Goal: Task Accomplishment & Management: Manage account settings

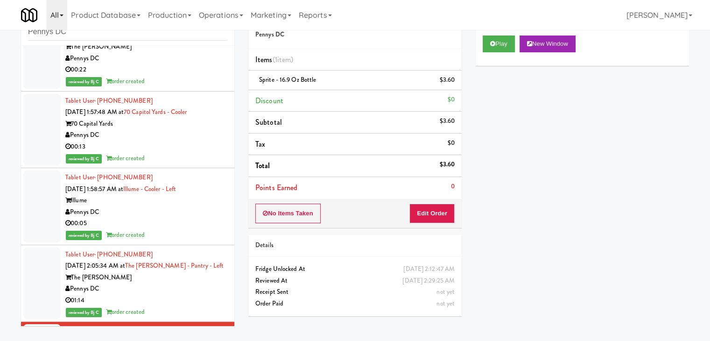
scroll to position [1343, 0]
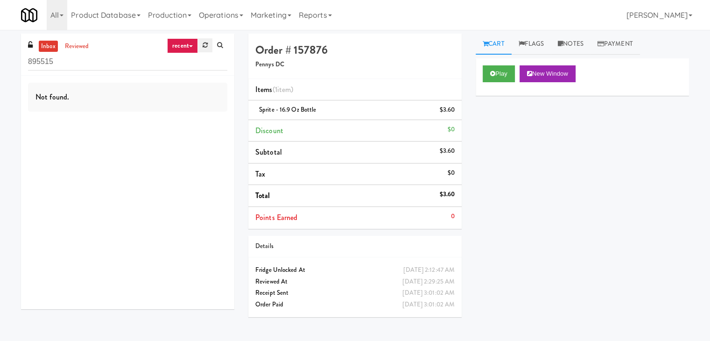
click at [204, 47] on icon at bounding box center [205, 45] width 5 height 6
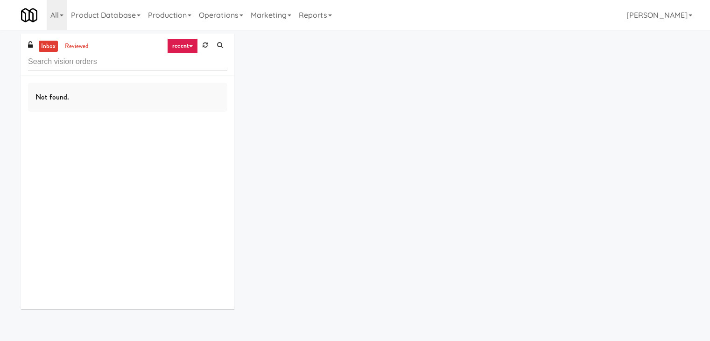
click at [203, 47] on icon at bounding box center [205, 45] width 5 height 6
click at [187, 47] on link "recent" at bounding box center [182, 45] width 31 height 15
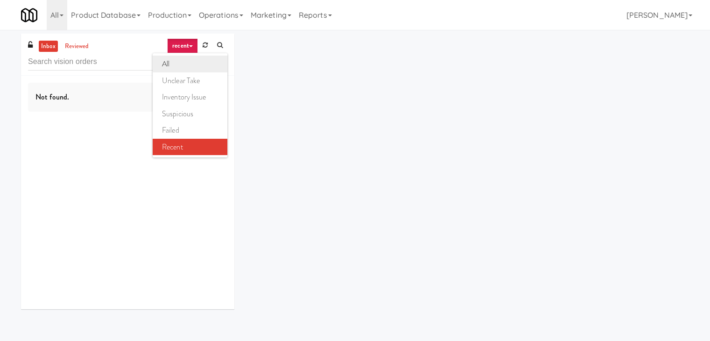
click at [184, 64] on link "all" at bounding box center [190, 64] width 75 height 17
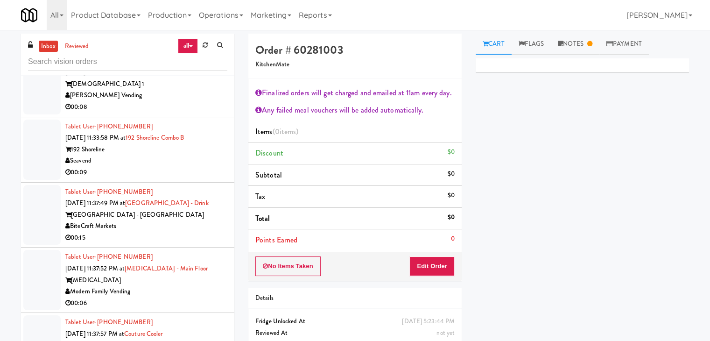
click at [170, 167] on div "Seavend" at bounding box center [146, 161] width 162 height 12
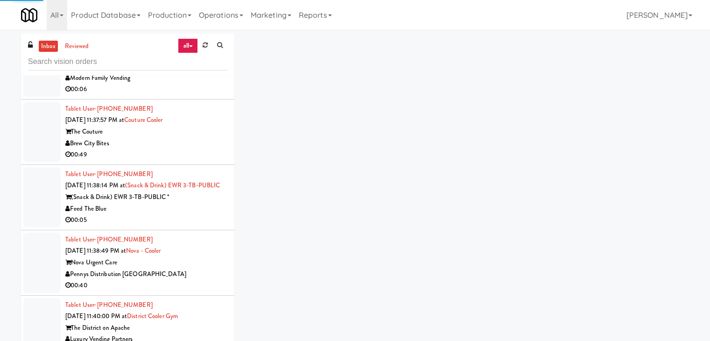
scroll to position [1884, 0]
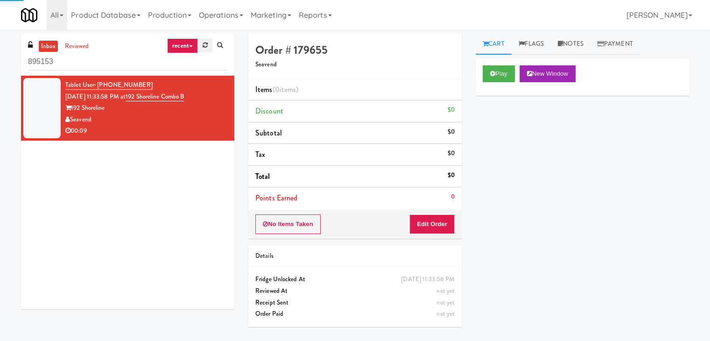
click at [206, 44] on icon at bounding box center [205, 45] width 5 height 6
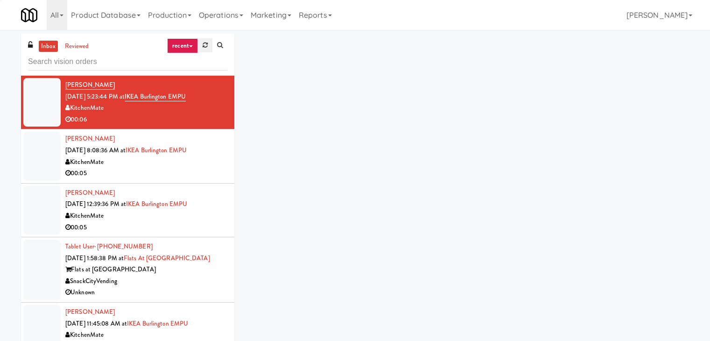
click at [203, 44] on icon at bounding box center [205, 45] width 5 height 6
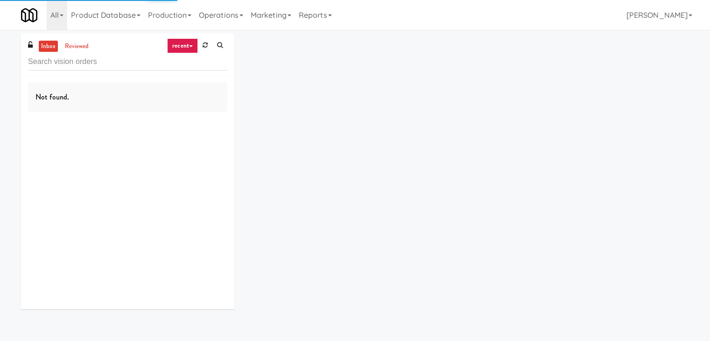
click at [189, 45] on icon at bounding box center [191, 46] width 4 height 2
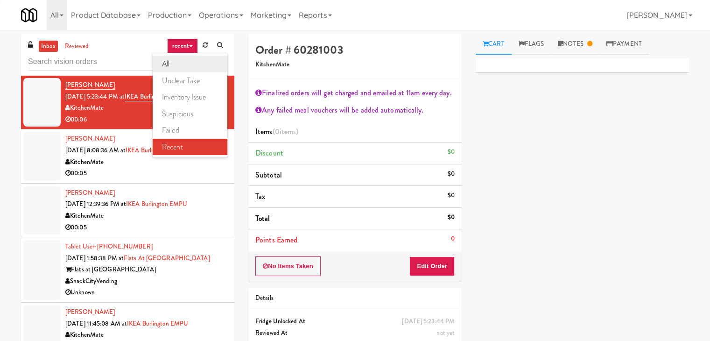
click at [184, 68] on link "all" at bounding box center [190, 64] width 75 height 17
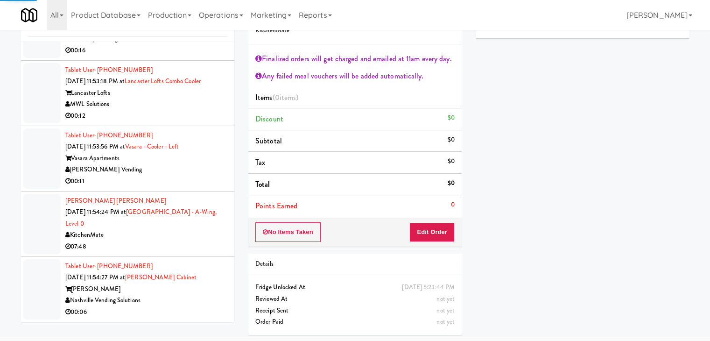
scroll to position [4483, 0]
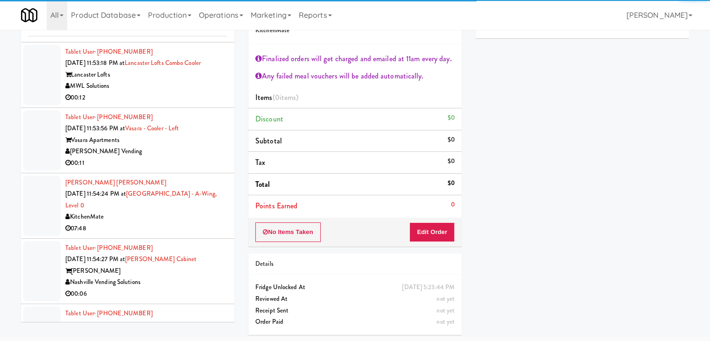
click at [154, 157] on div "[PERSON_NAME] Vending" at bounding box center [146, 152] width 162 height 12
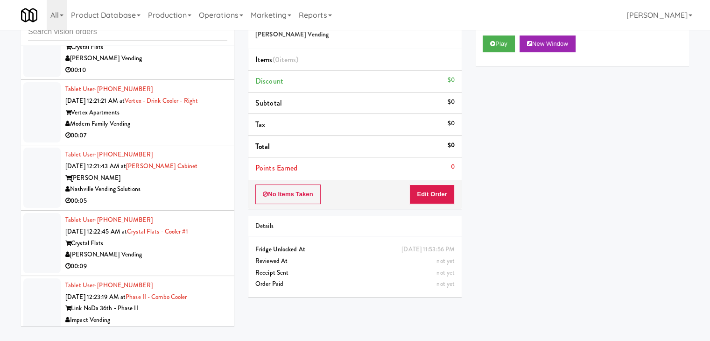
scroll to position [5043, 0]
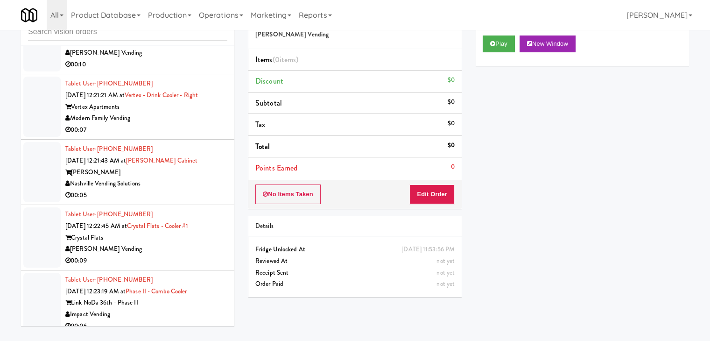
click at [171, 70] on div "00:10" at bounding box center [146, 65] width 162 height 12
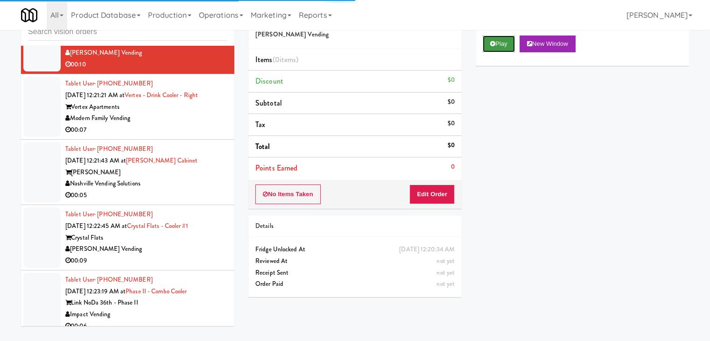
click at [502, 46] on button "Play" at bounding box center [499, 43] width 32 height 17
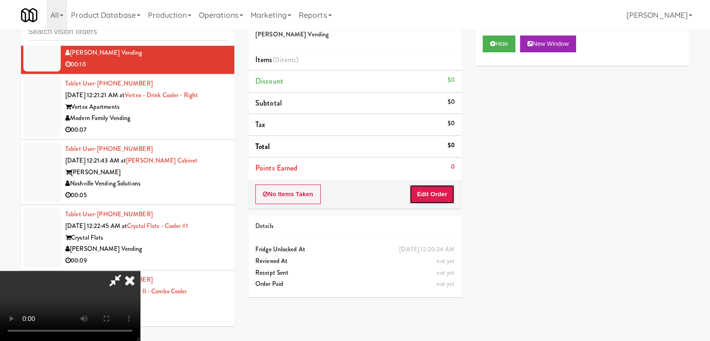
click at [436, 194] on button "Edit Order" at bounding box center [431, 194] width 45 height 20
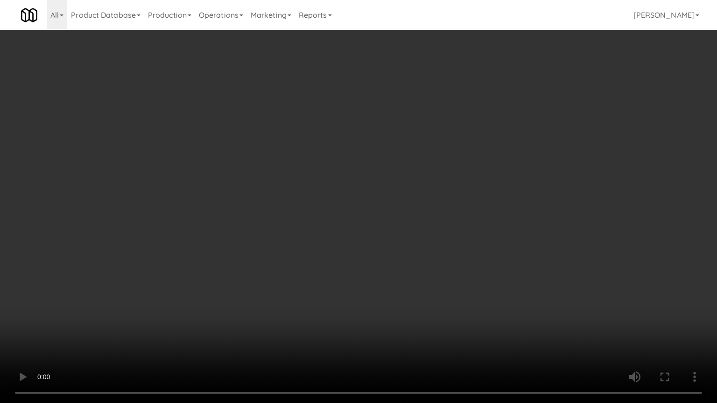
click at [342, 235] on video at bounding box center [358, 201] width 717 height 403
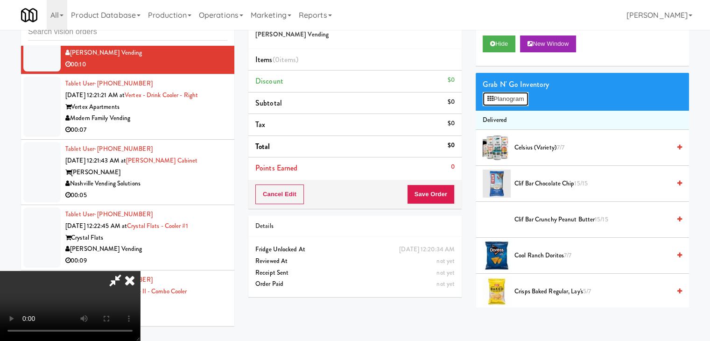
click at [511, 96] on button "Planogram" at bounding box center [506, 99] width 46 height 14
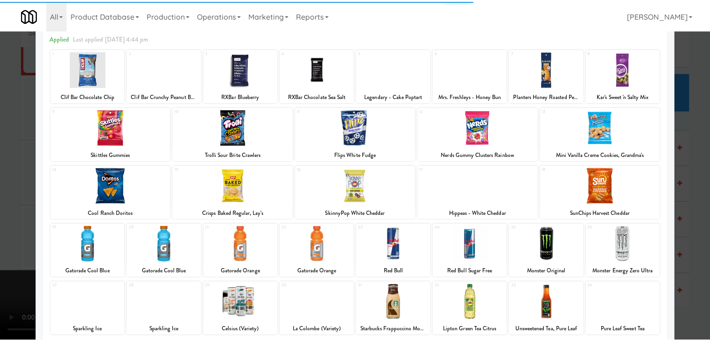
scroll to position [118, 0]
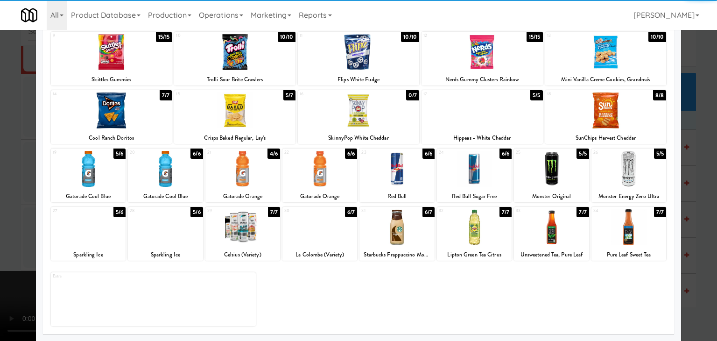
drag, startPoint x: 166, startPoint y: 232, endPoint x: 98, endPoint y: 238, distance: 68.9
click at [164, 232] on div at bounding box center [165, 227] width 75 height 36
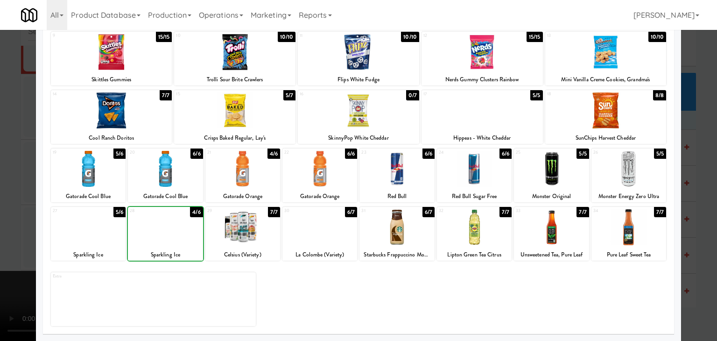
click at [94, 238] on div at bounding box center [88, 227] width 75 height 36
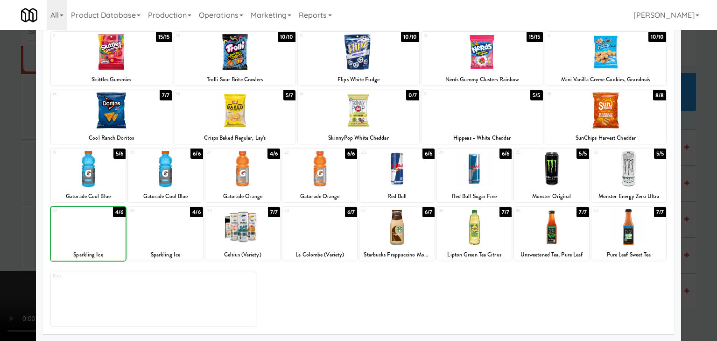
drag, startPoint x: 14, startPoint y: 230, endPoint x: 52, endPoint y: 226, distance: 37.5
click at [13, 230] on div at bounding box center [358, 170] width 717 height 341
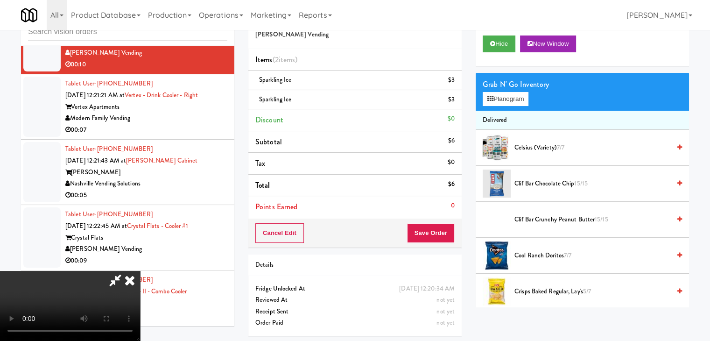
click at [456, 235] on div "Cancel Edit Save Order" at bounding box center [354, 232] width 213 height 29
click at [450, 236] on button "Save Order" at bounding box center [431, 233] width 48 height 20
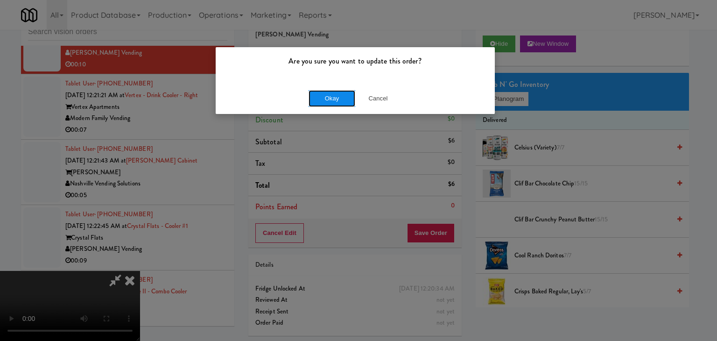
drag, startPoint x: 353, startPoint y: 98, endPoint x: 334, endPoint y: 103, distance: 19.4
click at [345, 100] on button "Okay" at bounding box center [332, 98] width 47 height 17
click at [334, 103] on div "Okay Cancel" at bounding box center [355, 98] width 279 height 31
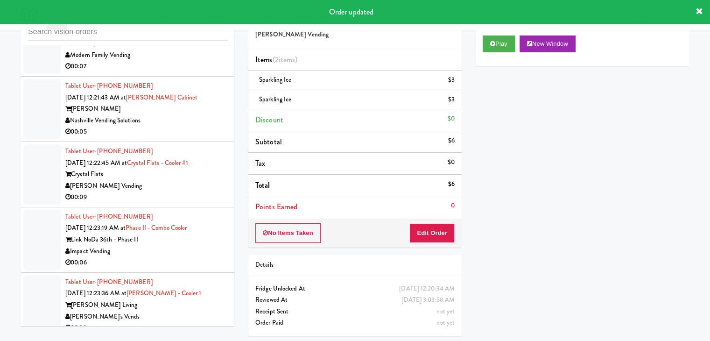
scroll to position [5101, 0]
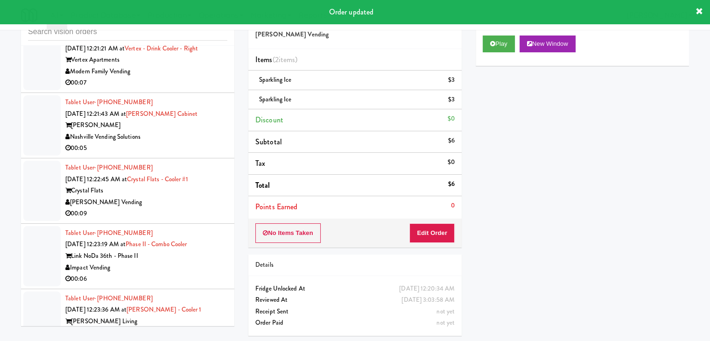
click at [195, 77] on div "Modern Family Vending" at bounding box center [146, 72] width 162 height 12
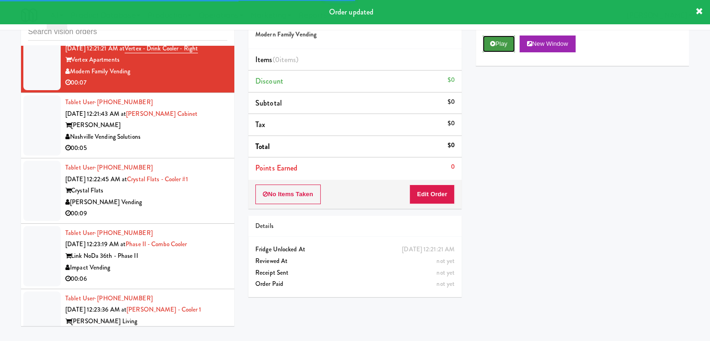
drag, startPoint x: 485, startPoint y: 45, endPoint x: 463, endPoint y: 109, distance: 67.6
click at [485, 48] on button "Play" at bounding box center [499, 43] width 32 height 17
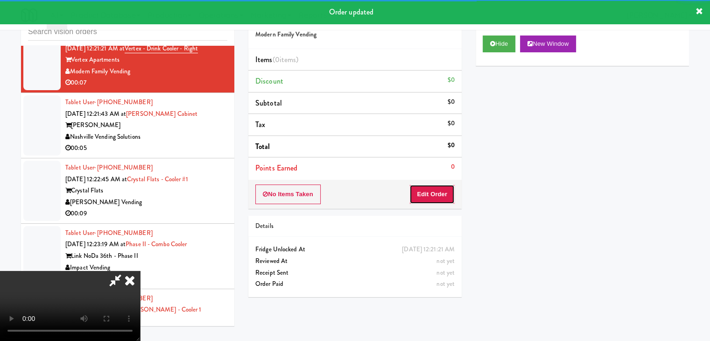
click at [440, 198] on button "Edit Order" at bounding box center [431, 194] width 45 height 20
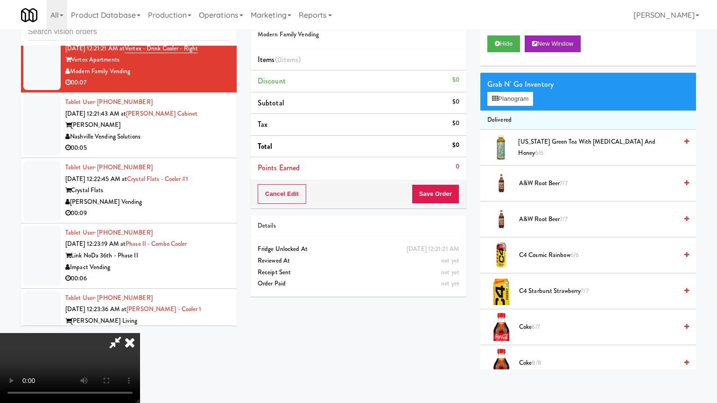
click at [140, 333] on video at bounding box center [70, 368] width 140 height 70
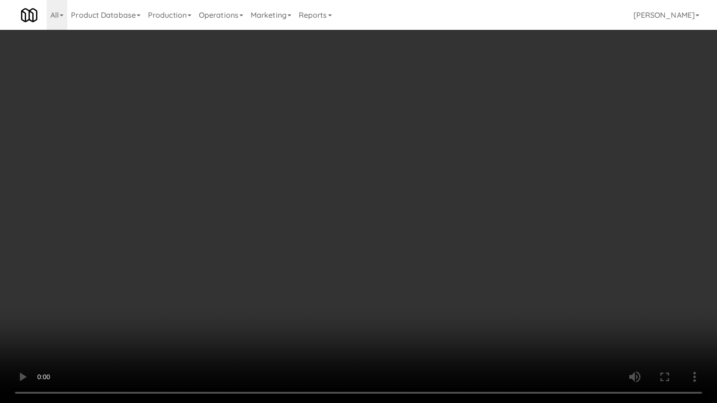
click at [440, 294] on video at bounding box center [358, 201] width 717 height 403
click at [441, 283] on video at bounding box center [358, 201] width 717 height 403
drag, startPoint x: 441, startPoint y: 283, endPoint x: 443, endPoint y: 276, distance: 6.8
click at [443, 278] on video at bounding box center [358, 201] width 717 height 403
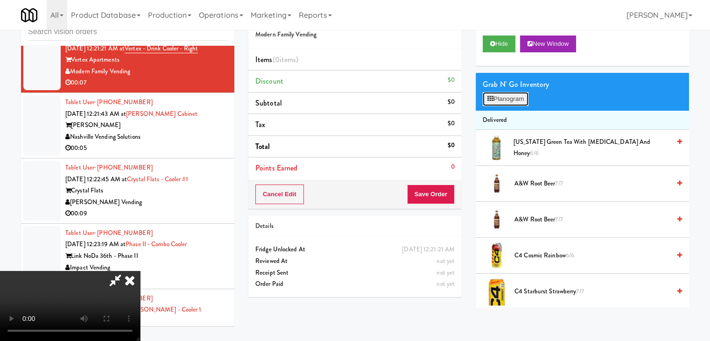
click at [508, 104] on button "Planogram" at bounding box center [506, 99] width 46 height 14
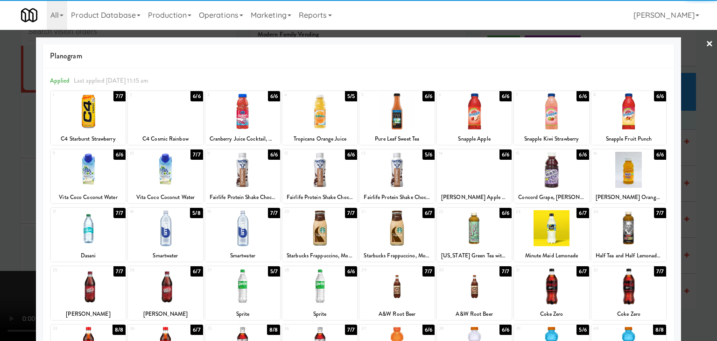
click at [84, 238] on div at bounding box center [88, 228] width 75 height 36
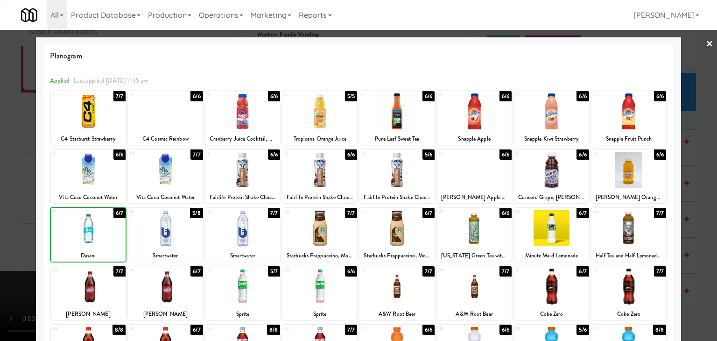
click at [4, 243] on div at bounding box center [358, 170] width 717 height 341
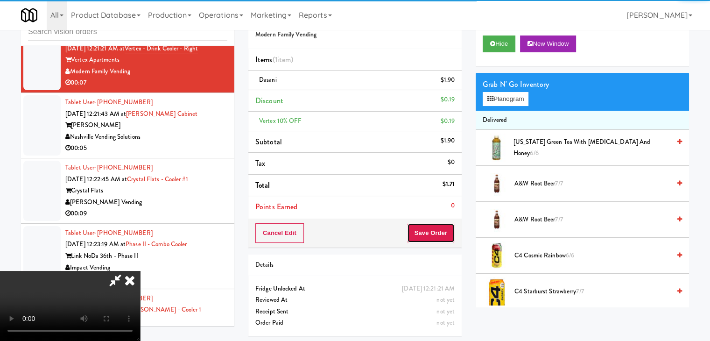
click at [431, 232] on button "Save Order" at bounding box center [431, 233] width 48 height 20
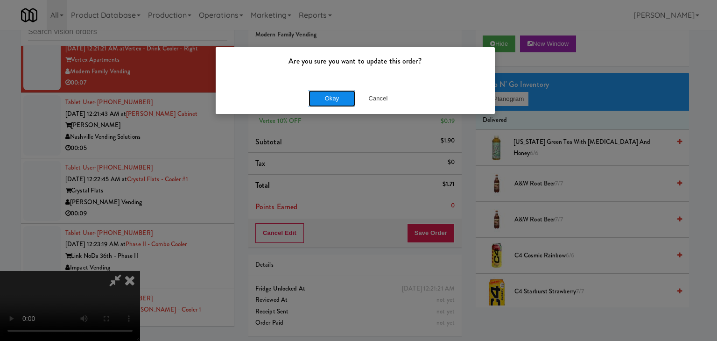
click at [325, 99] on button "Okay" at bounding box center [332, 98] width 47 height 17
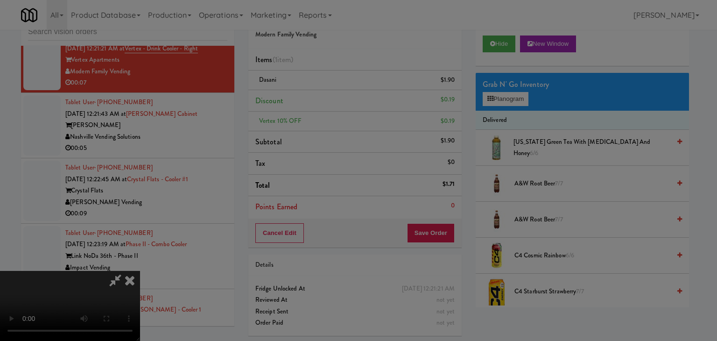
click at [325, 97] on div "Okay Cancel" at bounding box center [355, 80] width 279 height 31
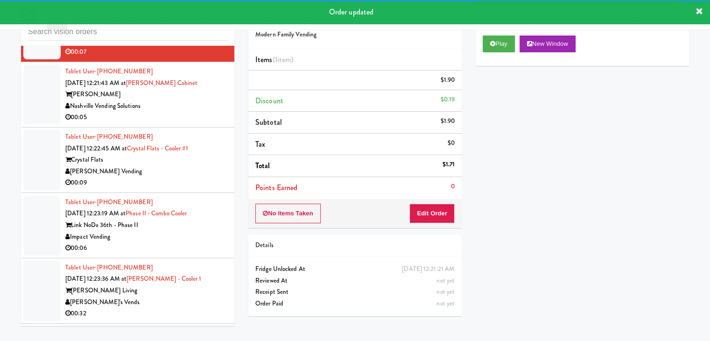
scroll to position [5206, 0]
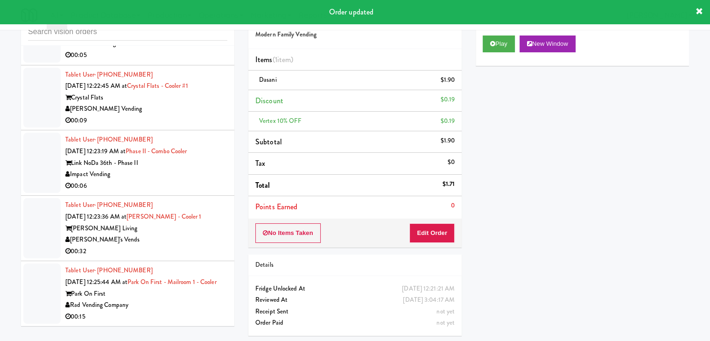
click at [184, 49] on div "Nashville Vending Solutions" at bounding box center [146, 44] width 162 height 12
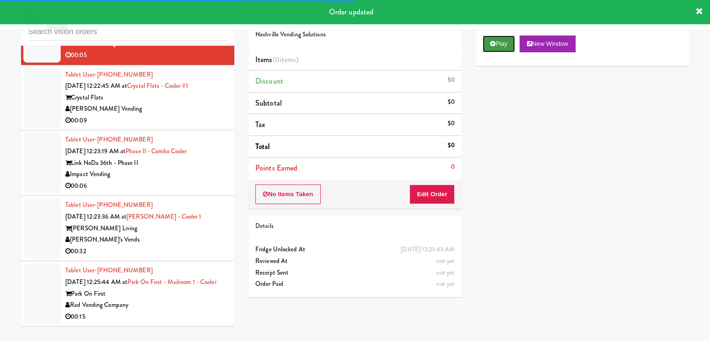
click at [497, 43] on button "Play" at bounding box center [499, 43] width 32 height 17
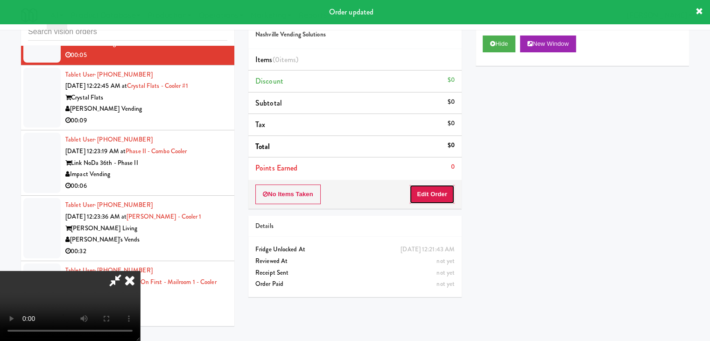
click at [424, 197] on button "Edit Order" at bounding box center [431, 194] width 45 height 20
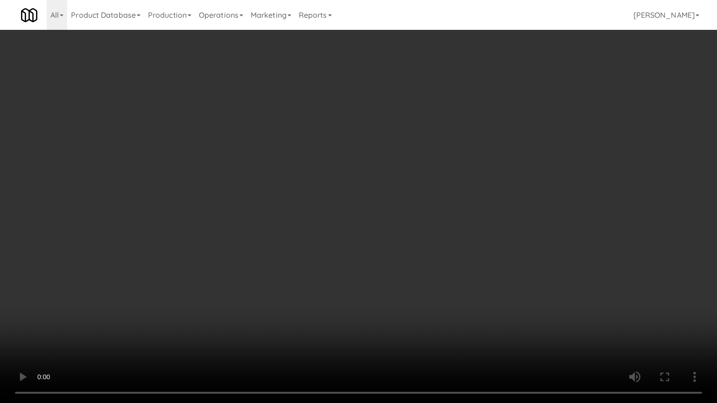
click at [376, 302] on video at bounding box center [358, 201] width 717 height 403
click at [376, 303] on video at bounding box center [358, 201] width 717 height 403
click at [377, 304] on video at bounding box center [358, 201] width 717 height 403
click at [376, 304] on video at bounding box center [358, 201] width 717 height 403
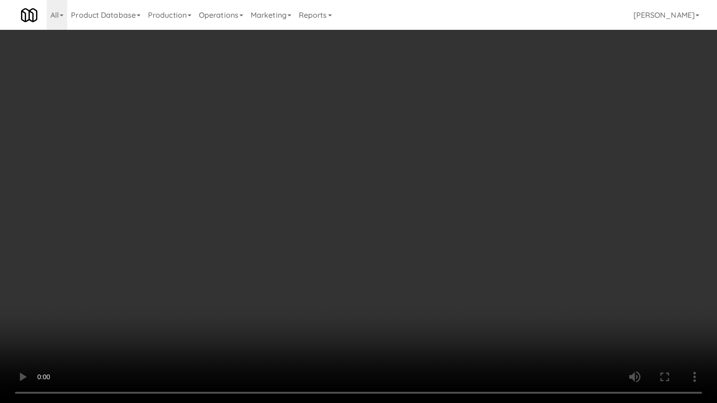
drag, startPoint x: 376, startPoint y: 304, endPoint x: 425, endPoint y: 178, distance: 135.2
click at [378, 302] on video at bounding box center [358, 201] width 717 height 403
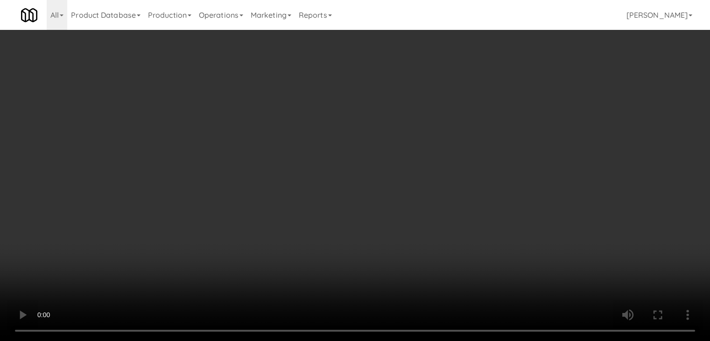
click at [523, 88] on div "Grab N' Go Inventory Planogram" at bounding box center [582, 92] width 213 height 38
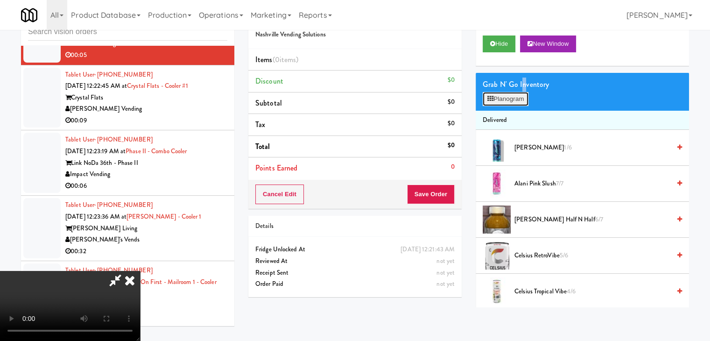
click at [523, 98] on button "Planogram" at bounding box center [506, 99] width 46 height 14
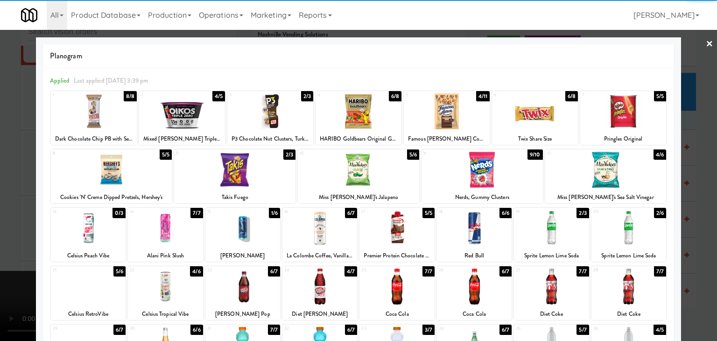
click at [593, 162] on div at bounding box center [605, 170] width 121 height 36
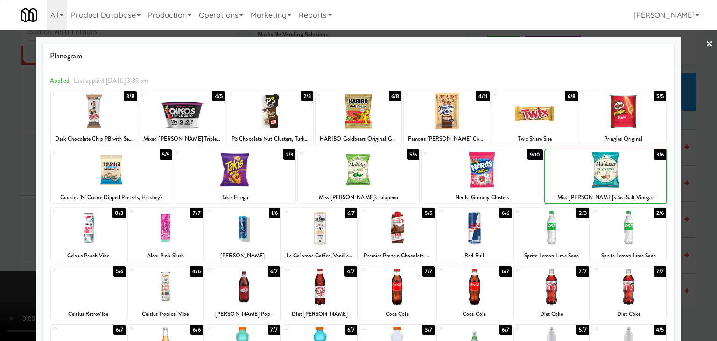
drag, startPoint x: 593, startPoint y: 162, endPoint x: 659, endPoint y: 169, distance: 66.1
click at [594, 163] on div at bounding box center [605, 170] width 121 height 36
click at [691, 172] on div at bounding box center [358, 170] width 717 height 341
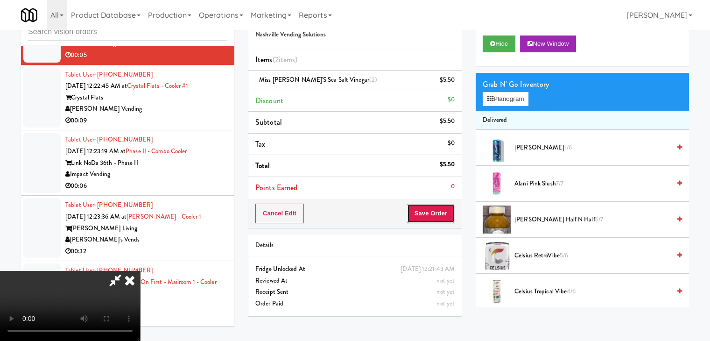
click at [432, 219] on button "Save Order" at bounding box center [431, 214] width 48 height 20
click at [433, 219] on button "Save Order" at bounding box center [431, 214] width 48 height 20
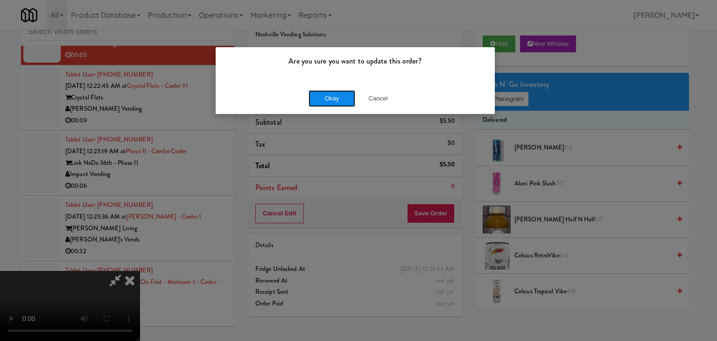
drag, startPoint x: 329, startPoint y: 94, endPoint x: 324, endPoint y: 98, distance: 6.6
click at [325, 96] on button "Okay" at bounding box center [332, 98] width 47 height 17
click at [324, 98] on div "Okay Cancel" at bounding box center [355, 98] width 279 height 31
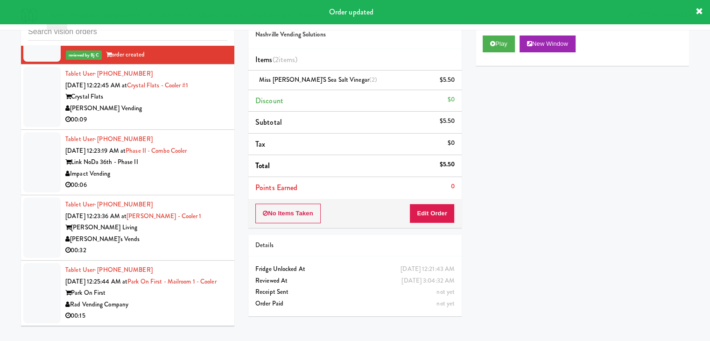
scroll to position [5217, 0]
click at [193, 115] on div "[PERSON_NAME] Vending" at bounding box center [146, 109] width 162 height 12
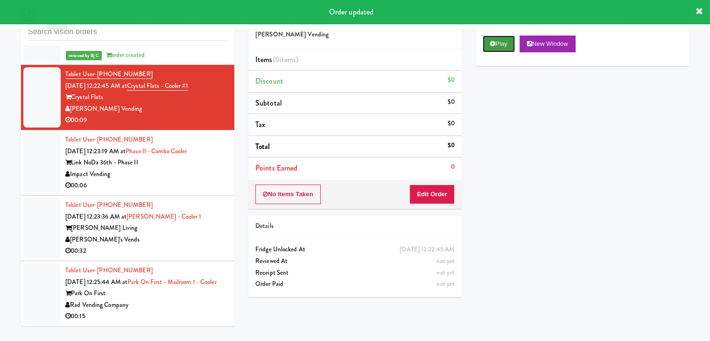
drag, startPoint x: 491, startPoint y: 45, endPoint x: 485, endPoint y: 68, distance: 23.5
click at [491, 45] on icon at bounding box center [492, 44] width 5 height 6
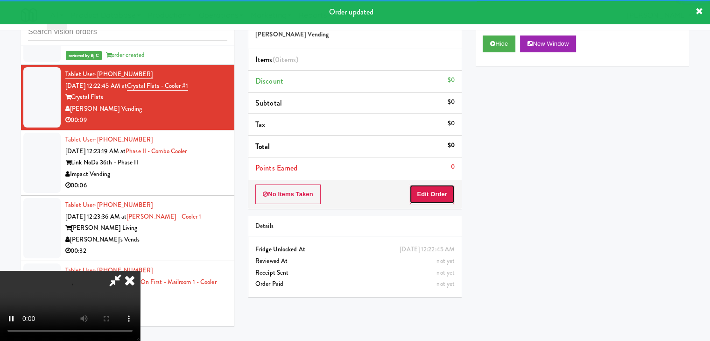
click at [425, 198] on button "Edit Order" at bounding box center [431, 194] width 45 height 20
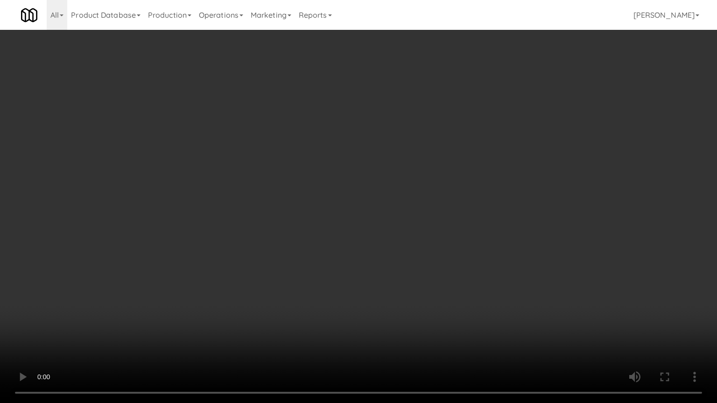
click at [380, 267] on video at bounding box center [358, 201] width 717 height 403
click at [373, 265] on video at bounding box center [358, 201] width 717 height 403
click at [391, 259] on video at bounding box center [358, 201] width 717 height 403
click at [385, 254] on video at bounding box center [358, 201] width 717 height 403
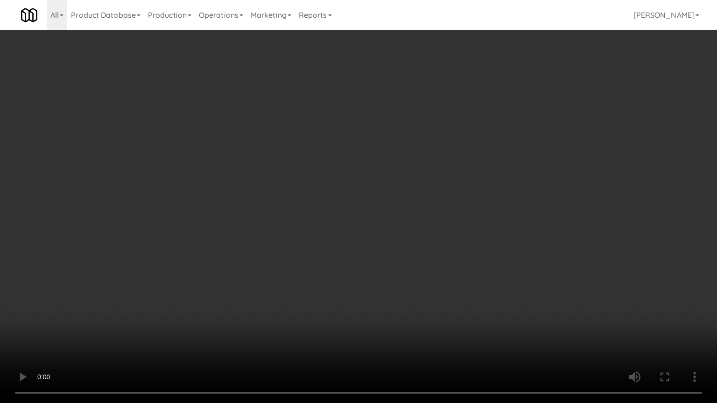
drag, startPoint x: 385, startPoint y: 254, endPoint x: 459, endPoint y: 116, distance: 157.5
click at [388, 251] on video at bounding box center [358, 201] width 717 height 403
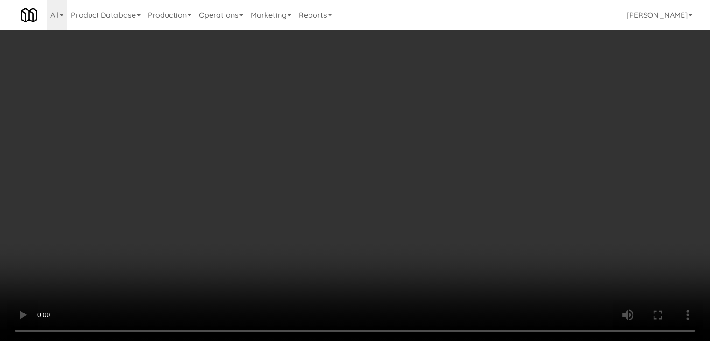
click at [513, 101] on button "Planogram" at bounding box center [506, 99] width 46 height 14
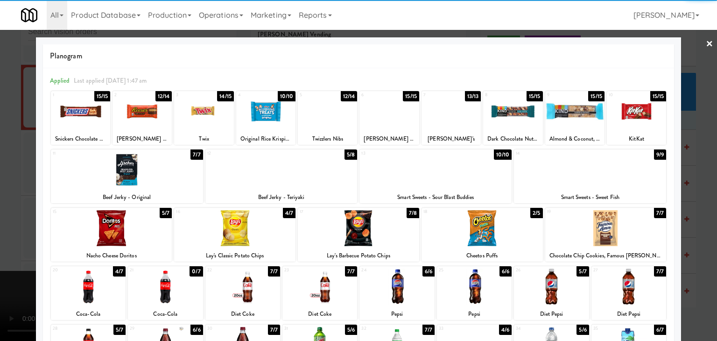
click at [214, 118] on div at bounding box center [203, 111] width 59 height 36
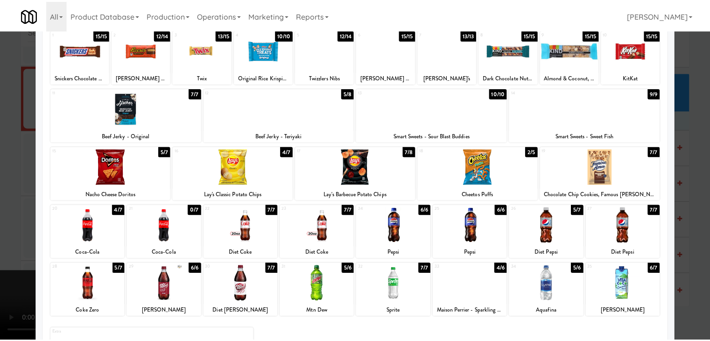
scroll to position [118, 0]
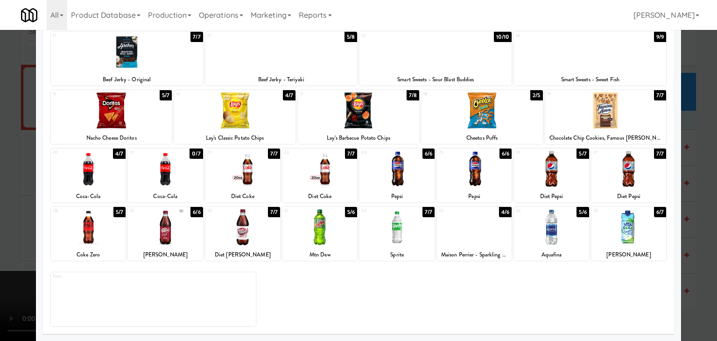
drag, startPoint x: 88, startPoint y: 220, endPoint x: 79, endPoint y: 221, distance: 9.3
click at [89, 220] on div at bounding box center [88, 227] width 75 height 36
drag, startPoint x: 3, startPoint y: 222, endPoint x: 278, endPoint y: 218, distance: 275.4
click at [6, 221] on div at bounding box center [358, 170] width 717 height 341
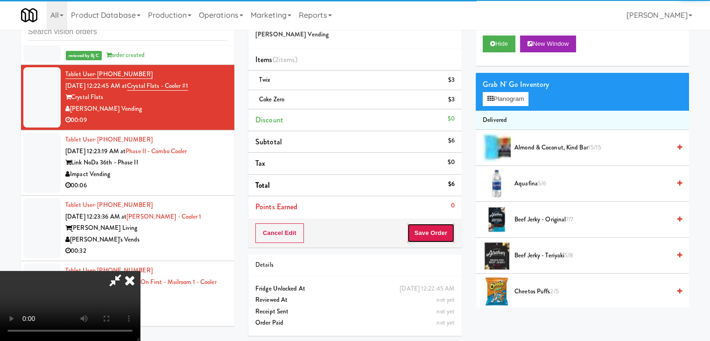
click at [439, 231] on button "Save Order" at bounding box center [431, 233] width 48 height 20
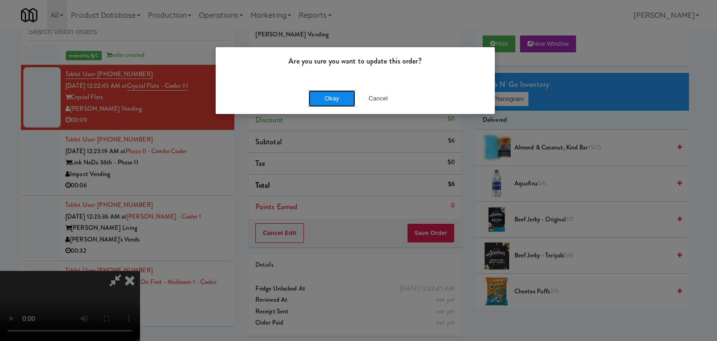
click at [323, 99] on button "Okay" at bounding box center [332, 98] width 47 height 17
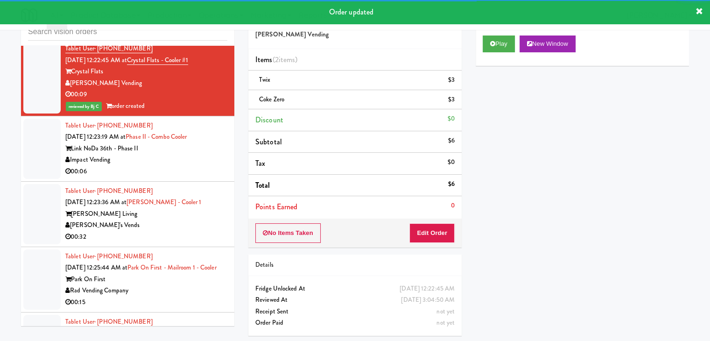
scroll to position [5311, 0]
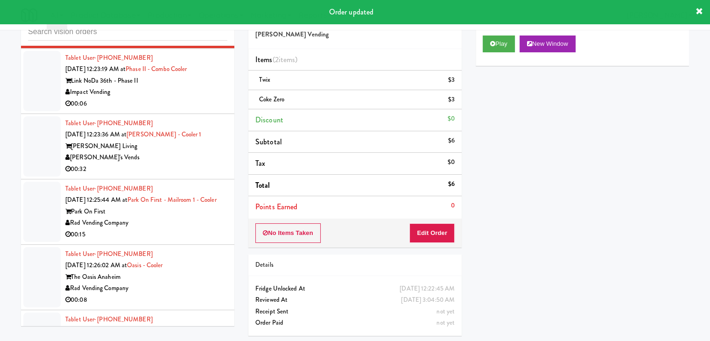
click at [182, 110] on div "00:06" at bounding box center [146, 104] width 162 height 12
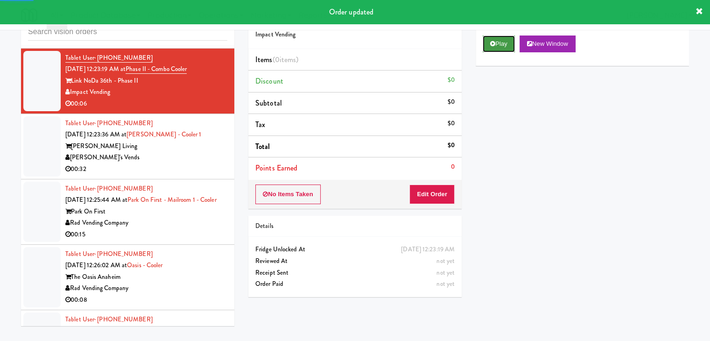
click at [500, 41] on button "Play" at bounding box center [499, 43] width 32 height 17
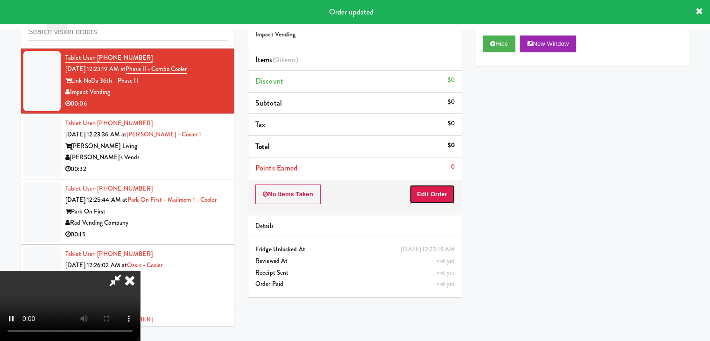
click at [439, 196] on button "Edit Order" at bounding box center [431, 194] width 45 height 20
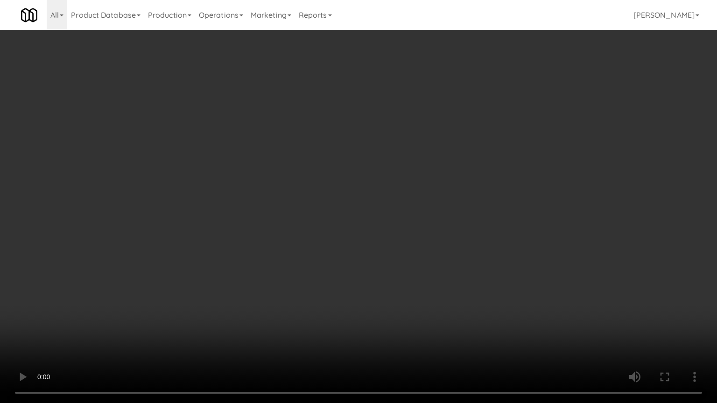
click at [448, 274] on video at bounding box center [358, 201] width 717 height 403
click at [448, 276] on video at bounding box center [358, 201] width 717 height 403
click at [448, 278] on video at bounding box center [358, 201] width 717 height 403
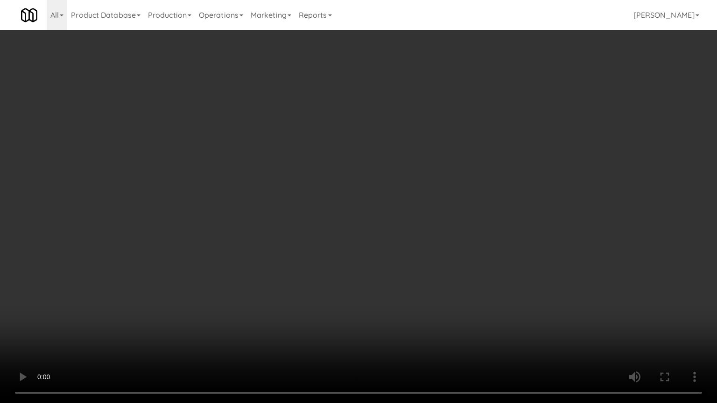
click at [448, 277] on video at bounding box center [358, 201] width 717 height 403
click at [458, 265] on video at bounding box center [358, 201] width 717 height 403
click at [478, 252] on video at bounding box center [358, 201] width 717 height 403
click at [477, 252] on video at bounding box center [358, 201] width 717 height 403
click at [476, 253] on video at bounding box center [358, 201] width 717 height 403
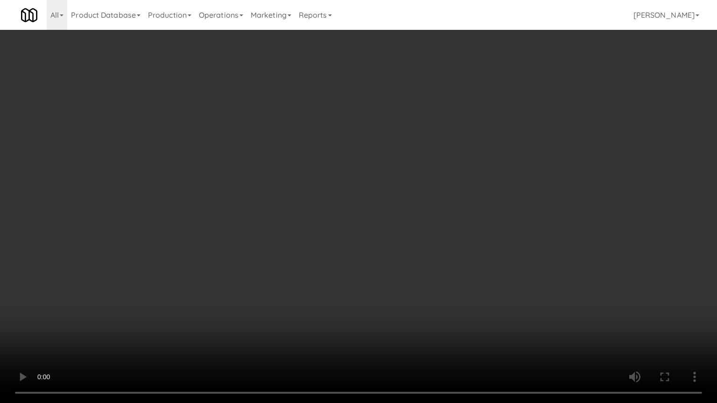
click at [489, 253] on video at bounding box center [358, 201] width 717 height 403
drag, startPoint x: 489, startPoint y: 253, endPoint x: 498, endPoint y: 181, distance: 73.3
click at [489, 250] on video at bounding box center [358, 201] width 717 height 403
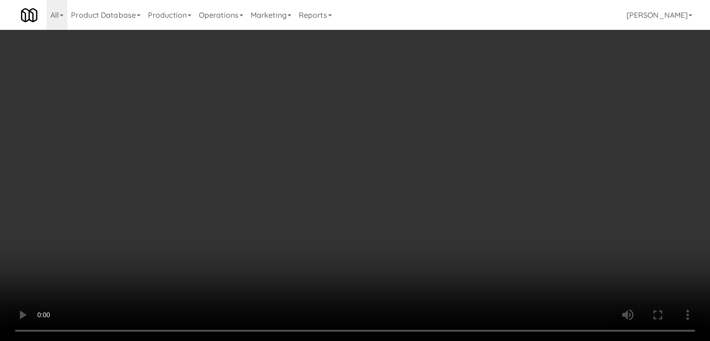
click at [513, 98] on button "Planogram" at bounding box center [506, 99] width 46 height 14
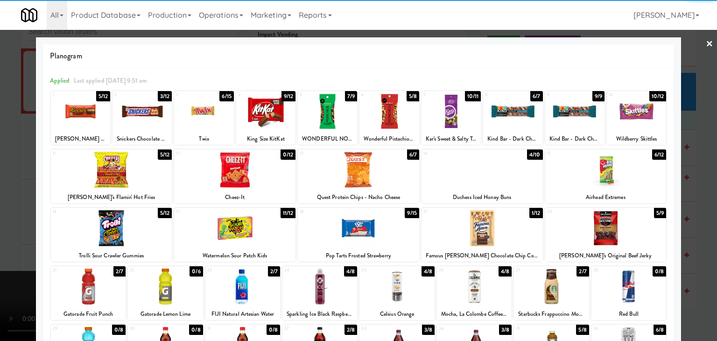
click at [106, 170] on div at bounding box center [111, 170] width 121 height 36
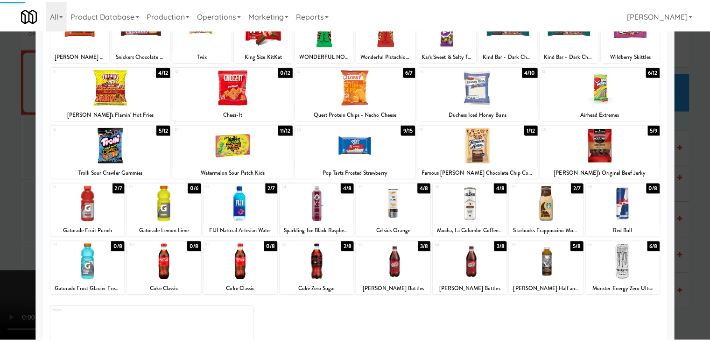
scroll to position [118, 0]
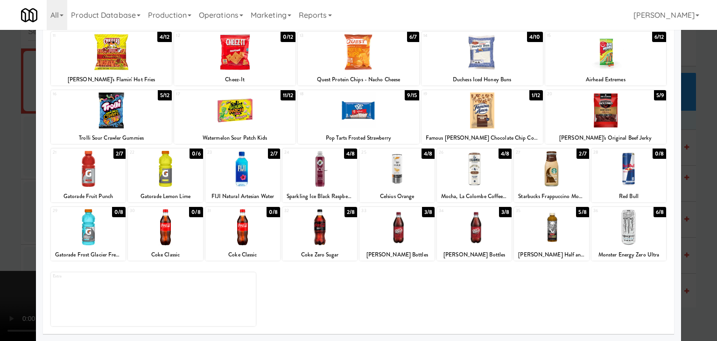
drag, startPoint x: 545, startPoint y: 227, endPoint x: 329, endPoint y: 228, distance: 216.1
click at [545, 227] on div at bounding box center [551, 227] width 75 height 36
drag, startPoint x: 0, startPoint y: 208, endPoint x: 281, endPoint y: 214, distance: 281.1
click at [3, 208] on div at bounding box center [358, 170] width 717 height 341
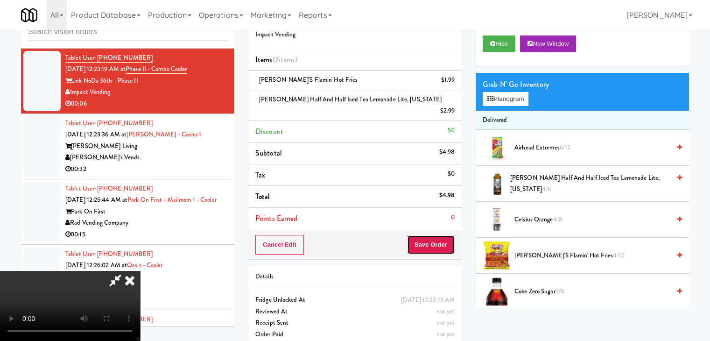
click at [449, 235] on button "Save Order" at bounding box center [431, 245] width 48 height 20
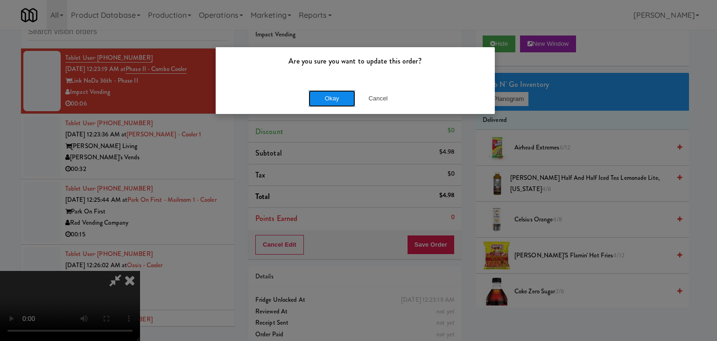
click at [329, 99] on button "Okay" at bounding box center [332, 98] width 47 height 17
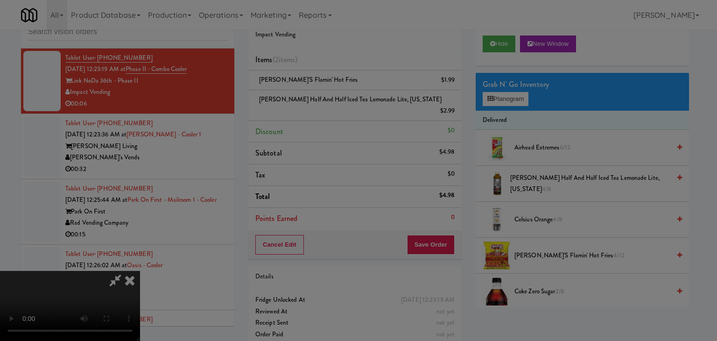
click at [329, 97] on div "Okay Cancel" at bounding box center [355, 80] width 279 height 31
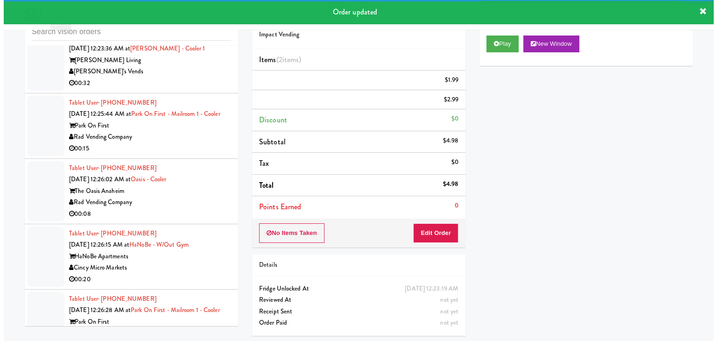
scroll to position [5416, 0]
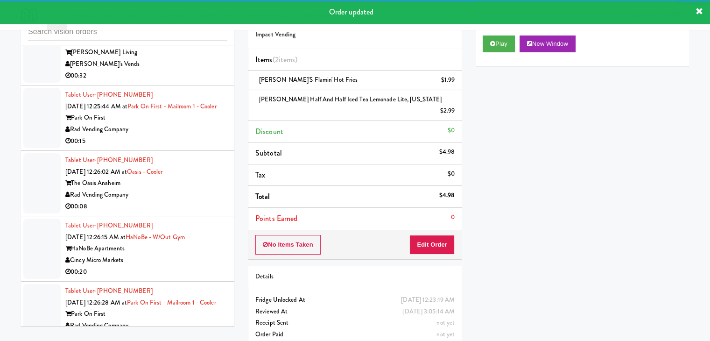
drag, startPoint x: 190, startPoint y: 95, endPoint x: 187, endPoint y: 100, distance: 6.5
click at [190, 82] on div "00:32" at bounding box center [146, 76] width 162 height 12
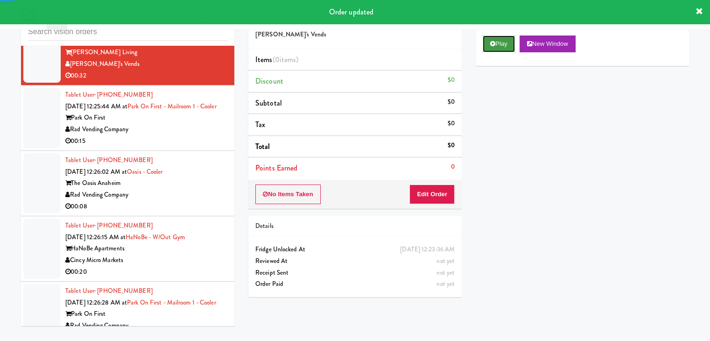
click at [497, 49] on button "Play" at bounding box center [499, 43] width 32 height 17
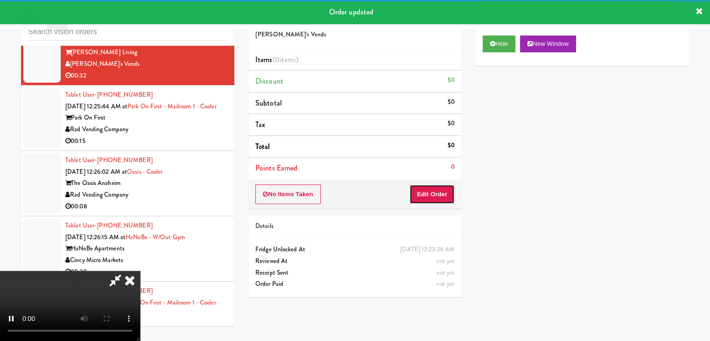
click at [438, 191] on button "Edit Order" at bounding box center [431, 194] width 45 height 20
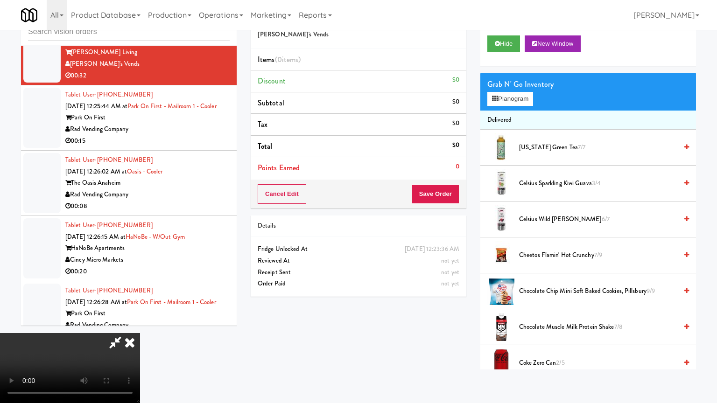
click at [140, 333] on video at bounding box center [70, 368] width 140 height 70
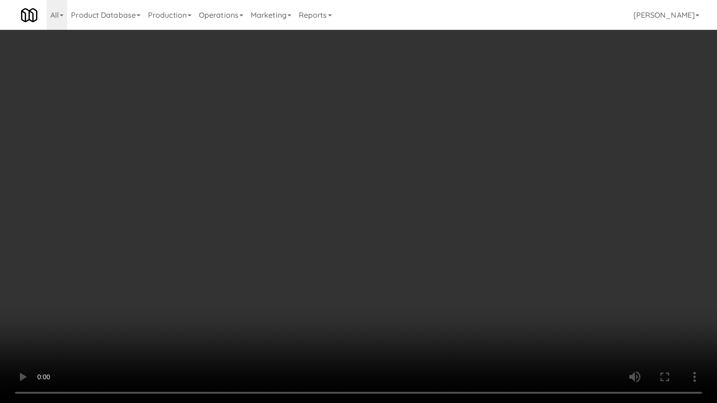
click at [447, 256] on video at bounding box center [358, 201] width 717 height 403
drag, startPoint x: 449, startPoint y: 304, endPoint x: 448, endPoint y: 316, distance: 11.2
click at [448, 316] on video at bounding box center [358, 201] width 717 height 403
click at [428, 263] on video at bounding box center [358, 201] width 717 height 403
click at [367, 183] on video at bounding box center [358, 201] width 717 height 403
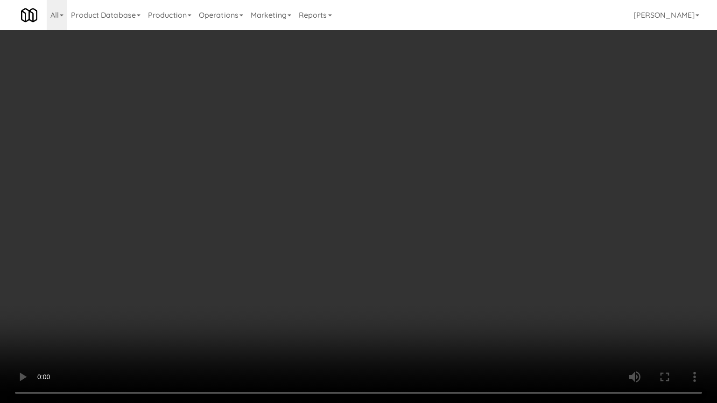
drag, startPoint x: 367, startPoint y: 183, endPoint x: 413, endPoint y: 51, distance: 139.8
click at [367, 181] on video at bounding box center [358, 201] width 717 height 403
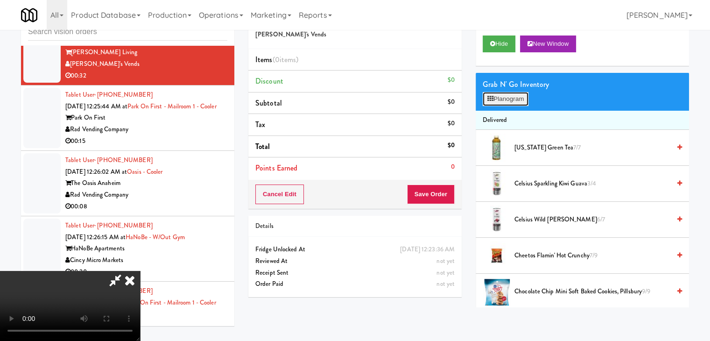
click at [516, 94] on button "Planogram" at bounding box center [506, 99] width 46 height 14
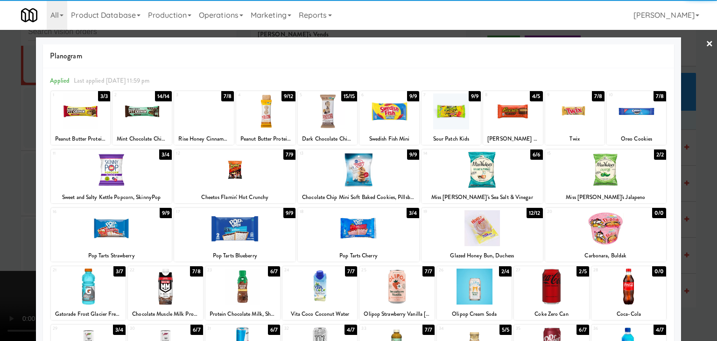
click at [246, 176] on div at bounding box center [234, 170] width 121 height 36
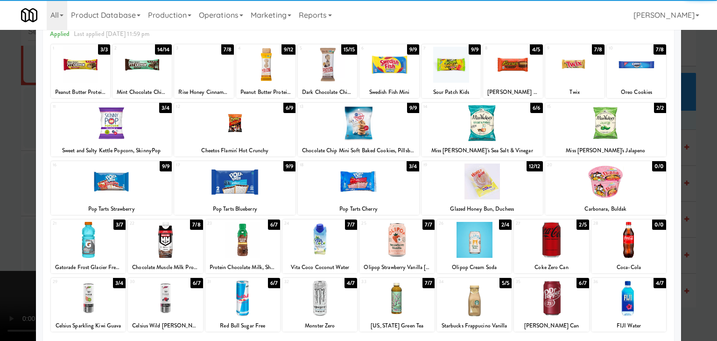
drag, startPoint x: 105, startPoint y: 176, endPoint x: 140, endPoint y: 185, distance: 36.5
click at [106, 176] on div at bounding box center [111, 181] width 121 height 36
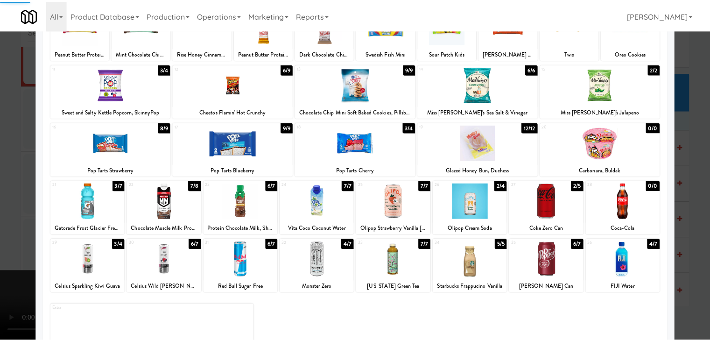
scroll to position [118, 0]
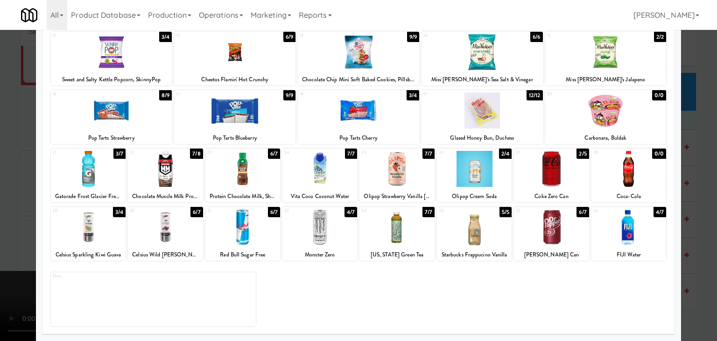
click at [250, 174] on div at bounding box center [242, 169] width 75 height 36
drag, startPoint x: 0, startPoint y: 212, endPoint x: 284, endPoint y: 211, distance: 284.3
click at [6, 211] on div at bounding box center [358, 170] width 717 height 341
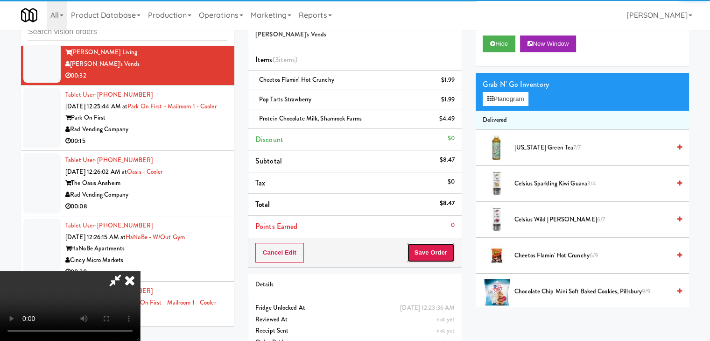
click at [441, 247] on button "Save Order" at bounding box center [431, 253] width 48 height 20
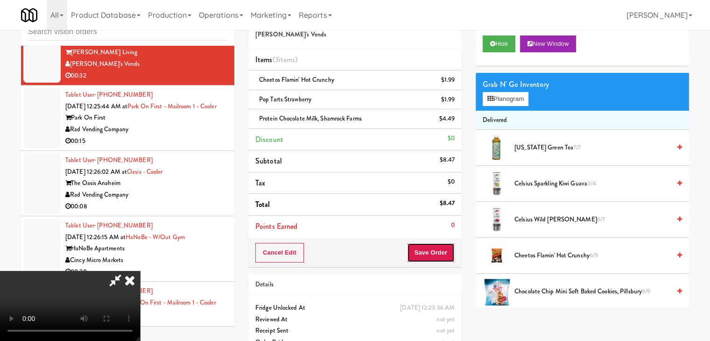
click at [441, 247] on button "Save Order" at bounding box center [431, 253] width 48 height 20
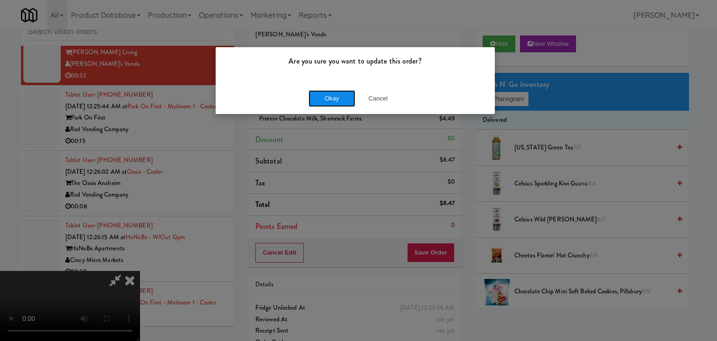
click at [323, 99] on button "Okay" at bounding box center [332, 98] width 47 height 17
click at [323, 99] on div "Okay Cancel" at bounding box center [355, 98] width 279 height 31
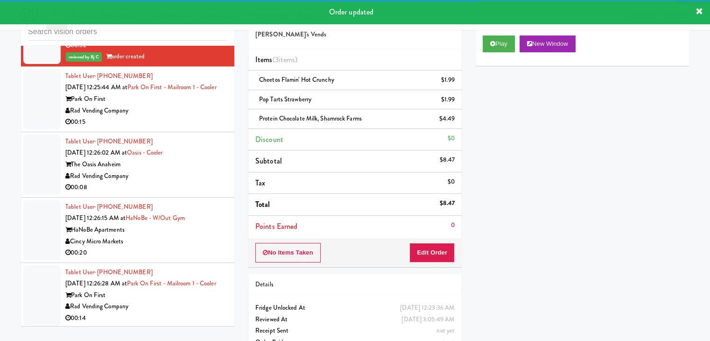
scroll to position [5462, 0]
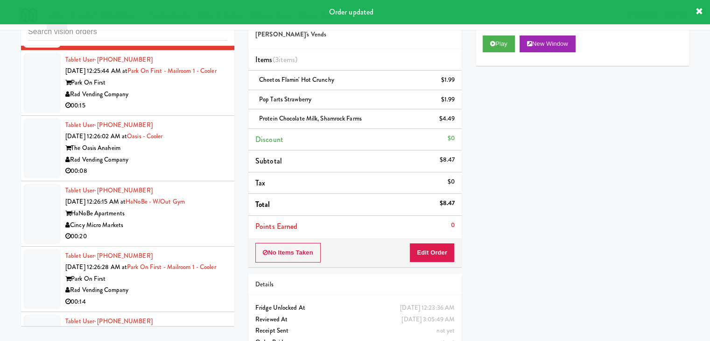
drag, startPoint x: 202, startPoint y: 119, endPoint x: 204, endPoint y: 125, distance: 6.9
click at [203, 100] on div "Rad Vending Company" at bounding box center [146, 95] width 162 height 12
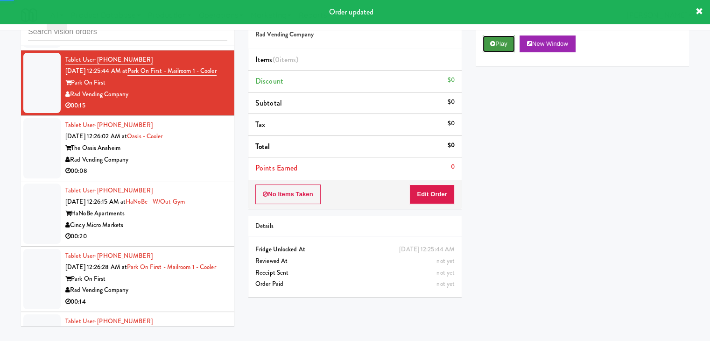
click at [498, 43] on button "Play" at bounding box center [499, 43] width 32 height 17
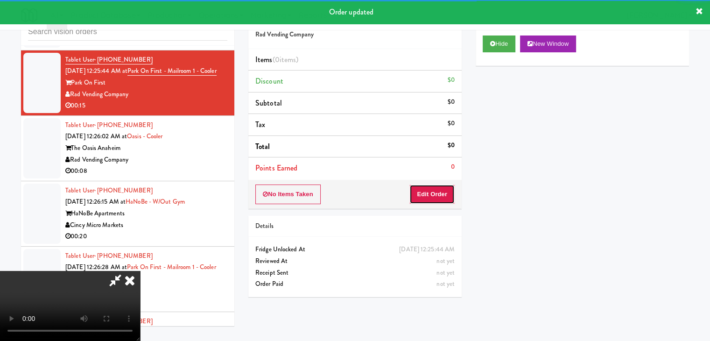
click at [441, 189] on button "Edit Order" at bounding box center [431, 194] width 45 height 20
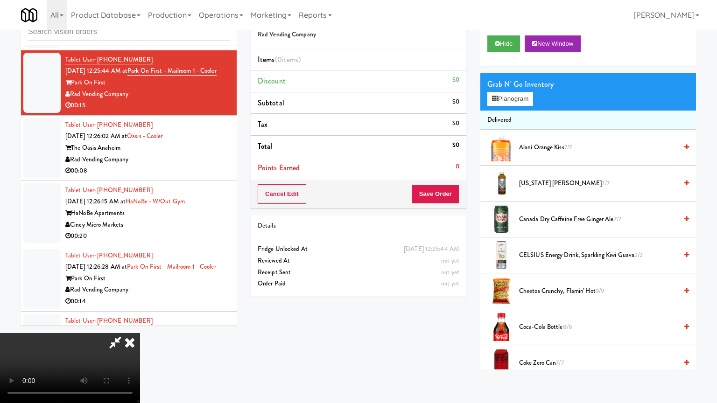
click at [140, 333] on video at bounding box center [70, 368] width 140 height 70
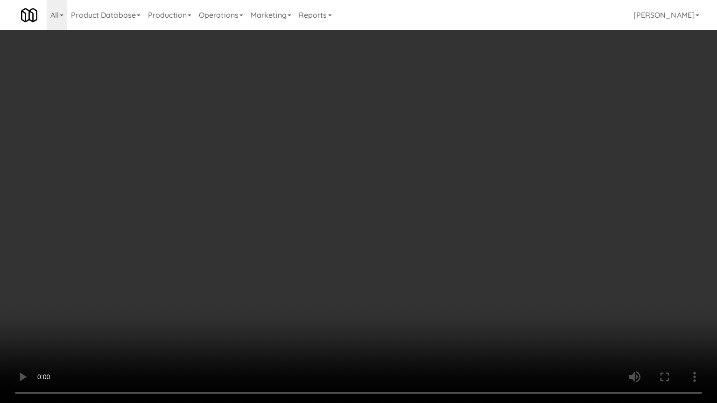
drag, startPoint x: 360, startPoint y: 282, endPoint x: 364, endPoint y: 288, distance: 7.8
click at [360, 283] on video at bounding box center [358, 201] width 717 height 403
click at [365, 266] on video at bounding box center [358, 201] width 717 height 403
click at [365, 265] on video at bounding box center [358, 201] width 717 height 403
click at [365, 260] on video at bounding box center [358, 201] width 717 height 403
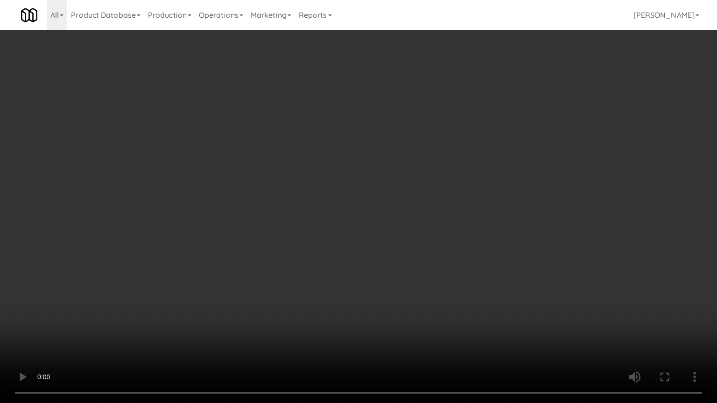
click at [364, 260] on video at bounding box center [358, 201] width 717 height 403
click at [366, 252] on video at bounding box center [358, 201] width 717 height 403
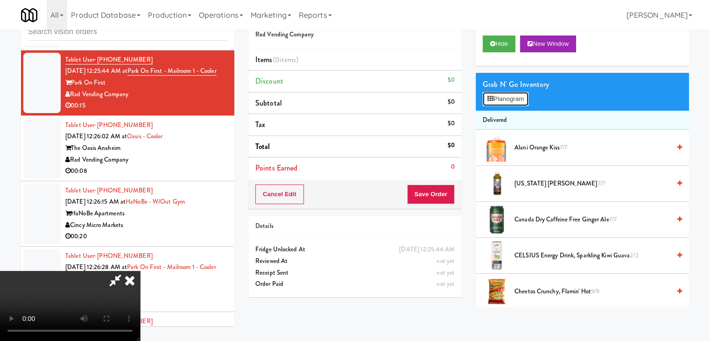
click at [498, 97] on button "Planogram" at bounding box center [506, 99] width 46 height 14
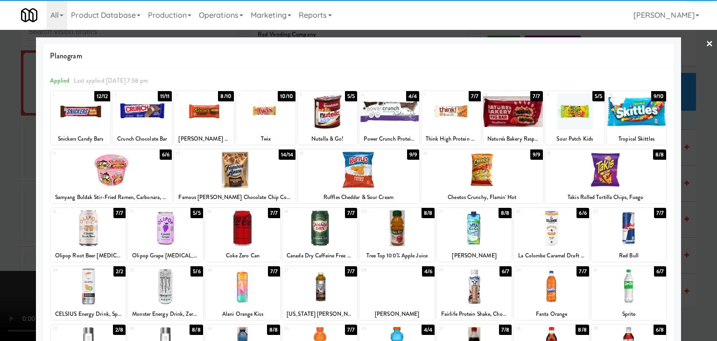
click at [480, 226] on div at bounding box center [474, 228] width 75 height 36
drag, startPoint x: 172, startPoint y: 219, endPoint x: 0, endPoint y: 231, distance: 172.2
click at [172, 220] on div at bounding box center [165, 228] width 75 height 36
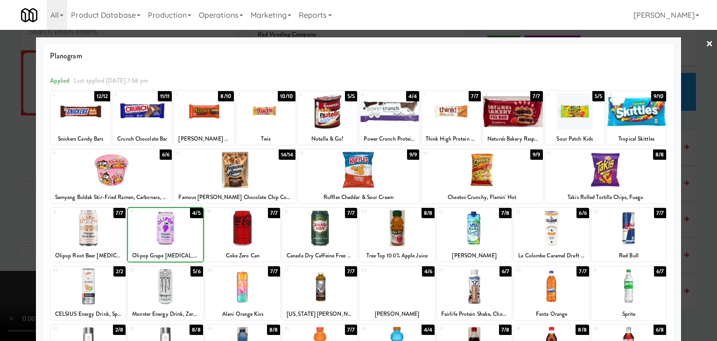
drag, startPoint x: 0, startPoint y: 231, endPoint x: 232, endPoint y: 231, distance: 232.5
click at [22, 225] on div at bounding box center [358, 170] width 717 height 341
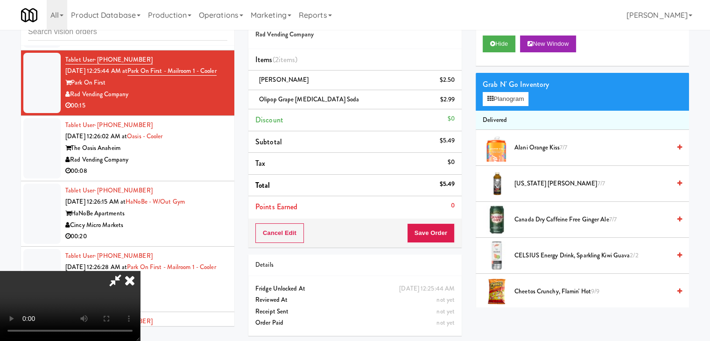
click at [140, 272] on video at bounding box center [70, 306] width 140 height 70
click at [140, 271] on video at bounding box center [70, 306] width 140 height 70
drag, startPoint x: 330, startPoint y: 241, endPoint x: 334, endPoint y: 279, distance: 38.0
click at [140, 271] on video at bounding box center [70, 306] width 140 height 70
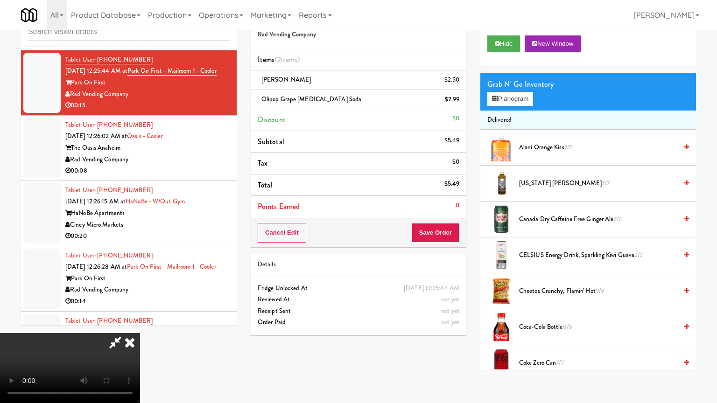
click at [140, 333] on video at bounding box center [70, 368] width 140 height 70
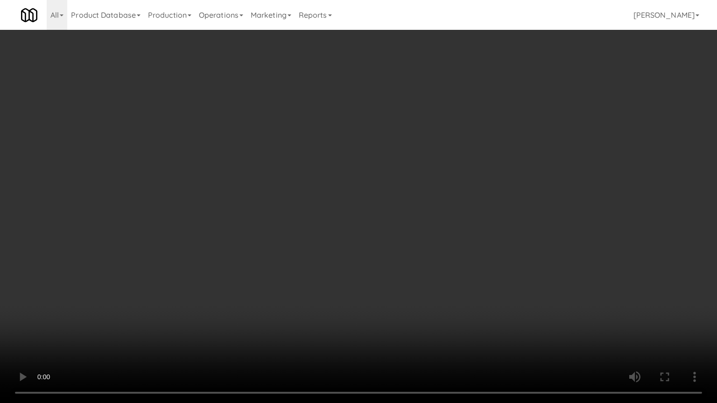
click at [358, 272] on video at bounding box center [358, 201] width 717 height 403
click at [360, 271] on video at bounding box center [358, 201] width 717 height 403
drag, startPoint x: 360, startPoint y: 271, endPoint x: 475, endPoint y: 116, distance: 192.5
click at [366, 267] on video at bounding box center [358, 201] width 717 height 403
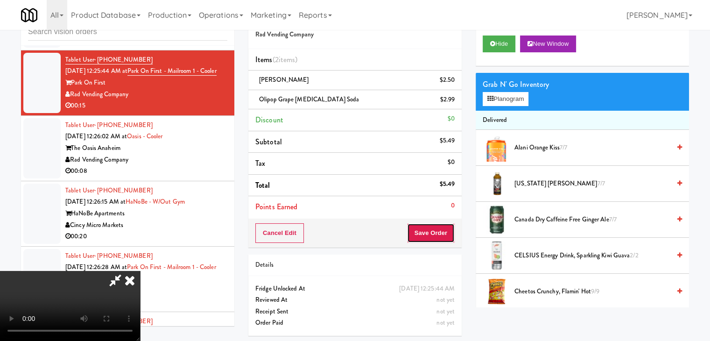
click at [441, 233] on button "Save Order" at bounding box center [431, 233] width 48 height 20
click at [442, 232] on button "Save Order" at bounding box center [431, 233] width 48 height 20
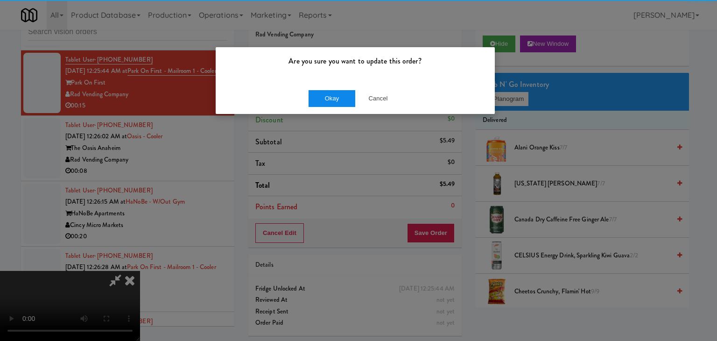
drag, startPoint x: 344, startPoint y: 108, endPoint x: 333, endPoint y: 97, distance: 16.2
click at [344, 108] on div "Are you sure you want to update this order? Okay Cancel" at bounding box center [358, 170] width 717 height 341
drag, startPoint x: 333, startPoint y: 97, endPoint x: 330, endPoint y: 90, distance: 7.1
click at [330, 90] on button "Okay" at bounding box center [332, 98] width 47 height 17
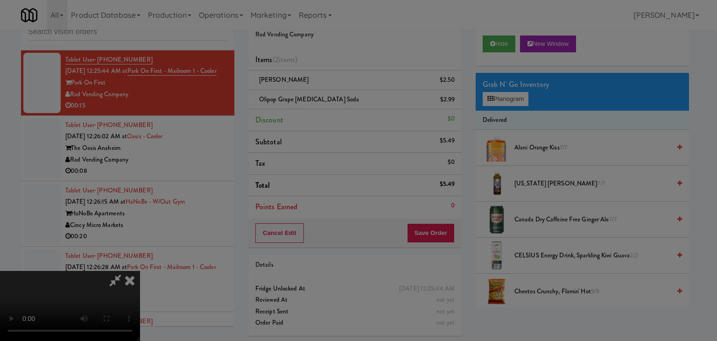
click at [330, 90] on button "Okay" at bounding box center [332, 81] width 47 height 17
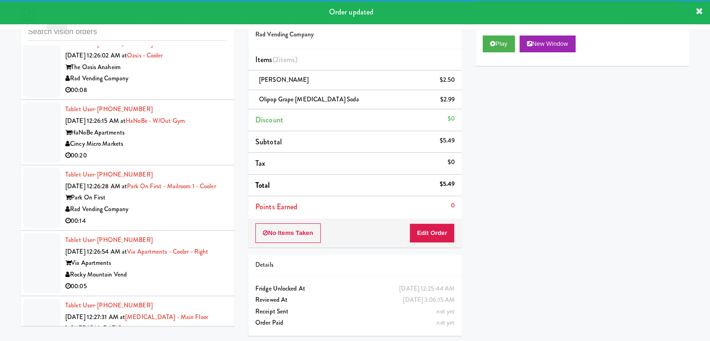
scroll to position [5556, 0]
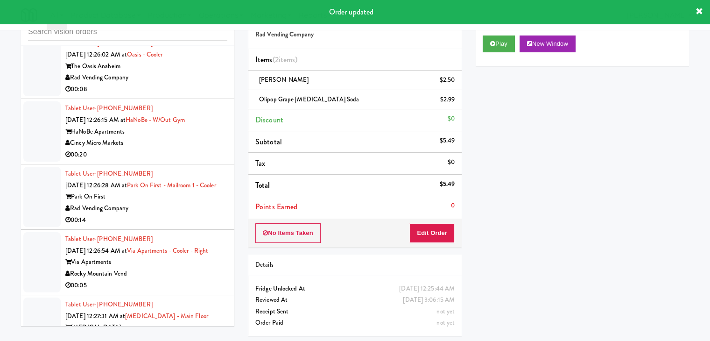
drag, startPoint x: 190, startPoint y: 105, endPoint x: 190, endPoint y: 120, distance: 14.5
click at [190, 84] on div "Rad Vending Company" at bounding box center [146, 78] width 162 height 12
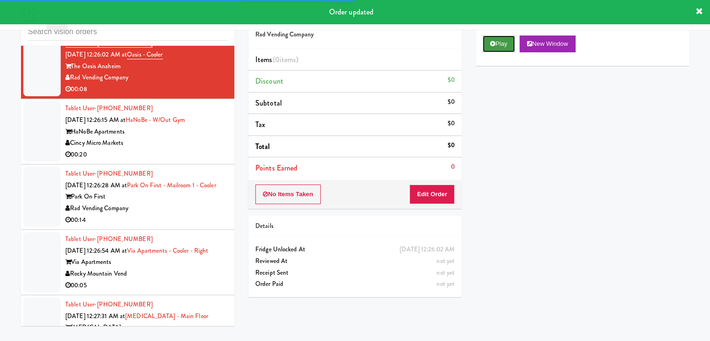
click at [495, 46] on button "Play" at bounding box center [499, 43] width 32 height 17
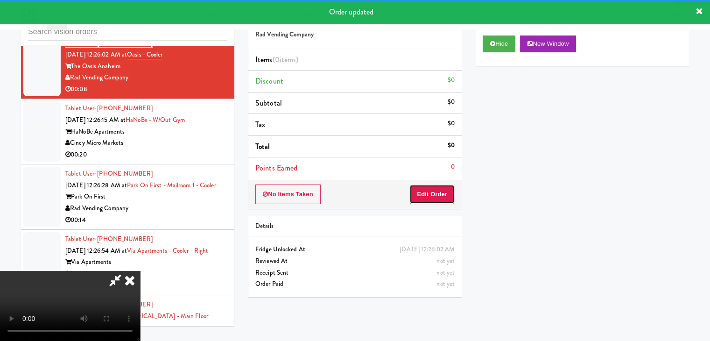
click at [442, 189] on button "Edit Order" at bounding box center [431, 194] width 45 height 20
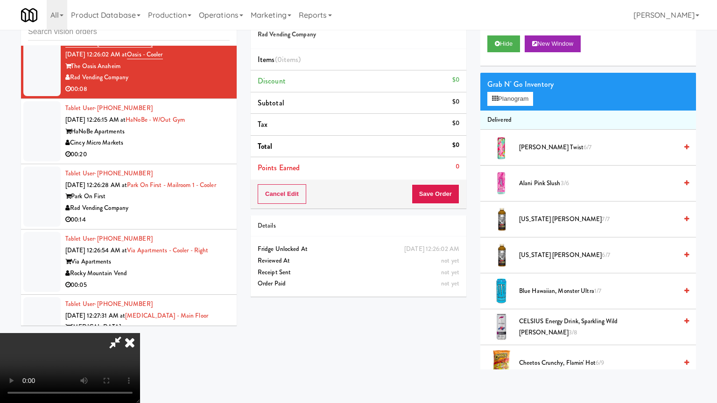
click at [140, 333] on video at bounding box center [70, 368] width 140 height 70
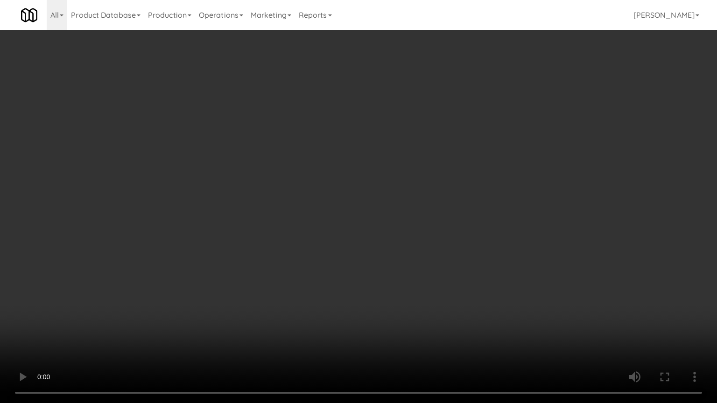
click at [420, 290] on video at bounding box center [358, 201] width 717 height 403
click at [421, 292] on video at bounding box center [358, 201] width 717 height 403
click at [421, 293] on video at bounding box center [358, 201] width 717 height 403
click at [429, 293] on video at bounding box center [358, 201] width 717 height 403
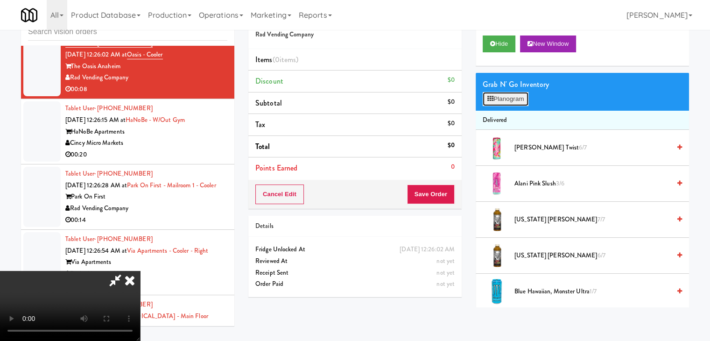
click at [506, 100] on button "Planogram" at bounding box center [506, 99] width 46 height 14
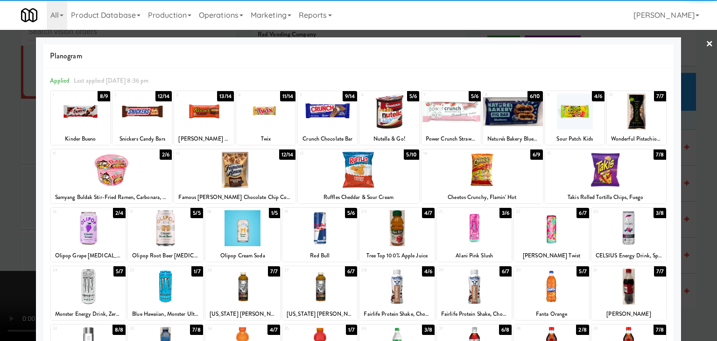
click at [559, 224] on div at bounding box center [551, 228] width 75 height 36
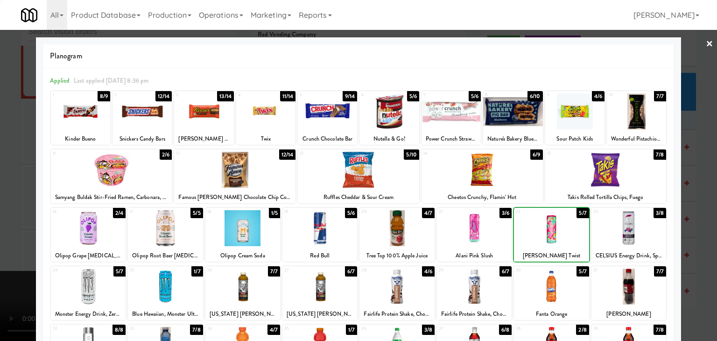
click at [686, 224] on div at bounding box center [358, 170] width 717 height 341
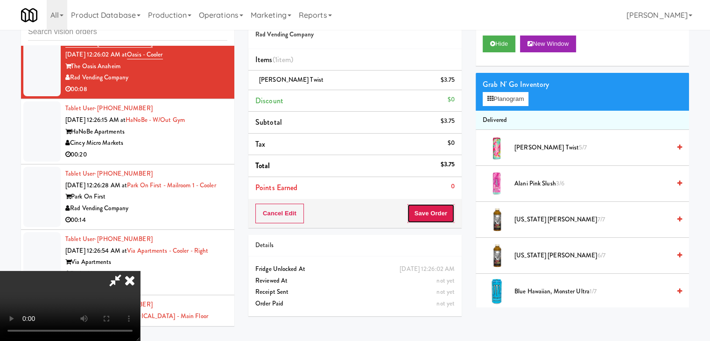
click at [440, 213] on button "Save Order" at bounding box center [431, 214] width 48 height 20
click at [439, 212] on button "Save Order" at bounding box center [431, 214] width 48 height 20
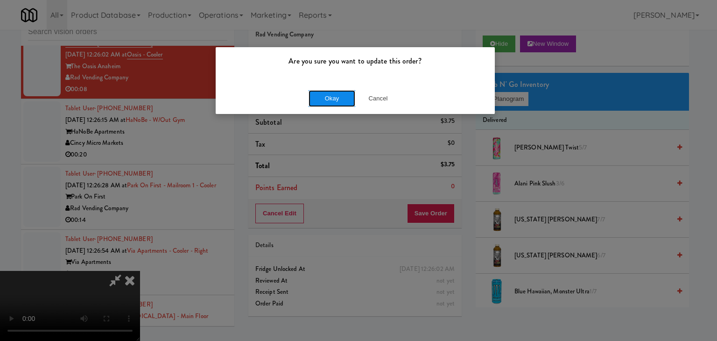
click at [325, 94] on button "Okay" at bounding box center [332, 98] width 47 height 17
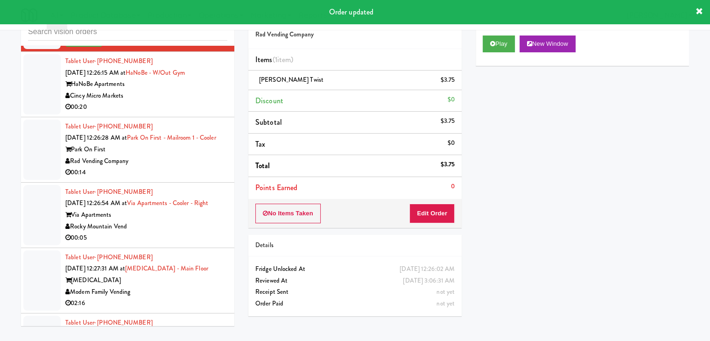
scroll to position [5614, 0]
drag, startPoint x: 186, startPoint y: 135, endPoint x: 189, endPoint y: 140, distance: 5.6
click at [189, 114] on div "00:20" at bounding box center [146, 108] width 162 height 12
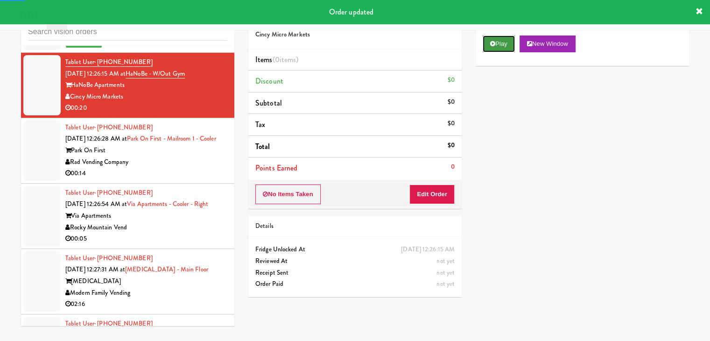
click at [499, 47] on button "Play" at bounding box center [499, 43] width 32 height 17
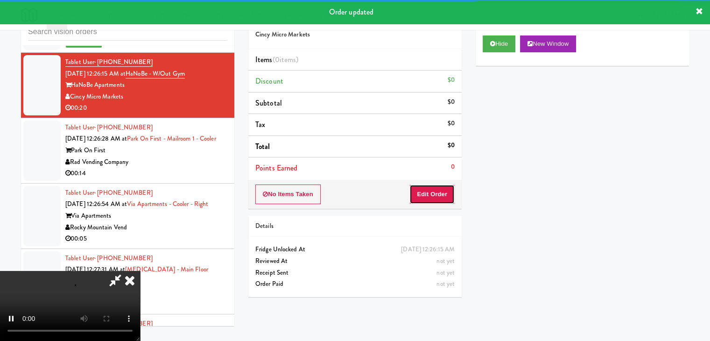
click at [431, 191] on button "Edit Order" at bounding box center [431, 194] width 45 height 20
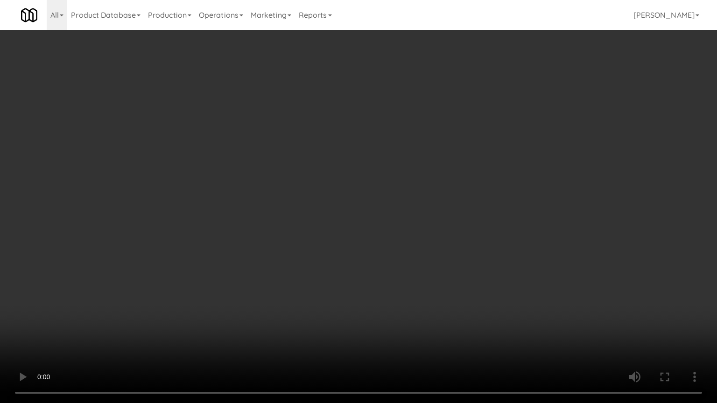
click at [407, 291] on video at bounding box center [358, 201] width 717 height 403
click at [409, 288] on video at bounding box center [358, 201] width 717 height 403
click at [398, 281] on video at bounding box center [358, 201] width 717 height 403
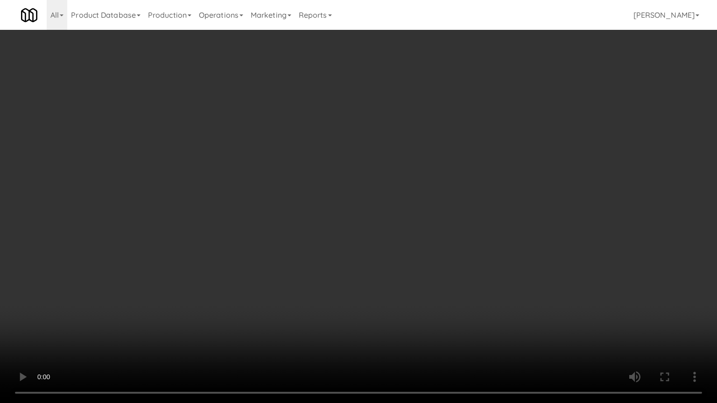
click at [398, 281] on video at bounding box center [358, 201] width 717 height 403
click at [399, 282] on video at bounding box center [358, 201] width 717 height 403
click at [404, 282] on video at bounding box center [358, 201] width 717 height 403
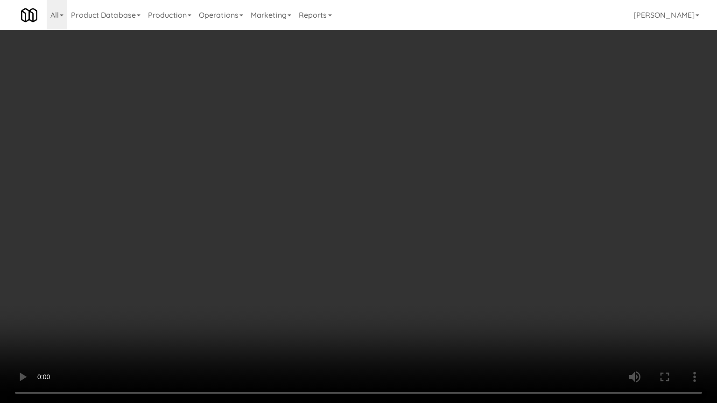
click at [404, 282] on video at bounding box center [358, 201] width 717 height 403
click at [408, 271] on video at bounding box center [358, 201] width 717 height 403
click at [412, 271] on video at bounding box center [358, 201] width 717 height 403
click at [422, 246] on video at bounding box center [358, 201] width 717 height 403
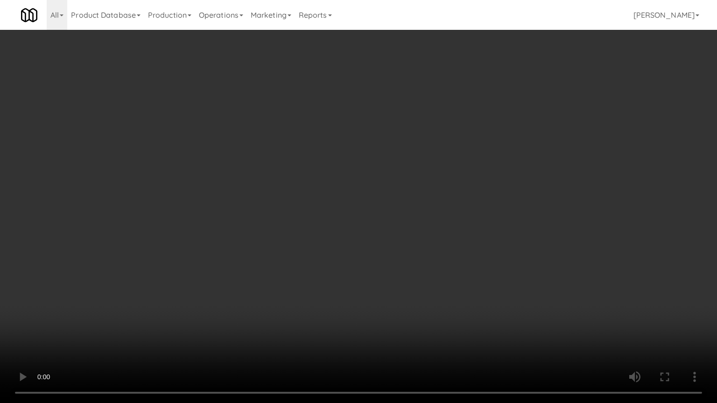
click at [422, 245] on video at bounding box center [358, 201] width 717 height 403
click at [429, 236] on video at bounding box center [358, 201] width 717 height 403
drag, startPoint x: 429, startPoint y: 236, endPoint x: 488, endPoint y: 98, distance: 150.5
click at [429, 231] on video at bounding box center [358, 201] width 717 height 403
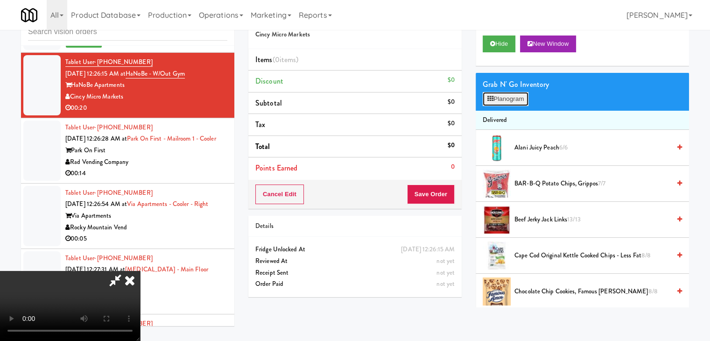
click at [513, 98] on button "Planogram" at bounding box center [506, 99] width 46 height 14
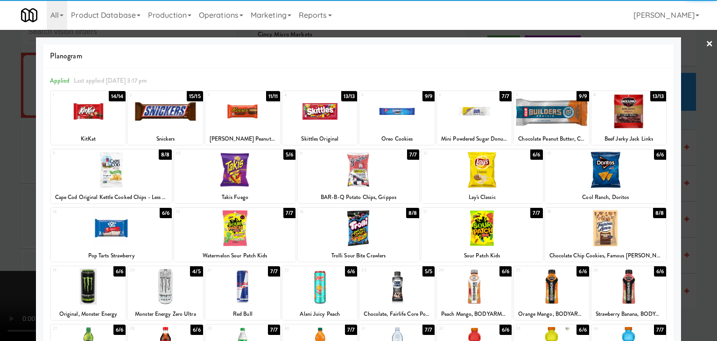
drag, startPoint x: 122, startPoint y: 239, endPoint x: 304, endPoint y: 237, distance: 182.5
click at [123, 239] on div at bounding box center [111, 228] width 121 height 36
click at [567, 248] on div "18 8/8 Chocolate Chip Cookies, Famous Amos" at bounding box center [605, 235] width 121 height 54
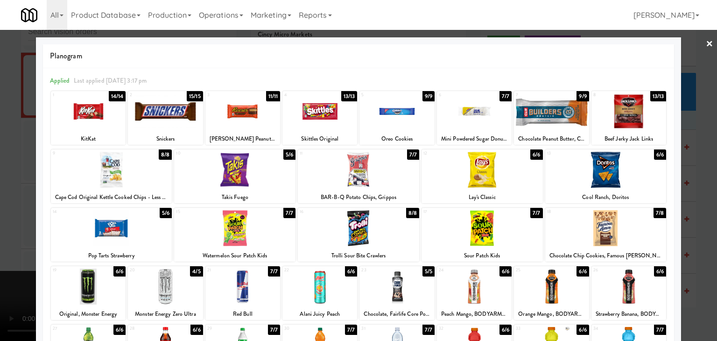
click at [377, 114] on div at bounding box center [396, 111] width 75 height 36
drag, startPoint x: 0, startPoint y: 180, endPoint x: 1, endPoint y: 135, distance: 44.8
click at [0, 135] on div at bounding box center [358, 170] width 717 height 341
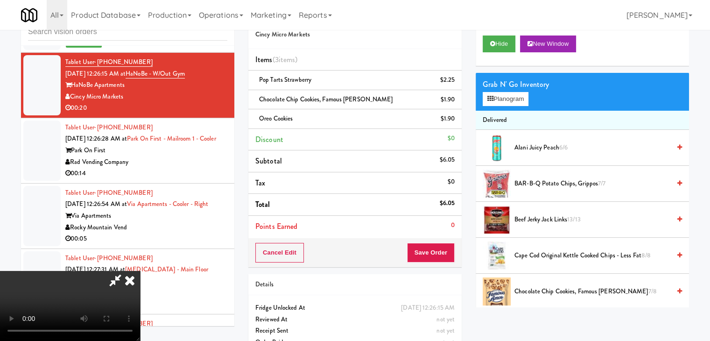
drag, startPoint x: 1, startPoint y: 135, endPoint x: 112, endPoint y: 135, distance: 111.6
click at [3, 271] on video at bounding box center [70, 306] width 140 height 70
click at [453, 119] on icon at bounding box center [455, 122] width 5 height 6
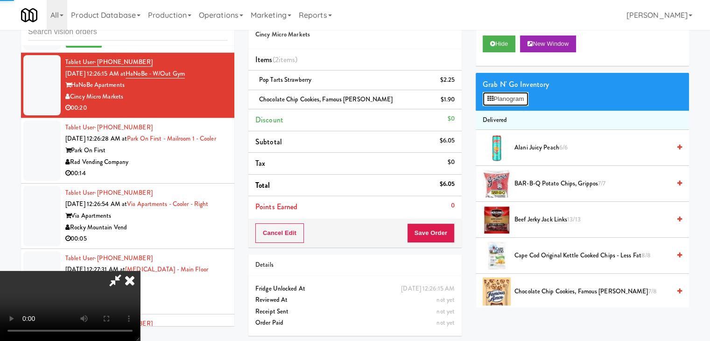
click at [511, 92] on button "Planogram" at bounding box center [506, 99] width 46 height 14
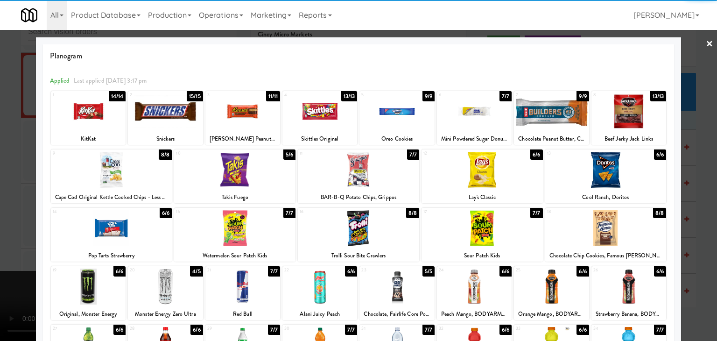
drag, startPoint x: 456, startPoint y: 125, endPoint x: 445, endPoint y: 124, distance: 10.8
click at [451, 124] on div at bounding box center [474, 111] width 75 height 36
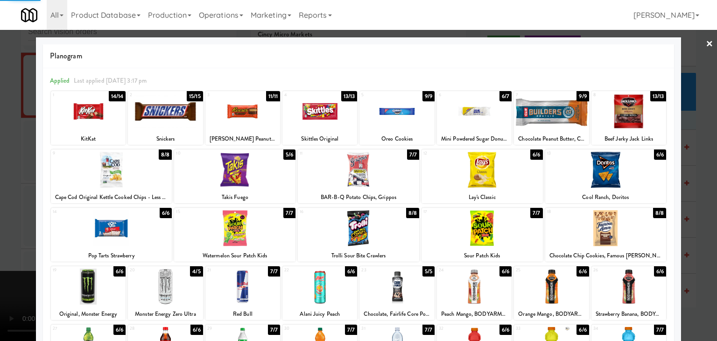
click at [3, 240] on div at bounding box center [358, 170] width 717 height 341
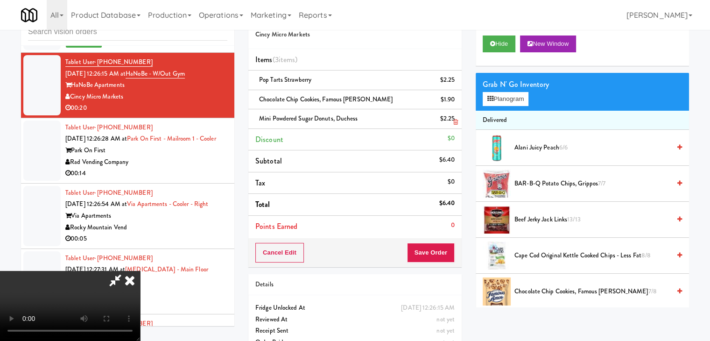
drag, startPoint x: 408, startPoint y: 40, endPoint x: 425, endPoint y: 127, distance: 88.9
click at [140, 271] on icon at bounding box center [129, 280] width 21 height 19
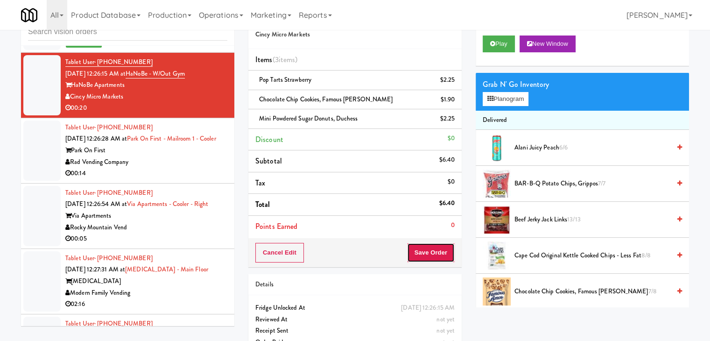
click at [433, 255] on button "Save Order" at bounding box center [431, 253] width 48 height 20
click at [434, 255] on button "Save Order" at bounding box center [431, 253] width 48 height 20
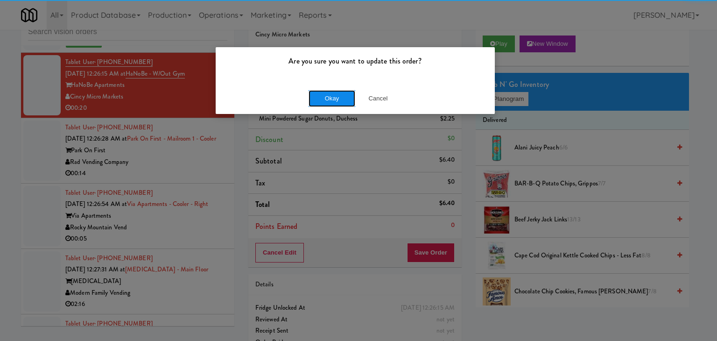
click at [332, 100] on button "Okay" at bounding box center [332, 98] width 47 height 17
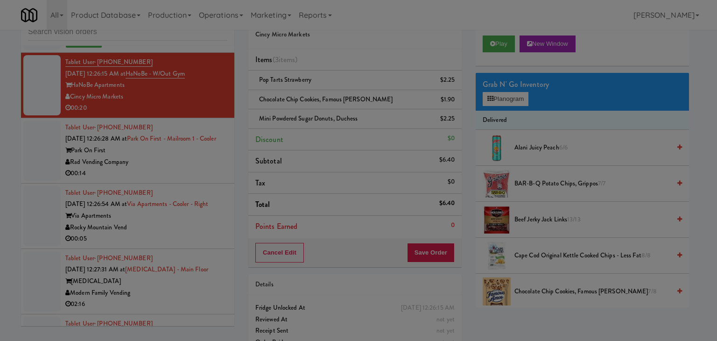
click at [332, 99] on body "Are you sure you want to update this order? Okay Cancel Okay Are you sure you w…" at bounding box center [358, 170] width 717 height 341
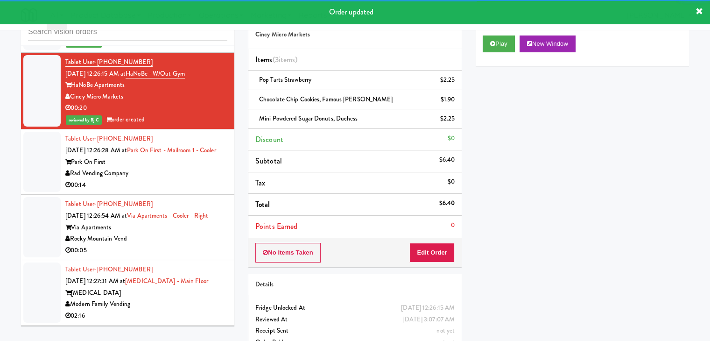
click at [183, 179] on div "Rad Vending Company" at bounding box center [146, 174] width 162 height 12
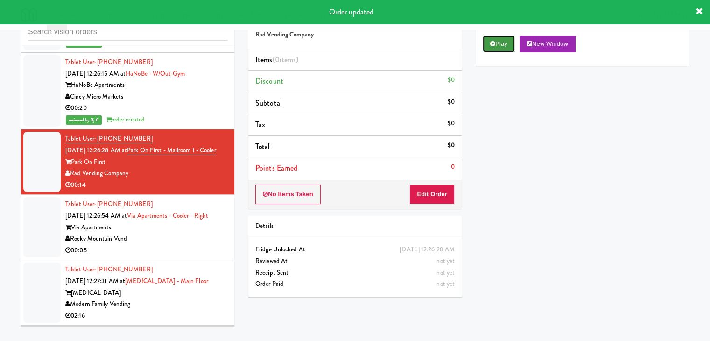
click at [502, 43] on button "Play" at bounding box center [499, 43] width 32 height 17
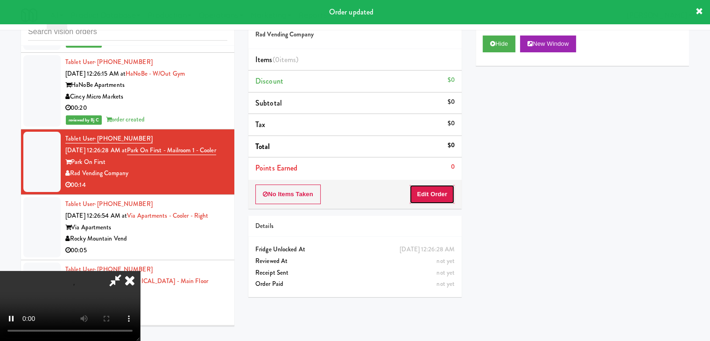
click at [438, 198] on button "Edit Order" at bounding box center [431, 194] width 45 height 20
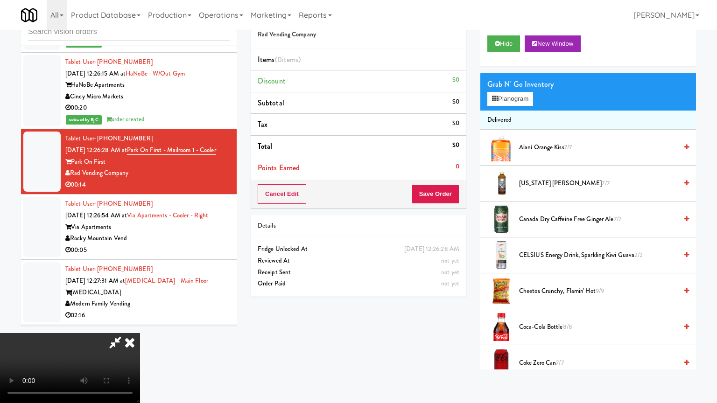
click at [140, 333] on video at bounding box center [70, 368] width 140 height 70
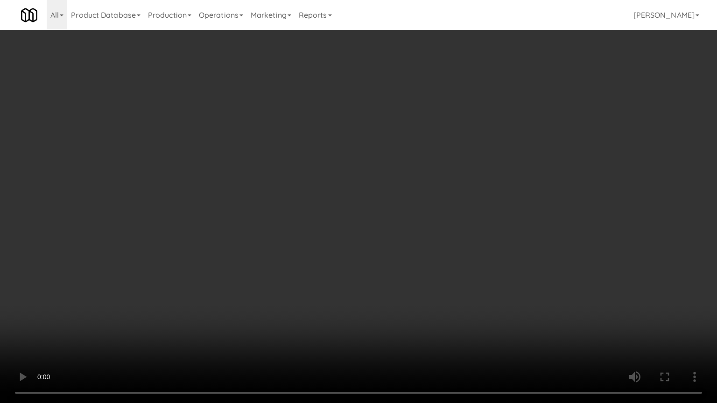
click at [362, 230] on video at bounding box center [358, 201] width 717 height 403
click at [366, 228] on video at bounding box center [358, 201] width 717 height 403
click at [365, 229] on video at bounding box center [358, 201] width 717 height 403
click at [371, 223] on video at bounding box center [358, 201] width 717 height 403
drag, startPoint x: 371, startPoint y: 223, endPoint x: 443, endPoint y: 105, distance: 138.7
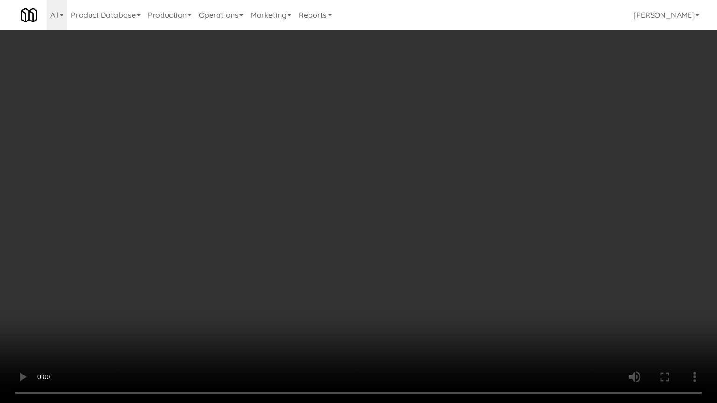
click at [371, 223] on video at bounding box center [358, 201] width 717 height 403
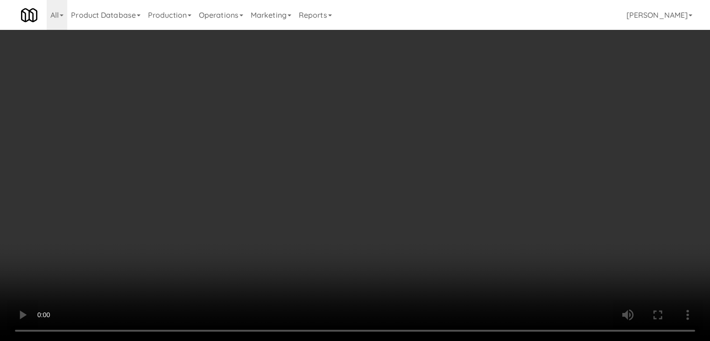
click at [513, 106] on div "Grab N' Go Inventory Planogram" at bounding box center [582, 92] width 213 height 38
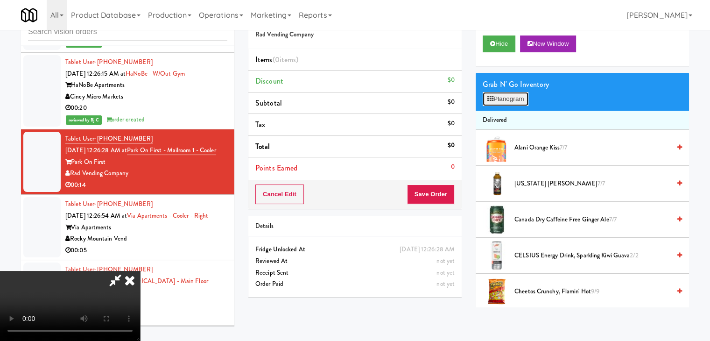
click at [519, 98] on button "Planogram" at bounding box center [506, 99] width 46 height 14
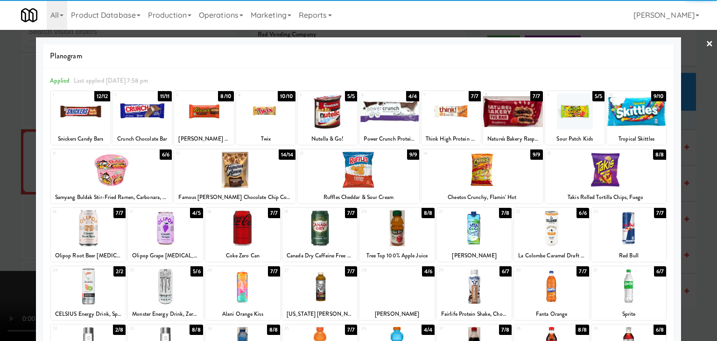
drag, startPoint x: 469, startPoint y: 234, endPoint x: 464, endPoint y: 233, distance: 4.7
click at [469, 233] on div at bounding box center [474, 228] width 75 height 36
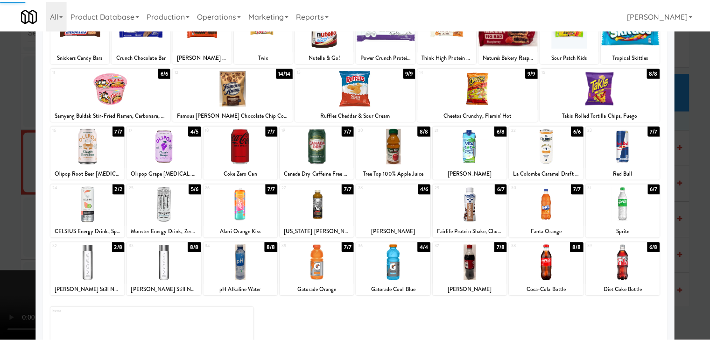
scroll to position [118, 0]
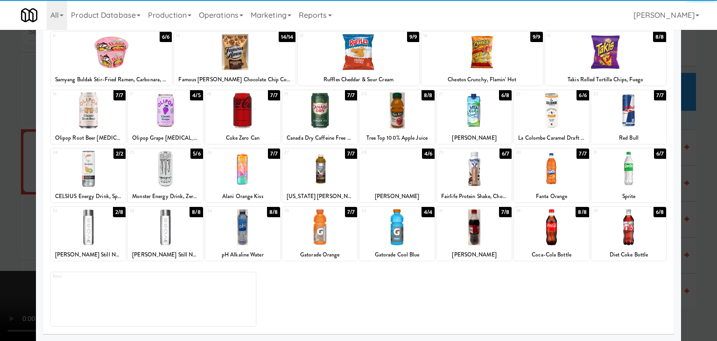
drag, startPoint x: 95, startPoint y: 234, endPoint x: 133, endPoint y: 233, distance: 37.8
click at [97, 234] on div at bounding box center [88, 227] width 75 height 36
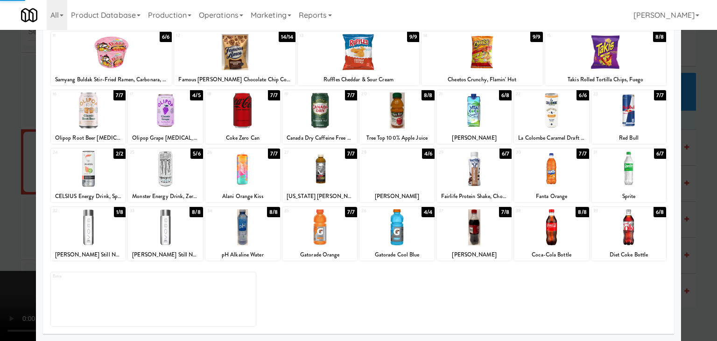
click at [250, 233] on div at bounding box center [242, 227] width 75 height 36
drag, startPoint x: 0, startPoint y: 234, endPoint x: 272, endPoint y: 235, distance: 272.1
click at [14, 234] on div at bounding box center [358, 170] width 717 height 341
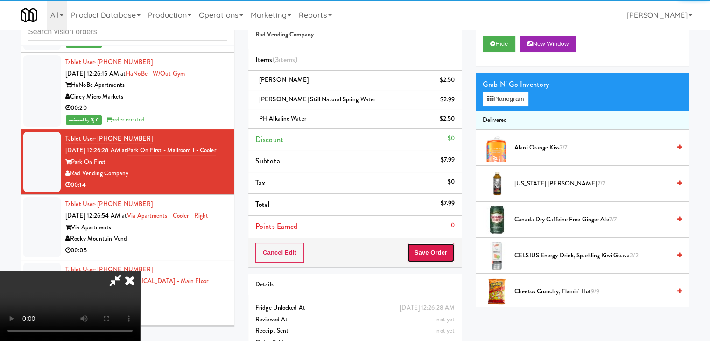
click at [440, 244] on button "Save Order" at bounding box center [431, 253] width 48 height 20
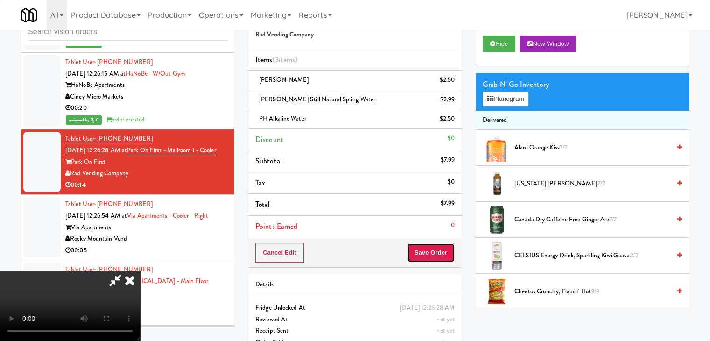
click at [440, 247] on button "Save Order" at bounding box center [431, 253] width 48 height 20
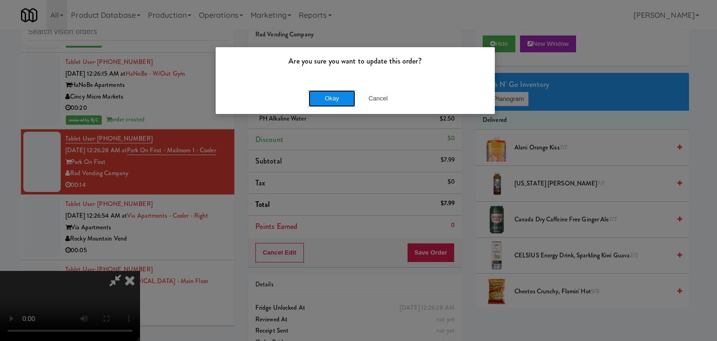
click at [329, 96] on button "Okay" at bounding box center [332, 98] width 47 height 17
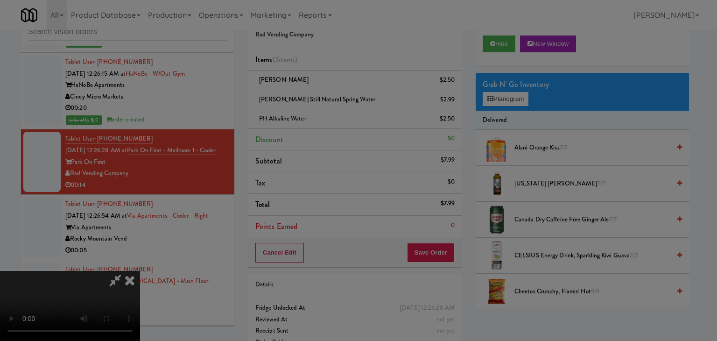
click at [330, 90] on button "Okay" at bounding box center [332, 81] width 47 height 17
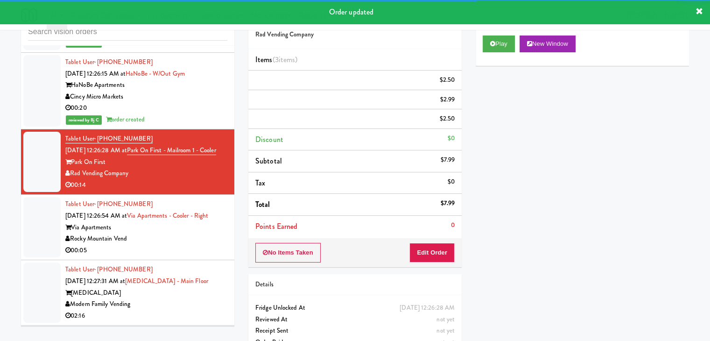
scroll to position [5707, 0]
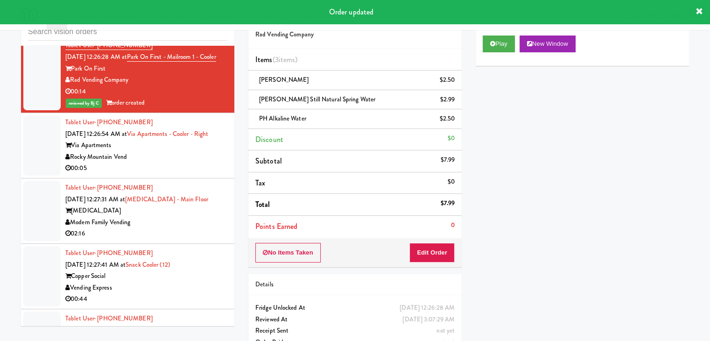
drag, startPoint x: 199, startPoint y: 196, endPoint x: 195, endPoint y: 197, distance: 4.7
click at [199, 151] on div "Via Apartments" at bounding box center [146, 146] width 162 height 12
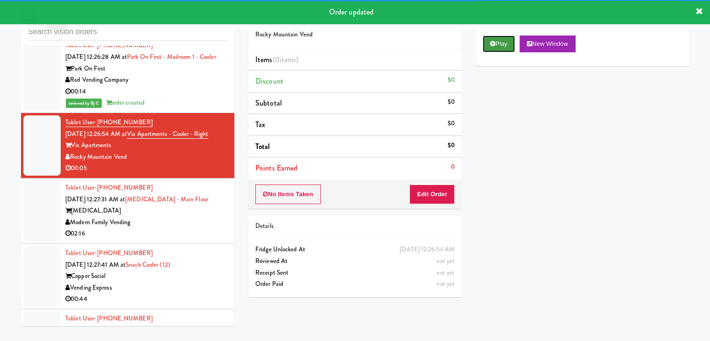
click at [500, 49] on button "Play" at bounding box center [499, 43] width 32 height 17
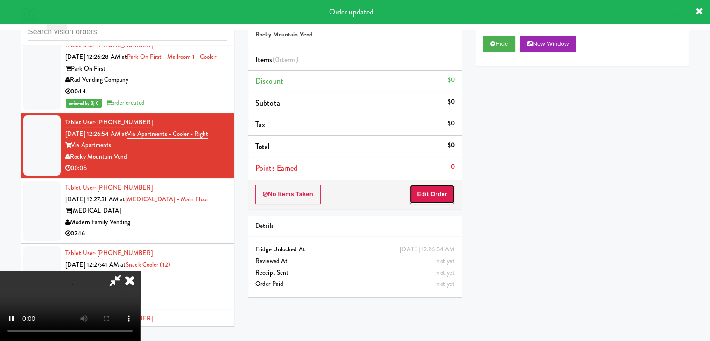
click at [431, 195] on button "Edit Order" at bounding box center [431, 194] width 45 height 20
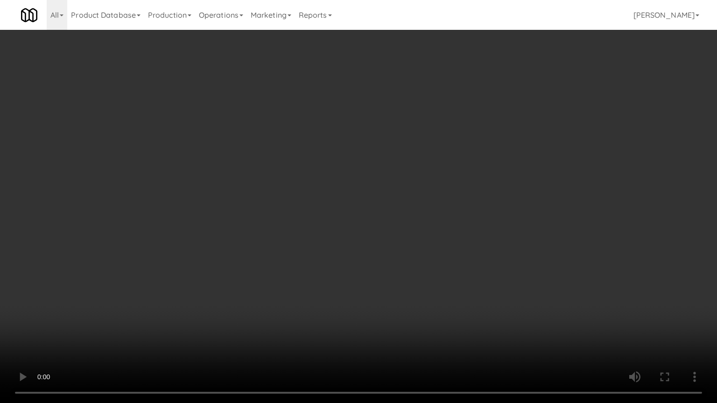
click at [390, 301] on video at bounding box center [358, 201] width 717 height 403
click at [383, 303] on video at bounding box center [358, 201] width 717 height 403
click at [386, 301] on video at bounding box center [358, 201] width 717 height 403
drag, startPoint x: 386, startPoint y: 301, endPoint x: 444, endPoint y: 165, distance: 147.5
click at [386, 299] on video at bounding box center [358, 201] width 717 height 403
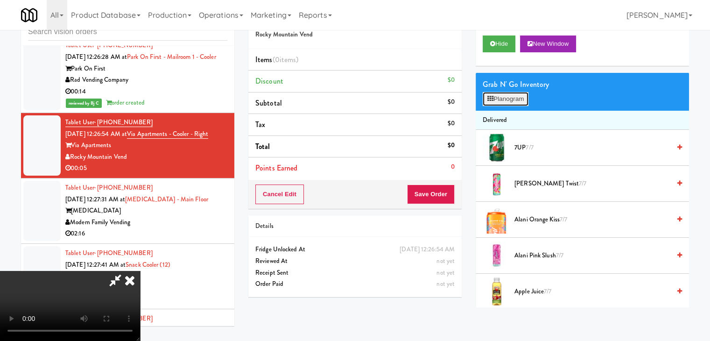
click at [500, 102] on button "Planogram" at bounding box center [506, 99] width 46 height 14
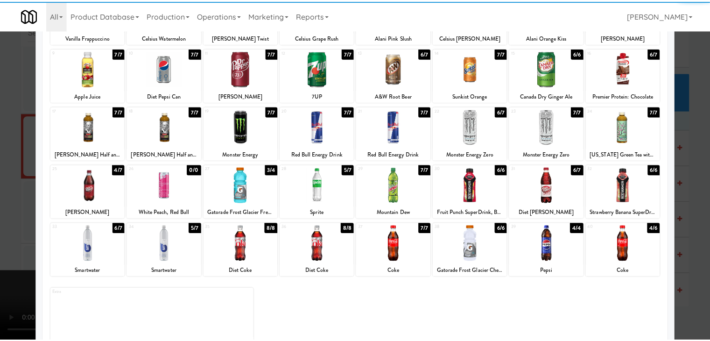
scroll to position [118, 0]
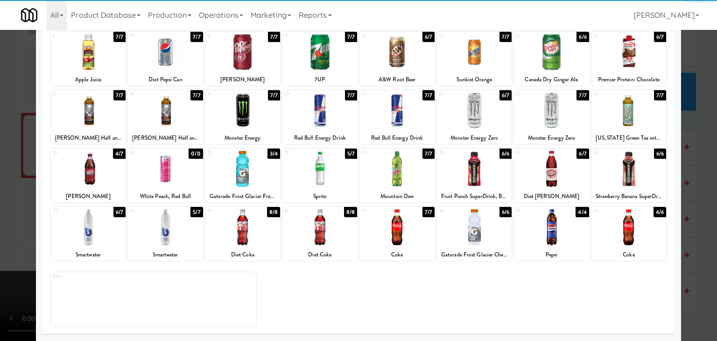
click at [180, 231] on div at bounding box center [165, 227] width 75 height 36
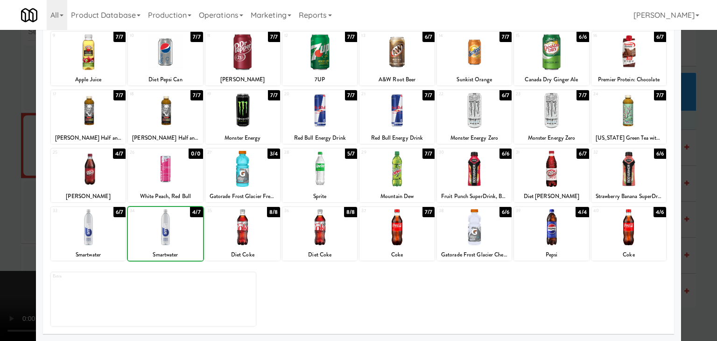
drag, startPoint x: 0, startPoint y: 236, endPoint x: 274, endPoint y: 229, distance: 274.6
click at [1, 236] on div at bounding box center [358, 170] width 717 height 341
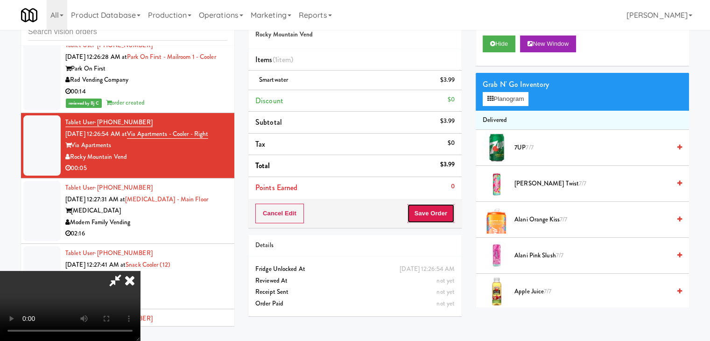
click at [436, 210] on button "Save Order" at bounding box center [431, 214] width 48 height 20
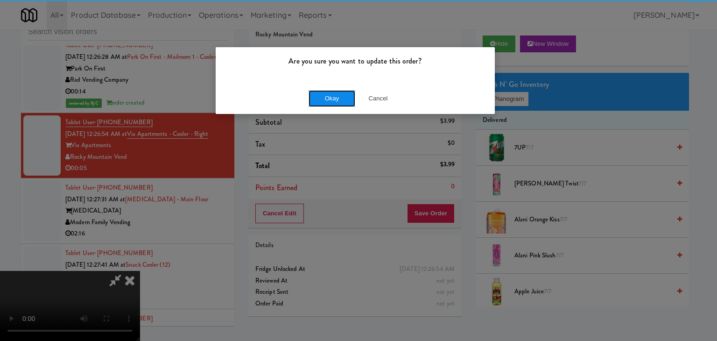
click at [320, 101] on button "Okay" at bounding box center [332, 98] width 47 height 17
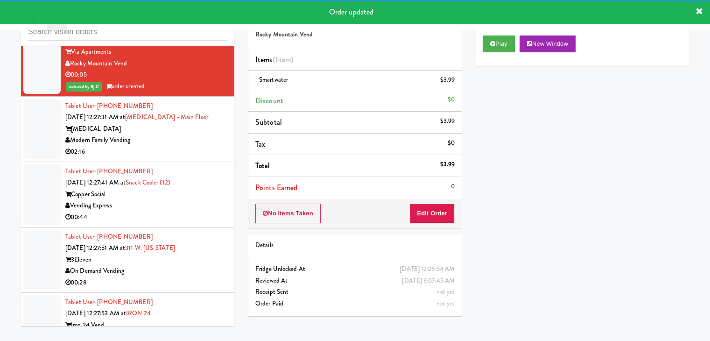
scroll to position [5847, 0]
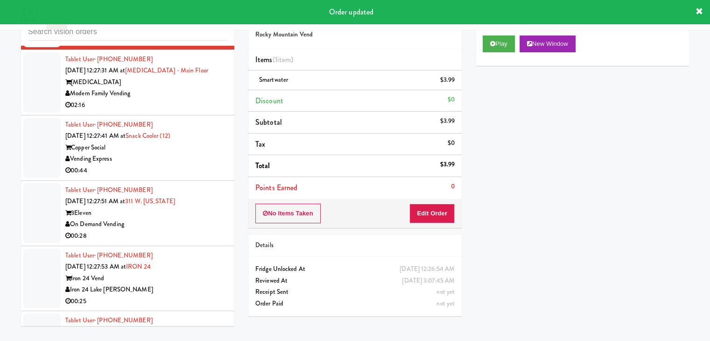
drag, startPoint x: 190, startPoint y: 147, endPoint x: 192, endPoint y: 152, distance: 5.9
click at [191, 99] on div "Modern Family Vending" at bounding box center [146, 94] width 162 height 12
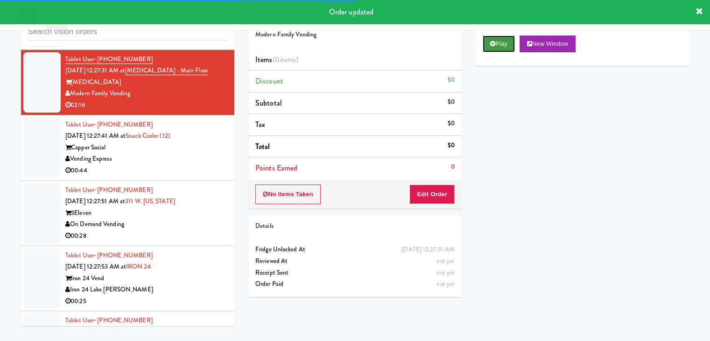
click at [504, 50] on button "Play" at bounding box center [499, 43] width 32 height 17
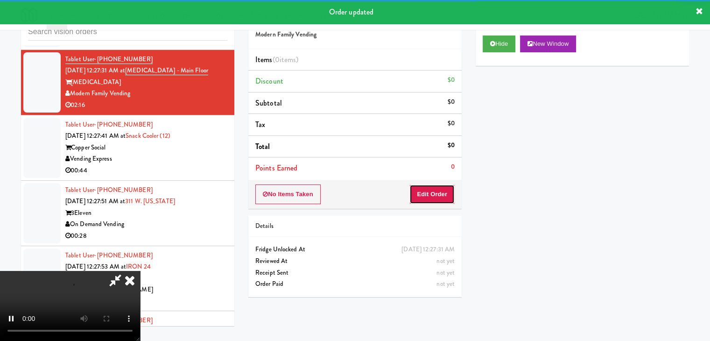
click at [446, 195] on button "Edit Order" at bounding box center [431, 194] width 45 height 20
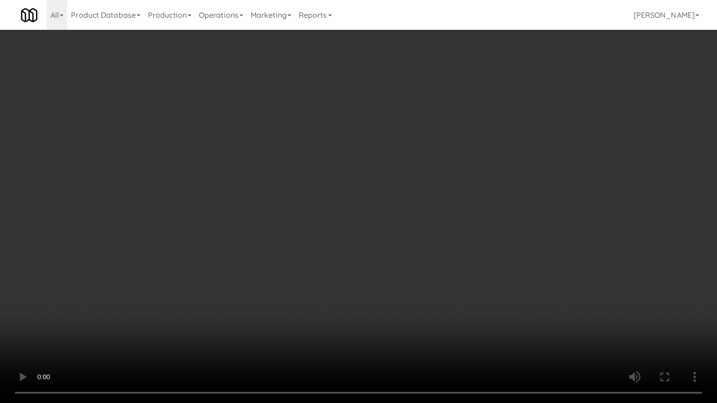
click at [477, 235] on video at bounding box center [358, 201] width 717 height 403
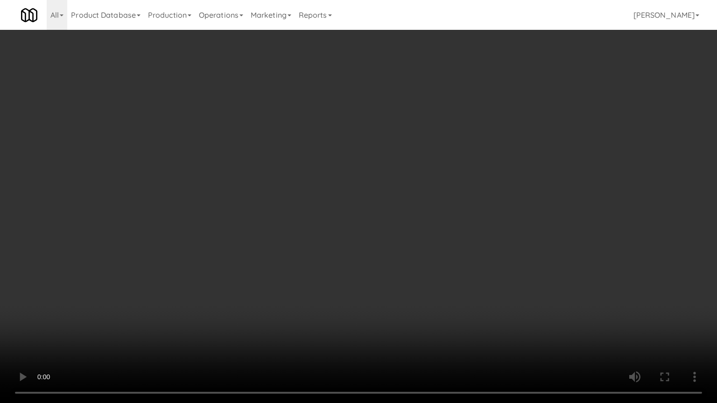
click at [477, 235] on video at bounding box center [358, 201] width 717 height 403
click at [464, 335] on video at bounding box center [358, 201] width 717 height 403
click at [462, 332] on video at bounding box center [358, 201] width 717 height 403
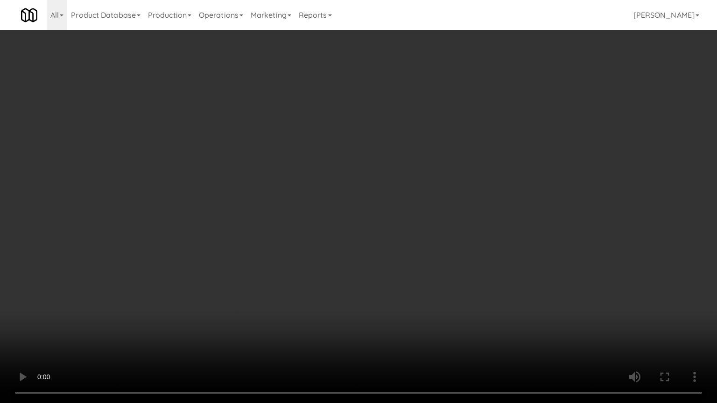
click at [465, 320] on video at bounding box center [358, 201] width 717 height 403
click at [467, 315] on video at bounding box center [358, 201] width 717 height 403
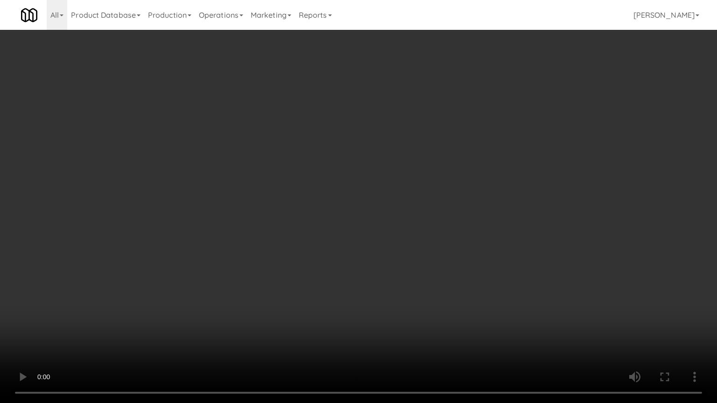
click at [467, 315] on video at bounding box center [358, 201] width 717 height 403
click at [441, 315] on video at bounding box center [358, 201] width 717 height 403
drag, startPoint x: 431, startPoint y: 306, endPoint x: 470, endPoint y: 142, distance: 168.0
click at [431, 302] on video at bounding box center [358, 201] width 717 height 403
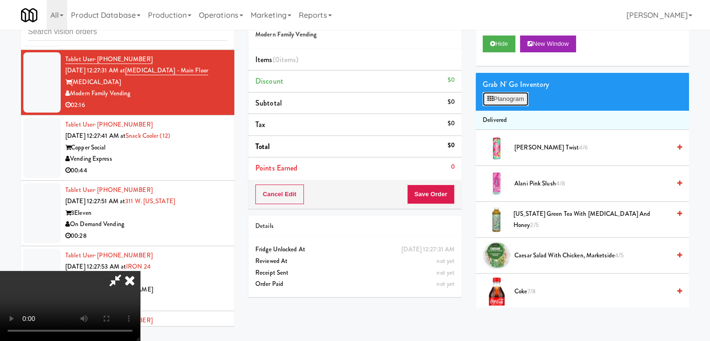
click at [509, 94] on button "Planogram" at bounding box center [506, 99] width 46 height 14
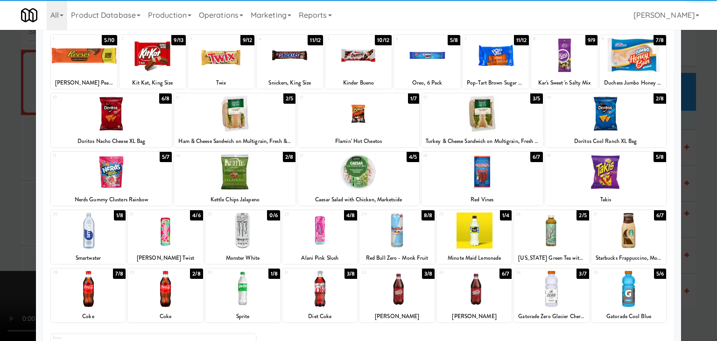
scroll to position [93, 0]
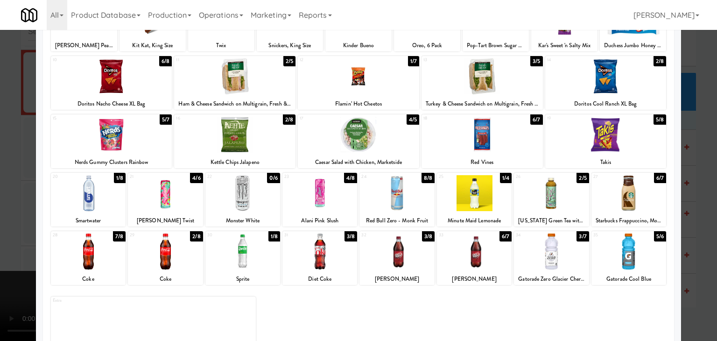
click at [625, 196] on div at bounding box center [628, 193] width 75 height 36
click at [169, 252] on div at bounding box center [165, 251] width 75 height 36
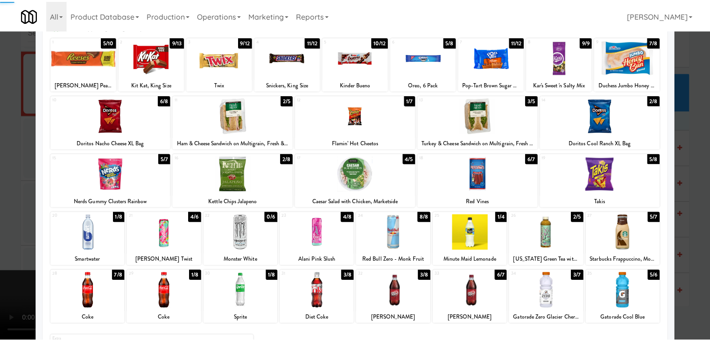
scroll to position [0, 0]
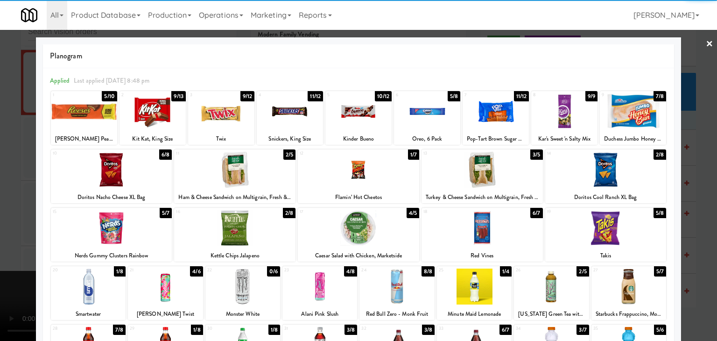
click at [80, 108] on div at bounding box center [84, 111] width 66 height 36
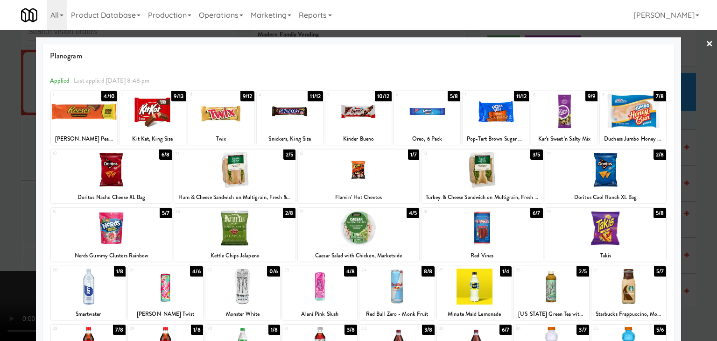
drag, startPoint x: 0, startPoint y: 197, endPoint x: 209, endPoint y: 235, distance: 212.6
click at [5, 197] on div at bounding box center [358, 170] width 717 height 341
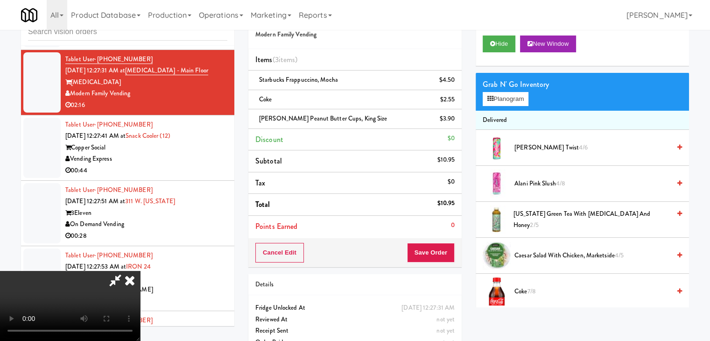
click at [140, 271] on video at bounding box center [70, 306] width 140 height 70
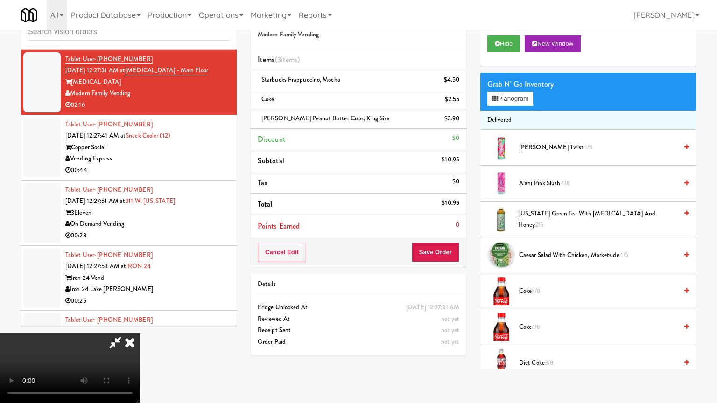
click at [140, 333] on video at bounding box center [70, 368] width 140 height 70
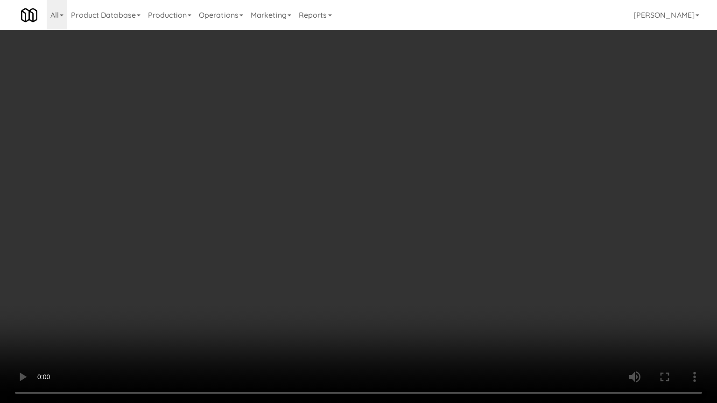
click at [385, 236] on video at bounding box center [358, 201] width 717 height 403
click at [281, 212] on video at bounding box center [358, 201] width 717 height 403
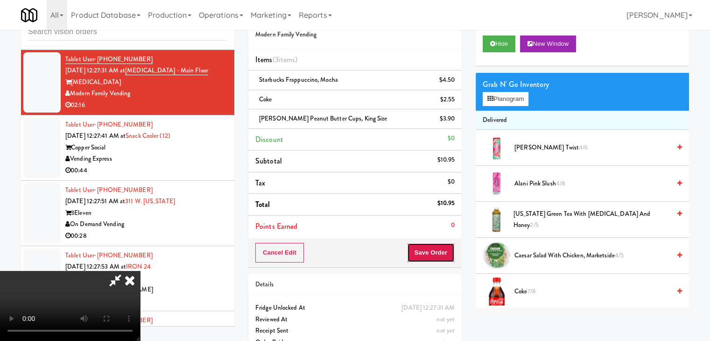
drag, startPoint x: 439, startPoint y: 242, endPoint x: 438, endPoint y: 247, distance: 5.2
click at [439, 244] on button "Save Order" at bounding box center [431, 253] width 48 height 20
click at [437, 253] on button "Save Order" at bounding box center [431, 253] width 48 height 20
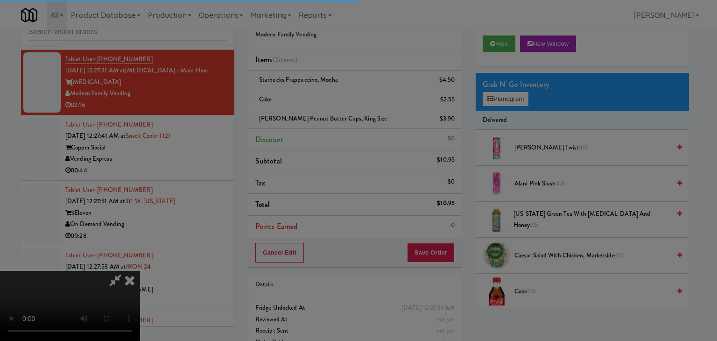
click at [437, 249] on body "Are you sure you want to update this order? Okay Cancel Okay Are you sure you w…" at bounding box center [358, 170] width 717 height 341
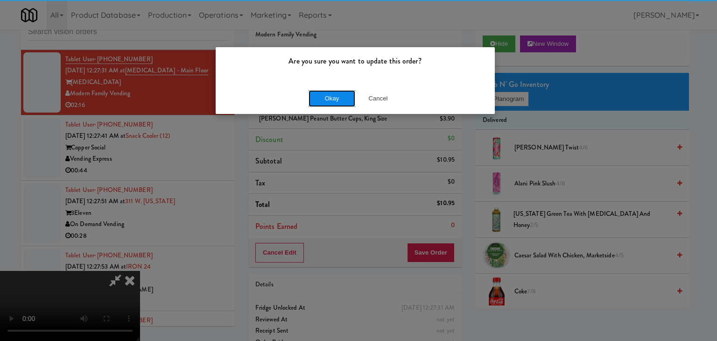
click at [330, 102] on button "Okay" at bounding box center [332, 98] width 47 height 17
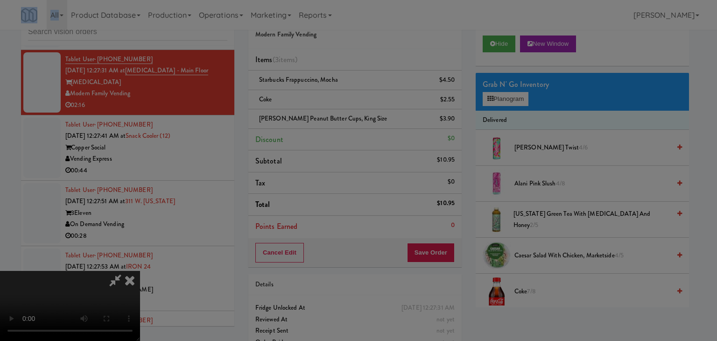
click at [330, 102] on body "Are you sure you want to update this order? Okay Cancel Okay Are you sure you w…" at bounding box center [358, 170] width 717 height 341
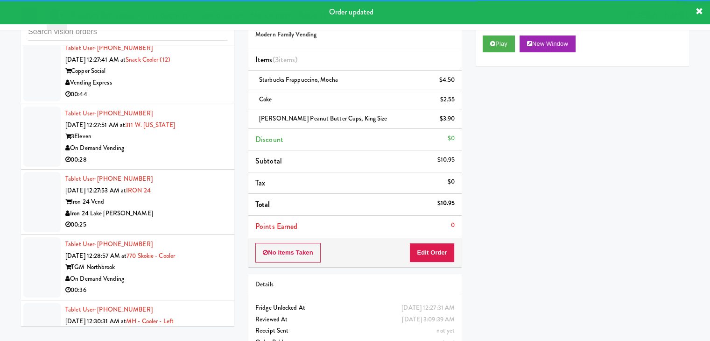
scroll to position [5940, 0]
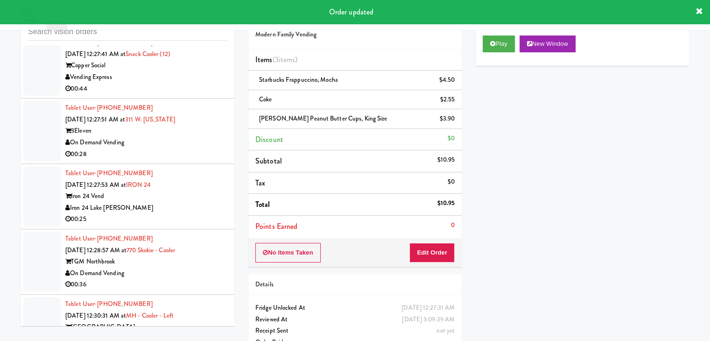
drag, startPoint x: 188, startPoint y: 141, endPoint x: 189, endPoint y: 146, distance: 4.8
click at [190, 95] on div "00:44" at bounding box center [146, 89] width 162 height 12
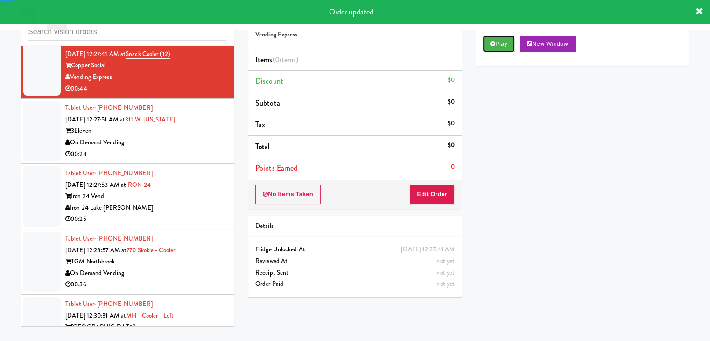
drag, startPoint x: 499, startPoint y: 43, endPoint x: 481, endPoint y: 85, distance: 45.4
click at [499, 45] on button "Play" at bounding box center [499, 43] width 32 height 17
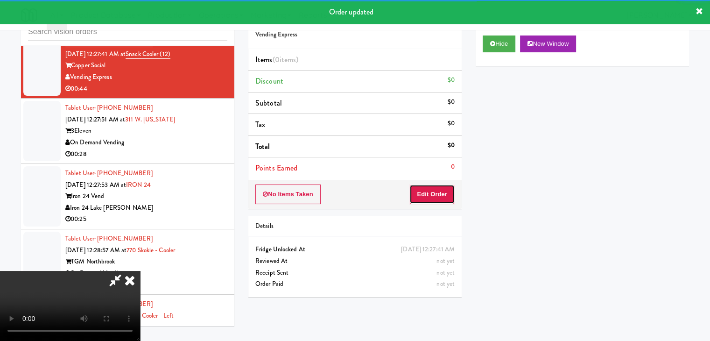
click at [438, 189] on button "Edit Order" at bounding box center [431, 194] width 45 height 20
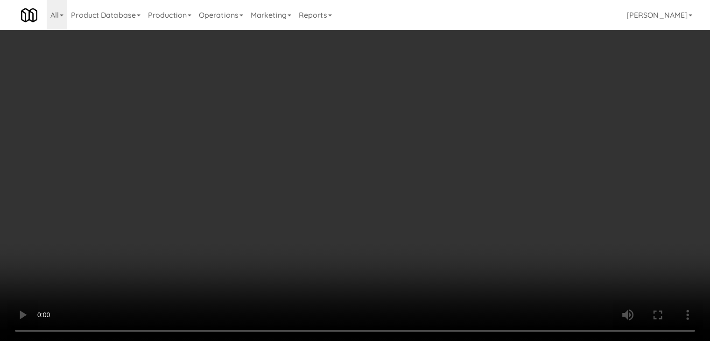
scroll to position [5882, 0]
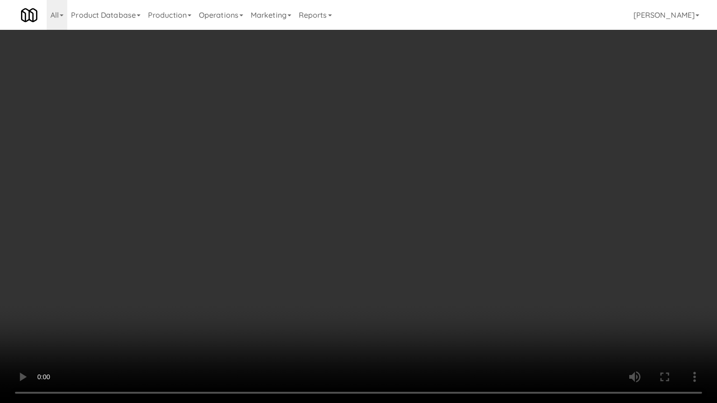
click at [345, 239] on video at bounding box center [358, 201] width 717 height 403
click at [345, 236] on video at bounding box center [358, 201] width 717 height 403
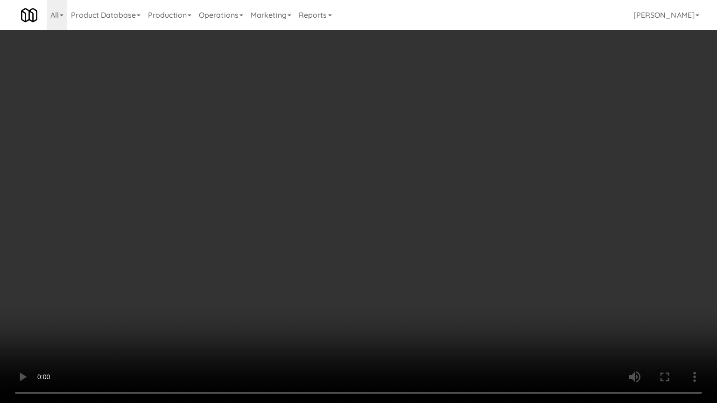
click at [319, 220] on video at bounding box center [358, 201] width 717 height 403
click at [451, 223] on video at bounding box center [358, 201] width 717 height 403
click at [450, 223] on video at bounding box center [358, 201] width 717 height 403
click at [465, 208] on video at bounding box center [358, 201] width 717 height 403
click at [466, 207] on video at bounding box center [358, 201] width 717 height 403
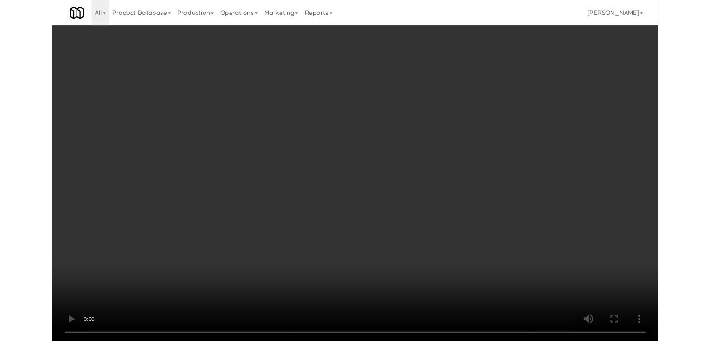
scroll to position [5894, 0]
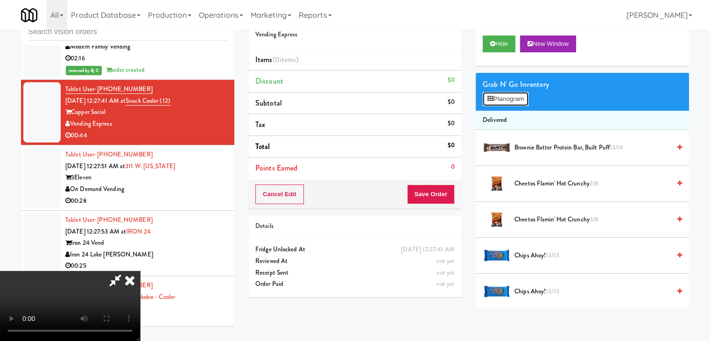
drag, startPoint x: 512, startPoint y: 98, endPoint x: 295, endPoint y: 150, distance: 222.8
click at [295, 150] on div "Order # 801522 Vending Express Items (0 items ) Discount $0 Subtotal $0 Tax $0 …" at bounding box center [468, 155] width 441 height 303
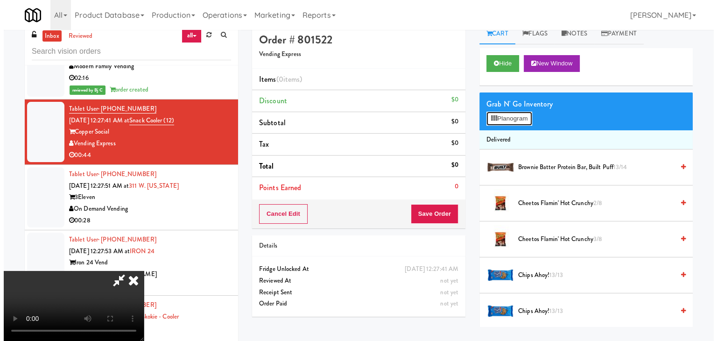
scroll to position [0, 0]
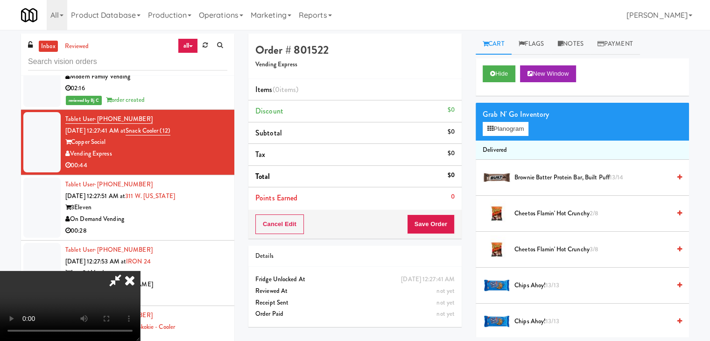
click at [140, 271] on video at bounding box center [70, 306] width 140 height 70
click at [512, 131] on button "Planogram" at bounding box center [506, 129] width 46 height 14
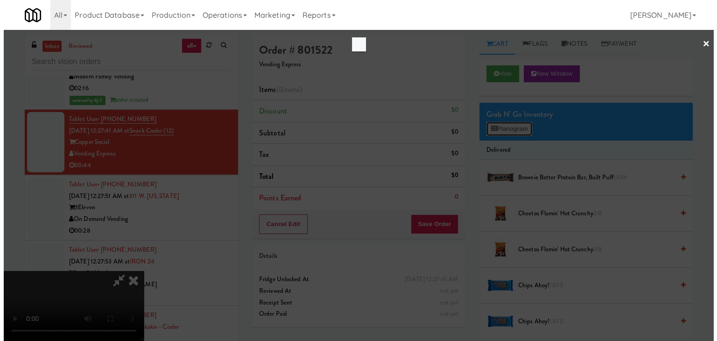
scroll to position [5882, 0]
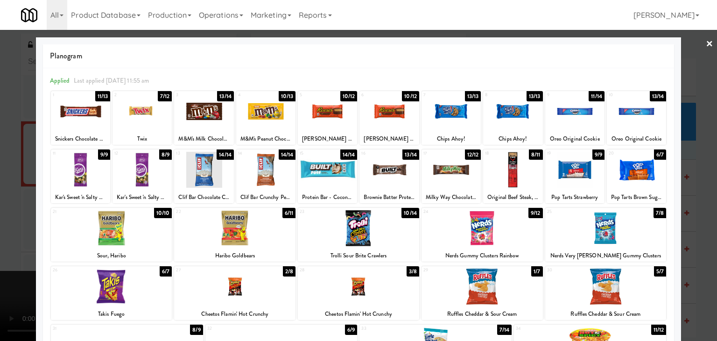
click at [577, 173] on div at bounding box center [574, 170] width 59 height 36
drag, startPoint x: 366, startPoint y: 112, endPoint x: 372, endPoint y: 113, distance: 5.3
click at [366, 111] on div at bounding box center [388, 111] width 59 height 36
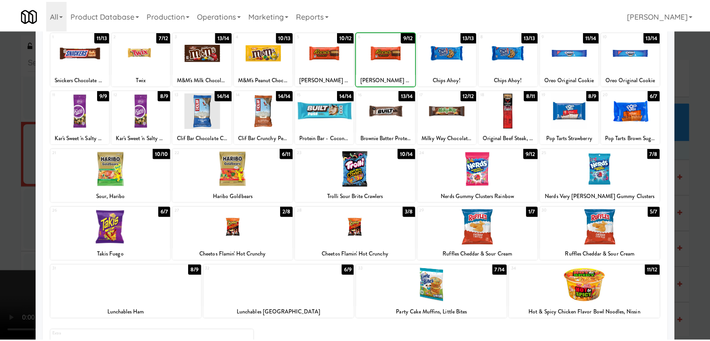
scroll to position [118, 0]
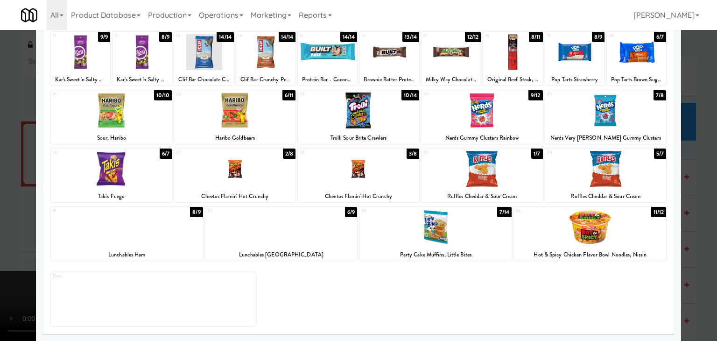
click at [464, 232] on div at bounding box center [435, 227] width 152 height 36
drag, startPoint x: 0, startPoint y: 152, endPoint x: 273, endPoint y: 172, distance: 273.8
click at [10, 152] on div at bounding box center [358, 170] width 717 height 341
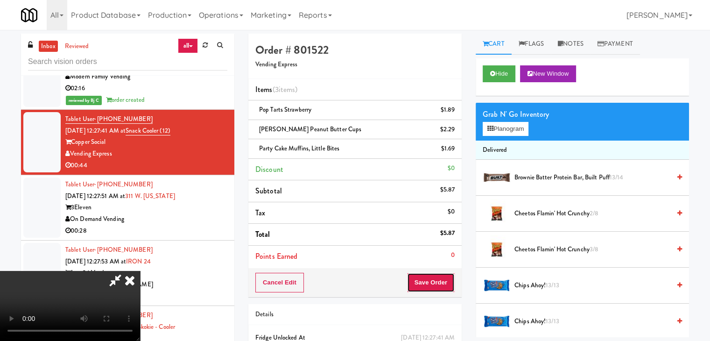
click at [441, 281] on button "Save Order" at bounding box center [431, 283] width 48 height 20
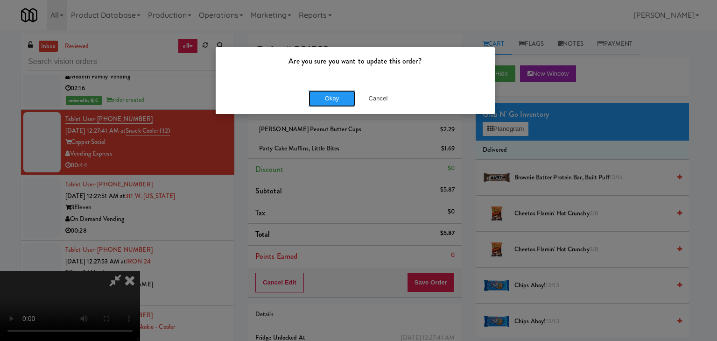
click at [330, 105] on button "Okay" at bounding box center [332, 98] width 47 height 17
click at [332, 104] on div "Are you sure you want to update this order? Okay Cancel" at bounding box center [358, 170] width 717 height 341
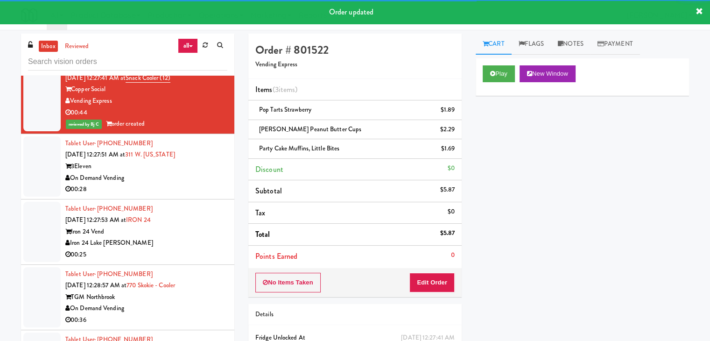
scroll to position [5987, 0]
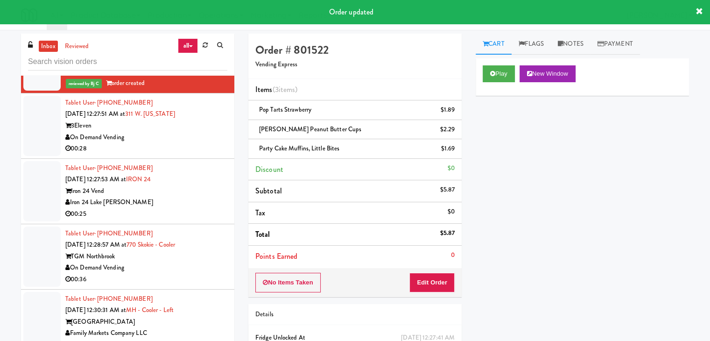
click at [212, 155] on div "00:28" at bounding box center [146, 149] width 162 height 12
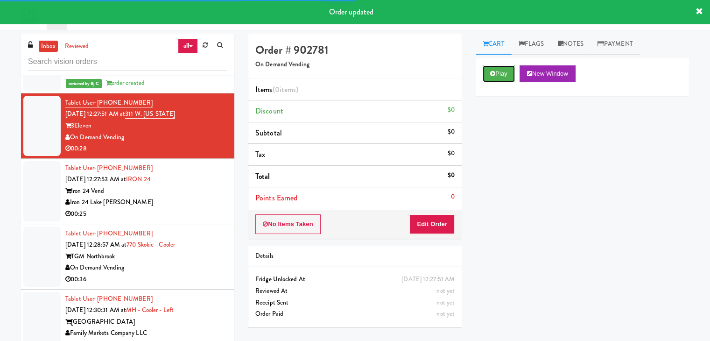
drag, startPoint x: 504, startPoint y: 68, endPoint x: 485, endPoint y: 105, distance: 41.5
click at [504, 70] on button "Play" at bounding box center [499, 73] width 32 height 17
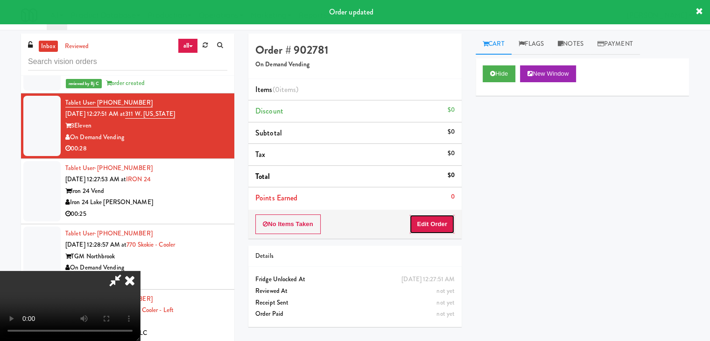
click at [429, 227] on button "Edit Order" at bounding box center [431, 224] width 45 height 20
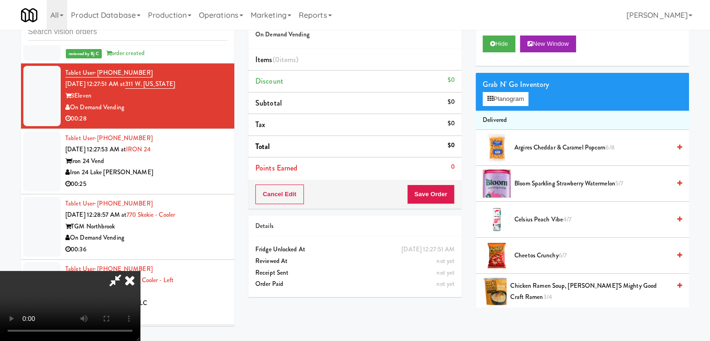
scroll to position [5976, 0]
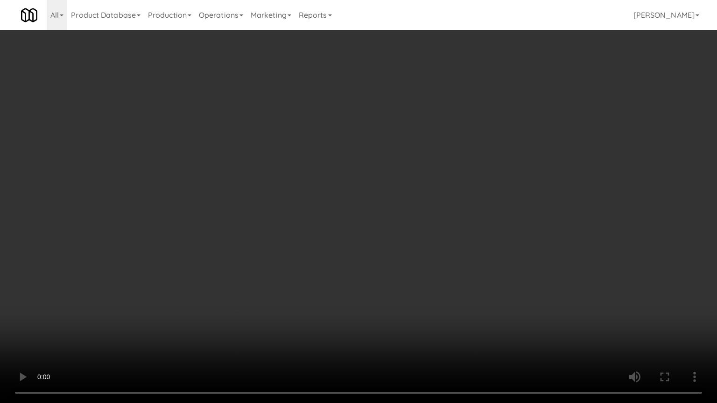
click at [407, 268] on video at bounding box center [358, 201] width 717 height 403
click at [407, 269] on video at bounding box center [358, 201] width 717 height 403
click at [425, 250] on video at bounding box center [358, 201] width 717 height 403
click at [435, 176] on video at bounding box center [358, 201] width 717 height 403
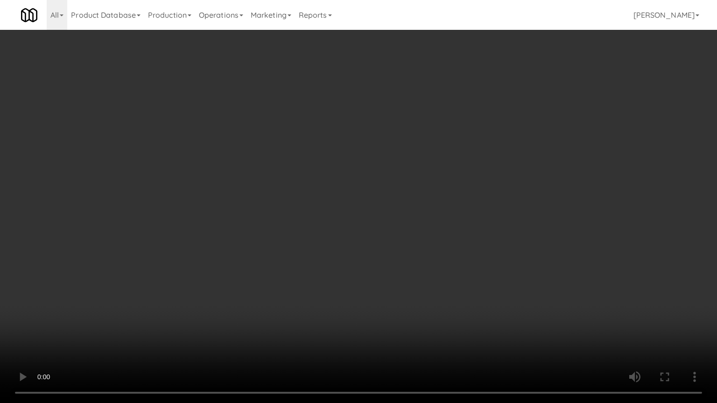
click at [435, 176] on video at bounding box center [358, 201] width 717 height 403
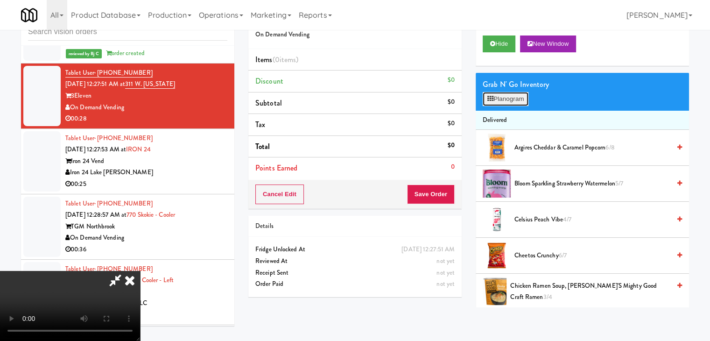
click at [510, 100] on button "Planogram" at bounding box center [506, 99] width 46 height 14
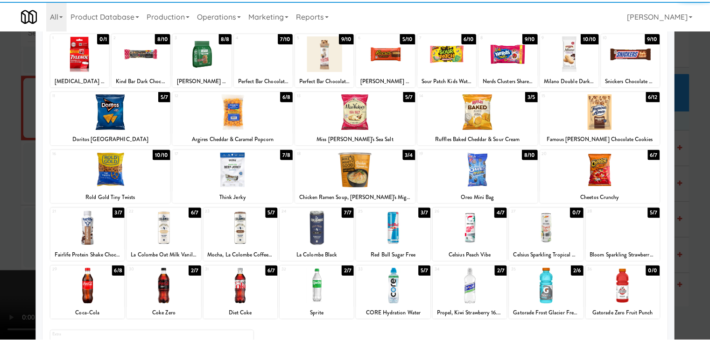
scroll to position [118, 0]
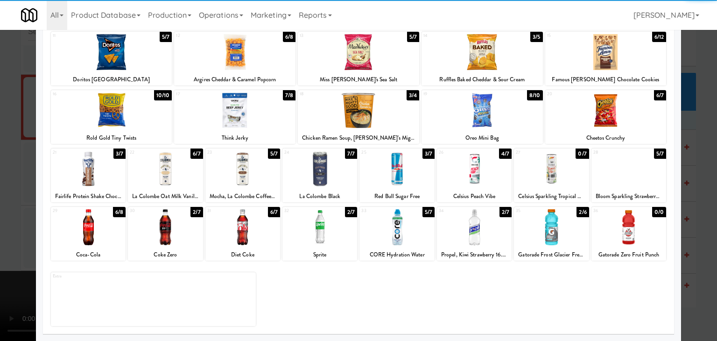
click at [428, 234] on div at bounding box center [396, 227] width 75 height 36
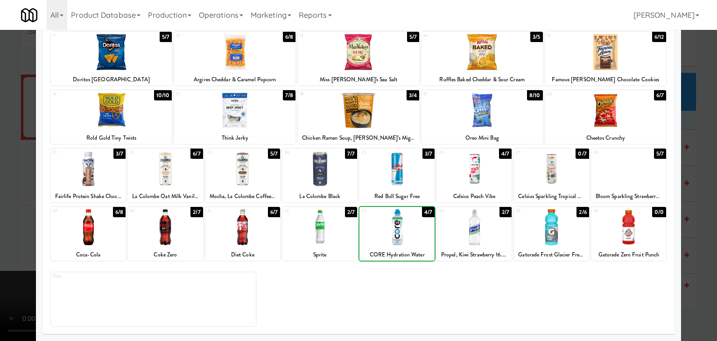
click at [417, 232] on div at bounding box center [396, 227] width 75 height 36
drag, startPoint x: 0, startPoint y: 254, endPoint x: 296, endPoint y: 211, distance: 299.2
click at [0, 254] on div at bounding box center [358, 170] width 717 height 341
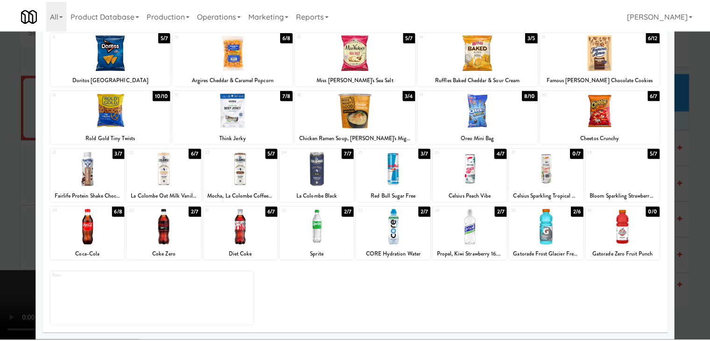
scroll to position [5987, 0]
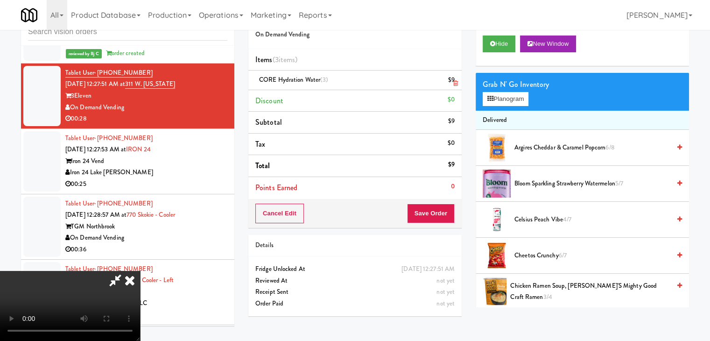
drag, startPoint x: 454, startPoint y: 86, endPoint x: 414, endPoint y: 141, distance: 67.4
click at [454, 86] on link at bounding box center [454, 84] width 8 height 12
click at [448, 216] on div "Cancel Edit Save Order" at bounding box center [354, 213] width 213 height 29
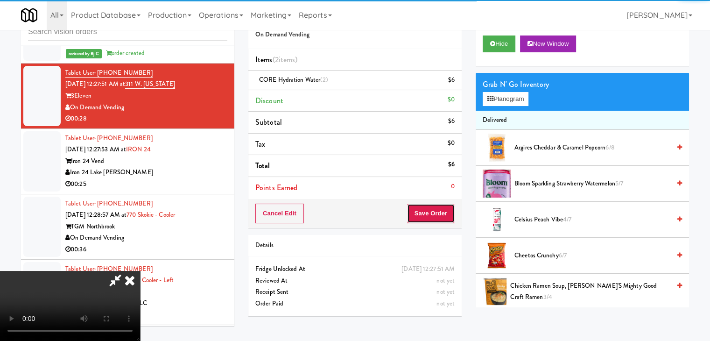
click at [439, 215] on button "Save Order" at bounding box center [431, 214] width 48 height 20
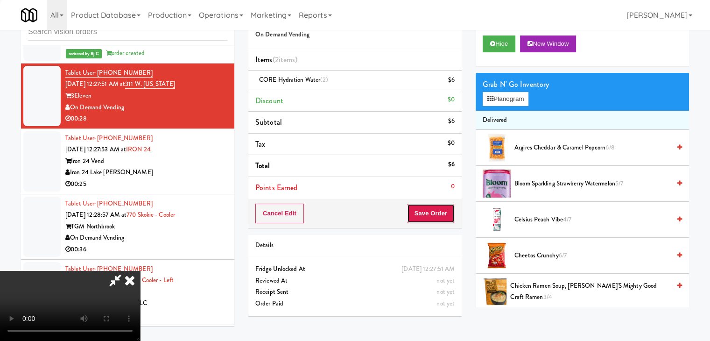
click at [435, 214] on button "Save Order" at bounding box center [431, 214] width 48 height 20
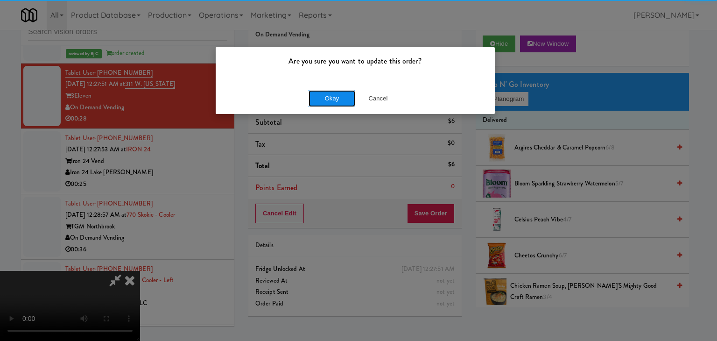
click at [330, 96] on button "Okay" at bounding box center [332, 98] width 47 height 17
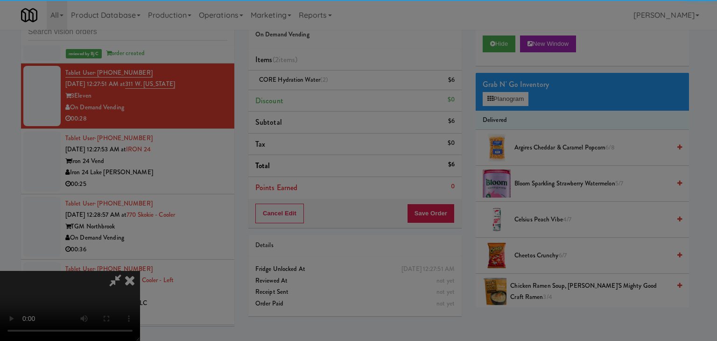
click at [328, 97] on div "Okay Cancel" at bounding box center [355, 80] width 279 height 31
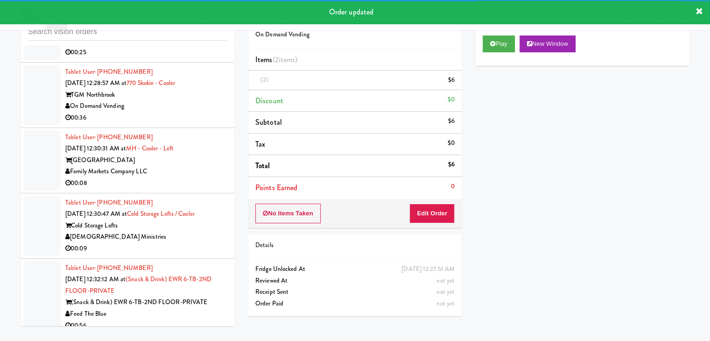
scroll to position [6139, 0]
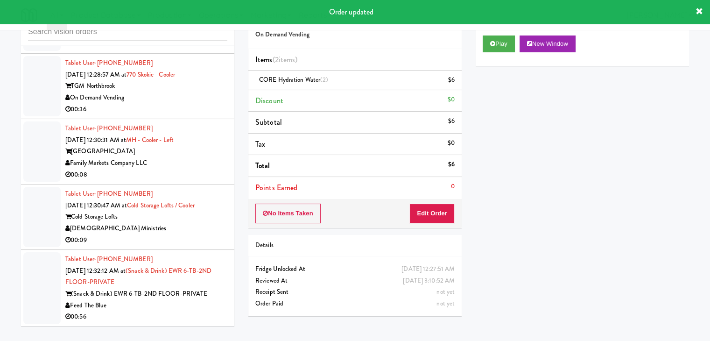
drag, startPoint x: 193, startPoint y: 86, endPoint x: 195, endPoint y: 91, distance: 5.6
click at [194, 38] on div "Iron 24 Lake [PERSON_NAME]" at bounding box center [146, 33] width 162 height 12
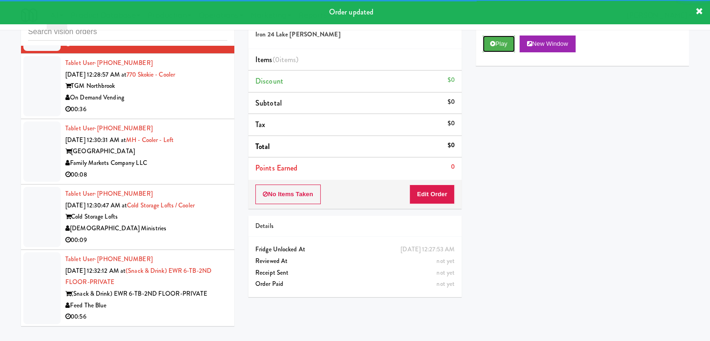
drag, startPoint x: 497, startPoint y: 43, endPoint x: 479, endPoint y: 107, distance: 66.7
click at [497, 43] on button "Play" at bounding box center [499, 43] width 32 height 17
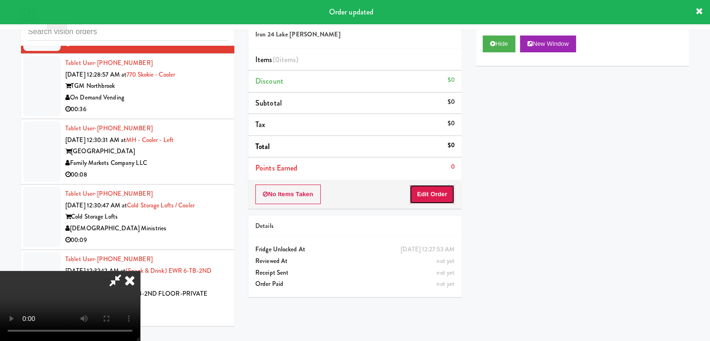
click at [441, 198] on button "Edit Order" at bounding box center [431, 194] width 45 height 20
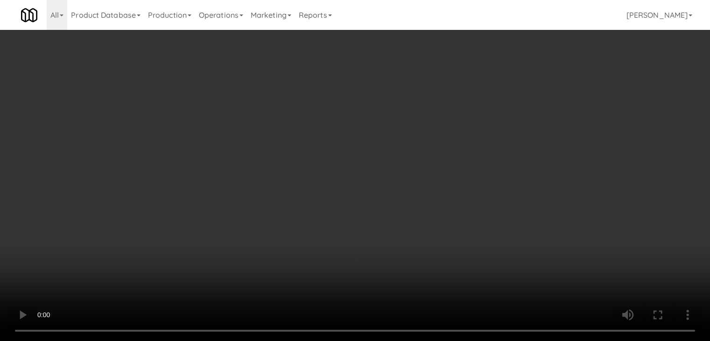
scroll to position [6127, 0]
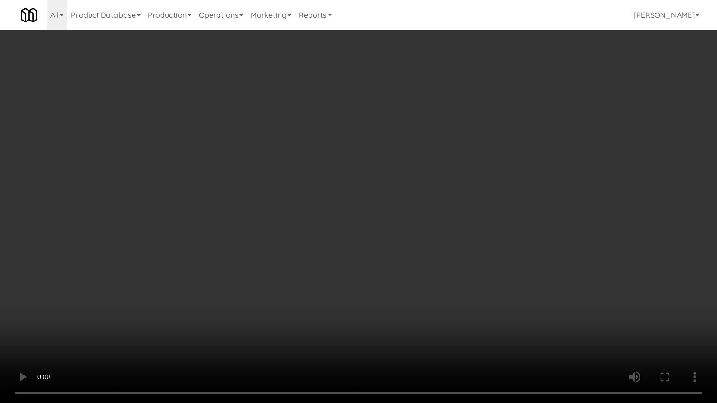
click at [369, 253] on video at bounding box center [358, 201] width 717 height 403
drag, startPoint x: 369, startPoint y: 253, endPoint x: 411, endPoint y: 172, distance: 91.6
click at [370, 251] on video at bounding box center [358, 201] width 717 height 403
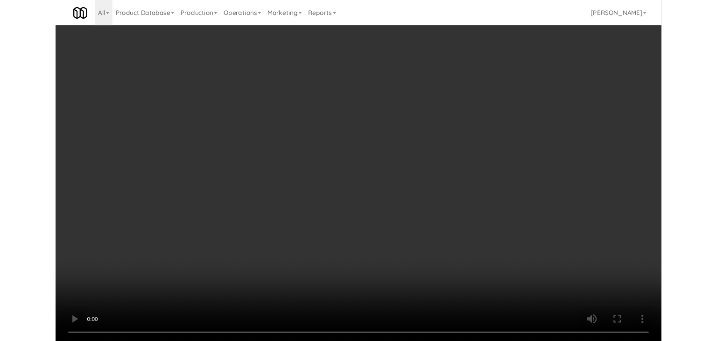
scroll to position [6139, 0]
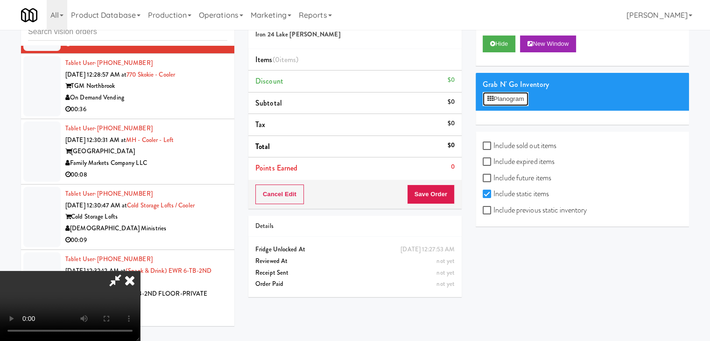
drag, startPoint x: 506, startPoint y: 98, endPoint x: 531, endPoint y: 217, distance: 121.6
click at [531, 216] on div "Hide New Window Grab N' Go Inventory Planogram Include sold out items Include e…" at bounding box center [582, 127] width 213 height 198
click at [530, 211] on label "Include previous static inventory" at bounding box center [535, 210] width 104 height 14
click at [493, 211] on input "Include previous static inventory" at bounding box center [488, 210] width 11 height 7
checkbox input "true"
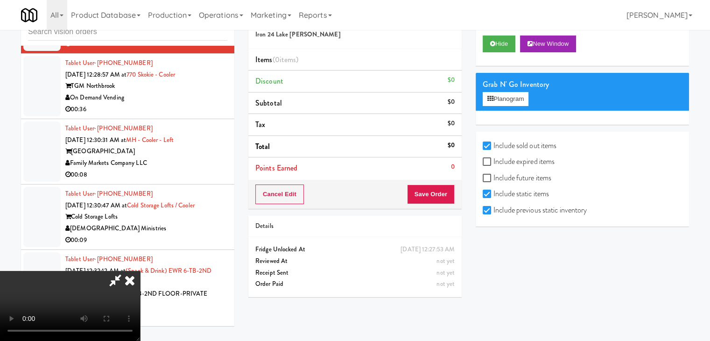
checkbox input "true"
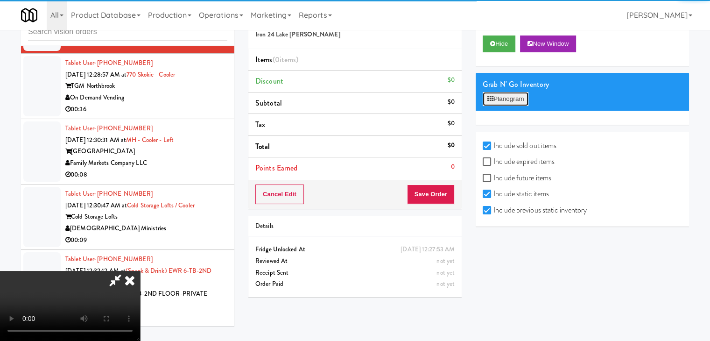
click at [516, 100] on button "Planogram" at bounding box center [506, 99] width 46 height 14
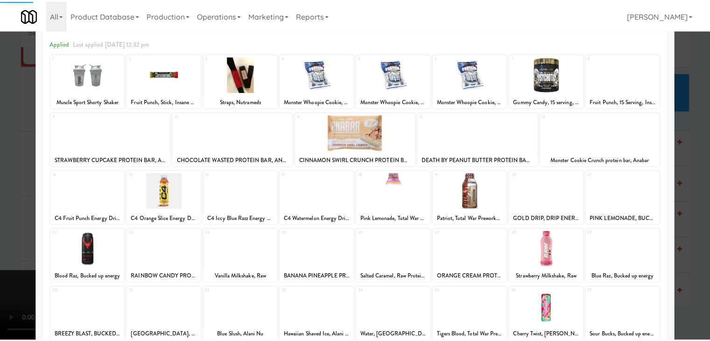
scroll to position [118, 0]
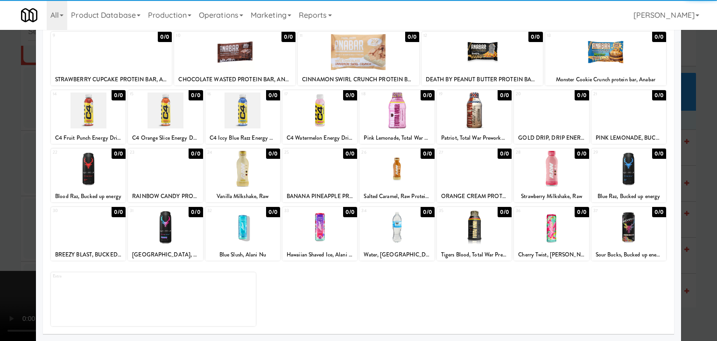
drag, startPoint x: 403, startPoint y: 240, endPoint x: 274, endPoint y: 241, distance: 129.3
click at [402, 240] on div at bounding box center [396, 227] width 75 height 36
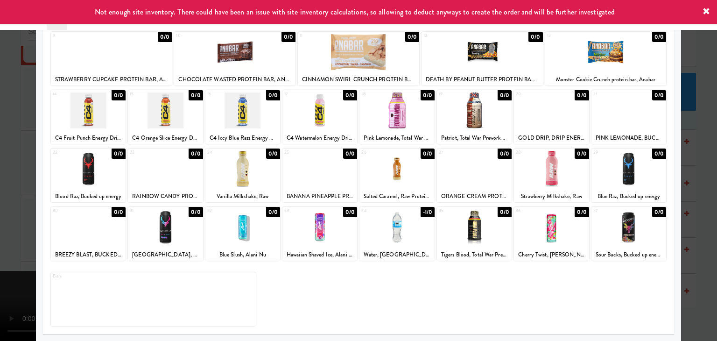
drag, startPoint x: 0, startPoint y: 245, endPoint x: 226, endPoint y: 254, distance: 226.1
click at [4, 246] on div at bounding box center [358, 170] width 717 height 341
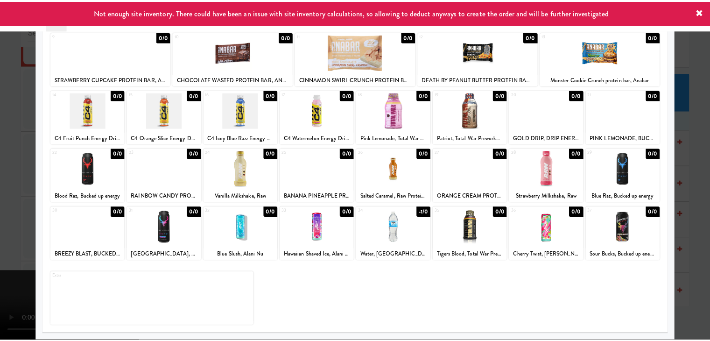
scroll to position [6139, 0]
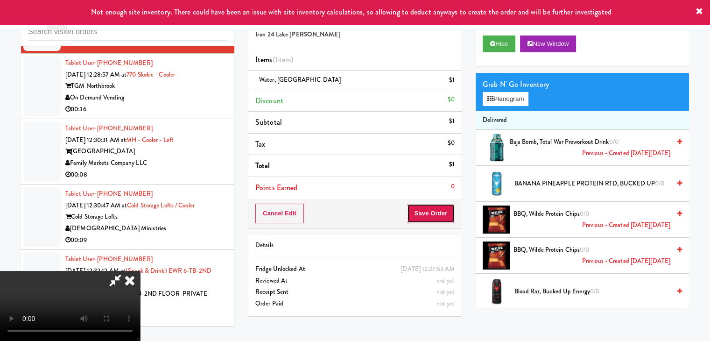
click at [443, 220] on button "Save Order" at bounding box center [431, 214] width 48 height 20
click at [443, 219] on button "Save Order" at bounding box center [431, 214] width 48 height 20
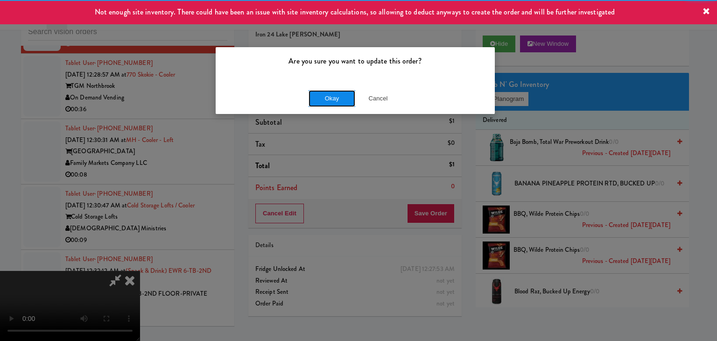
drag, startPoint x: 349, startPoint y: 93, endPoint x: 342, endPoint y: 95, distance: 7.2
click at [347, 93] on button "Okay" at bounding box center [332, 98] width 47 height 17
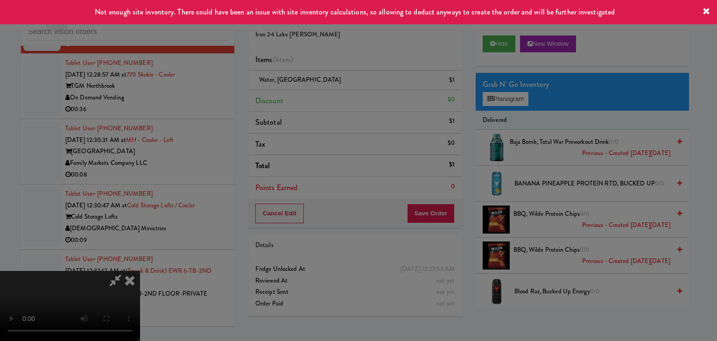
click at [342, 90] on button "Okay" at bounding box center [332, 81] width 47 height 17
click at [342, 96] on div at bounding box center [358, 170] width 717 height 341
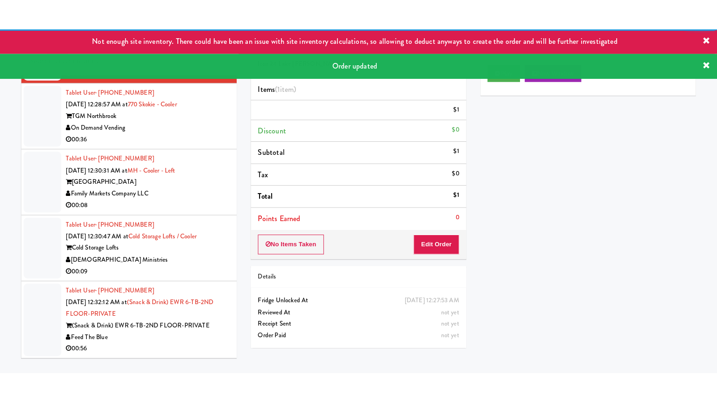
scroll to position [6185, 0]
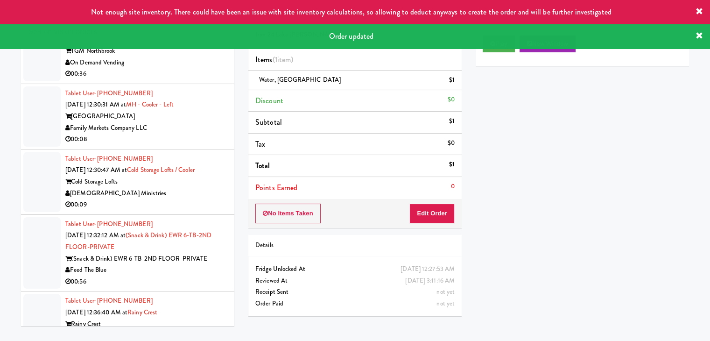
drag, startPoint x: 179, startPoint y: 106, endPoint x: 176, endPoint y: 126, distance: 19.9
click at [181, 57] on div "TGM Northbrook" at bounding box center [146, 51] width 162 height 12
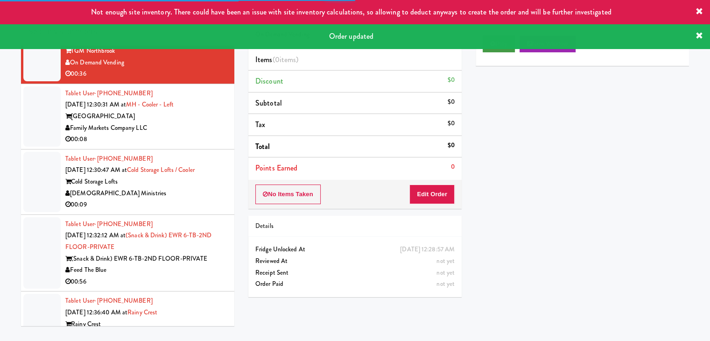
drag, startPoint x: 499, startPoint y: 46, endPoint x: 497, endPoint y: 51, distance: 4.9
click at [499, 46] on div "Order updated" at bounding box center [355, 36] width 710 height 24
click at [497, 51] on button "Play" at bounding box center [499, 43] width 32 height 17
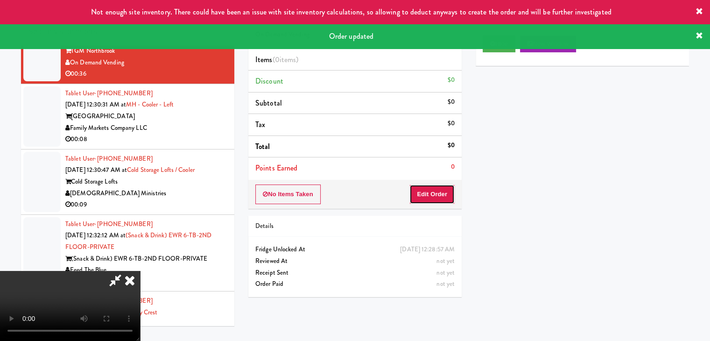
click at [436, 192] on button "Edit Order" at bounding box center [431, 194] width 45 height 20
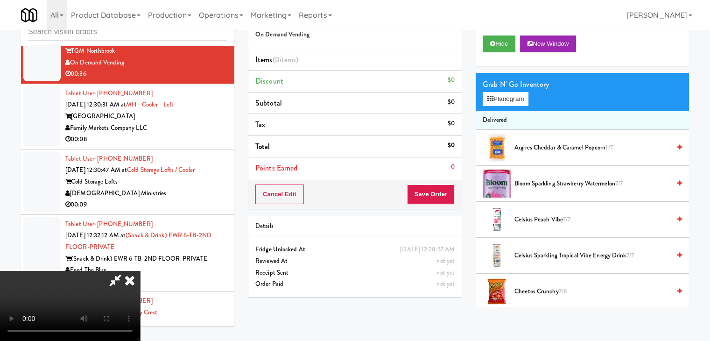
scroll to position [6174, 0]
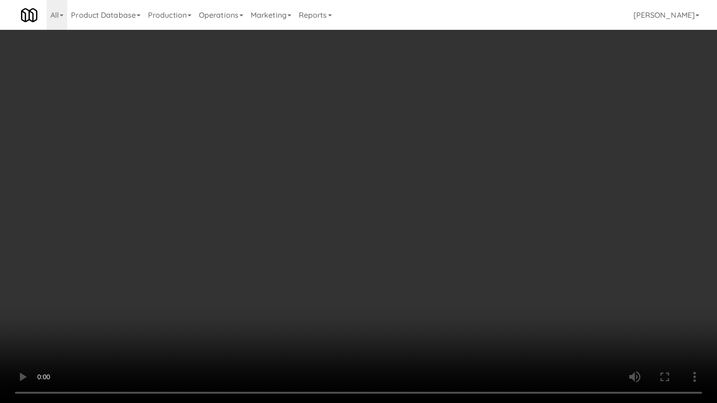
click at [388, 262] on video at bounding box center [358, 201] width 717 height 403
click at [383, 262] on video at bounding box center [358, 201] width 717 height 403
click at [380, 260] on video at bounding box center [358, 201] width 717 height 403
click at [379, 247] on video at bounding box center [358, 201] width 717 height 403
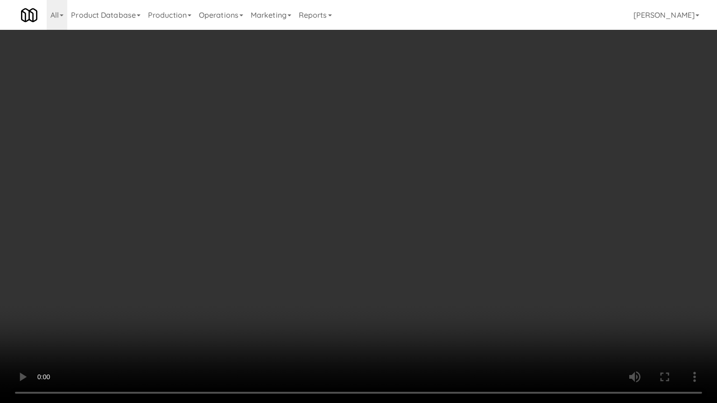
click at [379, 247] on video at bounding box center [358, 201] width 717 height 403
click at [386, 251] on video at bounding box center [358, 201] width 717 height 403
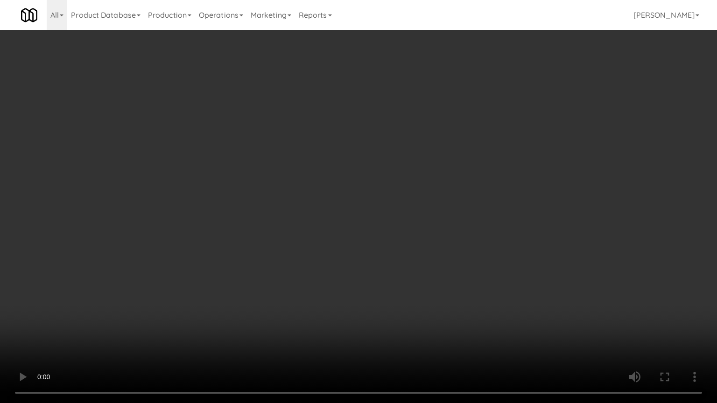
click at [389, 252] on video at bounding box center [358, 201] width 717 height 403
click at [380, 249] on video at bounding box center [358, 201] width 717 height 403
click at [504, 331] on video at bounding box center [358, 201] width 717 height 403
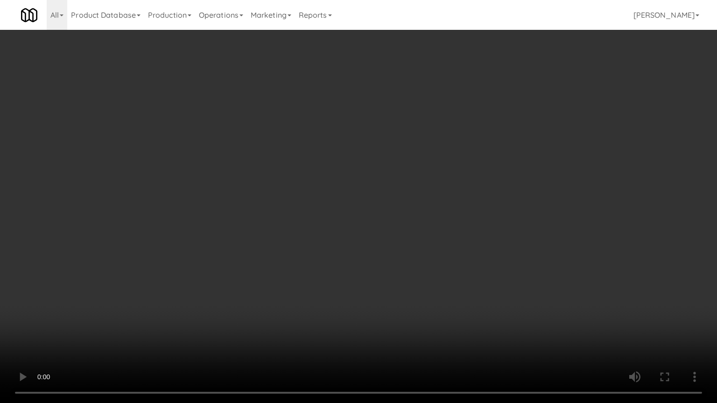
click at [452, 308] on video at bounding box center [358, 201] width 717 height 403
click at [383, 237] on video at bounding box center [358, 201] width 717 height 403
drag, startPoint x: 383, startPoint y: 237, endPoint x: 392, endPoint y: 230, distance: 12.0
click at [388, 232] on video at bounding box center [358, 201] width 717 height 403
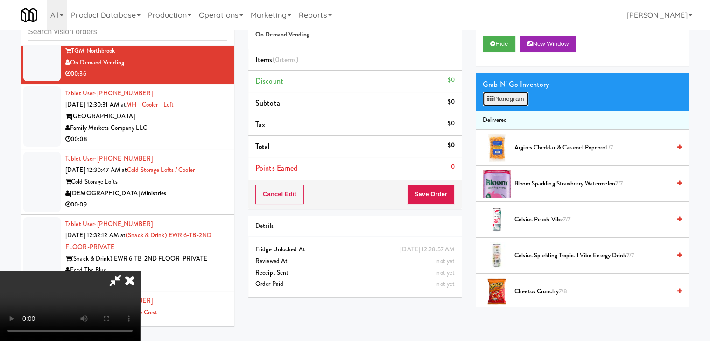
click at [517, 97] on button "Planogram" at bounding box center [506, 99] width 46 height 14
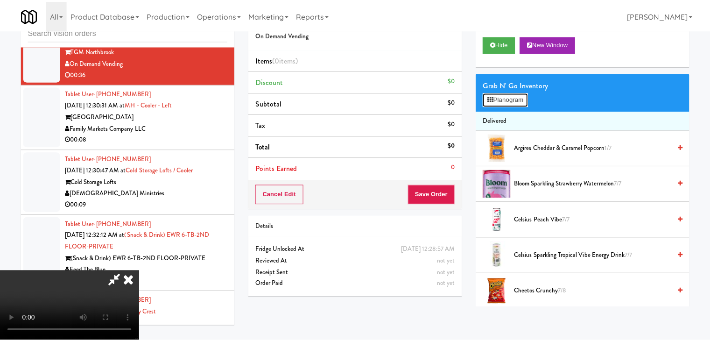
scroll to position [6174, 0]
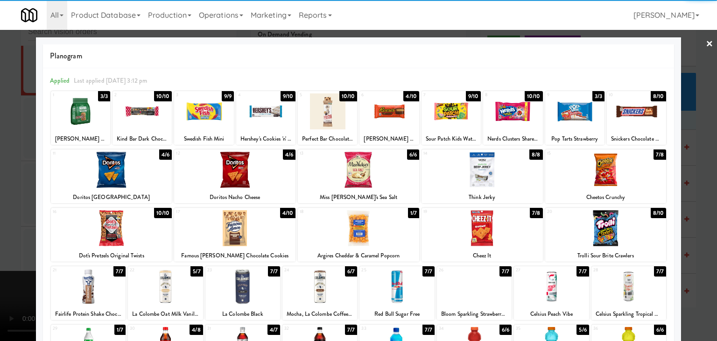
click at [198, 110] on div at bounding box center [203, 111] width 59 height 36
click at [199, 111] on div at bounding box center [203, 111] width 59 height 36
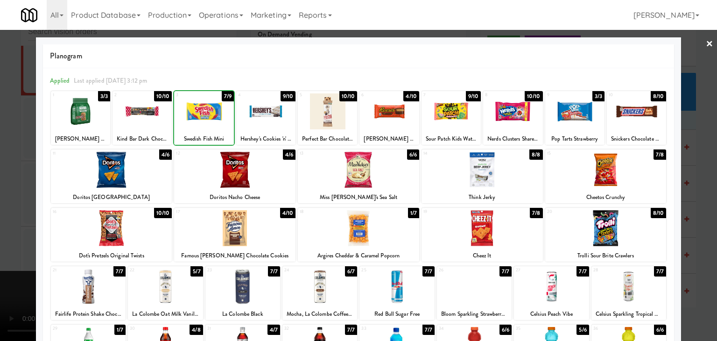
drag, startPoint x: 0, startPoint y: 197, endPoint x: 148, endPoint y: 199, distance: 147.5
click at [1, 199] on div at bounding box center [358, 170] width 717 height 341
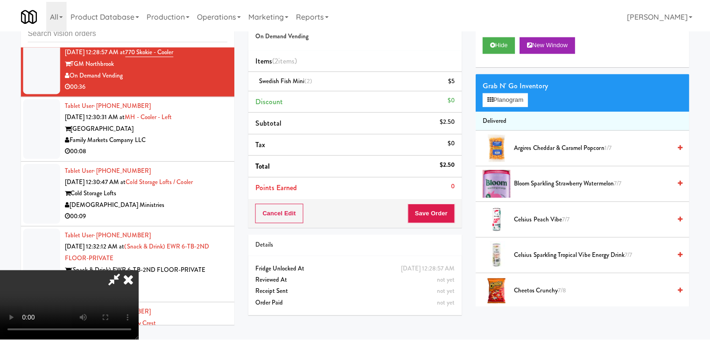
scroll to position [6185, 0]
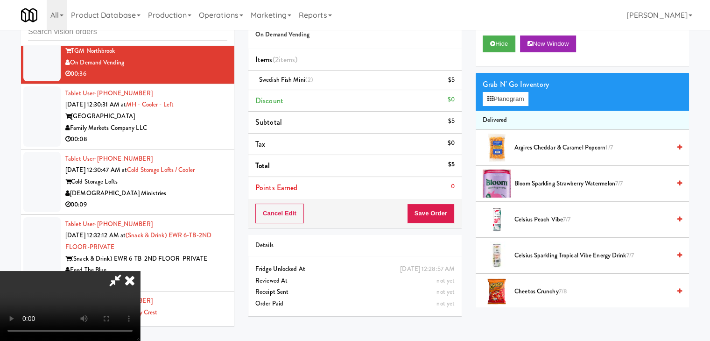
click at [459, 218] on div "Cancel Edit Save Order" at bounding box center [354, 213] width 213 height 29
click at [456, 218] on div "Cancel Edit Save Order" at bounding box center [354, 213] width 213 height 29
drag, startPoint x: 443, startPoint y: 221, endPoint x: 437, endPoint y: 220, distance: 5.7
click at [442, 221] on button "Save Order" at bounding box center [431, 214] width 48 height 20
click at [437, 221] on button "Save Order" at bounding box center [431, 214] width 48 height 20
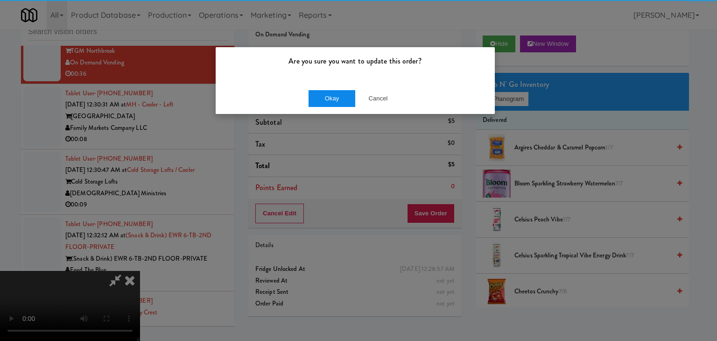
drag, startPoint x: 318, startPoint y: 78, endPoint x: 326, endPoint y: 91, distance: 15.1
click at [323, 84] on div "Are you sure you want to update this order? Okay Cancel" at bounding box center [355, 81] width 280 height 68
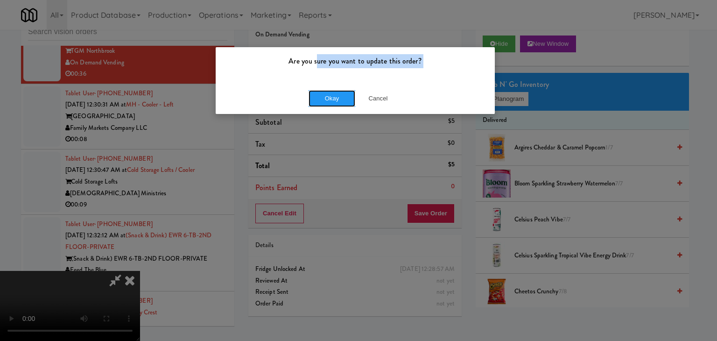
drag, startPoint x: 327, startPoint y: 95, endPoint x: 323, endPoint y: 100, distance: 7.0
click at [327, 95] on button "Okay" at bounding box center [332, 98] width 47 height 17
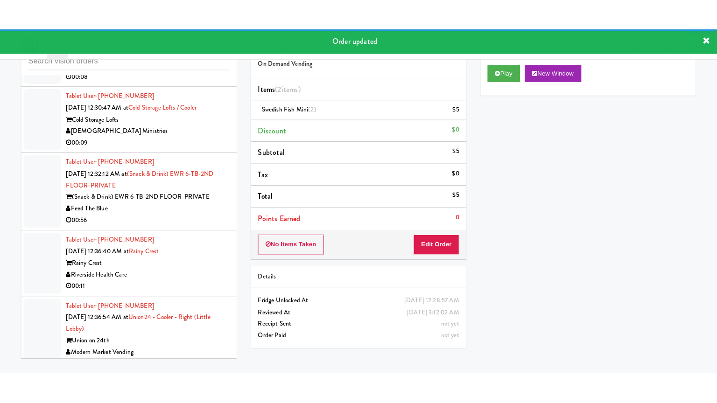
scroll to position [6290, 0]
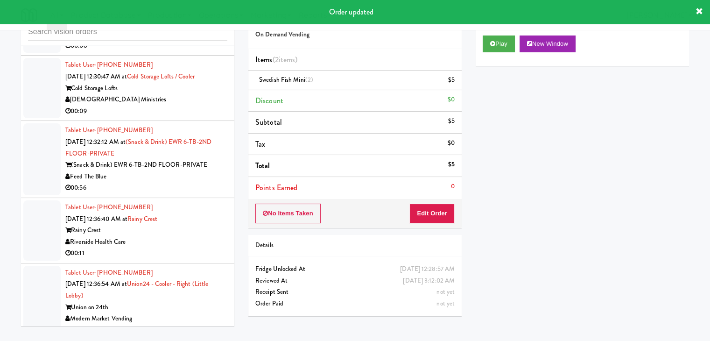
drag, startPoint x: 193, startPoint y: 87, endPoint x: 197, endPoint y: 99, distance: 12.6
click at [195, 40] on div "Family Markets Company LLC" at bounding box center [146, 34] width 162 height 12
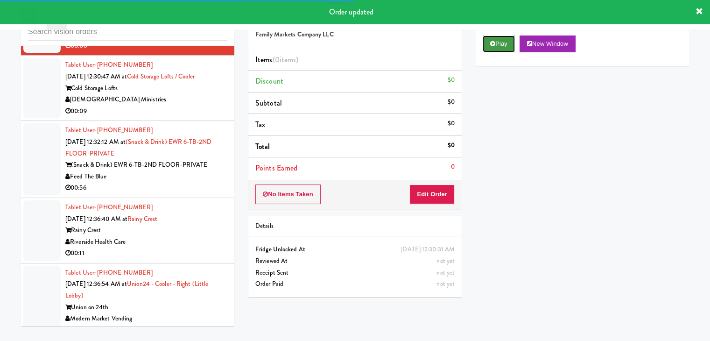
drag, startPoint x: 504, startPoint y: 37, endPoint x: 500, endPoint y: 57, distance: 21.0
click at [504, 37] on button "Play" at bounding box center [499, 43] width 32 height 17
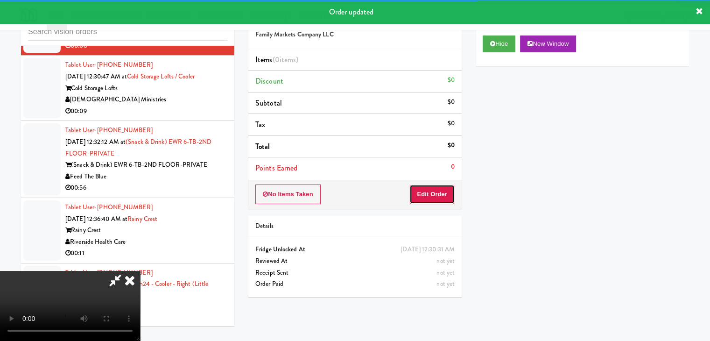
click at [443, 190] on button "Edit Order" at bounding box center [431, 194] width 45 height 20
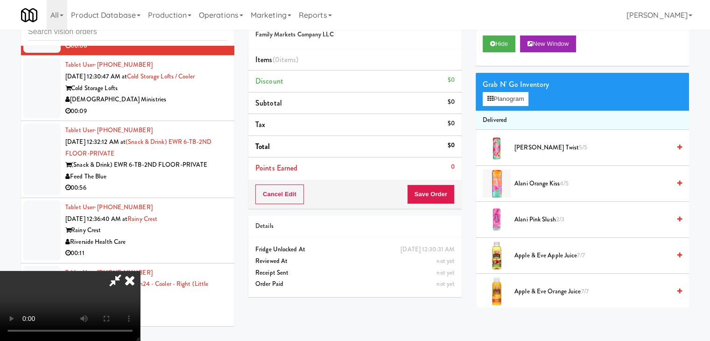
scroll to position [6279, 0]
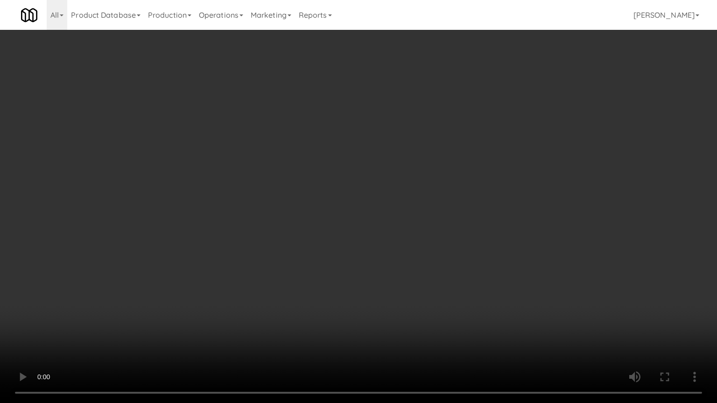
click at [379, 249] on video at bounding box center [358, 201] width 717 height 403
click at [373, 256] on video at bounding box center [358, 201] width 717 height 403
click at [409, 258] on video at bounding box center [358, 201] width 717 height 403
drag, startPoint x: 409, startPoint y: 258, endPoint x: 433, endPoint y: 89, distance: 171.2
click at [410, 253] on video at bounding box center [358, 201] width 717 height 403
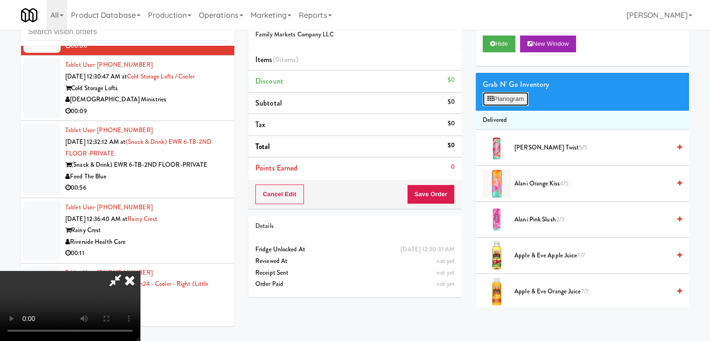
click at [510, 92] on button "Planogram" at bounding box center [506, 99] width 46 height 14
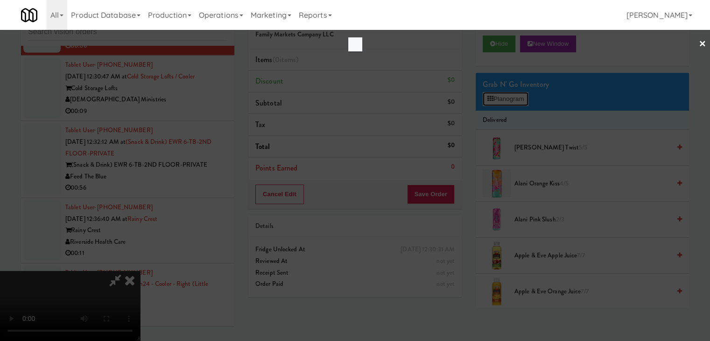
scroll to position [6279, 0]
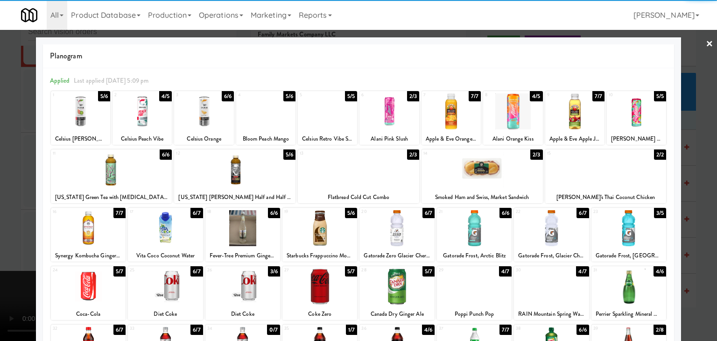
click at [393, 230] on div at bounding box center [396, 228] width 75 height 36
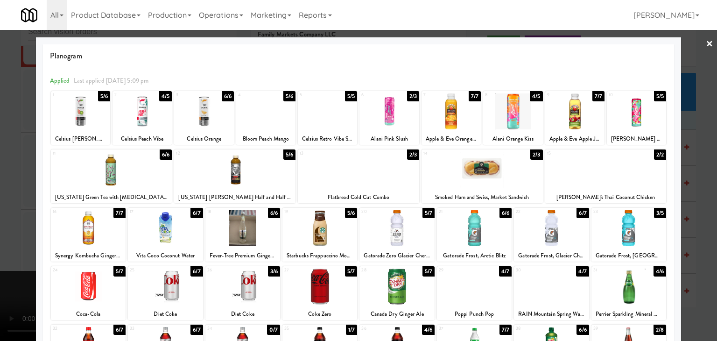
drag, startPoint x: 695, startPoint y: 107, endPoint x: 668, endPoint y: 88, distance: 32.4
click at [695, 107] on div at bounding box center [358, 170] width 717 height 341
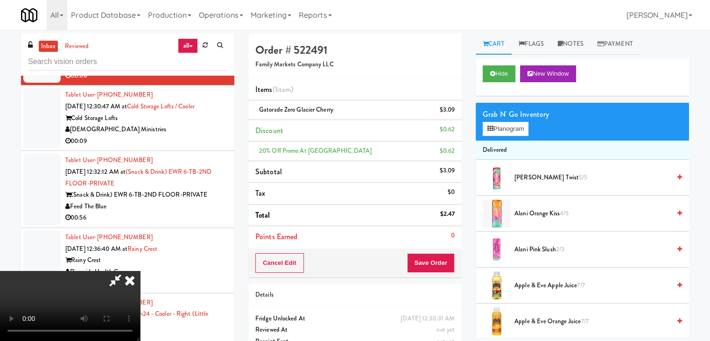
drag, startPoint x: 584, startPoint y: 47, endPoint x: 567, endPoint y: 68, distance: 27.6
click at [584, 47] on link "Notes" at bounding box center [571, 44] width 40 height 21
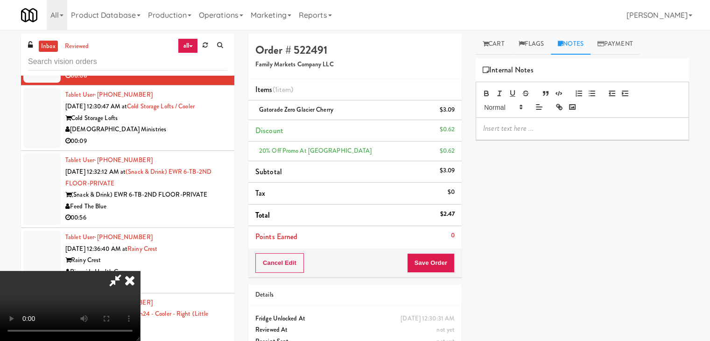
click at [515, 130] on p at bounding box center [582, 128] width 198 height 10
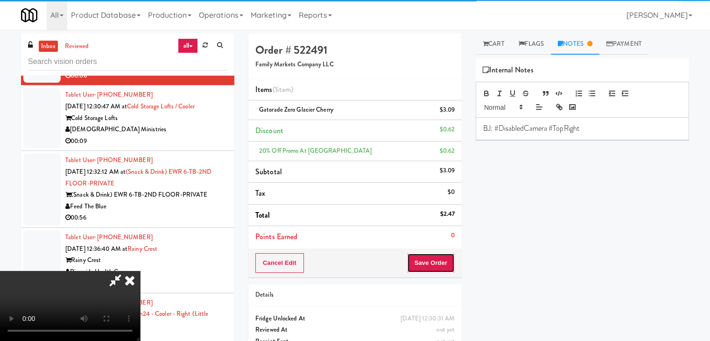
click at [443, 262] on button "Save Order" at bounding box center [431, 263] width 48 height 20
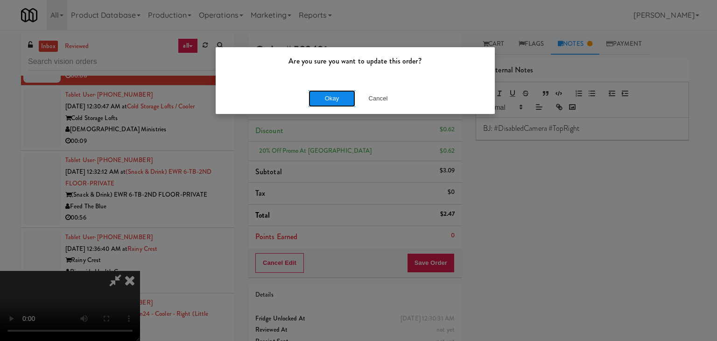
click at [322, 100] on button "Okay" at bounding box center [332, 98] width 47 height 17
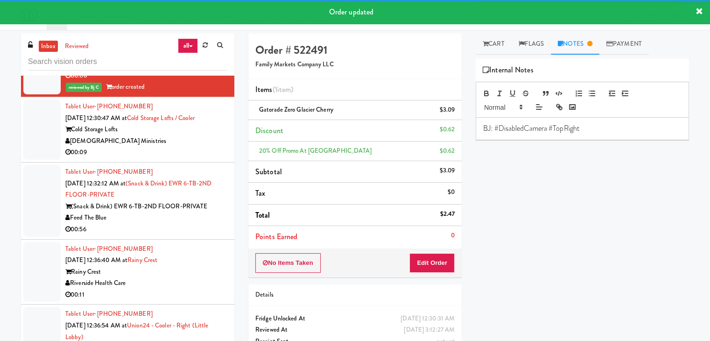
click at [172, 147] on div "[DEMOGRAPHIC_DATA] Ministries" at bounding box center [146, 141] width 162 height 12
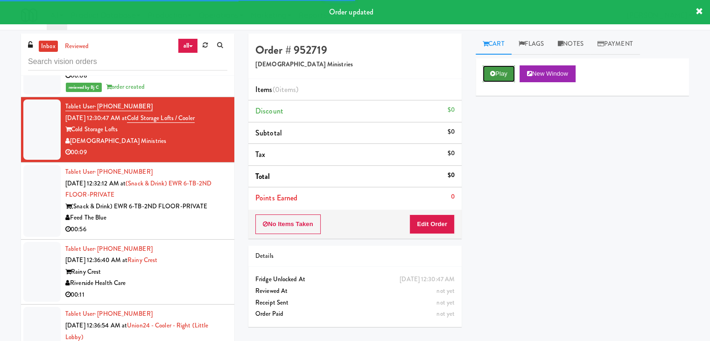
click at [506, 73] on button "Play" at bounding box center [499, 73] width 32 height 17
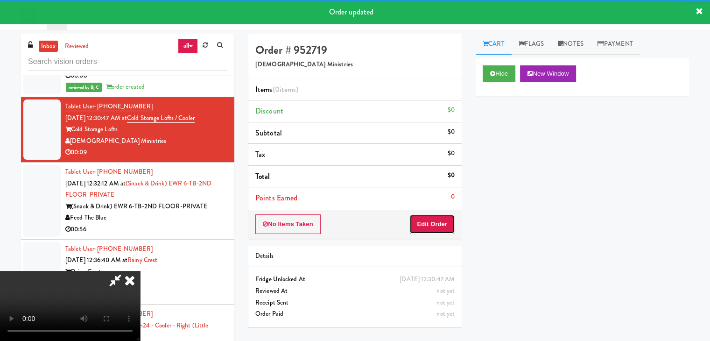
click at [437, 228] on button "Edit Order" at bounding box center [431, 224] width 45 height 20
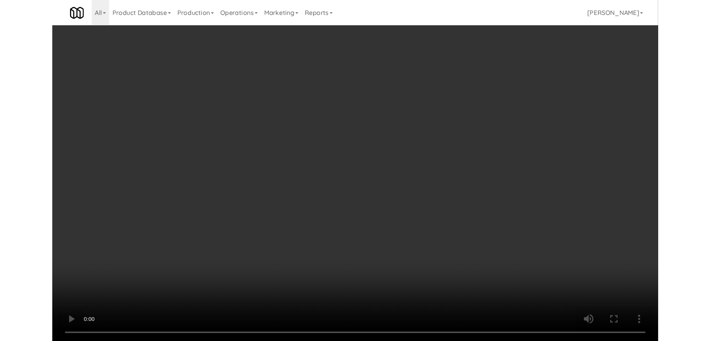
scroll to position [6279, 0]
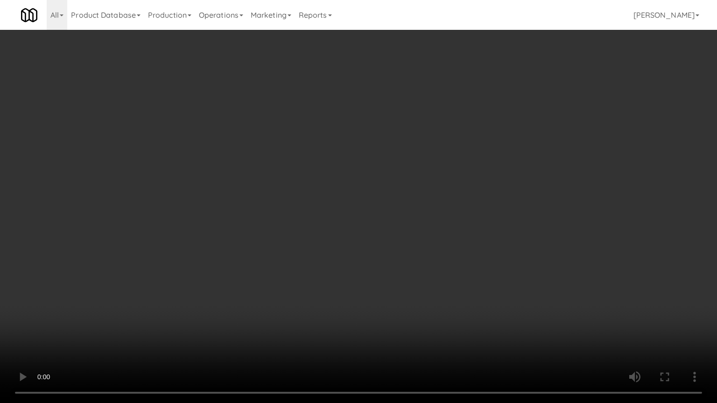
click at [388, 288] on video at bounding box center [358, 201] width 717 height 403
click at [394, 274] on video at bounding box center [358, 201] width 717 height 403
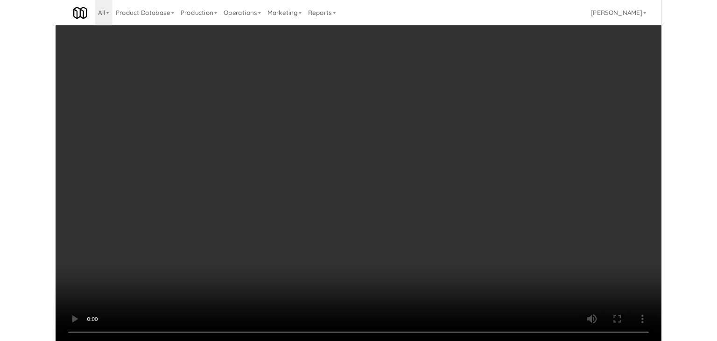
scroll to position [6290, 0]
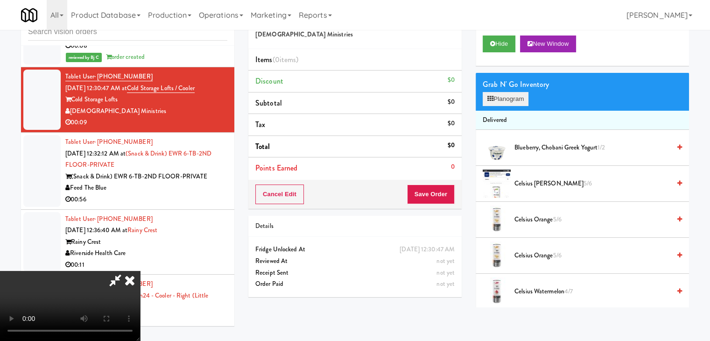
drag, startPoint x: 506, startPoint y: 106, endPoint x: 509, endPoint y: 100, distance: 6.9
click at [507, 104] on div "Grab N' Go Inventory Planogram" at bounding box center [582, 92] width 213 height 38
click at [509, 100] on button "Planogram" at bounding box center [506, 99] width 46 height 14
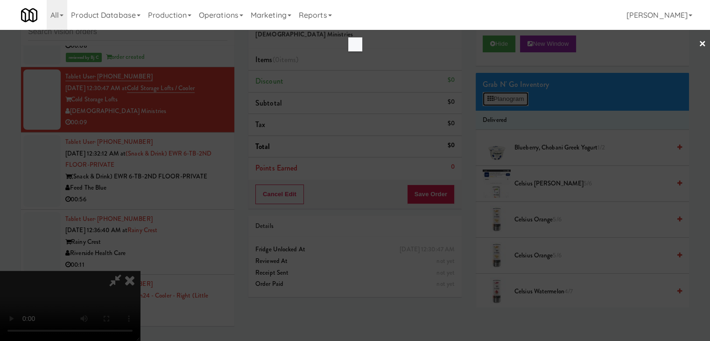
scroll to position [6279, 0]
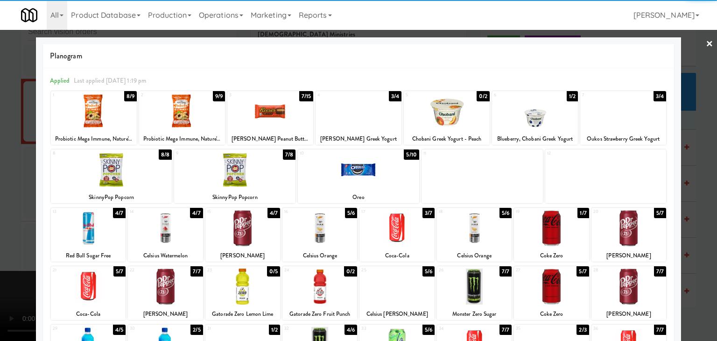
click at [344, 113] on div at bounding box center [359, 111] width 86 height 36
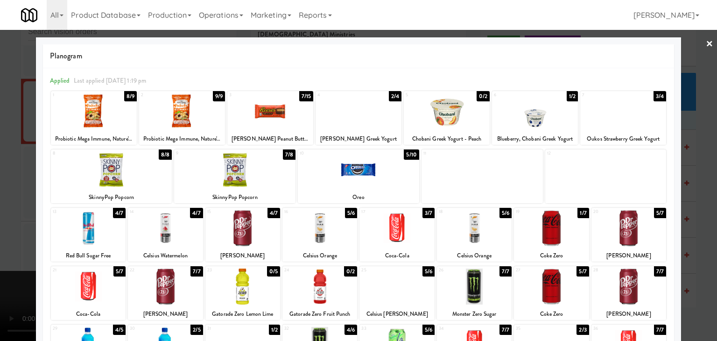
drag, startPoint x: 0, startPoint y: 208, endPoint x: 324, endPoint y: 202, distance: 324.5
click at [6, 207] on div at bounding box center [358, 170] width 717 height 341
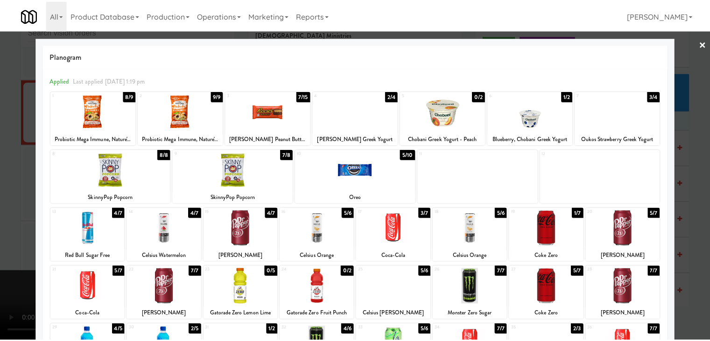
scroll to position [6290, 0]
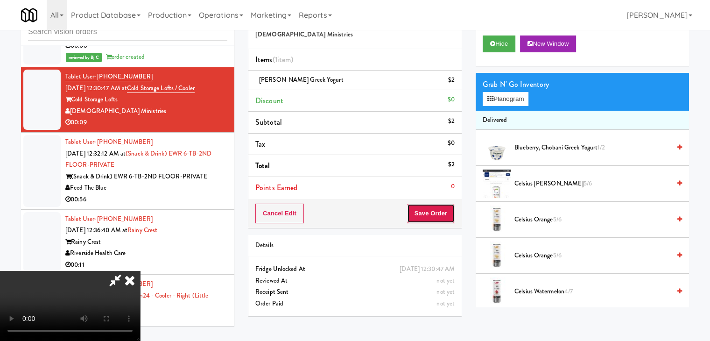
click at [430, 213] on button "Save Order" at bounding box center [431, 214] width 48 height 20
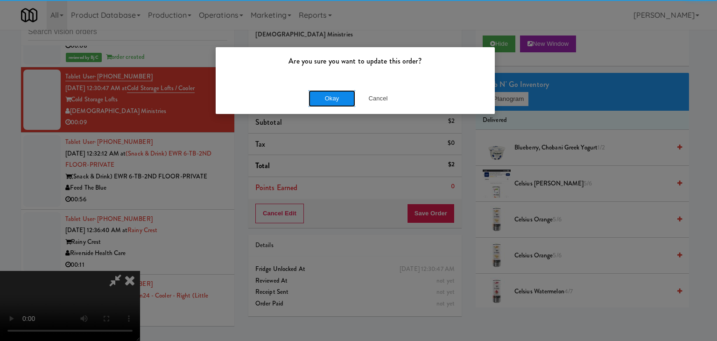
click at [328, 90] on button "Okay" at bounding box center [332, 98] width 47 height 17
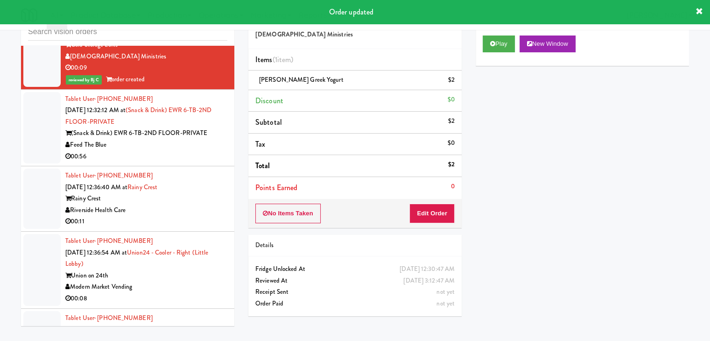
scroll to position [6384, 0]
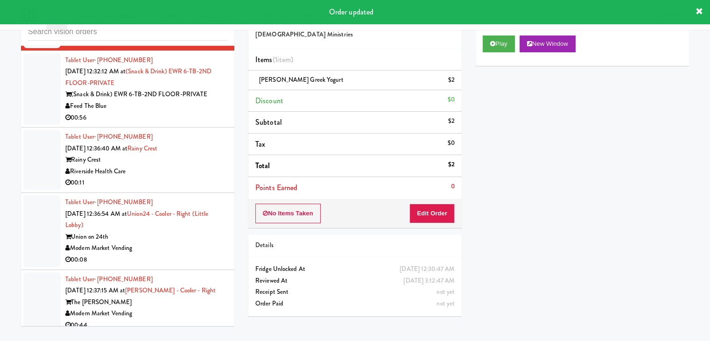
click at [178, 128] on li "Tablet User · (929) 393-0808 Aug 16, 2025 12:32:12 AM at (Snack & Drink) EWR 6-…" at bounding box center [127, 89] width 213 height 77
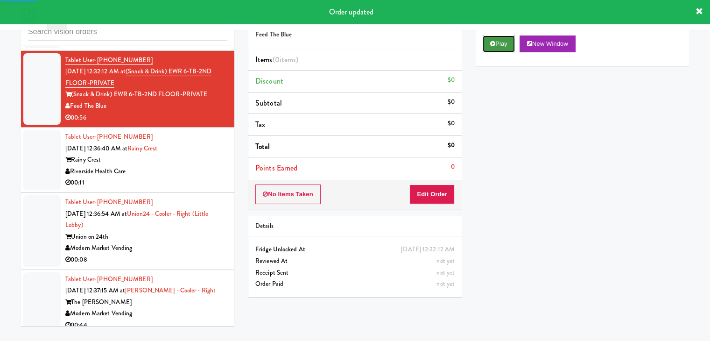
click at [502, 39] on button "Play" at bounding box center [499, 43] width 32 height 17
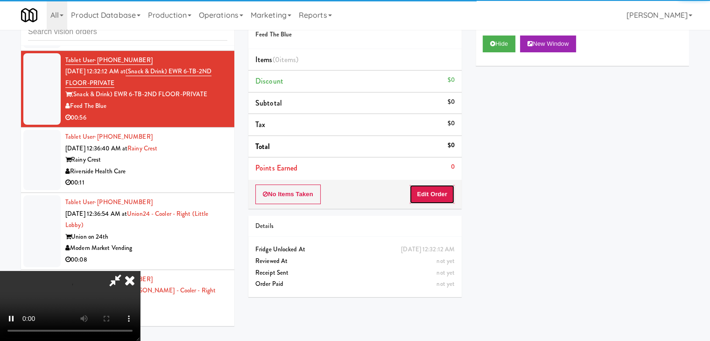
click at [439, 191] on button "Edit Order" at bounding box center [431, 194] width 45 height 20
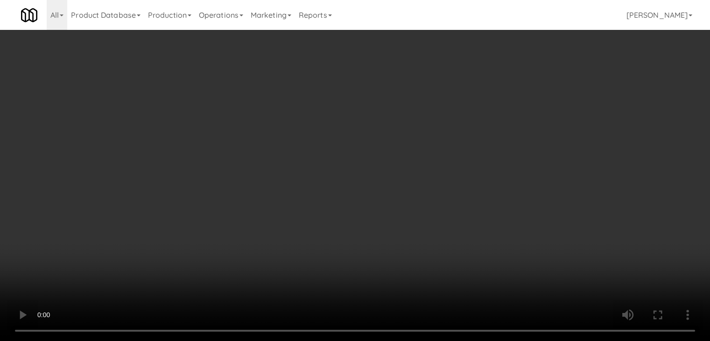
scroll to position [6372, 0]
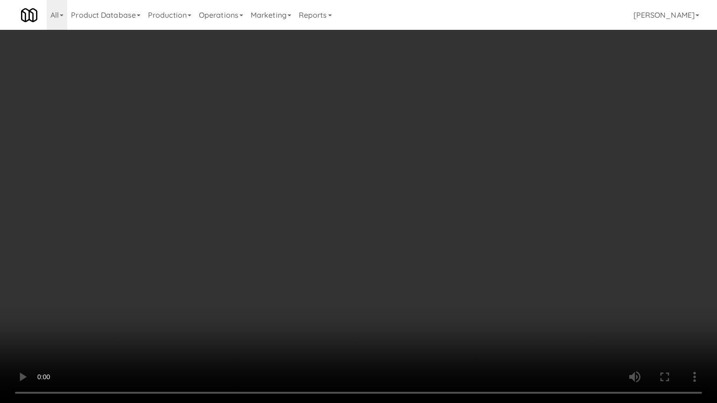
click at [412, 237] on video at bounding box center [358, 201] width 717 height 403
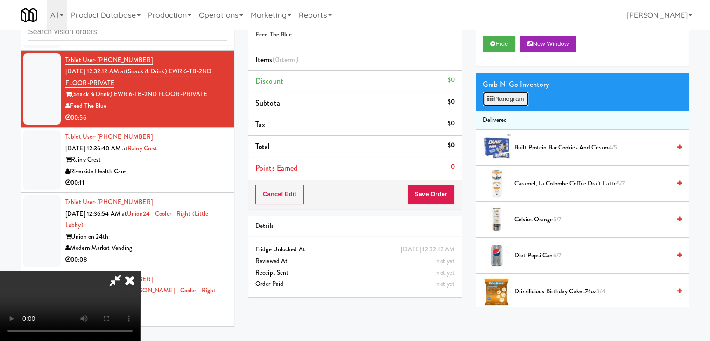
click at [514, 100] on button "Planogram" at bounding box center [506, 99] width 46 height 14
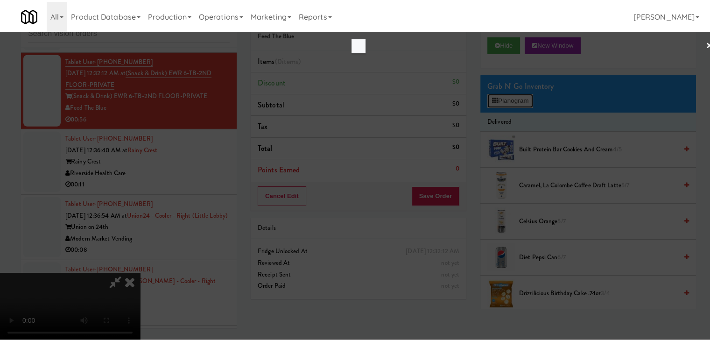
scroll to position [6372, 0]
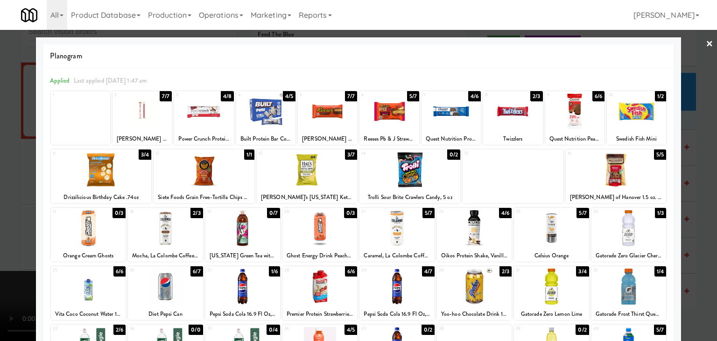
click at [561, 117] on div at bounding box center [574, 111] width 59 height 36
click at [229, 171] on div at bounding box center [204, 170] width 101 height 36
click at [0, 208] on div at bounding box center [358, 170] width 717 height 341
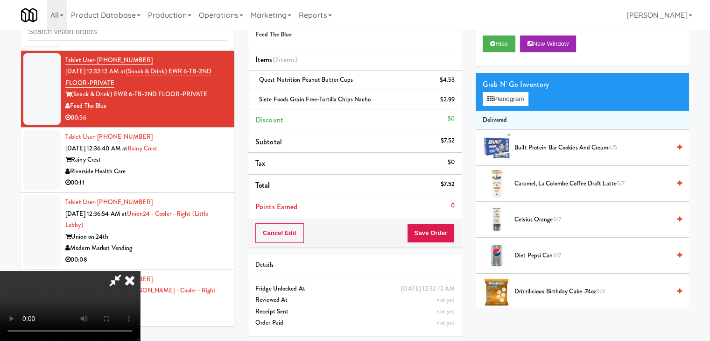
click at [140, 271] on video at bounding box center [70, 306] width 140 height 70
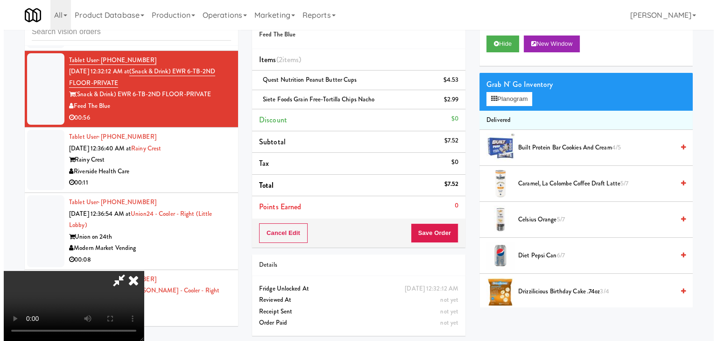
scroll to position [131, 0]
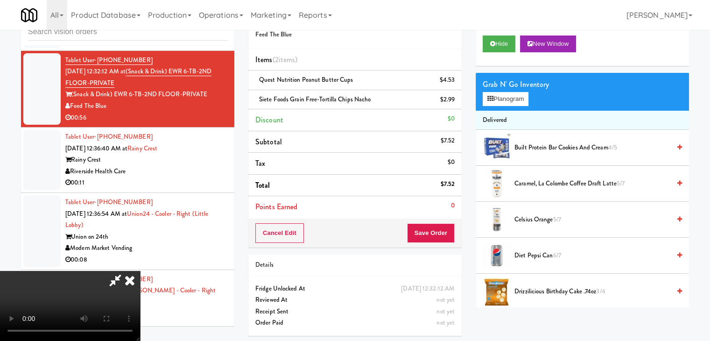
click at [140, 271] on video at bounding box center [70, 306] width 140 height 70
click at [437, 228] on button "Save Order" at bounding box center [431, 233] width 48 height 20
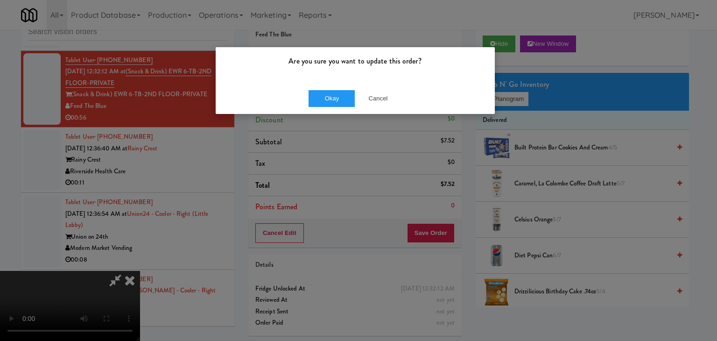
click at [230, 172] on div "Are you sure you want to update this order? Okay Cancel" at bounding box center [358, 170] width 717 height 341
click at [379, 98] on button "Cancel" at bounding box center [378, 98] width 47 height 17
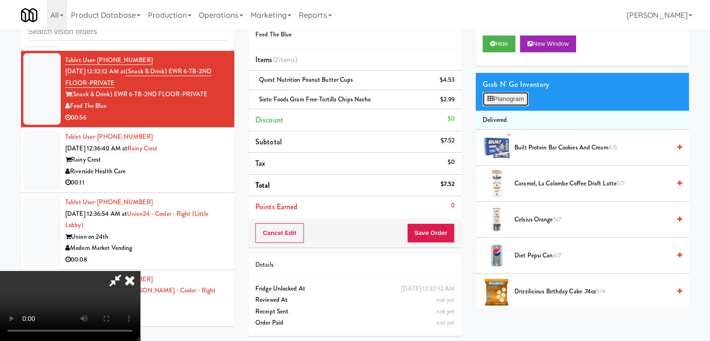
click at [510, 101] on button "Planogram" at bounding box center [506, 99] width 46 height 14
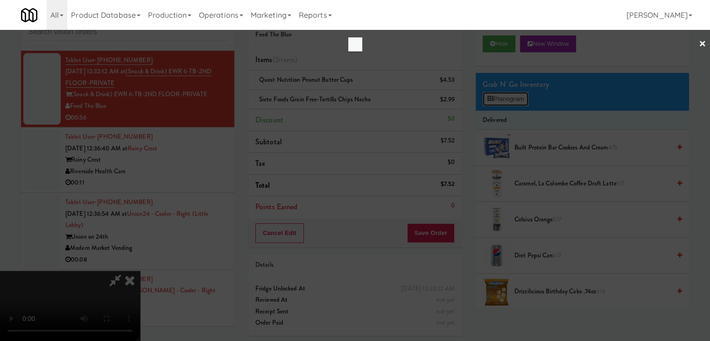
scroll to position [6372, 0]
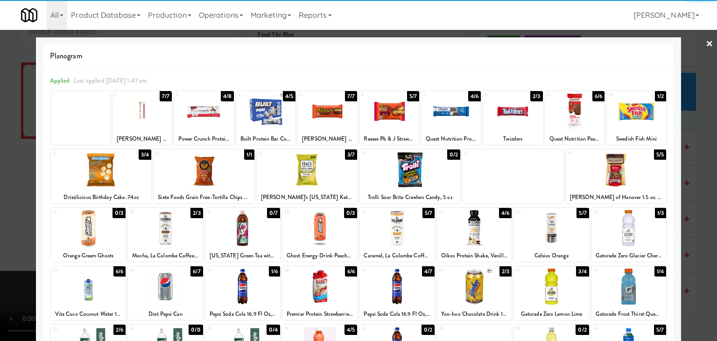
click at [648, 231] on div at bounding box center [628, 228] width 75 height 36
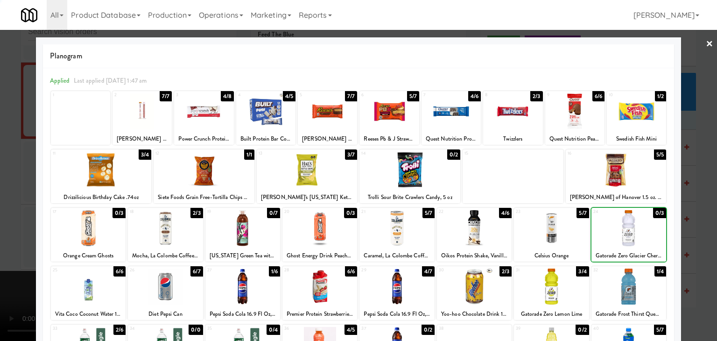
click at [696, 231] on div at bounding box center [358, 170] width 717 height 341
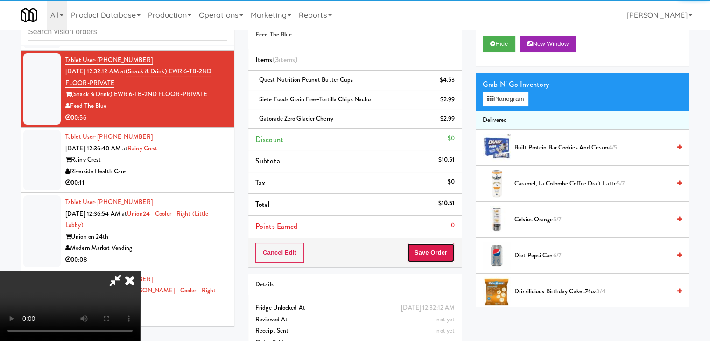
click at [450, 252] on button "Save Order" at bounding box center [431, 253] width 48 height 20
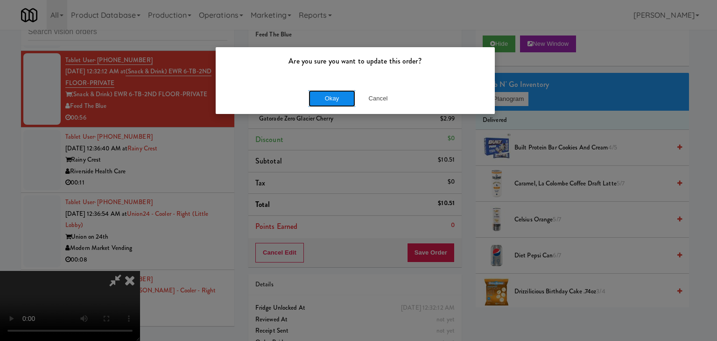
click at [328, 97] on button "Okay" at bounding box center [332, 98] width 47 height 17
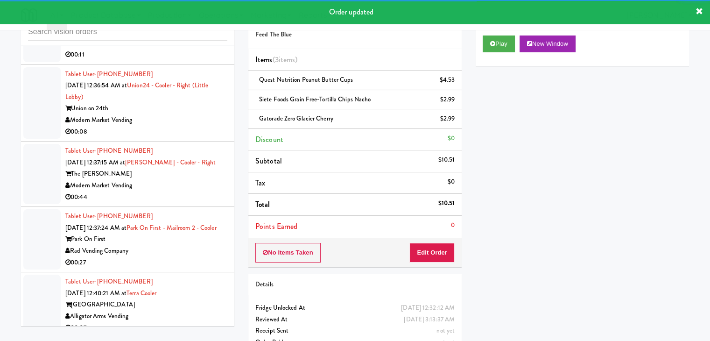
scroll to position [6524, 0]
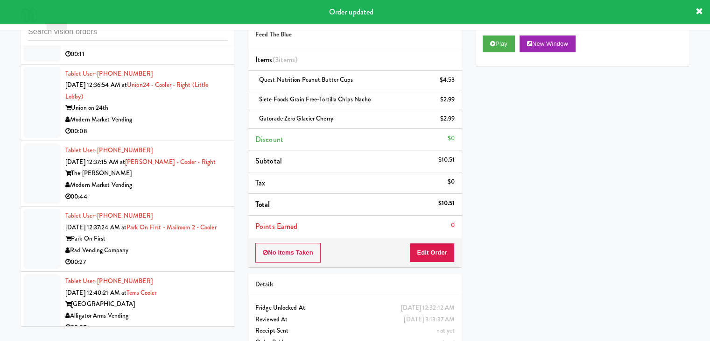
drag, startPoint x: 209, startPoint y: 89, endPoint x: 211, endPoint y: 94, distance: 6.1
click at [209, 60] on div "Tablet User · (807) 271-7376 Aug 16, 2025 12:36:40 AM at Rainy Crest Rainy Cres…" at bounding box center [146, 31] width 162 height 57
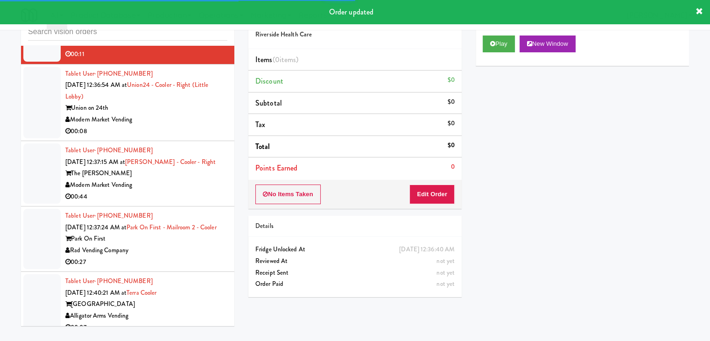
click at [497, 52] on div "Play New Window" at bounding box center [582, 46] width 213 height 37
click at [496, 47] on button "Play" at bounding box center [499, 43] width 32 height 17
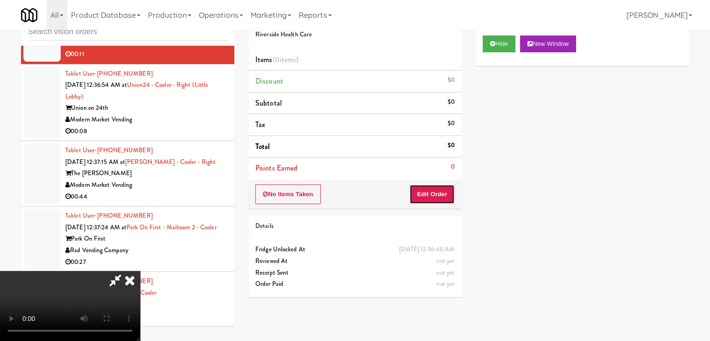
click at [440, 194] on button "Edit Order" at bounding box center [431, 194] width 45 height 20
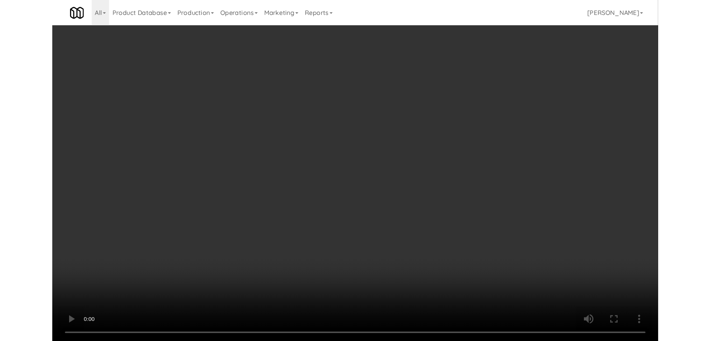
scroll to position [6512, 0]
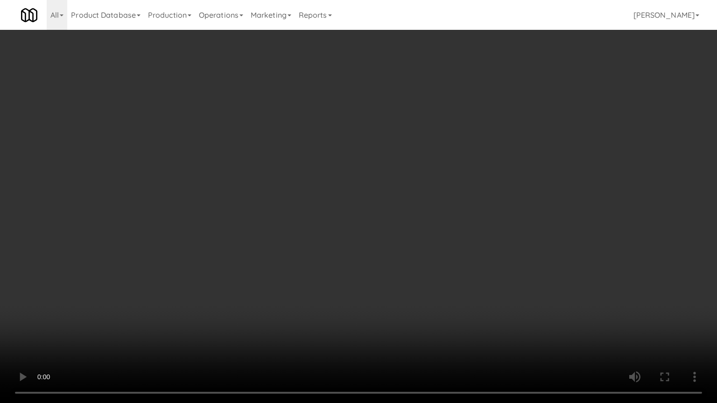
click at [429, 273] on video at bounding box center [358, 201] width 717 height 403
click at [429, 272] on video at bounding box center [358, 201] width 717 height 403
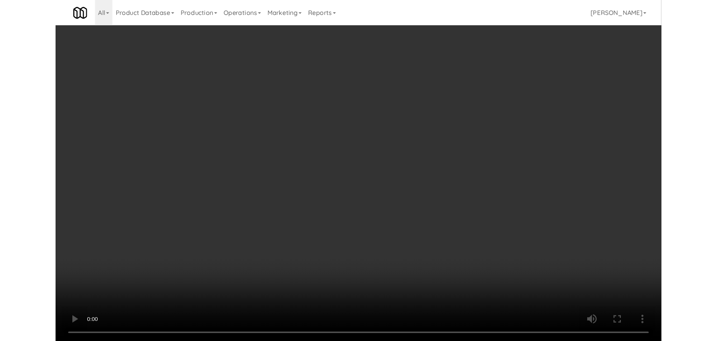
scroll to position [6524, 0]
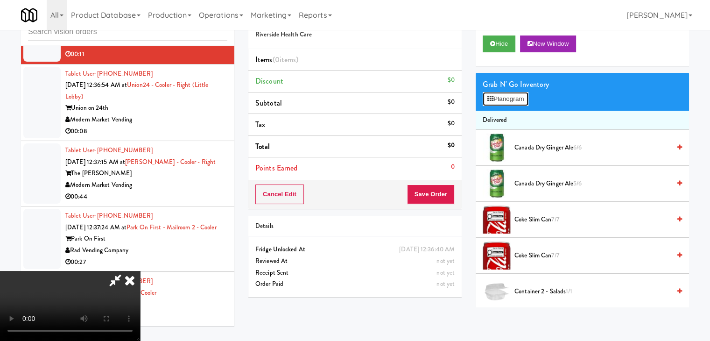
click at [518, 99] on button "Planogram" at bounding box center [506, 99] width 46 height 14
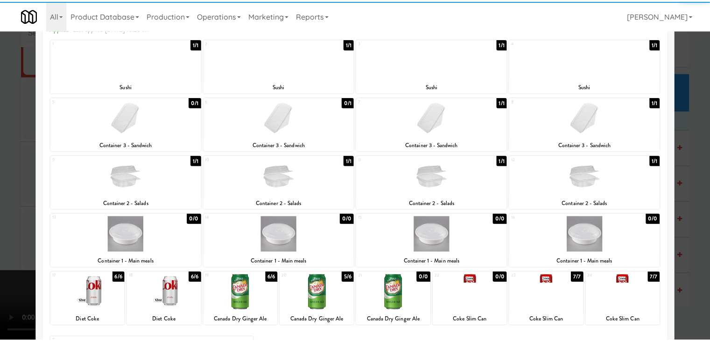
scroll to position [118, 0]
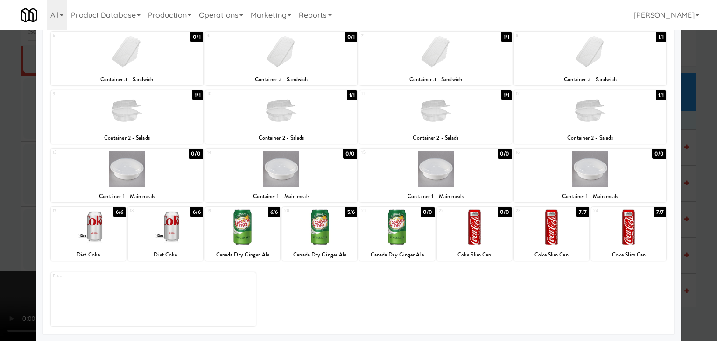
click at [285, 162] on div at bounding box center [281, 169] width 152 height 36
drag, startPoint x: 1, startPoint y: 219, endPoint x: 62, endPoint y: 217, distance: 60.7
click at [4, 218] on div at bounding box center [358, 170] width 717 height 341
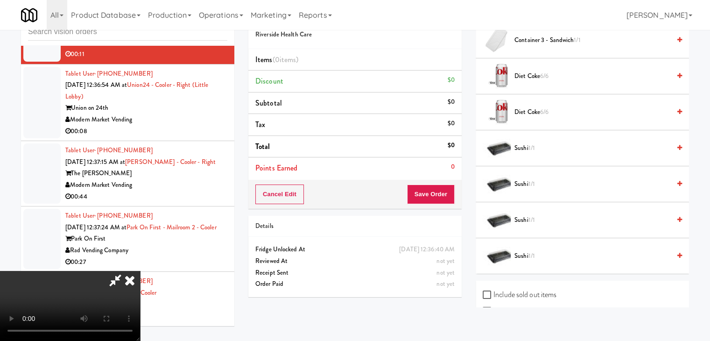
scroll to position [504, 0]
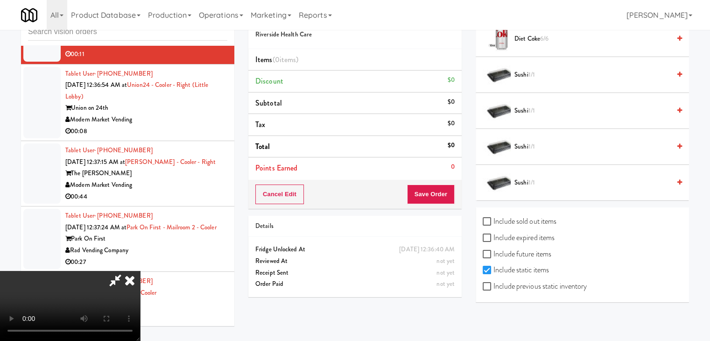
click at [539, 282] on label "Include previous static inventory" at bounding box center [535, 286] width 104 height 14
click at [493, 283] on input "Include previous static inventory" at bounding box center [488, 286] width 11 height 7
checkbox input "true"
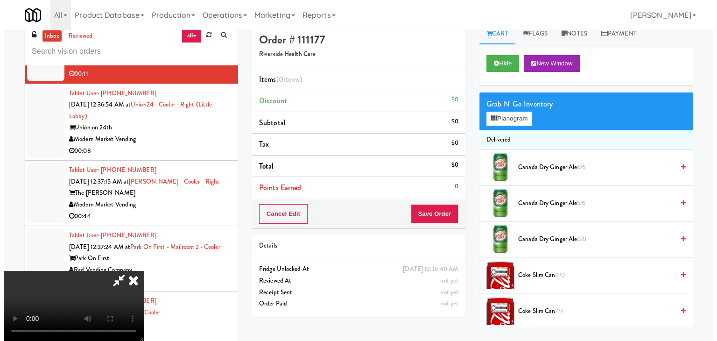
scroll to position [0, 0]
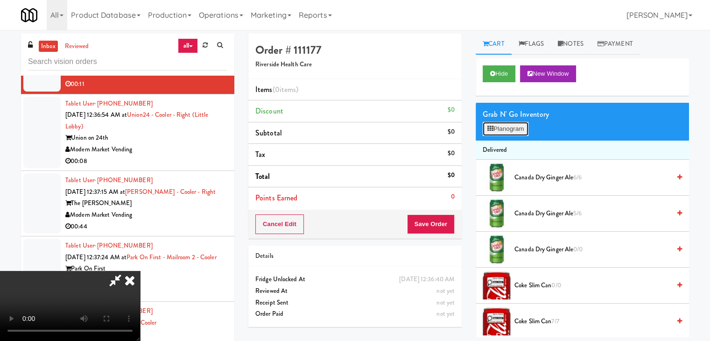
click at [517, 133] on button "Planogram" at bounding box center [506, 129] width 46 height 14
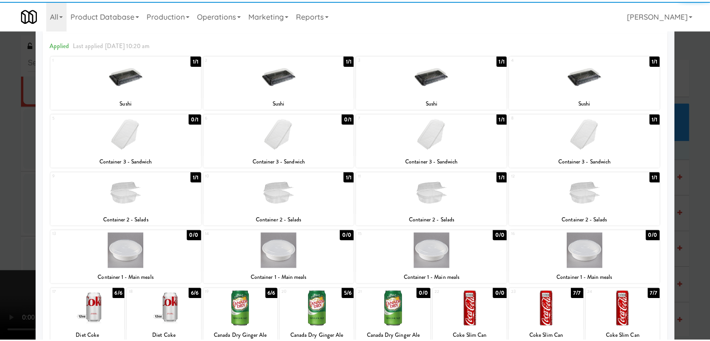
scroll to position [93, 0]
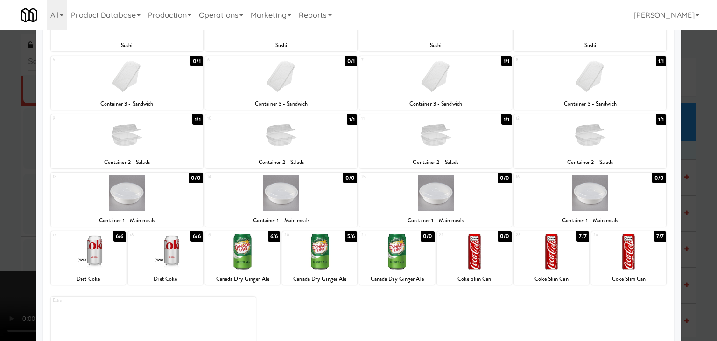
click at [289, 202] on div at bounding box center [281, 193] width 152 height 36
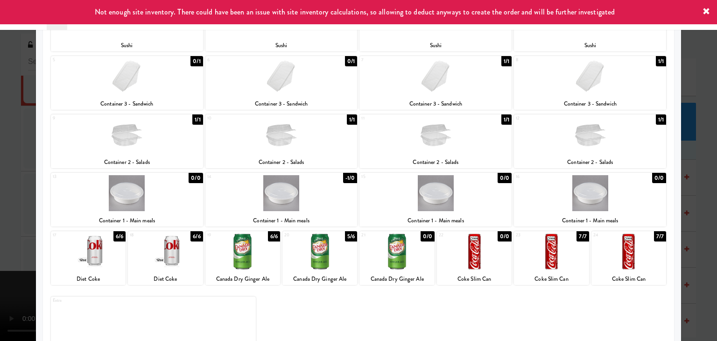
drag, startPoint x: 0, startPoint y: 239, endPoint x: 19, endPoint y: 242, distance: 19.4
click at [0, 239] on div at bounding box center [358, 170] width 717 height 341
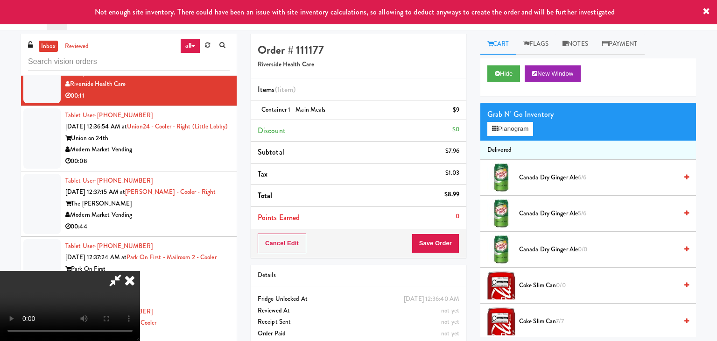
scroll to position [6524, 0]
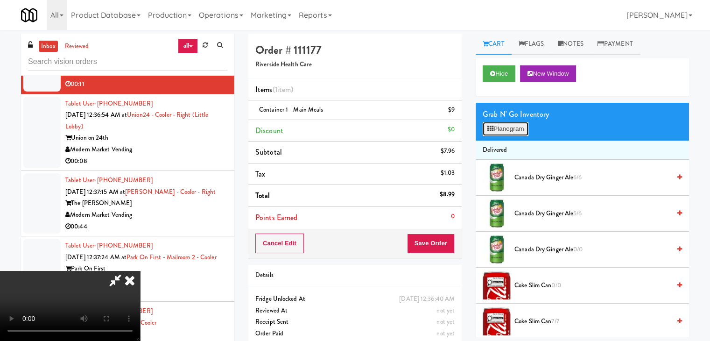
click at [503, 130] on button "Planogram" at bounding box center [506, 129] width 46 height 14
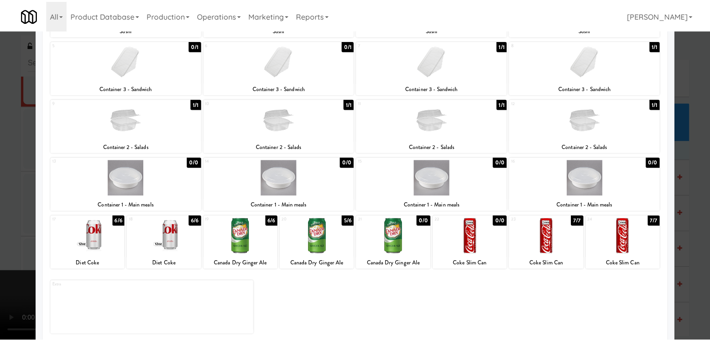
scroll to position [118, 0]
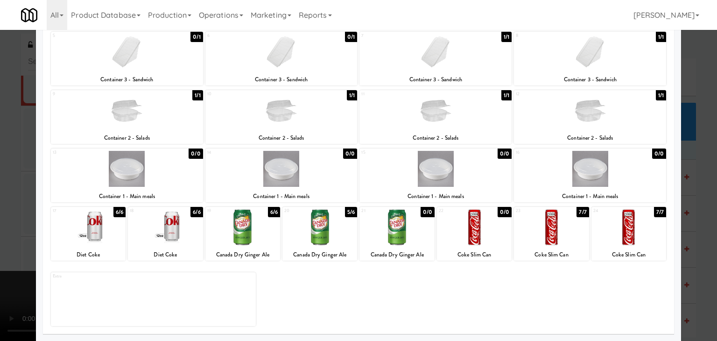
drag, startPoint x: 0, startPoint y: 185, endPoint x: 43, endPoint y: 187, distance: 43.4
click at [1, 185] on div at bounding box center [358, 170] width 717 height 341
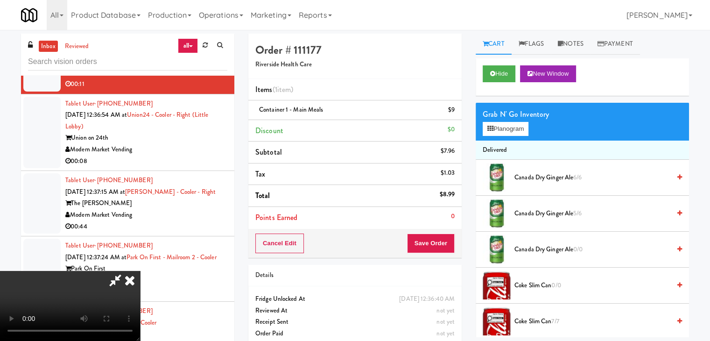
scroll to position [93, 0]
click at [499, 131] on button "Planogram" at bounding box center [506, 129] width 46 height 14
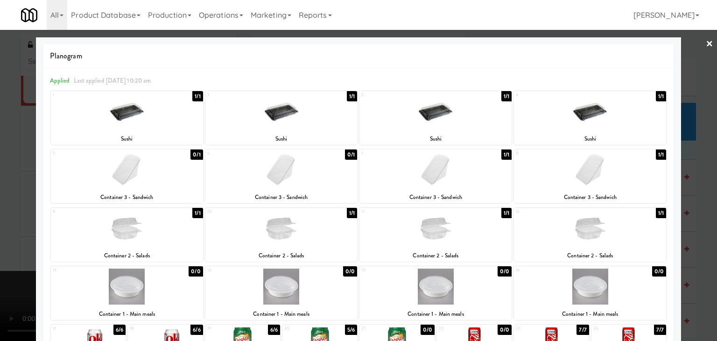
click at [285, 233] on div at bounding box center [281, 228] width 152 height 36
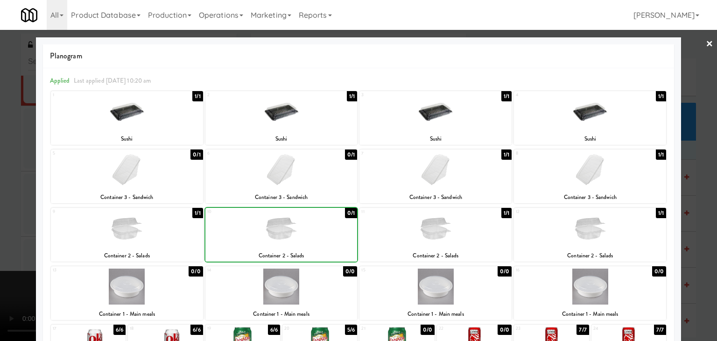
click at [2, 235] on div at bounding box center [358, 170] width 717 height 341
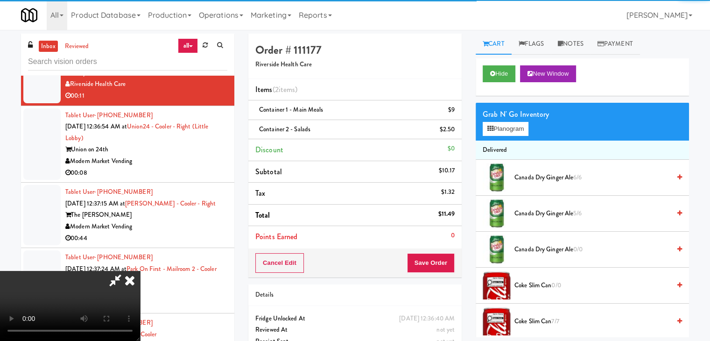
scroll to position [6524, 0]
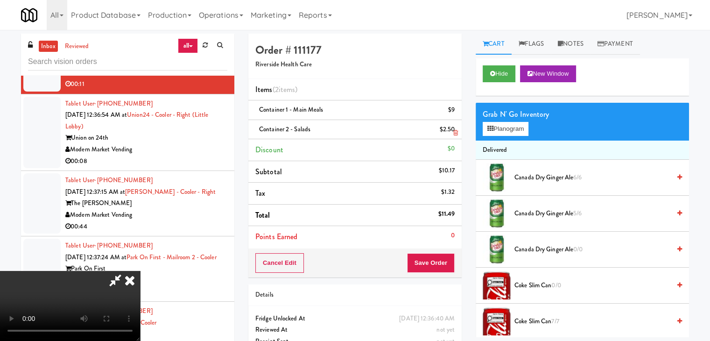
click at [456, 128] on link at bounding box center [454, 133] width 8 height 12
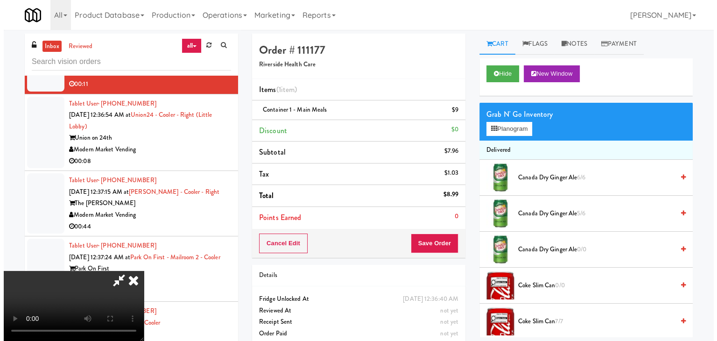
scroll to position [0, 0]
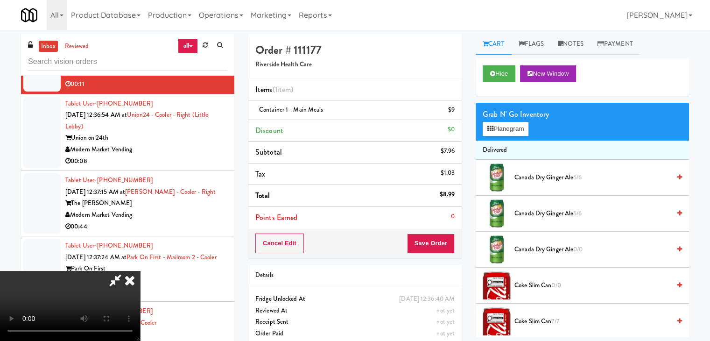
click at [140, 271] on icon at bounding box center [129, 280] width 21 height 19
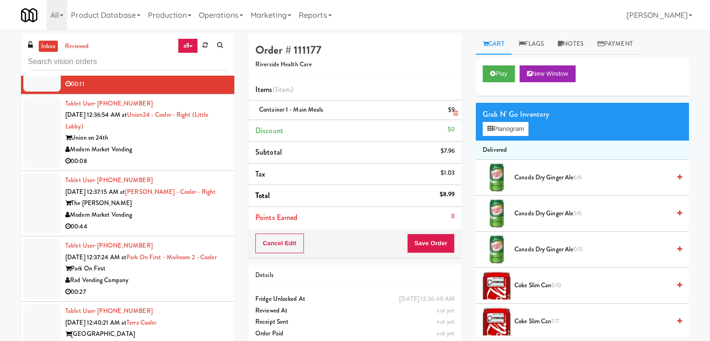
click at [455, 114] on icon at bounding box center [455, 113] width 5 height 6
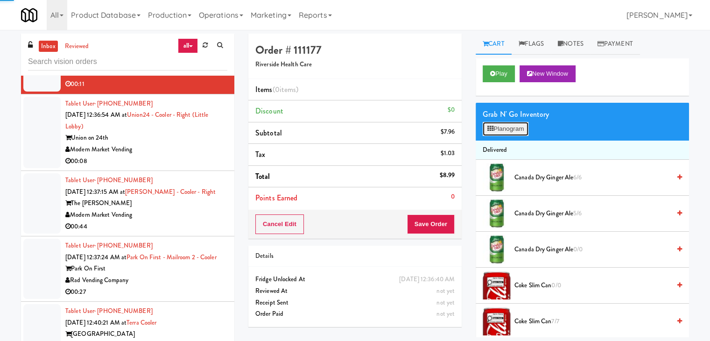
click at [514, 132] on button "Planogram" at bounding box center [506, 129] width 46 height 14
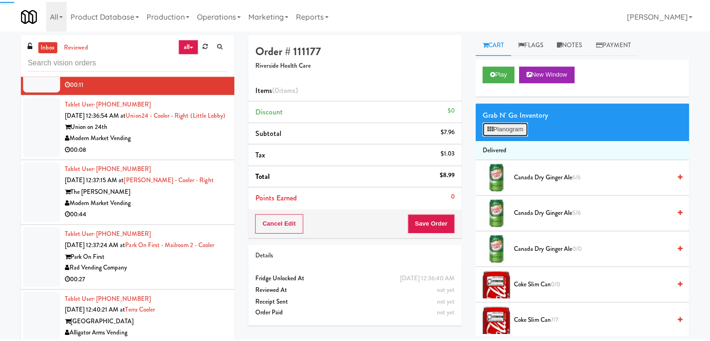
scroll to position [6512, 0]
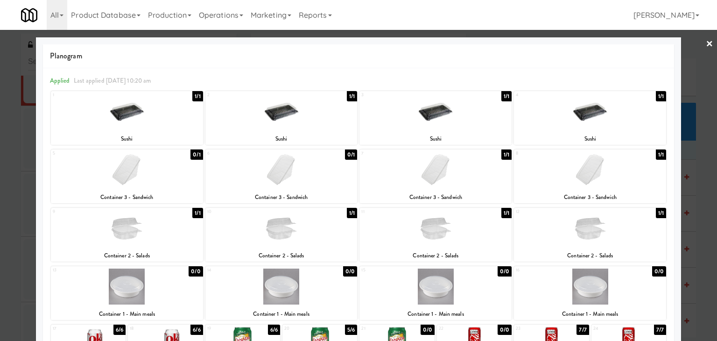
click at [0, 218] on div at bounding box center [358, 170] width 717 height 341
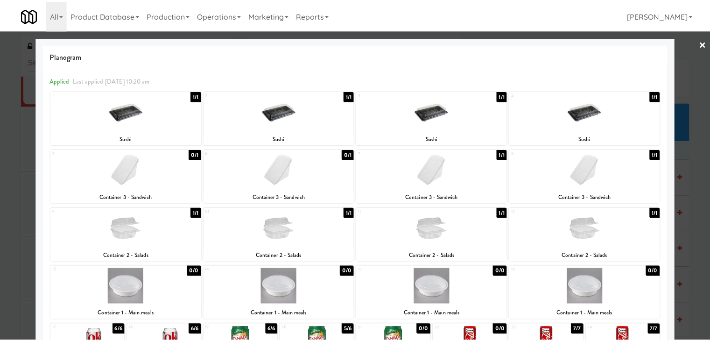
scroll to position [6524, 0]
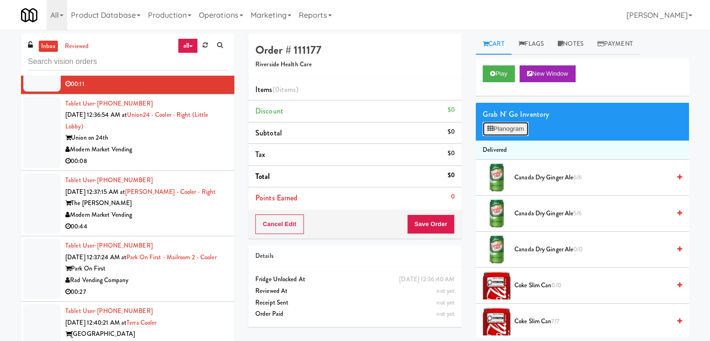
click at [517, 122] on button "Planogram" at bounding box center [506, 129] width 46 height 14
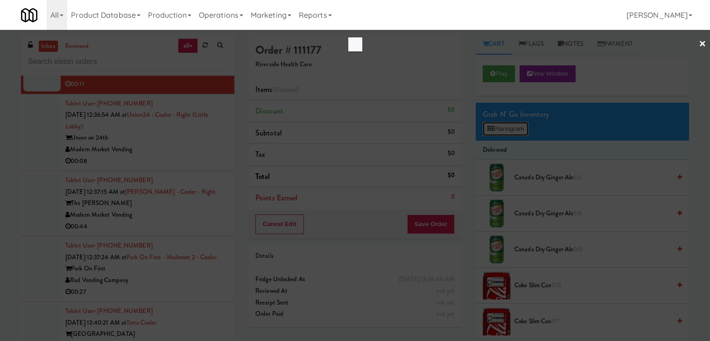
scroll to position [6512, 0]
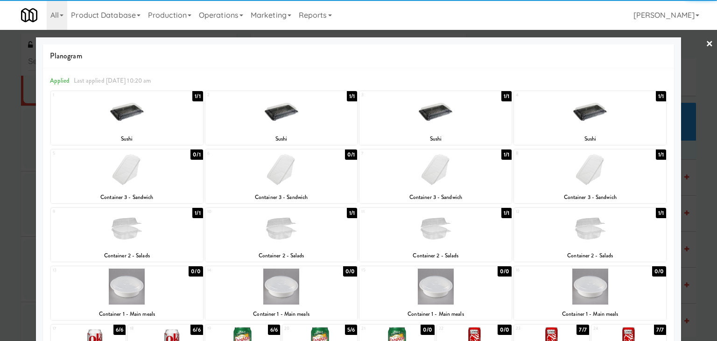
drag, startPoint x: 0, startPoint y: 172, endPoint x: 149, endPoint y: 145, distance: 151.9
click at [1, 172] on div at bounding box center [358, 170] width 717 height 341
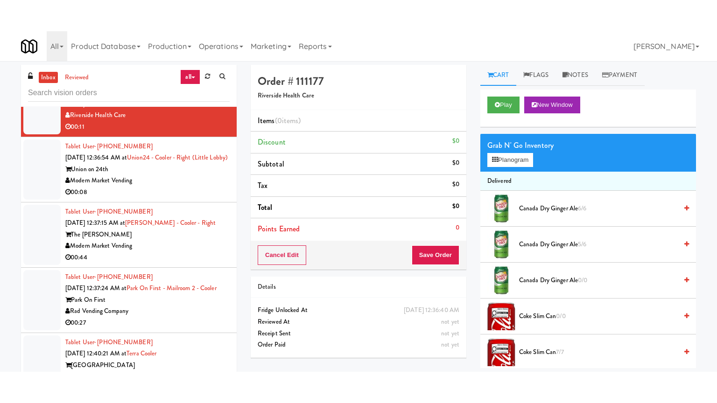
scroll to position [6524, 0]
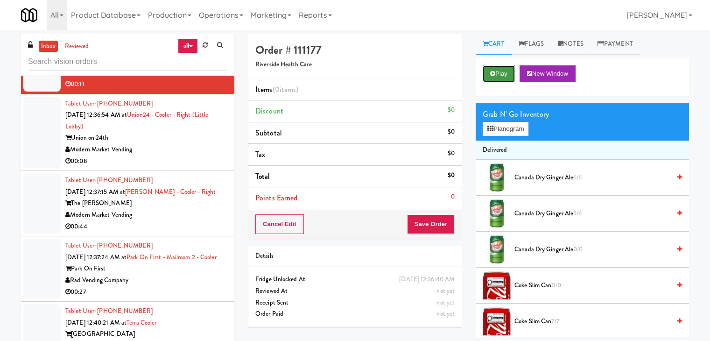
click at [503, 71] on button "Play" at bounding box center [499, 73] width 32 height 17
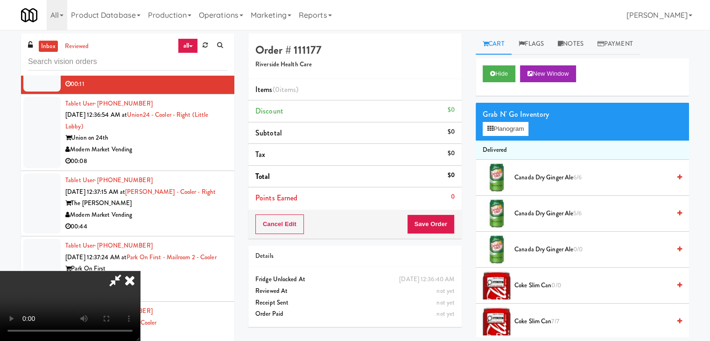
click at [140, 271] on video at bounding box center [70, 306] width 140 height 70
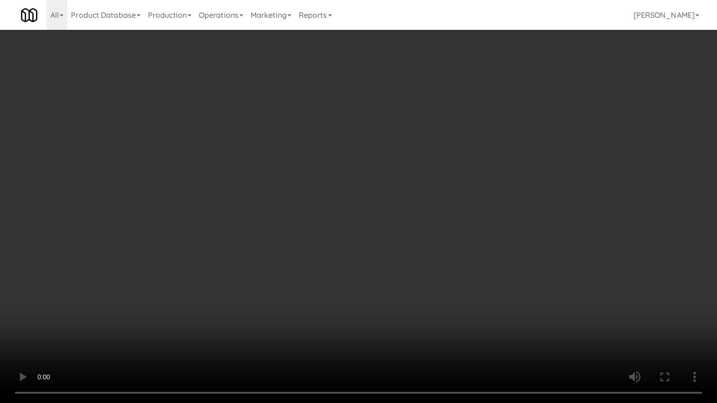
click at [316, 289] on video at bounding box center [358, 201] width 717 height 403
click at [380, 144] on video at bounding box center [358, 201] width 717 height 403
click at [371, 158] on video at bounding box center [358, 201] width 717 height 403
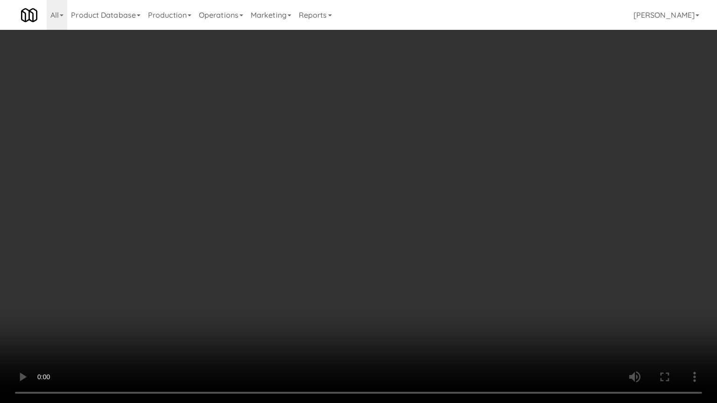
click at [371, 158] on video at bounding box center [358, 201] width 717 height 403
click at [361, 163] on video at bounding box center [358, 201] width 717 height 403
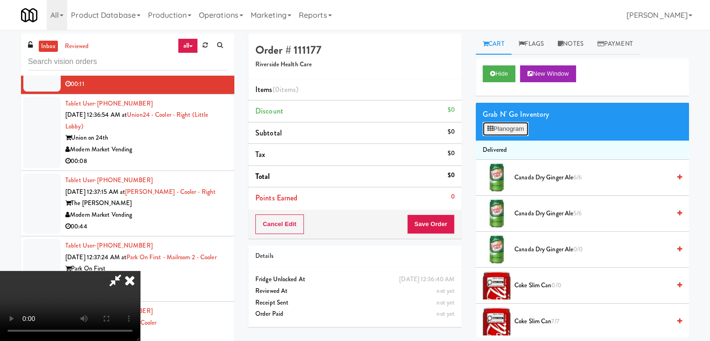
click at [501, 124] on button "Planogram" at bounding box center [506, 129] width 46 height 14
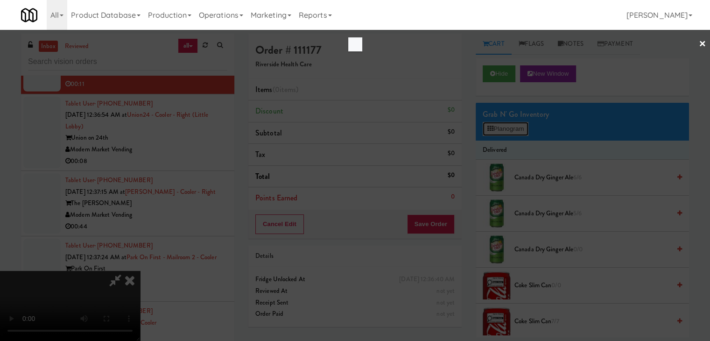
scroll to position [6512, 0]
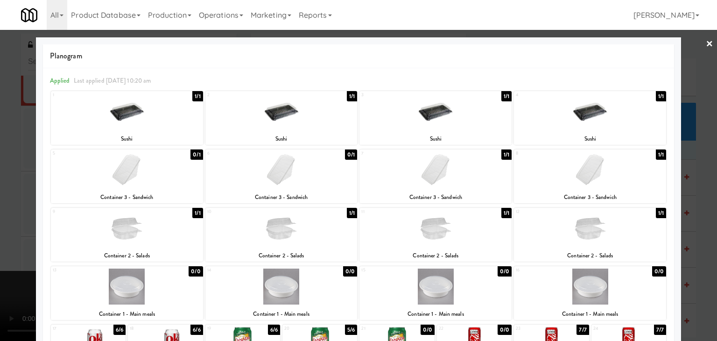
click at [289, 236] on div at bounding box center [281, 228] width 152 height 36
click at [0, 258] on div at bounding box center [358, 170] width 717 height 341
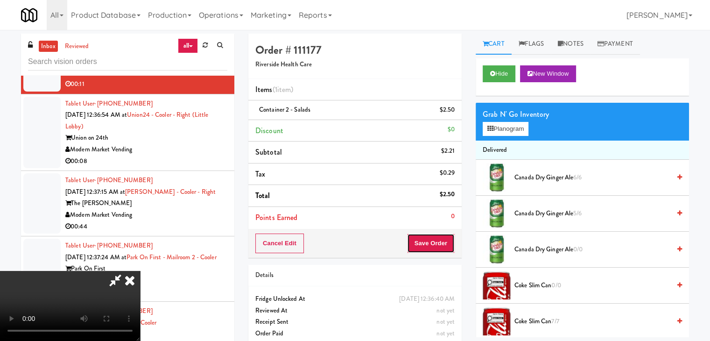
click at [440, 243] on button "Save Order" at bounding box center [431, 243] width 48 height 20
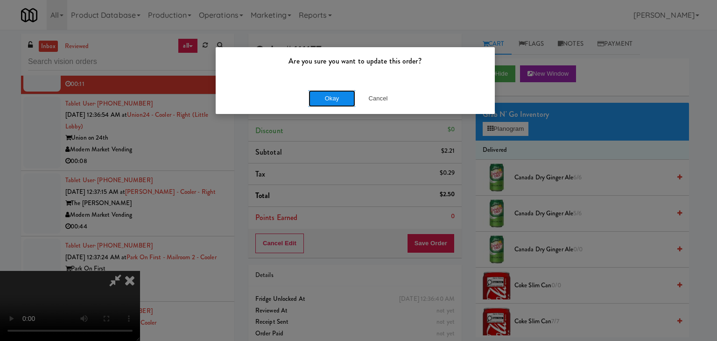
click at [317, 98] on button "Okay" at bounding box center [332, 98] width 47 height 17
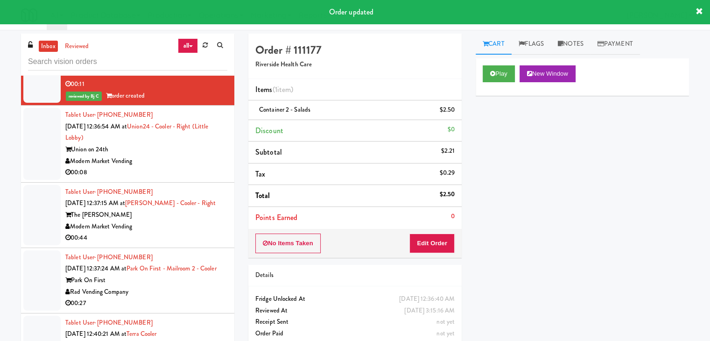
drag, startPoint x: 182, startPoint y: 204, endPoint x: 187, endPoint y: 206, distance: 4.9
click at [183, 155] on div "Union on 24th" at bounding box center [146, 150] width 162 height 12
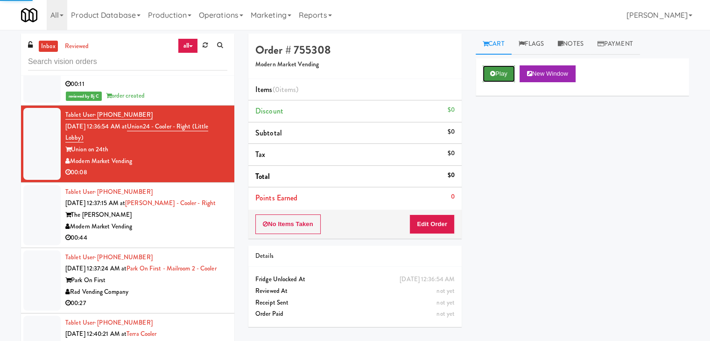
click at [504, 65] on button "Play" at bounding box center [499, 73] width 32 height 17
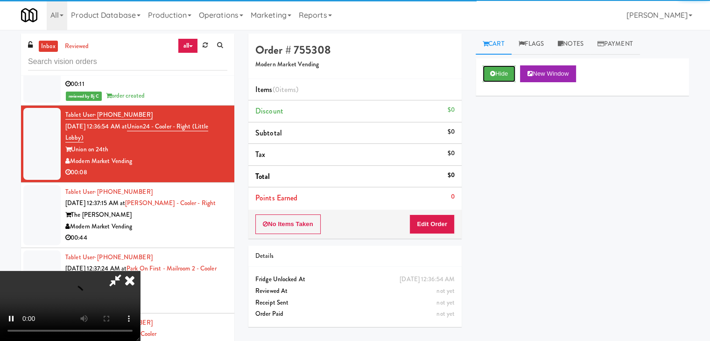
drag, startPoint x: 499, startPoint y: 71, endPoint x: 482, endPoint y: 106, distance: 39.0
click at [499, 72] on button "Hide" at bounding box center [499, 73] width 33 height 17
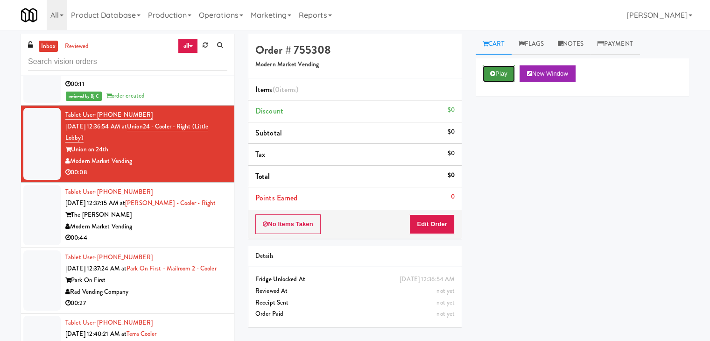
drag, startPoint x: 497, startPoint y: 75, endPoint x: 492, endPoint y: 83, distance: 9.0
click at [496, 76] on button "Play" at bounding box center [499, 73] width 32 height 17
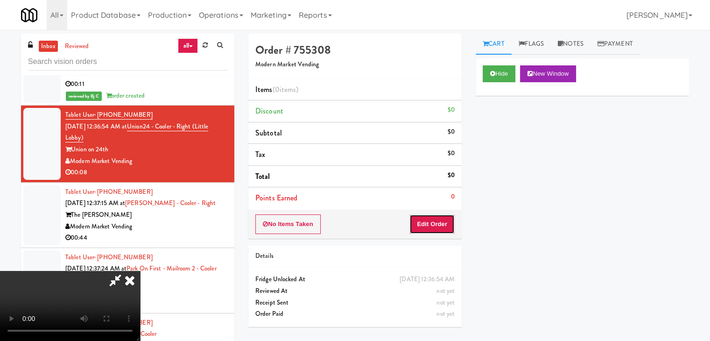
click at [431, 221] on button "Edit Order" at bounding box center [431, 224] width 45 height 20
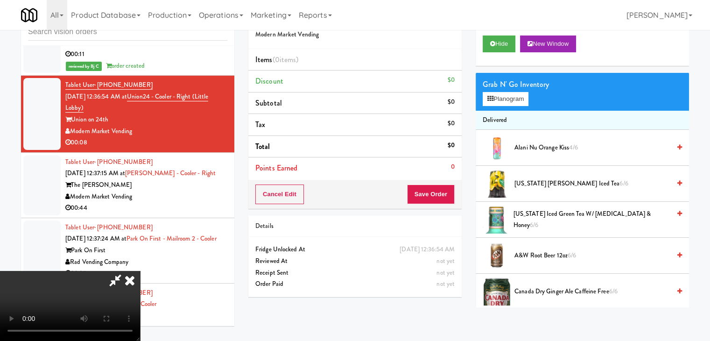
scroll to position [6512, 0]
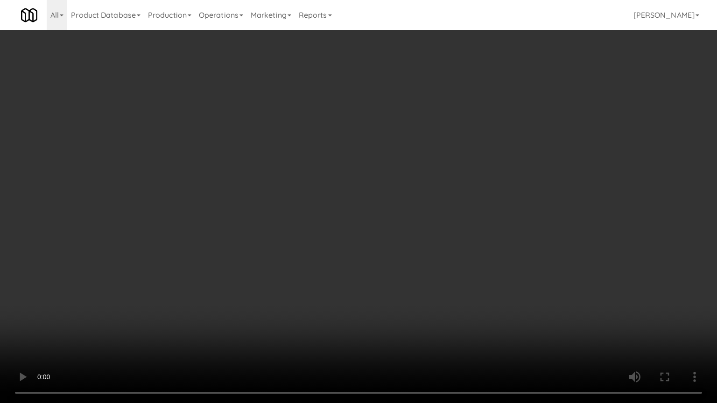
click at [275, 247] on video at bounding box center [358, 201] width 717 height 403
click at [268, 248] on video at bounding box center [358, 201] width 717 height 403
drag, startPoint x: 268, startPoint y: 248, endPoint x: 267, endPoint y: 254, distance: 5.8
click at [269, 249] on video at bounding box center [358, 201] width 717 height 403
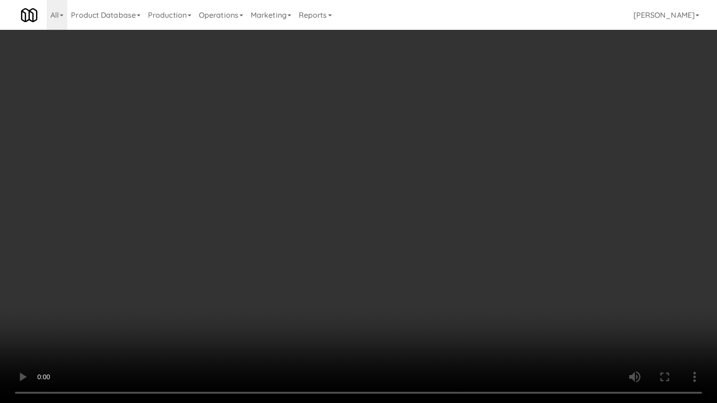
click at [283, 246] on video at bounding box center [358, 201] width 717 height 403
drag, startPoint x: 283, startPoint y: 246, endPoint x: 418, endPoint y: 139, distance: 172.1
click at [290, 243] on video at bounding box center [358, 201] width 717 height 403
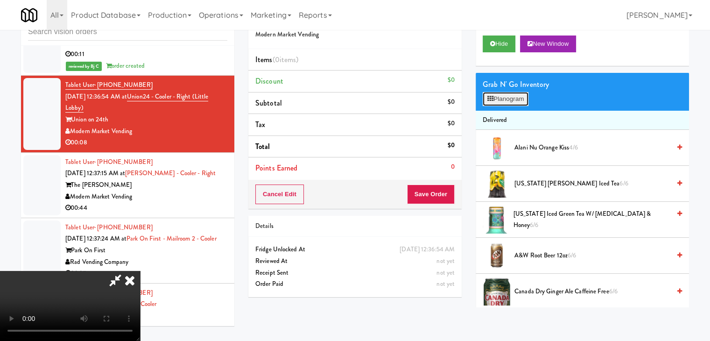
click at [512, 97] on button "Planogram" at bounding box center [506, 99] width 46 height 14
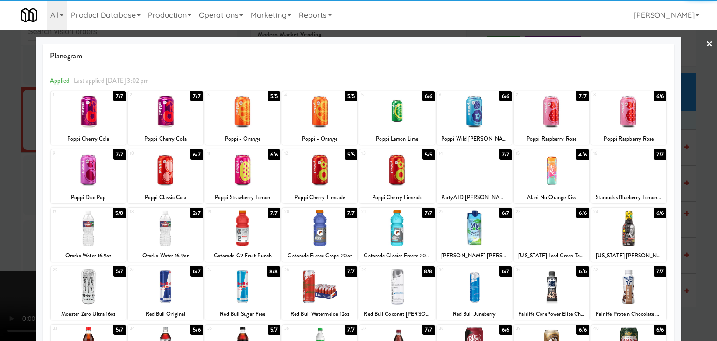
drag, startPoint x: 98, startPoint y: 227, endPoint x: 15, endPoint y: 232, distance: 82.8
click at [96, 228] on div at bounding box center [88, 228] width 75 height 36
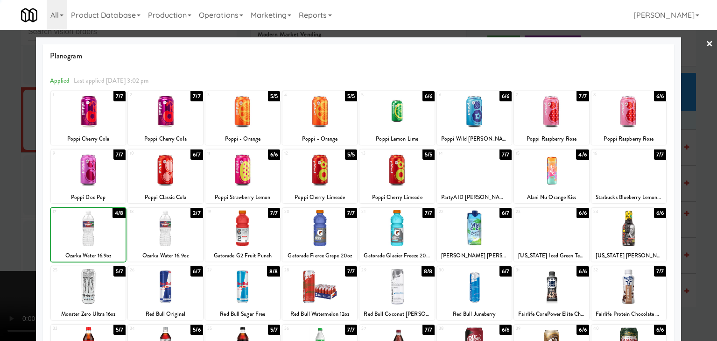
drag, startPoint x: 6, startPoint y: 232, endPoint x: 355, endPoint y: 200, distance: 350.1
click at [7, 232] on div at bounding box center [358, 170] width 717 height 341
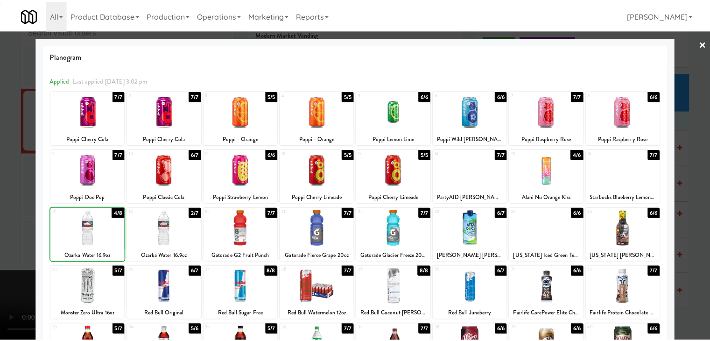
scroll to position [6524, 0]
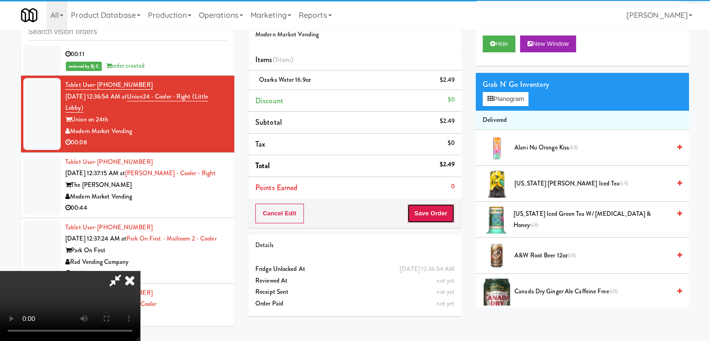
drag, startPoint x: 452, startPoint y: 204, endPoint x: 448, endPoint y: 210, distance: 6.7
click at [452, 204] on button "Save Order" at bounding box center [431, 214] width 48 height 20
click at [448, 210] on button "Save Order" at bounding box center [431, 214] width 48 height 20
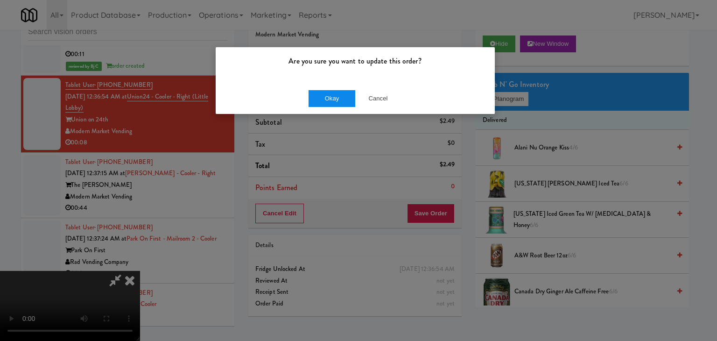
click at [299, 101] on div "Okay Cancel" at bounding box center [355, 98] width 279 height 31
click at [320, 102] on button "Okay" at bounding box center [332, 98] width 47 height 17
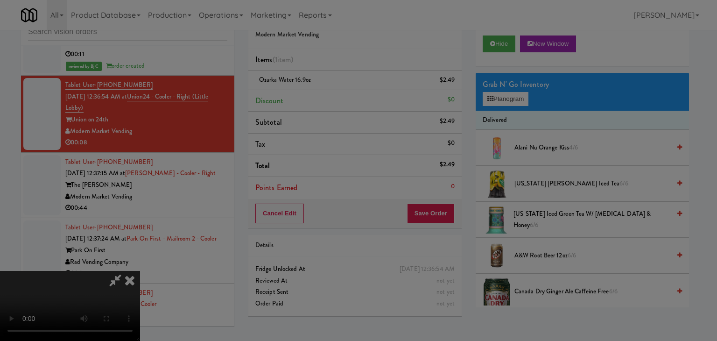
click at [323, 97] on div "Okay Cancel" at bounding box center [355, 80] width 279 height 31
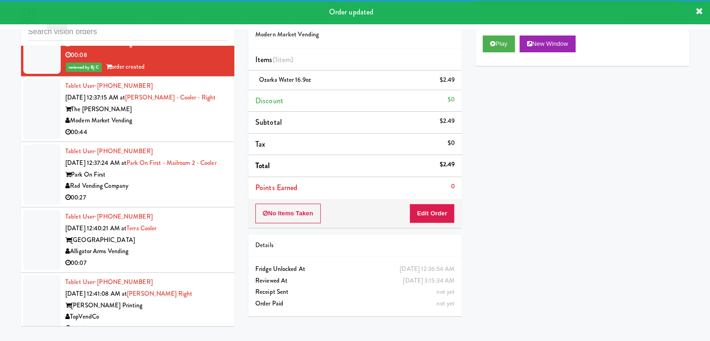
scroll to position [6617, 0]
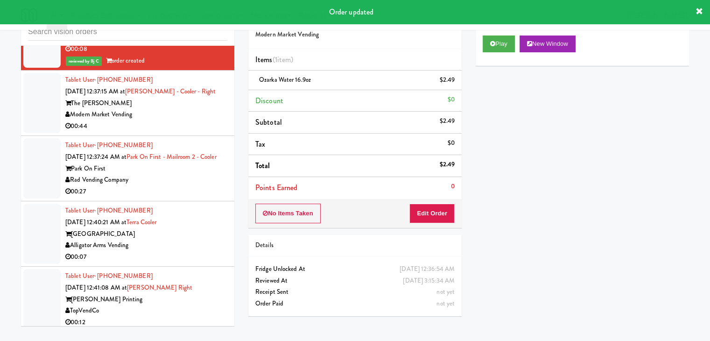
click at [181, 132] on div "00:44" at bounding box center [146, 126] width 162 height 12
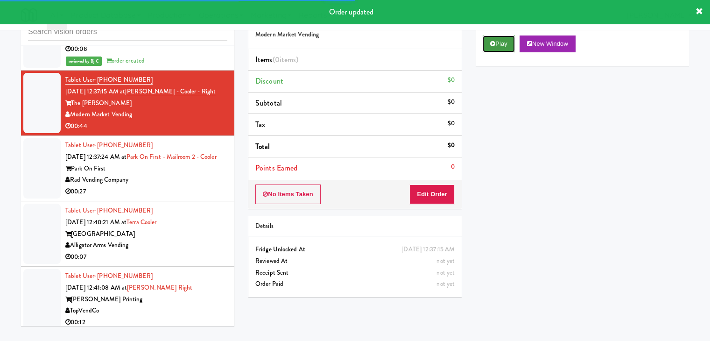
click at [486, 48] on button "Play" at bounding box center [499, 43] width 32 height 17
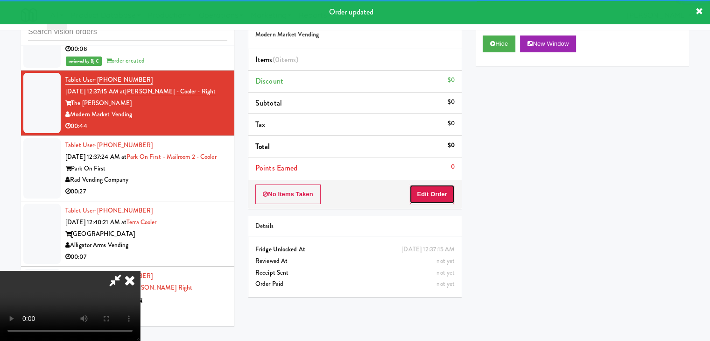
click at [428, 191] on button "Edit Order" at bounding box center [431, 194] width 45 height 20
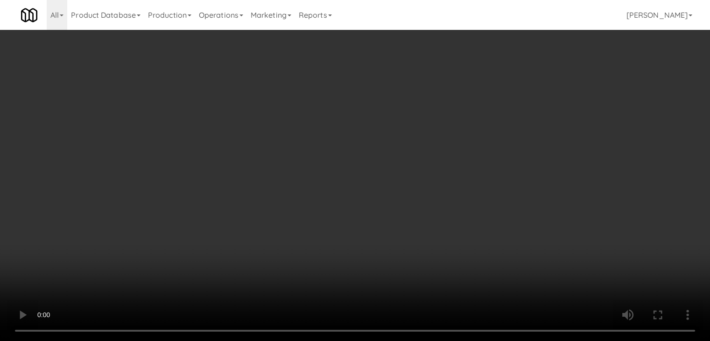
scroll to position [6605, 0]
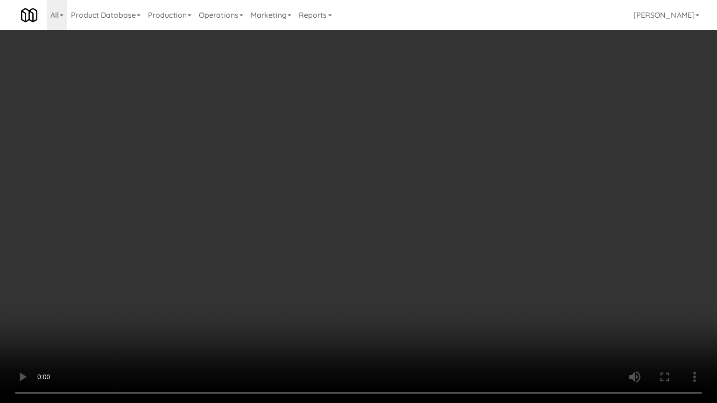
click at [390, 315] on video at bounding box center [358, 201] width 717 height 403
click at [386, 314] on video at bounding box center [358, 201] width 717 height 403
click at [386, 315] on video at bounding box center [358, 201] width 717 height 403
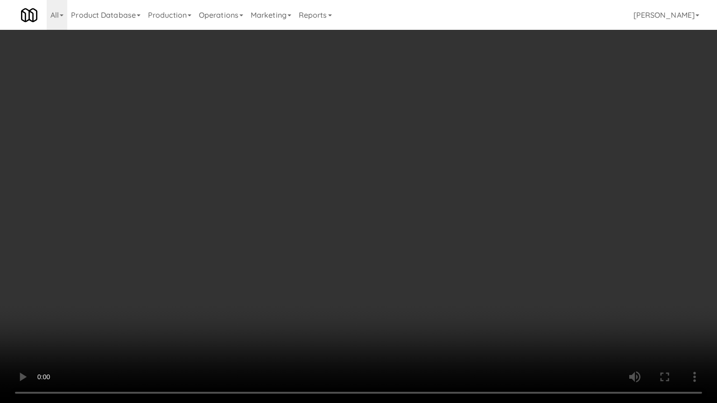
click at [386, 314] on video at bounding box center [358, 201] width 717 height 403
click at [360, 295] on video at bounding box center [358, 201] width 717 height 403
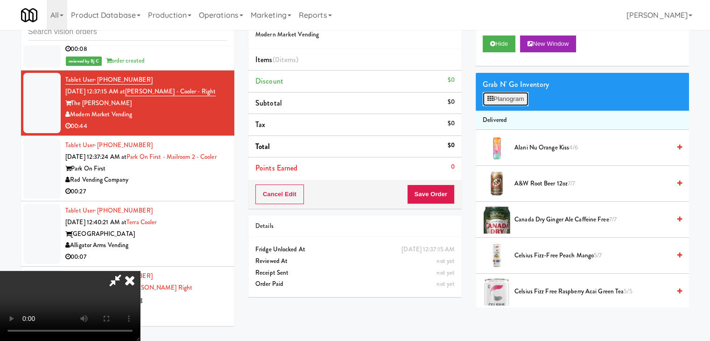
click at [499, 102] on button "Planogram" at bounding box center [506, 99] width 46 height 14
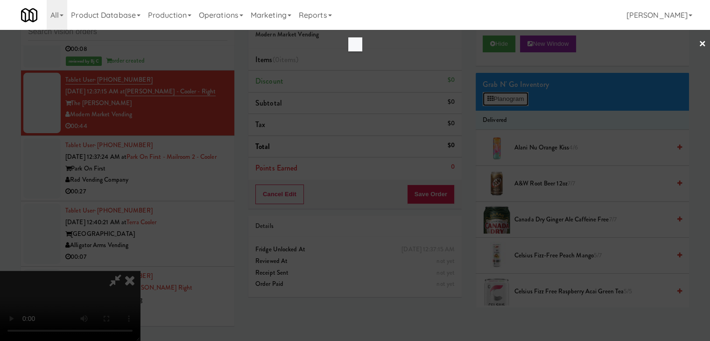
scroll to position [6605, 0]
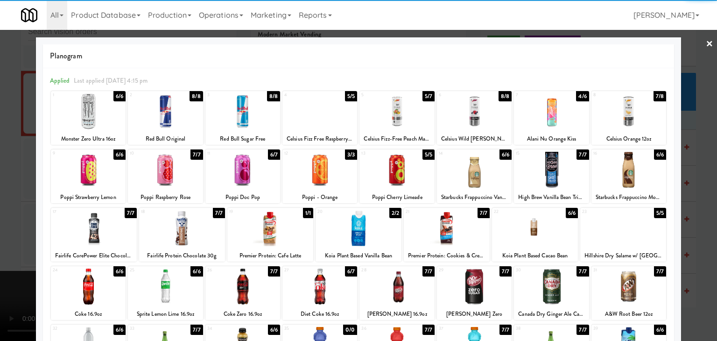
click at [99, 105] on div at bounding box center [88, 111] width 75 height 36
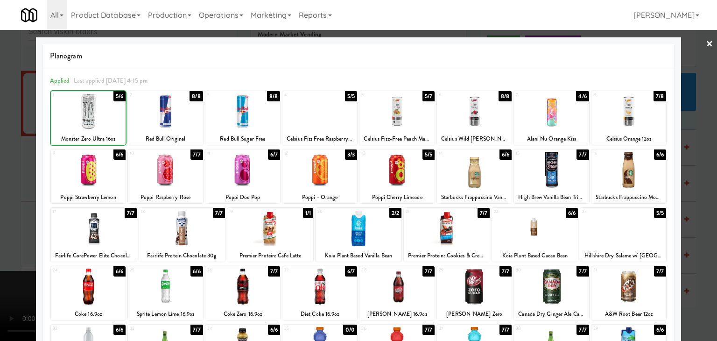
click at [99, 105] on div at bounding box center [88, 111] width 75 height 36
click at [382, 115] on div at bounding box center [396, 111] width 75 height 36
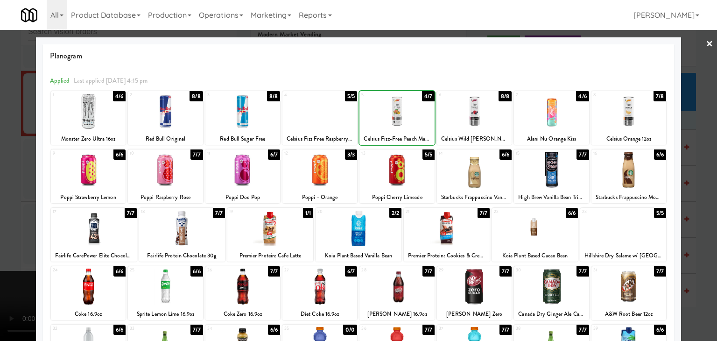
click at [383, 115] on div at bounding box center [396, 111] width 75 height 36
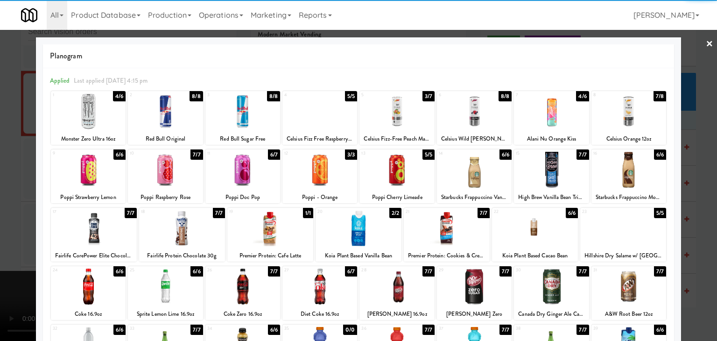
click at [108, 234] on div at bounding box center [94, 228] width 86 height 36
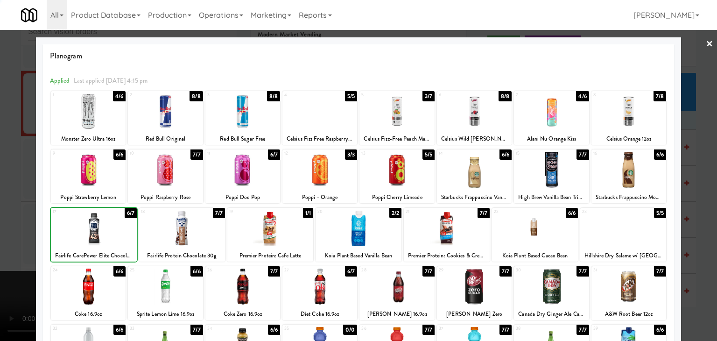
click at [108, 234] on div at bounding box center [94, 228] width 86 height 36
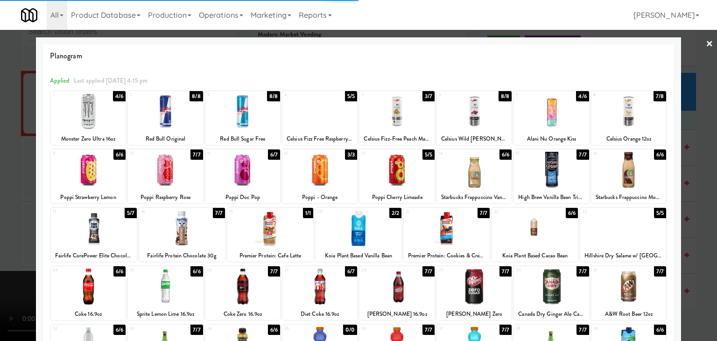
drag, startPoint x: 0, startPoint y: 228, endPoint x: 52, endPoint y: 229, distance: 51.8
click at [2, 228] on div at bounding box center [358, 170] width 717 height 341
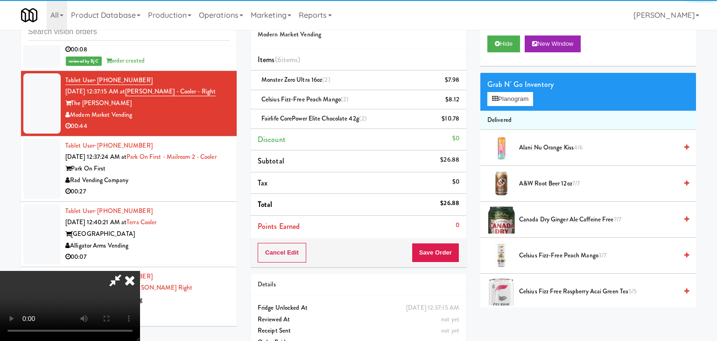
scroll to position [6617, 0]
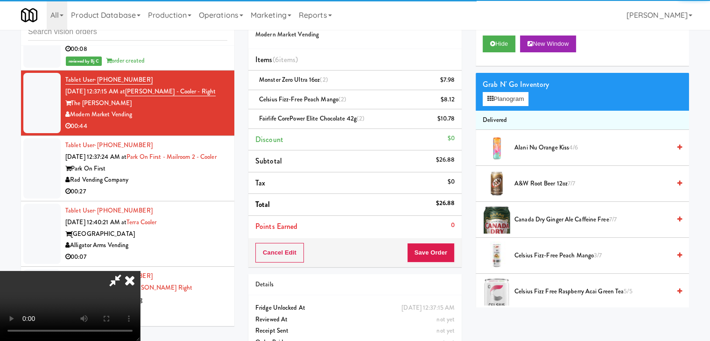
click at [140, 271] on video at bounding box center [70, 306] width 140 height 70
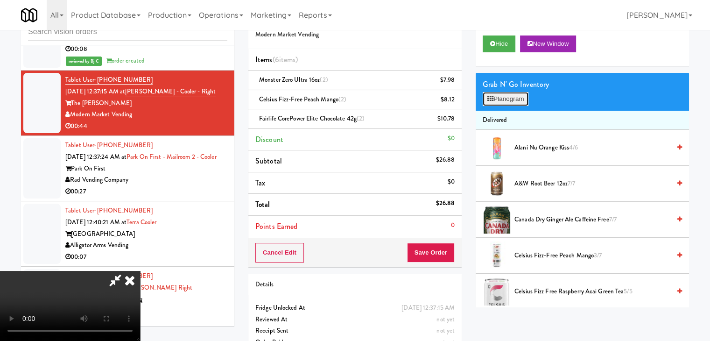
click at [506, 97] on button "Planogram" at bounding box center [506, 99] width 46 height 14
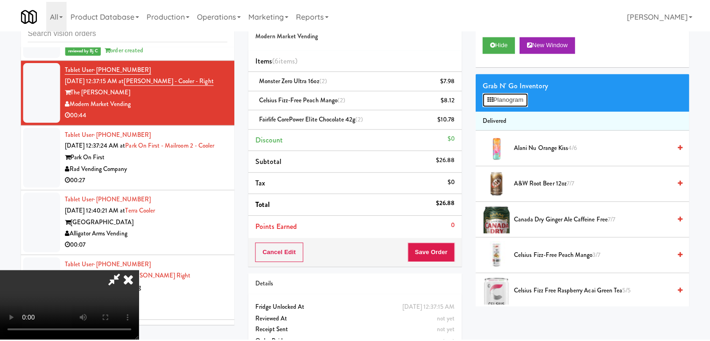
scroll to position [6605, 0]
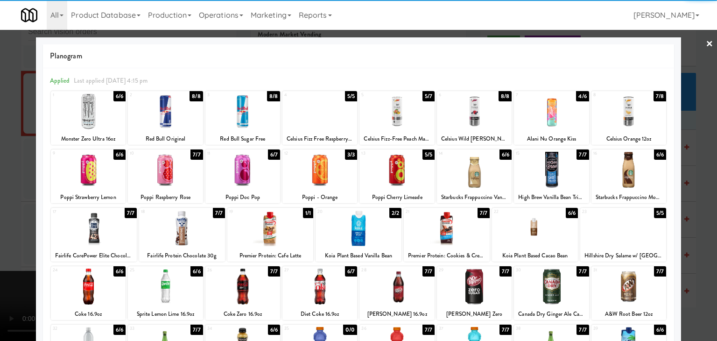
click at [315, 169] on div at bounding box center [319, 170] width 75 height 36
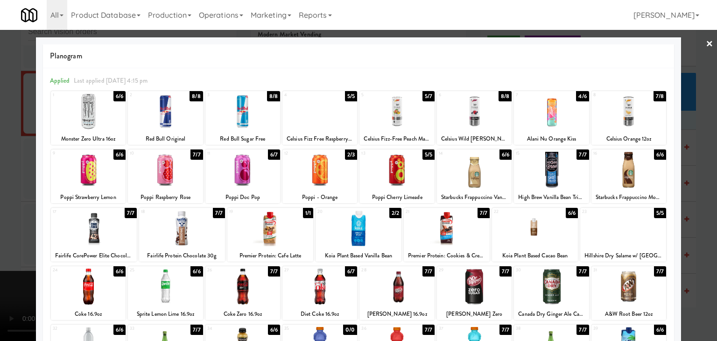
drag, startPoint x: 4, startPoint y: 221, endPoint x: 325, endPoint y: 203, distance: 321.7
click at [5, 221] on div at bounding box center [358, 170] width 717 height 341
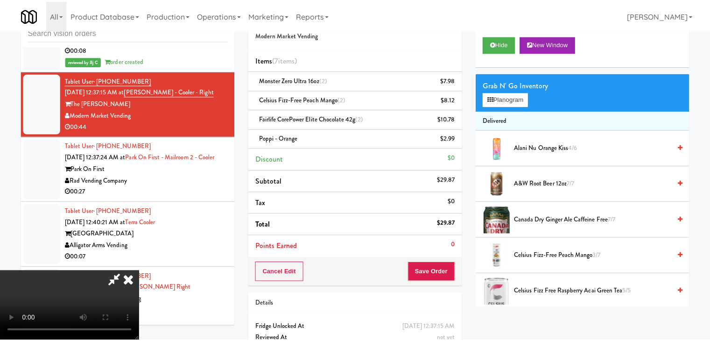
scroll to position [6617, 0]
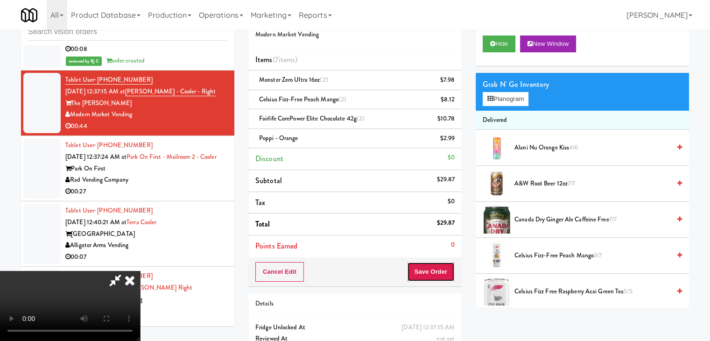
click at [438, 264] on button "Save Order" at bounding box center [431, 272] width 48 height 20
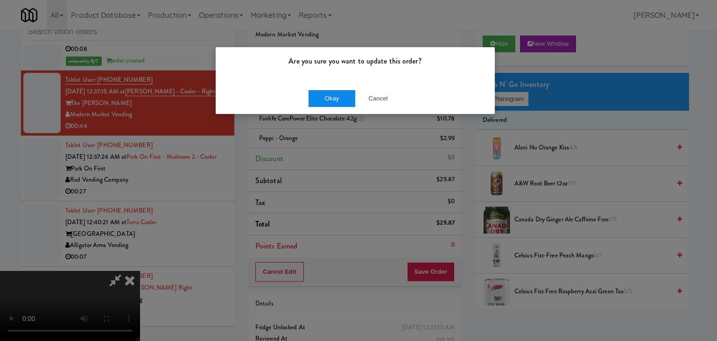
drag, startPoint x: 340, startPoint y: 107, endPoint x: 339, endPoint y: 99, distance: 7.5
click at [339, 99] on div "Okay Cancel" at bounding box center [355, 98] width 279 height 31
click at [338, 99] on button "Okay" at bounding box center [332, 98] width 47 height 17
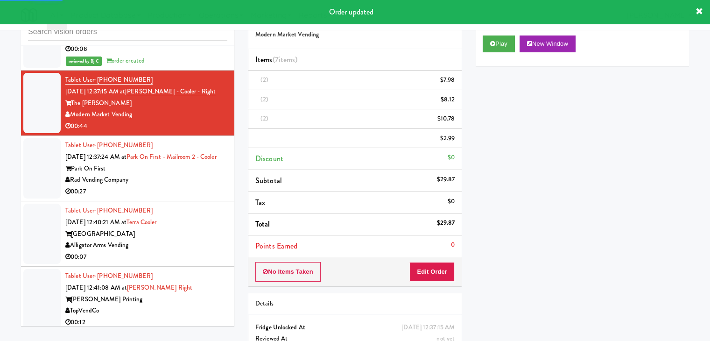
drag, startPoint x: 404, startPoint y: 173, endPoint x: 431, endPoint y: 161, distance: 29.7
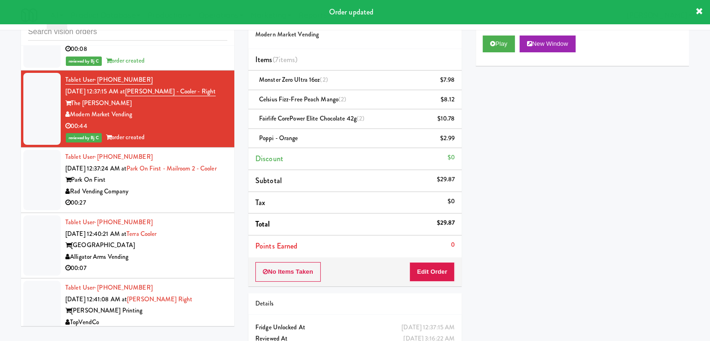
drag, startPoint x: 431, startPoint y: 161, endPoint x: 676, endPoint y: 121, distance: 247.7
click at [682, 121] on div "Cart Flags Notes Payment Play New Window Primary Flag Clear Flag if unable to d…" at bounding box center [582, 155] width 227 height 303
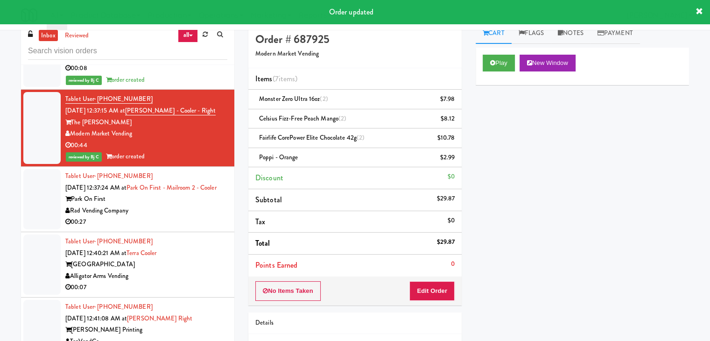
scroll to position [0, 0]
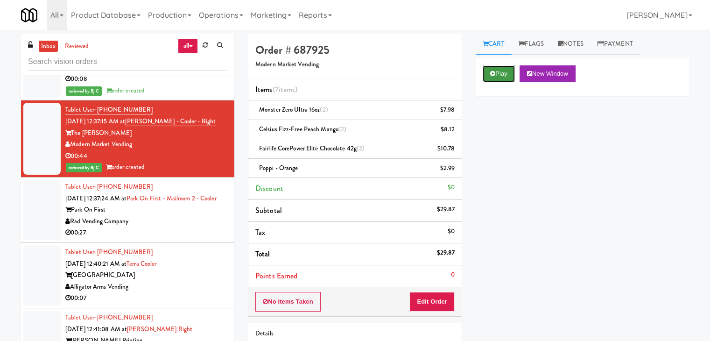
click at [503, 73] on button "Play" at bounding box center [499, 73] width 32 height 17
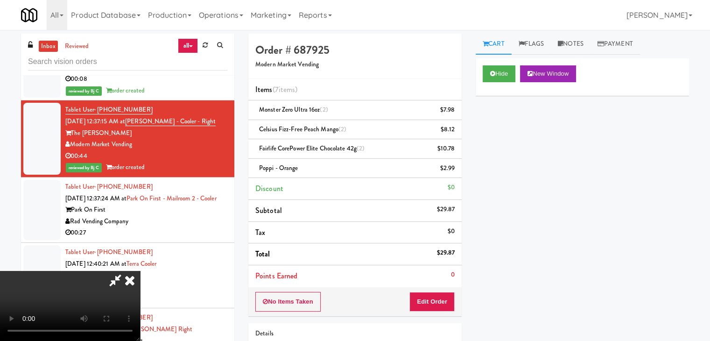
click at [140, 271] on icon at bounding box center [129, 280] width 21 height 19
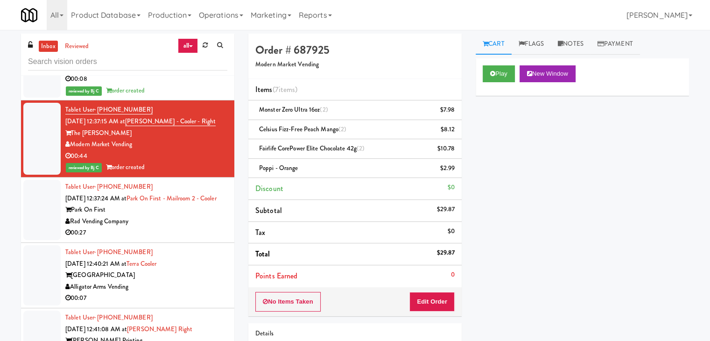
drag, startPoint x: 109, startPoint y: 161, endPoint x: 98, endPoint y: 159, distance: 11.4
click at [98, 159] on div "Tablet User · (713) 553-4132 Aug 16, 2025 12:37:15 AM at Goodwin - Cooler - Rig…" at bounding box center [146, 138] width 162 height 69
copy span "(713) 553-4132"
click at [505, 74] on button "Play" at bounding box center [499, 73] width 32 height 17
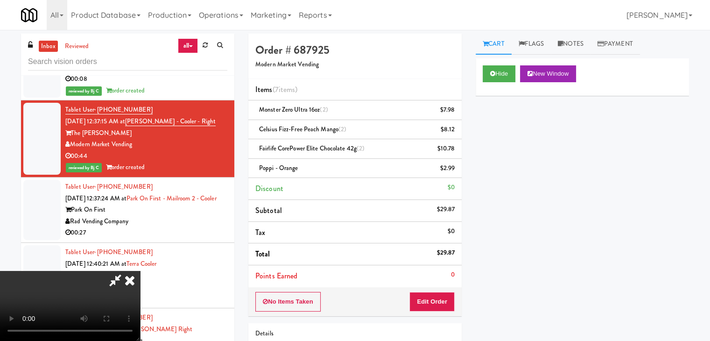
click at [140, 271] on video at bounding box center [70, 306] width 140 height 70
click at [140, 271] on icon at bounding box center [129, 280] width 21 height 19
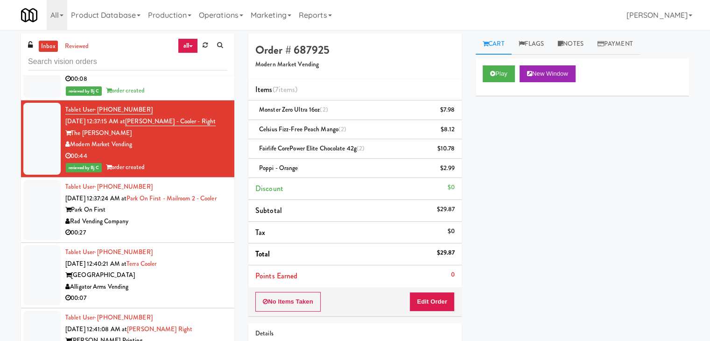
drag, startPoint x: 148, startPoint y: 157, endPoint x: 98, endPoint y: 159, distance: 49.5
click at [98, 159] on div "Tablet User · (713) 553-4132 Aug 16, 2025 12:37:15 AM at Goodwin - Cooler - Rig…" at bounding box center [146, 138] width 162 height 69
copy span "(713) 553-4132"
click at [144, 126] on link "Goodwin - Cooler - Right" at bounding box center [170, 121] width 91 height 9
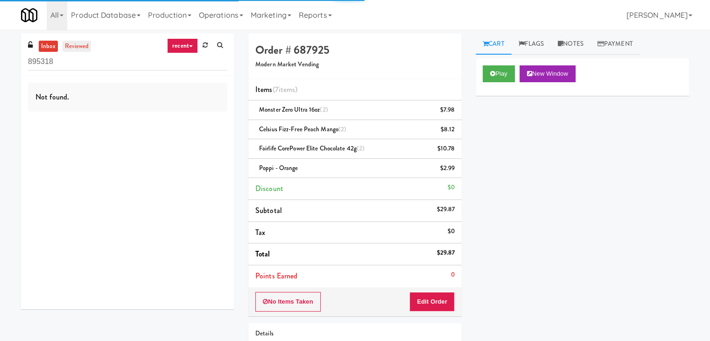
click at [78, 50] on link "reviewed" at bounding box center [77, 47] width 29 height 12
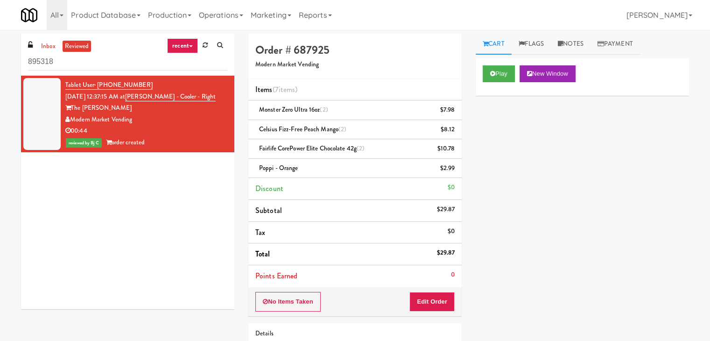
drag, startPoint x: 143, startPoint y: 84, endPoint x: 65, endPoint y: 82, distance: 78.0
click at [65, 82] on div "Tablet User · (713) 553-4132 Aug 16, 2025 12:37:15 AM at Goodwin - Cooler - Rig…" at bounding box center [146, 113] width 162 height 69
copy link "Tablet User · (713) 553-4132"
drag, startPoint x: 205, startPoint y: 96, endPoint x: 140, endPoint y: 93, distance: 65.0
click at [140, 93] on div "Tablet User · (713) 553-4132 Aug 16, 2025 12:37:15 AM at Goodwin - Cooler - Rig…" at bounding box center [146, 113] width 162 height 69
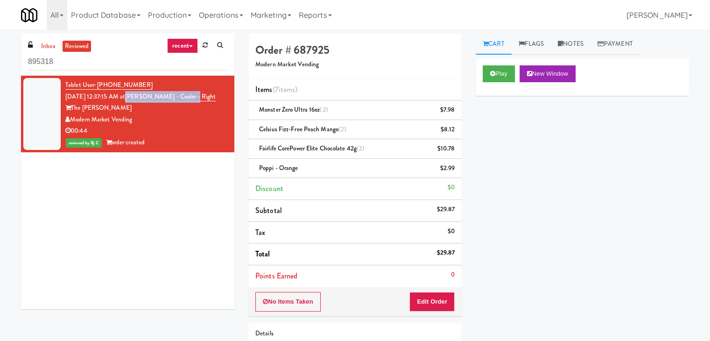
copy link "Goodwin - Cooler - Right"
drag, startPoint x: 114, startPoint y: 105, endPoint x: 94, endPoint y: 109, distance: 20.3
click at [84, 108] on div "The Goodwin" at bounding box center [146, 108] width 162 height 12
drag, startPoint x: 147, startPoint y: 121, endPoint x: 73, endPoint y: 117, distance: 74.3
click at [73, 117] on div "Modern Market Vending" at bounding box center [146, 120] width 162 height 12
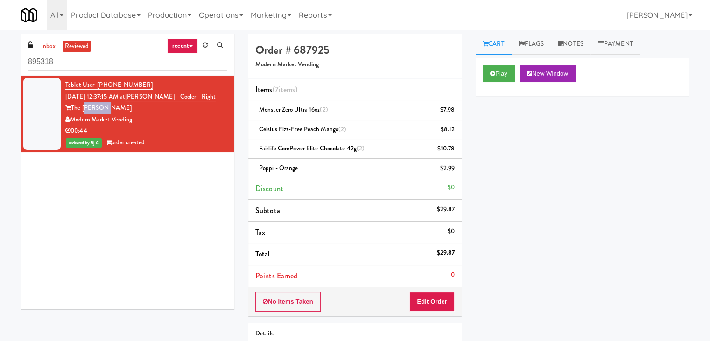
copy div "Modern Market Vending"
click at [203, 45] on icon at bounding box center [205, 45] width 5 height 6
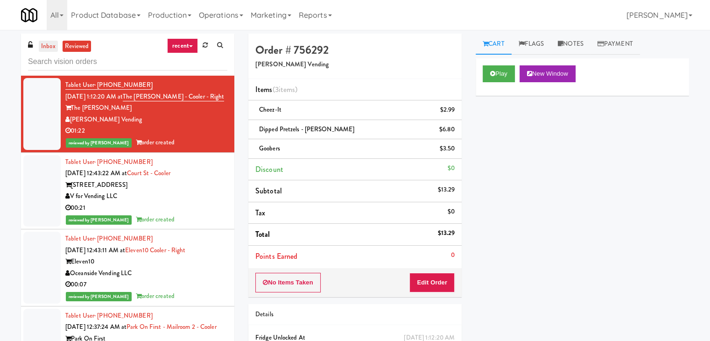
click at [47, 45] on link "inbox" at bounding box center [48, 47] width 19 height 12
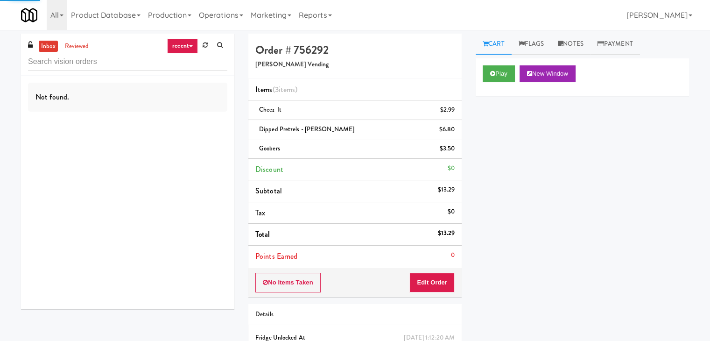
click at [176, 44] on link "recent" at bounding box center [182, 45] width 31 height 15
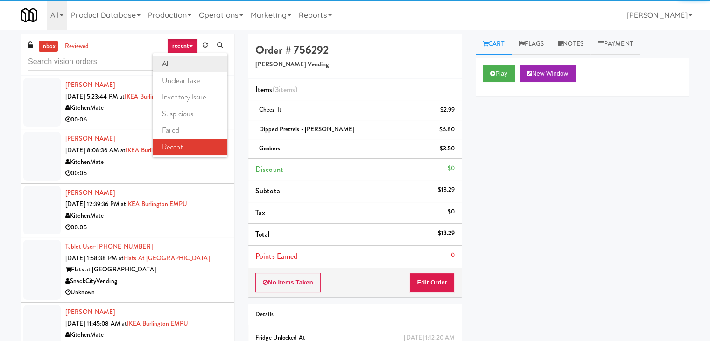
click at [177, 68] on link "all" at bounding box center [190, 64] width 75 height 17
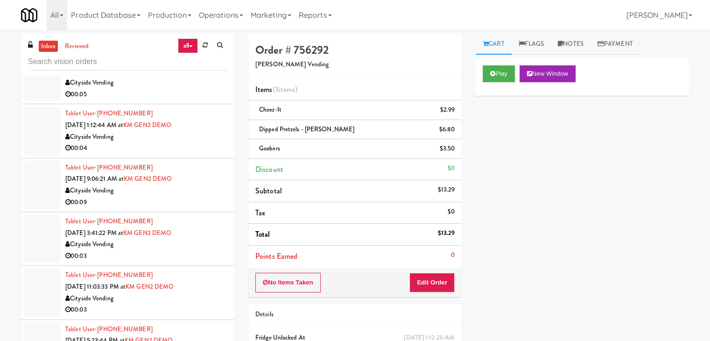
scroll to position [840, 0]
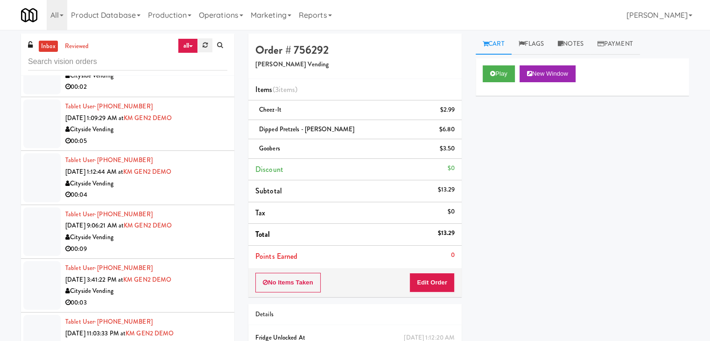
click at [203, 49] on link at bounding box center [205, 45] width 14 height 14
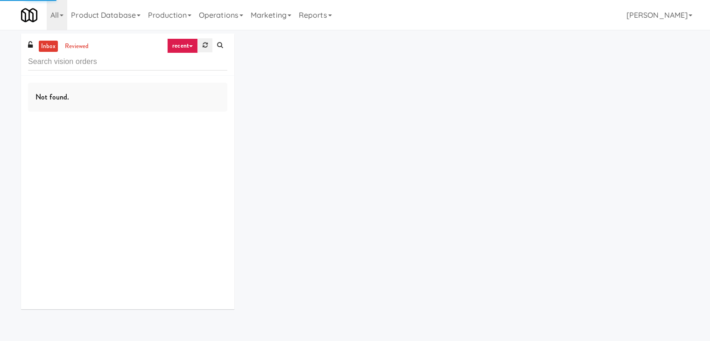
click at [202, 47] on link at bounding box center [205, 45] width 14 height 14
click at [185, 48] on link "recent" at bounding box center [182, 45] width 31 height 15
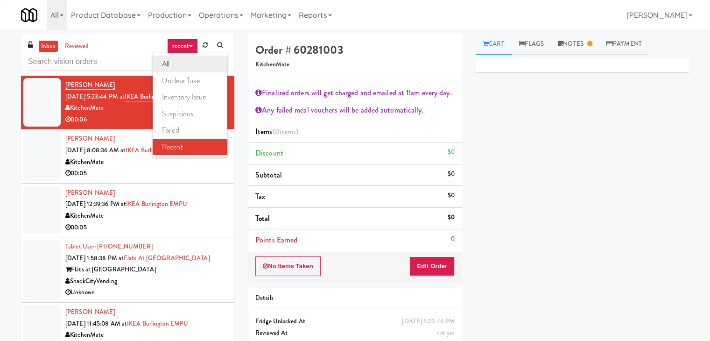
click at [186, 64] on link "all" at bounding box center [190, 64] width 75 height 17
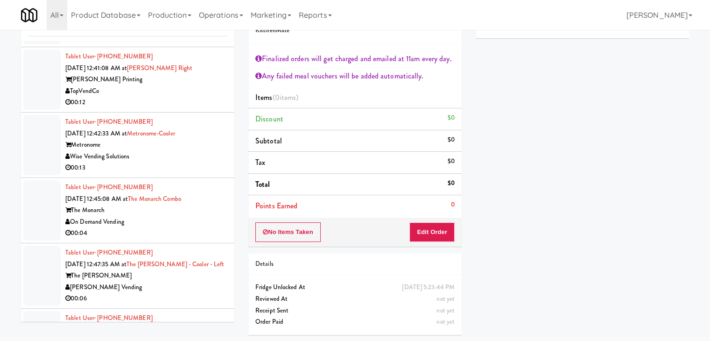
scroll to position [4565, 0]
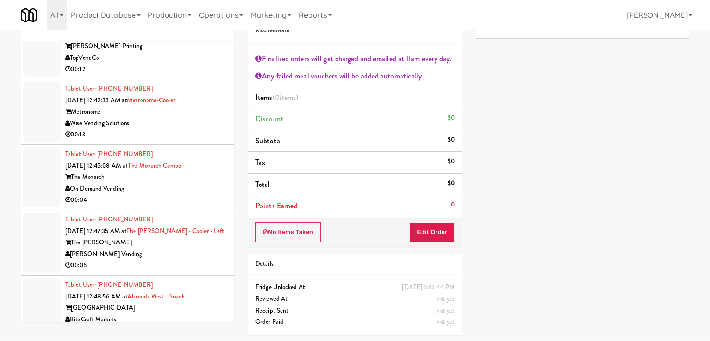
click at [176, 195] on div "On Demand Vending" at bounding box center [146, 189] width 162 height 12
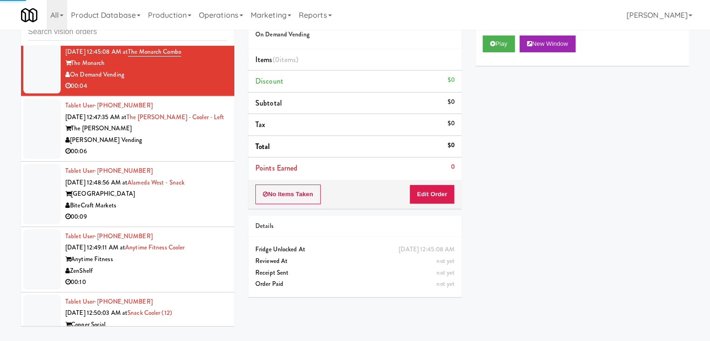
scroll to position [4705, 0]
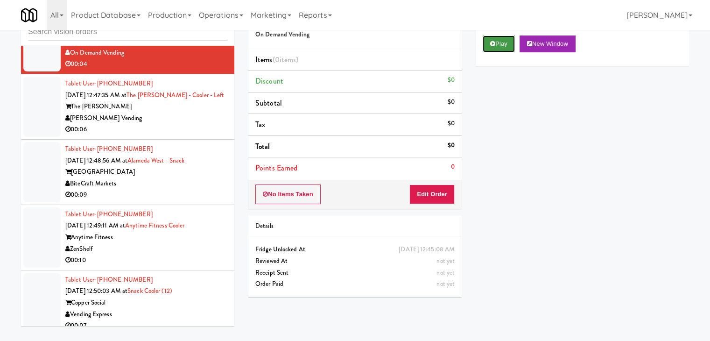
click at [485, 46] on button "Play" at bounding box center [499, 43] width 32 height 17
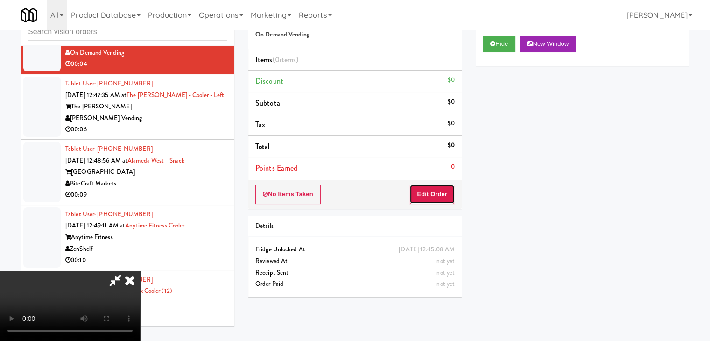
click at [429, 191] on button "Edit Order" at bounding box center [431, 194] width 45 height 20
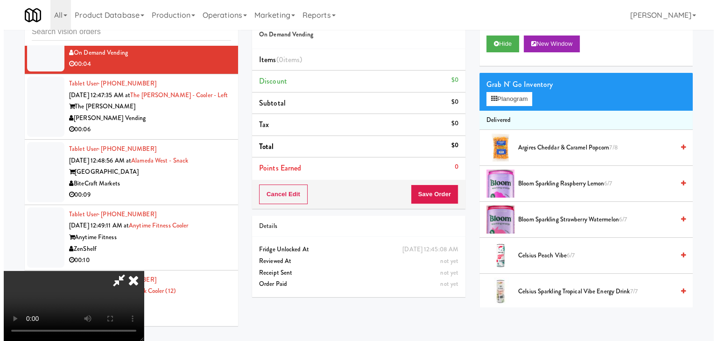
scroll to position [0, 0]
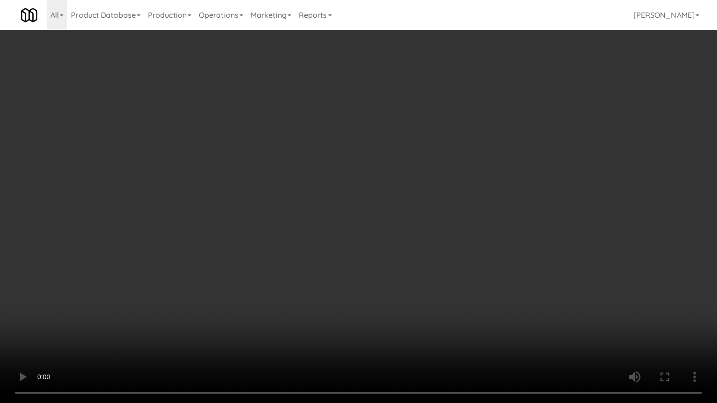
click at [418, 269] on video at bounding box center [358, 201] width 717 height 403
click at [417, 266] on video at bounding box center [358, 201] width 717 height 403
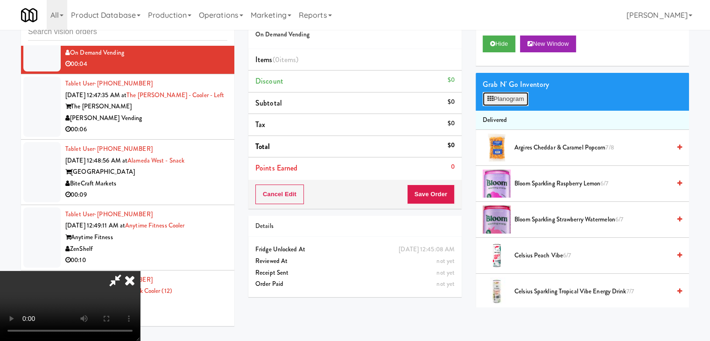
click at [512, 96] on button "Planogram" at bounding box center [506, 99] width 46 height 14
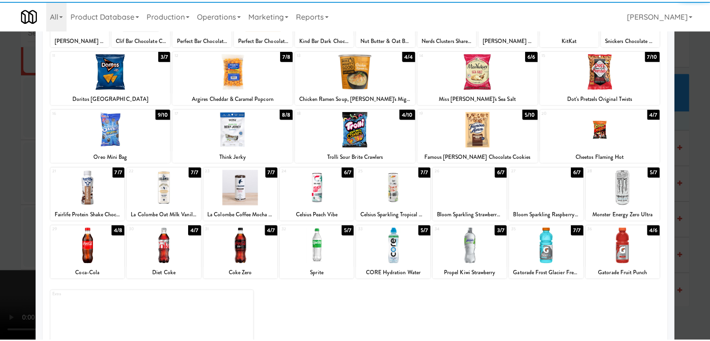
scroll to position [118, 0]
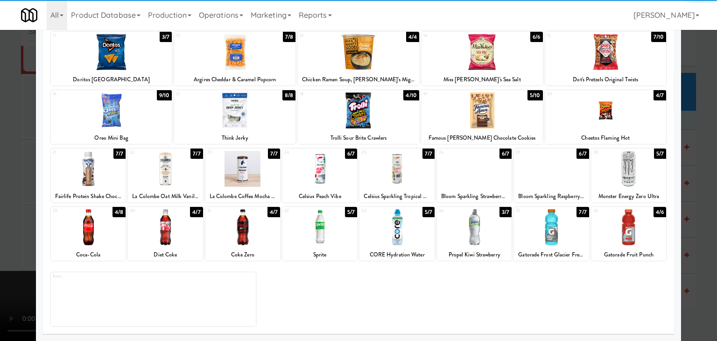
click at [98, 239] on div at bounding box center [88, 227] width 75 height 36
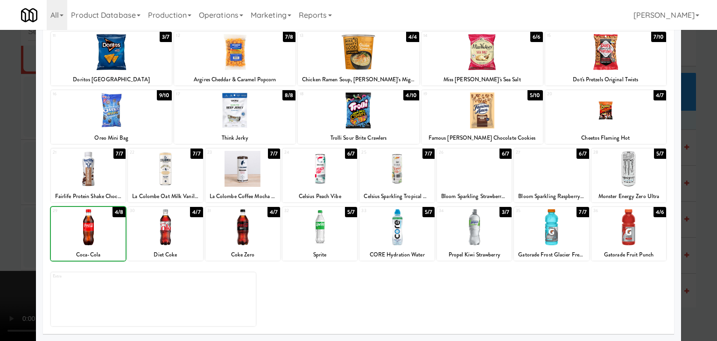
drag, startPoint x: 0, startPoint y: 236, endPoint x: 296, endPoint y: 233, distance: 296.0
click at [5, 235] on div at bounding box center [358, 170] width 717 height 341
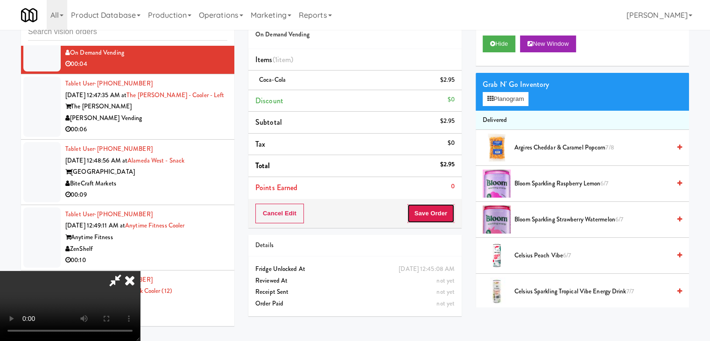
click at [440, 217] on button "Save Order" at bounding box center [431, 214] width 48 height 20
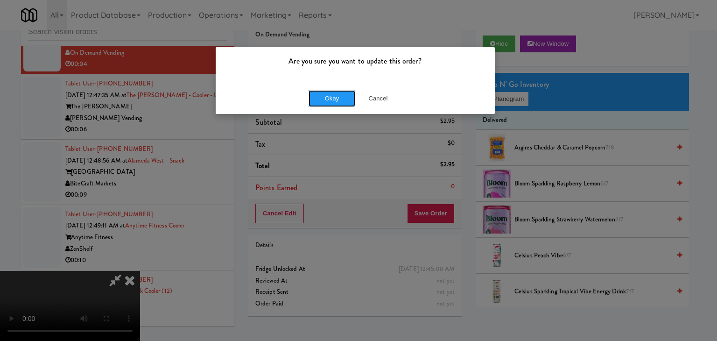
click at [330, 100] on button "Okay" at bounding box center [332, 98] width 47 height 17
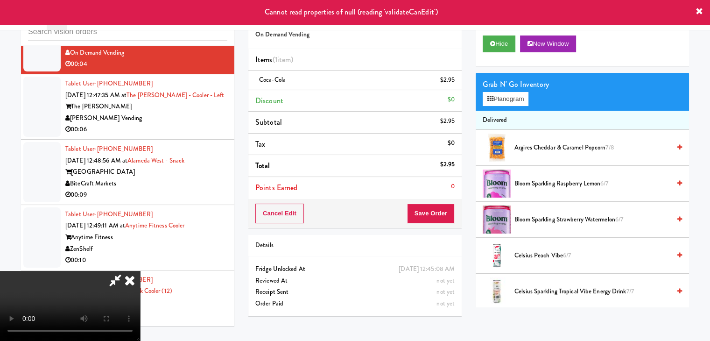
click at [140, 271] on icon at bounding box center [129, 280] width 21 height 19
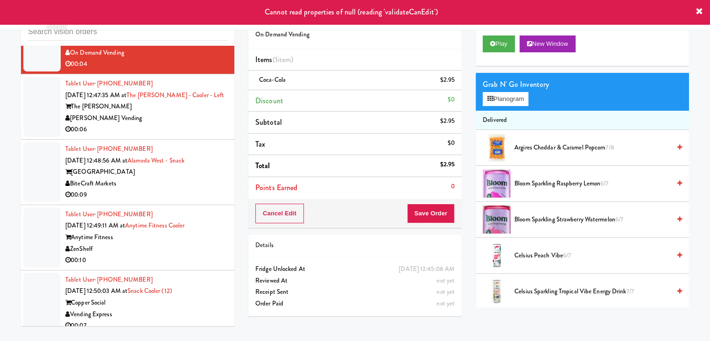
click at [156, 124] on div "[PERSON_NAME] Vending" at bounding box center [146, 118] width 162 height 12
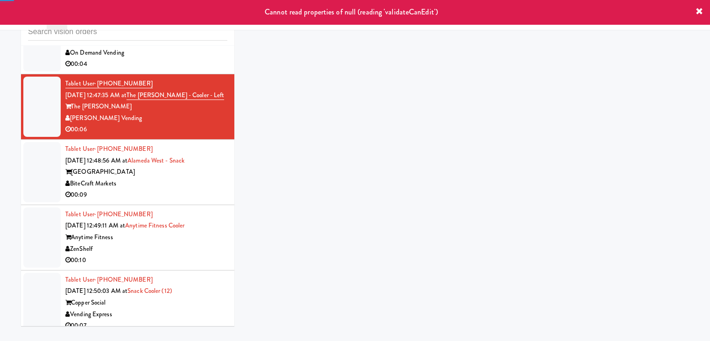
click at [182, 70] on div "00:04" at bounding box center [146, 64] width 162 height 12
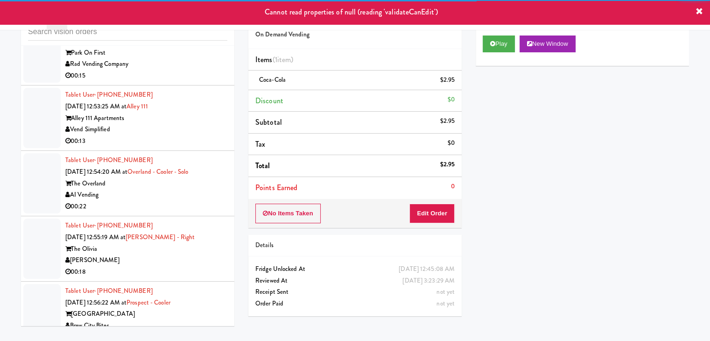
scroll to position [5218, 0]
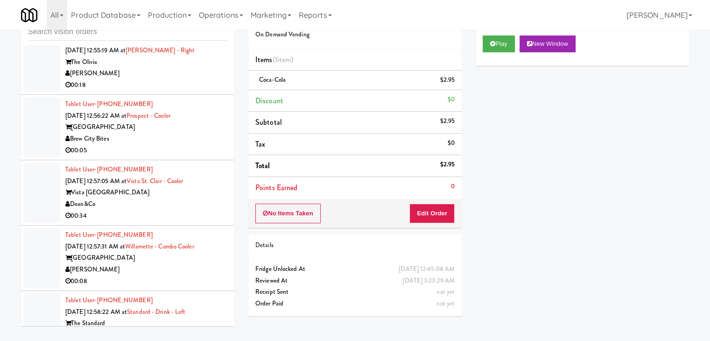
click at [167, 156] on div "00:05" at bounding box center [146, 151] width 162 height 12
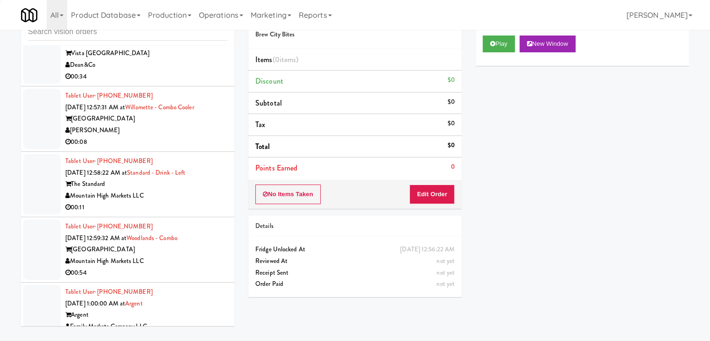
scroll to position [5358, 0]
click at [169, 147] on div "00:08" at bounding box center [146, 141] width 162 height 12
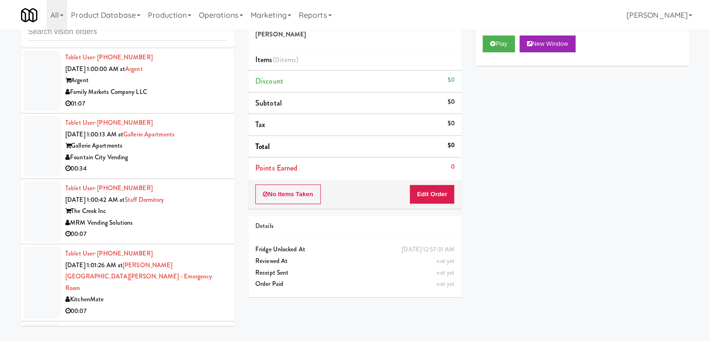
scroll to position [5732, 0]
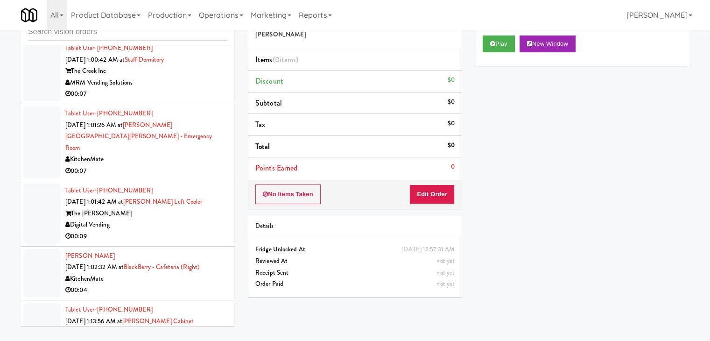
click at [187, 89] on div "MRM Vending Solutions" at bounding box center [146, 83] width 162 height 12
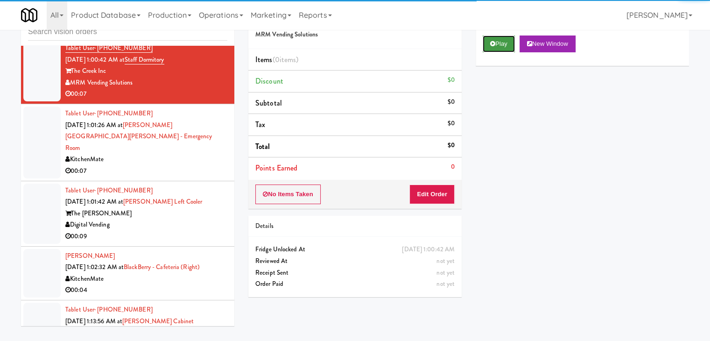
click at [503, 43] on button "Play" at bounding box center [499, 43] width 32 height 17
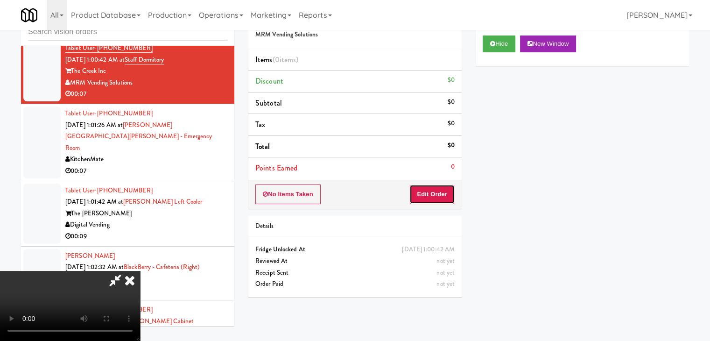
click at [436, 191] on button "Edit Order" at bounding box center [431, 194] width 45 height 20
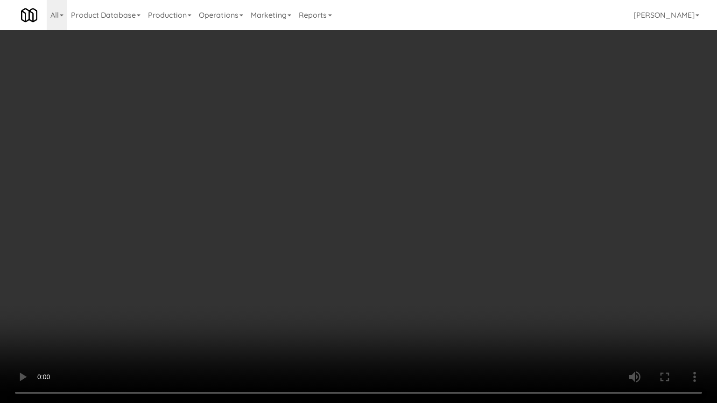
click at [369, 264] on video at bounding box center [358, 201] width 717 height 403
click at [368, 265] on video at bounding box center [358, 201] width 717 height 403
click at [367, 264] on video at bounding box center [358, 201] width 717 height 403
click at [377, 332] on video at bounding box center [358, 201] width 717 height 403
click at [394, 330] on video at bounding box center [358, 201] width 717 height 403
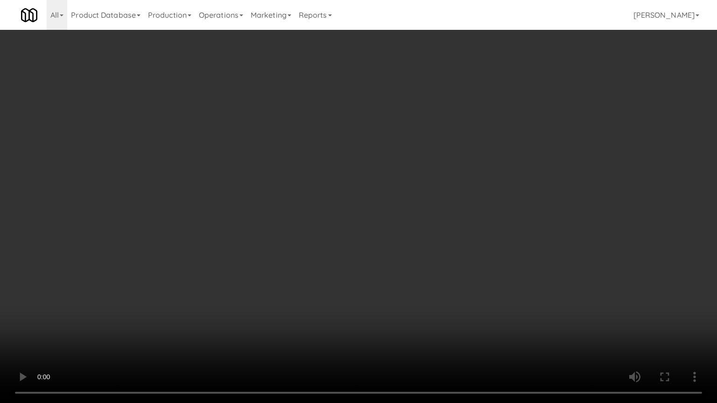
click at [394, 330] on video at bounding box center [358, 201] width 717 height 403
click at [399, 314] on video at bounding box center [358, 201] width 717 height 403
click at [399, 315] on video at bounding box center [358, 201] width 717 height 403
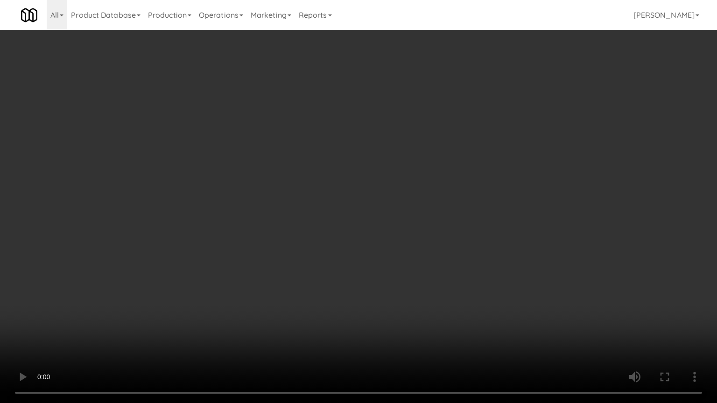
click at [396, 317] on video at bounding box center [358, 201] width 717 height 403
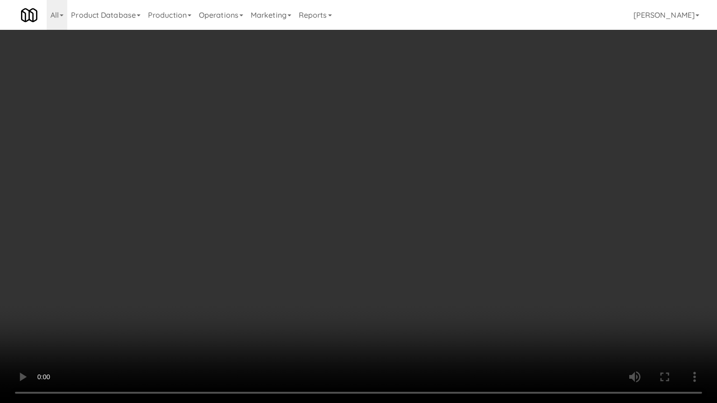
click at [396, 317] on video at bounding box center [358, 201] width 717 height 403
click at [396, 316] on video at bounding box center [358, 201] width 717 height 403
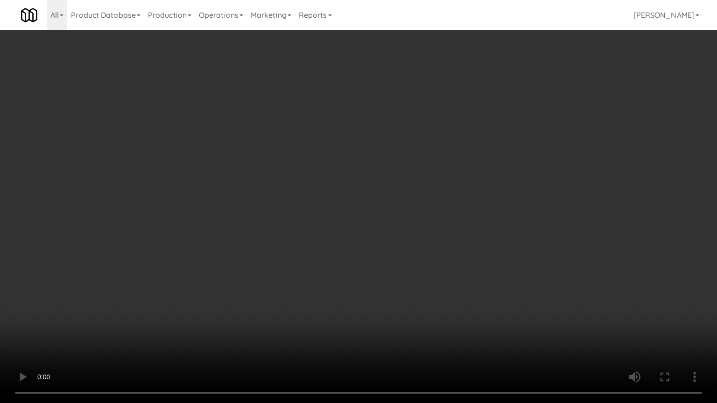
click at [396, 316] on video at bounding box center [358, 201] width 717 height 403
drag, startPoint x: 396, startPoint y: 316, endPoint x: 430, endPoint y: 199, distance: 122.1
click at [396, 315] on video at bounding box center [358, 201] width 717 height 403
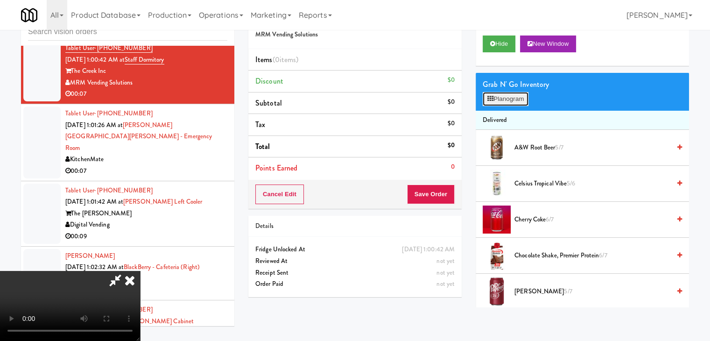
click at [501, 100] on button "Planogram" at bounding box center [506, 99] width 46 height 14
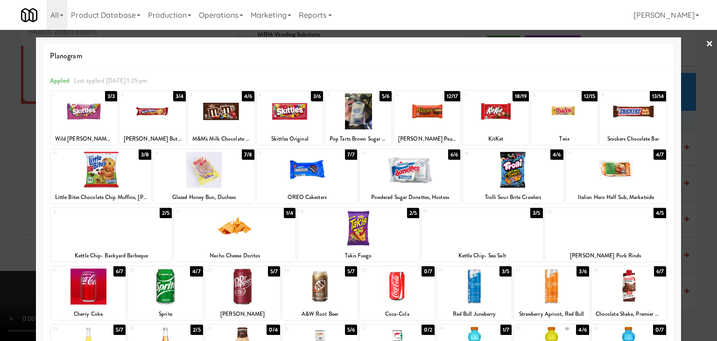
click at [112, 220] on div at bounding box center [111, 228] width 121 height 36
click at [595, 229] on div at bounding box center [605, 228] width 121 height 36
drag, startPoint x: 0, startPoint y: 208, endPoint x: 186, endPoint y: 231, distance: 187.7
click at [4, 208] on div at bounding box center [358, 170] width 717 height 341
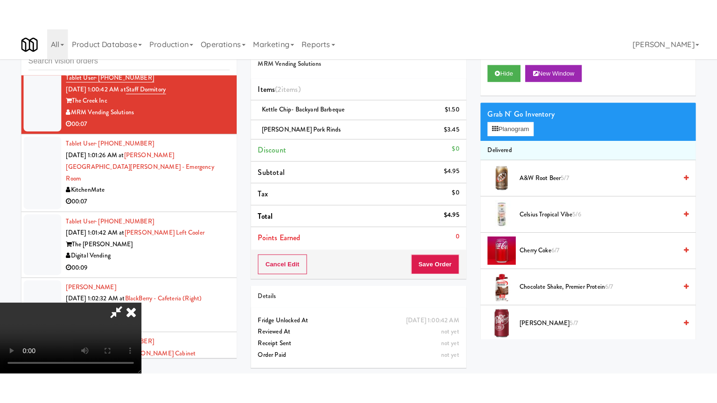
scroll to position [131, 0]
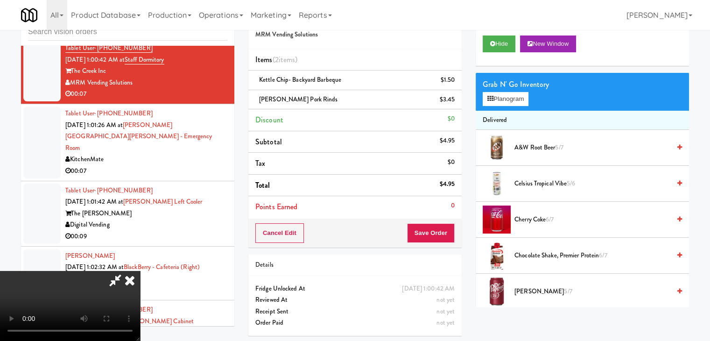
click at [140, 271] on video at bounding box center [70, 306] width 140 height 70
drag, startPoint x: 288, startPoint y: 264, endPoint x: 288, endPoint y: 301, distance: 37.3
click at [140, 271] on video at bounding box center [70, 306] width 140 height 70
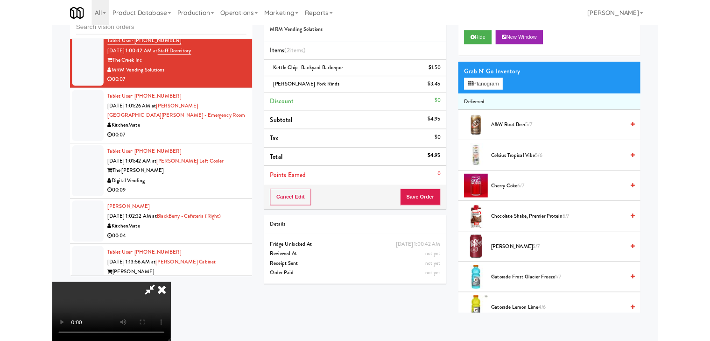
scroll to position [0, 0]
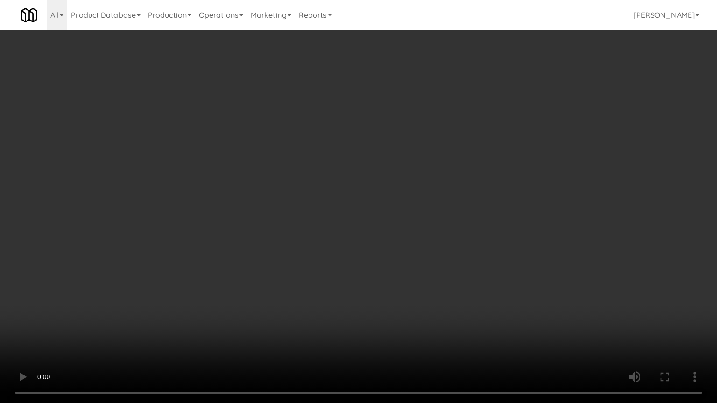
click at [309, 286] on video at bounding box center [358, 201] width 717 height 403
click at [309, 287] on video at bounding box center [358, 201] width 717 height 403
click at [308, 287] on video at bounding box center [358, 201] width 717 height 403
click at [292, 286] on video at bounding box center [358, 201] width 717 height 403
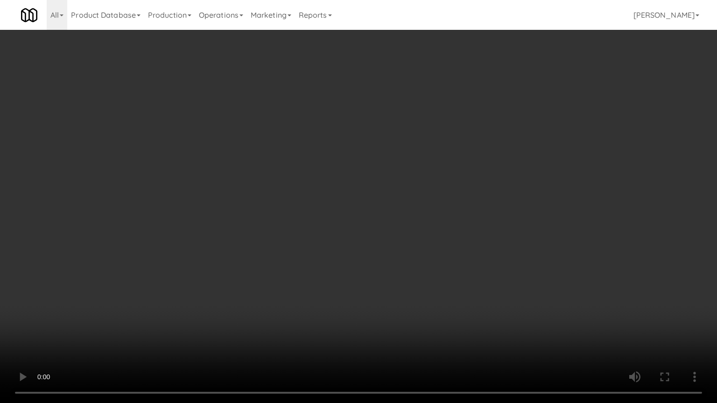
click at [291, 278] on video at bounding box center [358, 201] width 717 height 403
drag, startPoint x: 291, startPoint y: 278, endPoint x: 387, endPoint y: 144, distance: 164.3
click at [296, 273] on video at bounding box center [358, 201] width 717 height 403
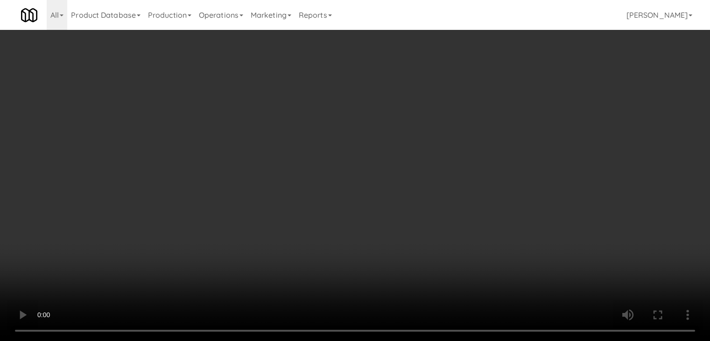
click at [454, 105] on icon at bounding box center [455, 103] width 5 height 6
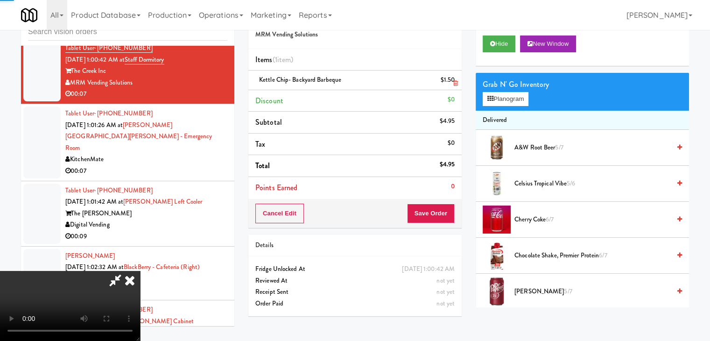
click at [454, 87] on link at bounding box center [454, 84] width 8 height 12
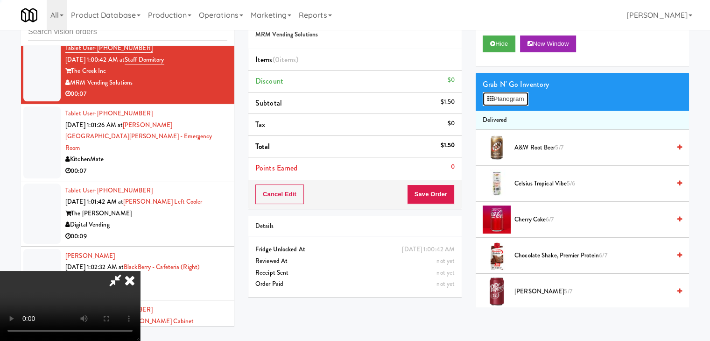
click at [507, 96] on button "Planogram" at bounding box center [506, 99] width 46 height 14
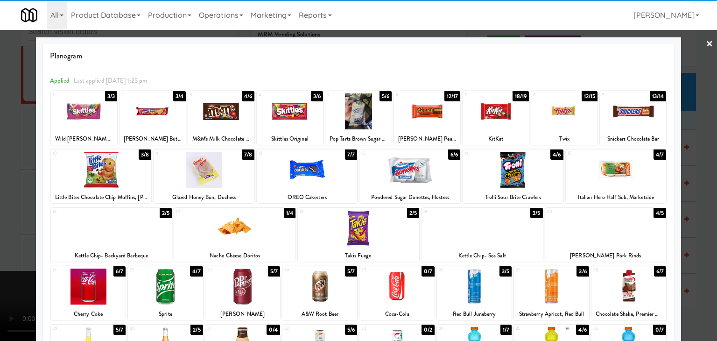
drag, startPoint x: 123, startPoint y: 235, endPoint x: 134, endPoint y: 236, distance: 11.2
click at [124, 235] on div at bounding box center [111, 228] width 121 height 36
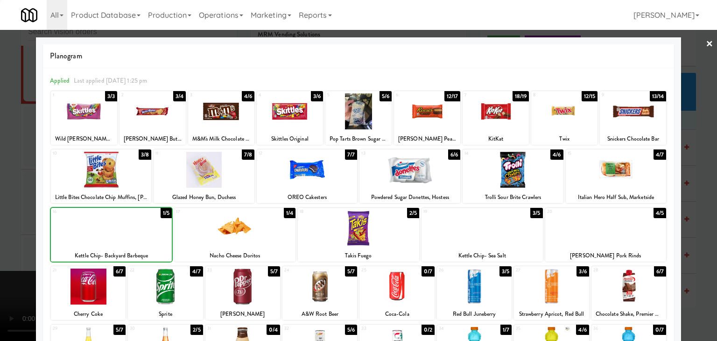
click at [480, 230] on div at bounding box center [482, 228] width 121 height 36
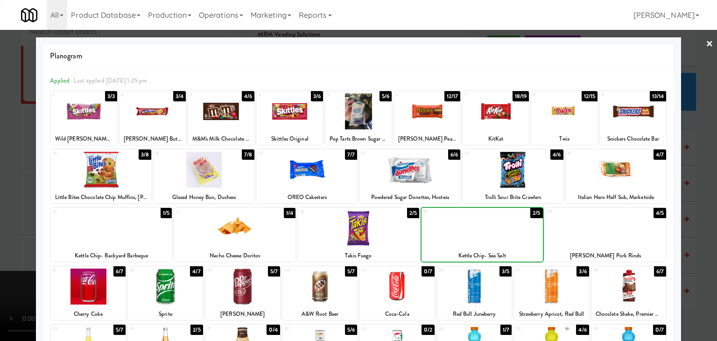
drag, startPoint x: 0, startPoint y: 251, endPoint x: 123, endPoint y: 250, distance: 122.8
click at [2, 250] on div at bounding box center [358, 170] width 717 height 341
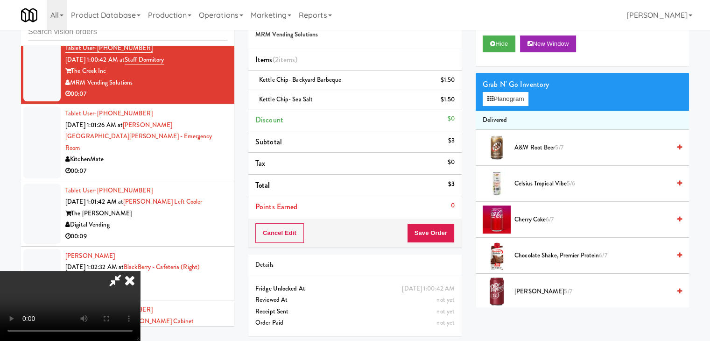
click at [140, 271] on video at bounding box center [70, 306] width 140 height 70
click at [447, 223] on div "Cancel Edit Save Order" at bounding box center [354, 232] width 213 height 29
click at [441, 225] on button "Save Order" at bounding box center [431, 233] width 48 height 20
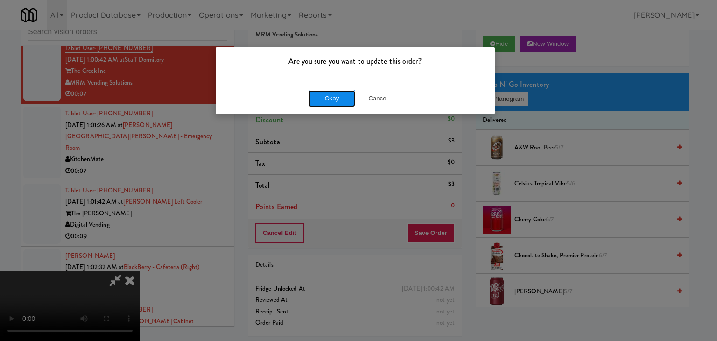
click at [327, 92] on button "Okay" at bounding box center [332, 98] width 47 height 17
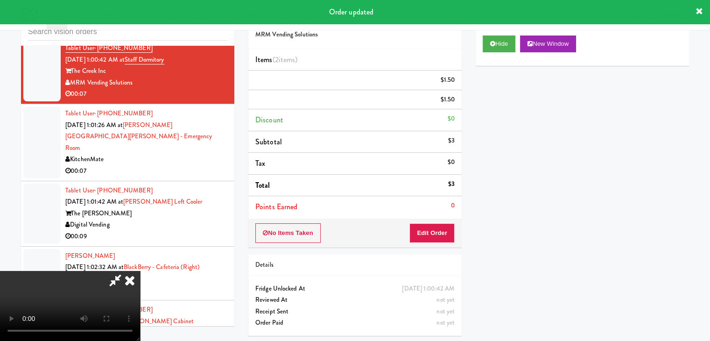
scroll to position [0, 0]
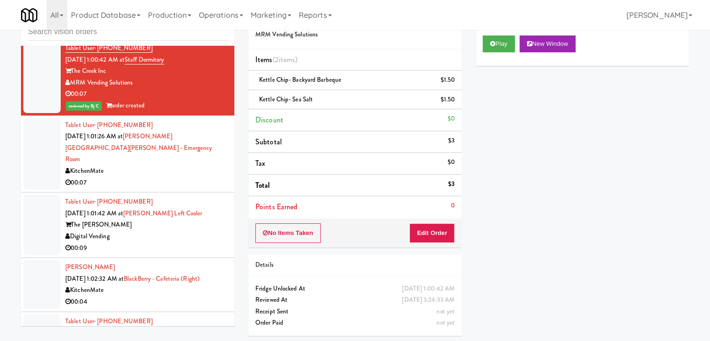
drag, startPoint x: 166, startPoint y: 196, endPoint x: 168, endPoint y: 203, distance: 7.4
click at [166, 189] on div "00:07" at bounding box center [146, 183] width 162 height 12
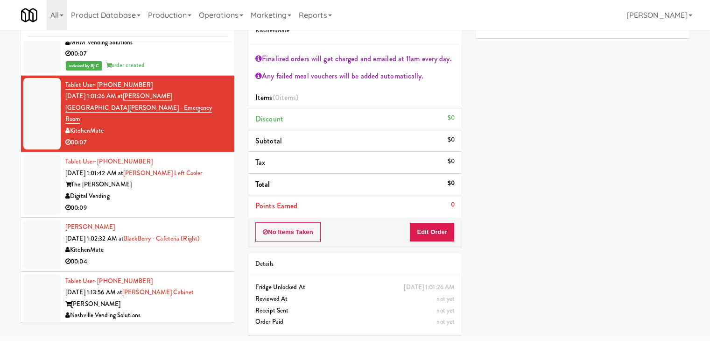
scroll to position [5825, 0]
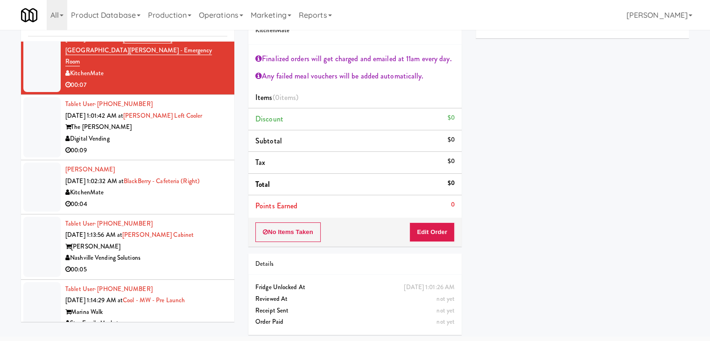
drag, startPoint x: 186, startPoint y: 157, endPoint x: 192, endPoint y: 158, distance: 5.7
click at [190, 145] on div "Digital Vending" at bounding box center [146, 139] width 162 height 12
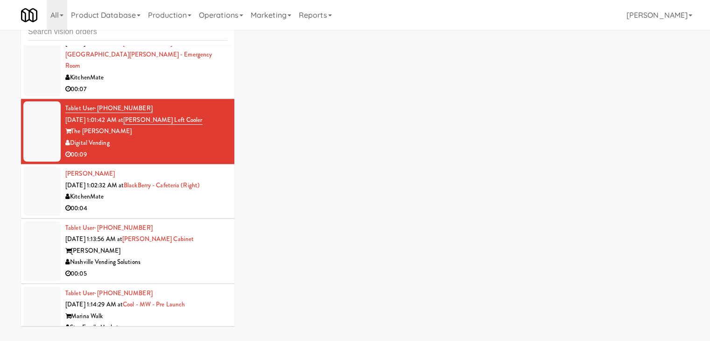
scroll to position [30, 0]
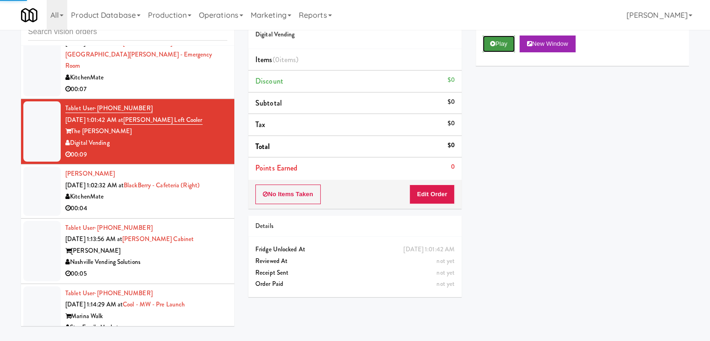
click at [507, 46] on button "Play" at bounding box center [499, 43] width 32 height 17
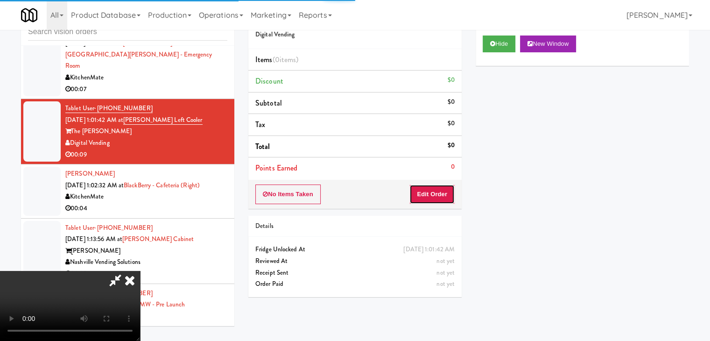
click at [428, 186] on button "Edit Order" at bounding box center [431, 194] width 45 height 20
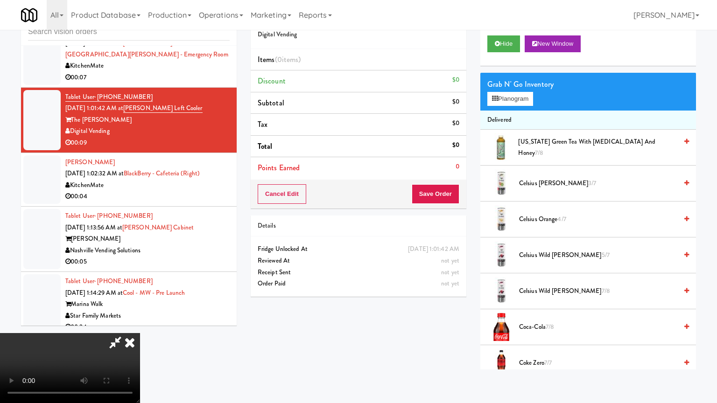
click at [140, 333] on video at bounding box center [70, 368] width 140 height 70
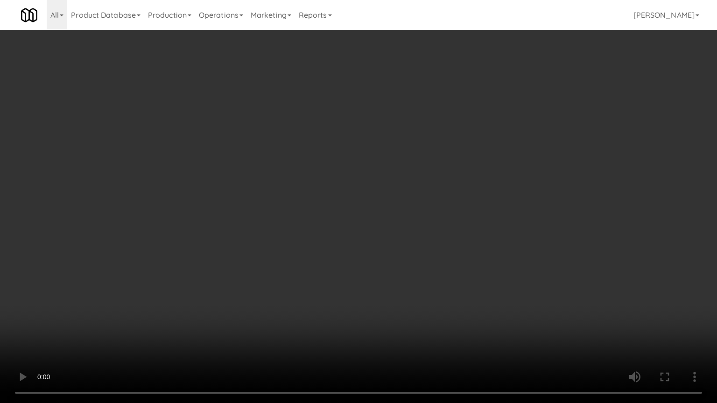
click at [371, 285] on video at bounding box center [358, 201] width 717 height 403
click at [376, 288] on video at bounding box center [358, 201] width 717 height 403
click at [373, 302] on video at bounding box center [358, 201] width 717 height 403
click at [368, 298] on video at bounding box center [358, 201] width 717 height 403
click at [367, 298] on video at bounding box center [358, 201] width 717 height 403
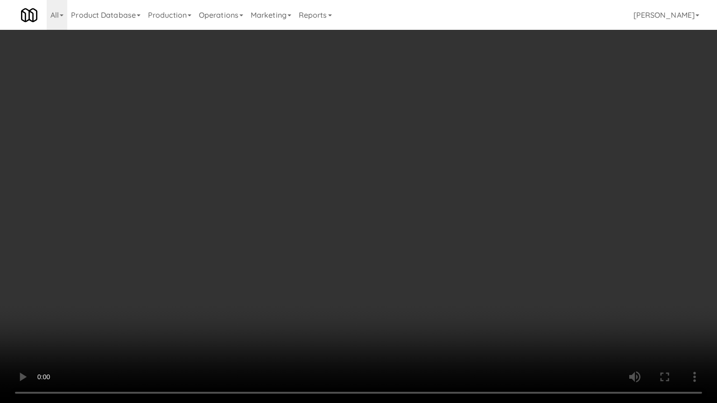
click at [369, 303] on video at bounding box center [358, 201] width 717 height 403
click at [369, 304] on video at bounding box center [358, 201] width 717 height 403
click at [366, 301] on video at bounding box center [358, 201] width 717 height 403
click at [360, 300] on video at bounding box center [358, 201] width 717 height 403
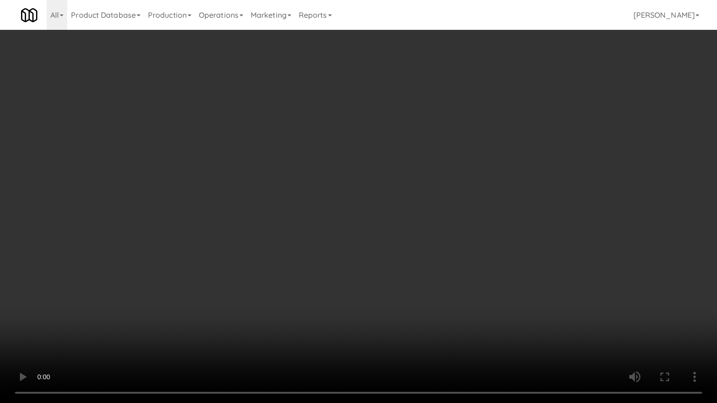
click at [361, 300] on video at bounding box center [358, 201] width 717 height 403
click at [365, 279] on video at bounding box center [358, 201] width 717 height 403
drag, startPoint x: 365, startPoint y: 279, endPoint x: 364, endPoint y: 238, distance: 40.6
click at [364, 278] on video at bounding box center [358, 201] width 717 height 403
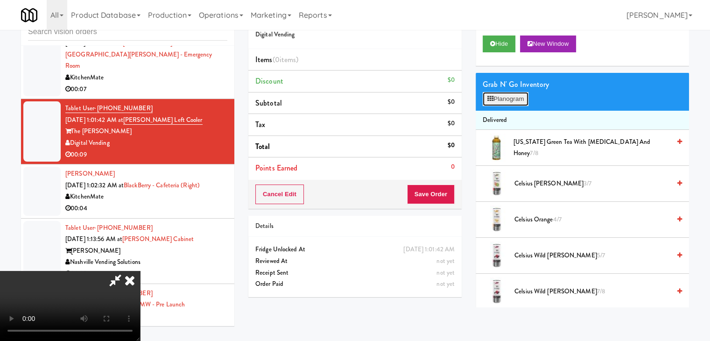
click at [516, 100] on button "Planogram" at bounding box center [506, 99] width 46 height 14
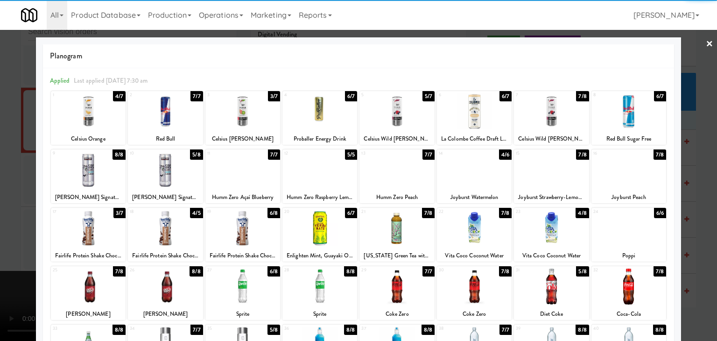
click at [241, 223] on div at bounding box center [242, 228] width 75 height 36
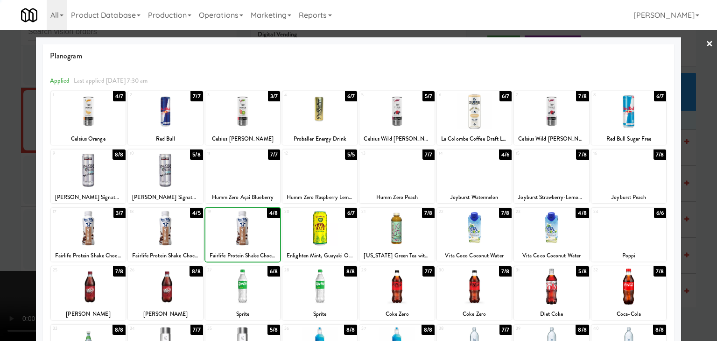
click at [2, 217] on div at bounding box center [358, 170] width 717 height 341
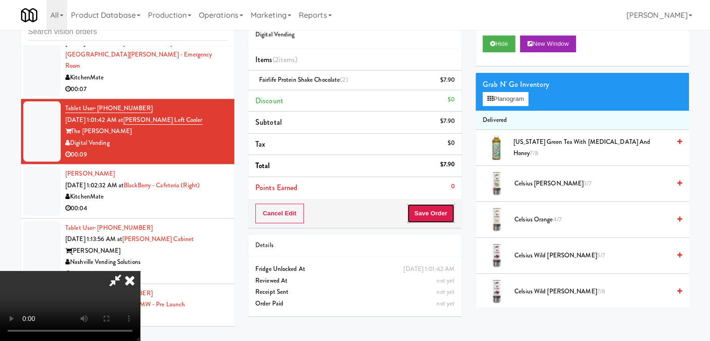
click at [440, 217] on button "Save Order" at bounding box center [431, 214] width 48 height 20
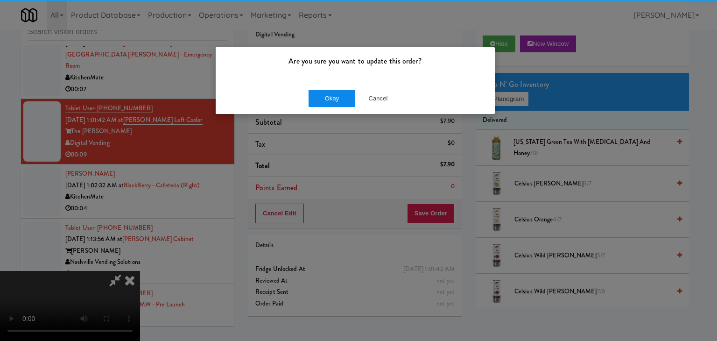
drag, startPoint x: 306, startPoint y: 105, endPoint x: 324, endPoint y: 103, distance: 18.0
click at [309, 105] on div "Okay Cancel" at bounding box center [355, 98] width 279 height 31
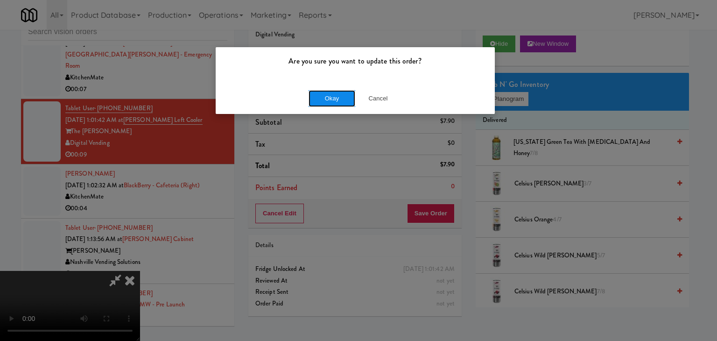
click at [325, 102] on button "Okay" at bounding box center [332, 98] width 47 height 17
click at [325, 102] on div "Are you sure you want to update this order? Okay Cancel" at bounding box center [358, 170] width 717 height 341
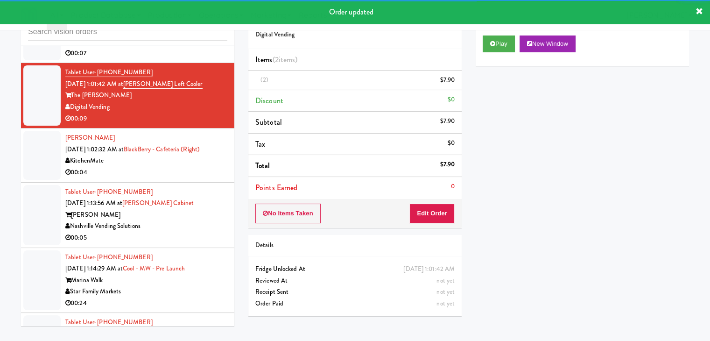
scroll to position [5872, 0]
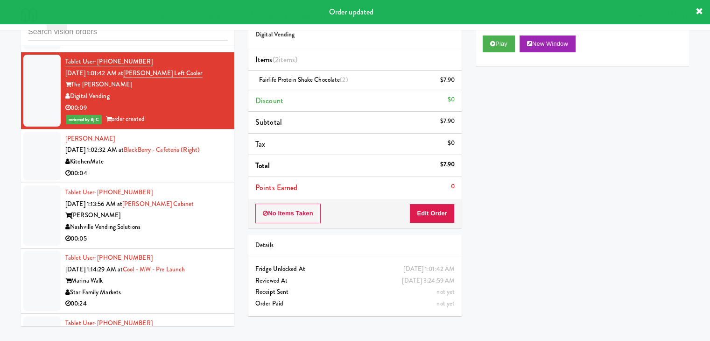
click at [171, 179] on div "00:04" at bounding box center [146, 174] width 162 height 12
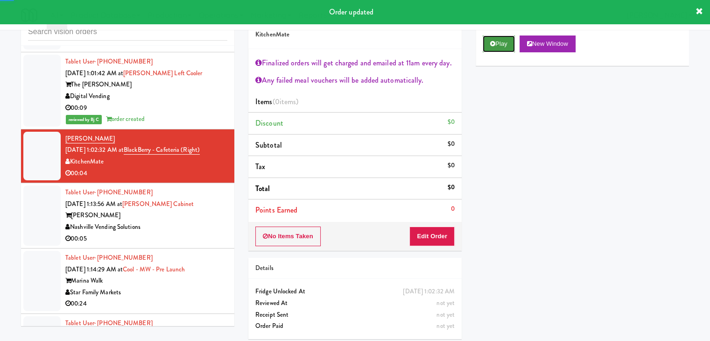
click at [494, 39] on button "Play" at bounding box center [499, 43] width 32 height 17
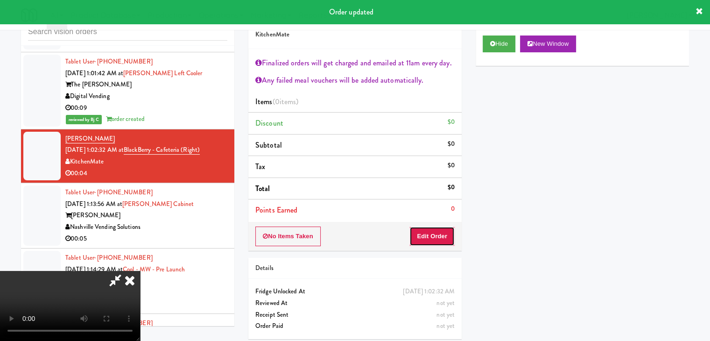
click at [435, 233] on button "Edit Order" at bounding box center [431, 236] width 45 height 20
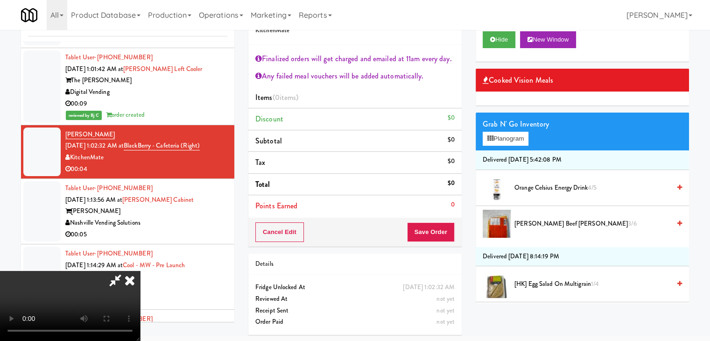
scroll to position [140, 0]
click at [140, 322] on video at bounding box center [70, 306] width 140 height 70
click at [140, 286] on video at bounding box center [70, 306] width 140 height 70
click at [512, 142] on button "Planogram" at bounding box center [506, 139] width 46 height 14
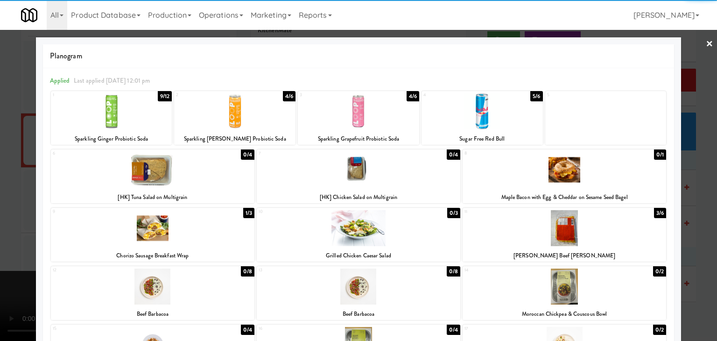
click at [486, 112] on div at bounding box center [482, 111] width 121 height 36
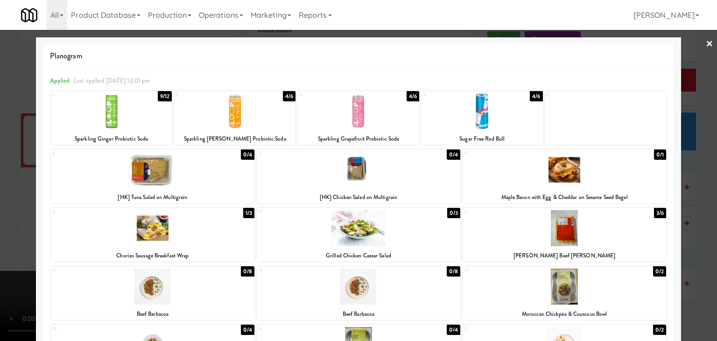
click at [485, 113] on div at bounding box center [482, 111] width 121 height 36
click at [0, 235] on div at bounding box center [358, 170] width 717 height 341
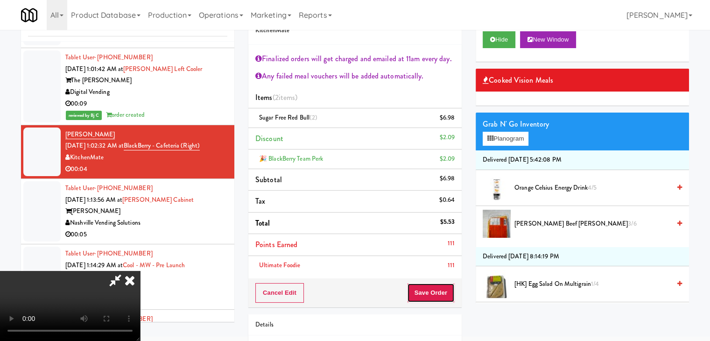
click at [447, 290] on button "Save Order" at bounding box center [431, 293] width 48 height 20
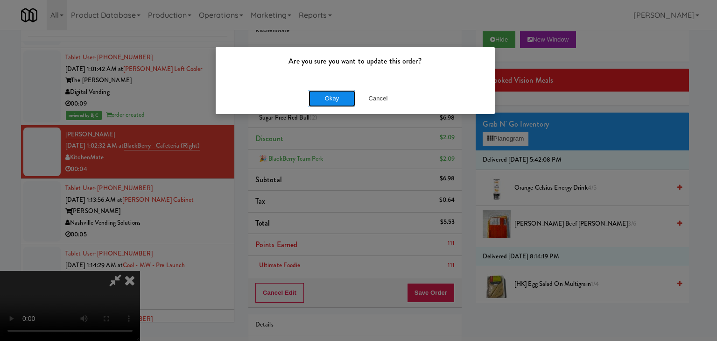
click at [333, 100] on button "Okay" at bounding box center [332, 98] width 47 height 17
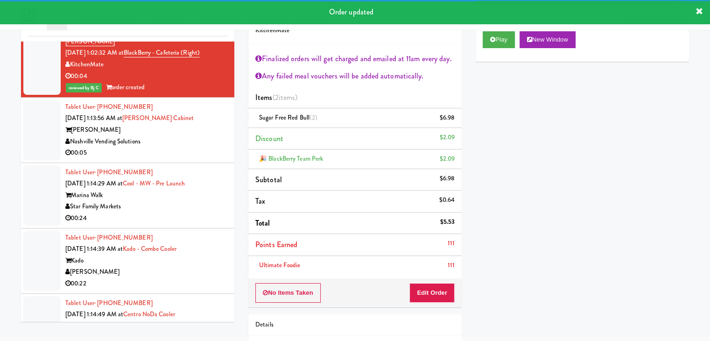
scroll to position [5965, 0]
click at [184, 135] on div "Parke West" at bounding box center [146, 130] width 162 height 12
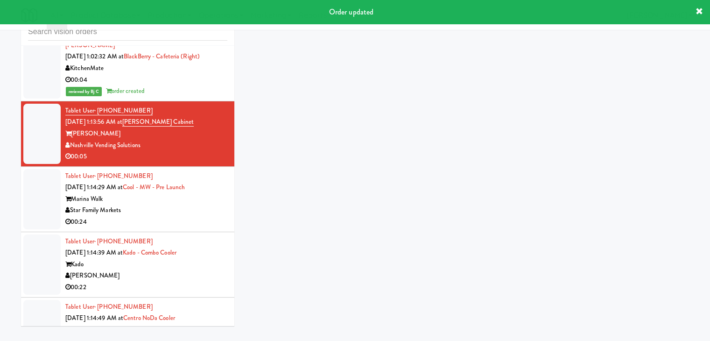
scroll to position [30, 0]
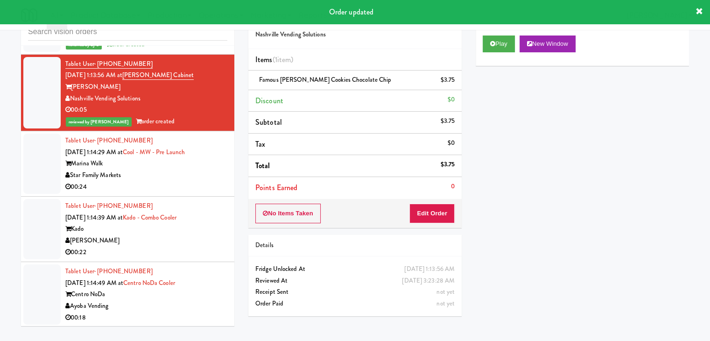
click at [186, 169] on div "Marina Walk" at bounding box center [146, 164] width 162 height 12
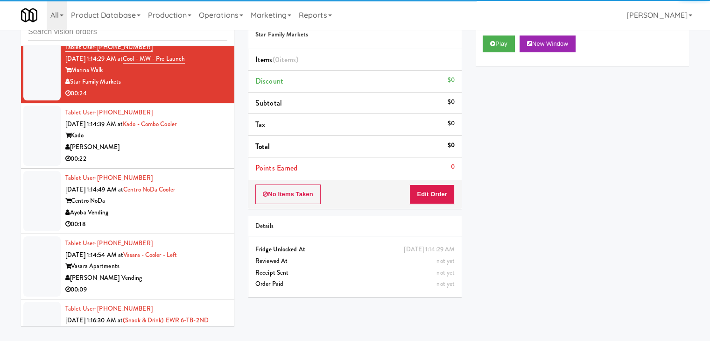
click at [193, 169] on li "Tablet User · (925) 202-5509 Aug 16, 2025 1:14:39 AM at Kado - Combo Cooler Kad…" at bounding box center [127, 135] width 213 height 65
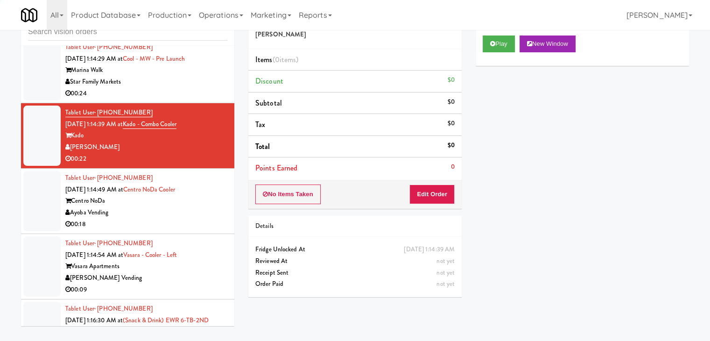
scroll to position [6152, 0]
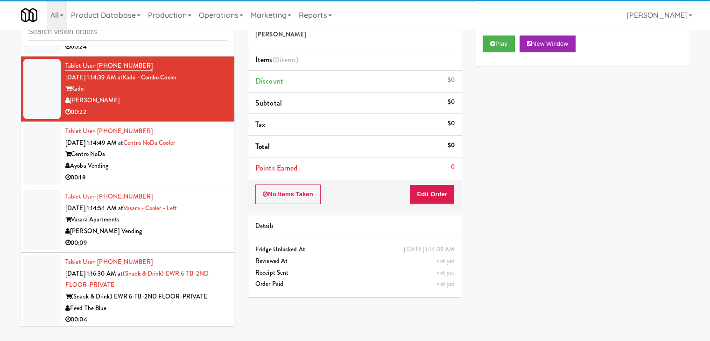
click at [189, 172] on div "Ayoba Vending" at bounding box center [146, 166] width 162 height 12
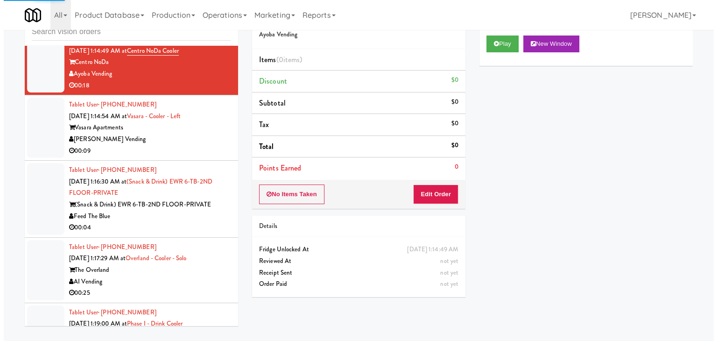
scroll to position [6245, 0]
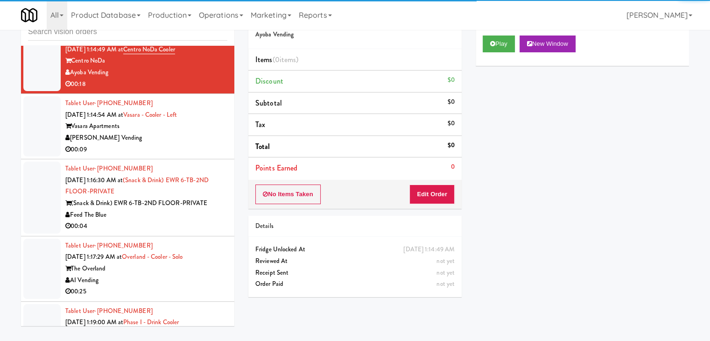
click at [180, 144] on div "[PERSON_NAME] Vending" at bounding box center [146, 138] width 162 height 12
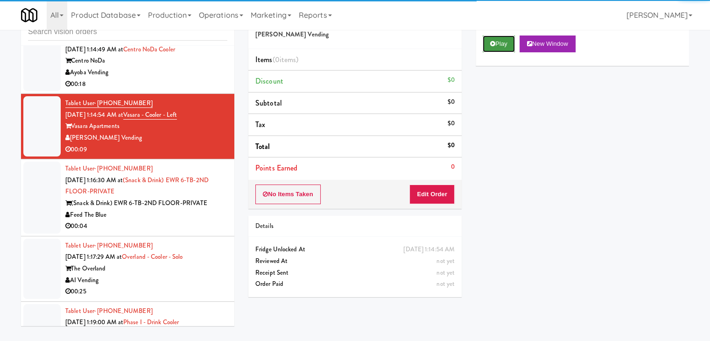
drag, startPoint x: 507, startPoint y: 43, endPoint x: 465, endPoint y: 124, distance: 90.6
click at [506, 45] on button "Play" at bounding box center [499, 43] width 32 height 17
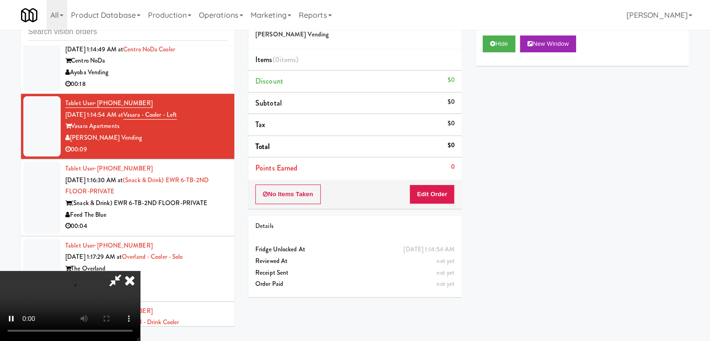
click at [427, 204] on div "No Items Taken Edit Order" at bounding box center [354, 194] width 213 height 29
click at [438, 194] on button "Edit Order" at bounding box center [431, 194] width 45 height 20
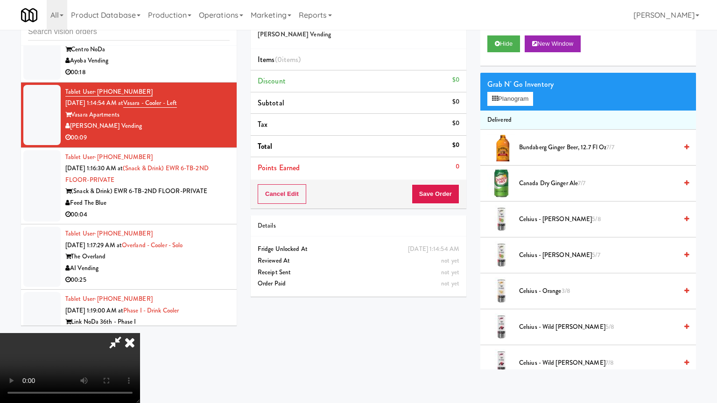
click at [140, 333] on video at bounding box center [70, 368] width 140 height 70
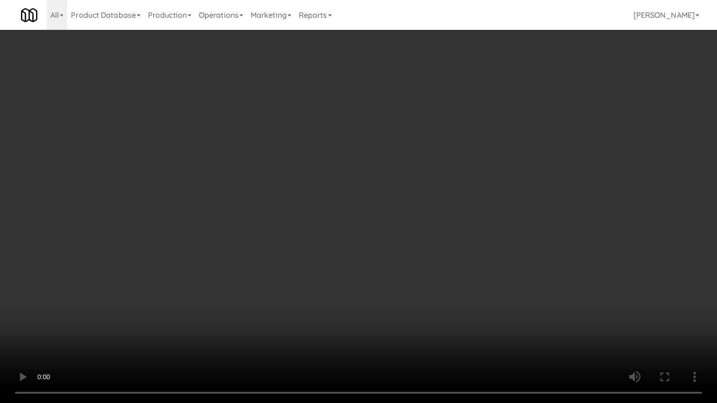
click at [343, 290] on video at bounding box center [358, 201] width 717 height 403
click at [344, 282] on video at bounding box center [358, 201] width 717 height 403
click at [344, 281] on video at bounding box center [358, 201] width 717 height 403
click at [344, 280] on video at bounding box center [358, 201] width 717 height 403
click at [346, 279] on video at bounding box center [358, 201] width 717 height 403
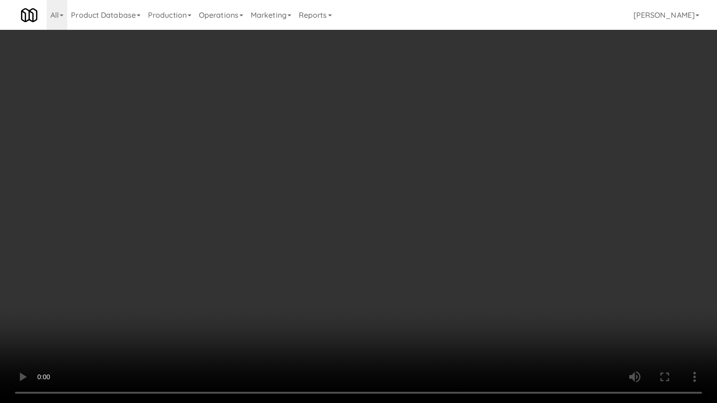
click at [354, 283] on video at bounding box center [358, 201] width 717 height 403
click at [357, 264] on video at bounding box center [358, 201] width 717 height 403
drag, startPoint x: 356, startPoint y: 263, endPoint x: 471, endPoint y: 146, distance: 165.0
click at [359, 257] on video at bounding box center [358, 201] width 717 height 403
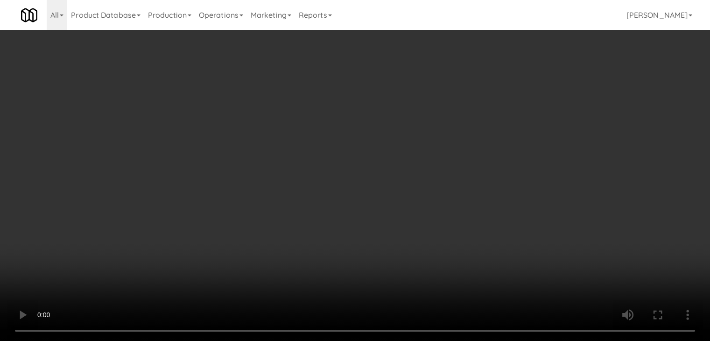
drag, startPoint x: 504, startPoint y: 107, endPoint x: 508, endPoint y: 103, distance: 5.3
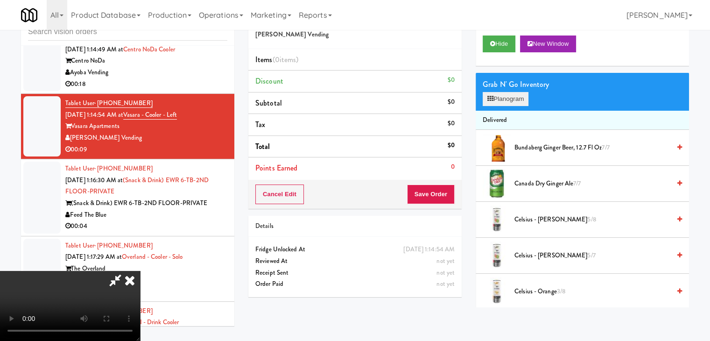
click at [506, 106] on div "Grab N' Go Inventory Planogram" at bounding box center [582, 92] width 213 height 38
click at [508, 103] on button "Planogram" at bounding box center [506, 99] width 46 height 14
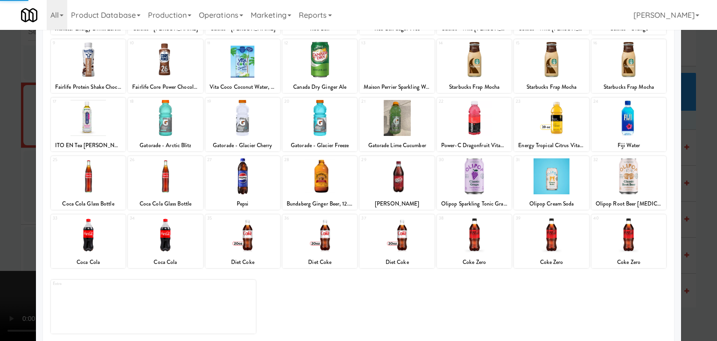
scroll to position [118, 0]
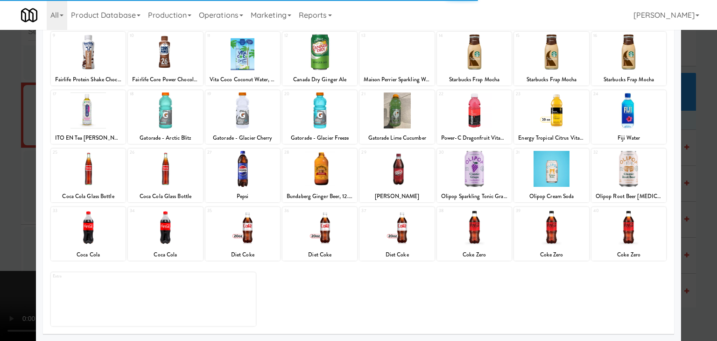
click at [485, 183] on div at bounding box center [474, 169] width 75 height 36
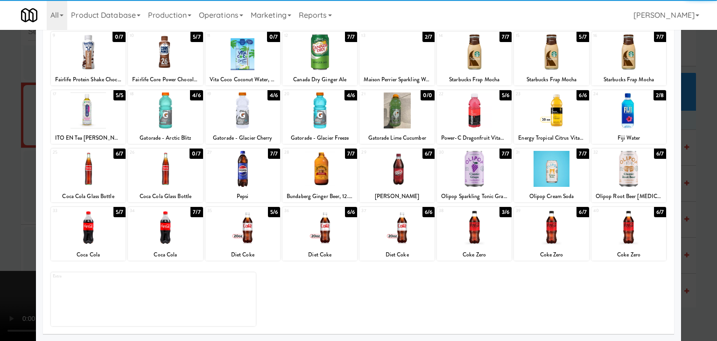
drag, startPoint x: 611, startPoint y: 130, endPoint x: 696, endPoint y: 151, distance: 88.5
click at [612, 130] on div "24 2/8 Fiji Water" at bounding box center [628, 117] width 75 height 54
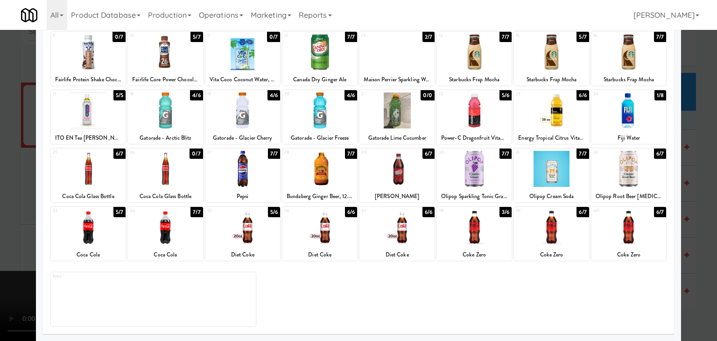
click at [703, 204] on div at bounding box center [358, 170] width 717 height 341
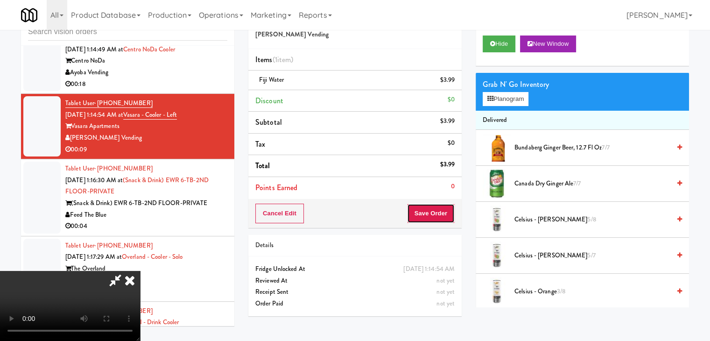
click at [443, 209] on button "Save Order" at bounding box center [431, 214] width 48 height 20
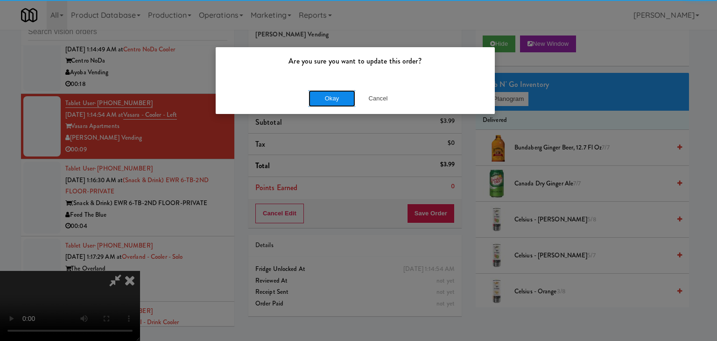
click at [330, 99] on button "Okay" at bounding box center [332, 98] width 47 height 17
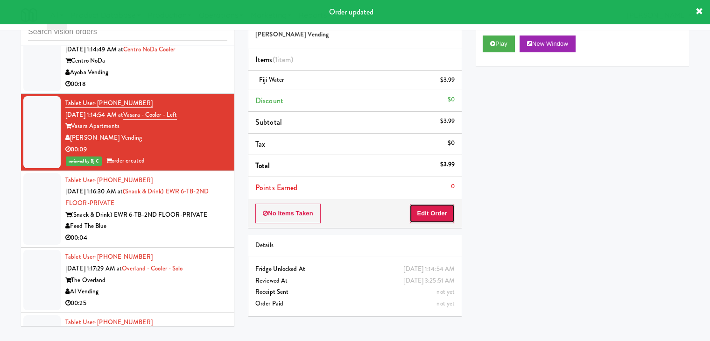
click at [435, 208] on button "Edit Order" at bounding box center [431, 214] width 45 height 20
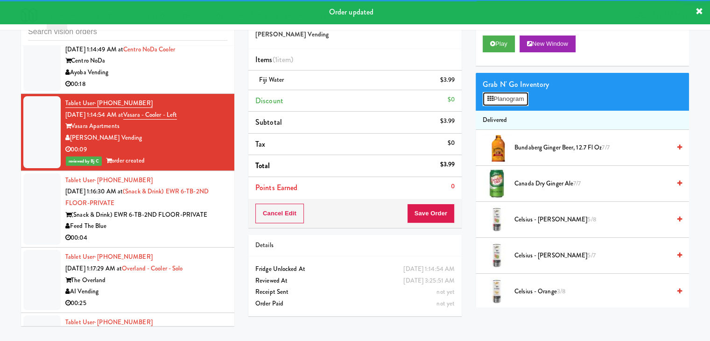
click at [520, 100] on button "Planogram" at bounding box center [506, 99] width 46 height 14
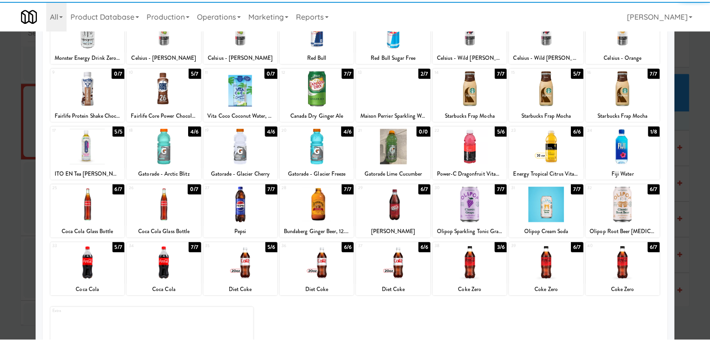
scroll to position [93, 0]
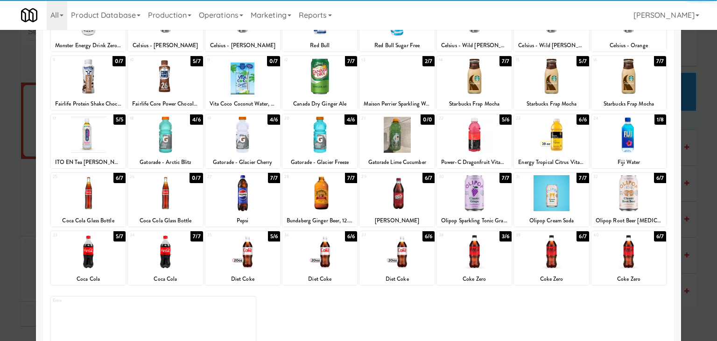
click at [468, 195] on div at bounding box center [474, 193] width 75 height 36
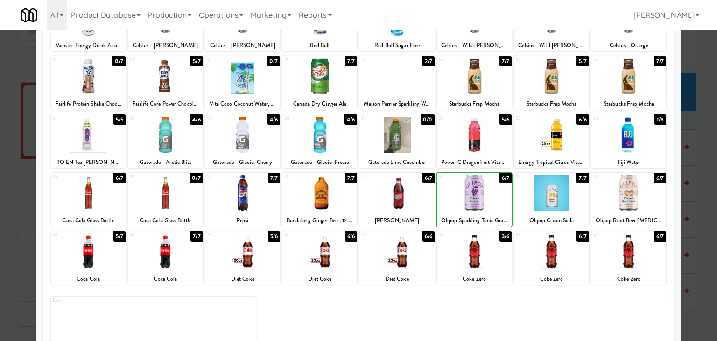
click at [0, 197] on div at bounding box center [358, 170] width 717 height 341
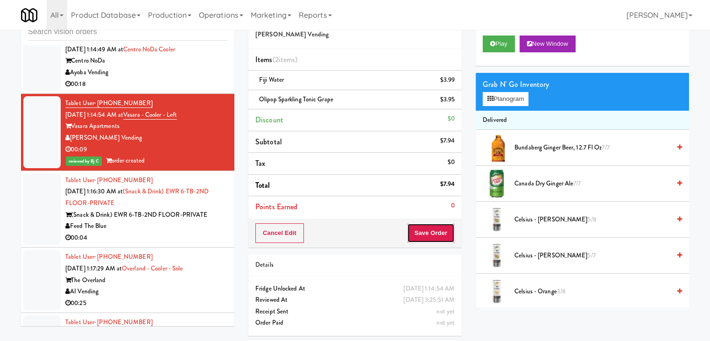
drag, startPoint x: 450, startPoint y: 227, endPoint x: 446, endPoint y: 229, distance: 5.0
click at [446, 229] on button "Save Order" at bounding box center [431, 233] width 48 height 20
click at [444, 230] on button "Save Order" at bounding box center [431, 233] width 48 height 20
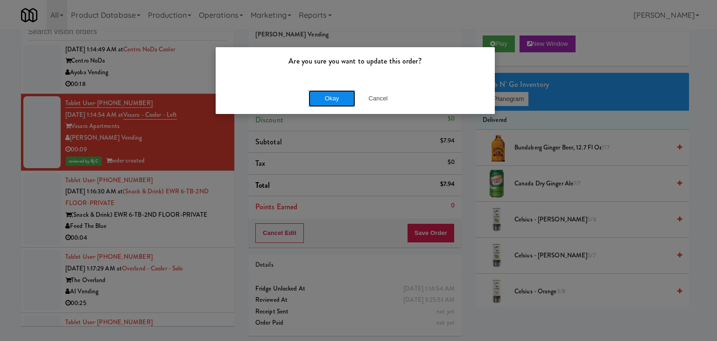
drag, startPoint x: 341, startPoint y: 105, endPoint x: 344, endPoint y: 110, distance: 5.2
click at [342, 105] on button "Okay" at bounding box center [332, 98] width 47 height 17
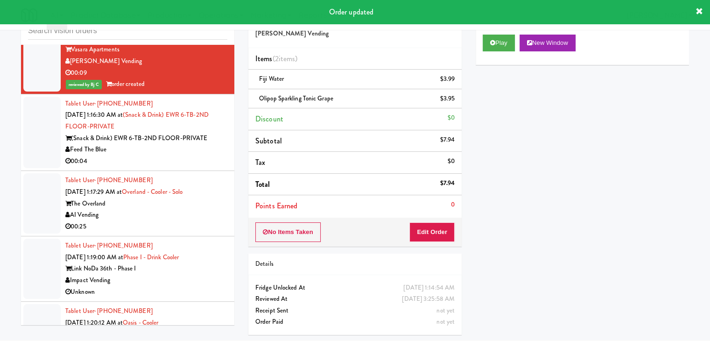
scroll to position [6385, 0]
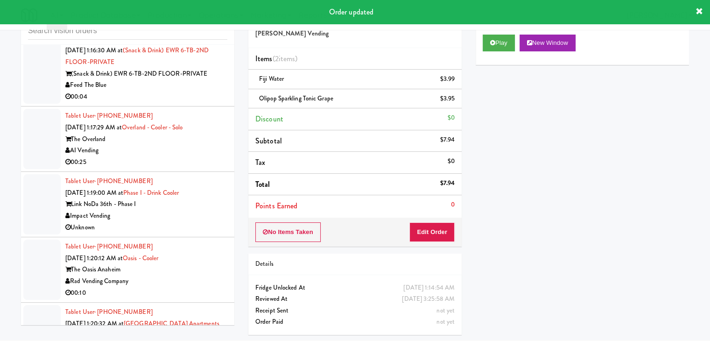
drag, startPoint x: 189, startPoint y: 111, endPoint x: 269, endPoint y: 109, distance: 80.8
click at [189, 103] on div "00:04" at bounding box center [146, 97] width 162 height 12
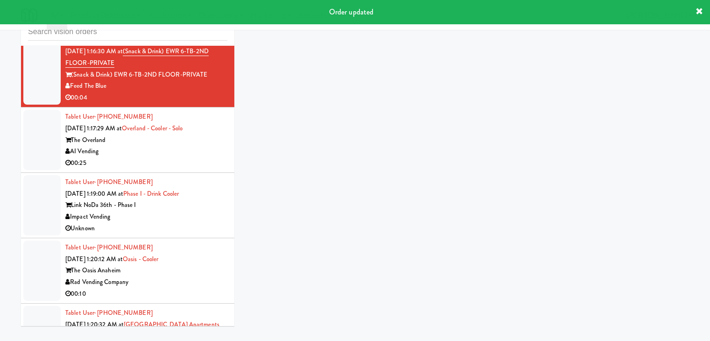
scroll to position [30, 0]
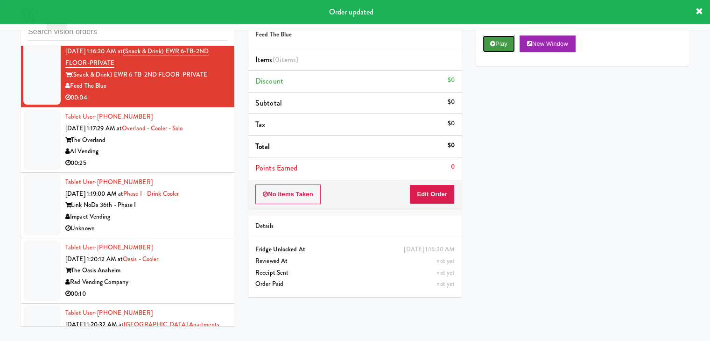
click at [508, 43] on button "Play" at bounding box center [499, 43] width 32 height 17
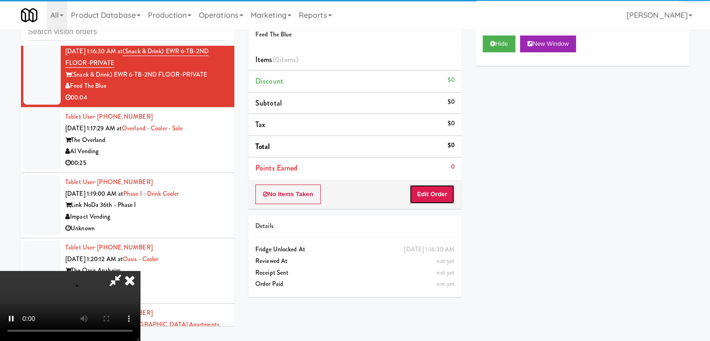
click at [411, 191] on button "Edit Order" at bounding box center [431, 194] width 45 height 20
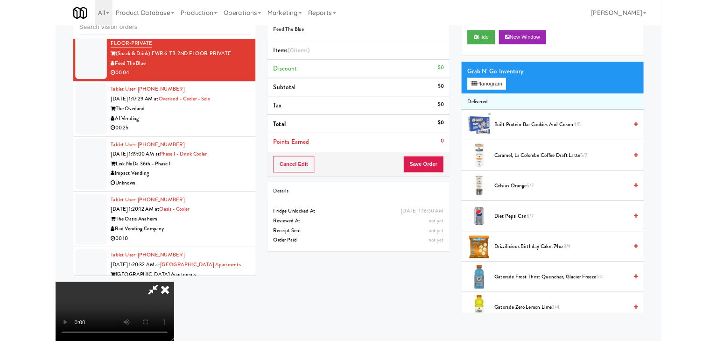
scroll to position [0, 0]
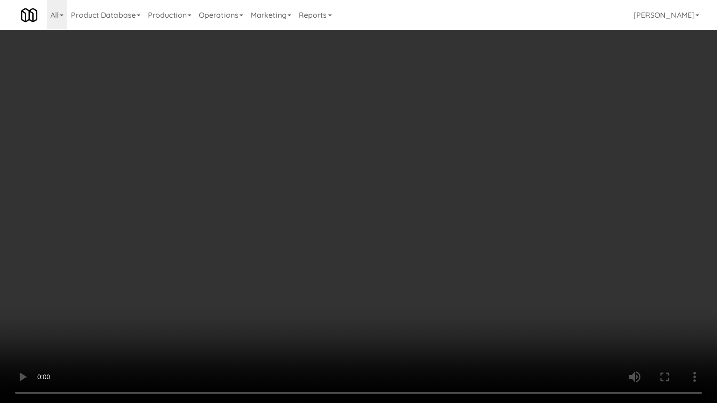
click at [399, 254] on video at bounding box center [358, 201] width 717 height 403
drag, startPoint x: 399, startPoint y: 254, endPoint x: 394, endPoint y: 258, distance: 5.7
click at [399, 256] on video at bounding box center [358, 201] width 717 height 403
click at [394, 258] on video at bounding box center [358, 201] width 717 height 403
click at [394, 257] on video at bounding box center [358, 201] width 717 height 403
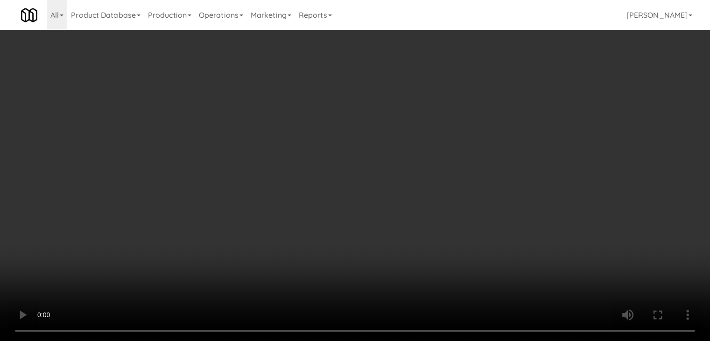
click at [512, 97] on button "Planogram" at bounding box center [506, 99] width 46 height 14
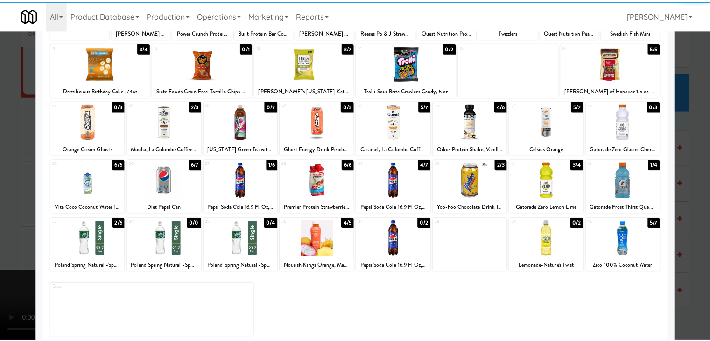
scroll to position [118, 0]
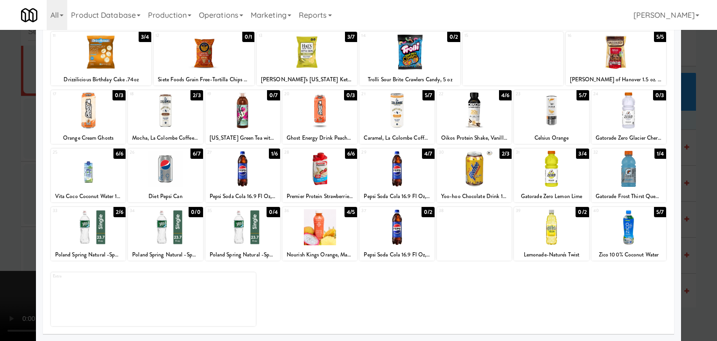
drag, startPoint x: 477, startPoint y: 176, endPoint x: 273, endPoint y: 187, distance: 204.3
click at [477, 175] on div at bounding box center [474, 169] width 75 height 36
drag, startPoint x: 0, startPoint y: 197, endPoint x: 220, endPoint y: 193, distance: 220.4
click at [7, 195] on div at bounding box center [358, 170] width 717 height 341
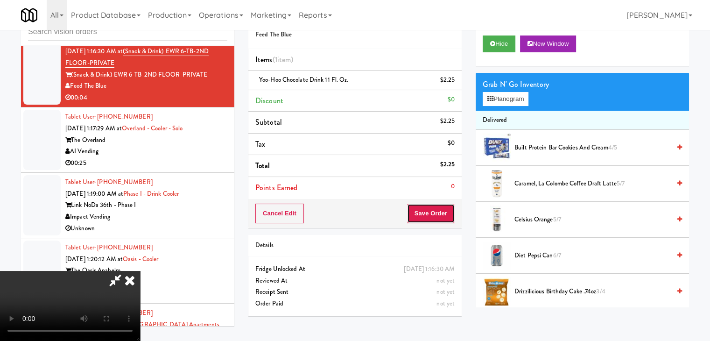
click at [435, 210] on button "Save Order" at bounding box center [431, 214] width 48 height 20
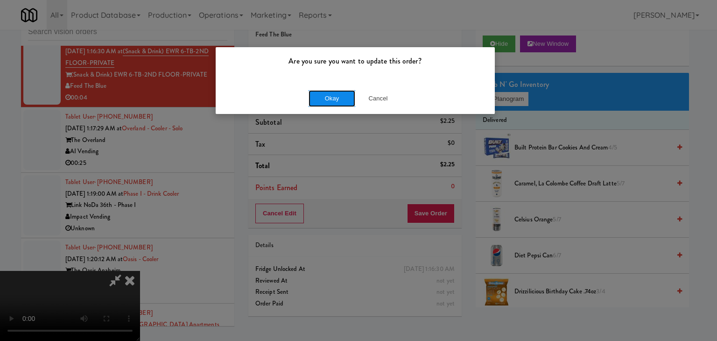
click at [324, 94] on button "Okay" at bounding box center [332, 98] width 47 height 17
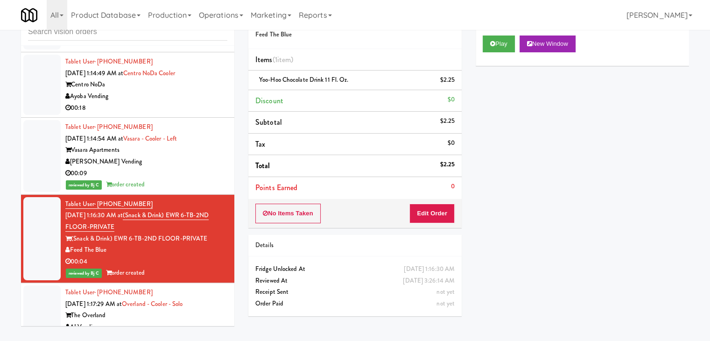
scroll to position [6198, 0]
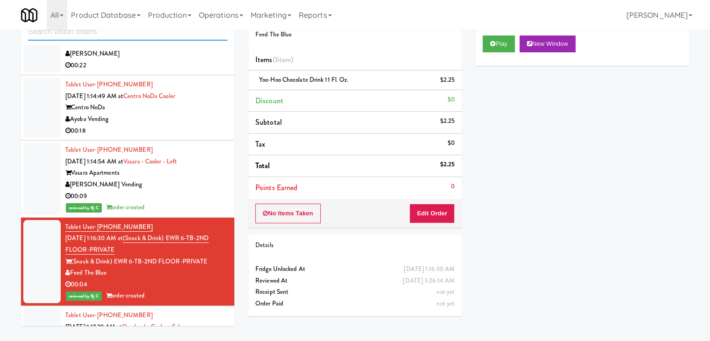
click at [107, 34] on input "text" at bounding box center [127, 31] width 199 height 17
paste input "Pennys DC"
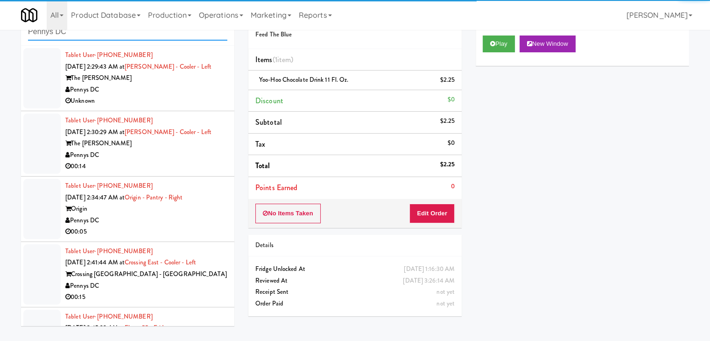
type input "Pennys DC"
click at [168, 103] on div "Unknown" at bounding box center [146, 101] width 162 height 12
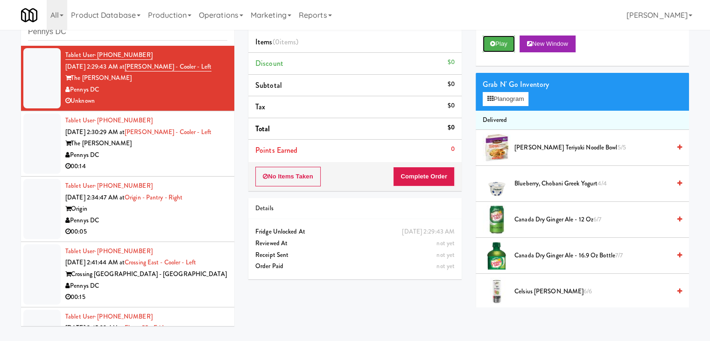
drag, startPoint x: 494, startPoint y: 42, endPoint x: 476, endPoint y: 94, distance: 55.4
click at [495, 42] on button "Play" at bounding box center [499, 43] width 32 height 17
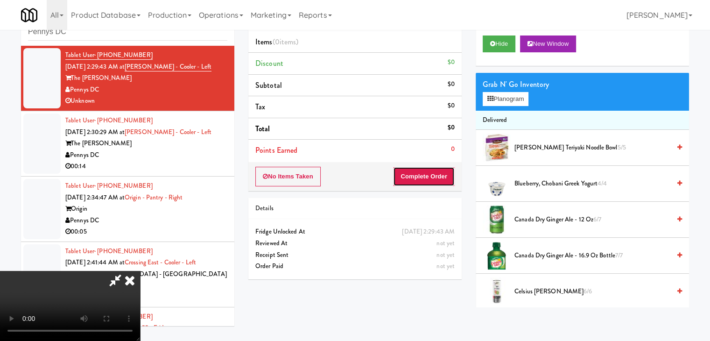
drag, startPoint x: 433, startPoint y: 178, endPoint x: 357, endPoint y: 178, distance: 76.1
click at [357, 178] on div "No Items Taken Complete Order" at bounding box center [354, 176] width 213 height 29
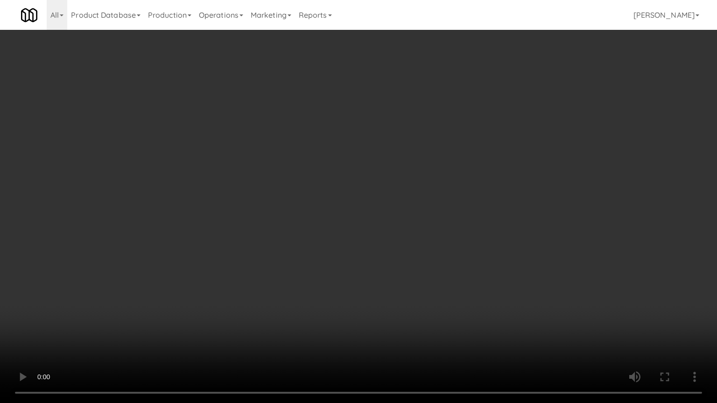
click at [364, 235] on video at bounding box center [358, 201] width 717 height 403
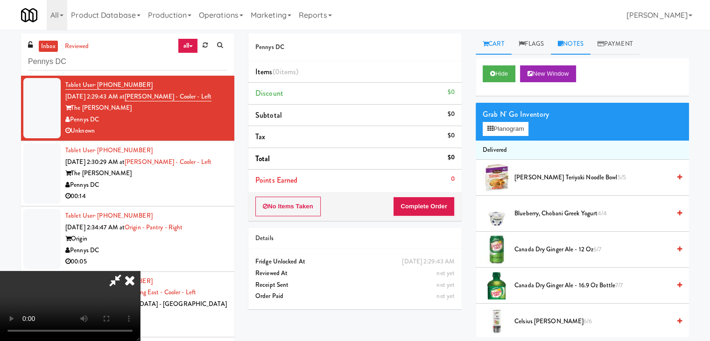
click at [570, 44] on link "Notes" at bounding box center [571, 44] width 40 height 21
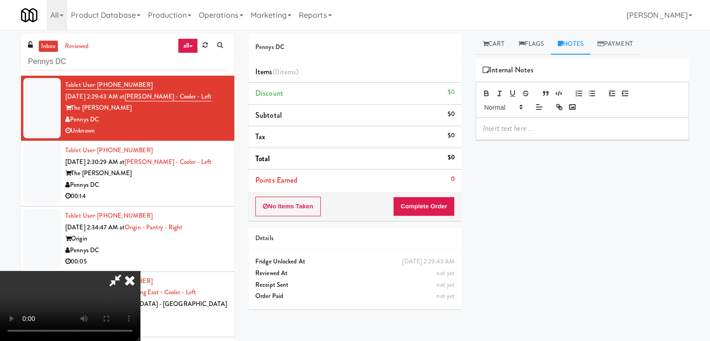
click at [513, 130] on p at bounding box center [582, 128] width 198 height 10
click at [140, 271] on icon at bounding box center [129, 280] width 21 height 19
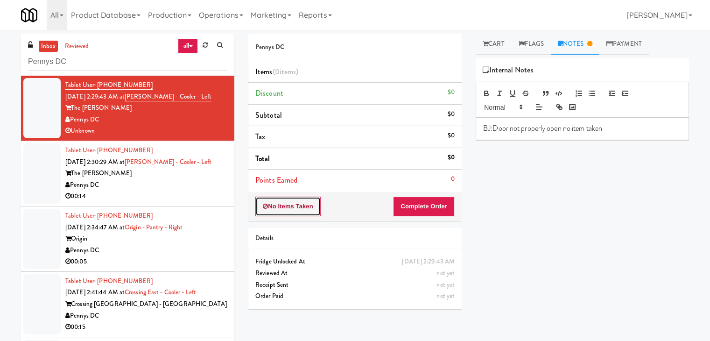
click at [304, 198] on button "No Items Taken" at bounding box center [287, 207] width 65 height 20
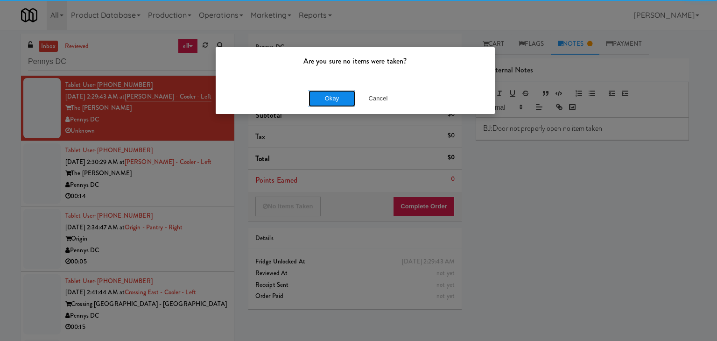
click at [338, 98] on button "Okay" at bounding box center [332, 98] width 47 height 17
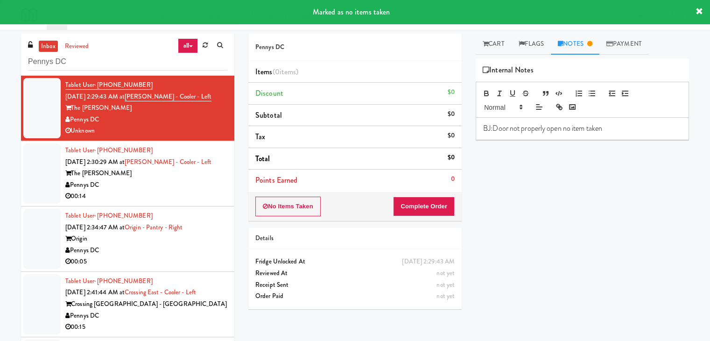
click at [165, 185] on div "Pennys DC" at bounding box center [146, 185] width 162 height 12
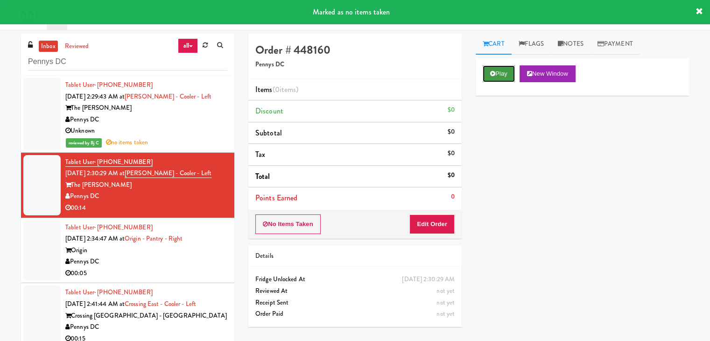
drag, startPoint x: 494, startPoint y: 72, endPoint x: 489, endPoint y: 83, distance: 11.7
click at [493, 73] on icon at bounding box center [492, 73] width 5 height 6
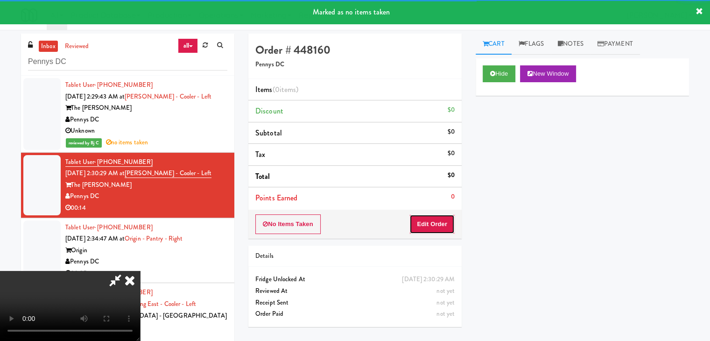
click at [429, 218] on button "Edit Order" at bounding box center [431, 224] width 45 height 20
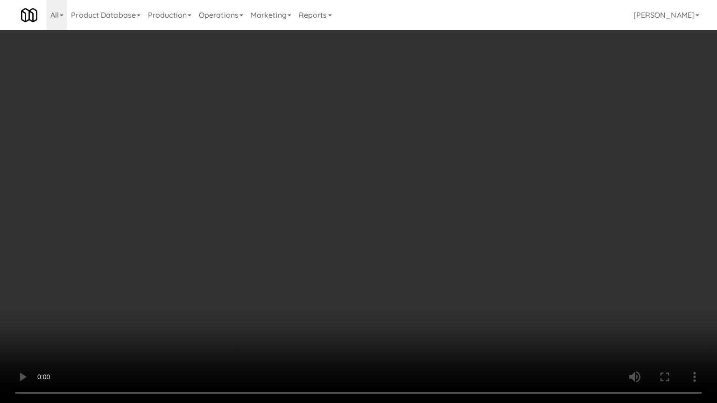
click at [459, 249] on video at bounding box center [358, 201] width 717 height 403
click at [459, 250] on video at bounding box center [358, 201] width 717 height 403
click at [491, 235] on video at bounding box center [358, 201] width 717 height 403
click at [491, 233] on video at bounding box center [358, 201] width 717 height 403
click at [493, 232] on video at bounding box center [358, 201] width 717 height 403
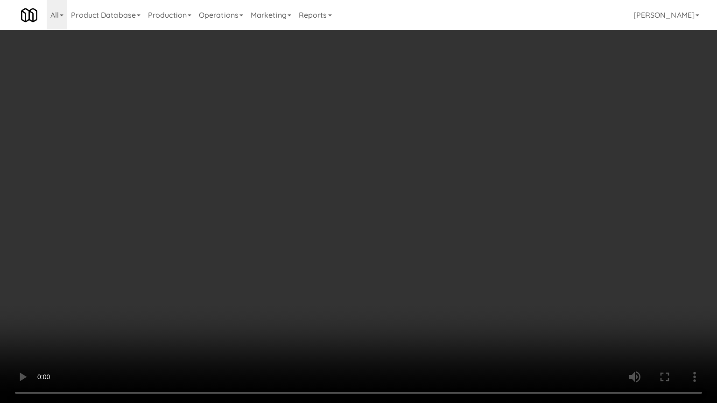
click at [500, 229] on video at bounding box center [358, 201] width 717 height 403
click at [499, 213] on video at bounding box center [358, 201] width 717 height 403
click at [501, 210] on video at bounding box center [358, 201] width 717 height 403
click at [507, 211] on video at bounding box center [358, 201] width 717 height 403
drag, startPoint x: 507, startPoint y: 211, endPoint x: 508, endPoint y: 171, distance: 40.1
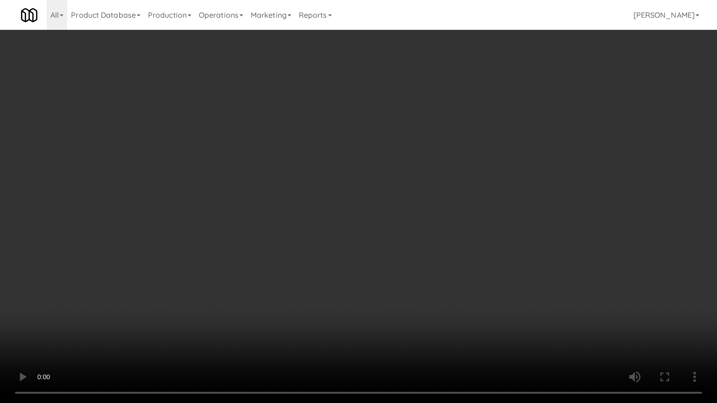
click at [508, 211] on video at bounding box center [358, 201] width 717 height 403
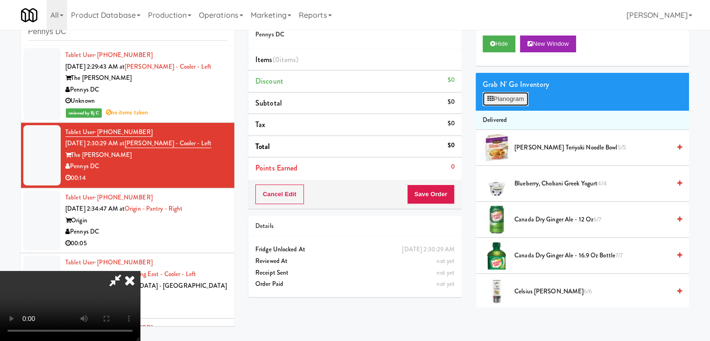
click at [528, 97] on button "Planogram" at bounding box center [506, 99] width 46 height 14
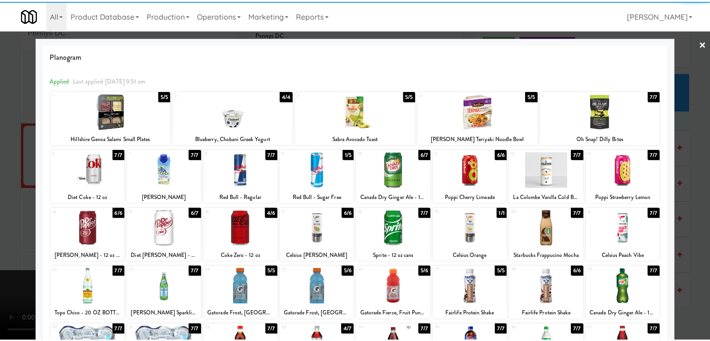
scroll to position [47, 0]
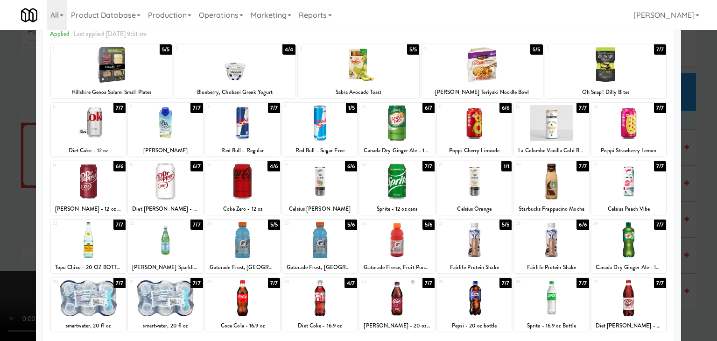
click at [394, 179] on div at bounding box center [396, 181] width 75 height 36
drag, startPoint x: 248, startPoint y: 127, endPoint x: 230, endPoint y: 131, distance: 18.1
click at [247, 127] on div at bounding box center [242, 123] width 75 height 36
click at [1, 162] on div at bounding box center [358, 170] width 717 height 341
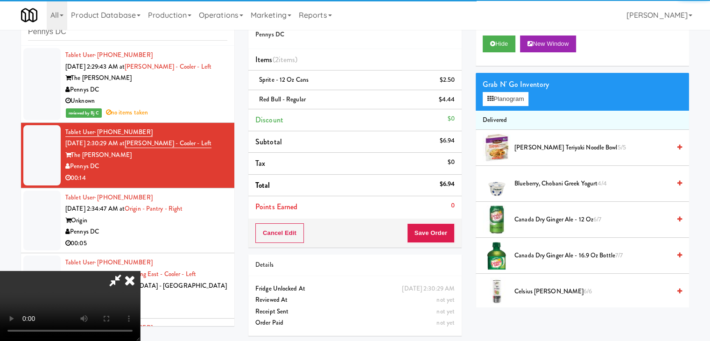
drag, startPoint x: 319, startPoint y: 203, endPoint x: 324, endPoint y: 203, distance: 5.1
click at [140, 271] on video at bounding box center [70, 306] width 140 height 70
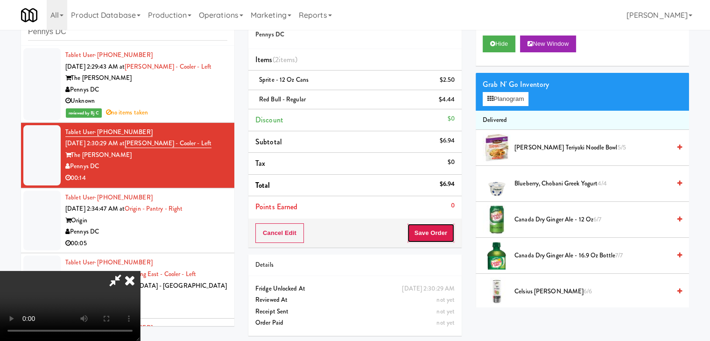
click at [429, 230] on button "Save Order" at bounding box center [431, 233] width 48 height 20
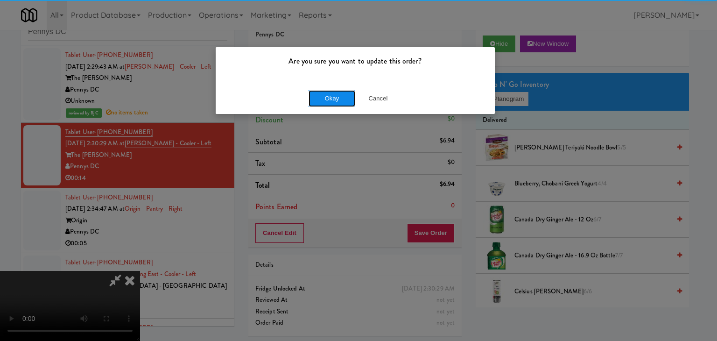
click at [343, 98] on button "Okay" at bounding box center [332, 98] width 47 height 17
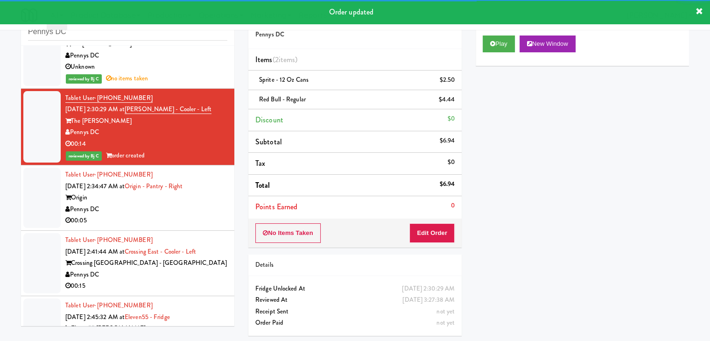
scroll to position [93, 0]
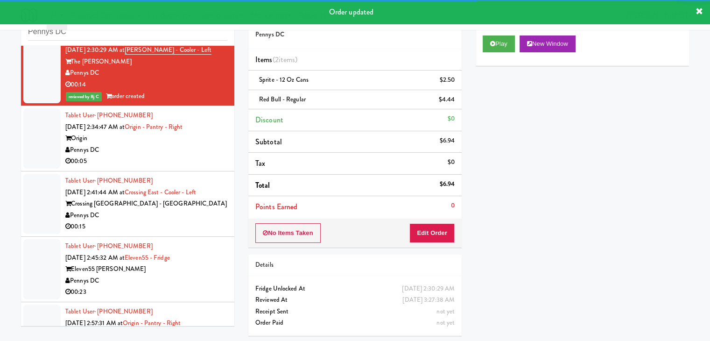
click at [176, 155] on div "Tablet User · (202) 876-5934 Aug 16, 2025 2:34:47 AM at Origin - Pantry - Right…" at bounding box center [146, 138] width 162 height 57
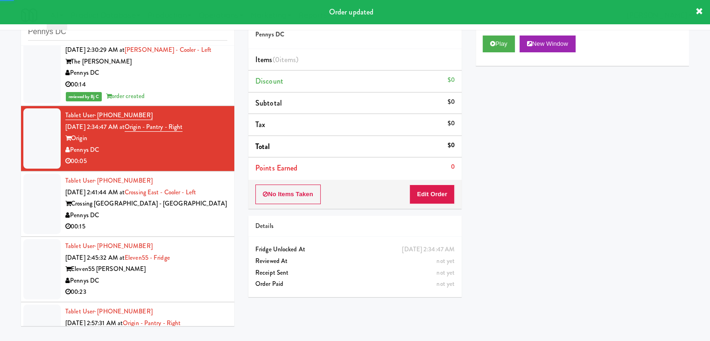
drag, startPoint x: 515, startPoint y: 24, endPoint x: 512, endPoint y: 30, distance: 7.3
click at [514, 27] on body "Order updated Are you sure you want to update this order? Okay Cancel Okay Are …" at bounding box center [355, 170] width 710 height 341
click at [506, 34] on div "Play New Window" at bounding box center [582, 46] width 213 height 37
click at [508, 40] on button "Play" at bounding box center [499, 43] width 32 height 17
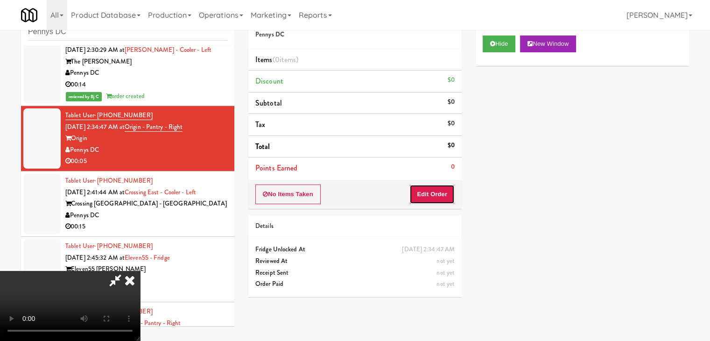
click at [433, 189] on button "Edit Order" at bounding box center [431, 194] width 45 height 20
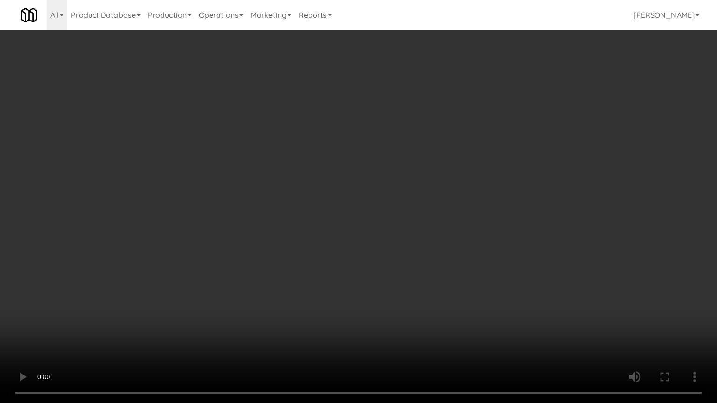
click at [408, 274] on video at bounding box center [358, 201] width 717 height 403
drag, startPoint x: 407, startPoint y: 274, endPoint x: 387, endPoint y: 282, distance: 21.0
click at [407, 275] on video at bounding box center [358, 201] width 717 height 403
click at [394, 276] on video at bounding box center [358, 201] width 717 height 403
click at [390, 274] on video at bounding box center [358, 201] width 717 height 403
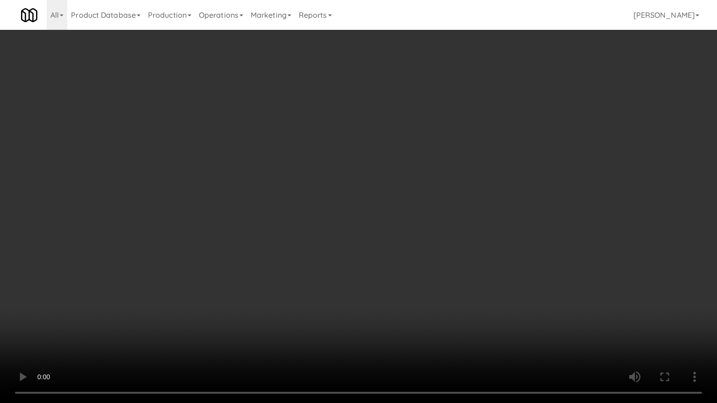
drag, startPoint x: 390, startPoint y: 274, endPoint x: 429, endPoint y: 208, distance: 77.2
click at [390, 274] on video at bounding box center [358, 201] width 717 height 403
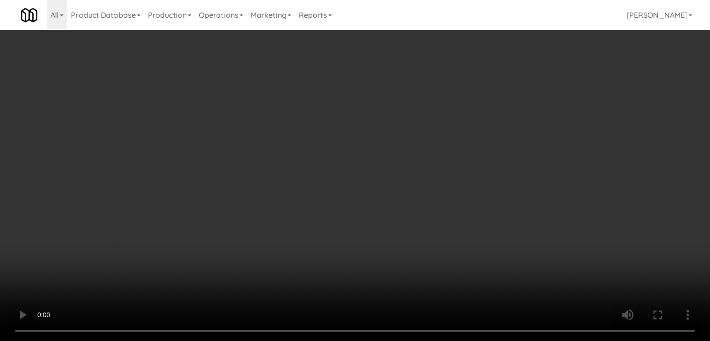
click at [515, 89] on div "Grab N' Go Inventory" at bounding box center [582, 84] width 199 height 14
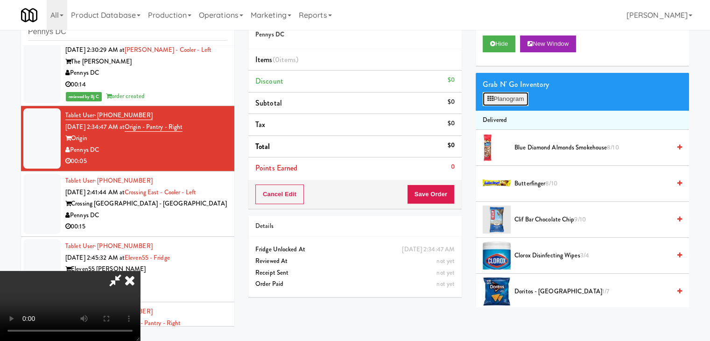
click at [513, 92] on button "Planogram" at bounding box center [506, 99] width 46 height 14
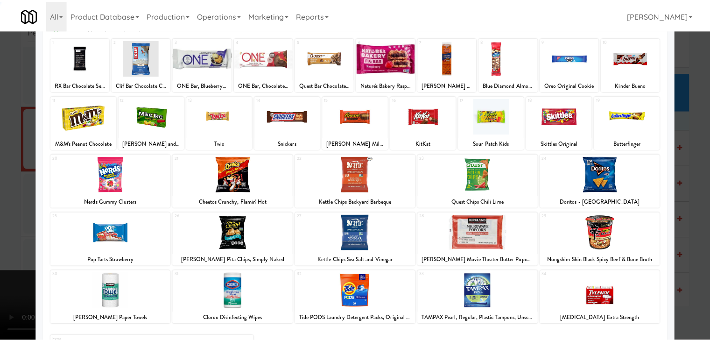
scroll to position [118, 0]
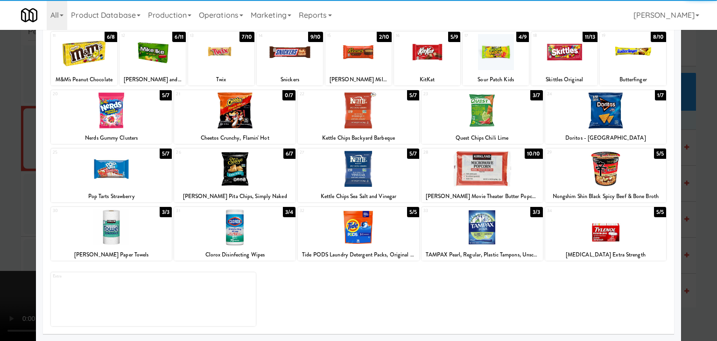
click at [236, 233] on div at bounding box center [234, 227] width 121 height 36
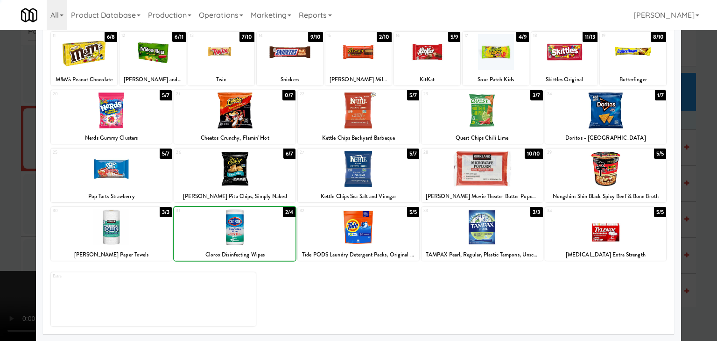
click at [0, 235] on div at bounding box center [358, 170] width 717 height 341
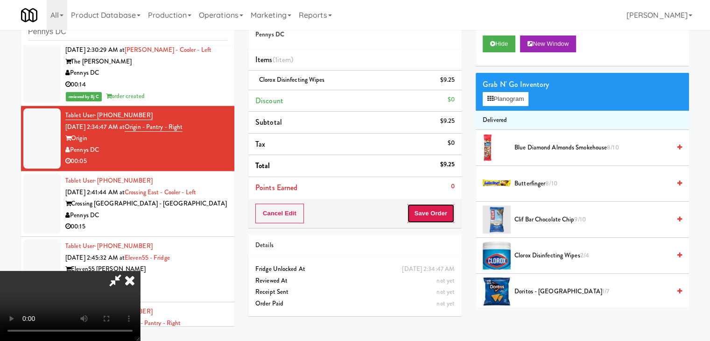
drag, startPoint x: 427, startPoint y: 215, endPoint x: 435, endPoint y: 216, distance: 7.5
click at [429, 216] on button "Save Order" at bounding box center [431, 214] width 48 height 20
click at [435, 216] on button "Save Order" at bounding box center [431, 214] width 48 height 20
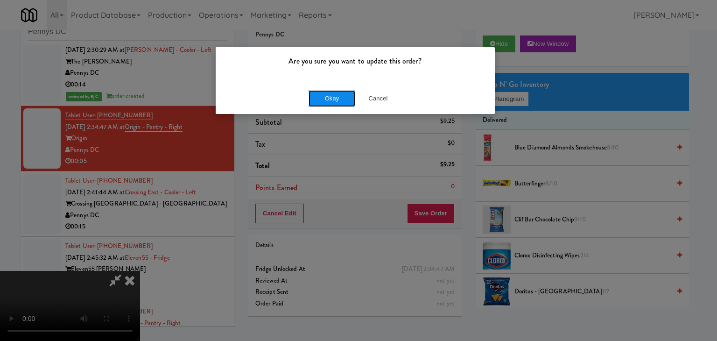
click at [339, 96] on button "Okay" at bounding box center [332, 98] width 47 height 17
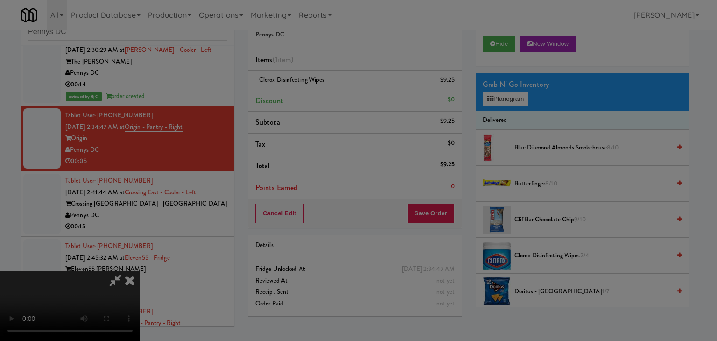
click at [338, 90] on button "Okay" at bounding box center [332, 81] width 47 height 17
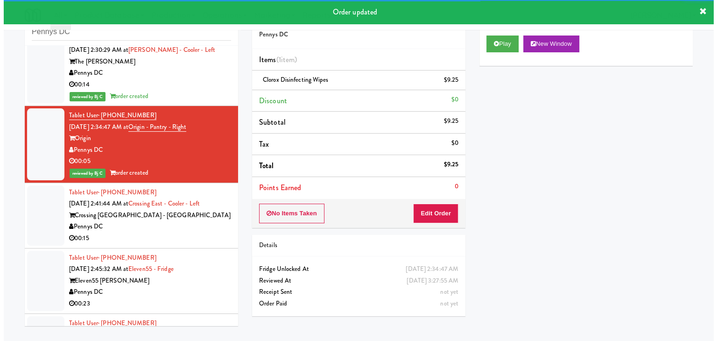
scroll to position [187, 0]
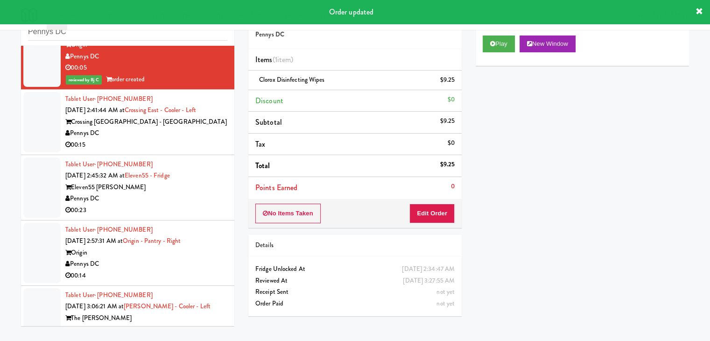
drag, startPoint x: 161, startPoint y: 142, endPoint x: 160, endPoint y: 150, distance: 7.5
click at [161, 142] on div "00:15" at bounding box center [146, 145] width 162 height 12
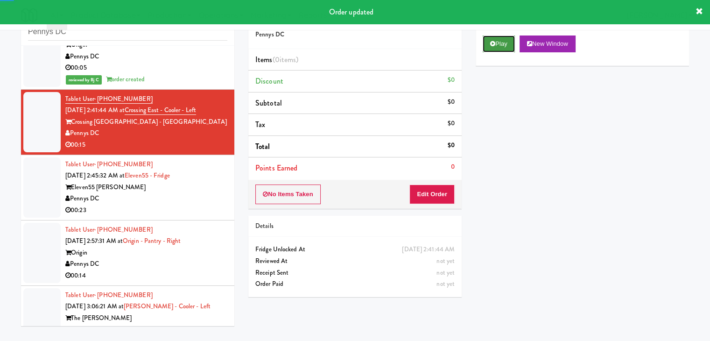
click at [499, 45] on button "Play" at bounding box center [499, 43] width 32 height 17
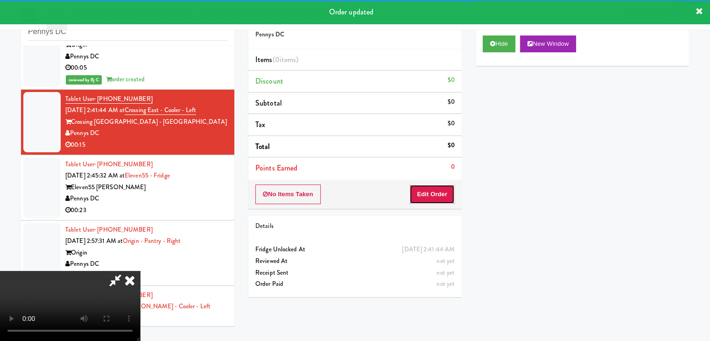
click at [421, 191] on button "Edit Order" at bounding box center [431, 194] width 45 height 20
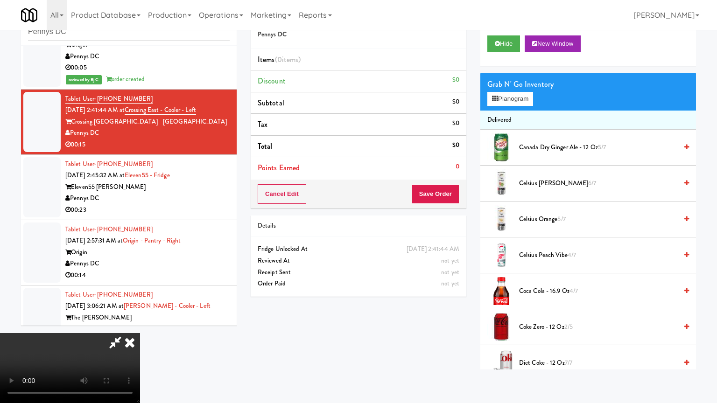
click at [140, 333] on video at bounding box center [70, 368] width 140 height 70
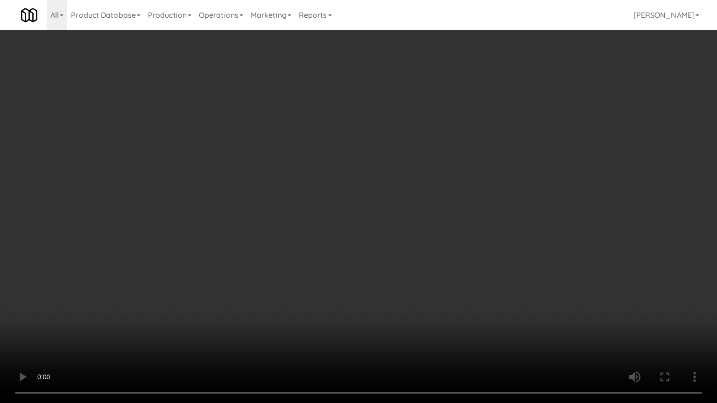
drag, startPoint x: 377, startPoint y: 259, endPoint x: 368, endPoint y: 261, distance: 9.3
click at [374, 260] on video at bounding box center [358, 201] width 717 height 403
click at [384, 220] on video at bounding box center [358, 201] width 717 height 403
drag, startPoint x: 384, startPoint y: 220, endPoint x: 478, endPoint y: 131, distance: 129.8
click at [385, 218] on video at bounding box center [358, 201] width 717 height 403
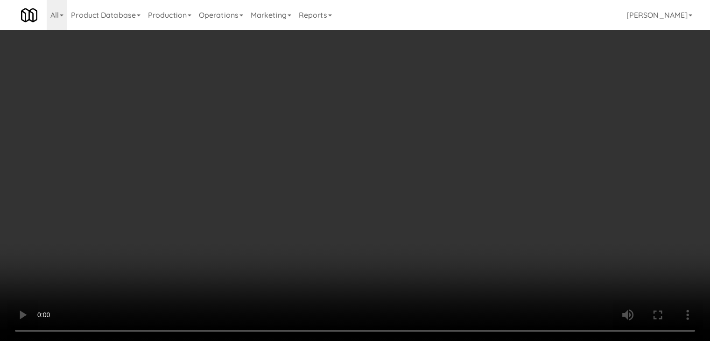
click at [504, 101] on button "Planogram" at bounding box center [506, 99] width 46 height 14
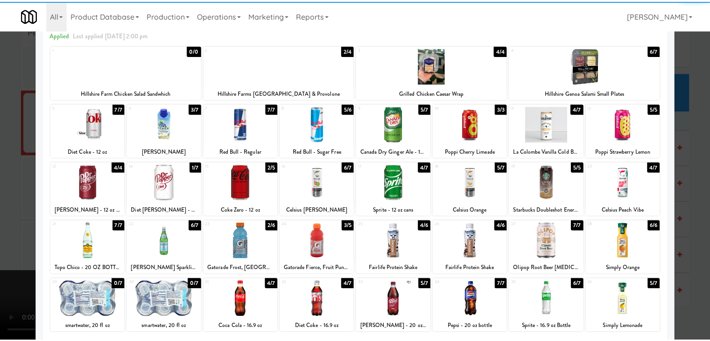
scroll to position [93, 0]
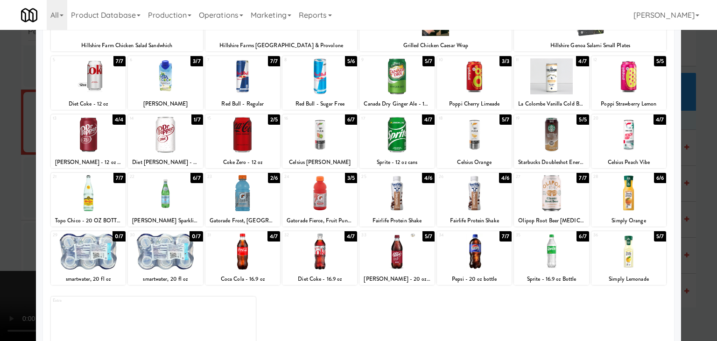
click at [624, 192] on div at bounding box center [628, 193] width 75 height 36
click at [691, 195] on div at bounding box center [358, 170] width 717 height 341
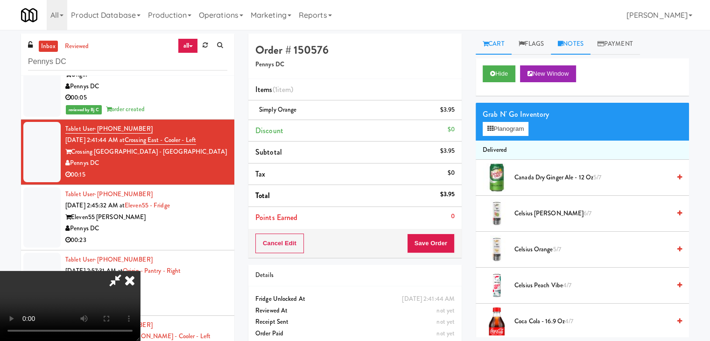
click at [584, 45] on link "Notes" at bounding box center [571, 44] width 40 height 21
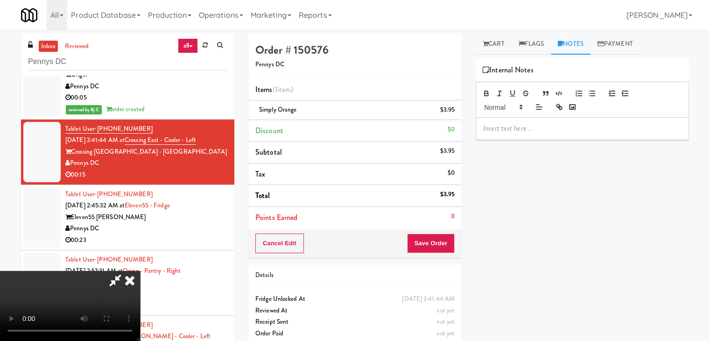
click at [529, 131] on p at bounding box center [582, 128] width 198 height 10
click at [435, 250] on button "Save Order" at bounding box center [431, 243] width 48 height 20
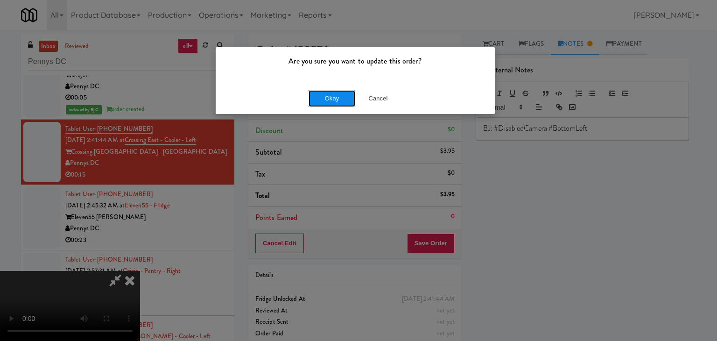
click at [323, 96] on button "Okay" at bounding box center [332, 98] width 47 height 17
drag, startPoint x: 323, startPoint y: 97, endPoint x: 323, endPoint y: 103, distance: 6.6
click at [323, 98] on button "Okay" at bounding box center [332, 98] width 47 height 17
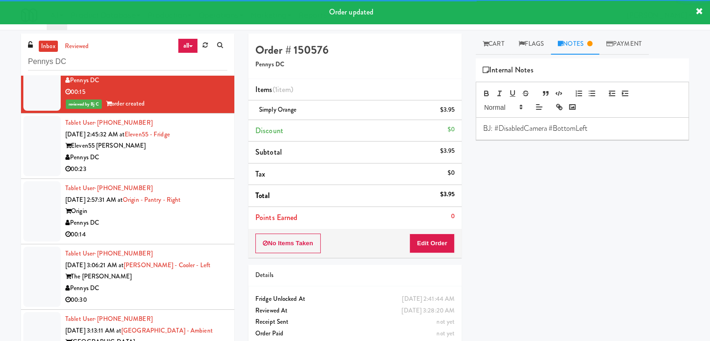
scroll to position [280, 0]
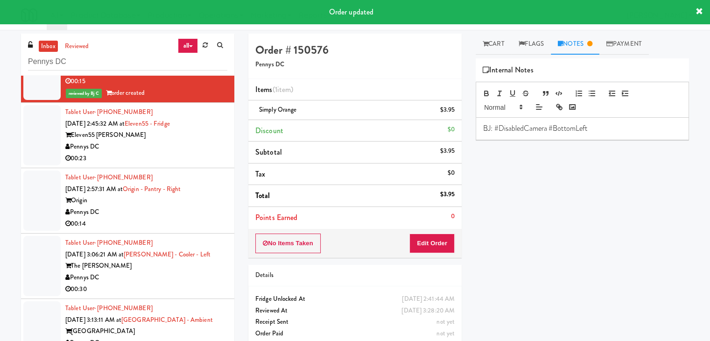
click at [177, 154] on div "00:23" at bounding box center [146, 159] width 162 height 12
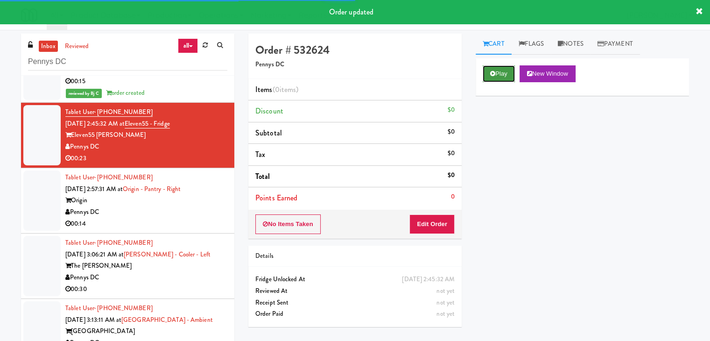
click at [494, 77] on button "Play" at bounding box center [499, 73] width 32 height 17
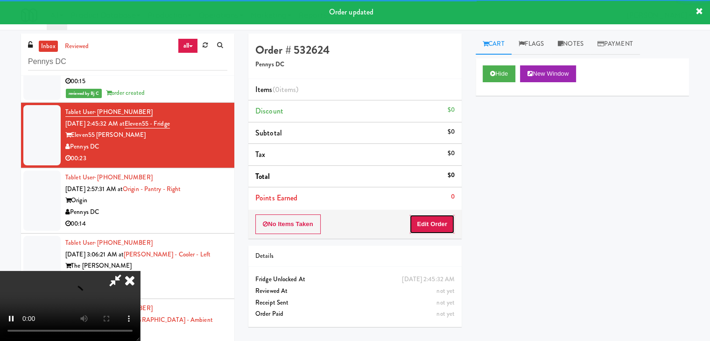
click at [442, 221] on button "Edit Order" at bounding box center [431, 224] width 45 height 20
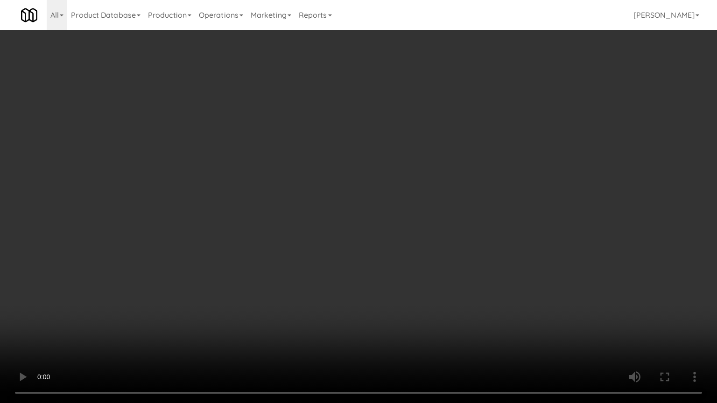
click at [426, 250] on video at bounding box center [358, 201] width 717 height 403
drag, startPoint x: 422, startPoint y: 252, endPoint x: 416, endPoint y: 254, distance: 6.3
click at [420, 252] on video at bounding box center [358, 201] width 717 height 403
click at [420, 253] on video at bounding box center [358, 201] width 717 height 403
click at [421, 253] on video at bounding box center [358, 201] width 717 height 403
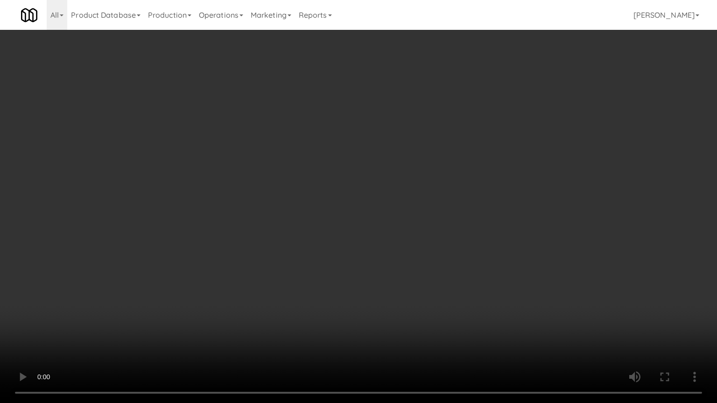
click at [444, 252] on video at bounding box center [358, 201] width 717 height 403
drag, startPoint x: 444, startPoint y: 252, endPoint x: 450, endPoint y: 206, distance: 46.6
click at [445, 252] on video at bounding box center [358, 201] width 717 height 403
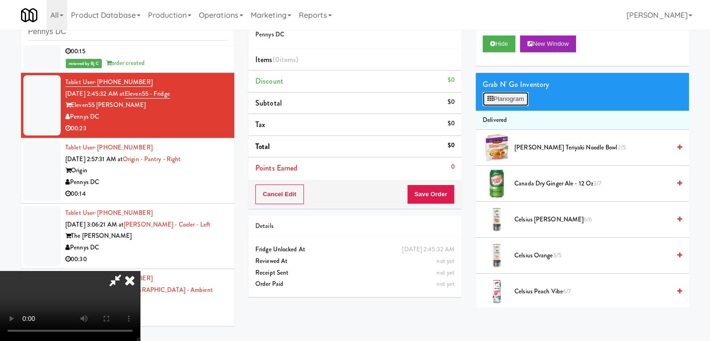
click at [506, 94] on button "Planogram" at bounding box center [506, 99] width 46 height 14
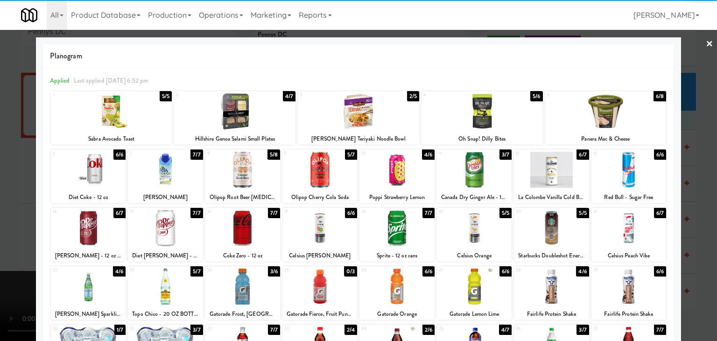
click at [464, 278] on div at bounding box center [474, 286] width 75 height 36
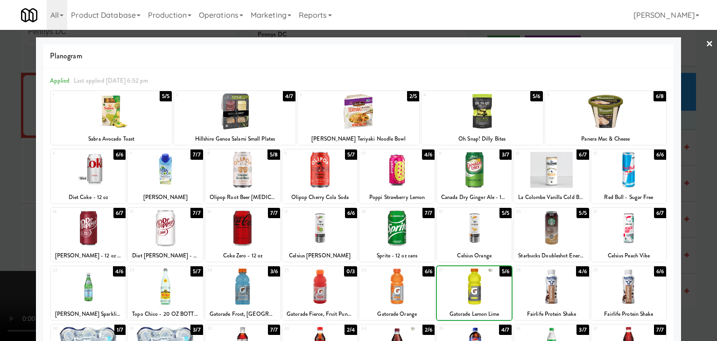
click at [464, 278] on div at bounding box center [474, 286] width 75 height 36
click at [0, 251] on div at bounding box center [358, 170] width 717 height 341
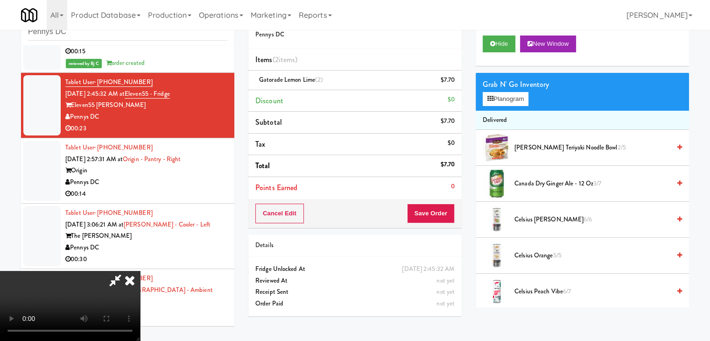
drag, startPoint x: 456, startPoint y: 216, endPoint x: 444, endPoint y: 214, distance: 11.4
click at [451, 215] on div "Cancel Edit Save Order" at bounding box center [354, 213] width 213 height 29
click at [443, 214] on button "Save Order" at bounding box center [431, 214] width 48 height 20
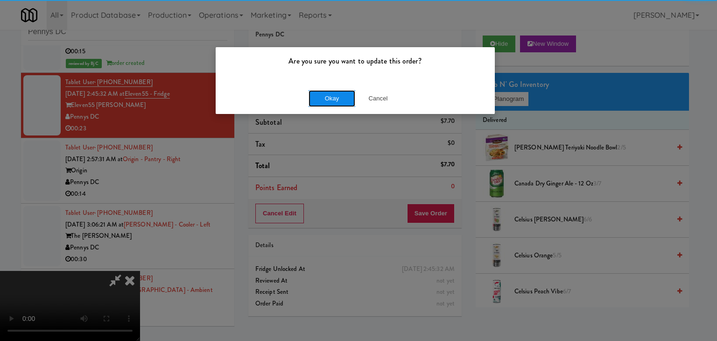
click at [354, 95] on button "Okay" at bounding box center [332, 98] width 47 height 17
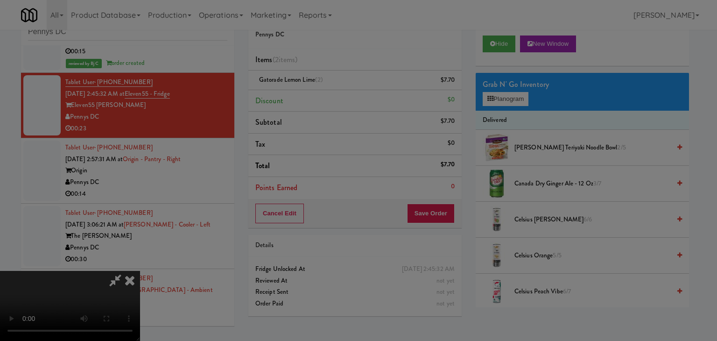
click at [347, 98] on body "Are you sure you want to update this order? Okay Cancel Okay Are you sure you w…" at bounding box center [358, 170] width 717 height 341
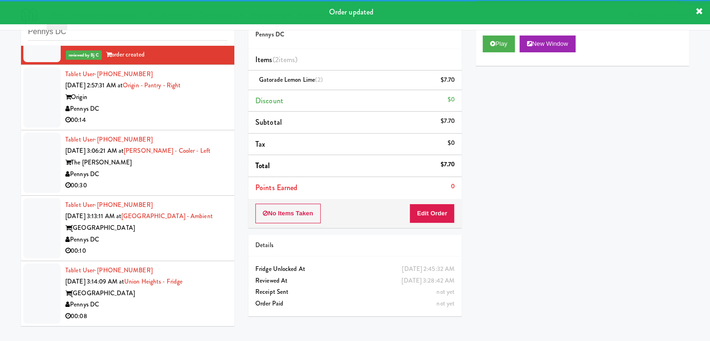
scroll to position [373, 0]
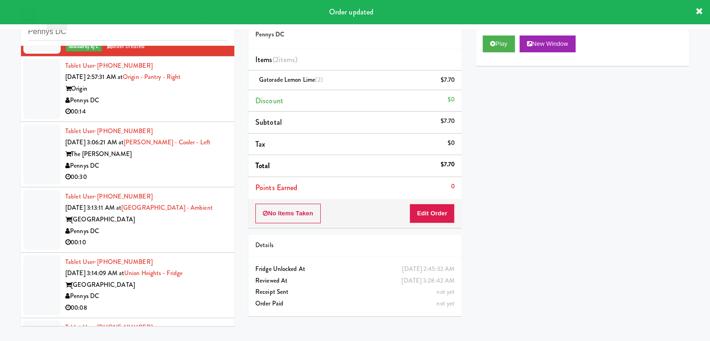
click at [184, 102] on div "Pennys DC" at bounding box center [146, 101] width 162 height 12
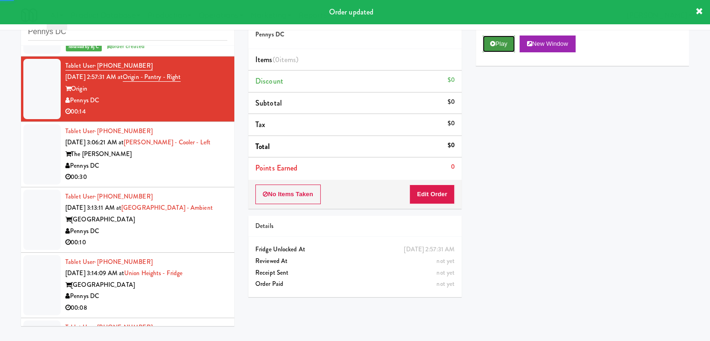
click at [486, 44] on button "Play" at bounding box center [499, 43] width 32 height 17
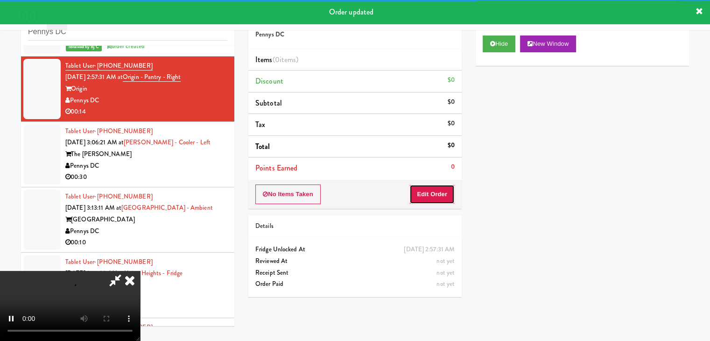
click at [438, 198] on button "Edit Order" at bounding box center [431, 194] width 45 height 20
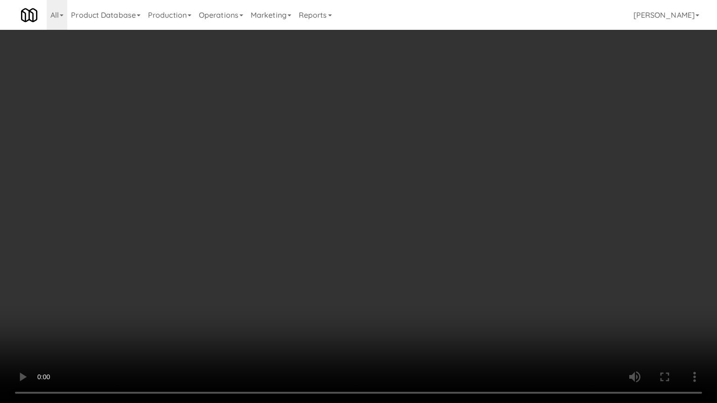
click at [374, 306] on video at bounding box center [358, 201] width 717 height 403
click at [354, 320] on video at bounding box center [358, 201] width 717 height 403
click at [251, 340] on video at bounding box center [358, 201] width 717 height 403
click at [344, 283] on video at bounding box center [358, 201] width 717 height 403
click at [351, 284] on video at bounding box center [358, 201] width 717 height 403
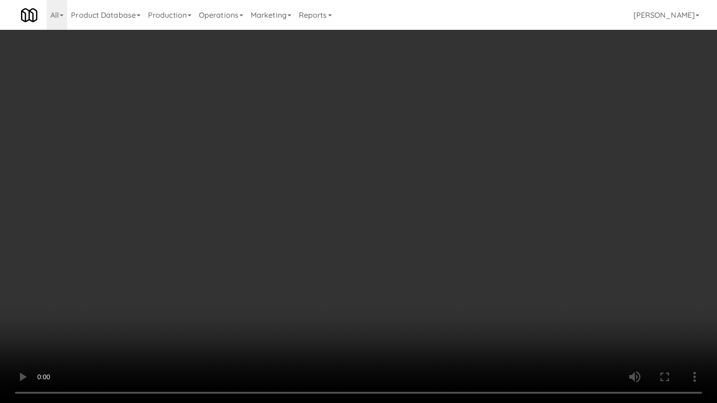
click at [351, 284] on video at bounding box center [358, 201] width 717 height 403
click at [349, 283] on video at bounding box center [358, 201] width 717 height 403
click at [348, 282] on video at bounding box center [358, 201] width 717 height 403
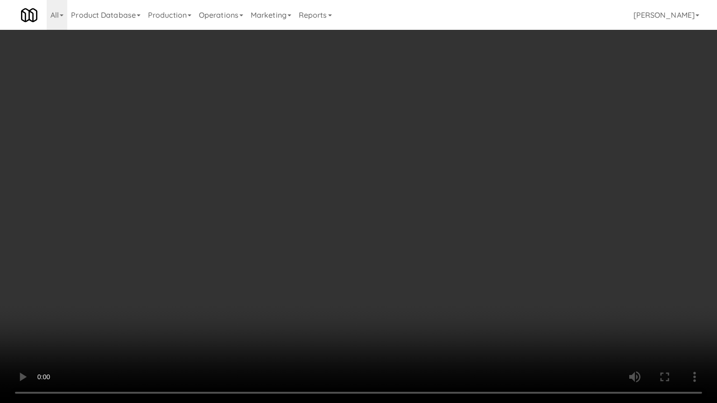
click at [347, 285] on video at bounding box center [358, 201] width 717 height 403
click
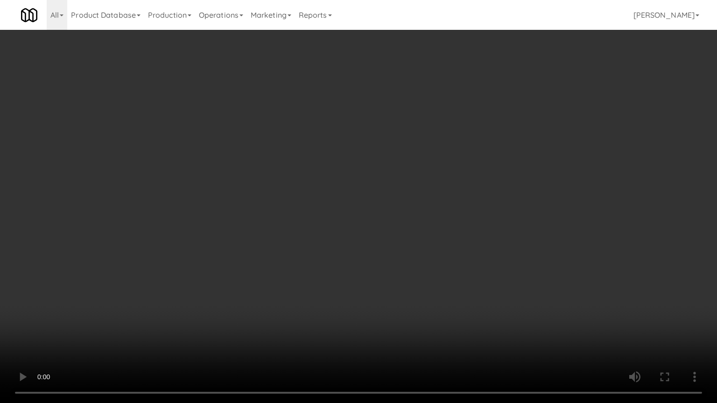
drag, startPoint x: 386, startPoint y: 126, endPoint x: 415, endPoint y: 62, distance: 70.6
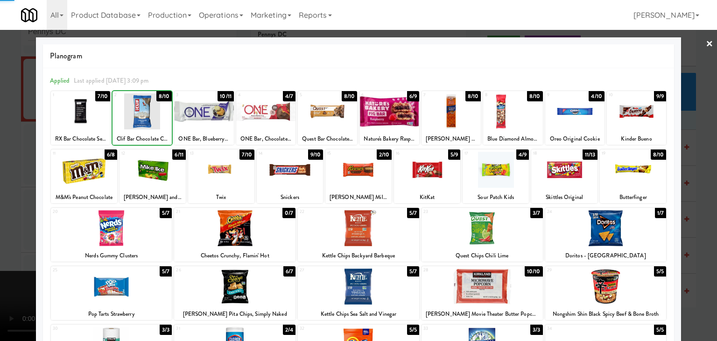
drag, startPoint x: 0, startPoint y: 144, endPoint x: 139, endPoint y: 139, distance: 138.7
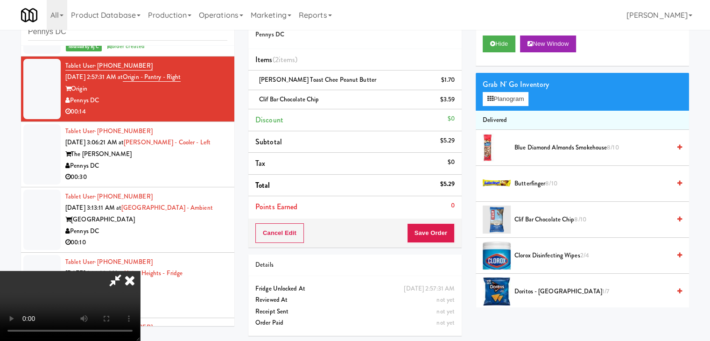
scroll to position [2, 0]
drag, startPoint x: 451, startPoint y: 227, endPoint x: 444, endPoint y: 229, distance: 6.9
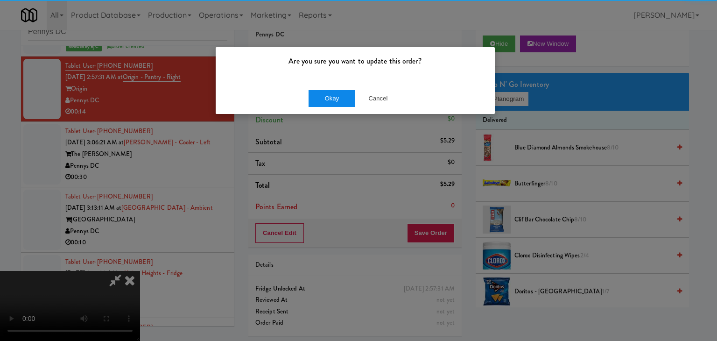
drag, startPoint x: 354, startPoint y: 91, endPoint x: 348, endPoint y: 98, distance: 9.6
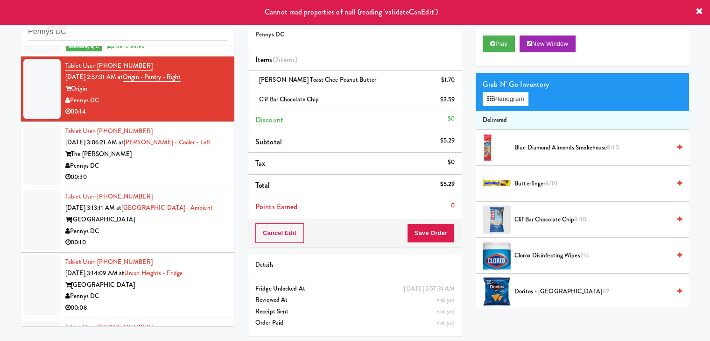
scroll to position [0, 0]
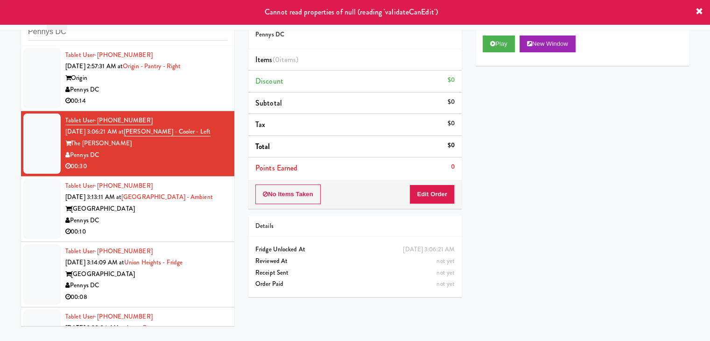
scroll to position [327, 0]
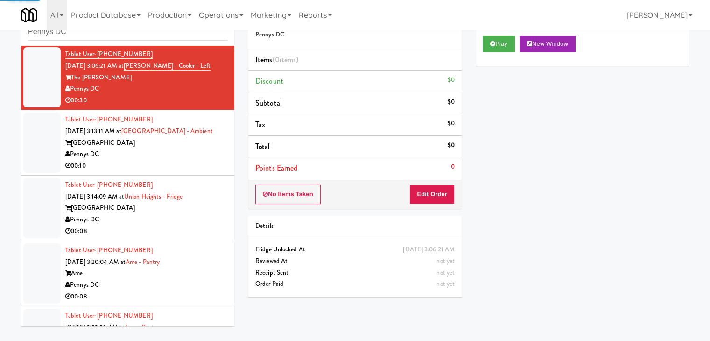
scroll to position [467, 0]
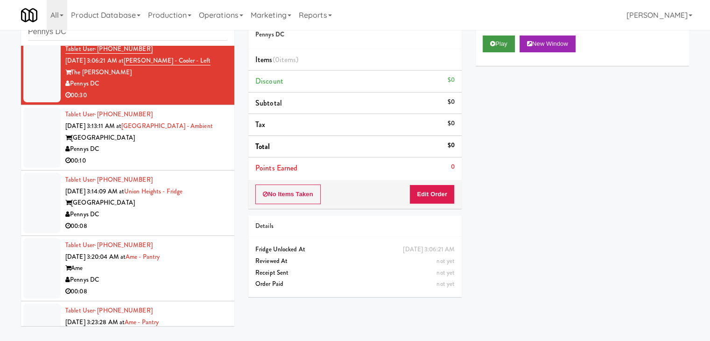
drag, startPoint x: 494, startPoint y: 58, endPoint x: 499, endPoint y: 50, distance: 9.5
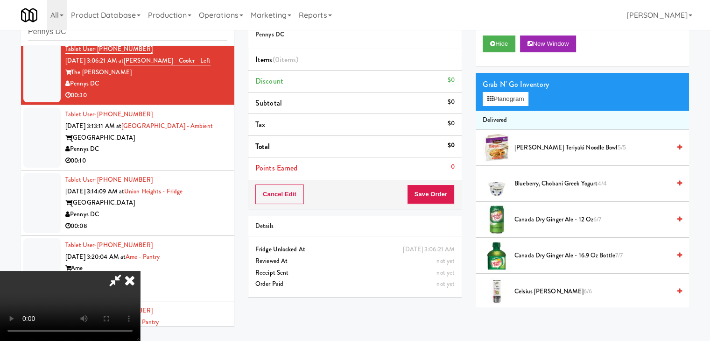
scroll to position [0, 0]
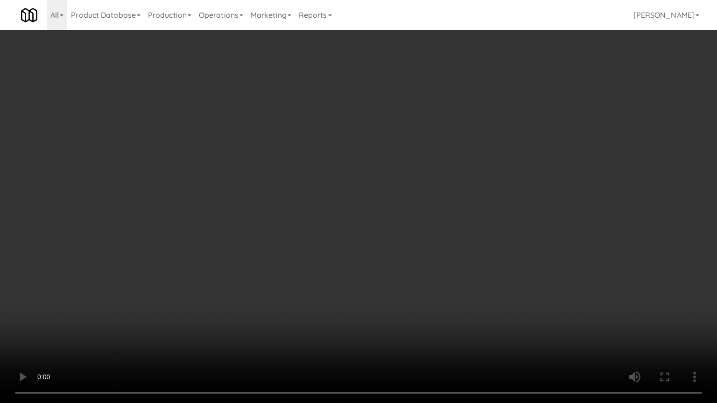
drag, startPoint x: 428, startPoint y: 274, endPoint x: 482, endPoint y: 162, distance: 124.4
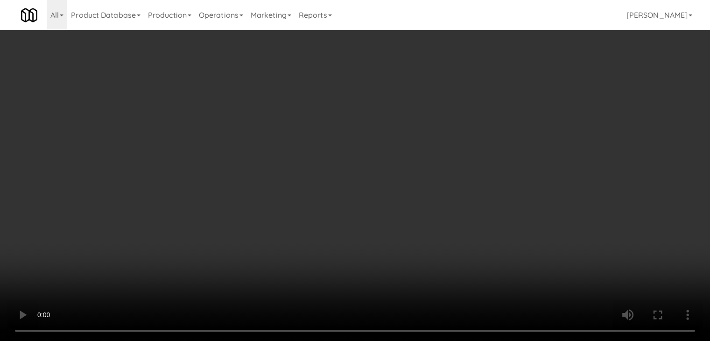
scroll to position [131, 0]
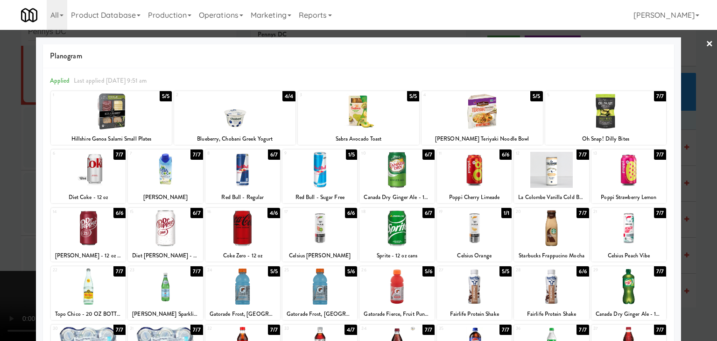
drag, startPoint x: 400, startPoint y: 290, endPoint x: 503, endPoint y: 256, distance: 109.2
drag, startPoint x: 633, startPoint y: 176, endPoint x: 651, endPoint y: 181, distance: 18.2
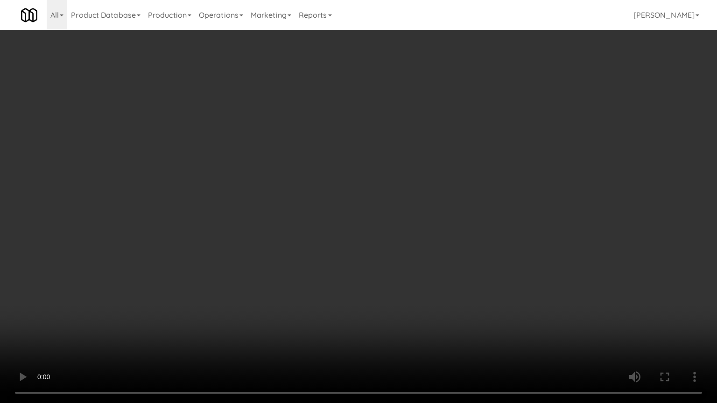
drag, startPoint x: 399, startPoint y: 285, endPoint x: 400, endPoint y: 240, distance: 44.4
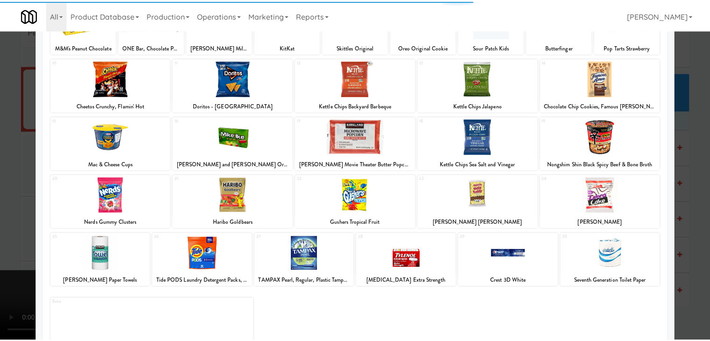
scroll to position [93, 0]
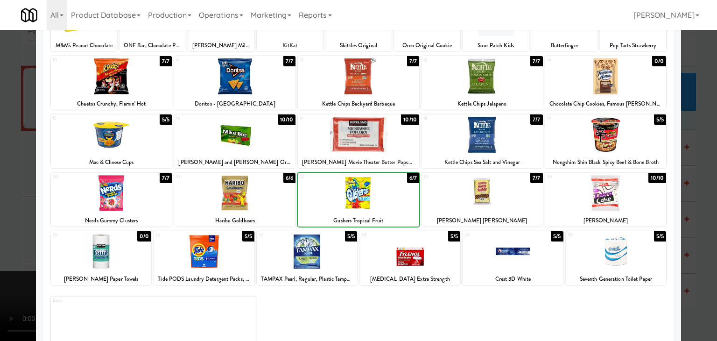
drag, startPoint x: 10, startPoint y: 239, endPoint x: 91, endPoint y: 236, distance: 81.7
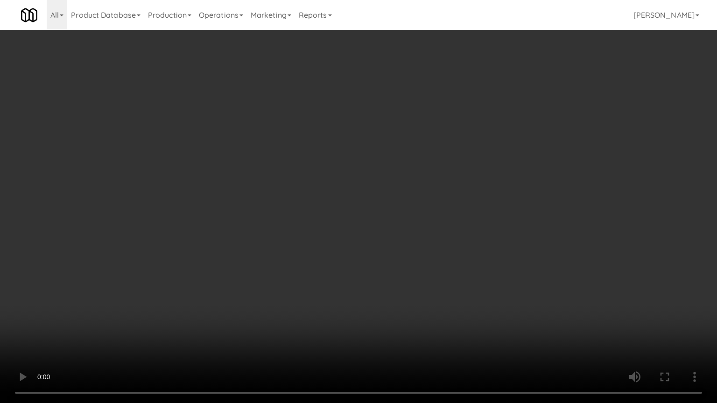
drag, startPoint x: 379, startPoint y: 281, endPoint x: 410, endPoint y: 209, distance: 78.2
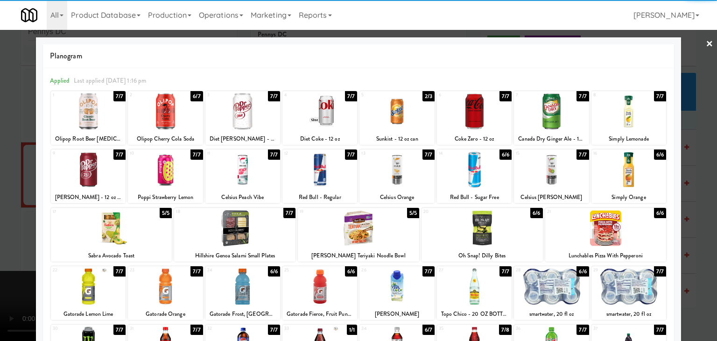
drag, startPoint x: 90, startPoint y: 110, endPoint x: 54, endPoint y: 133, distance: 42.9
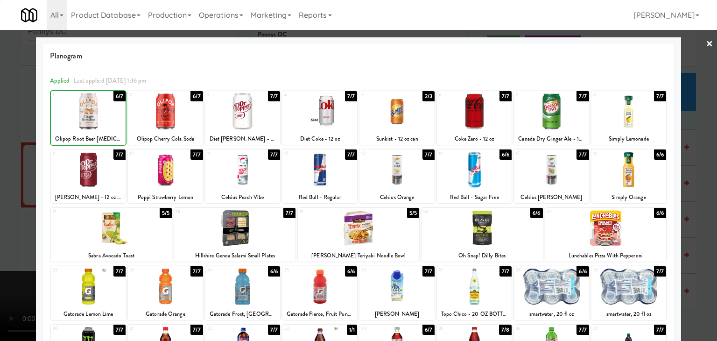
drag, startPoint x: 0, startPoint y: 169, endPoint x: 332, endPoint y: 210, distance: 334.8
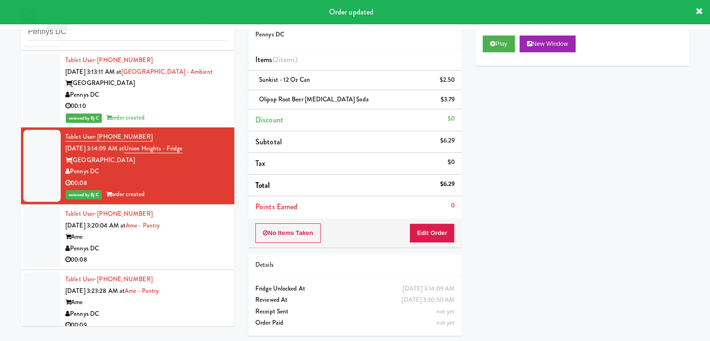
scroll to position [541, 0]
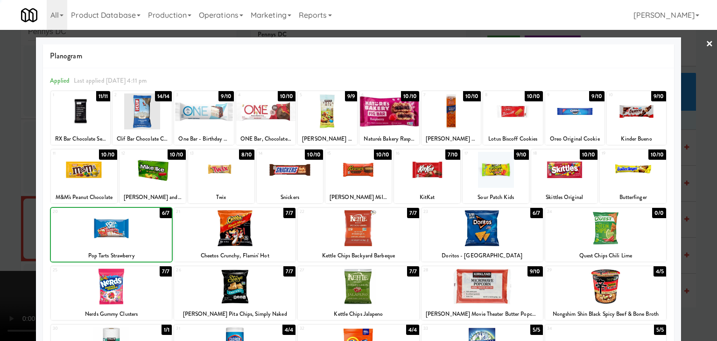
drag, startPoint x: 0, startPoint y: 244, endPoint x: 17, endPoint y: 241, distance: 17.4
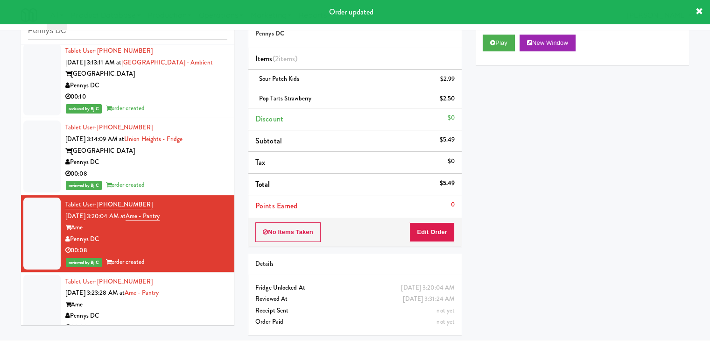
drag, startPoint x: 196, startPoint y: 307, endPoint x: 204, endPoint y: 304, distance: 8.7
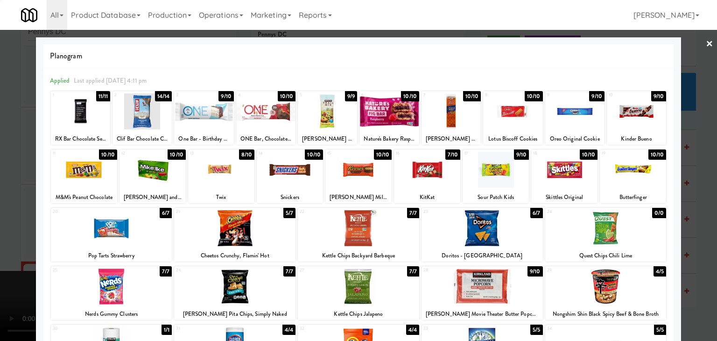
drag, startPoint x: 0, startPoint y: 231, endPoint x: 91, endPoint y: 219, distance: 91.8
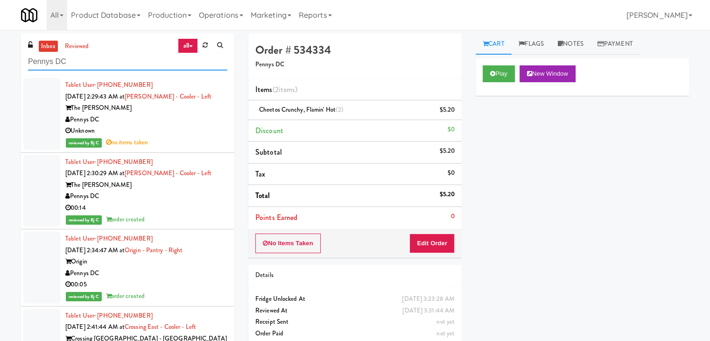
drag, startPoint x: 80, startPoint y: 55, endPoint x: 0, endPoint y: 57, distance: 80.3
paste input "H&H Vending"
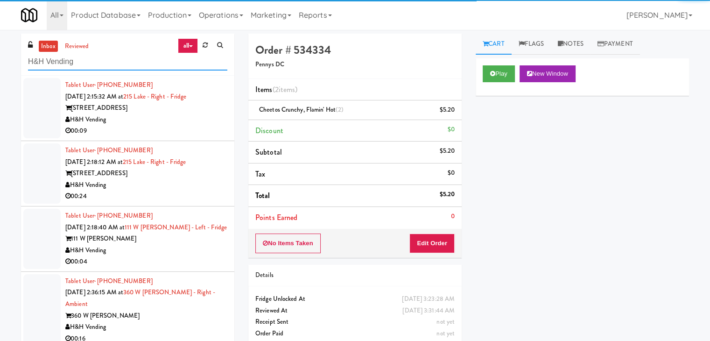
type input "H&H Vending"
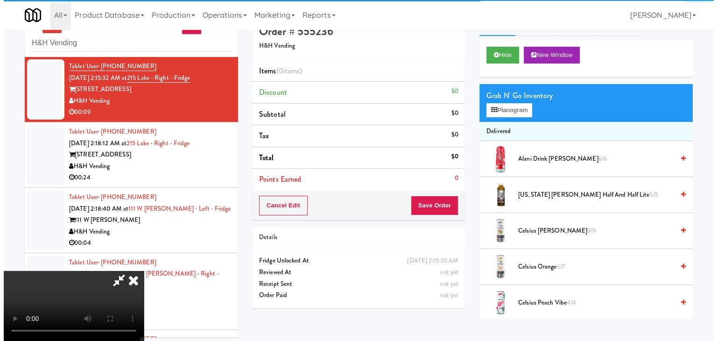
scroll to position [30, 0]
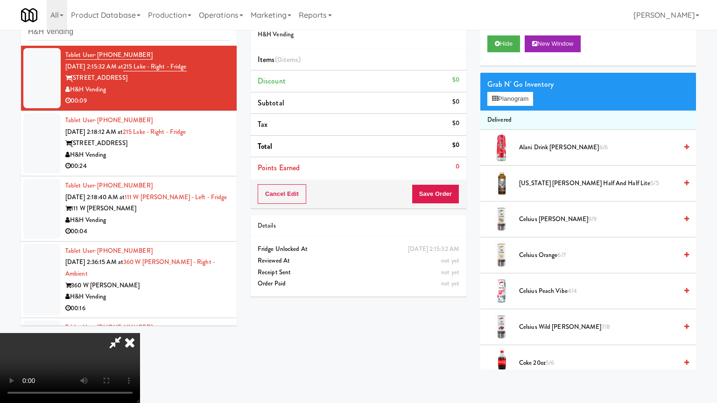
drag, startPoint x: 431, startPoint y: 288, endPoint x: 511, endPoint y: 167, distance: 145.4
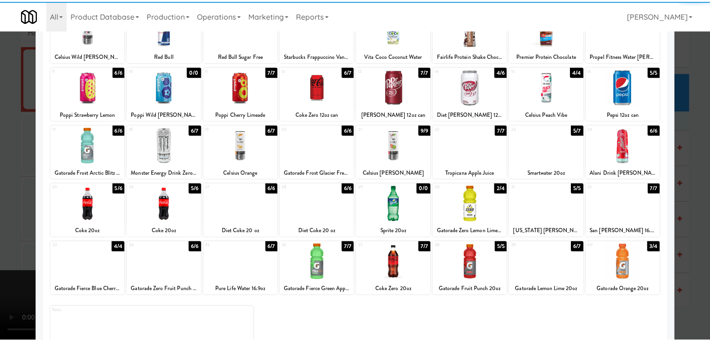
scroll to position [93, 0]
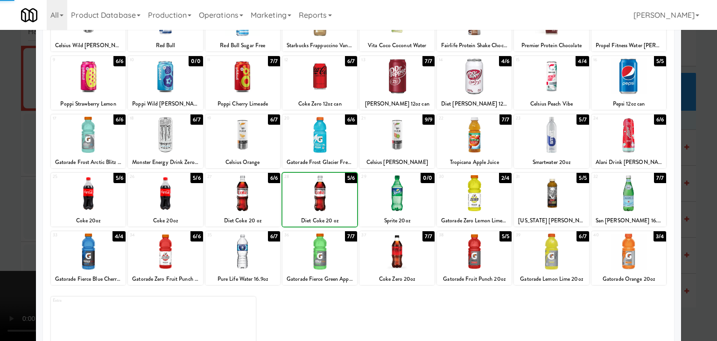
drag, startPoint x: 0, startPoint y: 213, endPoint x: 32, endPoint y: 212, distance: 32.2
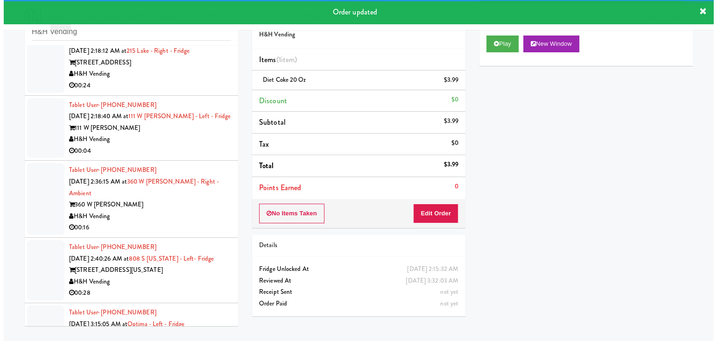
scroll to position [93, 0]
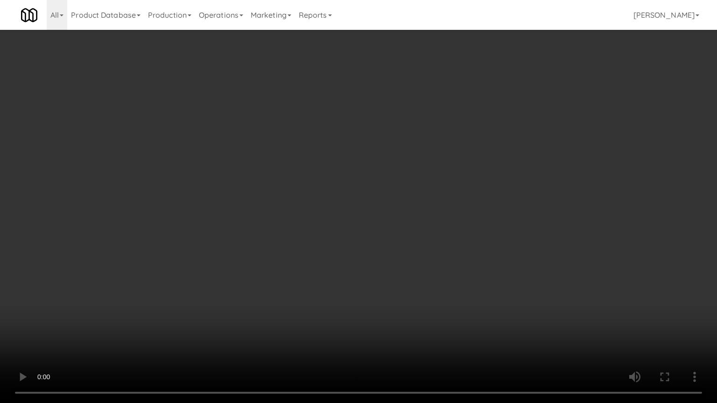
drag, startPoint x: 355, startPoint y: 263, endPoint x: 358, endPoint y: 259, distance: 5.6
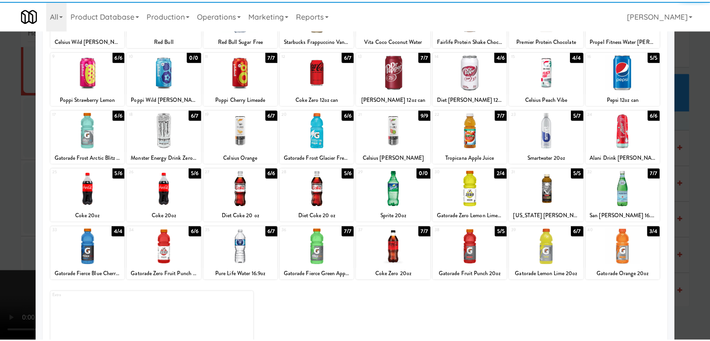
scroll to position [118, 0]
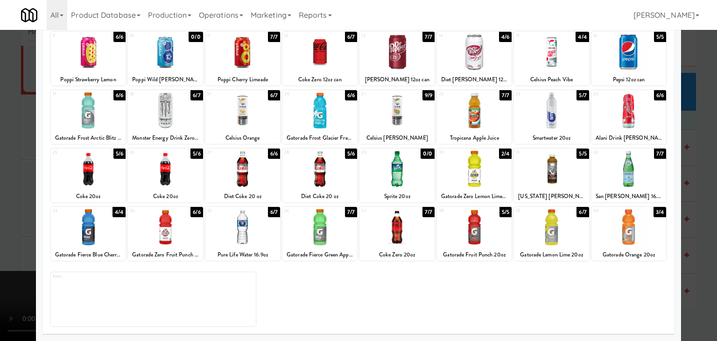
drag, startPoint x: 314, startPoint y: 121, endPoint x: 493, endPoint y: 114, distance: 179.4
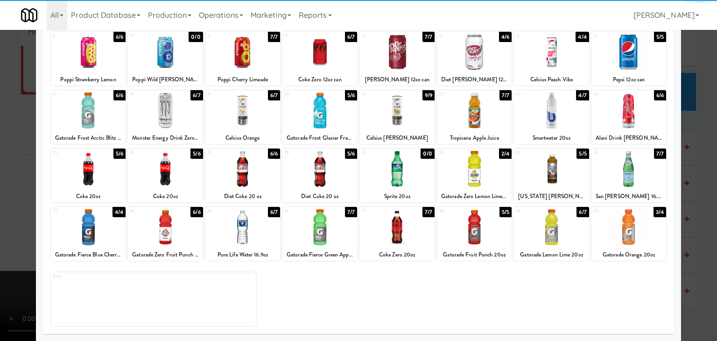
drag, startPoint x: 0, startPoint y: 193, endPoint x: 9, endPoint y: 193, distance: 9.3
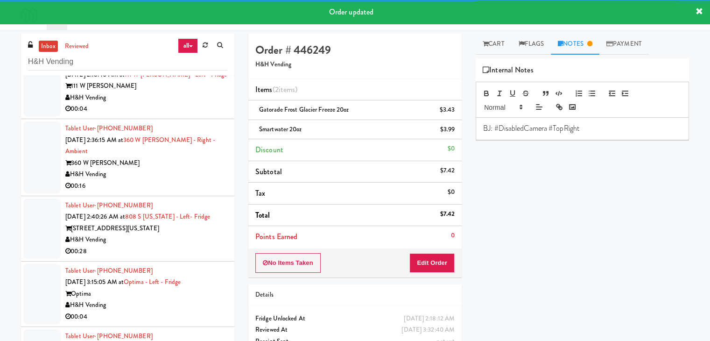
scroll to position [187, 0]
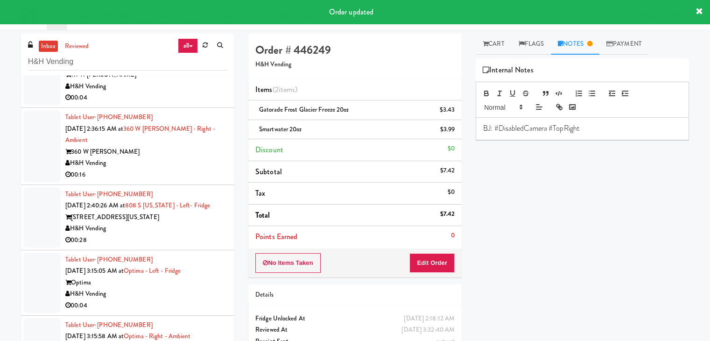
drag, startPoint x: 166, startPoint y: 90, endPoint x: 162, endPoint y: 96, distance: 7.0
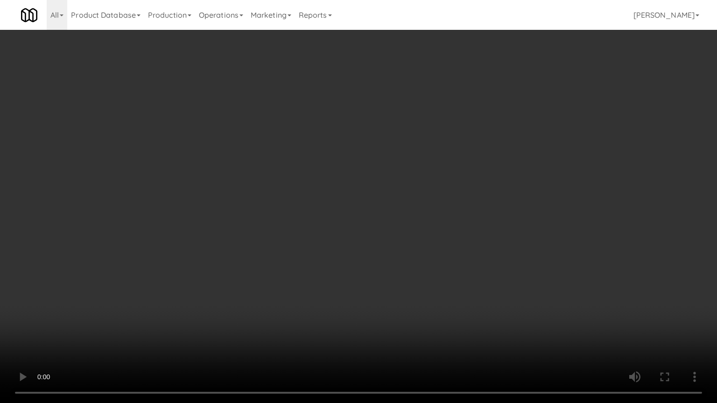
drag, startPoint x: 385, startPoint y: 280, endPoint x: 392, endPoint y: 228, distance: 52.2
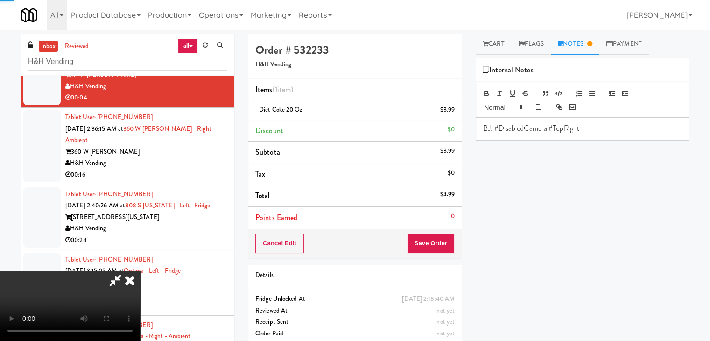
drag, startPoint x: 435, startPoint y: 253, endPoint x: 447, endPoint y: 247, distance: 13.4
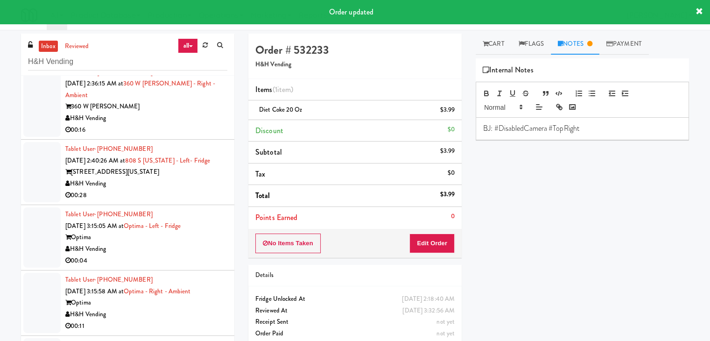
scroll to position [194, 0]
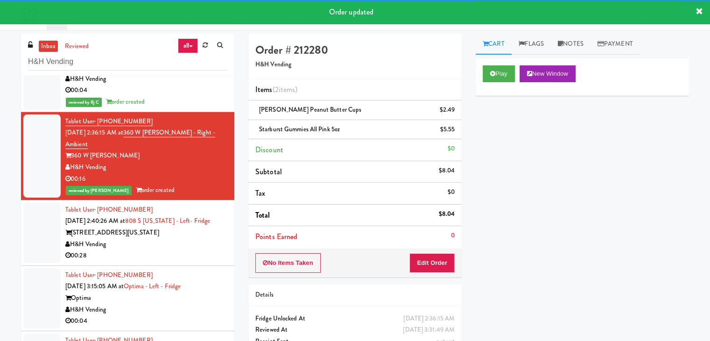
scroll to position [288, 0]
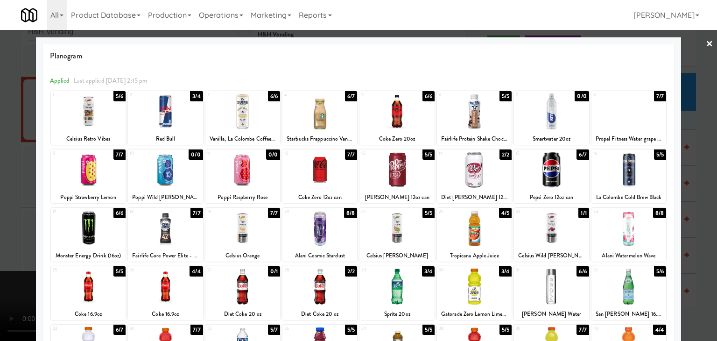
drag, startPoint x: 614, startPoint y: 118, endPoint x: 630, endPoint y: 120, distance: 15.5
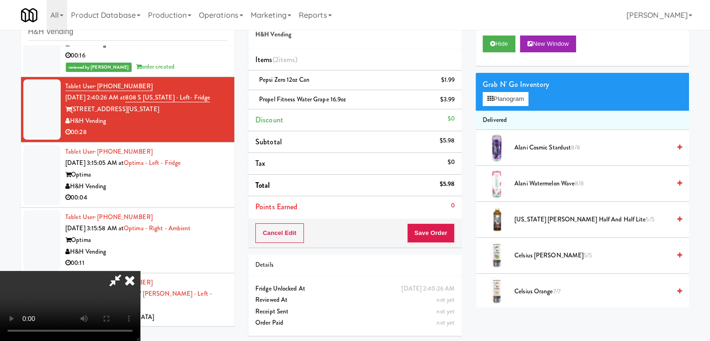
drag, startPoint x: 262, startPoint y: 254, endPoint x: 269, endPoint y: 261, distance: 9.9
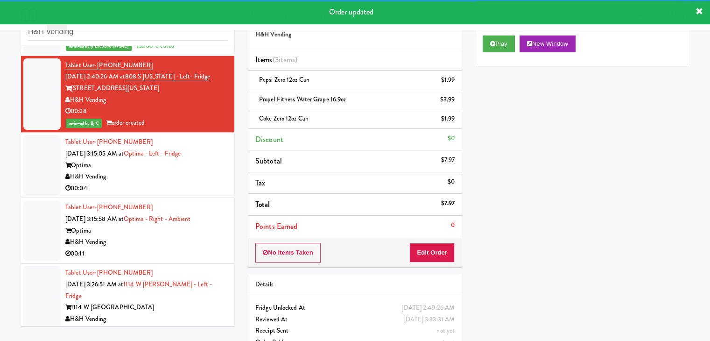
scroll to position [310, 0]
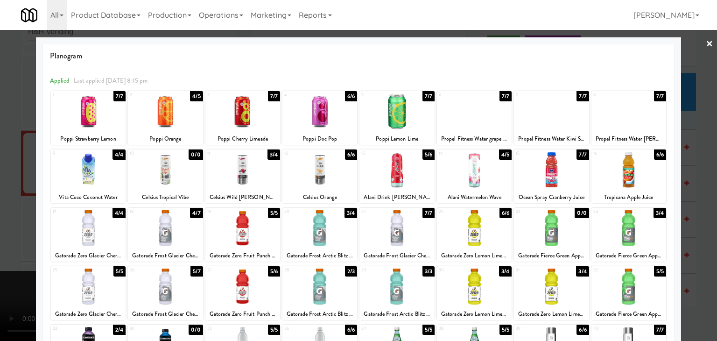
drag, startPoint x: 0, startPoint y: 182, endPoint x: 37, endPoint y: 182, distance: 36.9
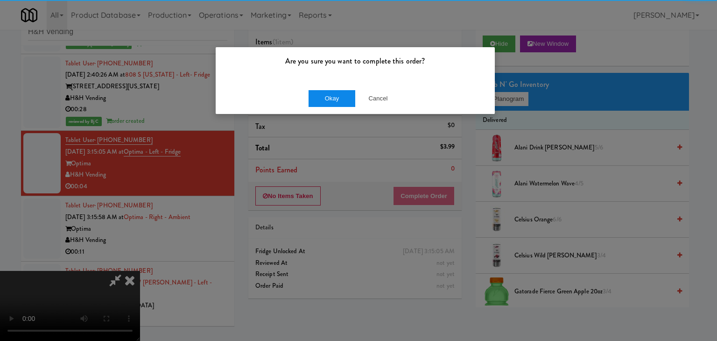
drag, startPoint x: 345, startPoint y: 83, endPoint x: 344, endPoint y: 95, distance: 12.2
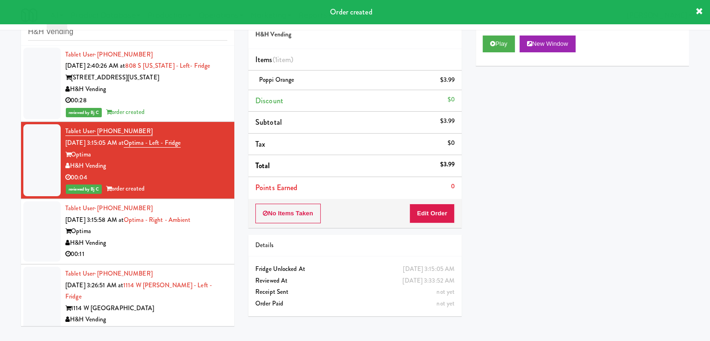
scroll to position [322, 0]
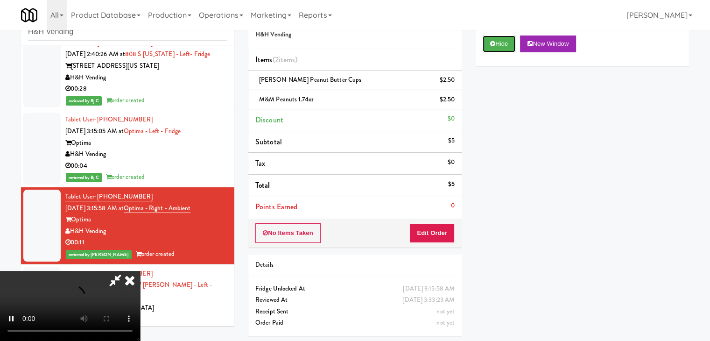
scroll to position [334, 0]
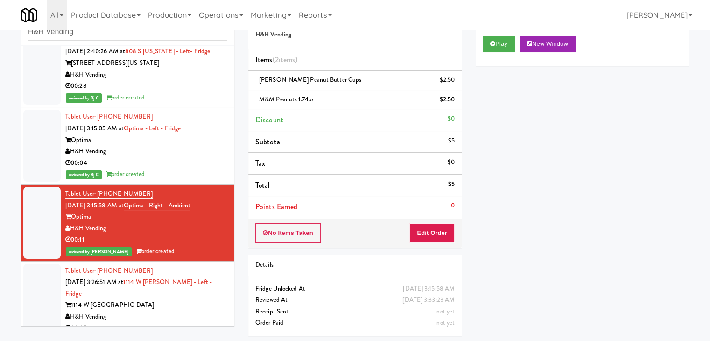
drag, startPoint x: 146, startPoint y: 308, endPoint x: 155, endPoint y: 305, distance: 9.9
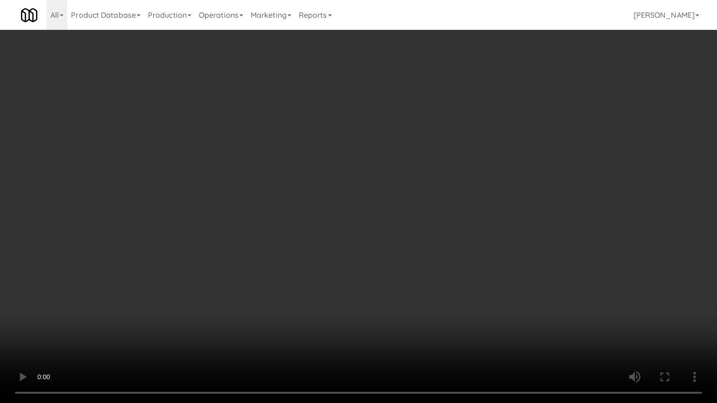
drag, startPoint x: 383, startPoint y: 246, endPoint x: 523, endPoint y: 120, distance: 188.1
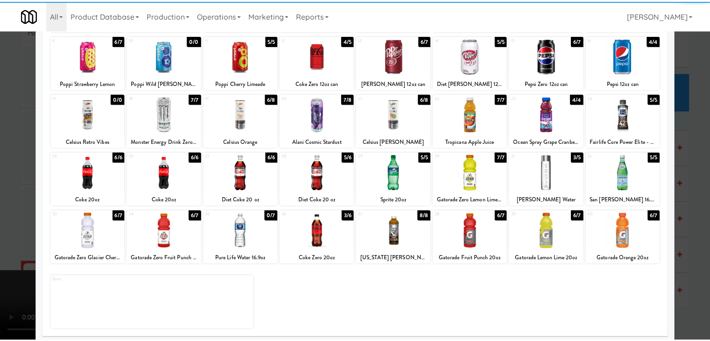
scroll to position [118, 0]
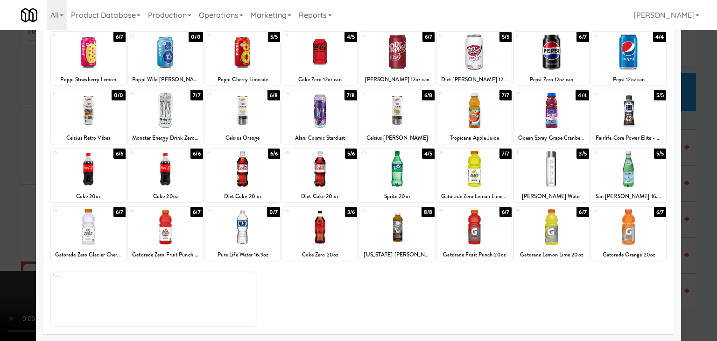
drag, startPoint x: 0, startPoint y: 245, endPoint x: 317, endPoint y: 229, distance: 317.8
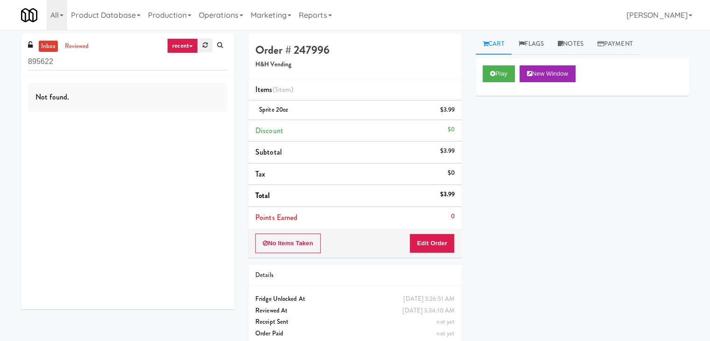
click at [205, 48] on icon at bounding box center [205, 45] width 5 height 6
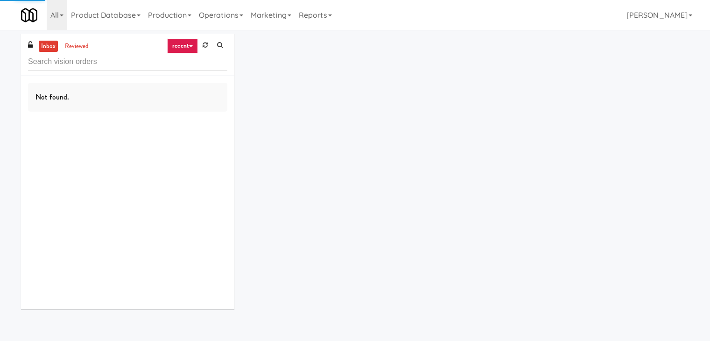
click at [190, 45] on link "recent" at bounding box center [182, 45] width 31 height 15
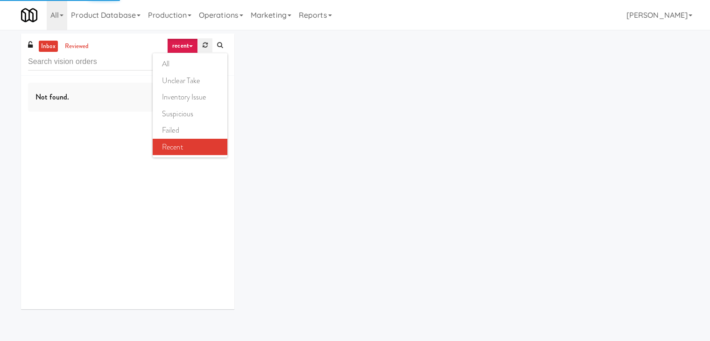
click at [206, 45] on icon at bounding box center [205, 45] width 5 height 6
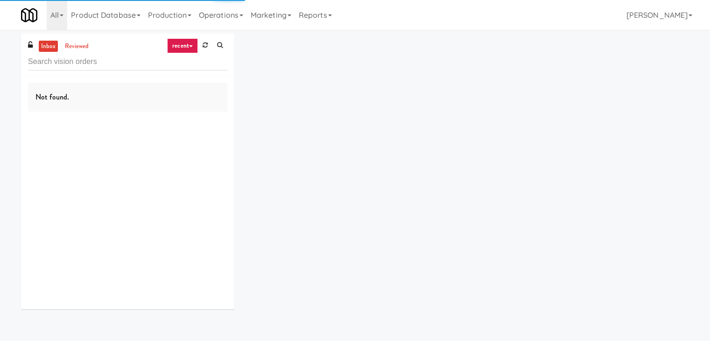
click at [188, 43] on link "recent" at bounding box center [182, 45] width 31 height 15
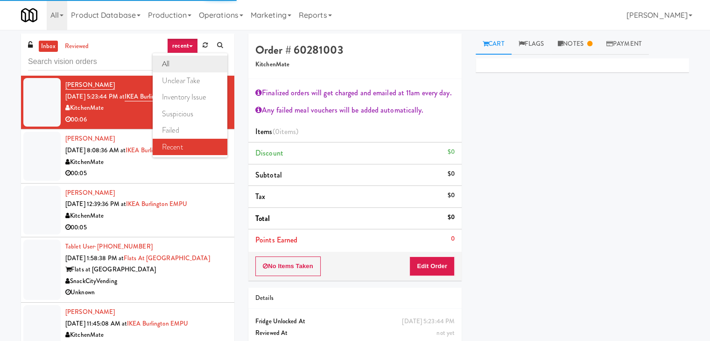
click at [179, 61] on link "all" at bounding box center [190, 64] width 75 height 17
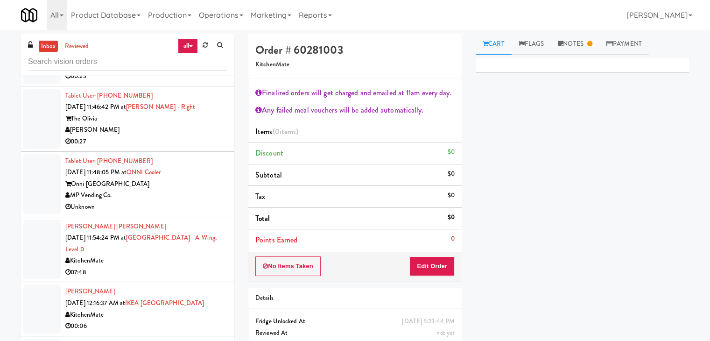
scroll to position [4018, 0]
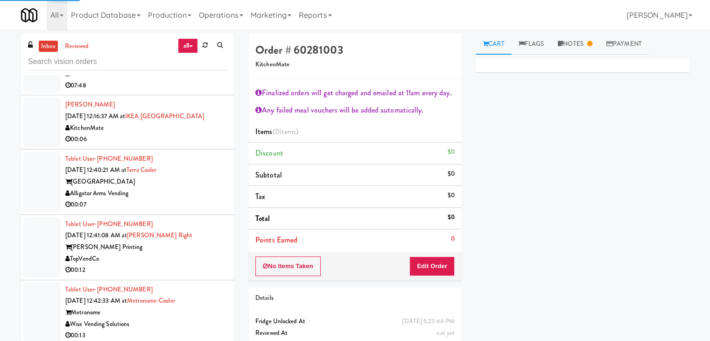
click at [179, 199] on div "Alligator Arms Vending" at bounding box center [146, 194] width 162 height 12
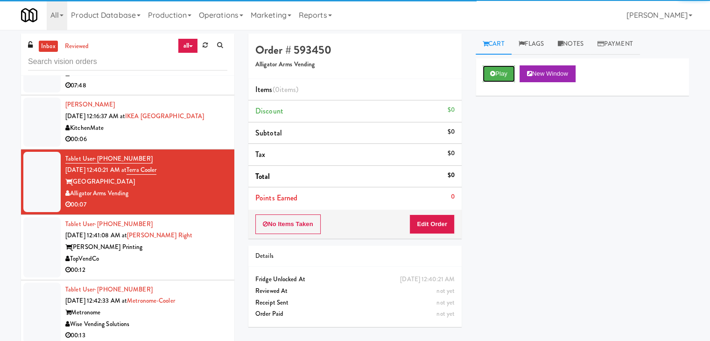
drag, startPoint x: 505, startPoint y: 73, endPoint x: 493, endPoint y: 108, distance: 36.5
click at [504, 74] on button "Play" at bounding box center [499, 73] width 32 height 17
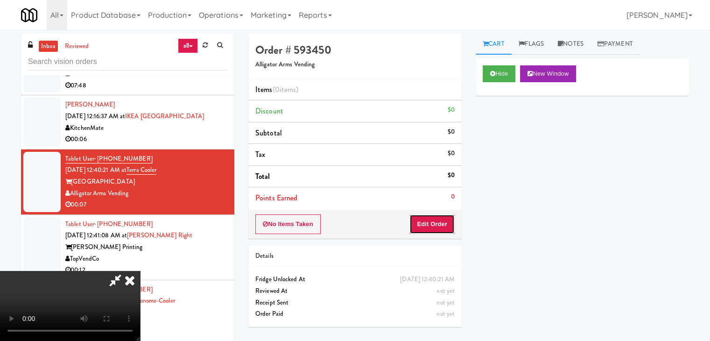
click at [446, 219] on button "Edit Order" at bounding box center [431, 224] width 45 height 20
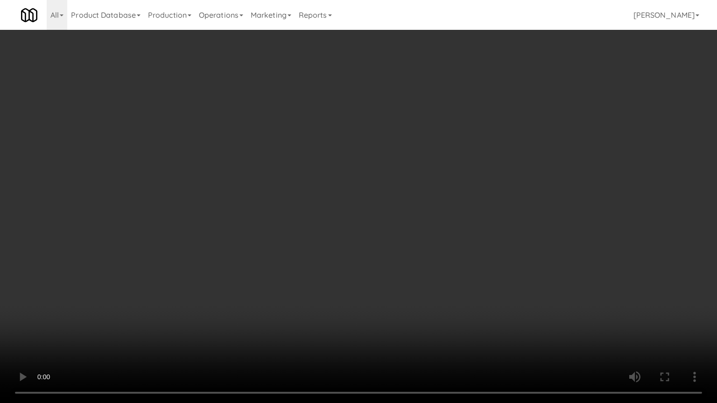
click at [422, 248] on video at bounding box center [358, 201] width 717 height 403
click at [424, 248] on video at bounding box center [358, 201] width 717 height 403
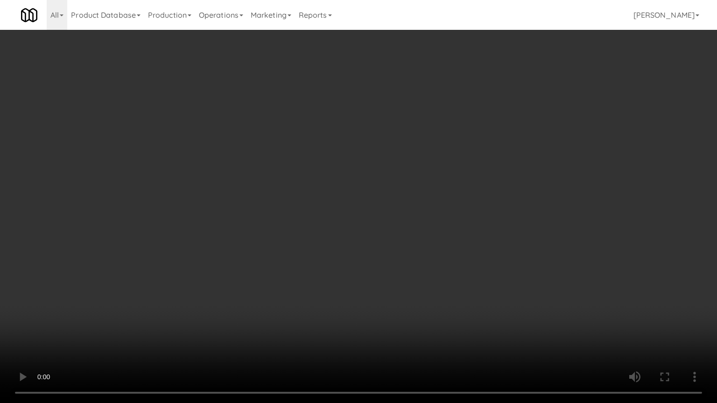
click at [424, 248] on video at bounding box center [358, 201] width 717 height 403
click at [441, 247] on video at bounding box center [358, 201] width 717 height 403
click at [442, 246] on video at bounding box center [358, 201] width 717 height 403
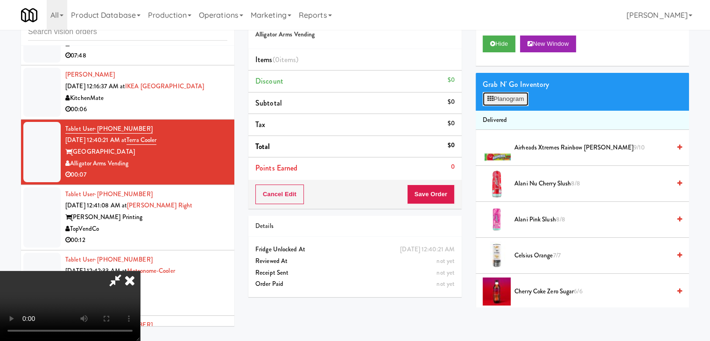
click at [502, 103] on button "Planogram" at bounding box center [506, 99] width 46 height 14
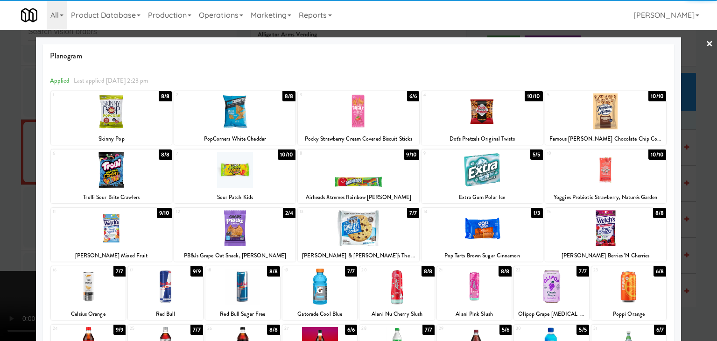
click at [488, 225] on div at bounding box center [482, 228] width 121 height 36
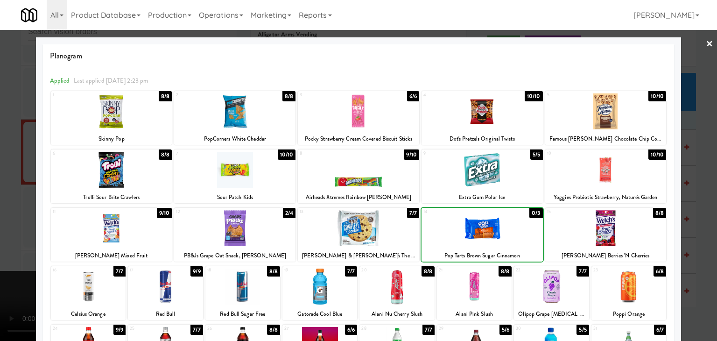
click at [555, 282] on div at bounding box center [551, 286] width 75 height 36
click at [3, 256] on div at bounding box center [358, 170] width 717 height 341
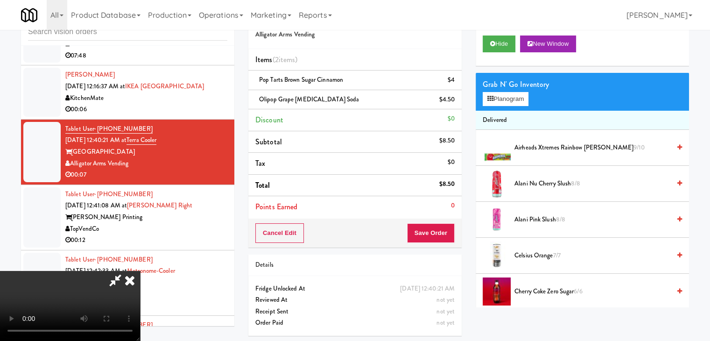
click at [140, 271] on video at bounding box center [70, 306] width 140 height 70
drag, startPoint x: 247, startPoint y: 251, endPoint x: 252, endPoint y: 254, distance: 5.7
click at [140, 271] on video at bounding box center [70, 306] width 140 height 70
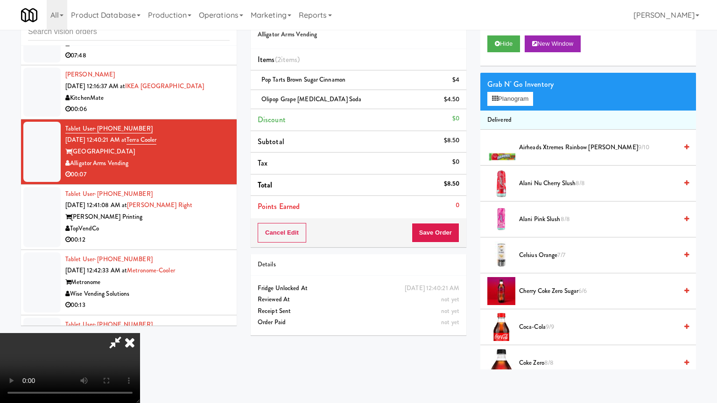
click at [140, 340] on video at bounding box center [70, 368] width 140 height 70
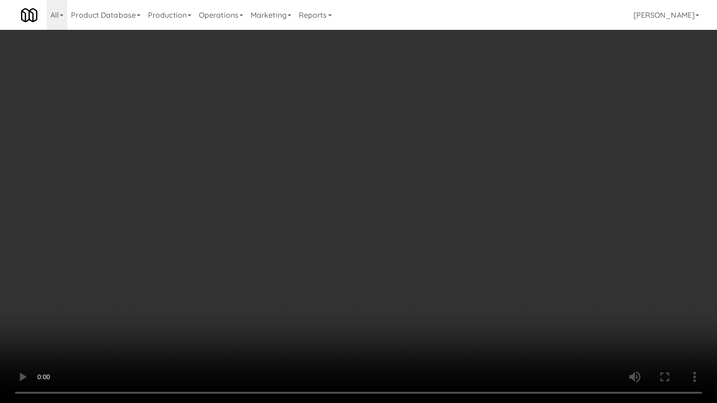
click at [493, 330] on video at bounding box center [358, 201] width 717 height 403
click at [489, 340] on video at bounding box center [358, 201] width 717 height 403
click at [472, 325] on video at bounding box center [358, 201] width 717 height 403
drag, startPoint x: 471, startPoint y: 324, endPoint x: 472, endPoint y: 279, distance: 45.3
click at [471, 322] on video at bounding box center [358, 201] width 717 height 403
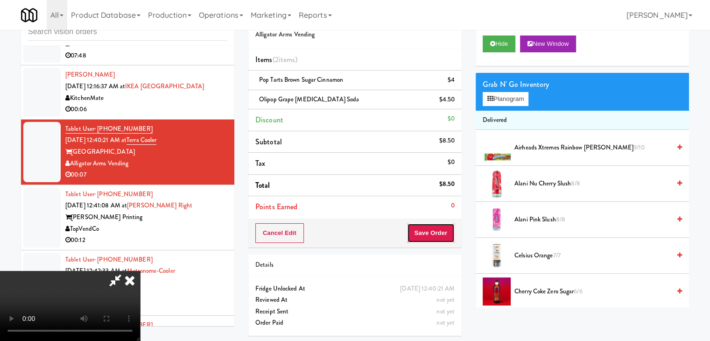
click at [426, 232] on button "Save Order" at bounding box center [431, 233] width 48 height 20
click at [435, 232] on body "Okay Okay Select date: previous 2025-Aug next Su Mo Tu We Th Fr Sa 27 28 29 30 …" at bounding box center [355, 170] width 710 height 341
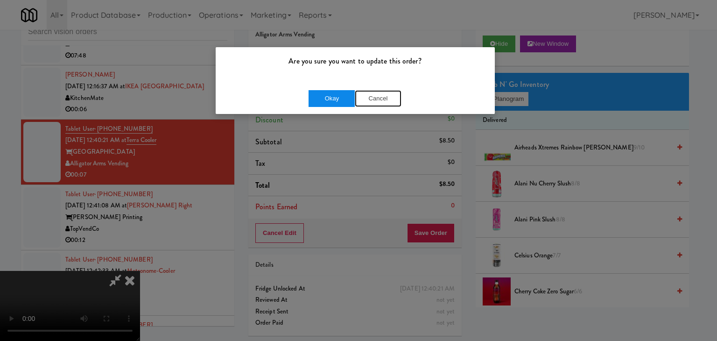
drag, startPoint x: 355, startPoint y: 90, endPoint x: 347, endPoint y: 96, distance: 9.7
click at [347, 96] on div "Okay Cancel" at bounding box center [355, 98] width 93 height 17
click at [345, 98] on button "Okay" at bounding box center [332, 98] width 47 height 17
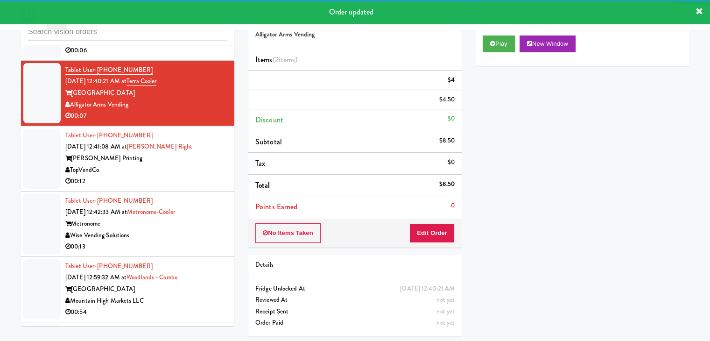
scroll to position [4158, 0]
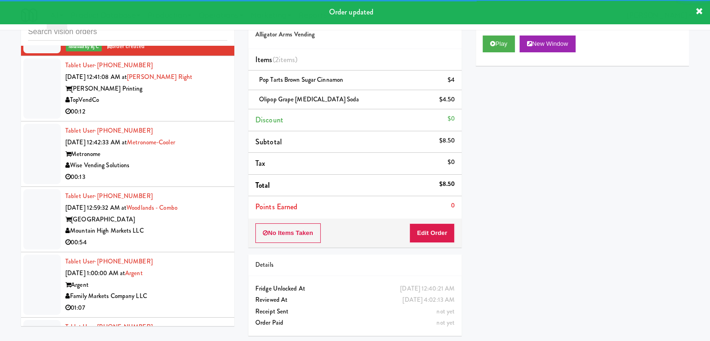
click at [187, 106] on div "TopVendCo" at bounding box center [146, 100] width 162 height 12
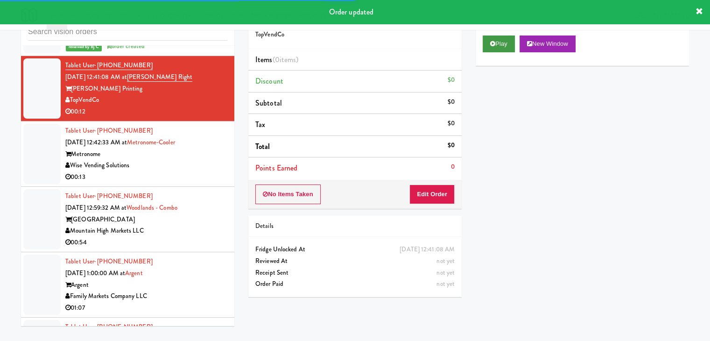
drag, startPoint x: 498, startPoint y: 57, endPoint x: 502, endPoint y: 49, distance: 9.6
click at [500, 55] on div "Play New Window" at bounding box center [582, 46] width 213 height 37
click at [502, 48] on button "Play" at bounding box center [499, 43] width 32 height 17
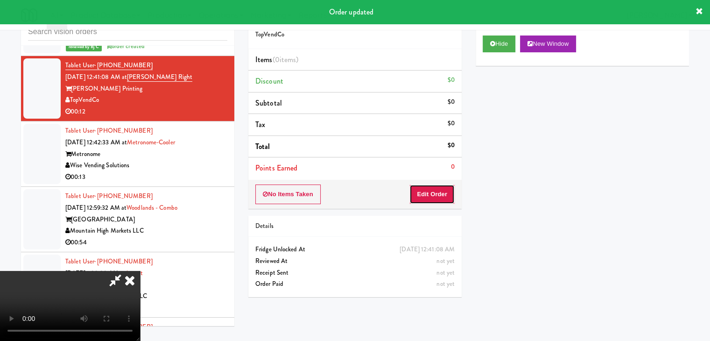
click at [441, 189] on button "Edit Order" at bounding box center [431, 194] width 45 height 20
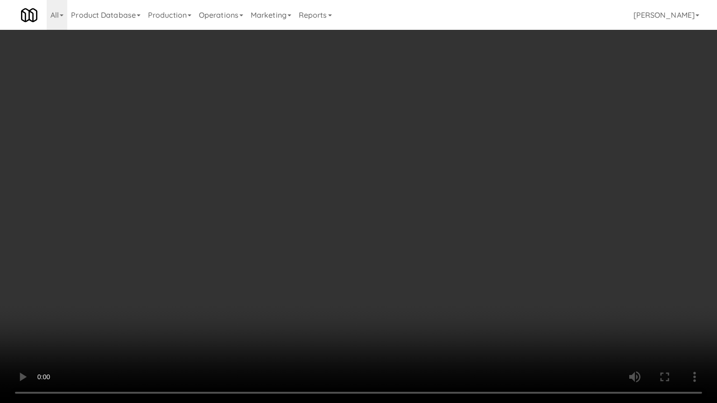
click at [451, 260] on video at bounding box center [358, 201] width 717 height 403
click at [450, 261] on video at bounding box center [358, 201] width 717 height 403
click at [449, 260] on video at bounding box center [358, 201] width 717 height 403
click at [450, 259] on video at bounding box center [358, 201] width 717 height 403
click at [454, 260] on video at bounding box center [358, 201] width 717 height 403
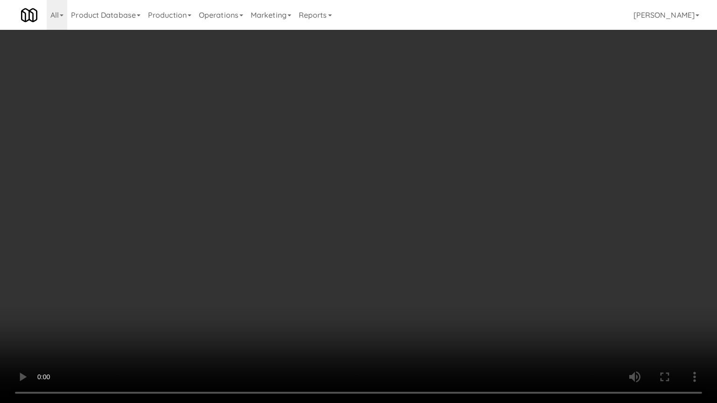
click at [454, 260] on video at bounding box center [358, 201] width 717 height 403
click at [457, 258] on video at bounding box center [358, 201] width 717 height 403
click at [458, 258] on video at bounding box center [358, 201] width 717 height 403
click at [454, 245] on video at bounding box center [358, 201] width 717 height 403
click at [454, 244] on video at bounding box center [358, 201] width 717 height 403
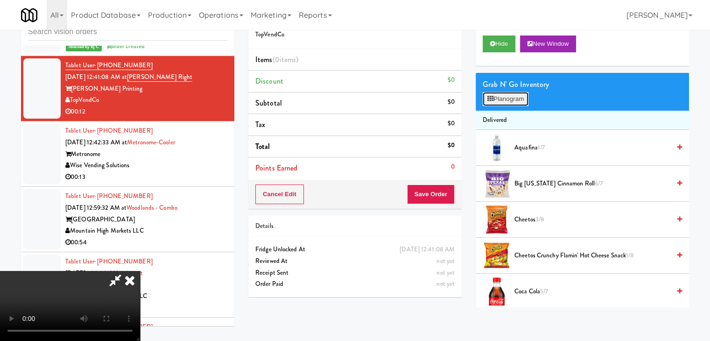
drag, startPoint x: 512, startPoint y: 97, endPoint x: 507, endPoint y: 104, distance: 8.8
click at [507, 104] on button "Planogram" at bounding box center [506, 99] width 46 height 14
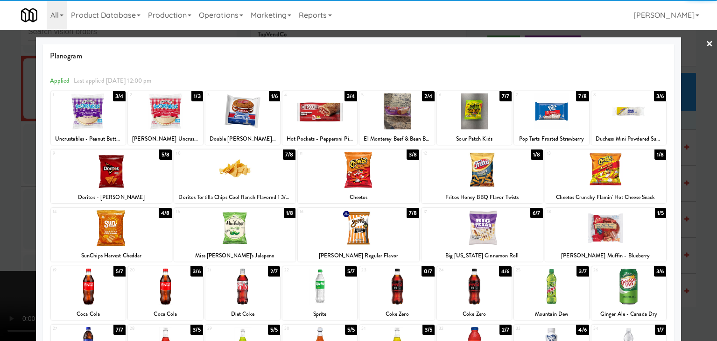
click at [122, 165] on div at bounding box center [111, 170] width 121 height 36
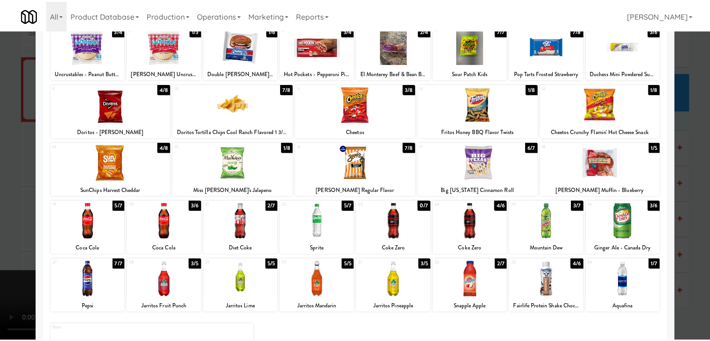
scroll to position [118, 0]
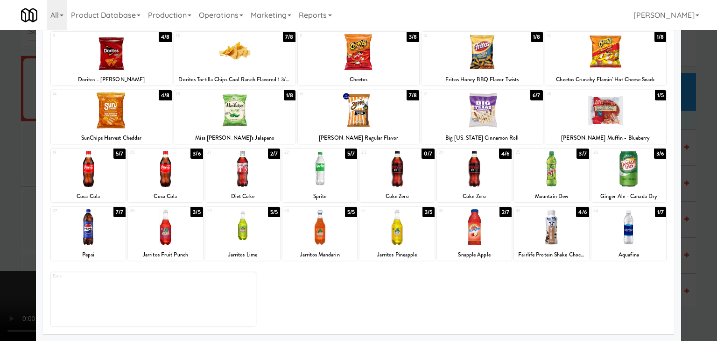
click at [97, 244] on div at bounding box center [88, 227] width 75 height 36
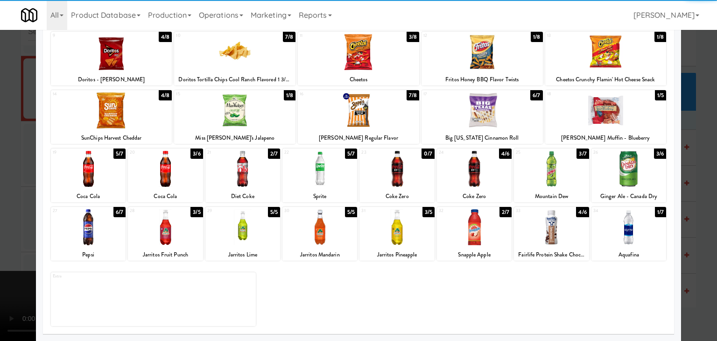
drag, startPoint x: 0, startPoint y: 226, endPoint x: 86, endPoint y: 230, distance: 86.0
click at [1, 226] on div at bounding box center [358, 170] width 717 height 341
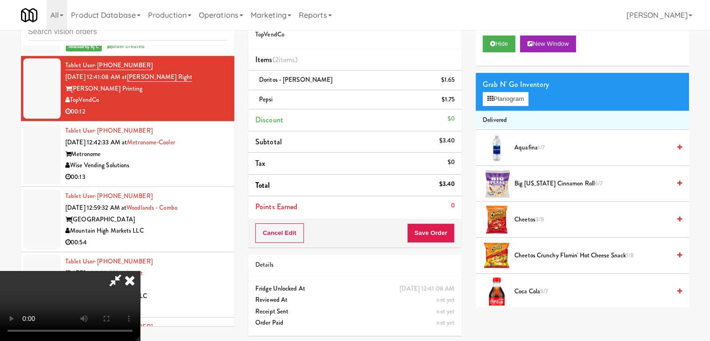
click at [140, 271] on video at bounding box center [70, 306] width 140 height 70
click at [431, 231] on button "Save Order" at bounding box center [431, 233] width 48 height 20
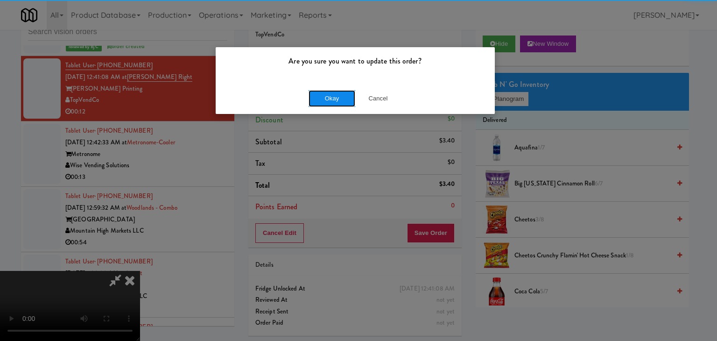
click at [318, 96] on button "Okay" at bounding box center [332, 98] width 47 height 17
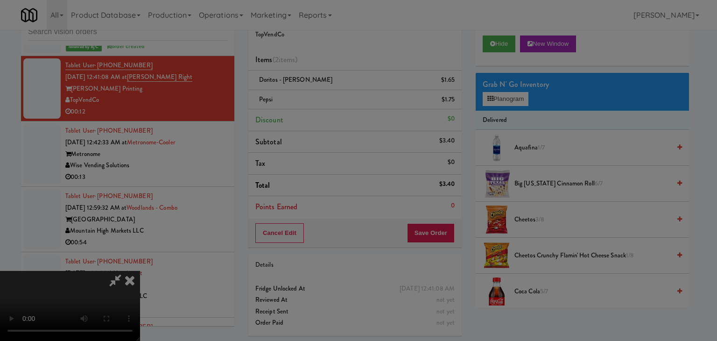
click at [318, 96] on body "Are you sure you want to update this order? Okay Cancel Okay Are you sure you w…" at bounding box center [358, 170] width 717 height 341
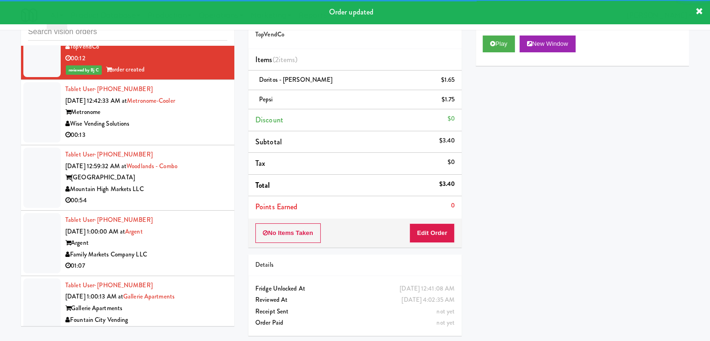
scroll to position [4251, 0]
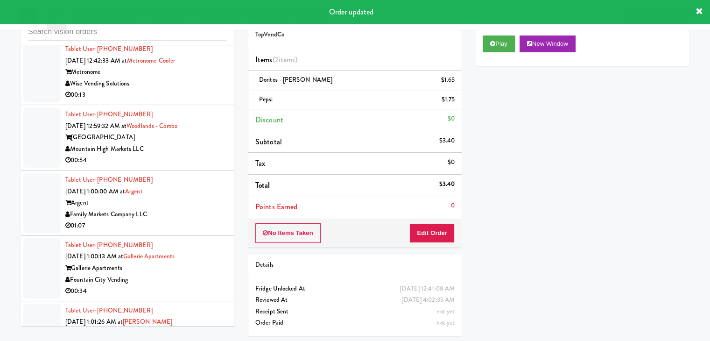
click at [192, 101] on div "00:13" at bounding box center [146, 95] width 162 height 12
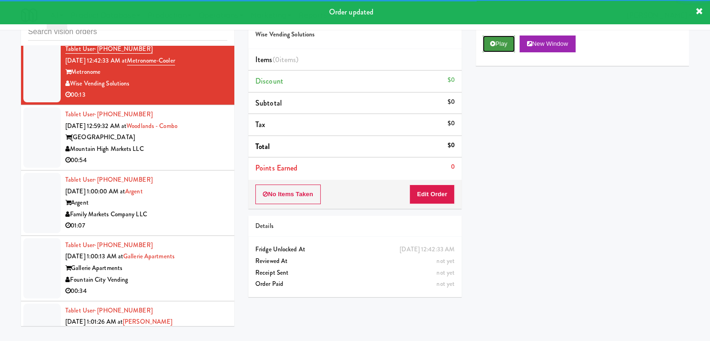
click at [494, 42] on icon at bounding box center [492, 44] width 5 height 6
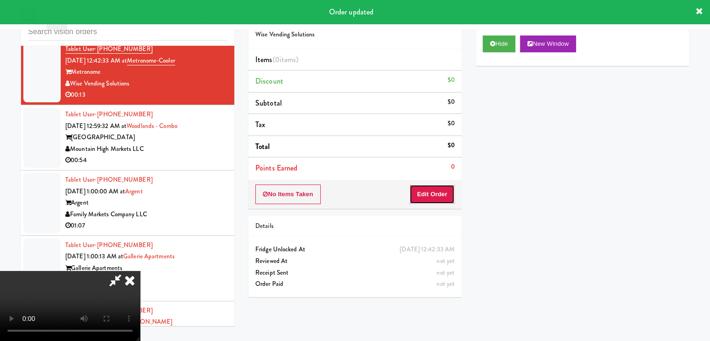
click at [437, 188] on button "Edit Order" at bounding box center [431, 194] width 45 height 20
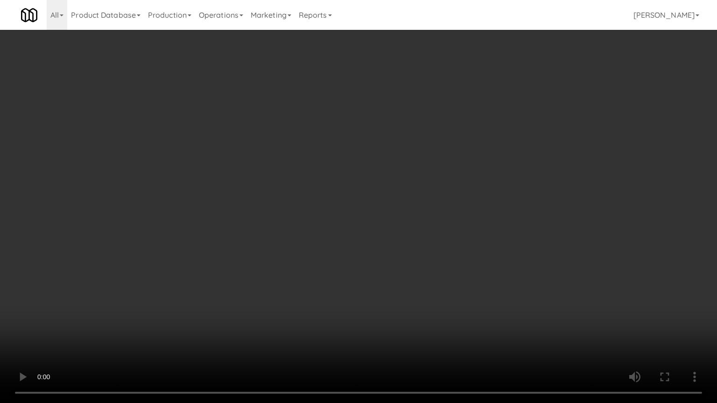
click at [379, 241] on video at bounding box center [358, 201] width 717 height 403
click at [374, 243] on video at bounding box center [358, 201] width 717 height 403
click at [382, 236] on video at bounding box center [358, 201] width 717 height 403
click at [382, 238] on video at bounding box center [358, 201] width 717 height 403
click at [386, 235] on video at bounding box center [358, 201] width 717 height 403
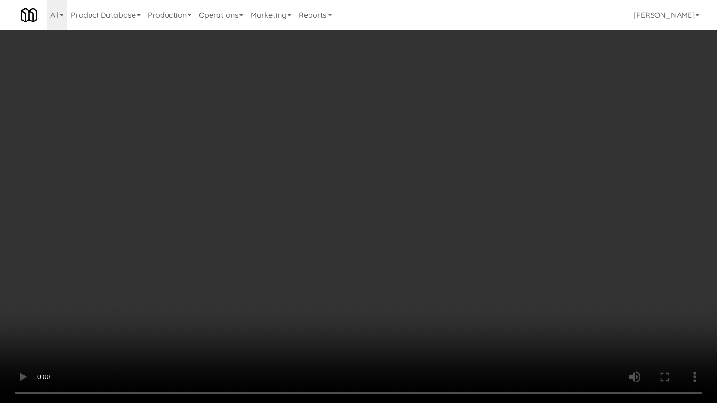
click at [386, 235] on video at bounding box center [358, 201] width 717 height 403
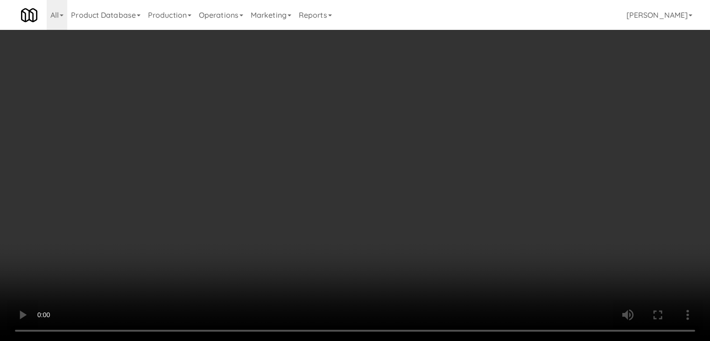
click at [308, 184] on video at bounding box center [355, 170] width 710 height 341
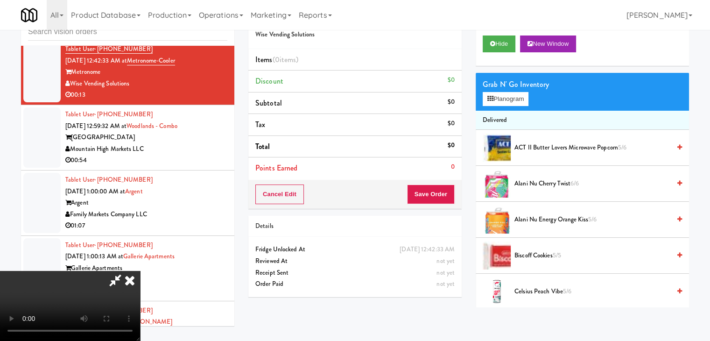
click at [140, 271] on video at bounding box center [70, 306] width 140 height 70
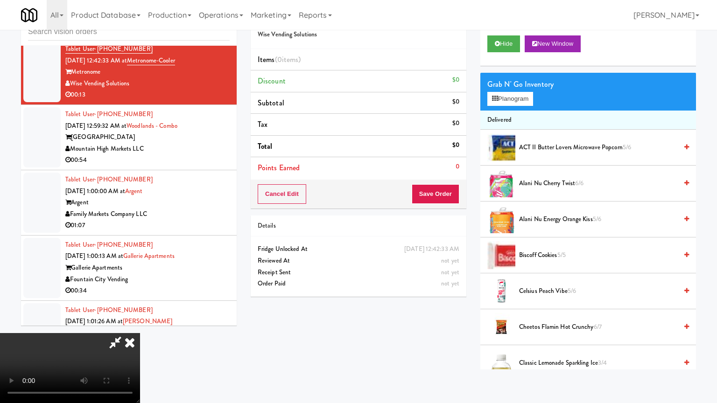
click at [140, 333] on video at bounding box center [70, 368] width 140 height 70
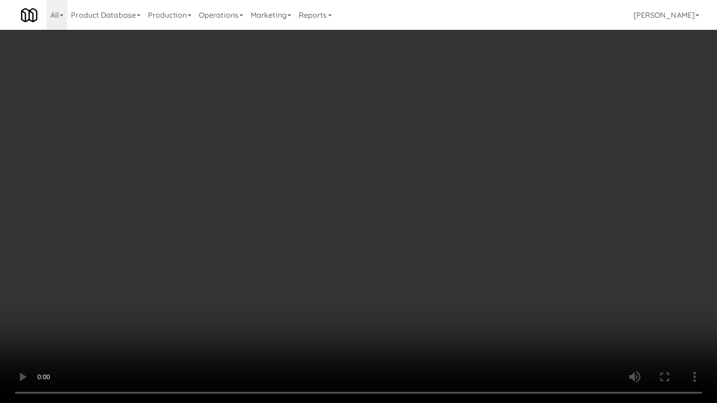
click at [412, 276] on video at bounding box center [358, 201] width 717 height 403
click at [412, 278] on video at bounding box center [358, 201] width 717 height 403
click at [412, 276] on video at bounding box center [358, 201] width 717 height 403
click at [414, 275] on video at bounding box center [358, 201] width 717 height 403
click at [416, 275] on video at bounding box center [358, 201] width 717 height 403
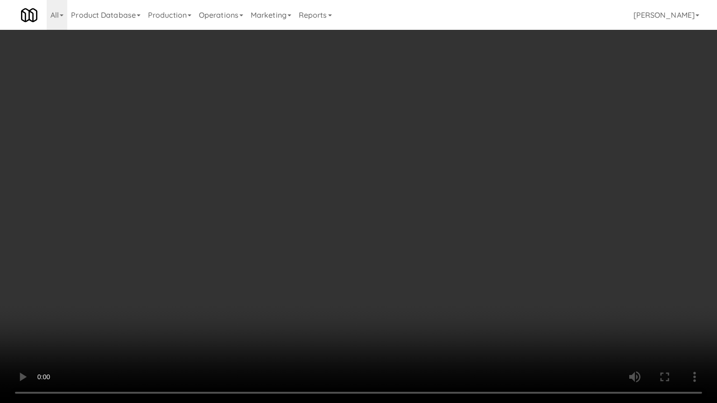
click at [427, 274] on video at bounding box center [358, 201] width 717 height 403
click at [428, 278] on video at bounding box center [358, 201] width 717 height 403
click at [431, 278] on video at bounding box center [358, 201] width 717 height 403
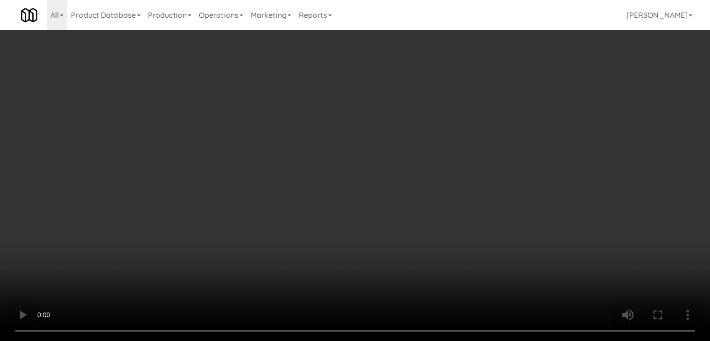
drag, startPoint x: 521, startPoint y: 85, endPoint x: 519, endPoint y: 92, distance: 6.9
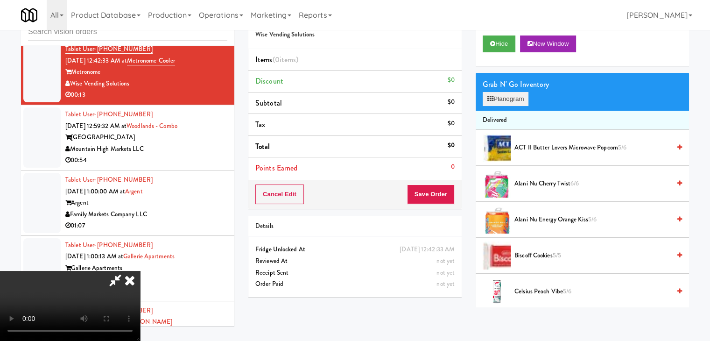
click at [520, 88] on div "Grab N' Go Inventory" at bounding box center [582, 84] width 199 height 14
click at [514, 98] on button "Planogram" at bounding box center [506, 99] width 46 height 14
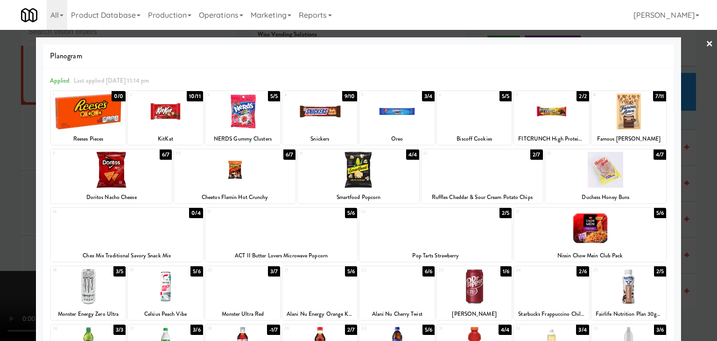
click at [150, 228] on div at bounding box center [127, 228] width 152 height 36
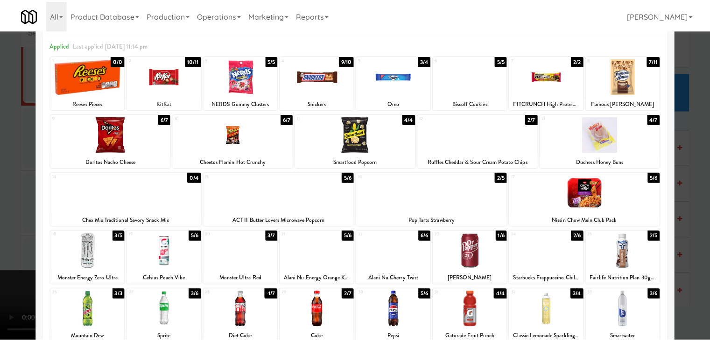
scroll to position [118, 0]
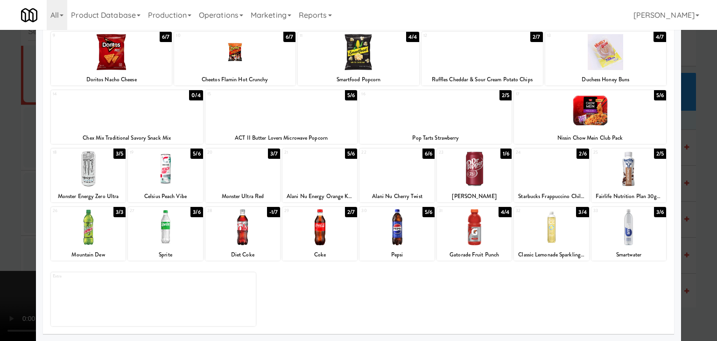
drag, startPoint x: 401, startPoint y: 233, endPoint x: 299, endPoint y: 242, distance: 103.1
click at [401, 232] on div at bounding box center [396, 227] width 75 height 36
click at [0, 278] on div at bounding box center [358, 170] width 717 height 341
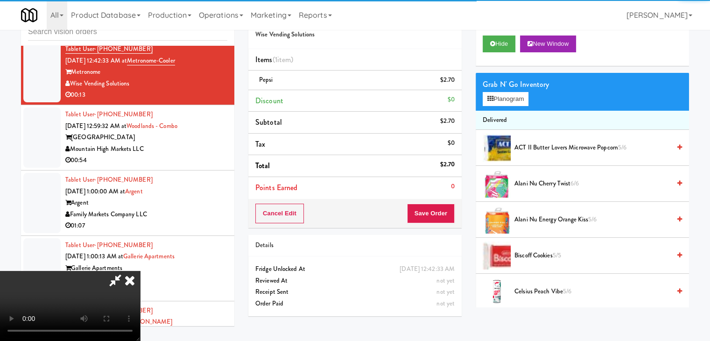
click at [140, 271] on video at bounding box center [70, 306] width 140 height 70
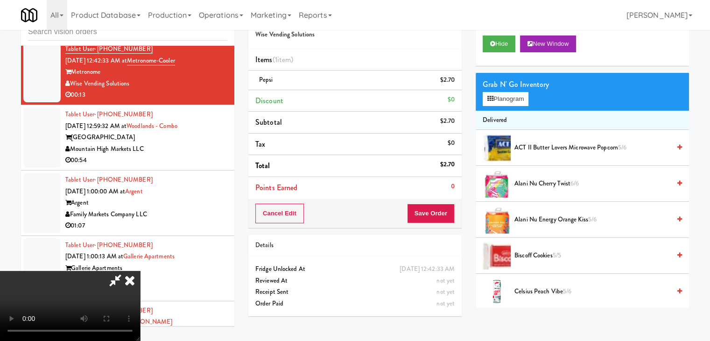
scroll to position [131, 0]
click at [140, 271] on video at bounding box center [70, 306] width 140 height 70
click at [431, 209] on button "Save Order" at bounding box center [431, 214] width 48 height 20
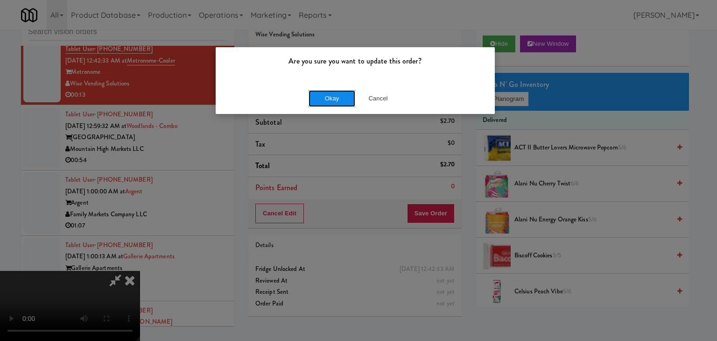
click at [335, 99] on button "Okay" at bounding box center [332, 98] width 47 height 17
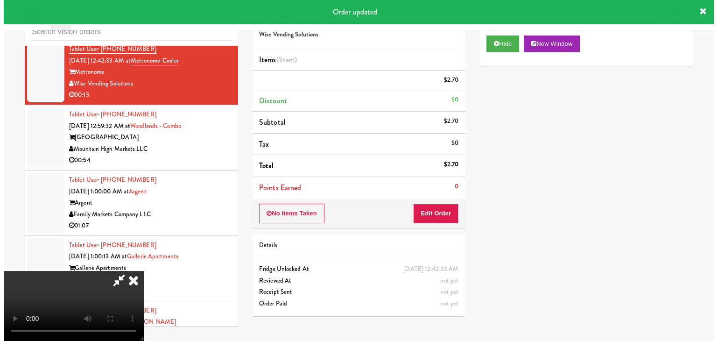
scroll to position [0, 0]
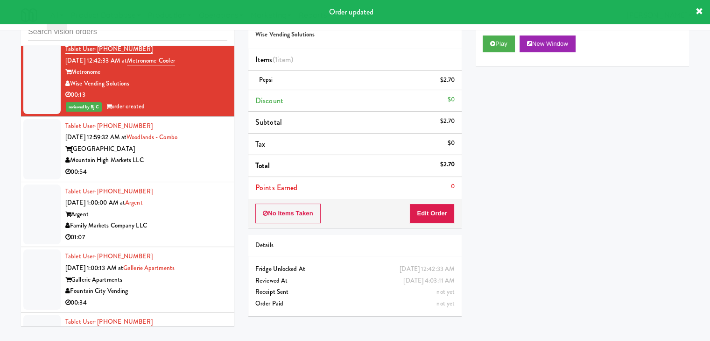
drag, startPoint x: 214, startPoint y: 185, endPoint x: 219, endPoint y: 188, distance: 5.8
click at [215, 178] on div "00:54" at bounding box center [146, 172] width 162 height 12
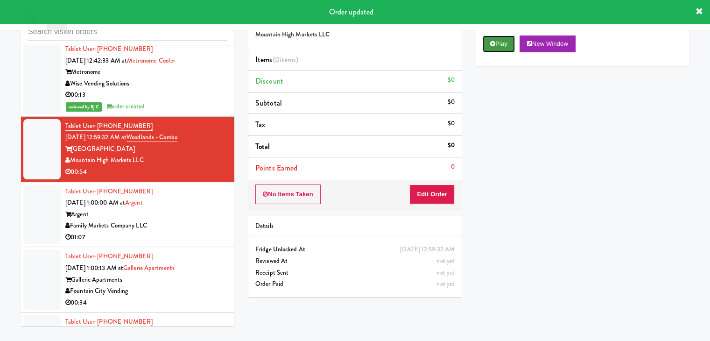
click at [492, 45] on icon at bounding box center [492, 44] width 5 height 6
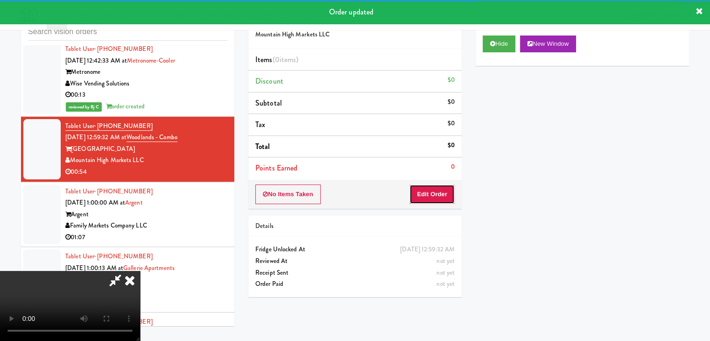
click at [440, 191] on button "Edit Order" at bounding box center [431, 194] width 45 height 20
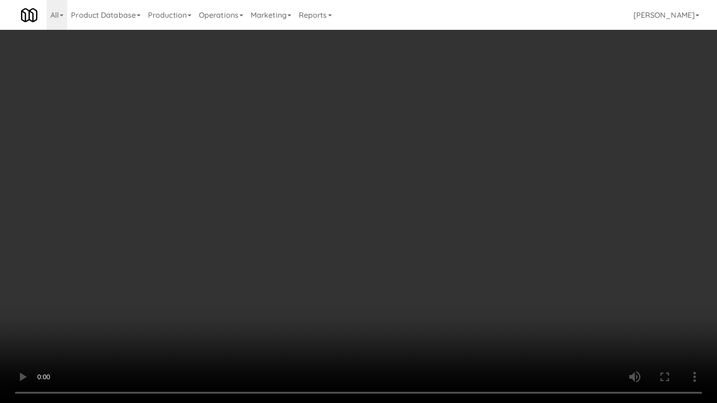
click at [369, 184] on video at bounding box center [358, 201] width 717 height 403
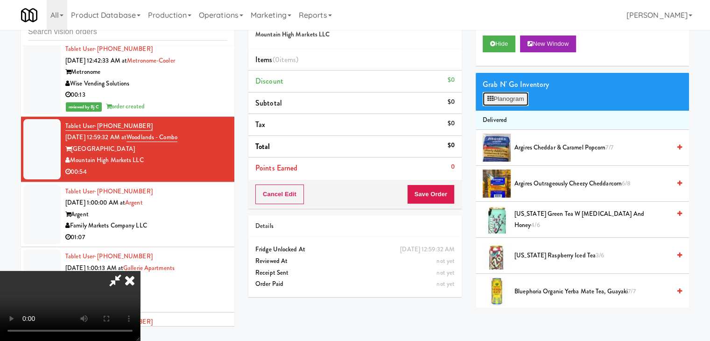
click at [501, 101] on button "Planogram" at bounding box center [506, 99] width 46 height 14
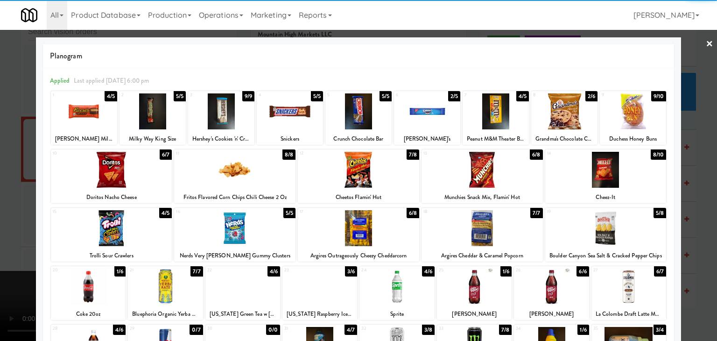
click at [238, 226] on div at bounding box center [234, 228] width 121 height 36
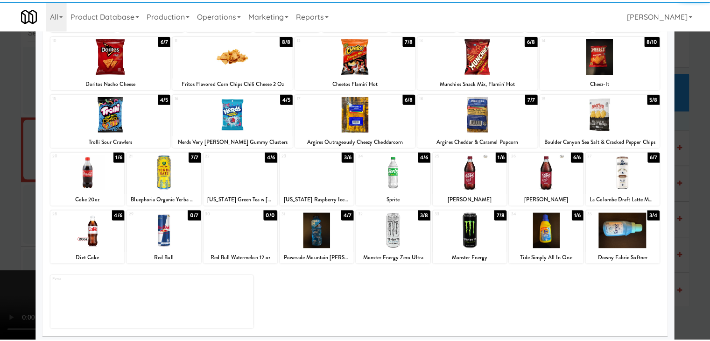
scroll to position [118, 0]
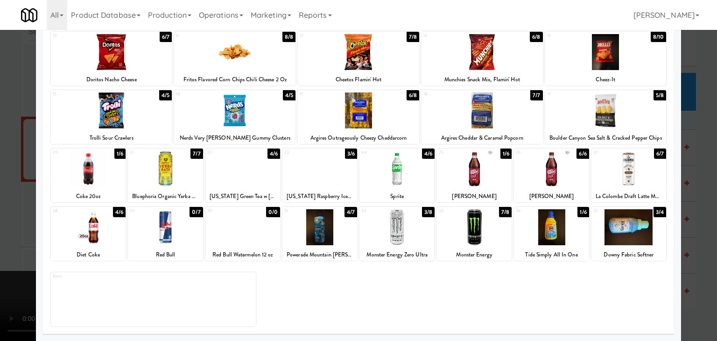
click at [544, 176] on div at bounding box center [551, 169] width 75 height 36
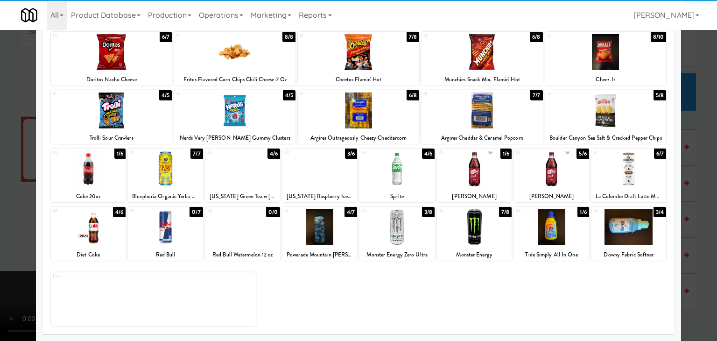
click at [4, 266] on div at bounding box center [358, 170] width 717 height 341
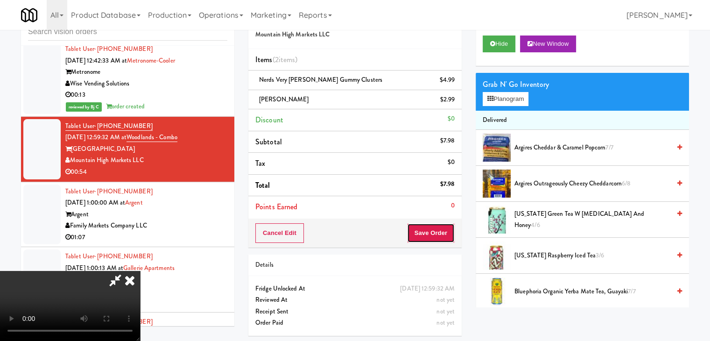
click at [448, 227] on button "Save Order" at bounding box center [431, 233] width 48 height 20
click at [446, 229] on button "Save Order" at bounding box center [431, 233] width 48 height 20
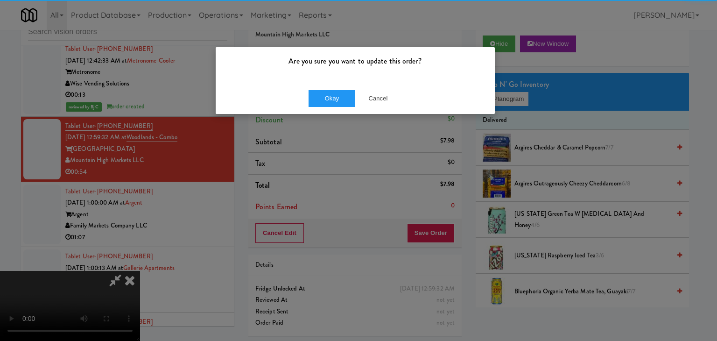
click at [323, 88] on div "Okay Cancel" at bounding box center [355, 98] width 279 height 31
click at [323, 96] on button "Okay" at bounding box center [332, 98] width 47 height 17
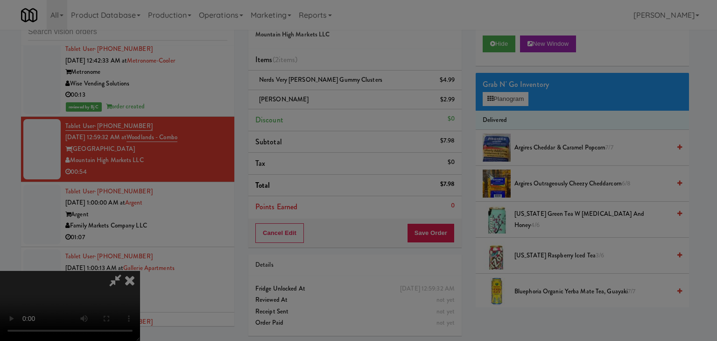
click at [323, 90] on button "Okay" at bounding box center [332, 81] width 47 height 17
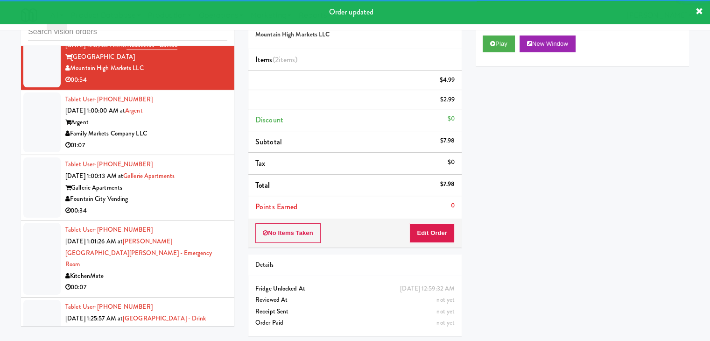
scroll to position [4344, 0]
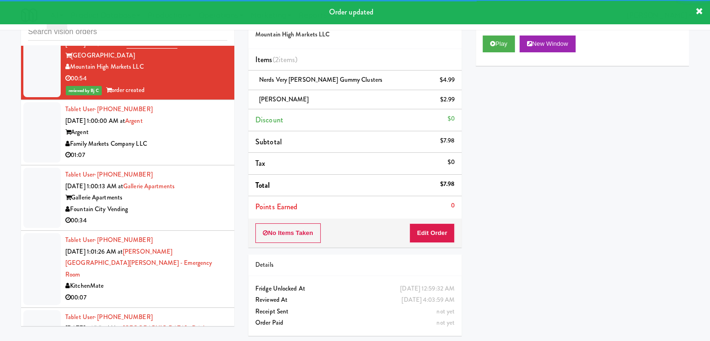
drag, startPoint x: 184, startPoint y: 161, endPoint x: 189, endPoint y: 166, distance: 6.6
click at [185, 150] on div "Family Markets Company LLC" at bounding box center [146, 144] width 162 height 12
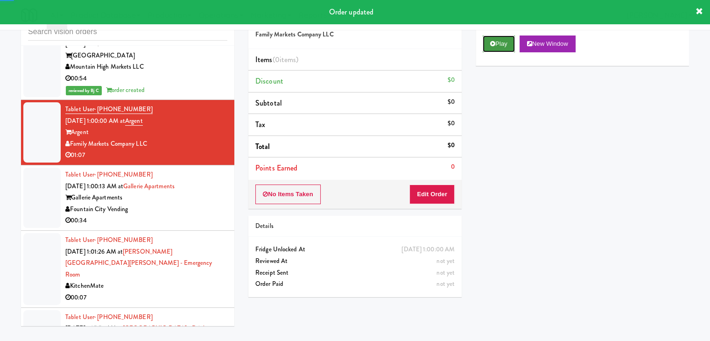
click at [499, 42] on button "Play" at bounding box center [499, 43] width 32 height 17
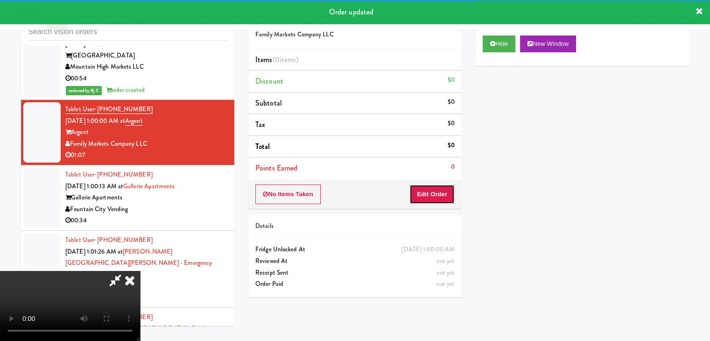
click at [426, 197] on button "Edit Order" at bounding box center [431, 194] width 45 height 20
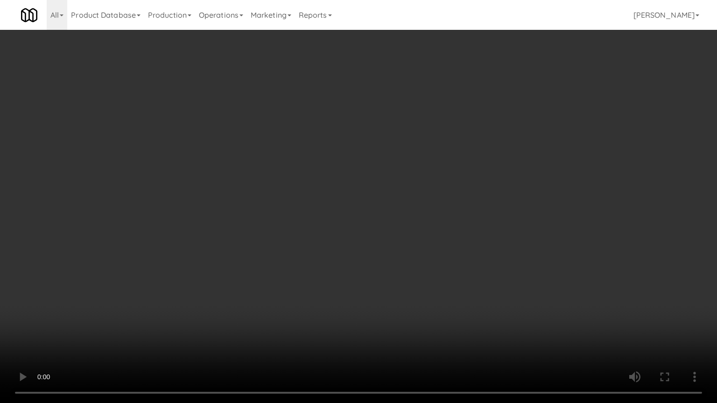
click at [487, 329] on video at bounding box center [358, 201] width 717 height 403
click at [472, 321] on video at bounding box center [358, 201] width 717 height 403
click at [472, 322] on video at bounding box center [358, 201] width 717 height 403
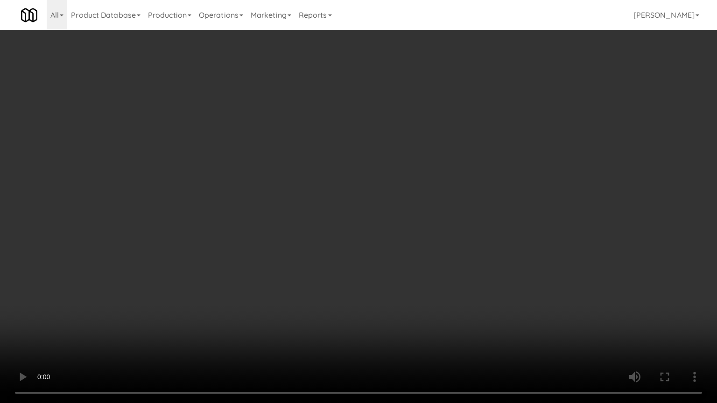
click at [469, 322] on video at bounding box center [358, 201] width 717 height 403
click at [470, 316] on video at bounding box center [358, 201] width 717 height 403
drag, startPoint x: 470, startPoint y: 316, endPoint x: 486, endPoint y: 239, distance: 78.6
click at [470, 316] on video at bounding box center [358, 201] width 717 height 403
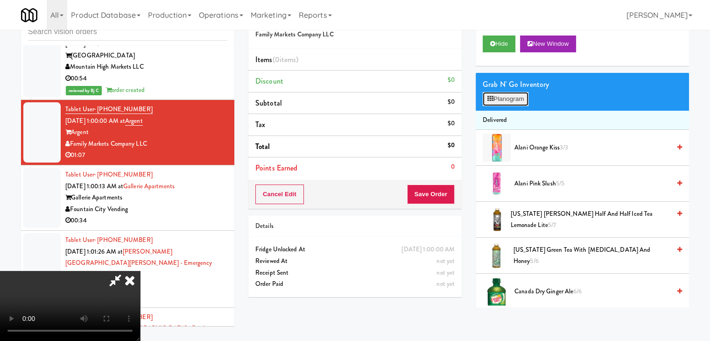
click at [516, 98] on button "Planogram" at bounding box center [506, 99] width 46 height 14
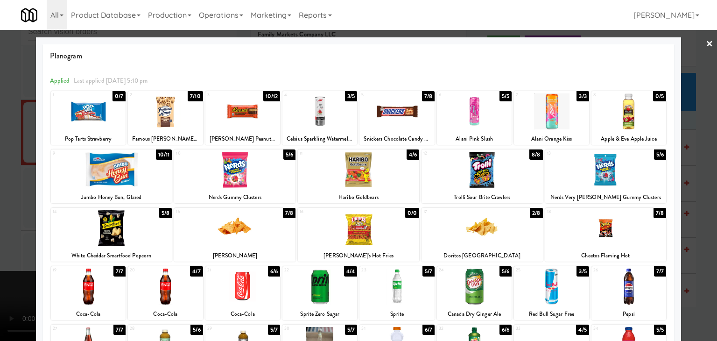
click at [498, 232] on div at bounding box center [482, 228] width 121 height 36
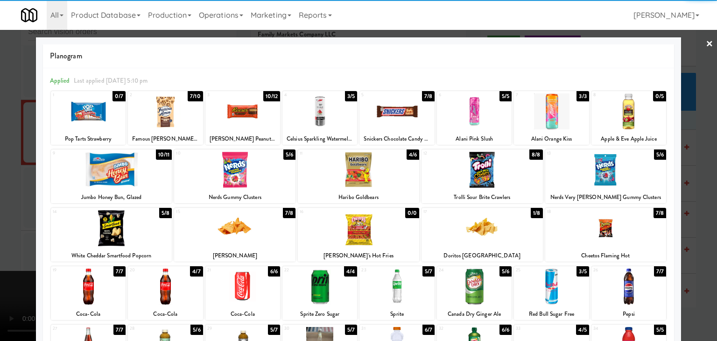
click at [409, 292] on div at bounding box center [396, 286] width 75 height 36
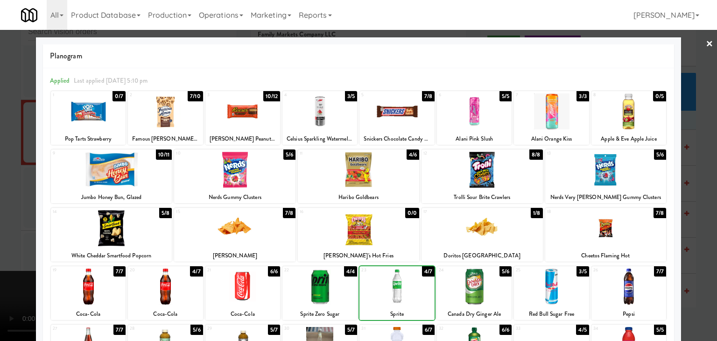
click at [408, 292] on div at bounding box center [396, 286] width 75 height 36
click at [471, 293] on div at bounding box center [474, 286] width 75 height 36
drag, startPoint x: 0, startPoint y: 295, endPoint x: 297, endPoint y: 308, distance: 297.1
click at [2, 295] on div at bounding box center [358, 170] width 717 height 341
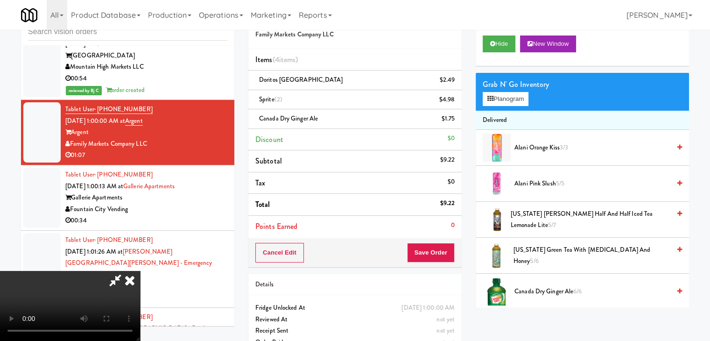
click at [140, 271] on video at bounding box center [70, 306] width 140 height 70
click at [443, 251] on button "Save Order" at bounding box center [431, 253] width 48 height 20
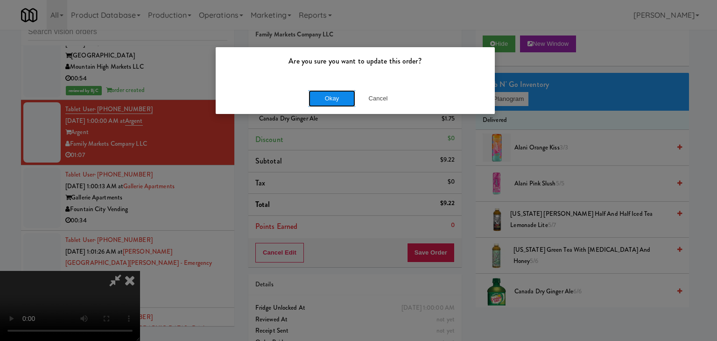
click at [338, 99] on button "Okay" at bounding box center [332, 98] width 47 height 17
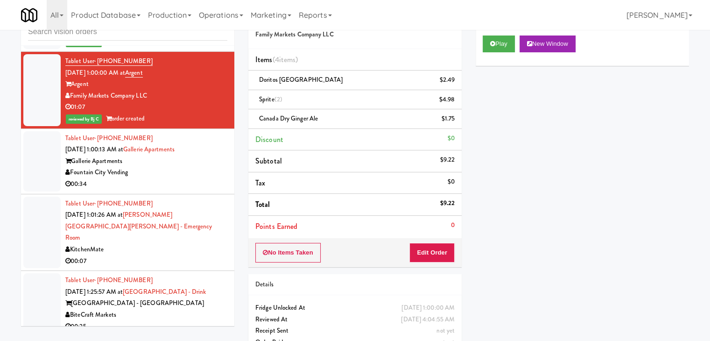
scroll to position [4484, 0]
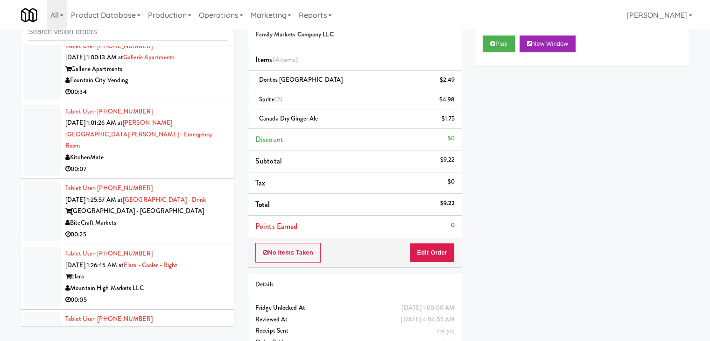
click at [190, 98] on div "00:34" at bounding box center [146, 92] width 162 height 12
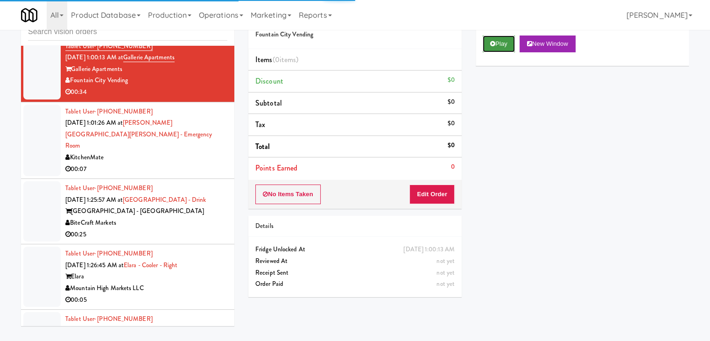
click at [506, 43] on button "Play" at bounding box center [499, 43] width 32 height 17
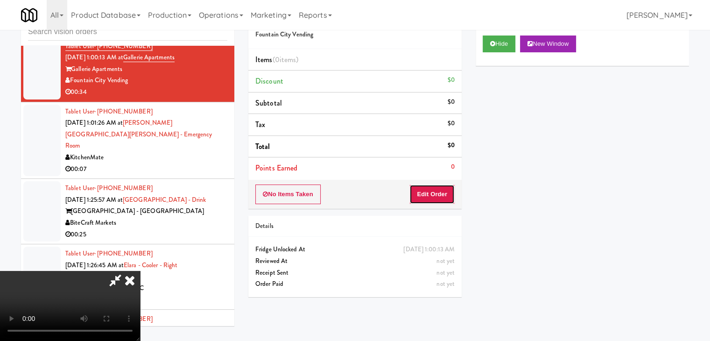
click at [444, 195] on button "Edit Order" at bounding box center [431, 194] width 45 height 20
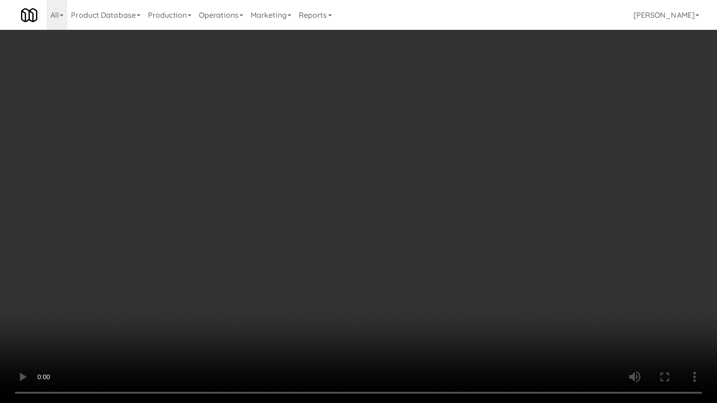
click at [442, 253] on video at bounding box center [358, 201] width 717 height 403
click at [445, 253] on video at bounding box center [358, 201] width 717 height 403
click at [447, 251] on video at bounding box center [358, 201] width 717 height 403
click at [455, 241] on video at bounding box center [358, 201] width 717 height 403
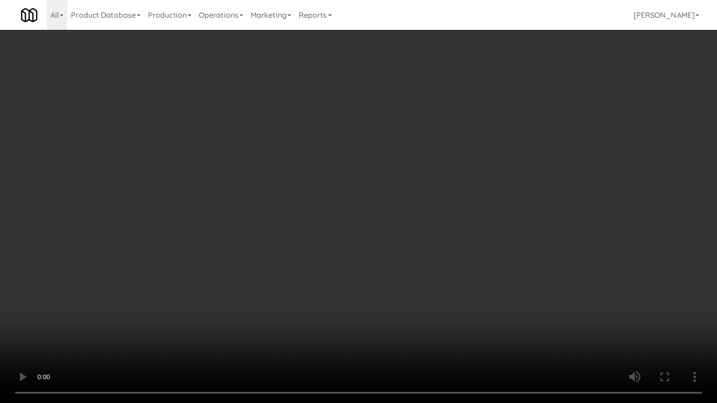
click at [454, 241] on video at bounding box center [358, 201] width 717 height 403
click at [456, 243] on video at bounding box center [358, 201] width 717 height 403
click at [417, 228] on video at bounding box center [358, 201] width 717 height 403
click at [448, 180] on video at bounding box center [358, 201] width 717 height 403
drag, startPoint x: 448, startPoint y: 180, endPoint x: 499, endPoint y: 102, distance: 93.5
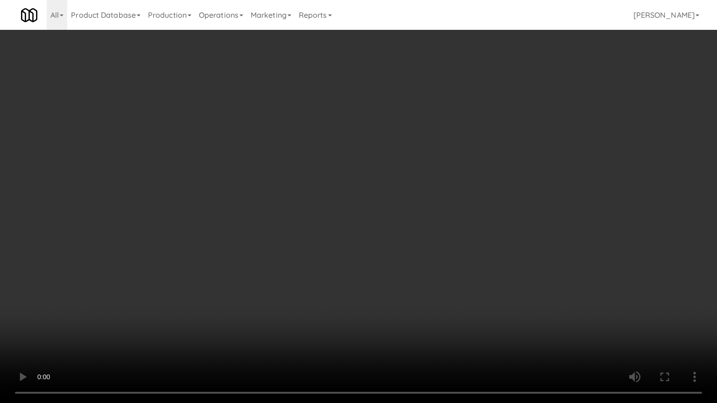
click at [450, 180] on video at bounding box center [358, 201] width 717 height 403
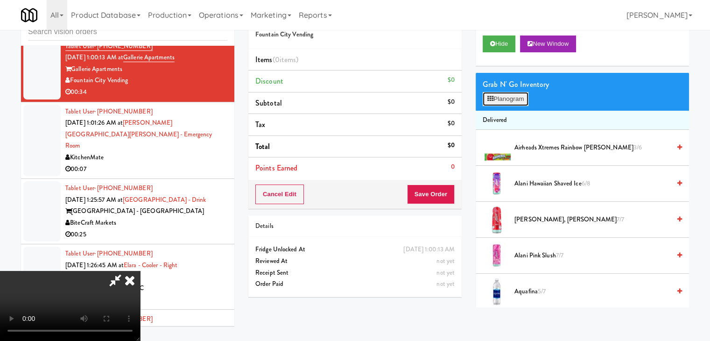
click at [506, 96] on button "Planogram" at bounding box center [506, 99] width 46 height 14
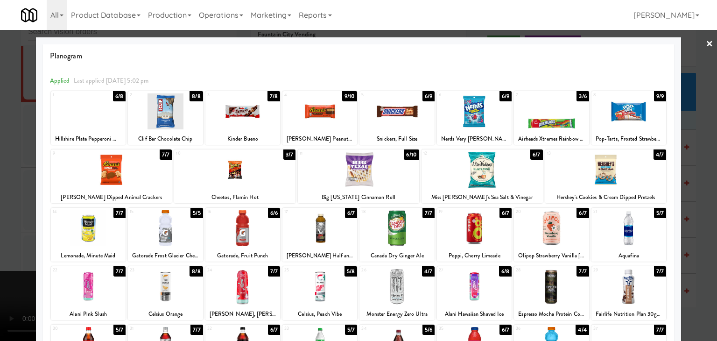
click at [98, 120] on div at bounding box center [88, 111] width 75 height 36
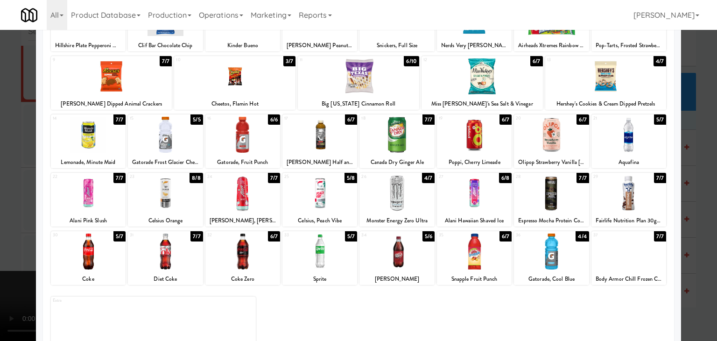
click at [319, 262] on div at bounding box center [319, 251] width 75 height 36
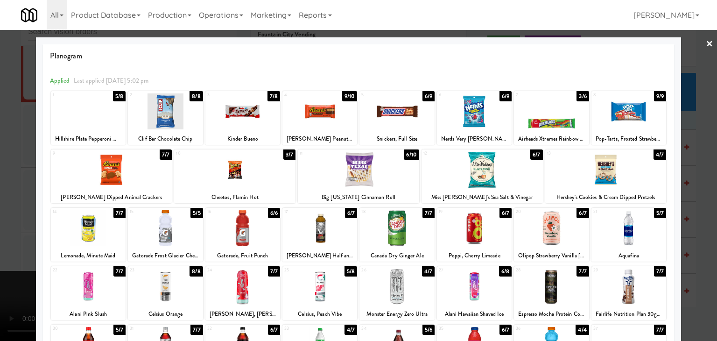
click at [558, 117] on div at bounding box center [551, 111] width 75 height 36
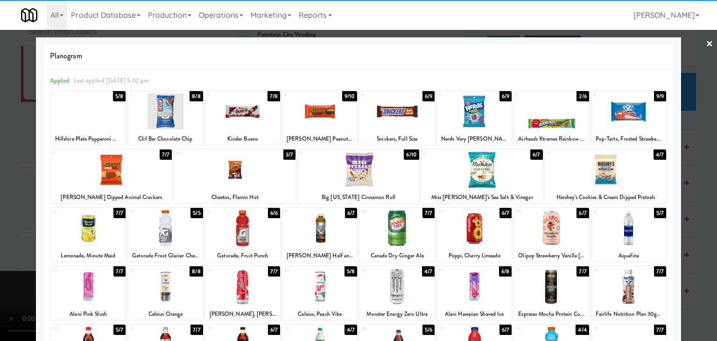
click at [236, 177] on div at bounding box center [234, 170] width 121 height 36
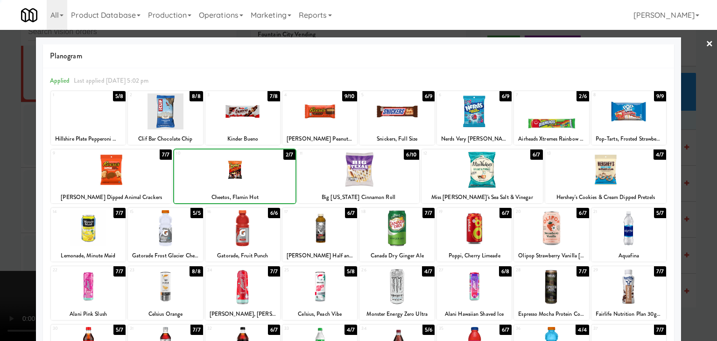
click at [3, 247] on div at bounding box center [358, 170] width 717 height 341
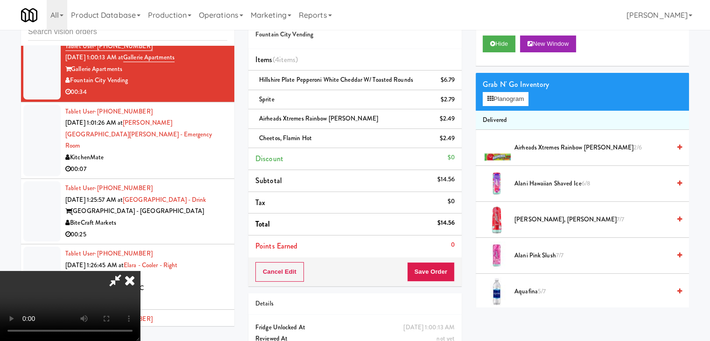
click at [447, 267] on div "Cancel Edit Save Order" at bounding box center [354, 271] width 213 height 29
click at [446, 267] on button "Save Order" at bounding box center [431, 272] width 48 height 20
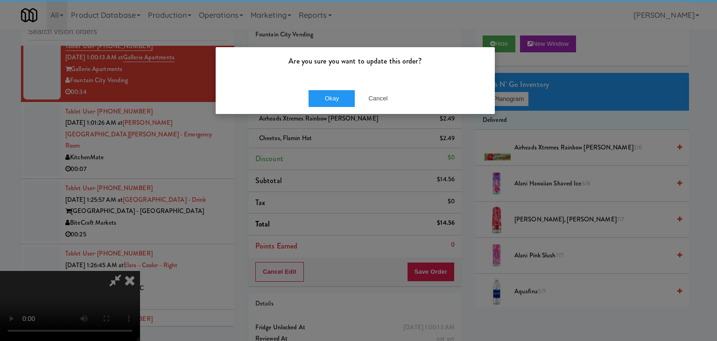
click at [330, 108] on div "Okay Cancel" at bounding box center [355, 98] width 279 height 31
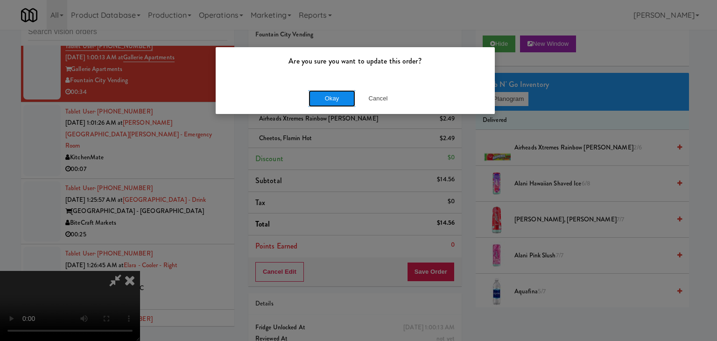
click at [336, 102] on button "Okay" at bounding box center [332, 98] width 47 height 17
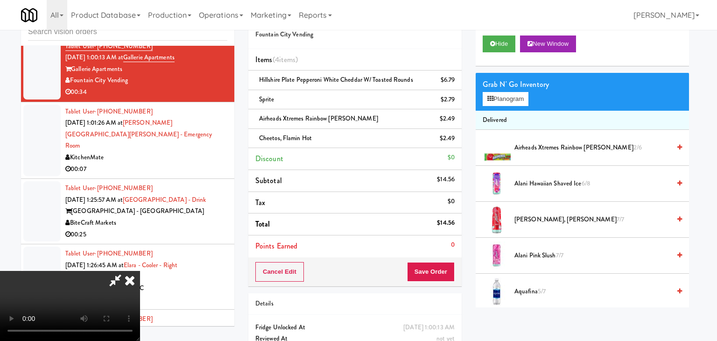
click at [336, 99] on body "Are you sure you want to update this order? Okay Cancel Okay Are you sure you w…" at bounding box center [358, 170] width 717 height 341
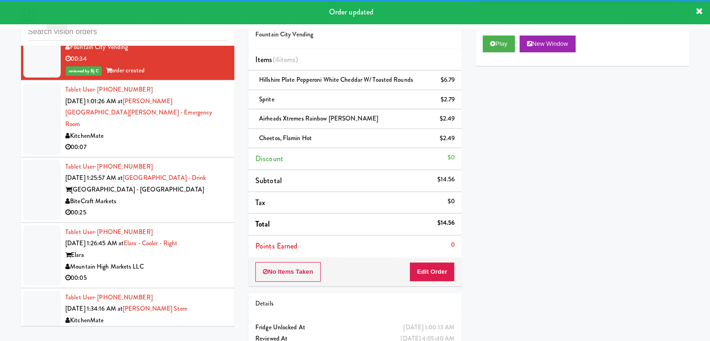
scroll to position [4578, 0]
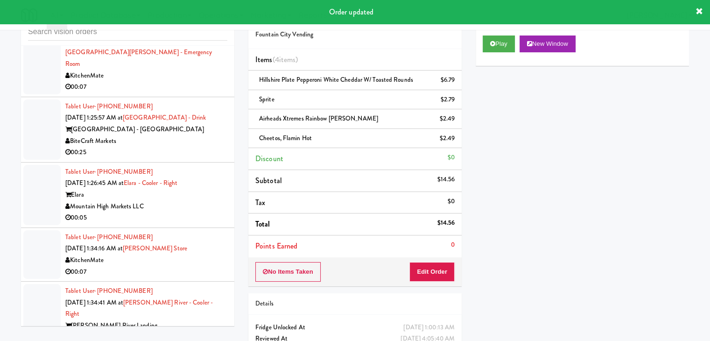
click at [204, 88] on div "00:07" at bounding box center [146, 87] width 162 height 12
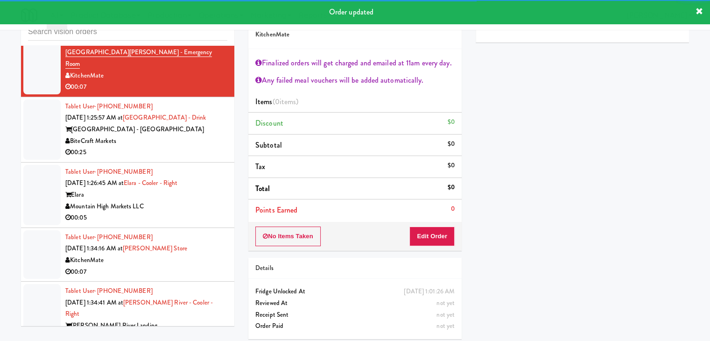
click at [166, 155] on div "00:25" at bounding box center [146, 153] width 162 height 12
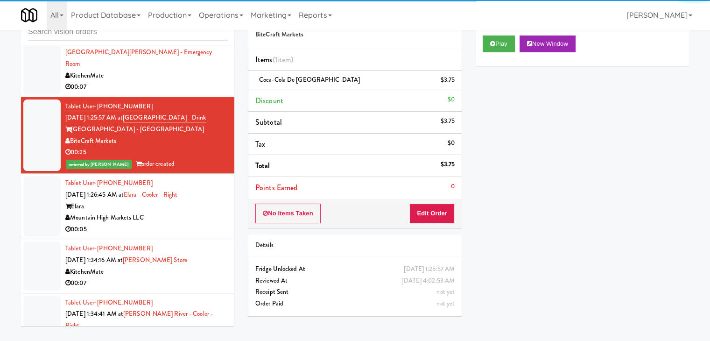
click at [190, 224] on div "Mountain High Markets LLC" at bounding box center [146, 218] width 162 height 12
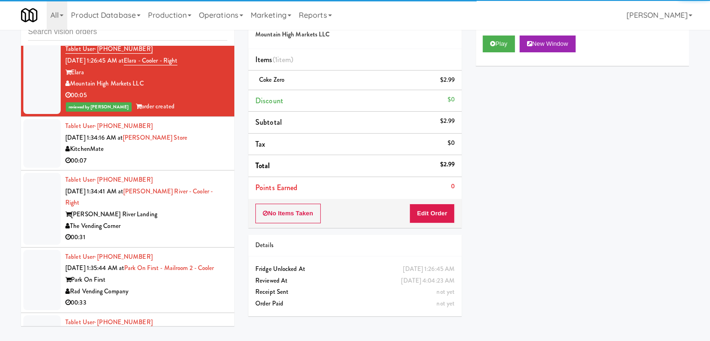
scroll to position [4718, 0]
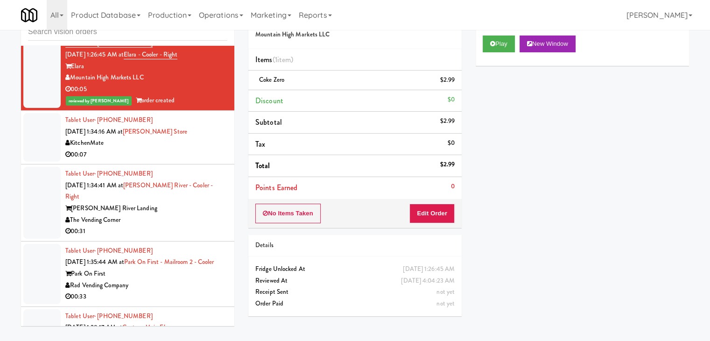
click at [201, 161] on div "00:07" at bounding box center [146, 155] width 162 height 12
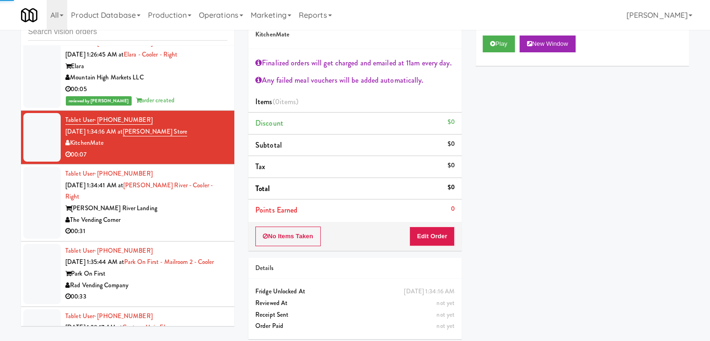
click at [192, 227] on div "00:31" at bounding box center [146, 231] width 162 height 12
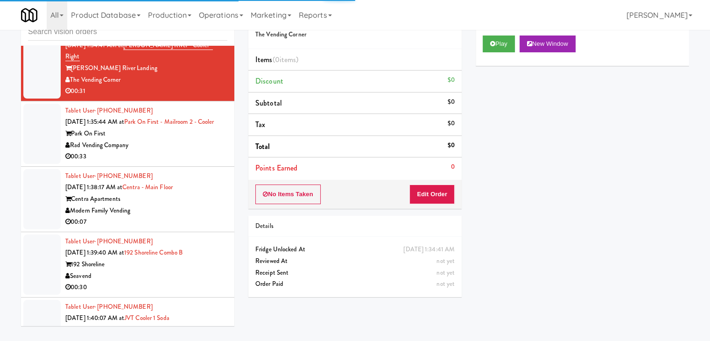
drag, startPoint x: 198, startPoint y: 146, endPoint x: 200, endPoint y: 152, distance: 6.3
click at [198, 147] on div "Rad Vending Company" at bounding box center [146, 146] width 162 height 12
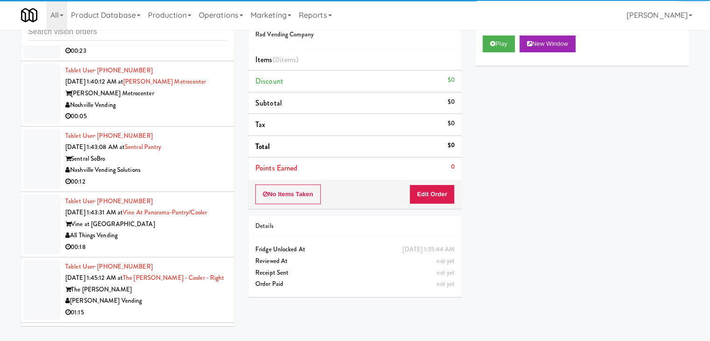
scroll to position [5185, 0]
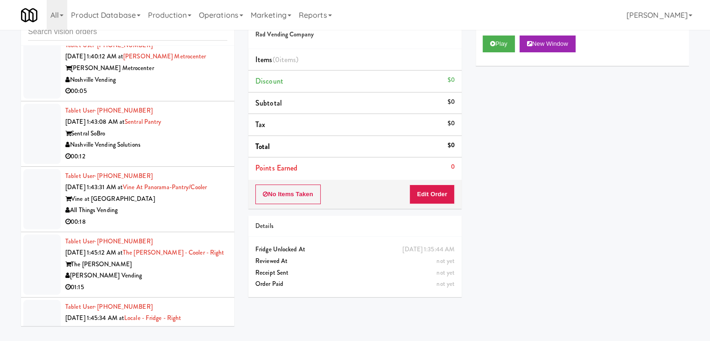
click at [194, 147] on div "Nashville Vending Solutions" at bounding box center [146, 145] width 162 height 12
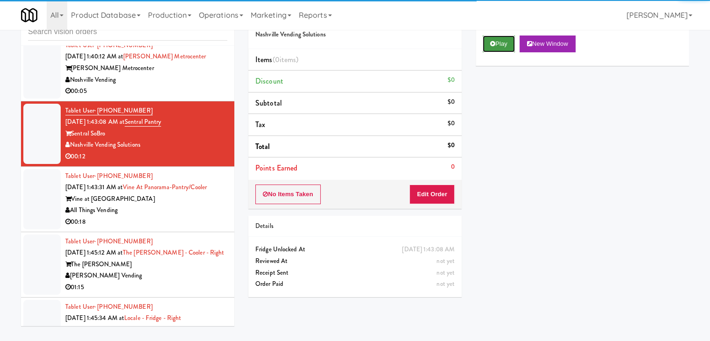
click at [493, 45] on icon at bounding box center [492, 44] width 5 height 6
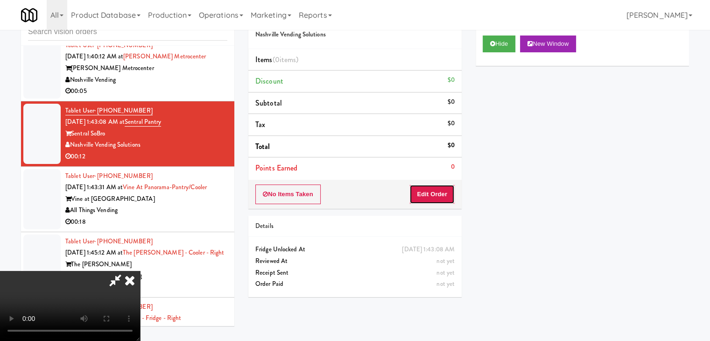
click at [433, 194] on button "Edit Order" at bounding box center [431, 194] width 45 height 20
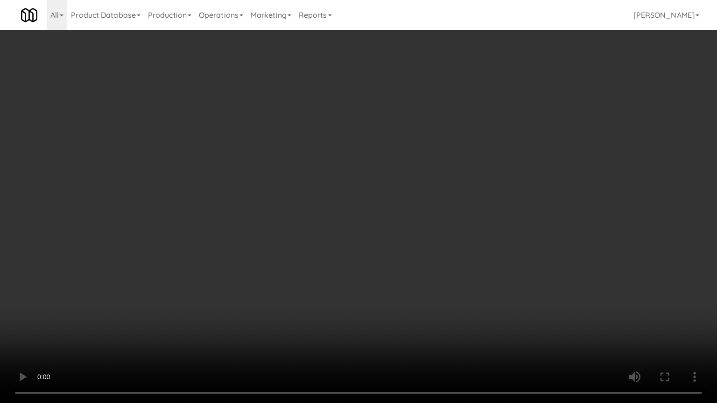
click at [420, 284] on video at bounding box center [358, 201] width 717 height 403
click at [433, 284] on video at bounding box center [358, 201] width 717 height 403
click at [431, 284] on video at bounding box center [358, 201] width 717 height 403
click at [443, 277] on video at bounding box center [358, 201] width 717 height 403
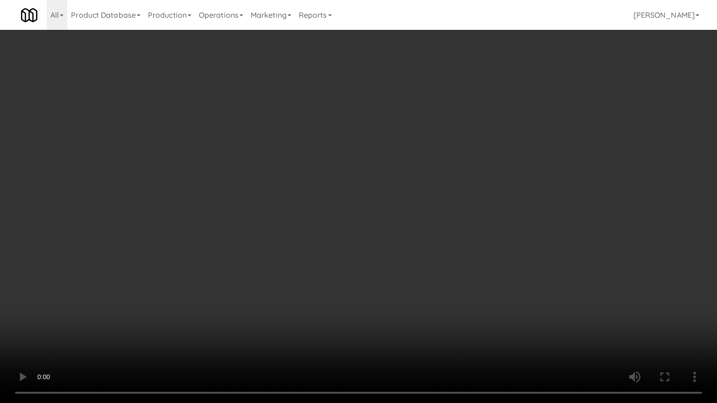
click at [443, 277] on video at bounding box center [358, 201] width 717 height 403
click at [444, 273] on video at bounding box center [358, 201] width 717 height 403
drag, startPoint x: 444, startPoint y: 273, endPoint x: 542, endPoint y: 120, distance: 181.2
click at [446, 272] on video at bounding box center [358, 201] width 717 height 403
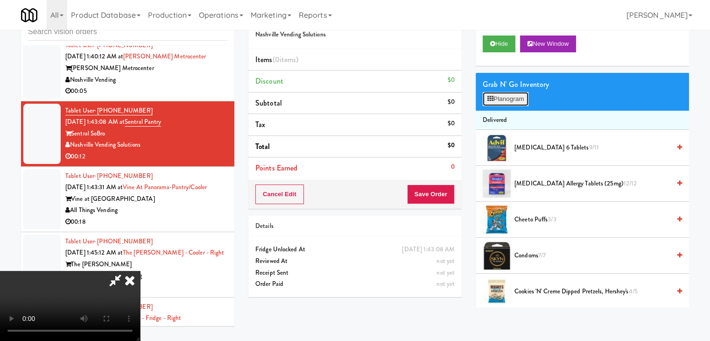
click at [521, 98] on button "Planogram" at bounding box center [506, 99] width 46 height 14
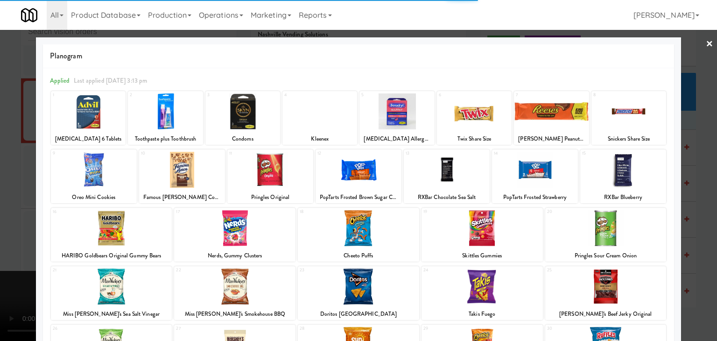
click at [543, 112] on div at bounding box center [551, 111] width 75 height 36
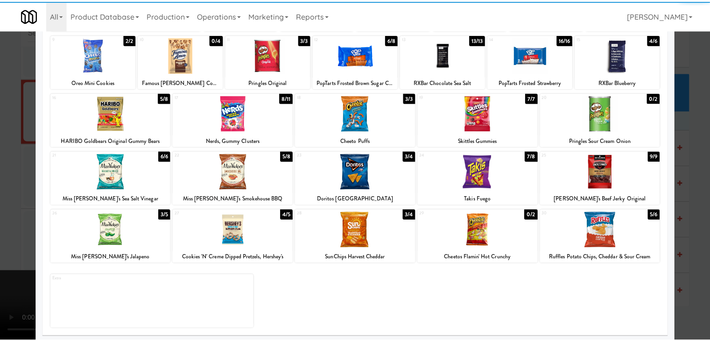
scroll to position [118, 0]
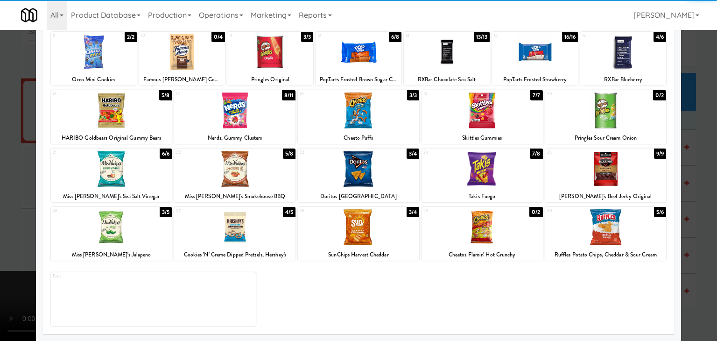
drag, startPoint x: 595, startPoint y: 238, endPoint x: 611, endPoint y: 235, distance: 16.6
click at [597, 238] on div at bounding box center [605, 227] width 121 height 36
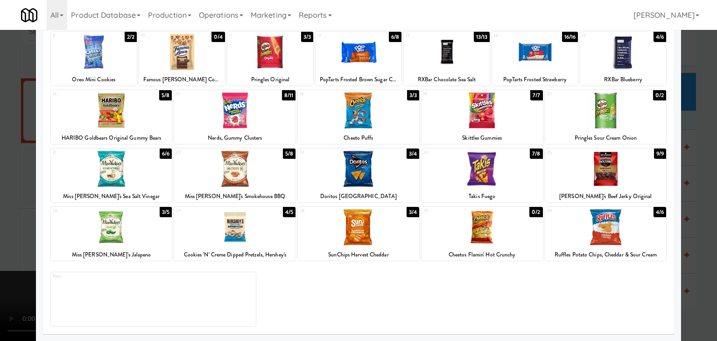
click at [693, 234] on div at bounding box center [358, 170] width 717 height 341
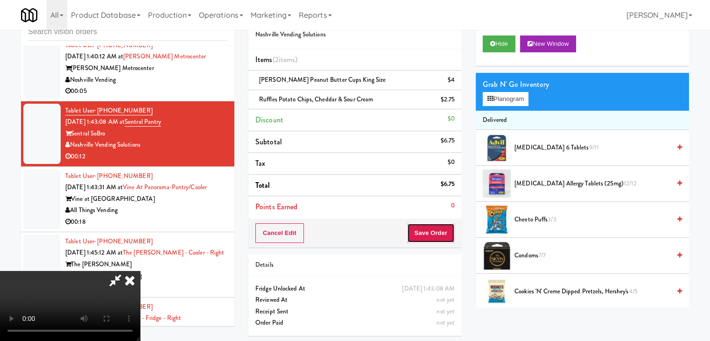
click at [443, 228] on button "Save Order" at bounding box center [431, 233] width 48 height 20
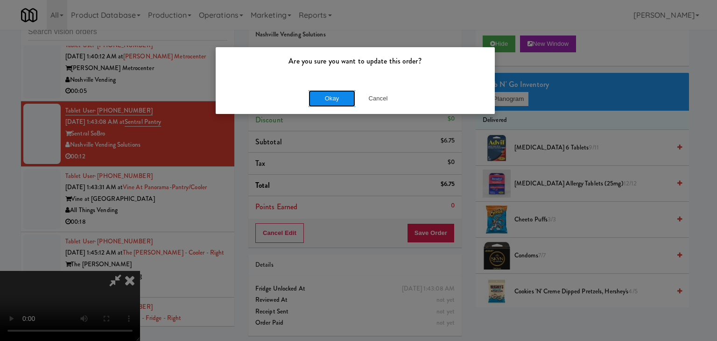
click at [327, 96] on button "Okay" at bounding box center [332, 98] width 47 height 17
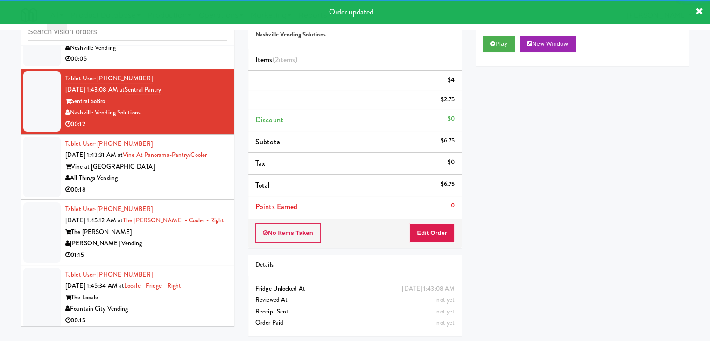
scroll to position [5325, 0]
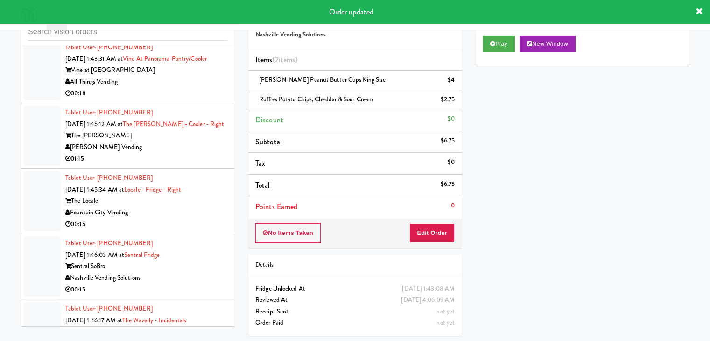
click at [199, 88] on div "All Things Vending" at bounding box center [146, 82] width 162 height 12
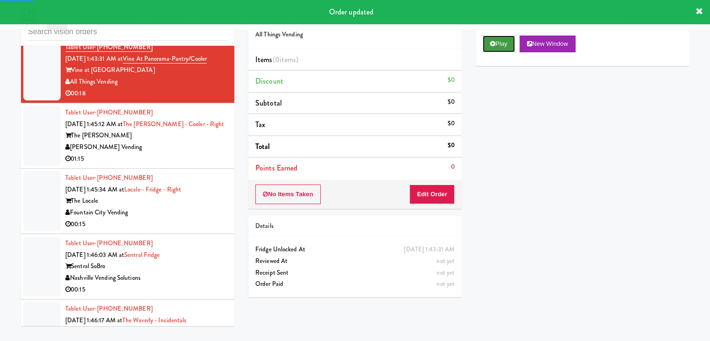
click at [501, 42] on button "Play" at bounding box center [499, 43] width 32 height 17
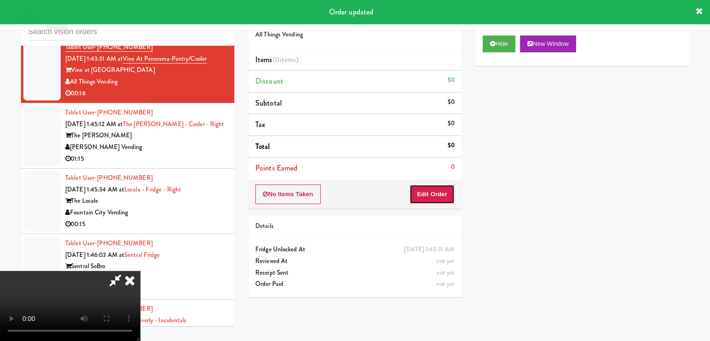
click at [422, 195] on button "Edit Order" at bounding box center [431, 194] width 45 height 20
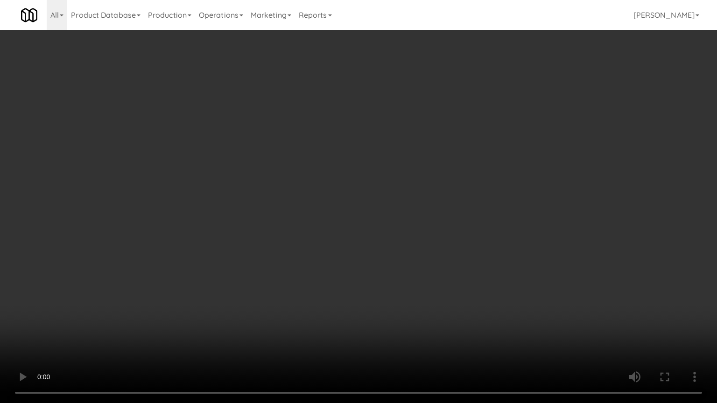
drag, startPoint x: 439, startPoint y: 271, endPoint x: 450, endPoint y: 349, distance: 79.3
click at [440, 276] on video at bounding box center [358, 201] width 717 height 403
click at [372, 308] on video at bounding box center [358, 201] width 717 height 403
click at [372, 309] on video at bounding box center [358, 201] width 717 height 403
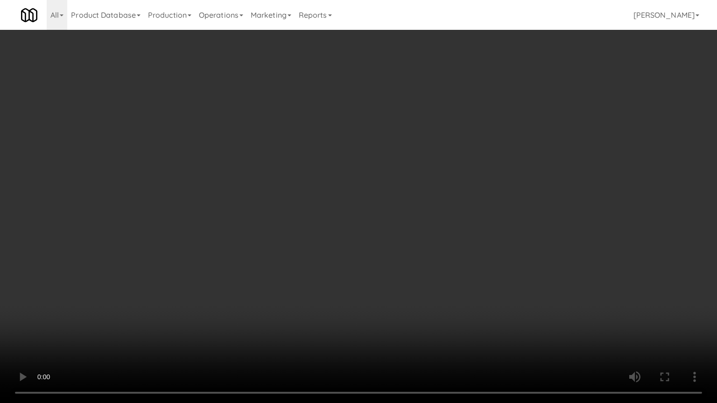
click at [372, 309] on video at bounding box center [358, 201] width 717 height 403
click at [372, 310] on video at bounding box center [358, 201] width 717 height 403
click at [371, 233] on video at bounding box center [358, 201] width 717 height 403
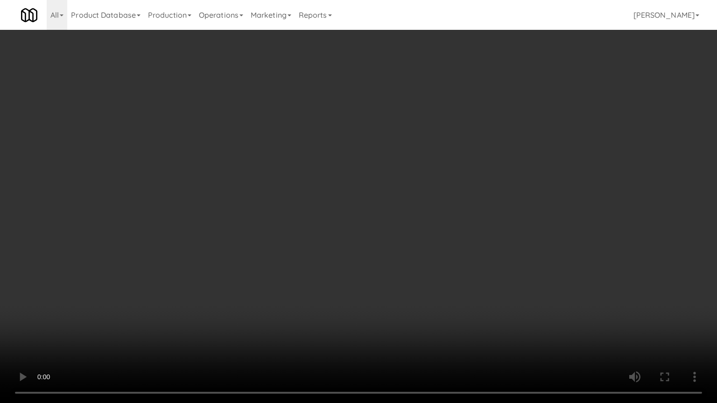
click at [372, 232] on video at bounding box center [358, 201] width 717 height 403
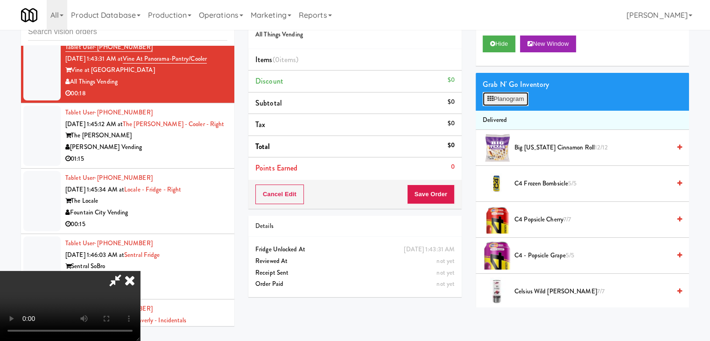
click at [512, 102] on button "Planogram" at bounding box center [506, 99] width 46 height 14
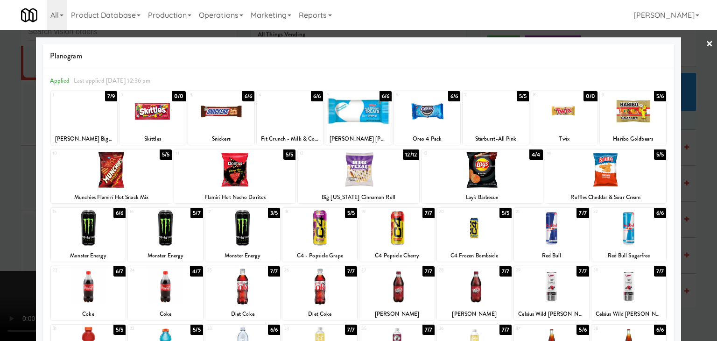
click at [58, 123] on div at bounding box center [84, 111] width 66 height 36
drag, startPoint x: 0, startPoint y: 149, endPoint x: 389, endPoint y: 154, distance: 389.3
click at [10, 147] on div at bounding box center [358, 170] width 717 height 341
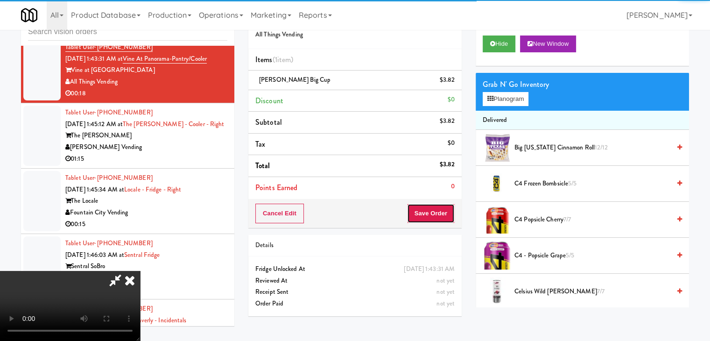
click at [437, 204] on button "Save Order" at bounding box center [431, 214] width 48 height 20
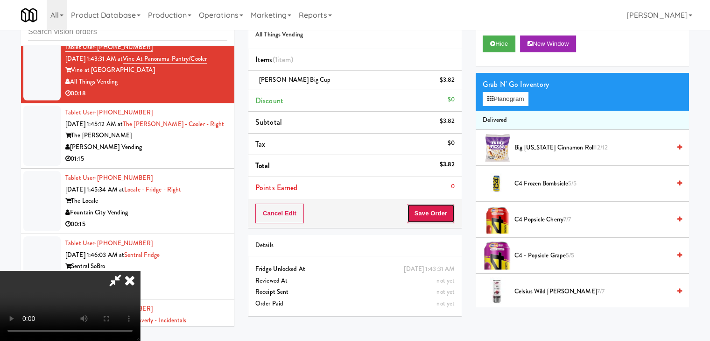
click at [436, 209] on button "Save Order" at bounding box center [431, 214] width 48 height 20
click at [434, 207] on button "Save Order" at bounding box center [431, 214] width 48 height 20
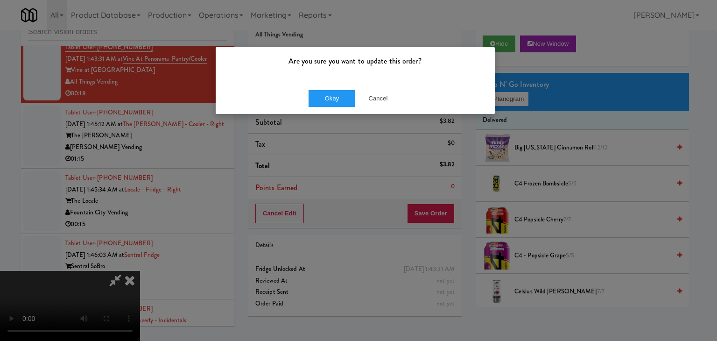
drag, startPoint x: 322, startPoint y: 84, endPoint x: 323, endPoint y: 94, distance: 9.4
click at [322, 85] on div "Okay Cancel" at bounding box center [355, 98] width 279 height 31
click at [323, 94] on button "Okay" at bounding box center [332, 98] width 47 height 17
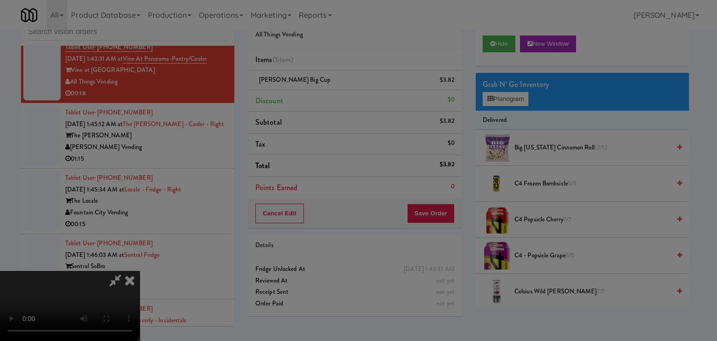
click at [323, 90] on button "Okay" at bounding box center [332, 81] width 47 height 17
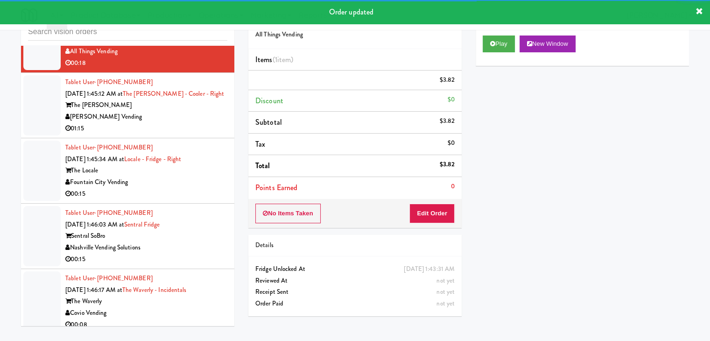
scroll to position [5371, 0]
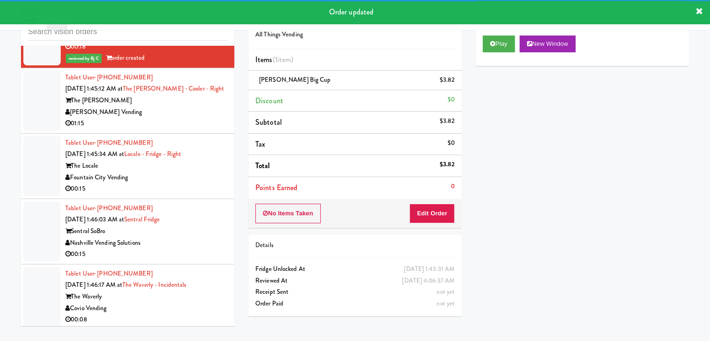
click at [167, 118] on div "[PERSON_NAME] Vending" at bounding box center [146, 112] width 162 height 12
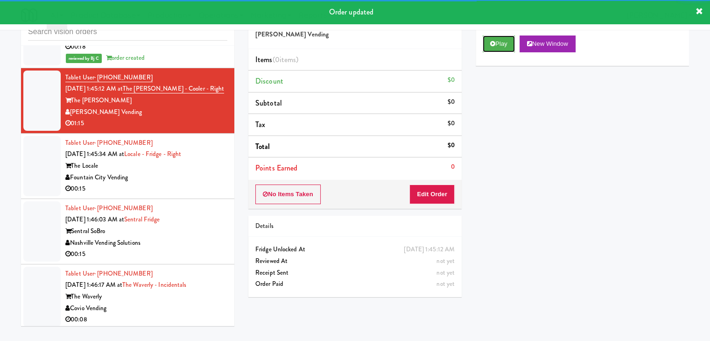
drag, startPoint x: 500, startPoint y: 45, endPoint x: 435, endPoint y: 152, distance: 125.1
click at [500, 47] on button "Play" at bounding box center [499, 43] width 32 height 17
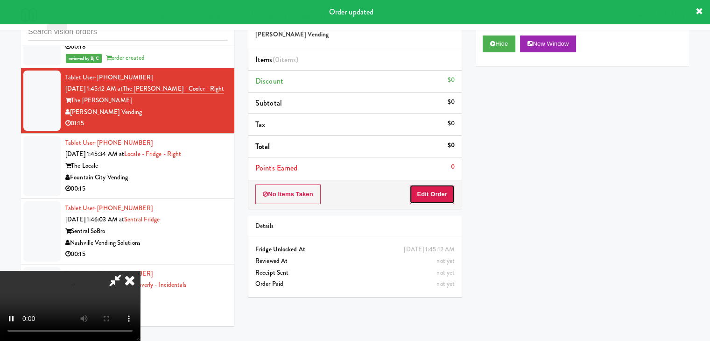
click at [418, 200] on button "Edit Order" at bounding box center [431, 194] width 45 height 20
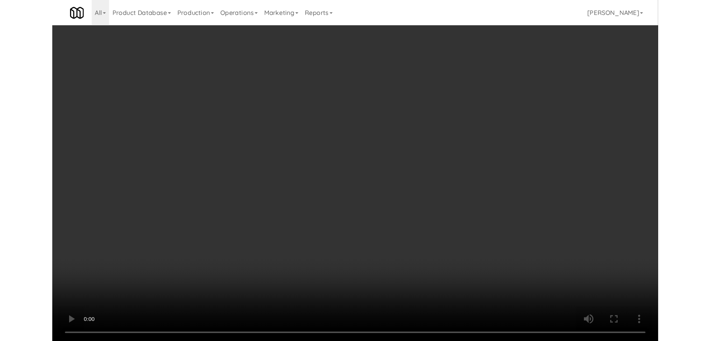
scroll to position [5360, 0]
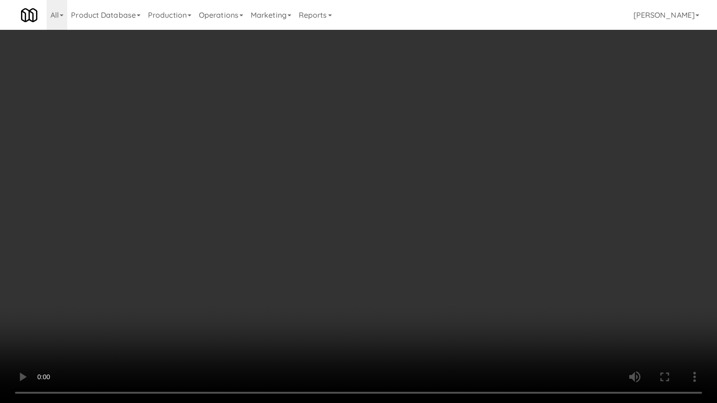
click at [374, 233] on video at bounding box center [358, 201] width 717 height 403
click at [375, 233] on video at bounding box center [358, 201] width 717 height 403
click at [421, 217] on video at bounding box center [358, 201] width 717 height 403
click at [422, 217] on video at bounding box center [358, 201] width 717 height 403
click at [469, 204] on video at bounding box center [358, 201] width 717 height 403
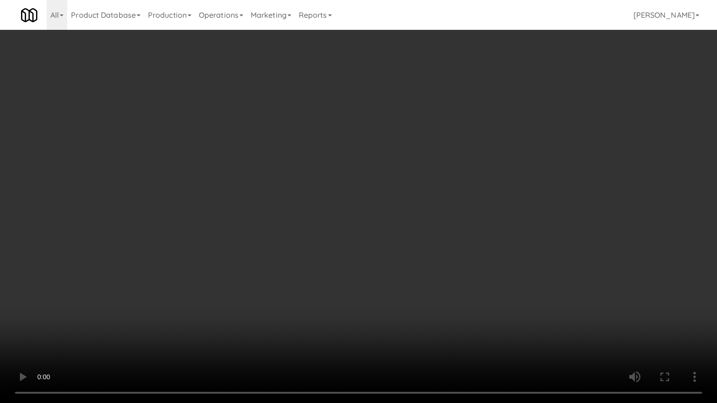
click at [495, 305] on video at bounding box center [358, 201] width 717 height 403
click at [492, 308] on video at bounding box center [358, 201] width 717 height 403
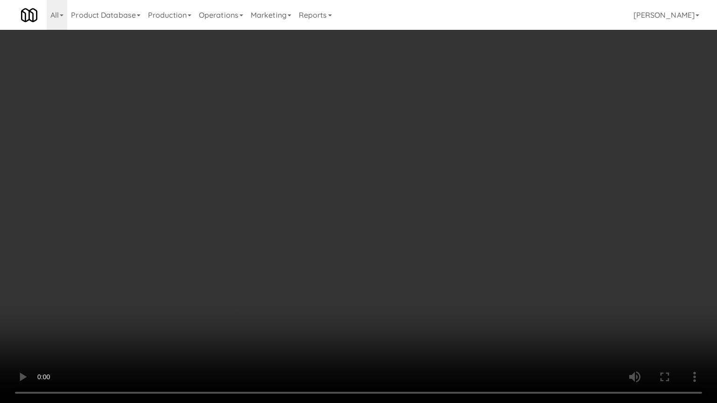
click at [492, 308] on video at bounding box center [358, 201] width 717 height 403
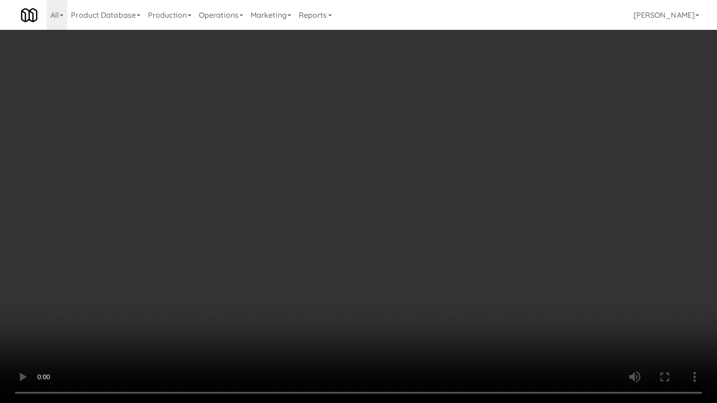
click at [492, 308] on video at bounding box center [358, 201] width 717 height 403
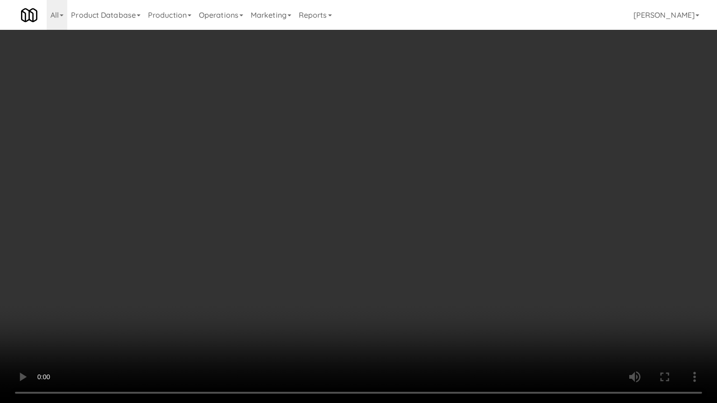
click at [492, 308] on video at bounding box center [358, 201] width 717 height 403
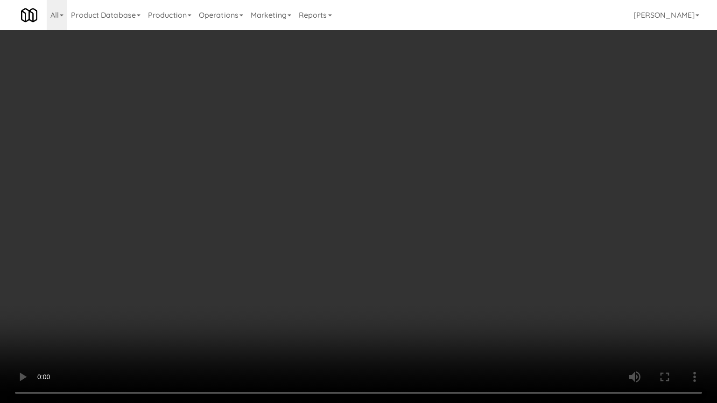
click at [492, 308] on video at bounding box center [358, 201] width 717 height 403
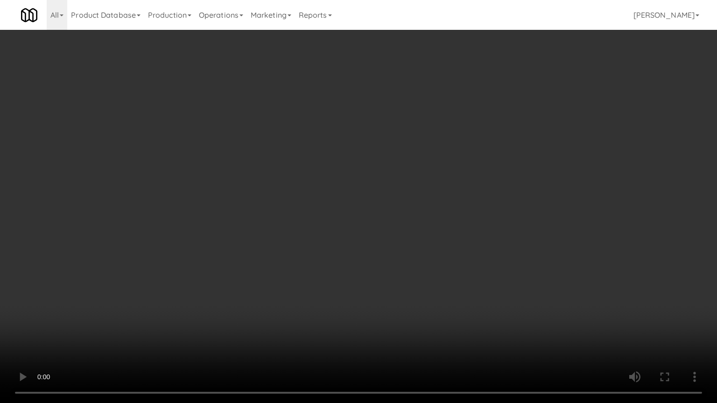
click at [492, 308] on video at bounding box center [358, 201] width 717 height 403
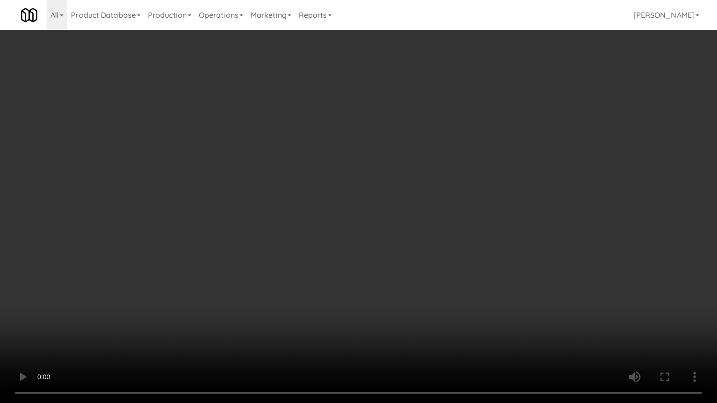
click at [492, 308] on video at bounding box center [358, 201] width 717 height 403
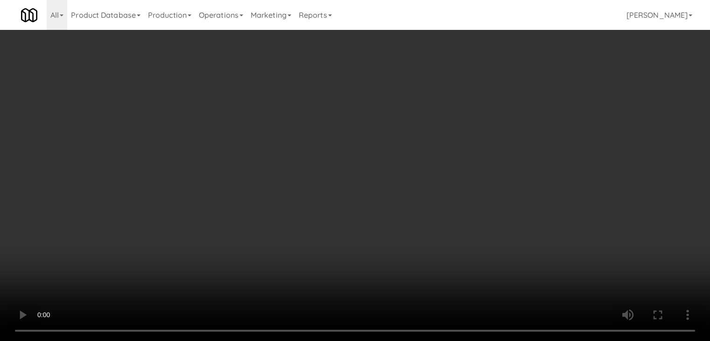
click at [374, 258] on video at bounding box center [355, 170] width 710 height 341
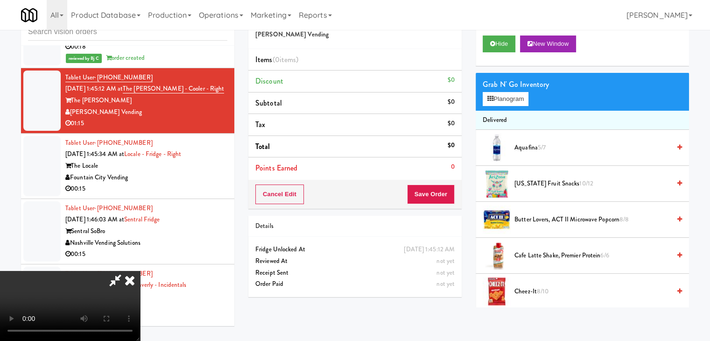
click at [140, 271] on video at bounding box center [70, 306] width 140 height 70
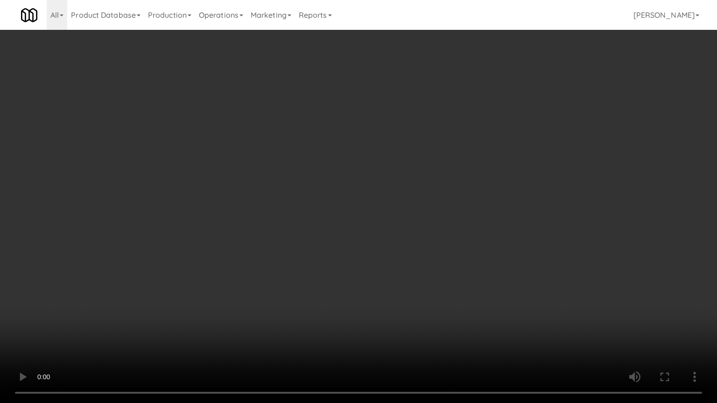
drag, startPoint x: 363, startPoint y: 248, endPoint x: 355, endPoint y: 246, distance: 7.6
click at [358, 248] on video at bounding box center [358, 201] width 717 height 403
click at [447, 152] on video at bounding box center [358, 201] width 717 height 403
click at [479, 174] on video at bounding box center [358, 201] width 717 height 403
drag, startPoint x: 479, startPoint y: 174, endPoint x: 481, endPoint y: 134, distance: 39.3
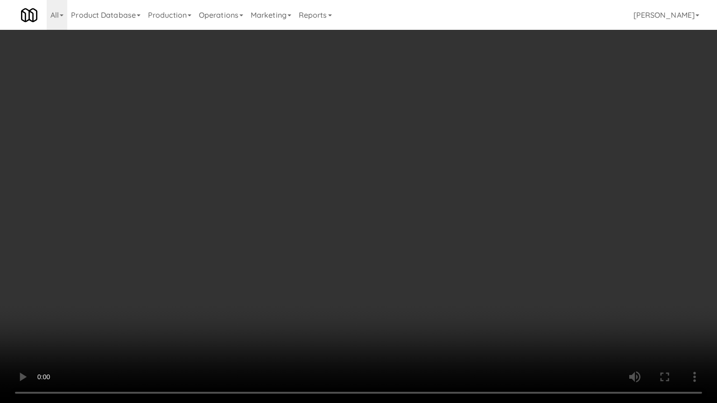
click at [479, 174] on video at bounding box center [358, 201] width 717 height 403
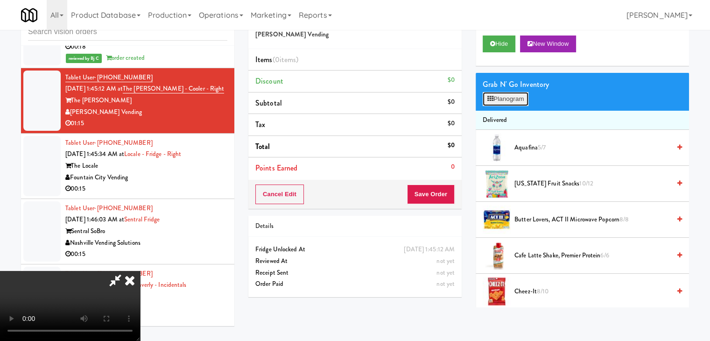
click at [509, 100] on button "Planogram" at bounding box center [506, 99] width 46 height 14
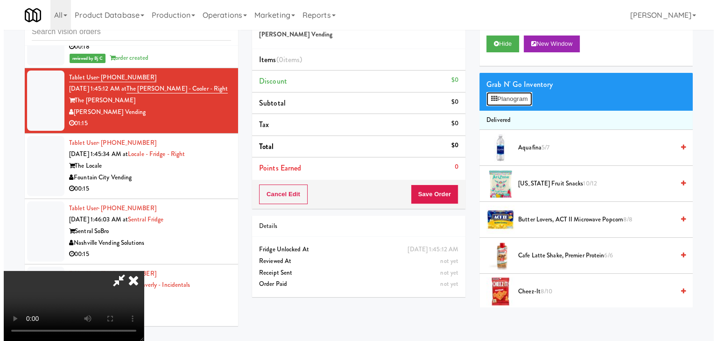
scroll to position [5360, 0]
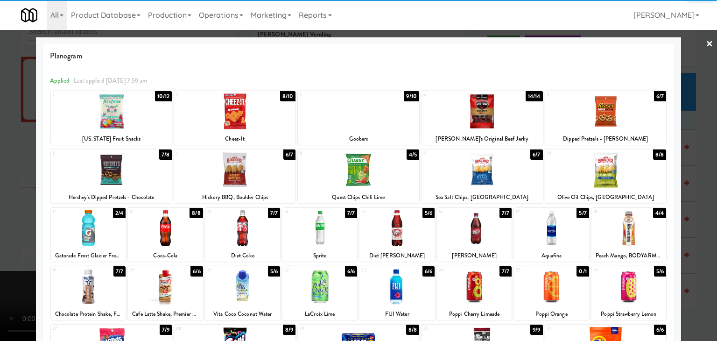
click at [105, 234] on div at bounding box center [88, 228] width 75 height 36
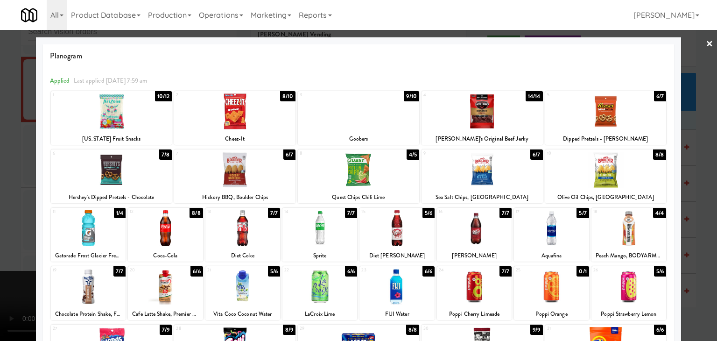
click at [140, 107] on div at bounding box center [111, 111] width 121 height 36
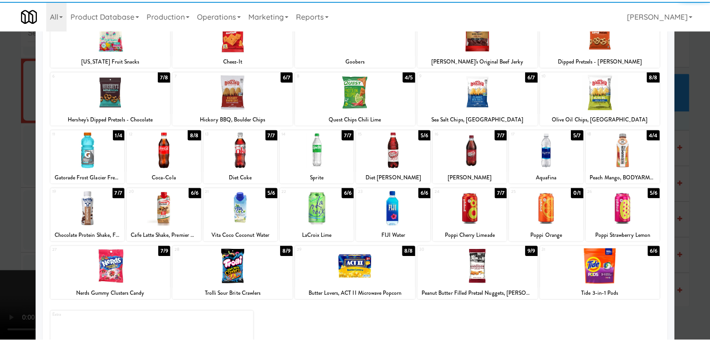
scroll to position [118, 0]
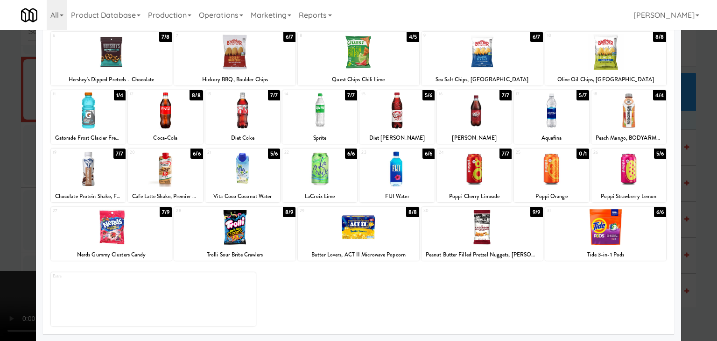
drag, startPoint x: 116, startPoint y: 227, endPoint x: 125, endPoint y: 225, distance: 9.0
click at [116, 227] on div at bounding box center [111, 227] width 121 height 36
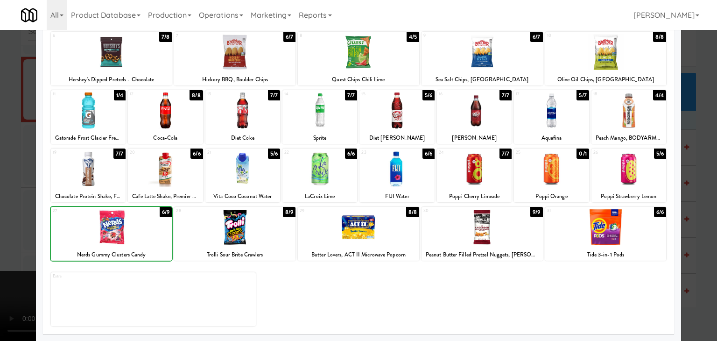
click at [230, 229] on div at bounding box center [234, 227] width 121 height 36
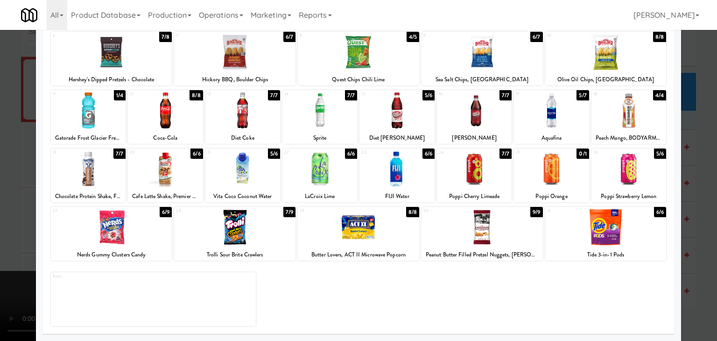
click at [0, 254] on div at bounding box center [358, 170] width 717 height 341
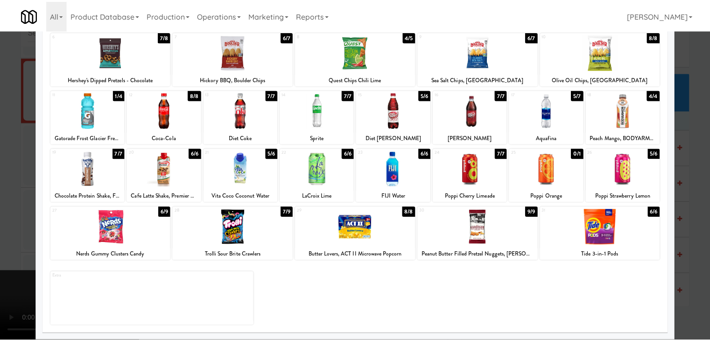
scroll to position [5371, 0]
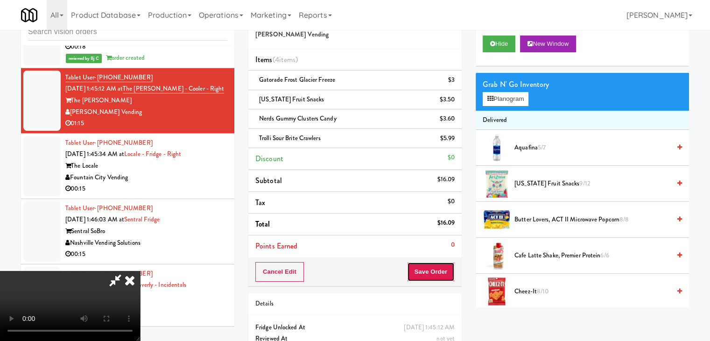
click at [441, 269] on button "Save Order" at bounding box center [431, 272] width 48 height 20
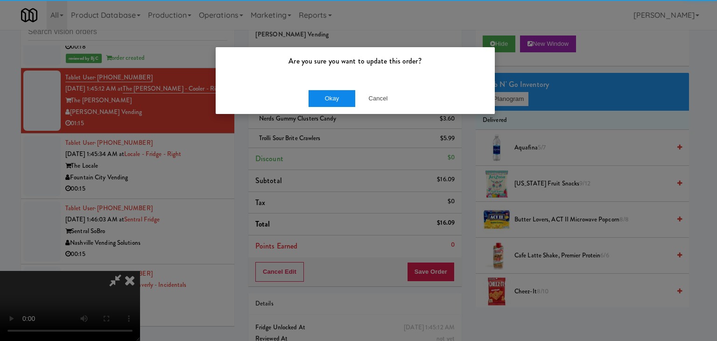
drag, startPoint x: 331, startPoint y: 90, endPoint x: 331, endPoint y: 100, distance: 10.3
click at [331, 90] on div "Okay Cancel" at bounding box center [355, 98] width 279 height 31
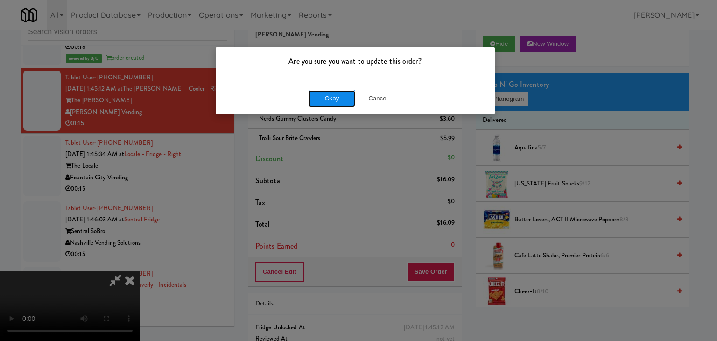
click at [331, 100] on button "Okay" at bounding box center [332, 98] width 47 height 17
click at [331, 100] on div "Okay Cancel" at bounding box center [355, 98] width 279 height 31
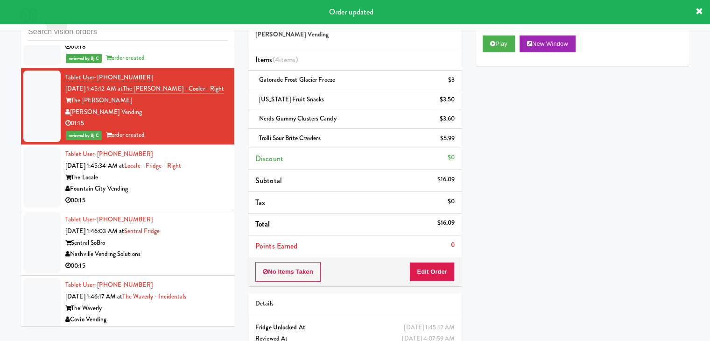
drag, startPoint x: 146, startPoint y: 95, endPoint x: 98, endPoint y: 96, distance: 47.6
click at [98, 96] on div "Tablet User · (702) 504-2851 [DATE] 1:45:12 AM at The [PERSON_NAME] - Right The…" at bounding box center [146, 106] width 162 height 69
copy span "[PHONE_NUMBER]"
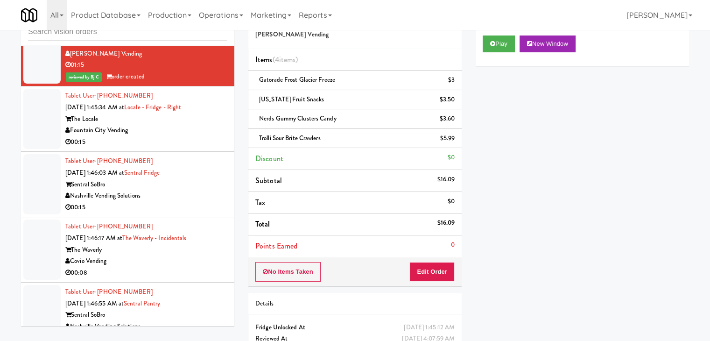
scroll to position [5511, 0]
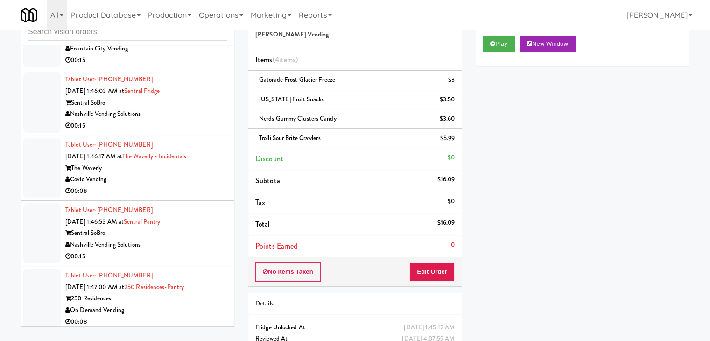
click at [175, 55] on div "Fountain City Vending" at bounding box center [146, 49] width 162 height 12
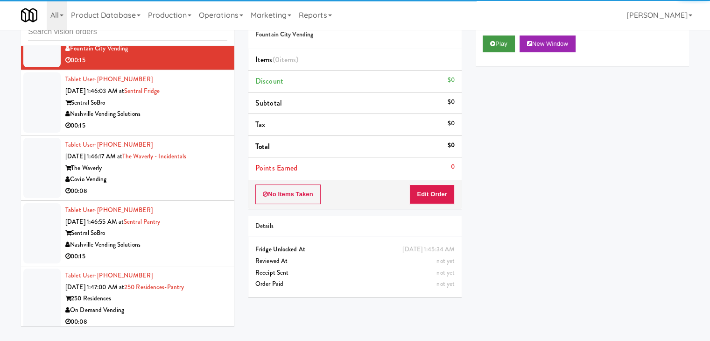
drag, startPoint x: 478, startPoint y: 42, endPoint x: 492, endPoint y: 41, distance: 14.6
click at [480, 42] on div "Cart Flags Notes Payment Play New Window Primary Flag Clear Flag if unable to d…" at bounding box center [582, 155] width 227 height 303
click at [493, 41] on icon at bounding box center [492, 44] width 5 height 6
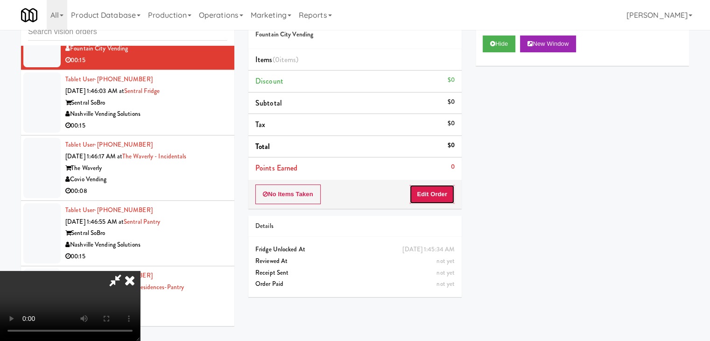
click at [435, 190] on button "Edit Order" at bounding box center [431, 194] width 45 height 20
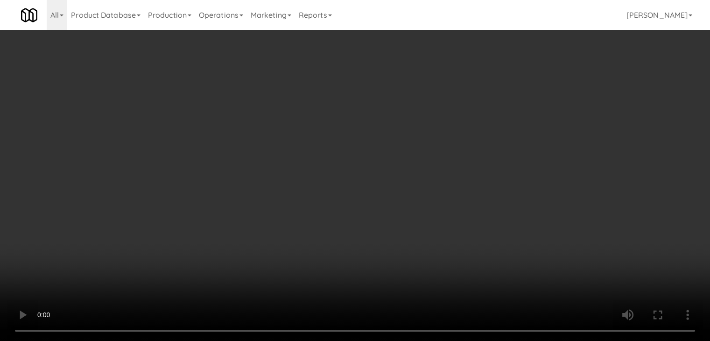
scroll to position [5500, 0]
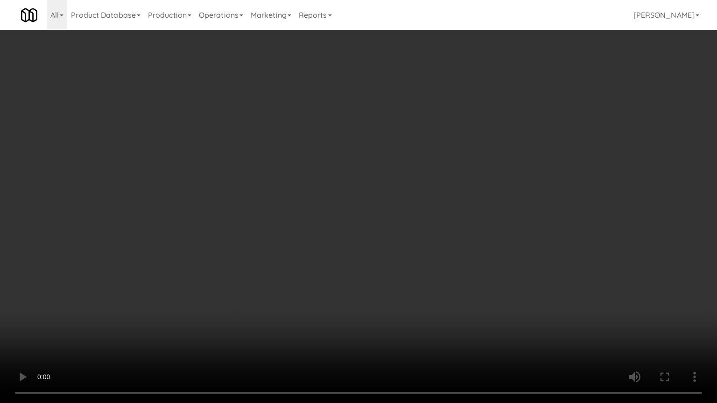
click at [407, 239] on video at bounding box center [358, 201] width 717 height 403
click at [441, 250] on video at bounding box center [358, 201] width 717 height 403
click at [443, 248] on video at bounding box center [358, 201] width 717 height 403
click at [445, 248] on video at bounding box center [358, 201] width 717 height 403
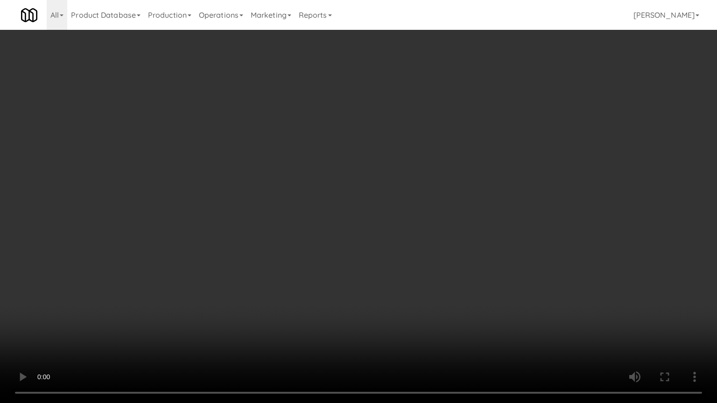
click at [445, 247] on video at bounding box center [358, 201] width 717 height 403
click at [422, 256] on video at bounding box center [358, 201] width 717 height 403
click at [419, 256] on video at bounding box center [358, 201] width 717 height 403
click at [415, 146] on video at bounding box center [358, 201] width 717 height 403
drag, startPoint x: 417, startPoint y: 146, endPoint x: 418, endPoint y: 151, distance: 5.2
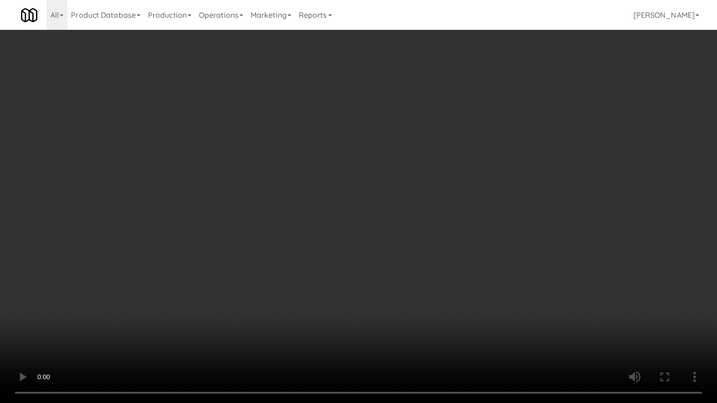
click at [417, 149] on video at bounding box center [358, 201] width 717 height 403
click at [408, 146] on video at bounding box center [358, 201] width 717 height 403
click at [407, 145] on video at bounding box center [358, 201] width 717 height 403
click at [408, 144] on video at bounding box center [358, 201] width 717 height 403
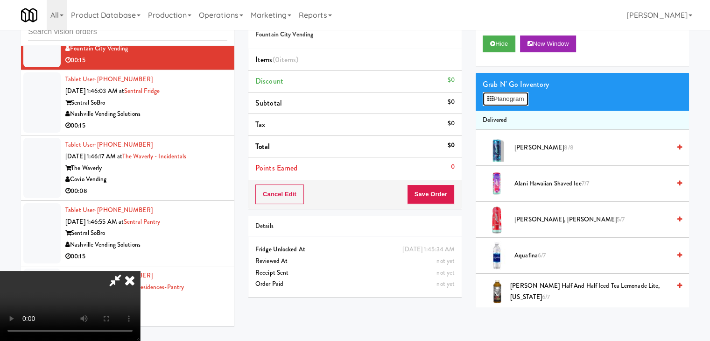
drag, startPoint x: 514, startPoint y: 96, endPoint x: 500, endPoint y: 101, distance: 15.5
click at [514, 95] on button "Planogram" at bounding box center [506, 99] width 46 height 14
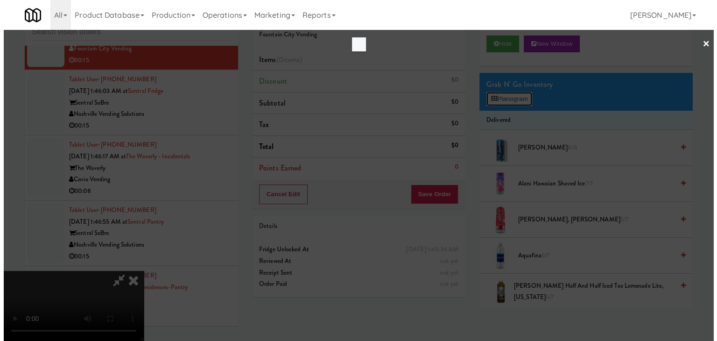
scroll to position [5500, 0]
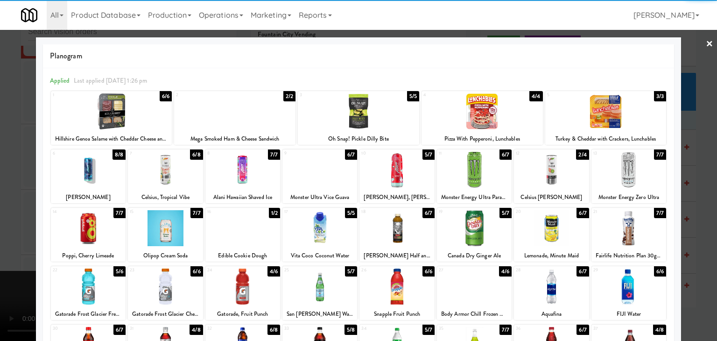
click at [245, 234] on div at bounding box center [242, 228] width 75 height 36
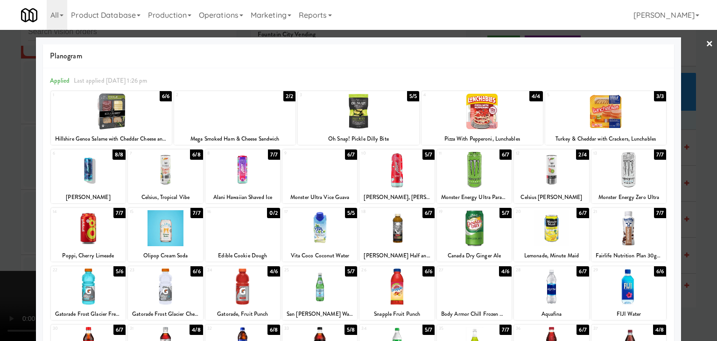
click at [134, 121] on div at bounding box center [111, 111] width 121 height 36
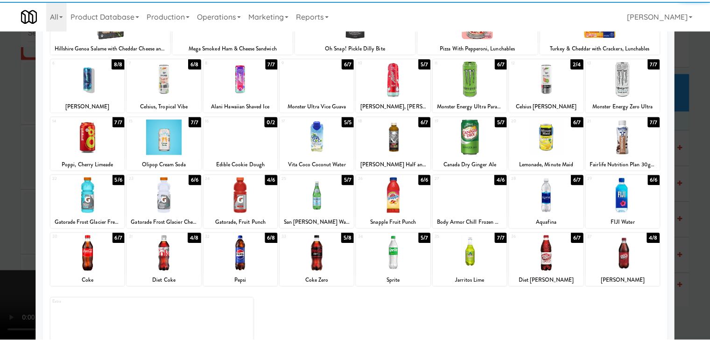
scroll to position [93, 0]
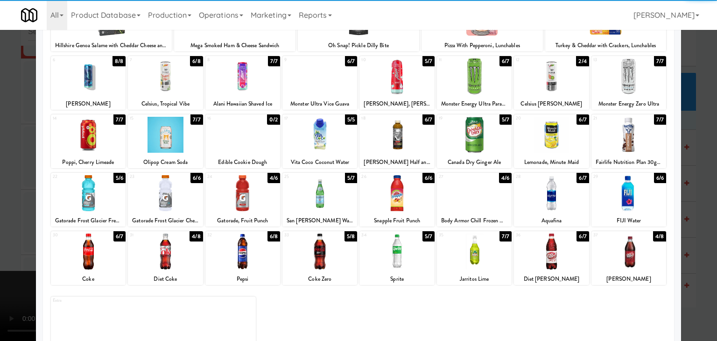
click at [104, 191] on div at bounding box center [88, 193] width 75 height 36
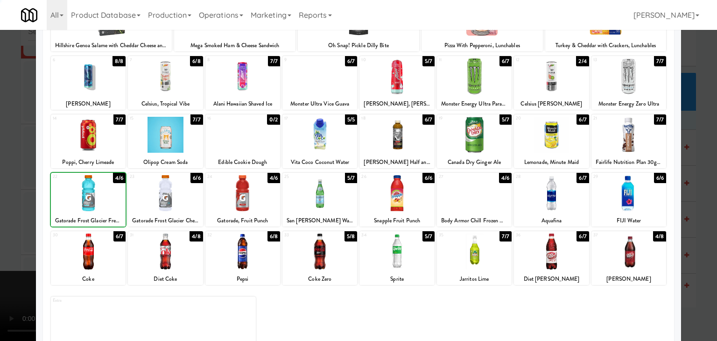
drag, startPoint x: 0, startPoint y: 225, endPoint x: 170, endPoint y: 230, distance: 170.0
click at [0, 225] on div at bounding box center [358, 170] width 717 height 341
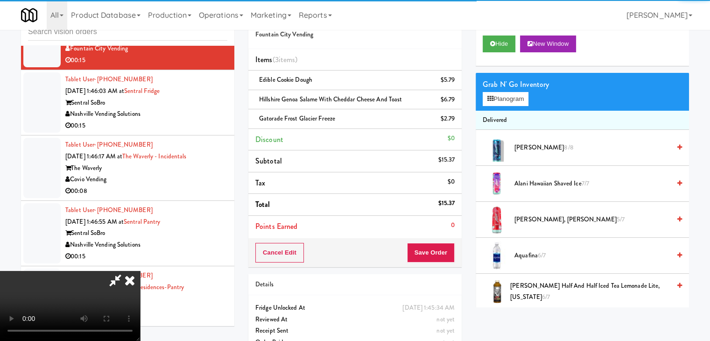
scroll to position [131, 0]
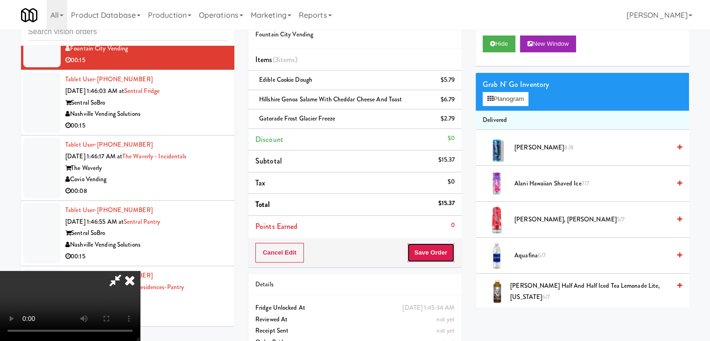
click at [445, 254] on button "Save Order" at bounding box center [431, 253] width 48 height 20
click at [441, 253] on button "Save Order" at bounding box center [431, 253] width 48 height 20
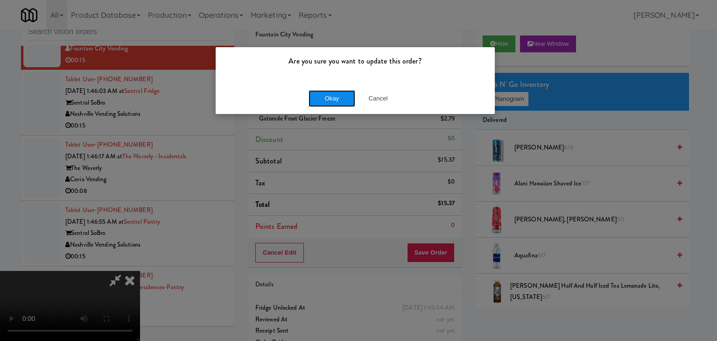
drag, startPoint x: 329, startPoint y: 100, endPoint x: 331, endPoint y: 94, distance: 6.9
click at [331, 94] on button "Okay" at bounding box center [332, 98] width 47 height 17
drag, startPoint x: 331, startPoint y: 94, endPoint x: 330, endPoint y: 101, distance: 7.5
click at [331, 94] on button "Okay" at bounding box center [332, 98] width 47 height 17
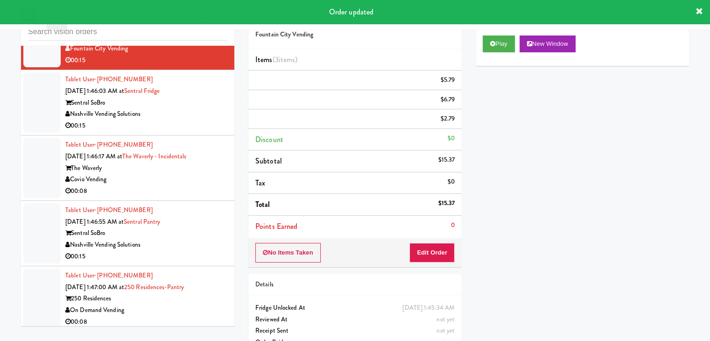
scroll to position [0, 0]
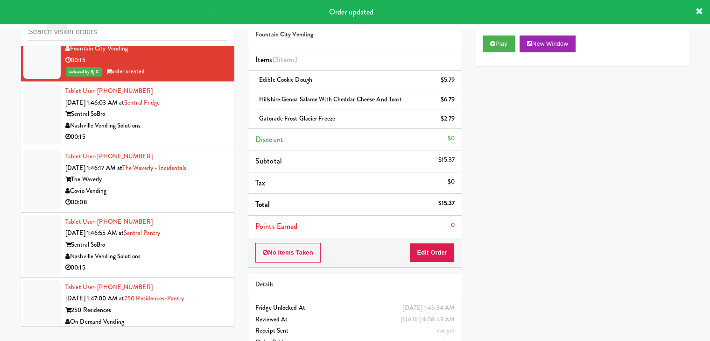
drag, startPoint x: 196, startPoint y: 148, endPoint x: 198, endPoint y: 152, distance: 5.0
click at [197, 132] on div "Nashville Vending Solutions" at bounding box center [146, 126] width 162 height 12
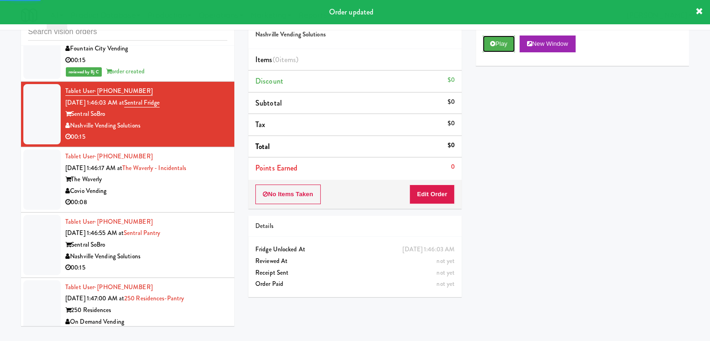
click at [504, 44] on button "Play" at bounding box center [499, 43] width 32 height 17
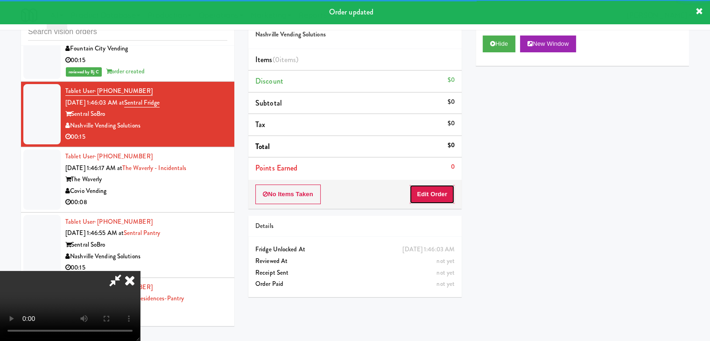
click at [439, 198] on button "Edit Order" at bounding box center [431, 194] width 45 height 20
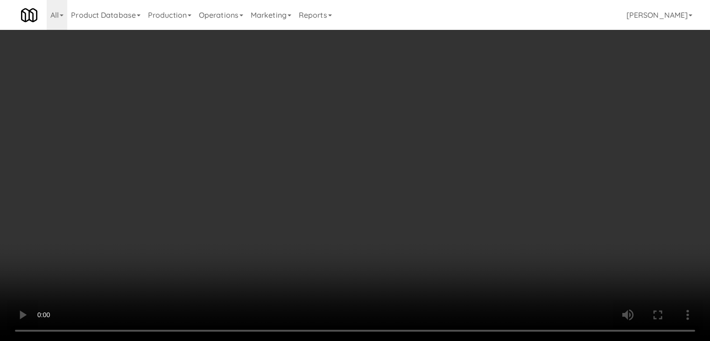
scroll to position [5500, 0]
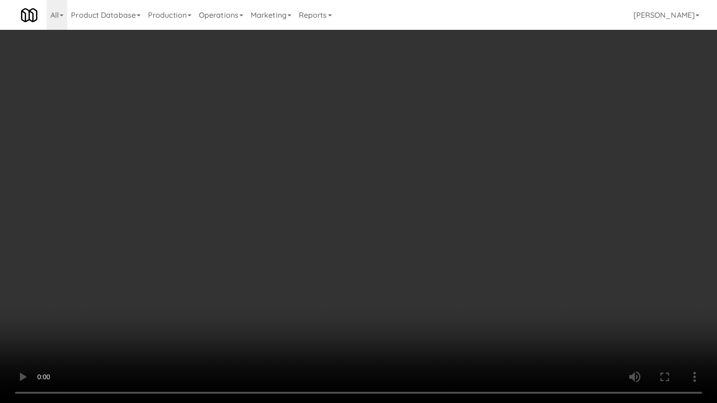
click at [422, 251] on video at bounding box center [358, 201] width 717 height 403
click at [418, 253] on video at bounding box center [358, 201] width 717 height 403
click at [437, 245] on video at bounding box center [358, 201] width 717 height 403
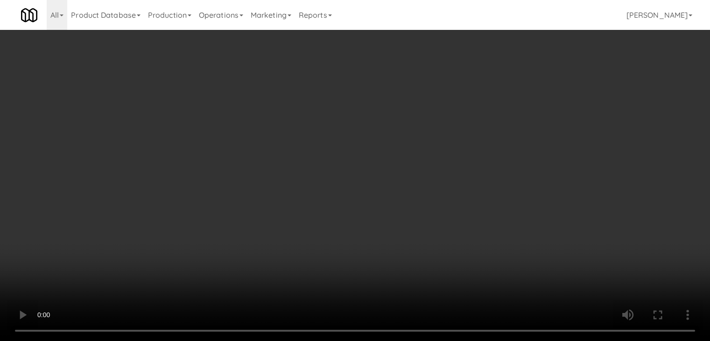
scroll to position [5511, 0]
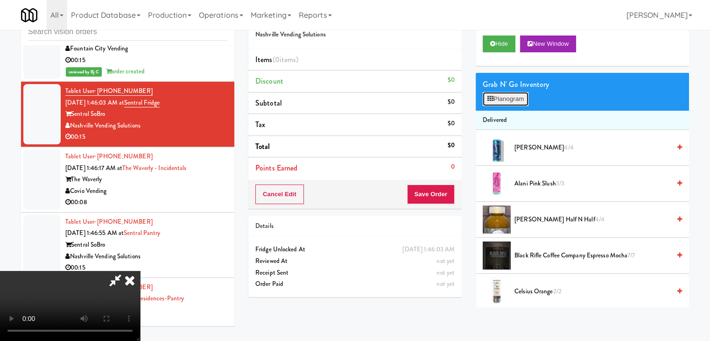
click at [510, 99] on button "Planogram" at bounding box center [506, 99] width 46 height 14
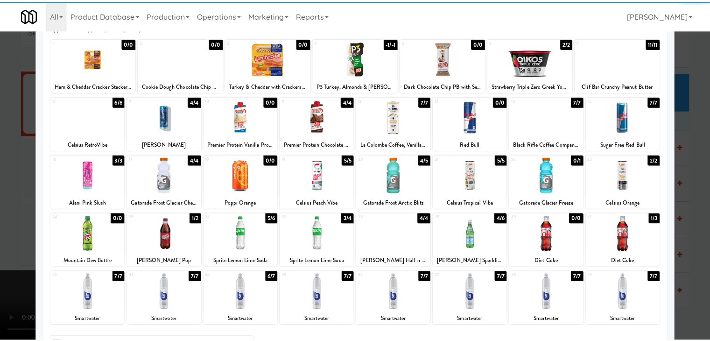
scroll to position [93, 0]
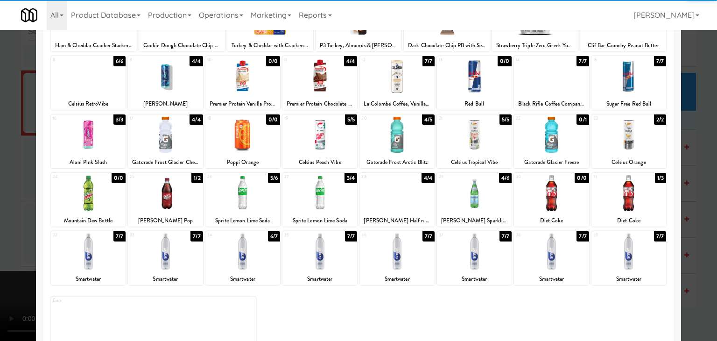
click at [627, 190] on div at bounding box center [628, 193] width 75 height 36
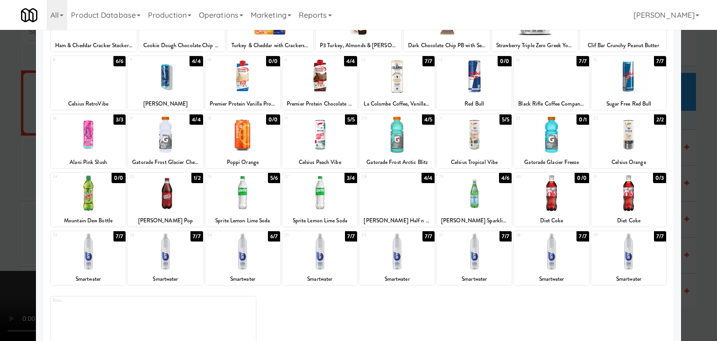
click at [83, 260] on div at bounding box center [88, 251] width 75 height 36
drag, startPoint x: 4, startPoint y: 252, endPoint x: 49, endPoint y: 252, distance: 44.8
click at [10, 249] on div at bounding box center [358, 170] width 717 height 341
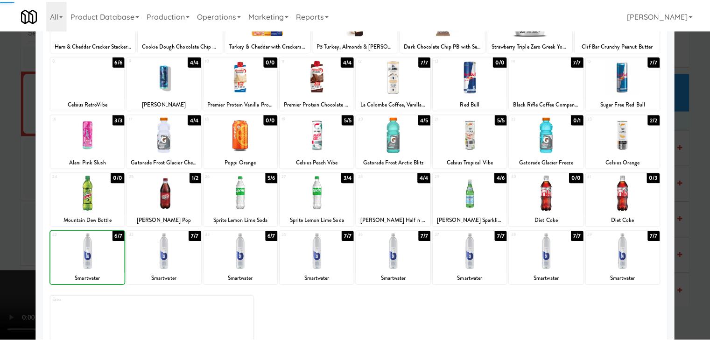
scroll to position [5511, 0]
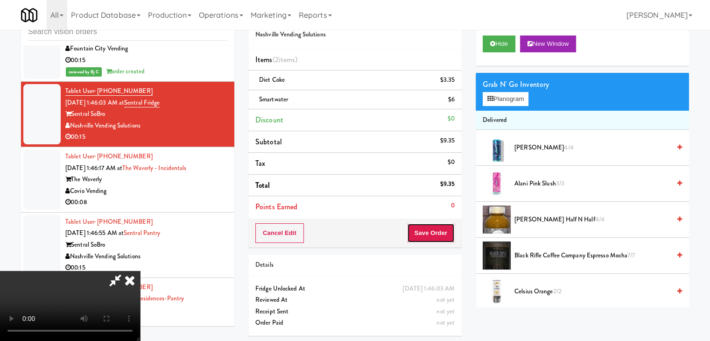
click at [441, 231] on button "Save Order" at bounding box center [431, 233] width 48 height 20
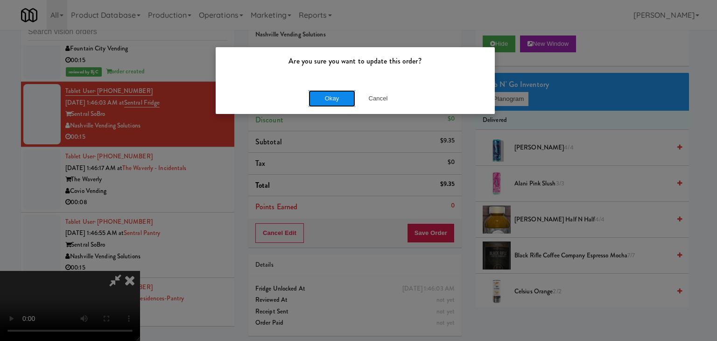
click at [336, 95] on button "Okay" at bounding box center [332, 98] width 47 height 17
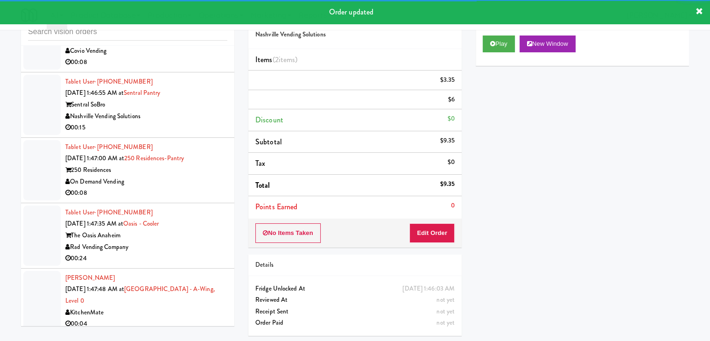
scroll to position [5663, 0]
drag, startPoint x: 185, startPoint y: 79, endPoint x: 182, endPoint y: 86, distance: 7.5
click at [185, 68] on div "00:08" at bounding box center [146, 62] width 162 height 12
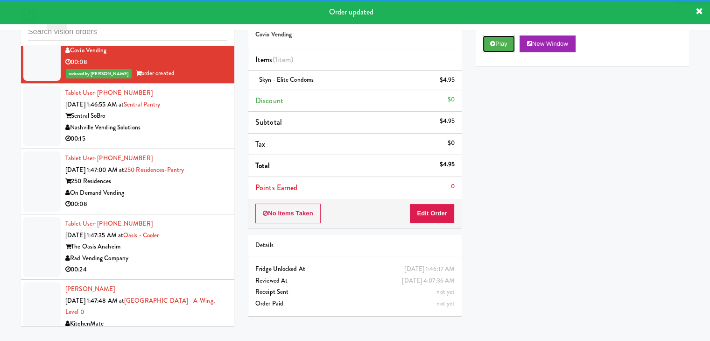
drag, startPoint x: 500, startPoint y: 35, endPoint x: 197, endPoint y: 139, distance: 320.2
click at [197, 139] on div "inbox reviewed all all unclear take inventory issue suspicious failed recent Ta…" at bounding box center [355, 168] width 682 height 329
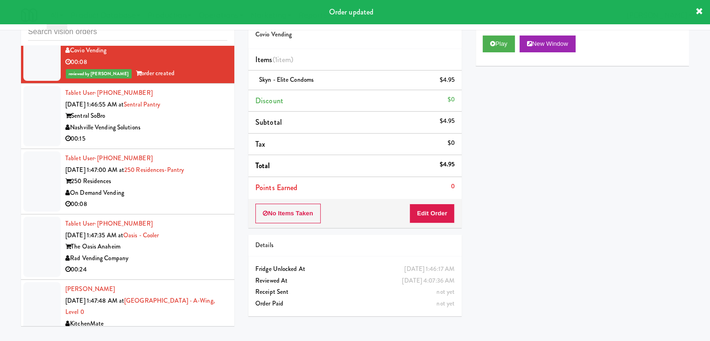
click at [198, 122] on div "Sentral SoBro" at bounding box center [146, 116] width 162 height 12
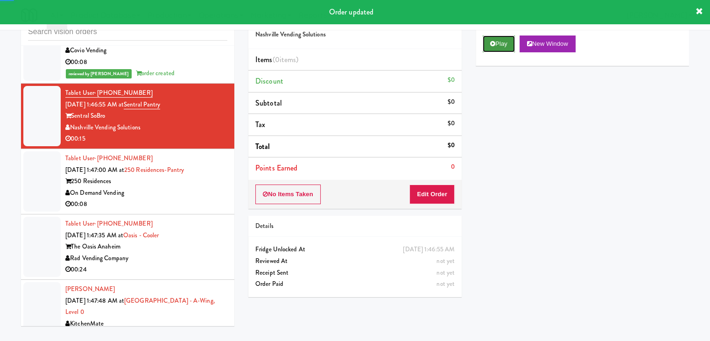
click at [498, 46] on button "Play" at bounding box center [499, 43] width 32 height 17
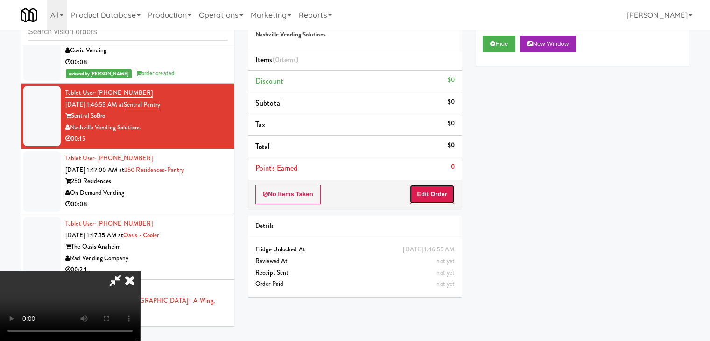
click at [439, 199] on button "Edit Order" at bounding box center [431, 194] width 45 height 20
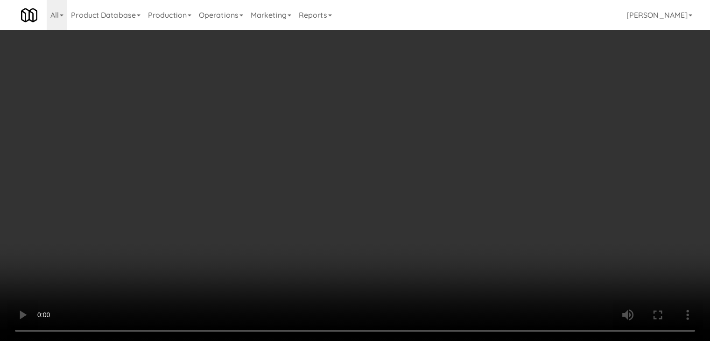
scroll to position [5651, 0]
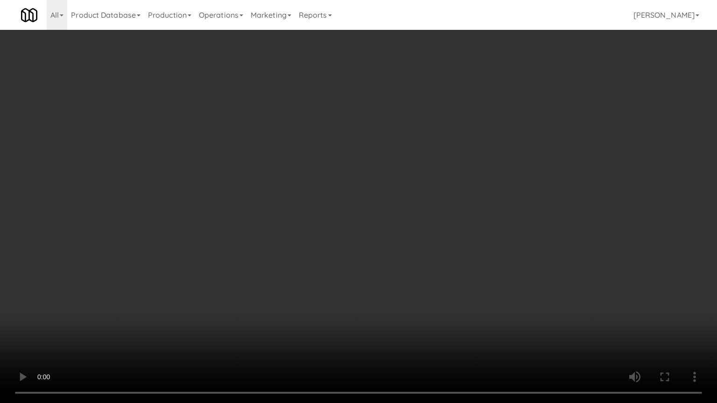
click at [416, 276] on video at bounding box center [358, 201] width 717 height 403
click at [413, 282] on video at bounding box center [358, 201] width 717 height 403
click at [415, 283] on video at bounding box center [358, 201] width 717 height 403
click at [415, 284] on video at bounding box center [358, 201] width 717 height 403
click at [413, 282] on video at bounding box center [358, 201] width 717 height 403
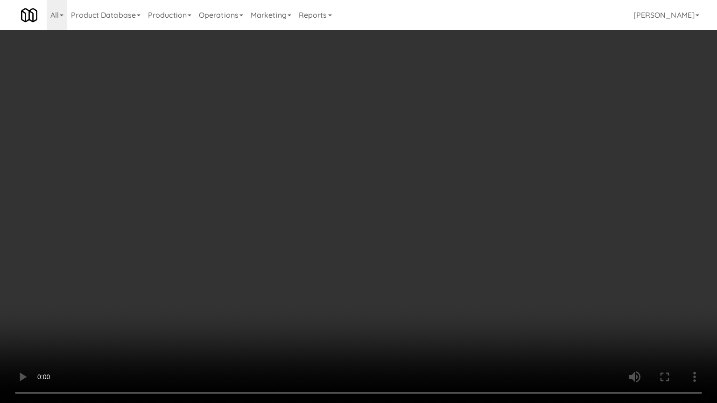
click at [431, 293] on video at bounding box center [358, 201] width 717 height 403
click at [445, 292] on video at bounding box center [358, 201] width 717 height 403
drag, startPoint x: 445, startPoint y: 293, endPoint x: 438, endPoint y: 296, distance: 7.5
click at [444, 293] on video at bounding box center [358, 201] width 717 height 403
click at [457, 274] on video at bounding box center [358, 201] width 717 height 403
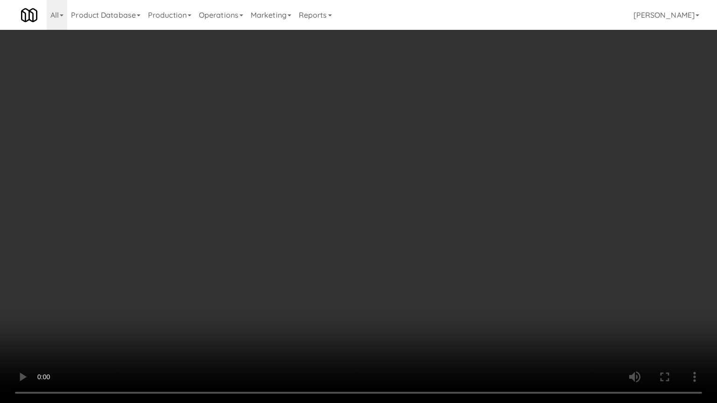
drag, startPoint x: 457, startPoint y: 274, endPoint x: 454, endPoint y: 278, distance: 6.0
click at [457, 274] on video at bounding box center [358, 201] width 717 height 403
click at [462, 271] on video at bounding box center [358, 201] width 717 height 403
click at [465, 269] on video at bounding box center [358, 201] width 717 height 403
click at [464, 272] on video at bounding box center [358, 201] width 717 height 403
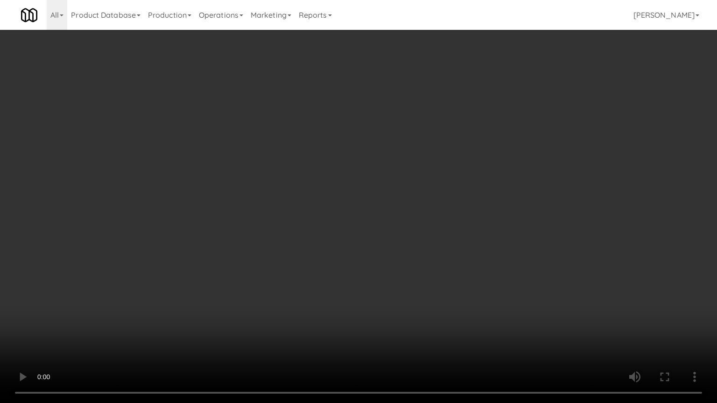
click at [465, 272] on video at bounding box center [358, 201] width 717 height 403
click at [467, 270] on video at bounding box center [358, 201] width 717 height 403
click at [471, 268] on video at bounding box center [358, 201] width 717 height 403
click at [471, 270] on video at bounding box center [358, 201] width 717 height 403
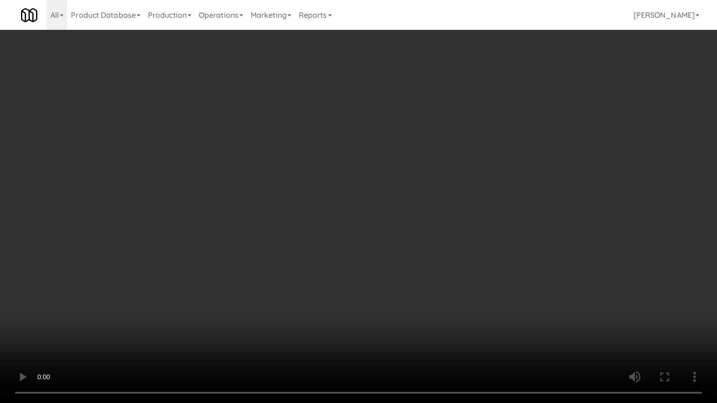
click at [478, 267] on video at bounding box center [358, 201] width 717 height 403
click at [474, 265] on video at bounding box center [358, 201] width 717 height 403
click at [476, 262] on video at bounding box center [358, 201] width 717 height 403
click at [477, 261] on video at bounding box center [358, 201] width 717 height 403
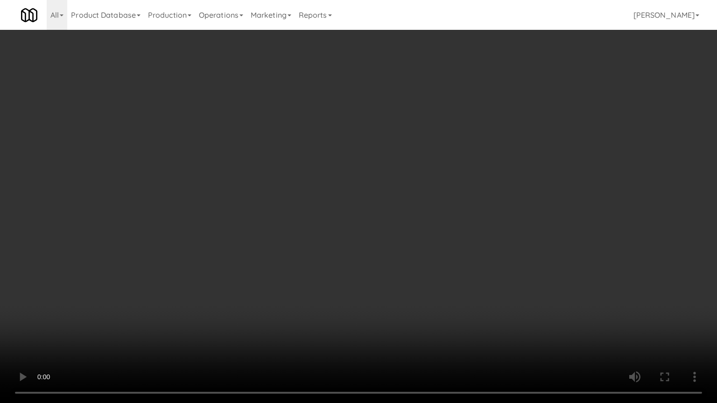
click at [477, 261] on video at bounding box center [358, 201] width 717 height 403
click at [478, 261] on video at bounding box center [358, 201] width 717 height 403
click at [485, 213] on video at bounding box center [358, 201] width 717 height 403
drag, startPoint x: 485, startPoint y: 213, endPoint x: 556, endPoint y: 92, distance: 140.7
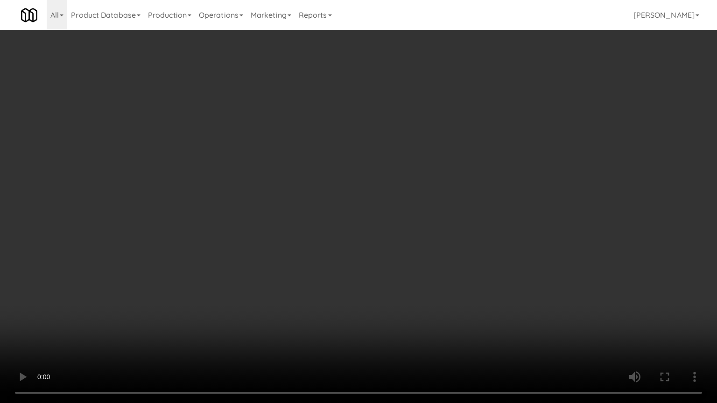
click at [488, 206] on video at bounding box center [358, 201] width 717 height 403
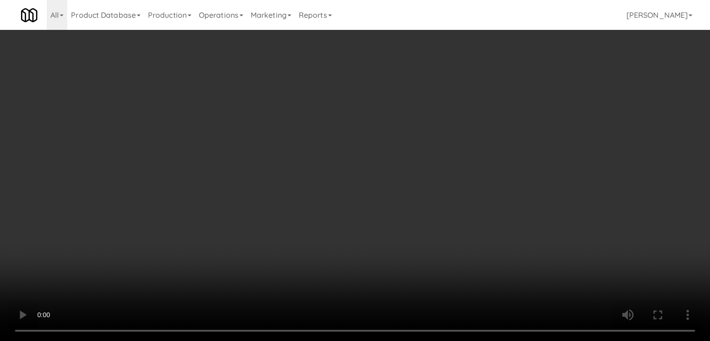
click at [502, 109] on div "Grab N' Go Inventory Planogram" at bounding box center [582, 92] width 213 height 38
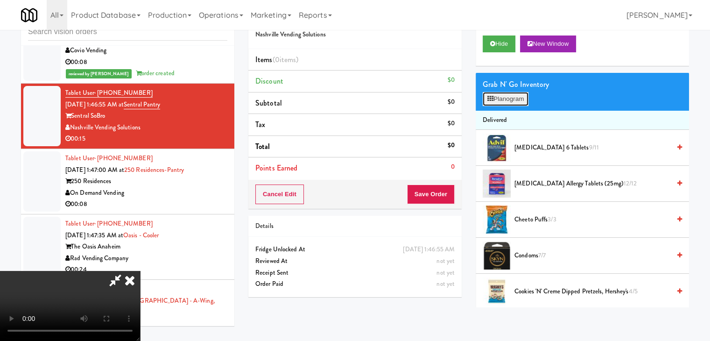
click at [513, 99] on button "Planogram" at bounding box center [506, 99] width 46 height 14
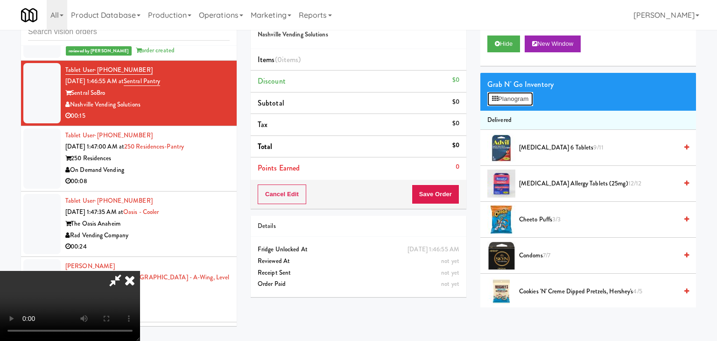
scroll to position [5651, 0]
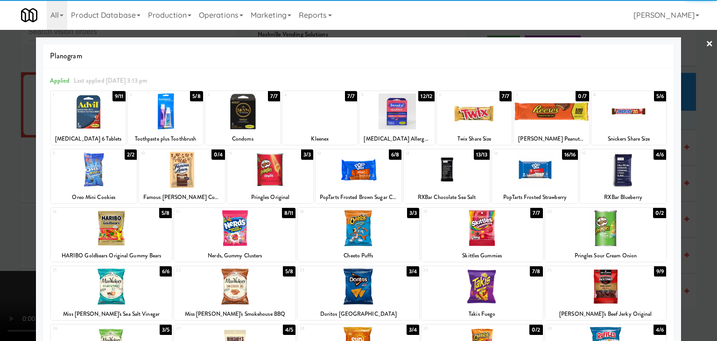
click at [541, 173] on div at bounding box center [535, 170] width 86 height 36
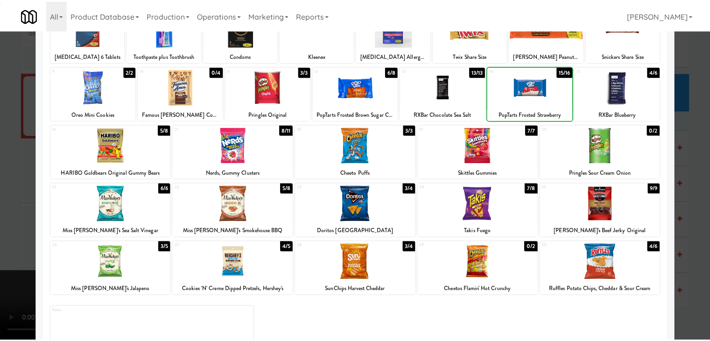
scroll to position [118, 0]
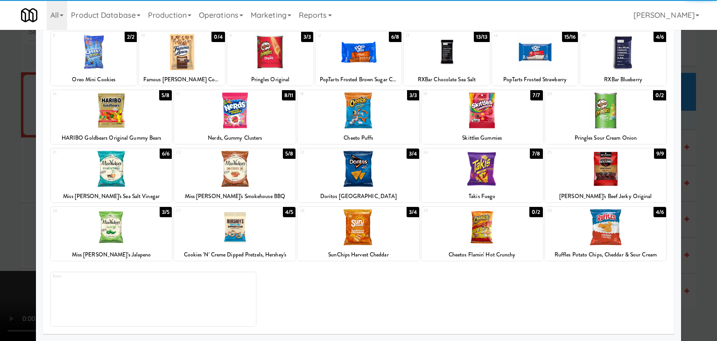
drag, startPoint x: 355, startPoint y: 165, endPoint x: 349, endPoint y: 169, distance: 7.1
click at [355, 165] on div at bounding box center [358, 169] width 121 height 36
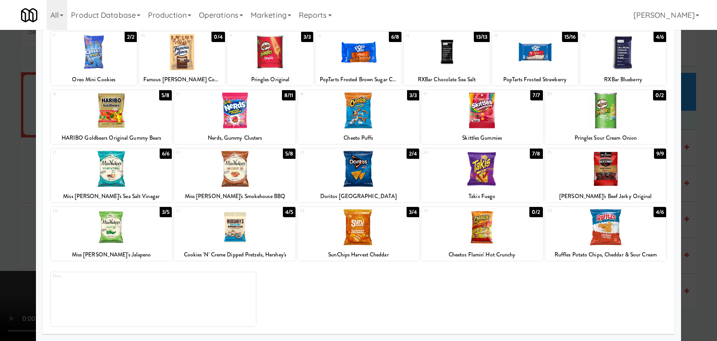
drag, startPoint x: 9, startPoint y: 213, endPoint x: 74, endPoint y: 208, distance: 65.1
click at [10, 213] on div at bounding box center [358, 170] width 717 height 341
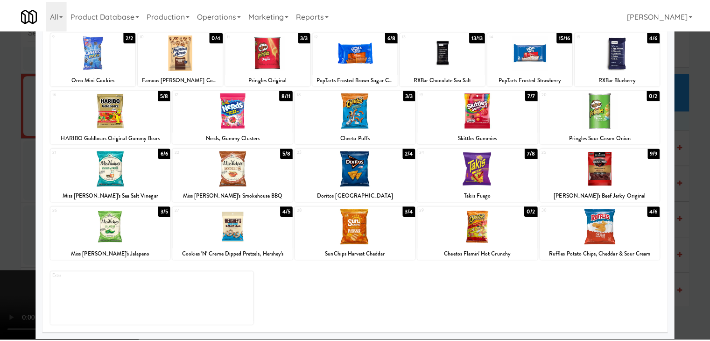
scroll to position [5663, 0]
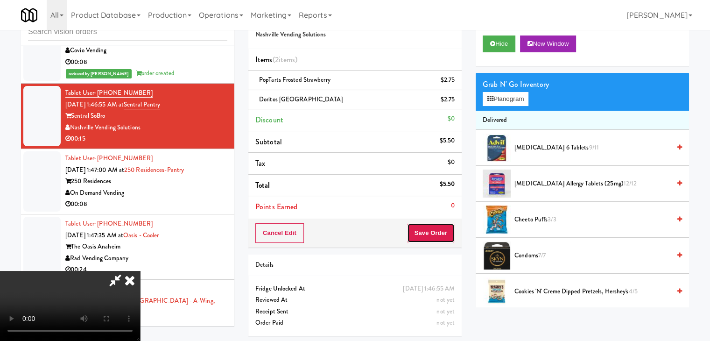
click at [443, 232] on button "Save Order" at bounding box center [431, 233] width 48 height 20
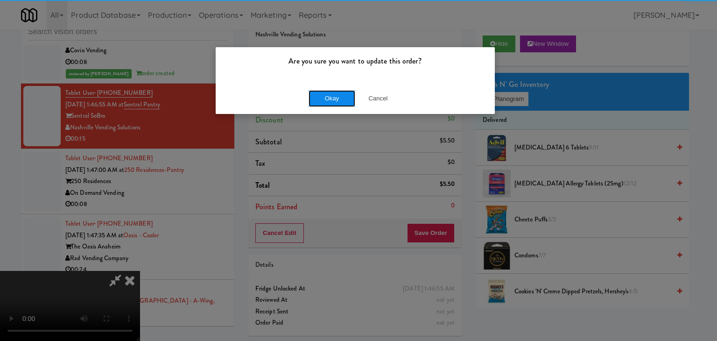
click at [329, 100] on button "Okay" at bounding box center [332, 98] width 47 height 17
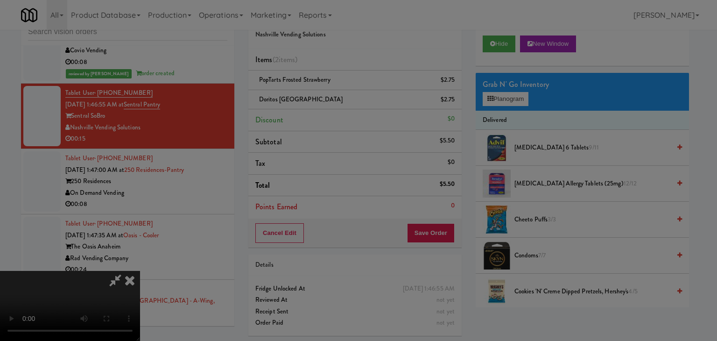
click at [329, 97] on div "Okay Cancel" at bounding box center [355, 80] width 279 height 31
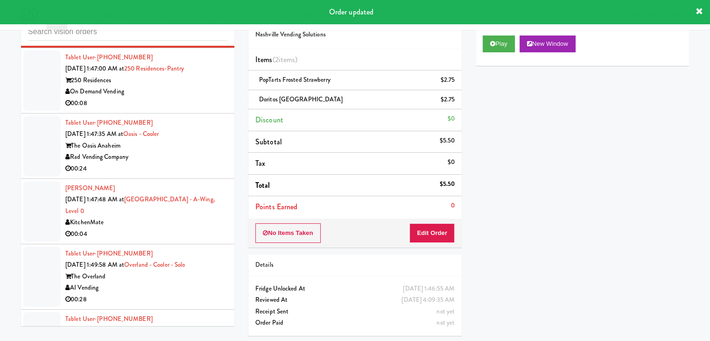
scroll to position [5803, 0]
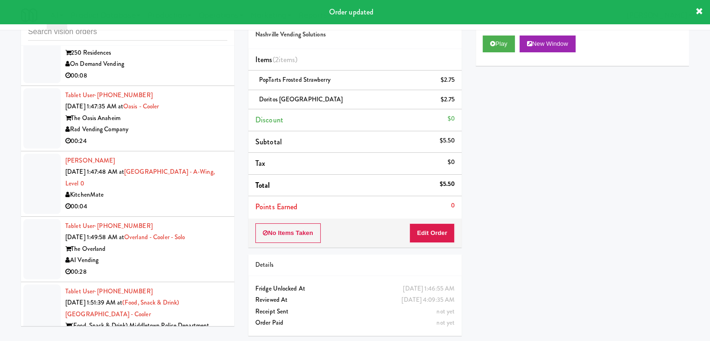
click at [198, 70] on div "On Demand Vending" at bounding box center [146, 64] width 162 height 12
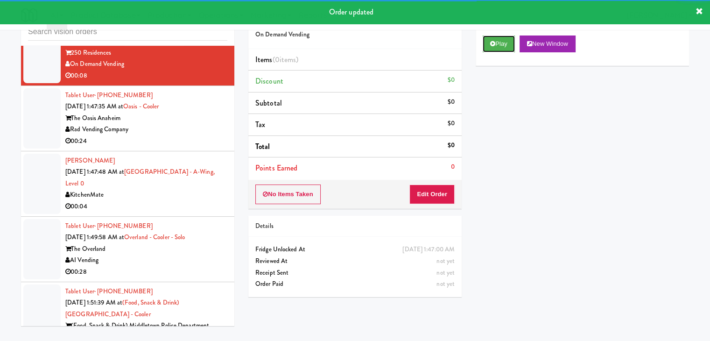
drag, startPoint x: 505, startPoint y: 45, endPoint x: 475, endPoint y: 113, distance: 74.4
click at [505, 45] on button "Play" at bounding box center [499, 43] width 32 height 17
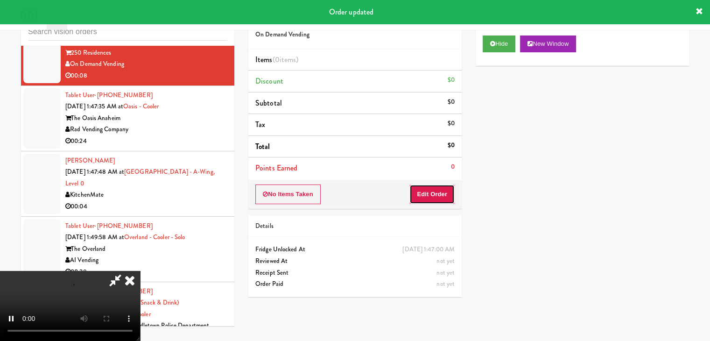
click at [435, 189] on button "Edit Order" at bounding box center [431, 194] width 45 height 20
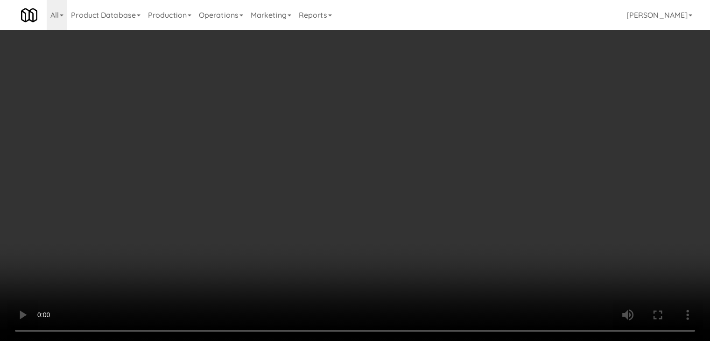
scroll to position [5791, 0]
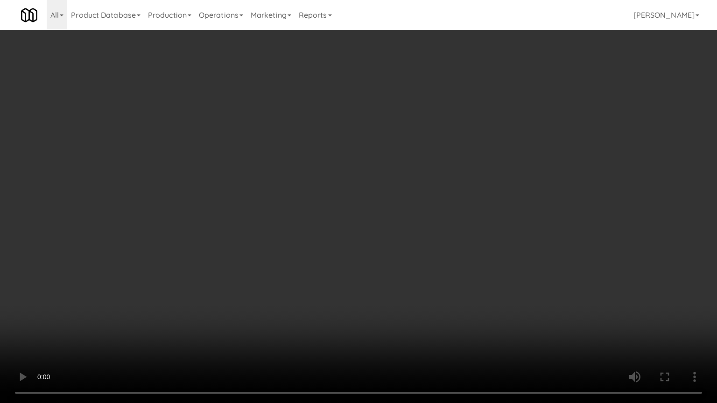
click at [435, 239] on video at bounding box center [358, 201] width 717 height 403
drag, startPoint x: 435, startPoint y: 239, endPoint x: 546, endPoint y: 111, distance: 169.4
click at [439, 235] on video at bounding box center [358, 201] width 717 height 403
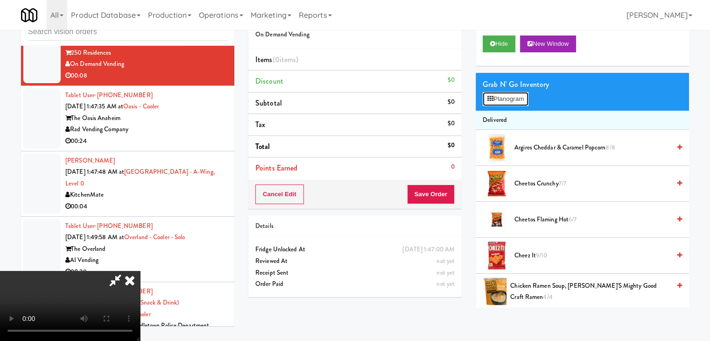
drag, startPoint x: 514, startPoint y: 97, endPoint x: 513, endPoint y: 103, distance: 5.7
click at [514, 97] on button "Planogram" at bounding box center [506, 99] width 46 height 14
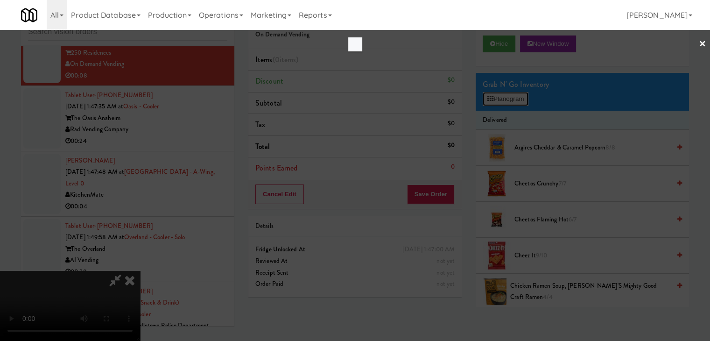
scroll to position [5791, 0]
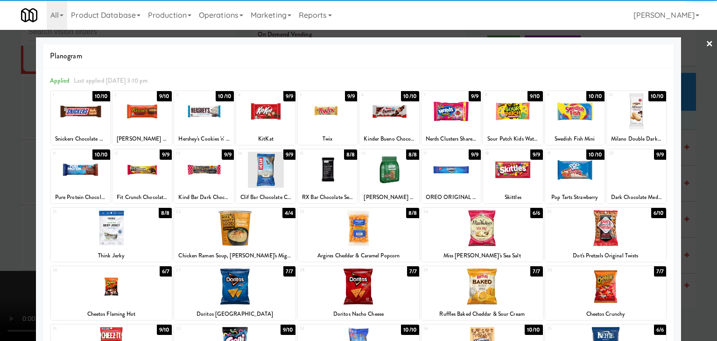
click at [502, 111] on div at bounding box center [512, 111] width 59 height 36
drag, startPoint x: 0, startPoint y: 198, endPoint x: 25, endPoint y: 200, distance: 24.8
click at [0, 200] on div at bounding box center [358, 170] width 717 height 341
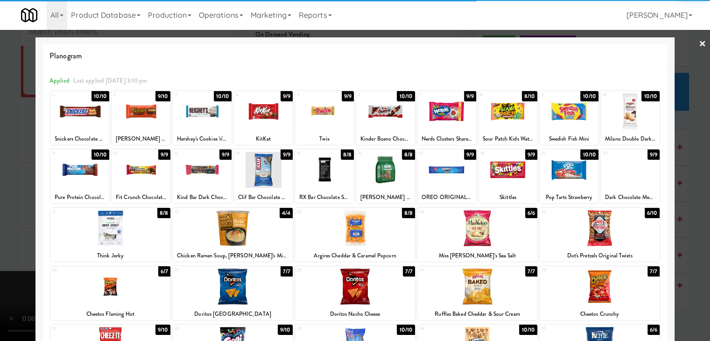
scroll to position [5803, 0]
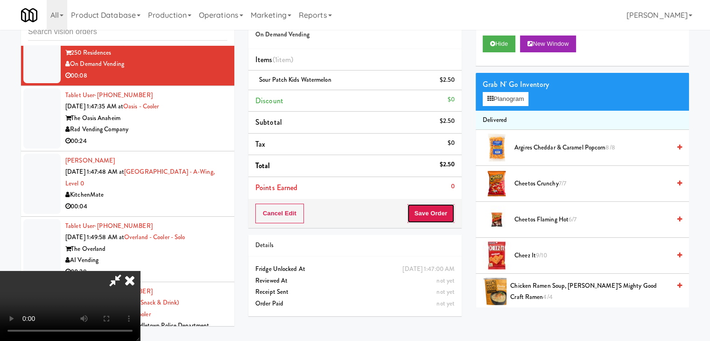
click at [438, 211] on button "Save Order" at bounding box center [431, 214] width 48 height 20
click at [439, 211] on button "Save Order" at bounding box center [431, 214] width 48 height 20
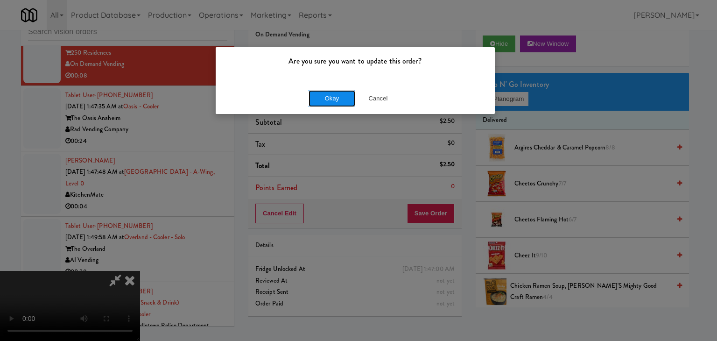
click at [323, 90] on button "Okay" at bounding box center [332, 98] width 47 height 17
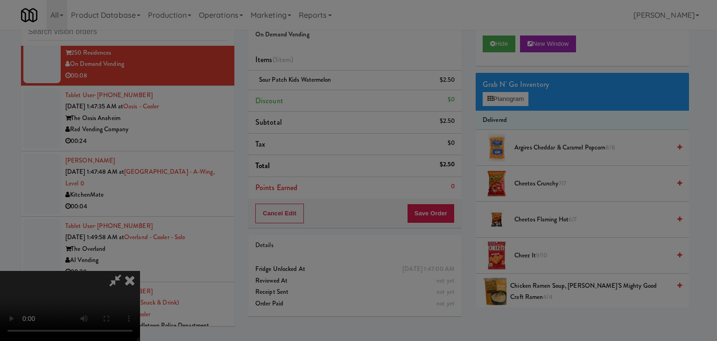
click at [323, 90] on button "Okay" at bounding box center [332, 81] width 47 height 17
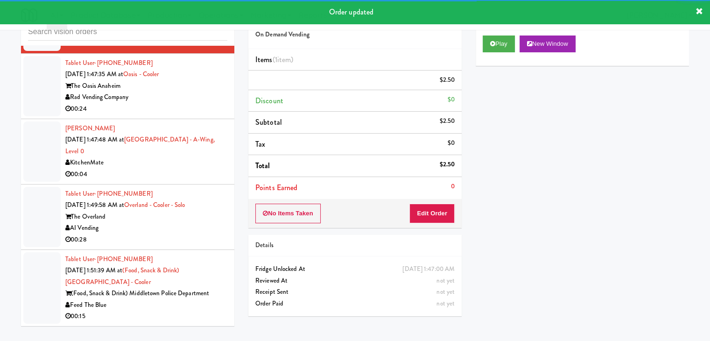
scroll to position [5908, 0]
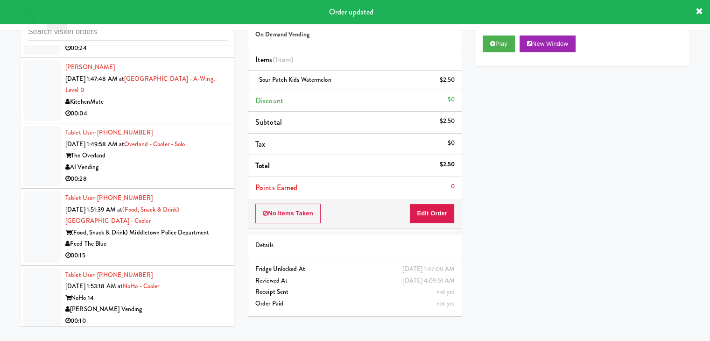
click at [180, 119] on div "00:04" at bounding box center [146, 114] width 162 height 12
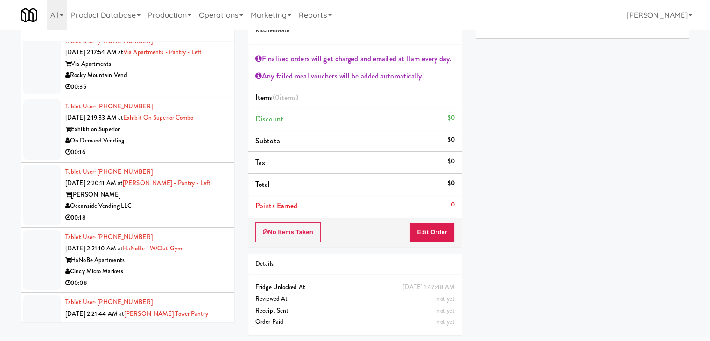
scroll to position [7121, 0]
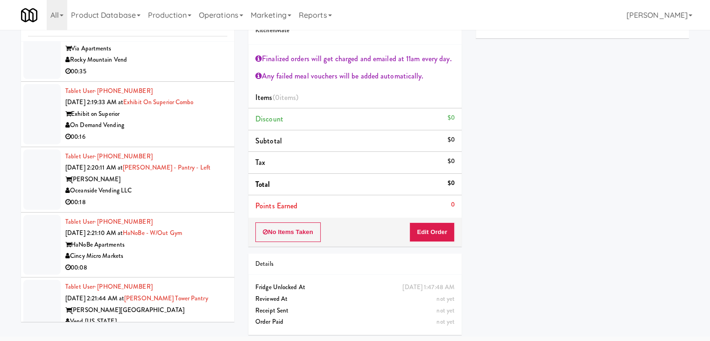
click at [159, 143] on div "00:16" at bounding box center [146, 137] width 162 height 12
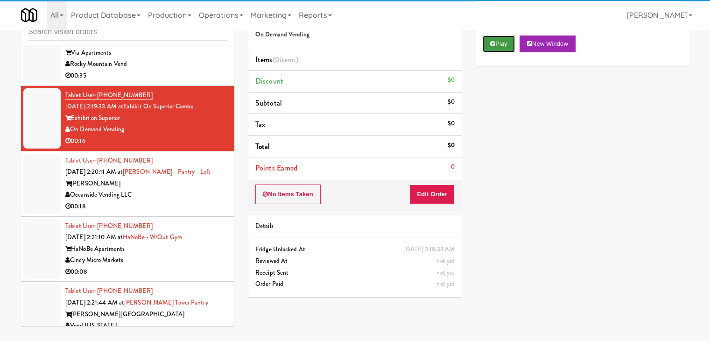
click at [499, 44] on button "Play" at bounding box center [499, 43] width 32 height 17
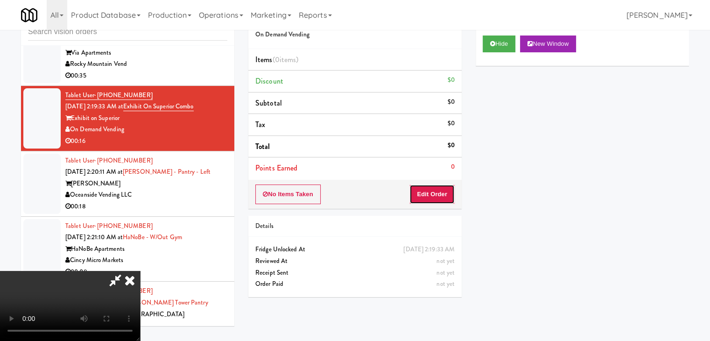
click at [436, 187] on button "Edit Order" at bounding box center [431, 194] width 45 height 20
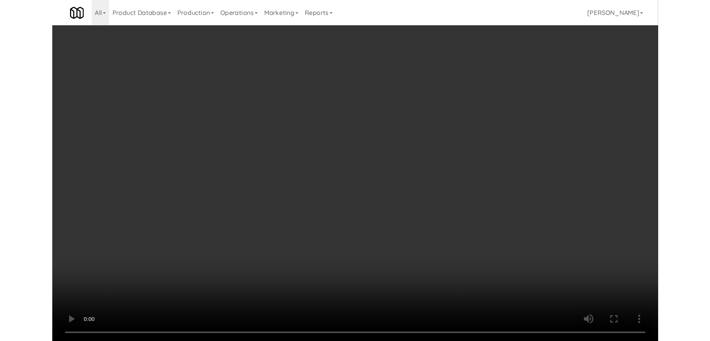
scroll to position [7110, 0]
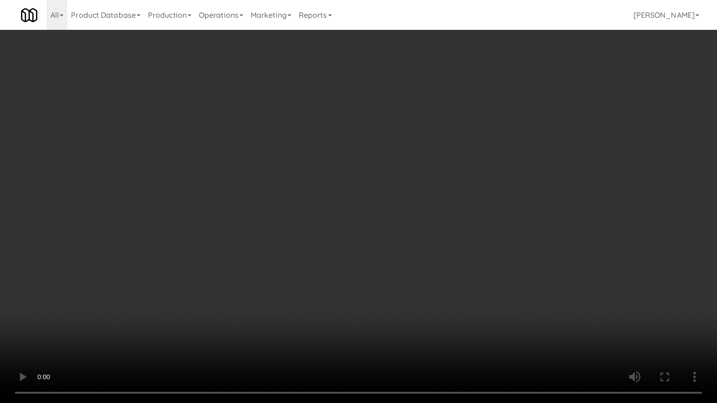
click at [435, 293] on video at bounding box center [358, 201] width 717 height 403
click at [436, 293] on video at bounding box center [358, 201] width 717 height 403
click at [440, 292] on video at bounding box center [358, 201] width 717 height 403
click at [442, 288] on video at bounding box center [358, 201] width 717 height 403
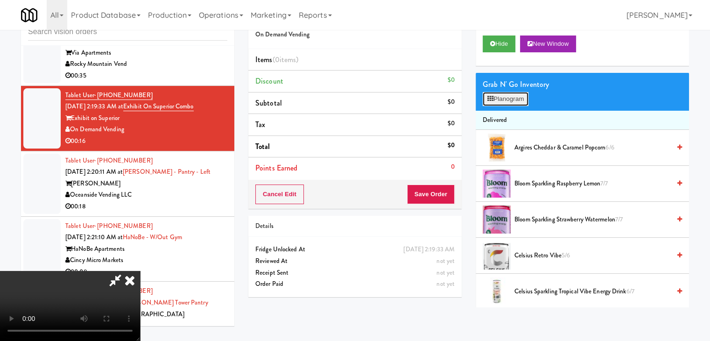
click at [516, 98] on button "Planogram" at bounding box center [506, 99] width 46 height 14
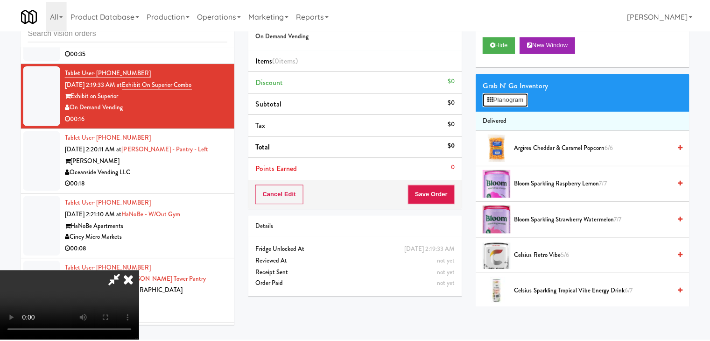
scroll to position [7110, 0]
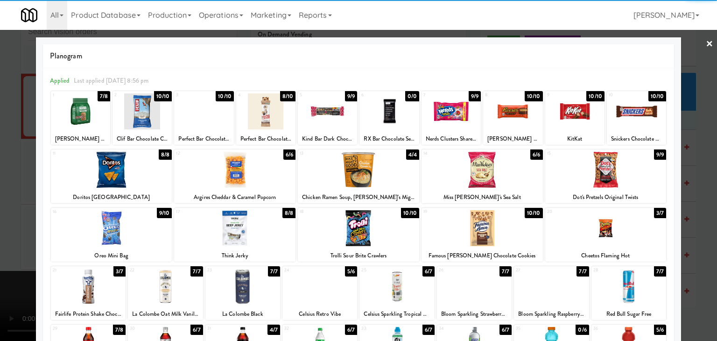
click at [517, 94] on div at bounding box center [512, 111] width 59 height 36
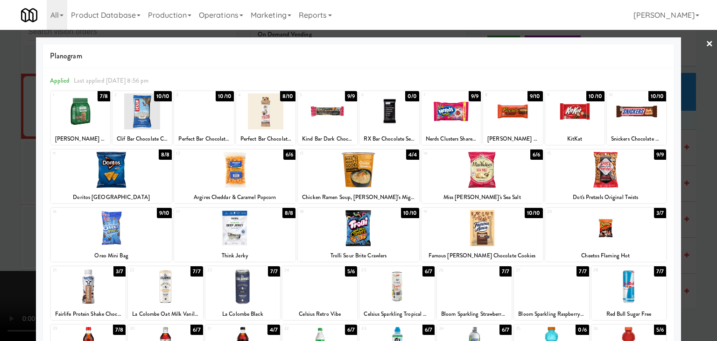
click at [13, 233] on div at bounding box center [358, 170] width 717 height 341
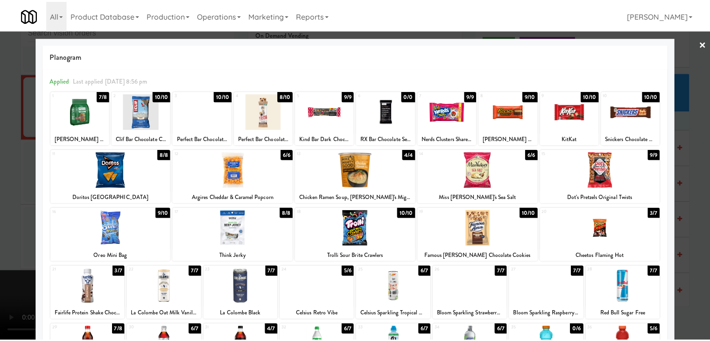
scroll to position [7121, 0]
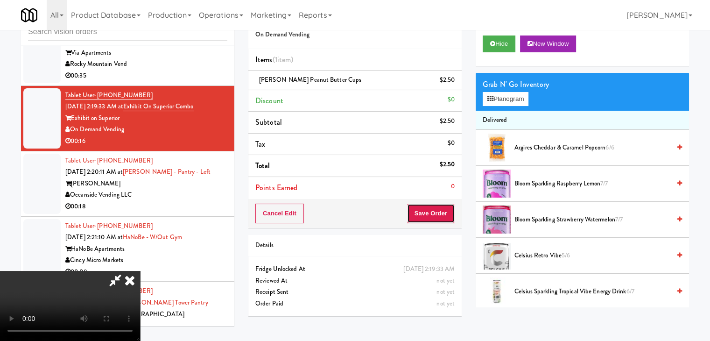
click at [432, 215] on button "Save Order" at bounding box center [431, 214] width 48 height 20
click at [433, 215] on button "Save Order" at bounding box center [431, 214] width 48 height 20
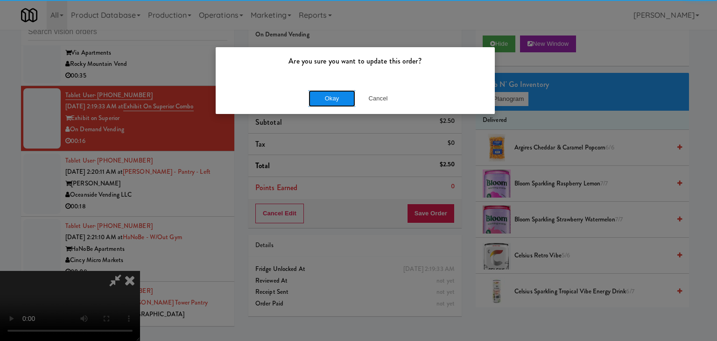
click at [332, 100] on button "Okay" at bounding box center [332, 98] width 47 height 17
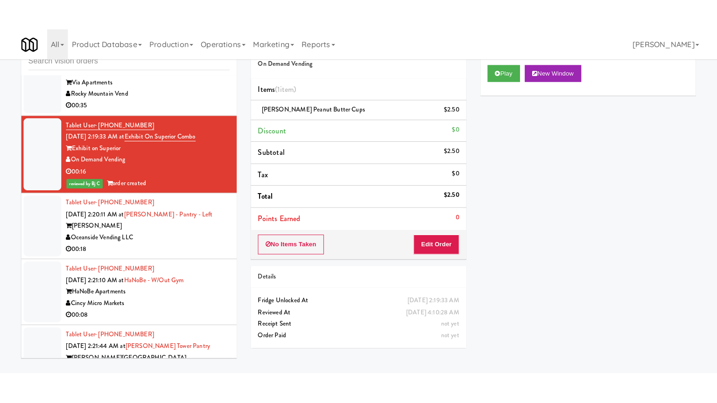
scroll to position [7168, 0]
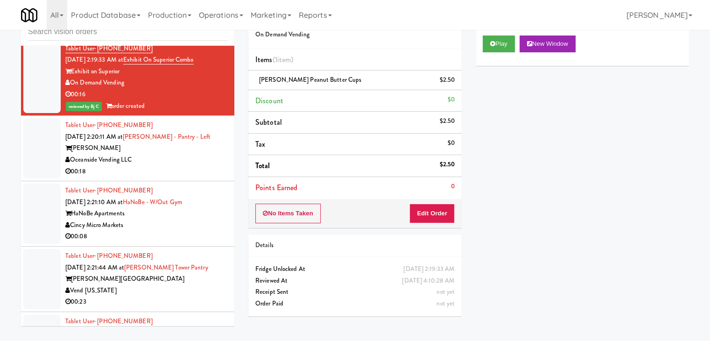
drag, startPoint x: 170, startPoint y: 164, endPoint x: 179, endPoint y: 169, distance: 10.5
click at [173, 165] on div "Oceanside Vending LLC" at bounding box center [146, 160] width 162 height 12
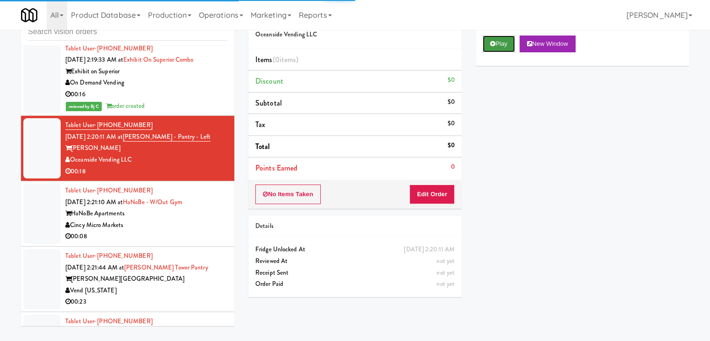
click at [499, 45] on button "Play" at bounding box center [499, 43] width 32 height 17
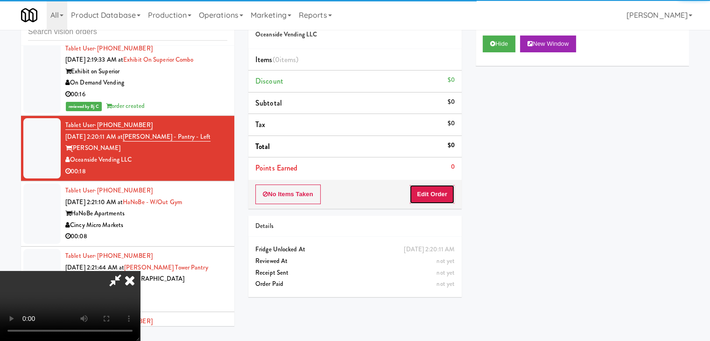
click at [420, 187] on button "Edit Order" at bounding box center [431, 194] width 45 height 20
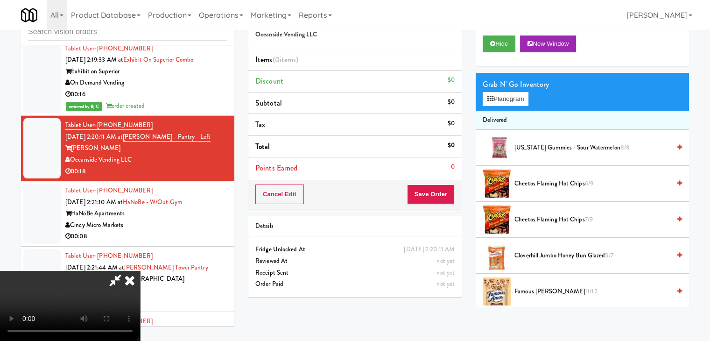
scroll to position [7157, 0]
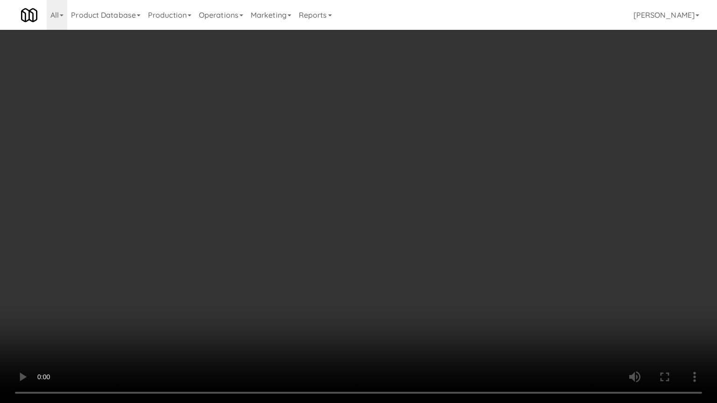
click at [505, 244] on video at bounding box center [358, 201] width 717 height 403
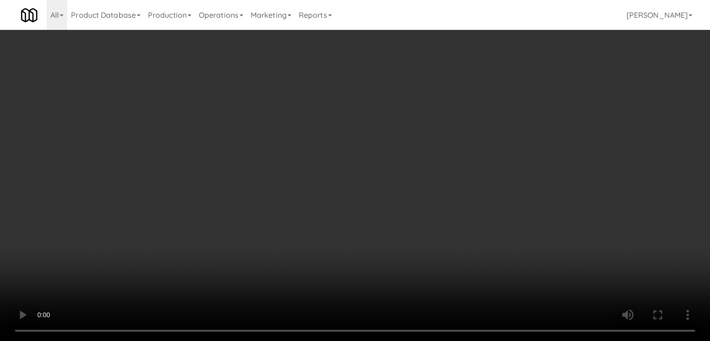
click at [368, 208] on video at bounding box center [355, 170] width 710 height 341
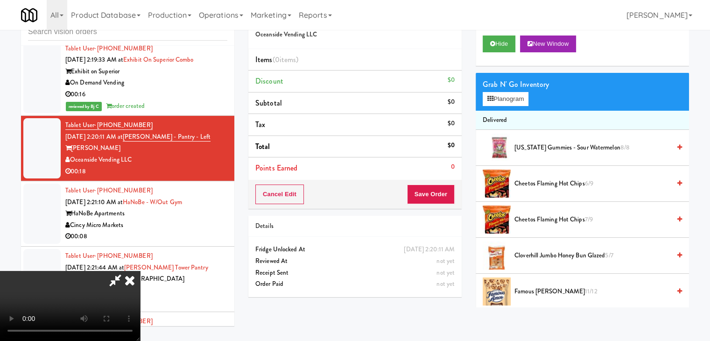
click at [140, 271] on video at bounding box center [70, 306] width 140 height 70
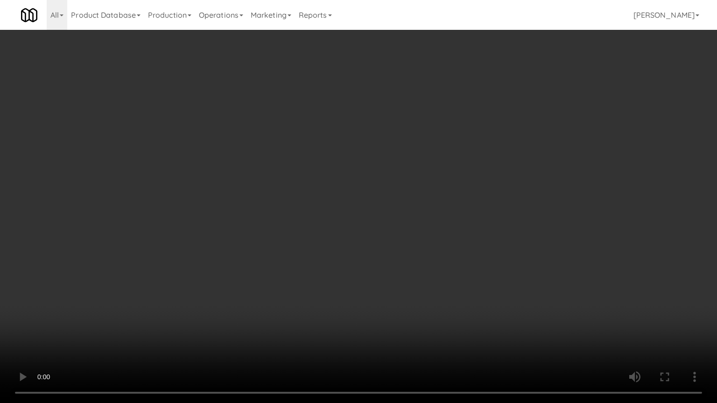
drag, startPoint x: 422, startPoint y: 257, endPoint x: 411, endPoint y: 262, distance: 12.9
click at [422, 256] on video at bounding box center [358, 201] width 717 height 403
click at [412, 258] on video at bounding box center [358, 201] width 717 height 403
click at [422, 252] on video at bounding box center [358, 201] width 717 height 403
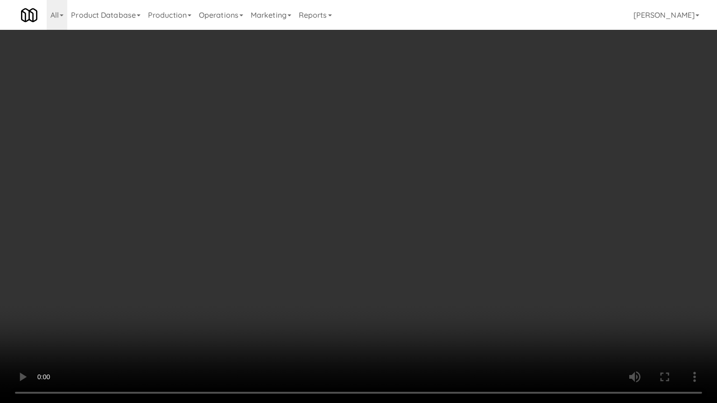
click at [478, 194] on video at bounding box center [358, 201] width 717 height 403
click at [478, 195] on video at bounding box center [358, 201] width 717 height 403
click at [476, 199] on video at bounding box center [358, 201] width 717 height 403
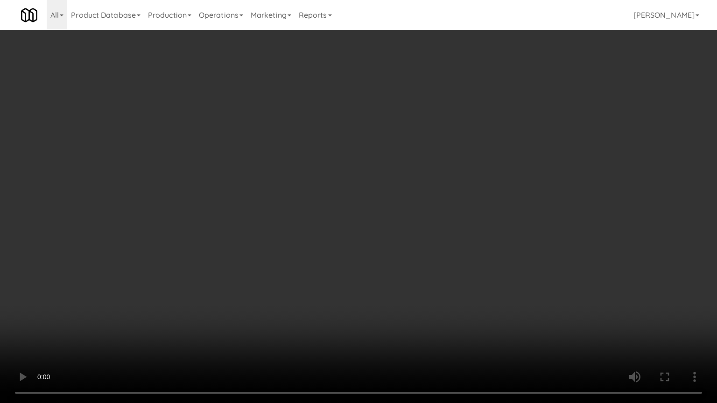
click at [476, 199] on video at bounding box center [358, 201] width 717 height 403
click at [471, 191] on video at bounding box center [358, 201] width 717 height 403
drag, startPoint x: 471, startPoint y: 192, endPoint x: 498, endPoint y: 83, distance: 112.1
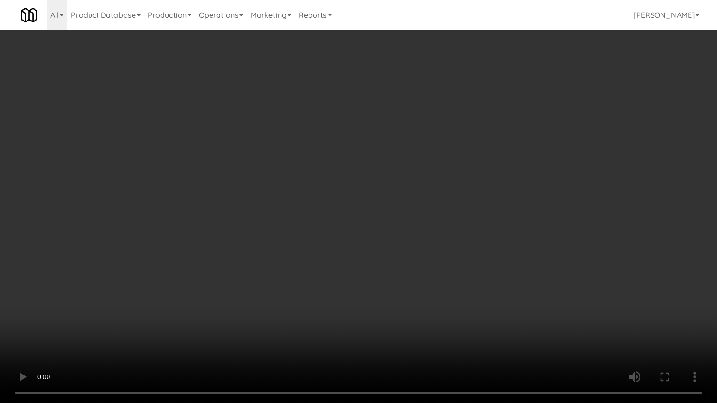
click at [470, 192] on video at bounding box center [358, 201] width 717 height 403
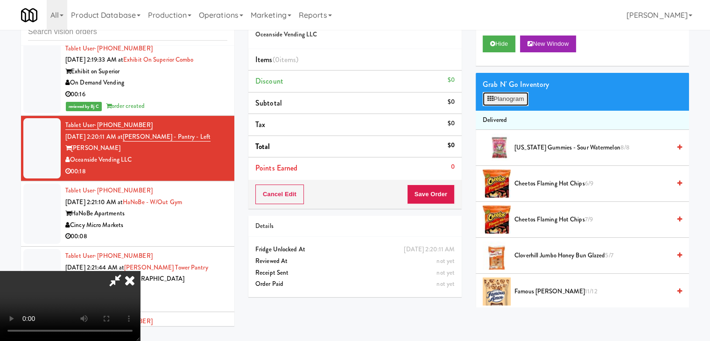
click at [512, 94] on button "Planogram" at bounding box center [506, 99] width 46 height 14
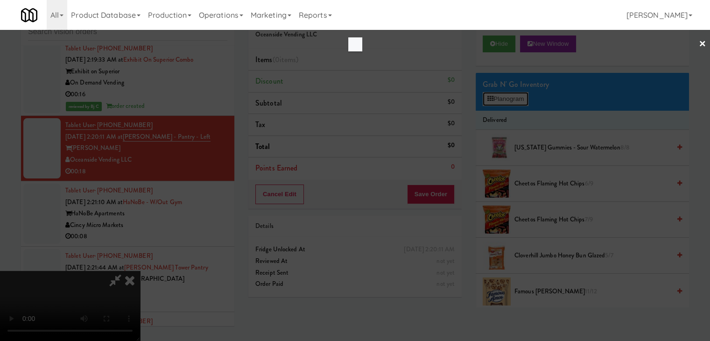
scroll to position [7157, 0]
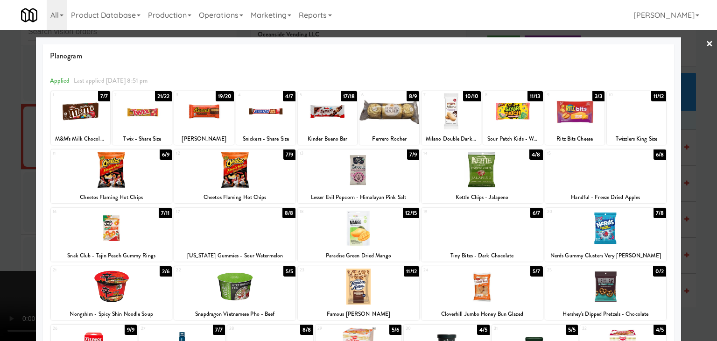
click at [206, 118] on div at bounding box center [203, 111] width 59 height 36
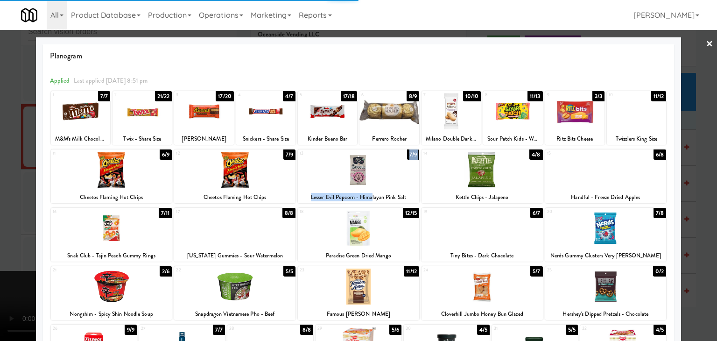
drag, startPoint x: 368, startPoint y: 192, endPoint x: 369, endPoint y: 183, distance: 9.0
click at [369, 188] on div "13 7/9 Lesser Evil Popcorn - Himalayan Pink Salt" at bounding box center [358, 176] width 121 height 54
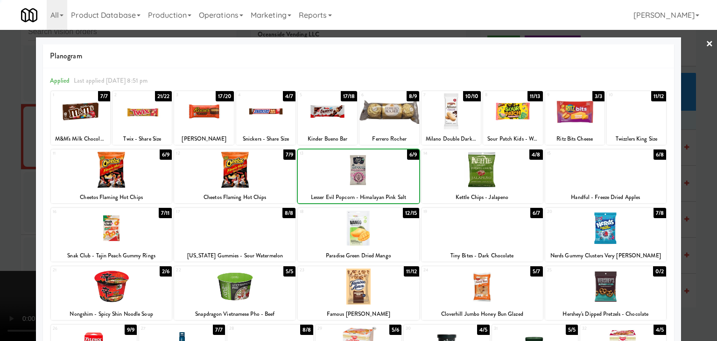
click at [368, 175] on div at bounding box center [358, 170] width 121 height 36
click at [2, 206] on div at bounding box center [358, 170] width 717 height 341
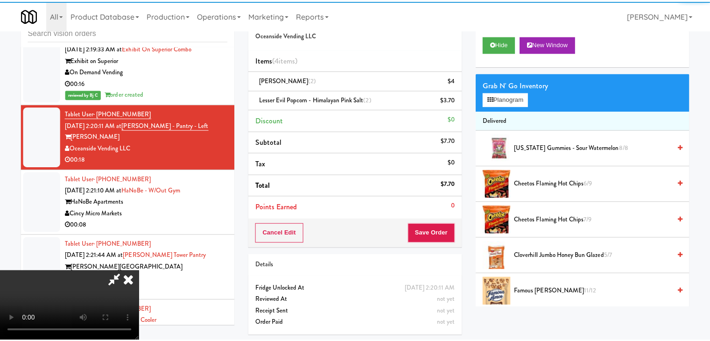
scroll to position [7168, 0]
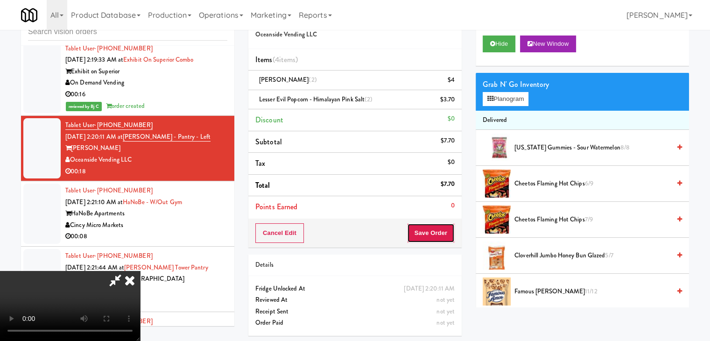
click at [440, 234] on button "Save Order" at bounding box center [431, 233] width 48 height 20
click at [441, 231] on button "Save Order" at bounding box center [431, 233] width 48 height 20
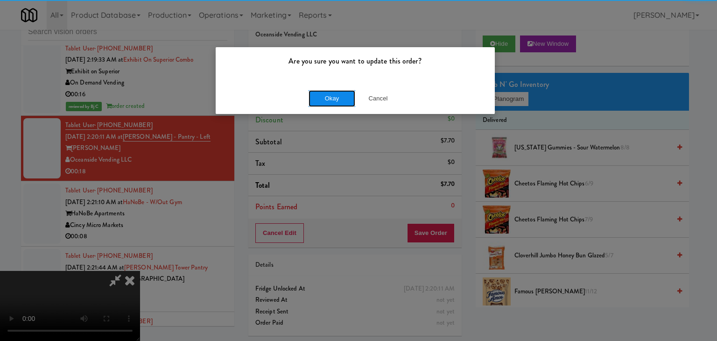
click at [330, 99] on button "Okay" at bounding box center [332, 98] width 47 height 17
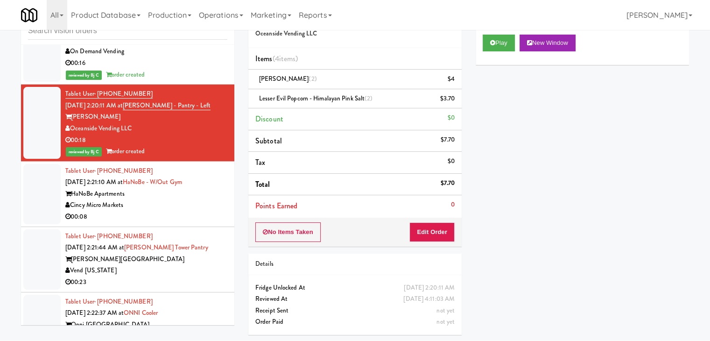
scroll to position [7215, 0]
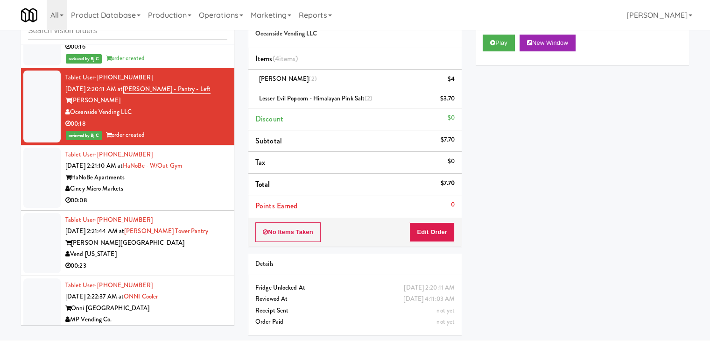
click at [190, 201] on div "00:08" at bounding box center [146, 201] width 162 height 12
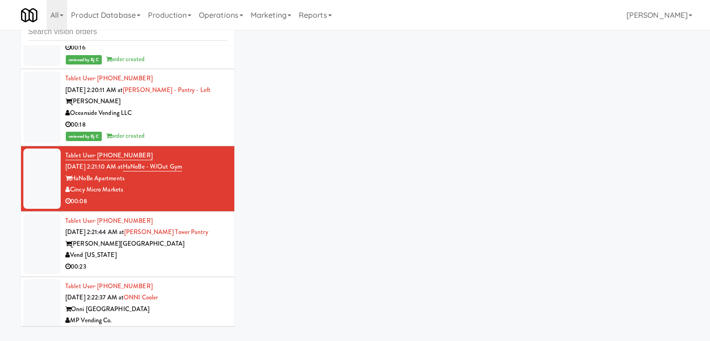
scroll to position [30, 0]
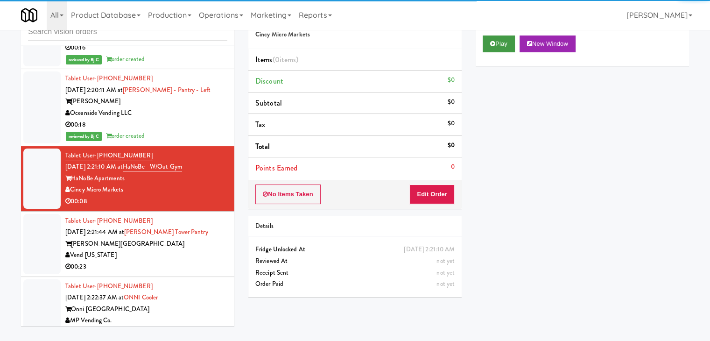
click at [490, 34] on div "Play New Window" at bounding box center [582, 46] width 213 height 37
drag, startPoint x: 491, startPoint y: 39, endPoint x: 477, endPoint y: 93, distance: 56.0
click at [491, 40] on button "Play" at bounding box center [499, 43] width 32 height 17
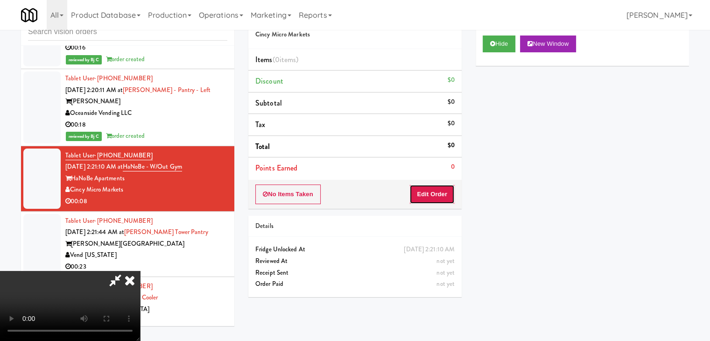
click at [418, 196] on button "Edit Order" at bounding box center [431, 194] width 45 height 20
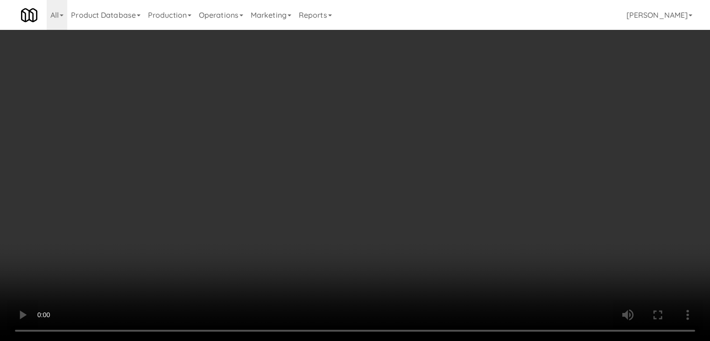
scroll to position [7203, 0]
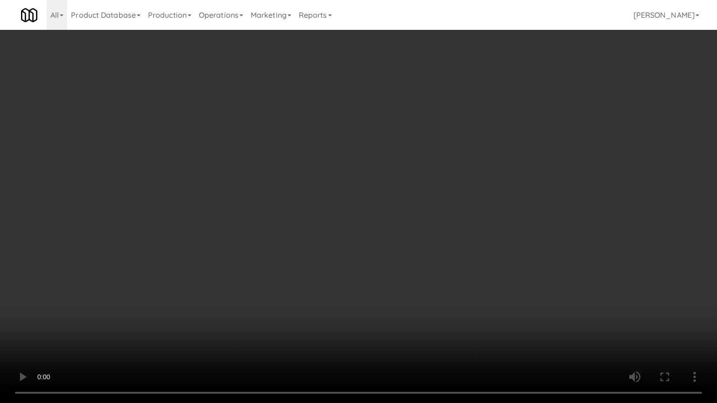
click at [418, 270] on video at bounding box center [358, 201] width 717 height 403
drag, startPoint x: 417, startPoint y: 273, endPoint x: 413, endPoint y: 238, distance: 35.7
click at [417, 274] on video at bounding box center [358, 201] width 717 height 403
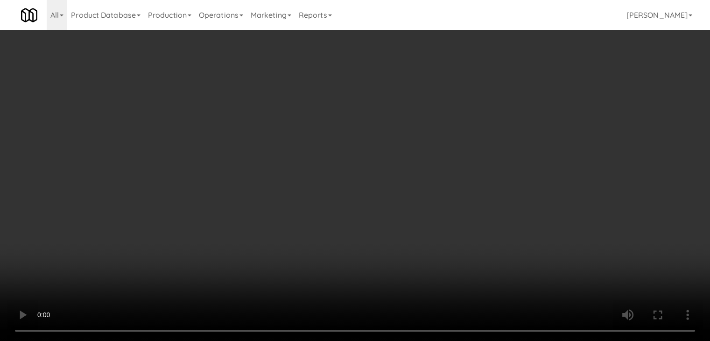
scroll to position [7215, 0]
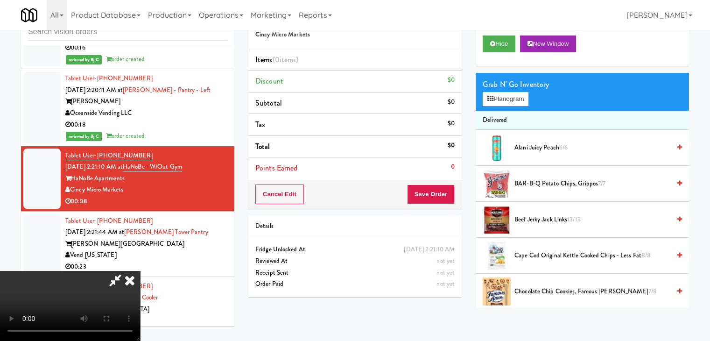
click at [140, 271] on video at bounding box center [70, 306] width 140 height 70
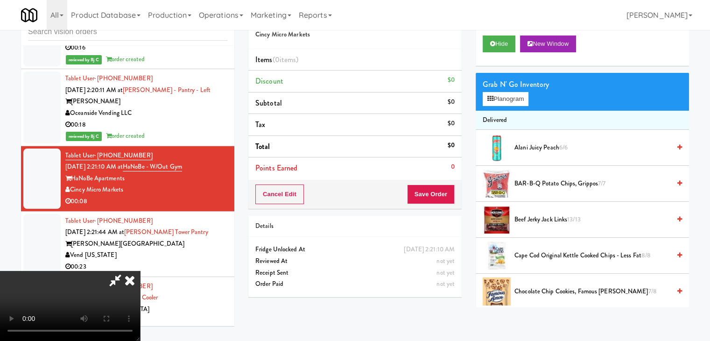
click at [140, 271] on video at bounding box center [70, 306] width 140 height 70
click at [513, 98] on button "Planogram" at bounding box center [506, 99] width 46 height 14
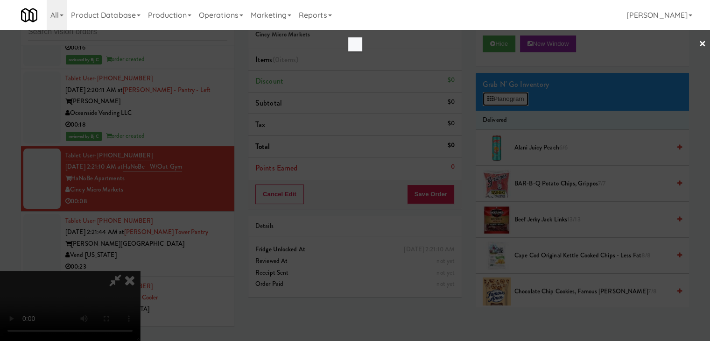
scroll to position [7203, 0]
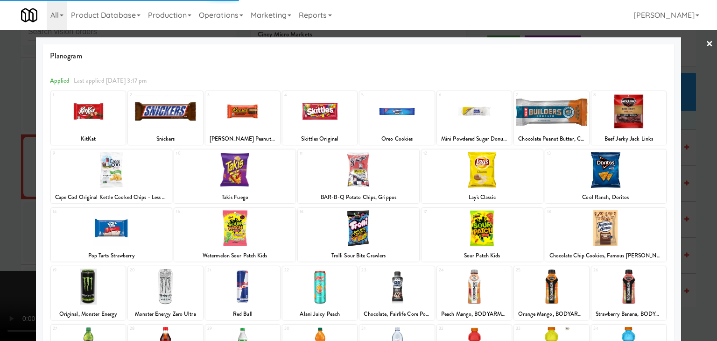
click at [590, 177] on div at bounding box center [605, 170] width 121 height 36
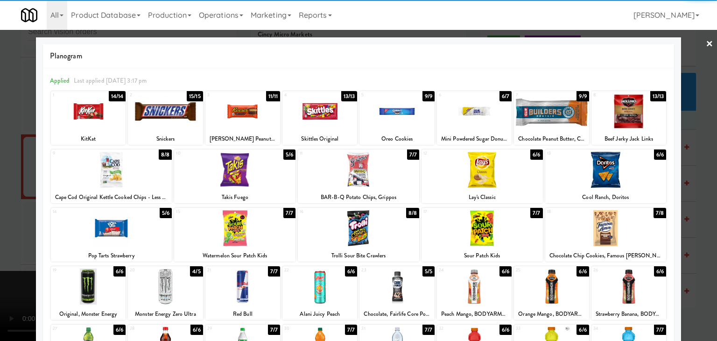
click at [409, 119] on div at bounding box center [396, 111] width 75 height 36
drag, startPoint x: 0, startPoint y: 217, endPoint x: 274, endPoint y: 214, distance: 274.0
click at [2, 217] on div at bounding box center [358, 170] width 717 height 341
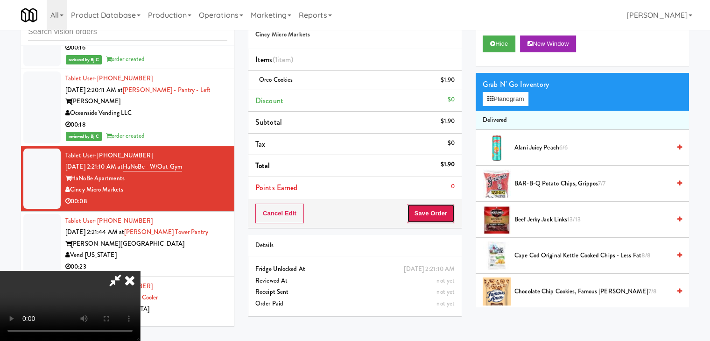
click at [443, 210] on button "Save Order" at bounding box center [431, 214] width 48 height 20
click at [441, 211] on body "Are you sure you want to update this order? Okay Cancel Okay Are you sure you w…" at bounding box center [355, 170] width 710 height 341
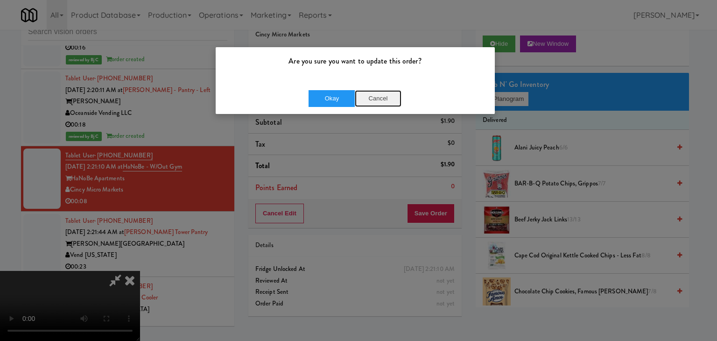
click at [379, 94] on button "Cancel" at bounding box center [378, 98] width 47 height 17
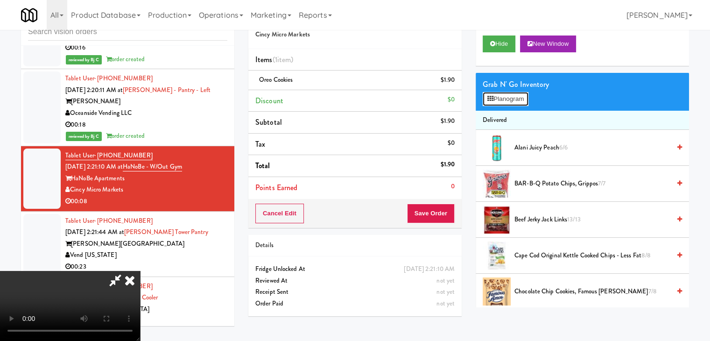
click at [499, 98] on button "Planogram" at bounding box center [506, 99] width 46 height 14
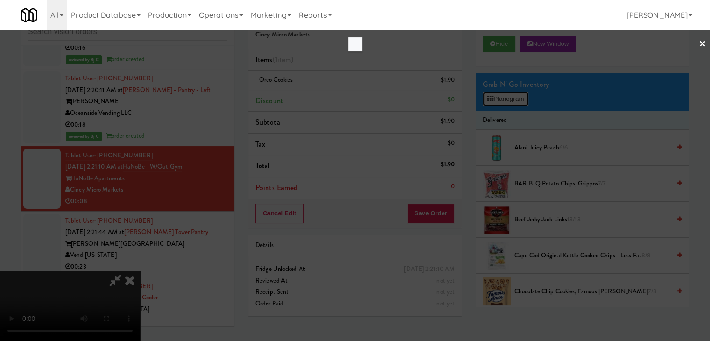
scroll to position [7203, 0]
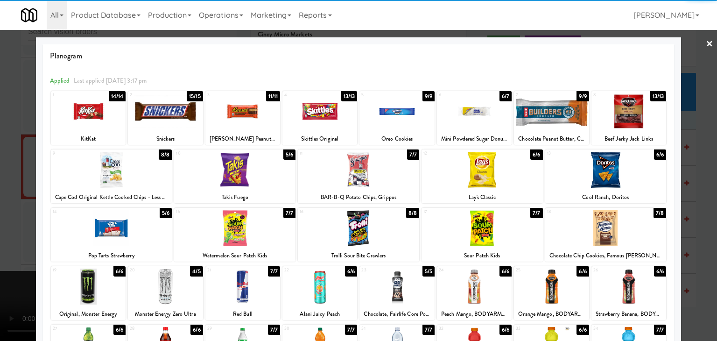
drag, startPoint x: 620, startPoint y: 168, endPoint x: 653, endPoint y: 175, distance: 33.9
click at [620, 169] on div at bounding box center [605, 170] width 121 height 36
drag, startPoint x: 706, startPoint y: 174, endPoint x: 692, endPoint y: 176, distance: 14.3
click at [702, 174] on div at bounding box center [358, 170] width 717 height 341
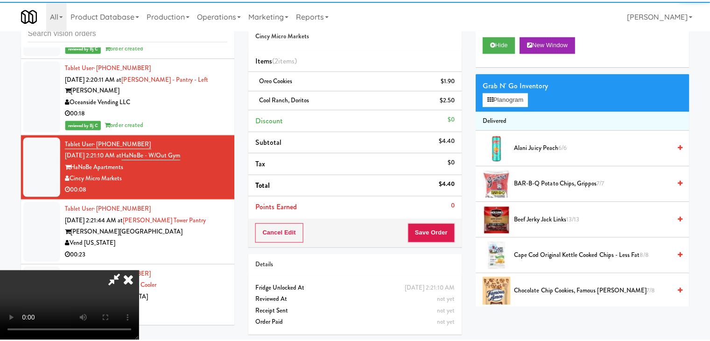
scroll to position [7215, 0]
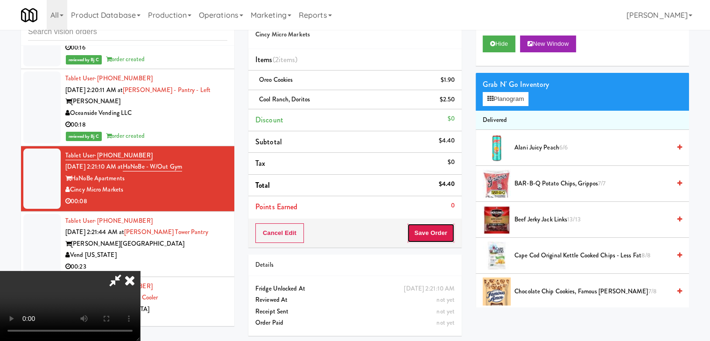
click at [445, 223] on button "Save Order" at bounding box center [431, 233] width 48 height 20
click at [445, 225] on button "Save Order" at bounding box center [431, 233] width 48 height 20
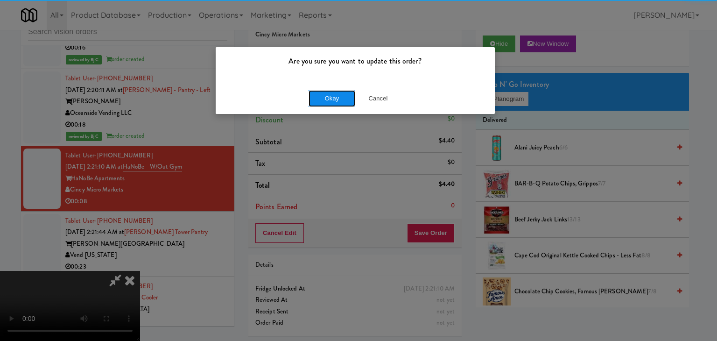
click at [344, 96] on button "Okay" at bounding box center [332, 98] width 47 height 17
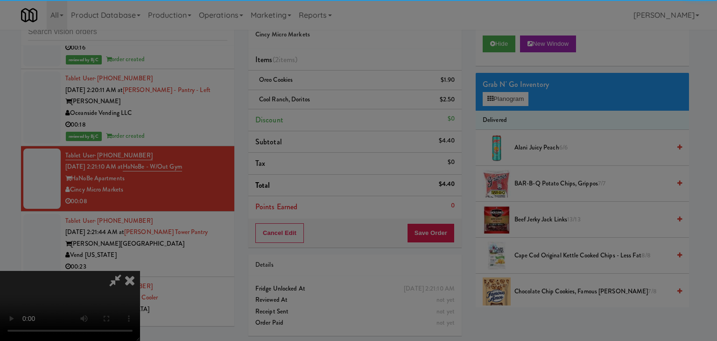
click at [344, 90] on button "Okay" at bounding box center [332, 81] width 47 height 17
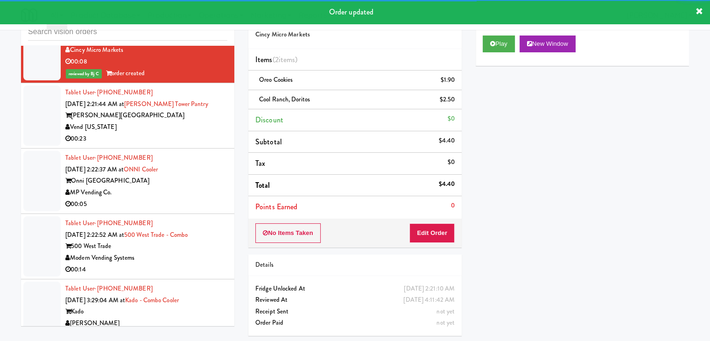
scroll to position [7355, 0]
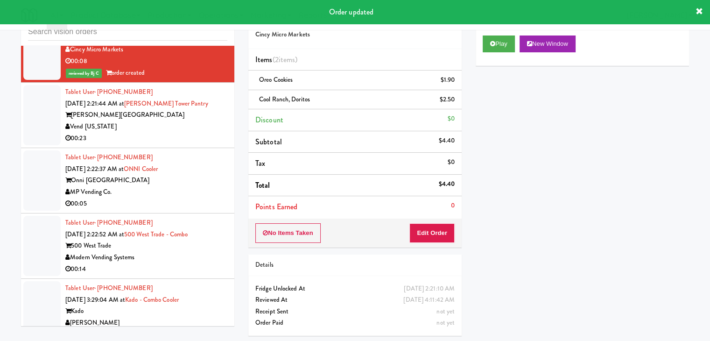
click at [192, 127] on div "Vend [US_STATE]" at bounding box center [146, 127] width 162 height 12
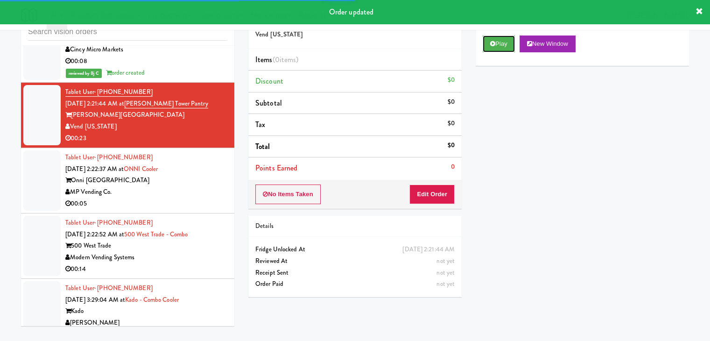
drag, startPoint x: 503, startPoint y: 49, endPoint x: 489, endPoint y: 66, distance: 21.9
click at [502, 48] on button "Play" at bounding box center [499, 43] width 32 height 17
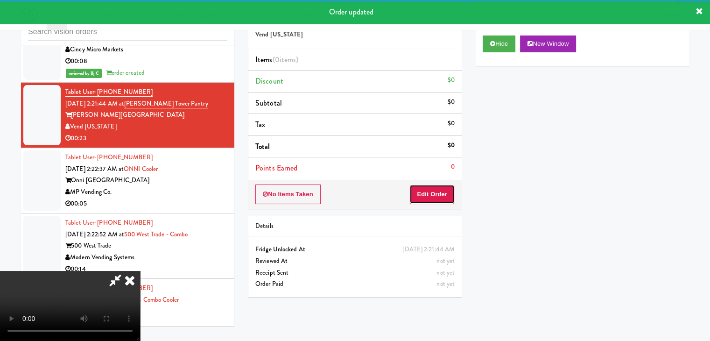
click at [423, 199] on button "Edit Order" at bounding box center [431, 194] width 45 height 20
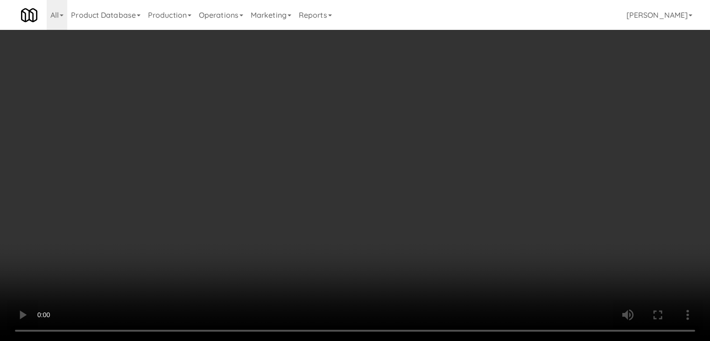
scroll to position [7343, 0]
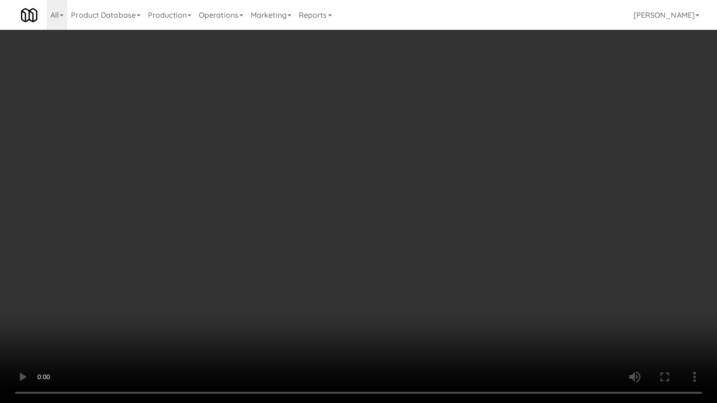
click at [390, 267] on video at bounding box center [358, 201] width 717 height 403
click at [388, 267] on video at bounding box center [358, 201] width 717 height 403
click at [383, 273] on video at bounding box center [358, 201] width 717 height 403
click at [380, 274] on video at bounding box center [358, 201] width 717 height 403
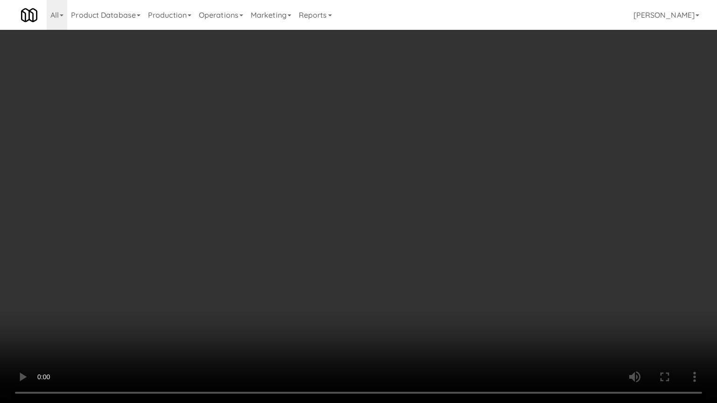
click at [340, 340] on video at bounding box center [358, 201] width 717 height 403
click at [341, 340] on video at bounding box center [358, 201] width 717 height 403
click at [484, 257] on video at bounding box center [358, 201] width 717 height 403
click at [481, 258] on video at bounding box center [358, 201] width 717 height 403
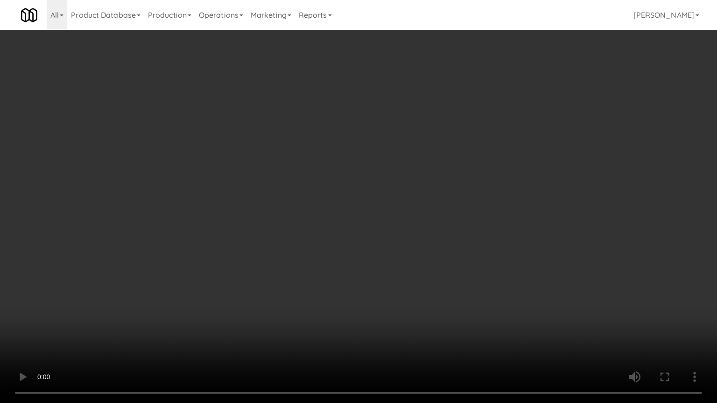
click at [388, 250] on video at bounding box center [358, 201] width 717 height 403
drag, startPoint x: 388, startPoint y: 250, endPoint x: 383, endPoint y: 210, distance: 40.5
click at [384, 250] on video at bounding box center [358, 201] width 717 height 403
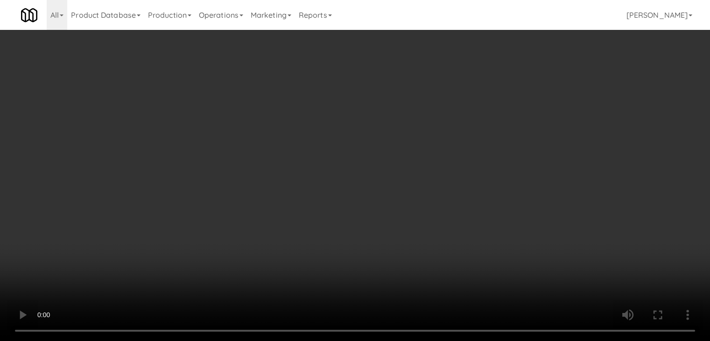
scroll to position [7355, 0]
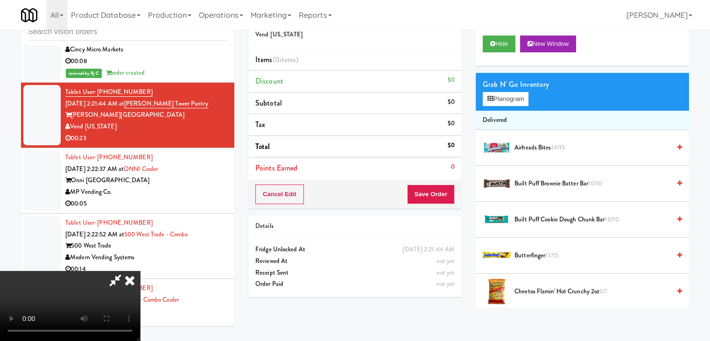
drag, startPoint x: 409, startPoint y: 39, endPoint x: 394, endPoint y: 53, distance: 20.8
click at [140, 271] on icon at bounding box center [129, 280] width 21 height 19
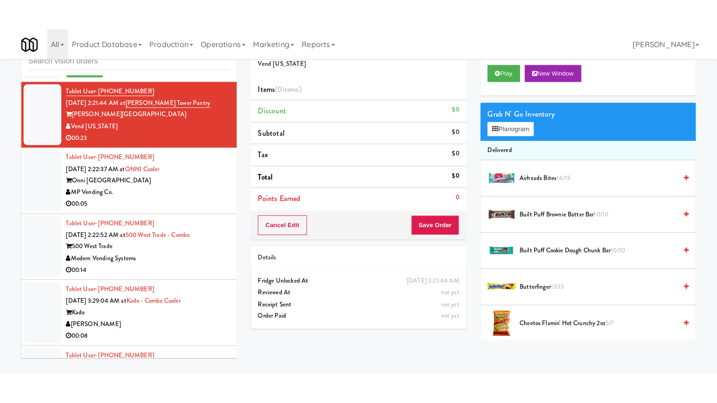
scroll to position [7401, 0]
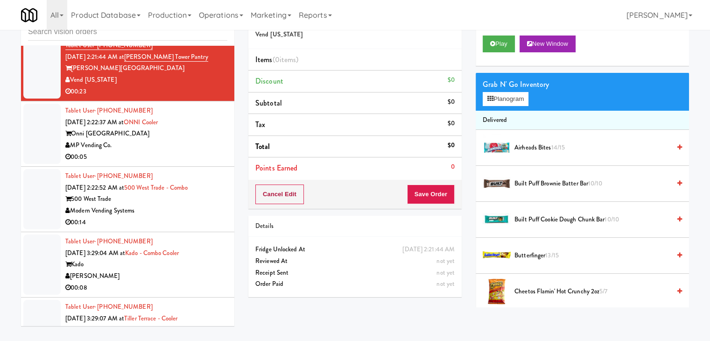
drag, startPoint x: 173, startPoint y: 153, endPoint x: 275, endPoint y: 194, distance: 110.4
click at [266, 203] on div "inbox reviewed all all unclear take inventory issue suspicious failed recent Ta…" at bounding box center [355, 168] width 682 height 329
click at [275, 194] on button "Cancel Edit" at bounding box center [279, 194] width 49 height 20
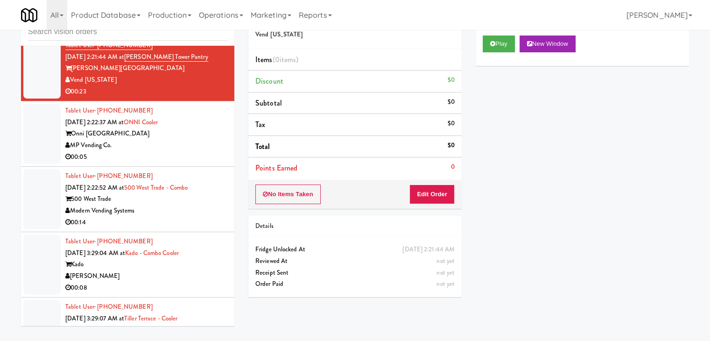
click at [181, 151] on div "MP Vending Co." at bounding box center [146, 146] width 162 height 12
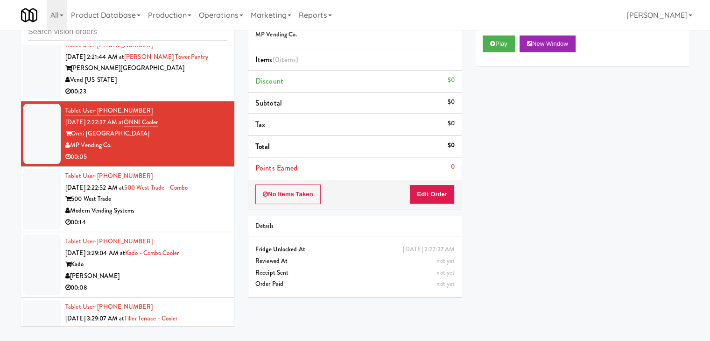
click at [0, 173] on div "inbox reviewed all all unclear take inventory issue suspicious failed recent Ta…" at bounding box center [355, 168] width 710 height 329
click at [498, 41] on button "Play" at bounding box center [499, 43] width 32 height 17
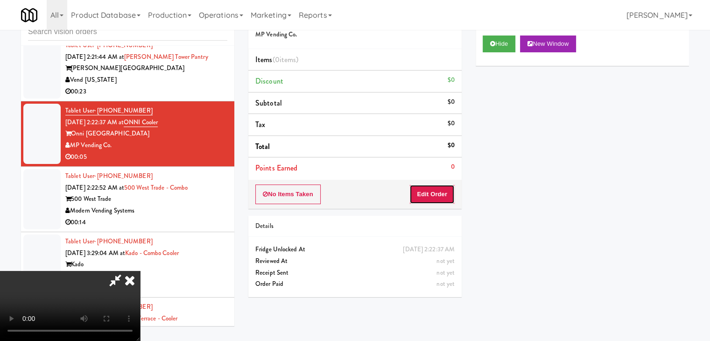
click at [424, 188] on button "Edit Order" at bounding box center [431, 194] width 45 height 20
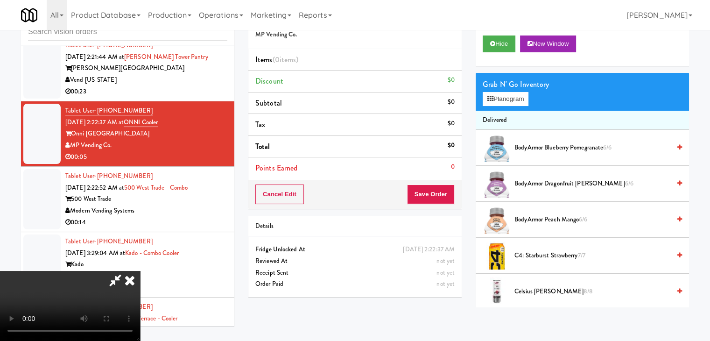
scroll to position [7390, 0]
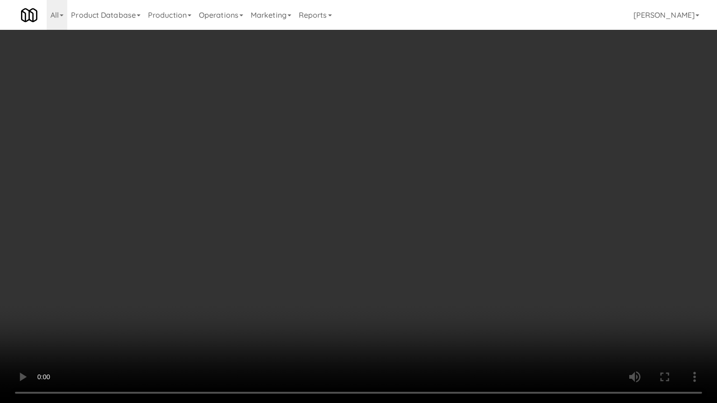
click at [405, 264] on video at bounding box center [358, 201] width 717 height 403
drag, startPoint x: 405, startPoint y: 264, endPoint x: 436, endPoint y: 193, distance: 77.1
click at [407, 261] on video at bounding box center [358, 201] width 717 height 403
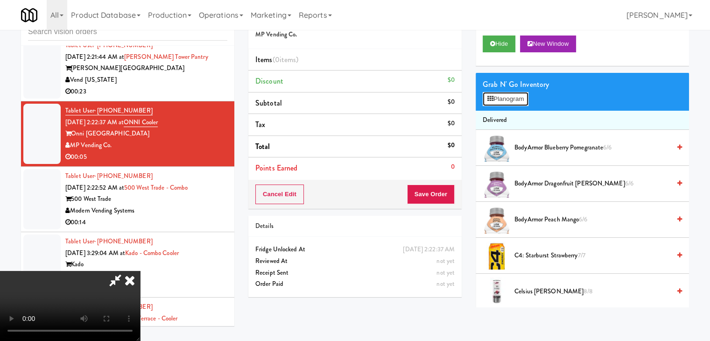
drag, startPoint x: 530, startPoint y: 94, endPoint x: 523, endPoint y: 96, distance: 7.1
click at [525, 95] on button "Planogram" at bounding box center [506, 99] width 46 height 14
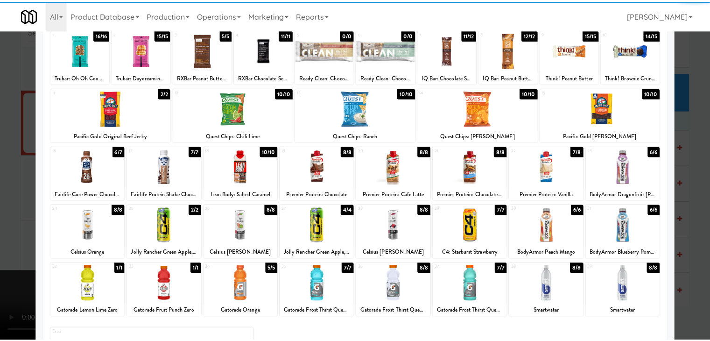
scroll to position [118, 0]
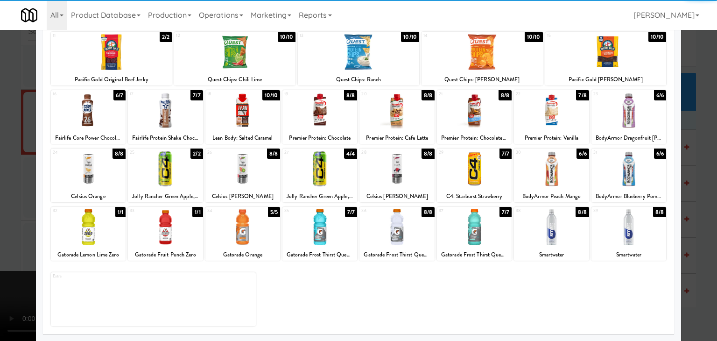
click at [549, 232] on div at bounding box center [551, 227] width 75 height 36
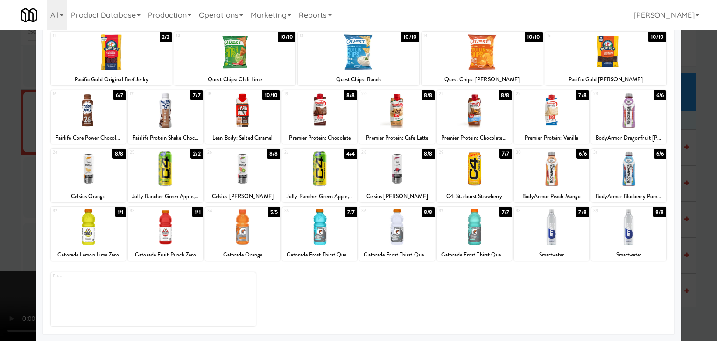
click at [682, 217] on div at bounding box center [358, 170] width 717 height 341
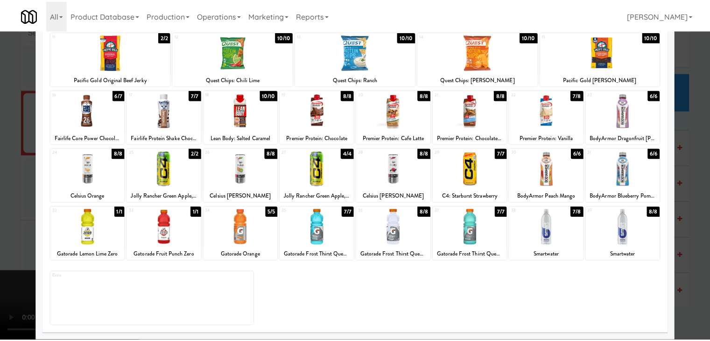
scroll to position [7401, 0]
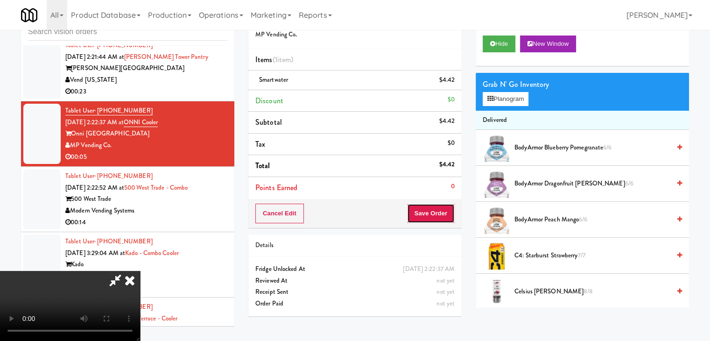
click at [441, 206] on button "Save Order" at bounding box center [431, 214] width 48 height 20
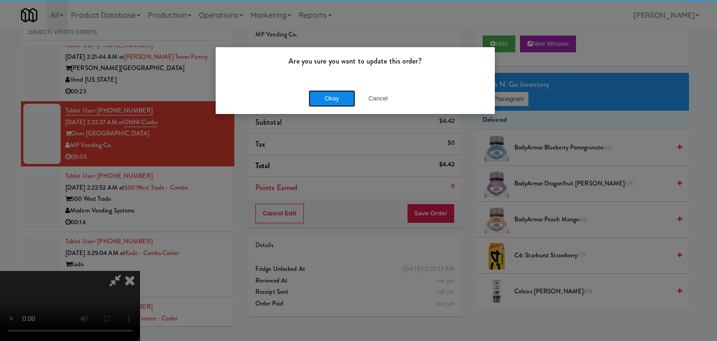
click at [311, 98] on button "Okay" at bounding box center [332, 98] width 47 height 17
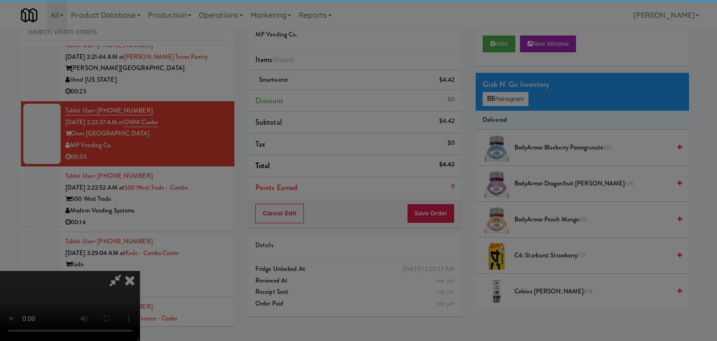
click at [314, 97] on div "Okay Cancel" at bounding box center [355, 80] width 279 height 31
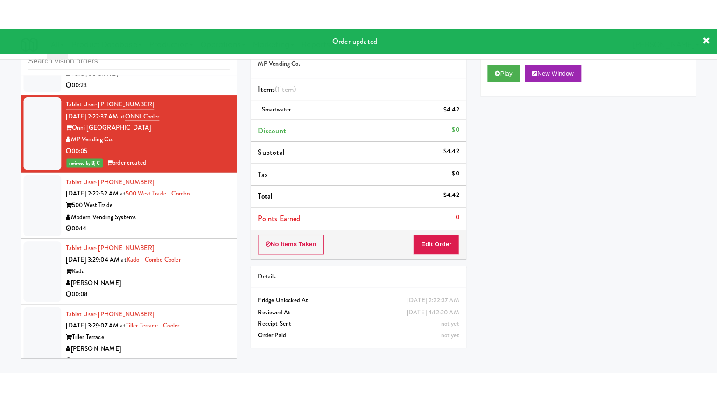
scroll to position [7495, 0]
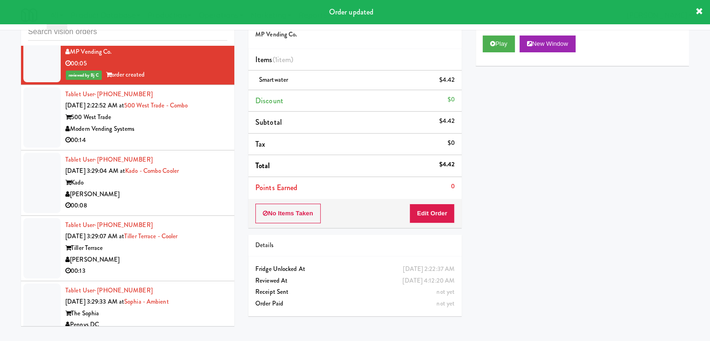
click at [172, 144] on div "00:14" at bounding box center [146, 140] width 162 height 12
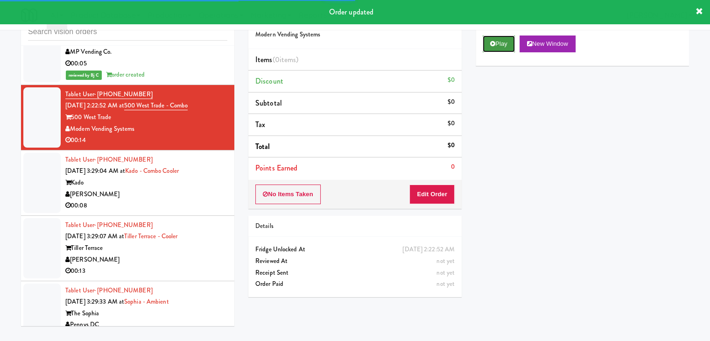
click at [492, 45] on icon at bounding box center [492, 44] width 5 height 6
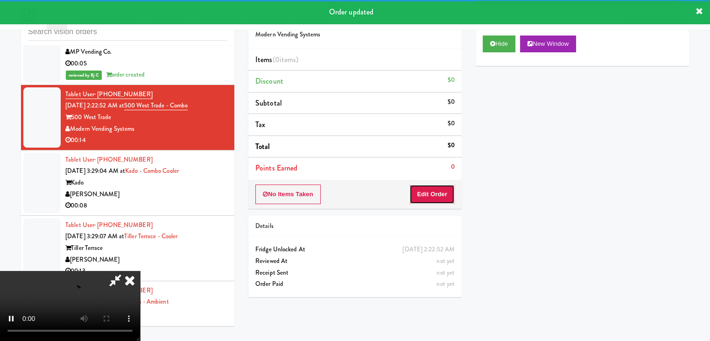
click at [430, 189] on button "Edit Order" at bounding box center [431, 194] width 45 height 20
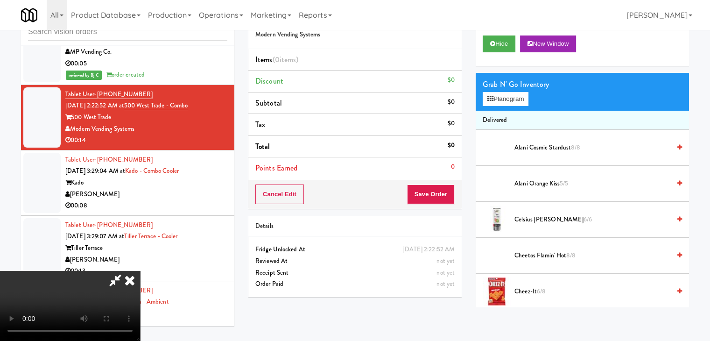
click at [140, 271] on video at bounding box center [70, 306] width 140 height 70
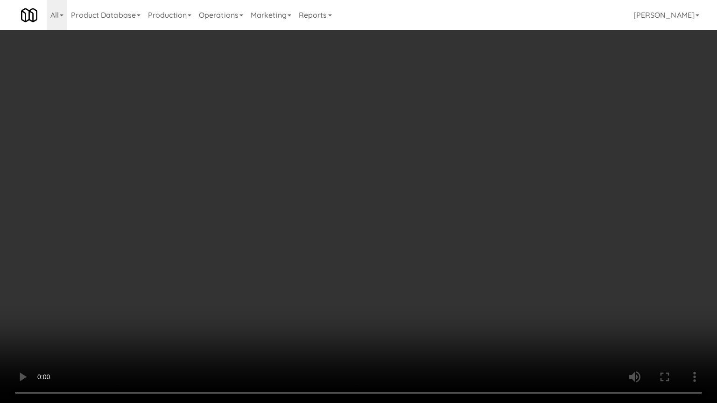
click at [369, 288] on video at bounding box center [358, 201] width 717 height 403
click at [387, 182] on video at bounding box center [358, 201] width 717 height 403
drag, startPoint x: 386, startPoint y: 183, endPoint x: 379, endPoint y: 188, distance: 8.7
click at [386, 183] on video at bounding box center [358, 201] width 717 height 403
click at [379, 185] on video at bounding box center [358, 201] width 717 height 403
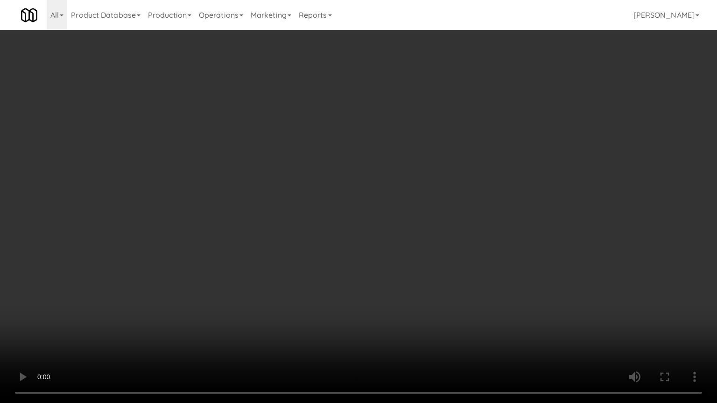
click at [379, 185] on video at bounding box center [358, 201] width 717 height 403
click at [438, 130] on video at bounding box center [358, 201] width 717 height 403
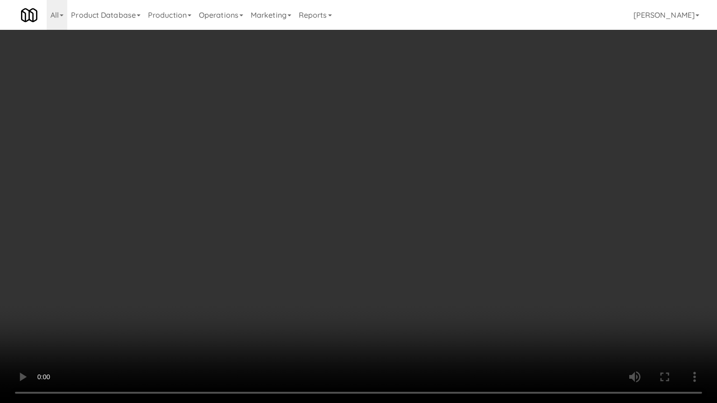
click at [457, 89] on video at bounding box center [358, 201] width 717 height 403
click at [457, 90] on video at bounding box center [358, 201] width 717 height 403
click at [449, 90] on video at bounding box center [358, 201] width 717 height 403
click at [450, 90] on video at bounding box center [358, 201] width 717 height 403
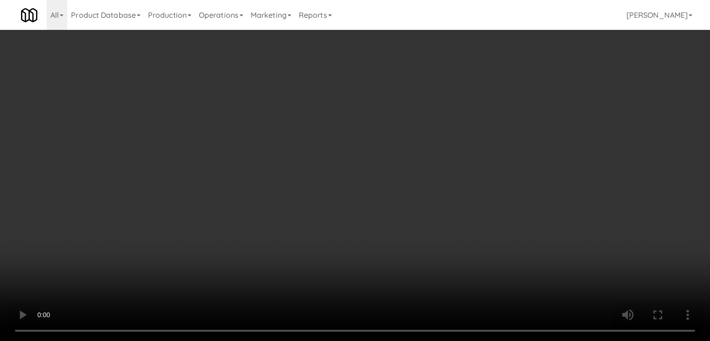
scroll to position [7495, 0]
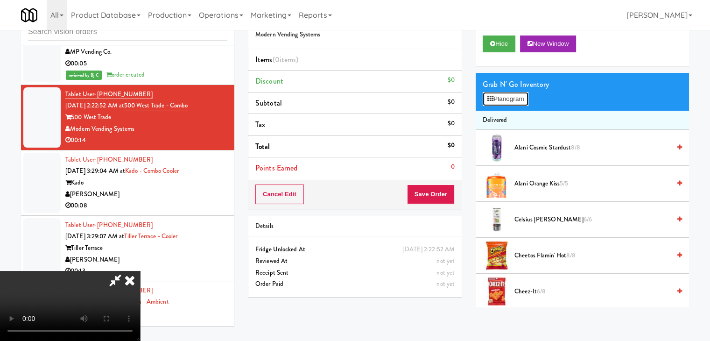
click at [506, 93] on button "Planogram" at bounding box center [506, 99] width 46 height 14
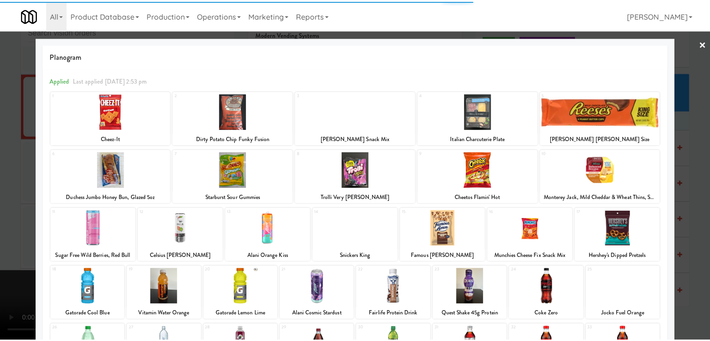
scroll to position [93, 0]
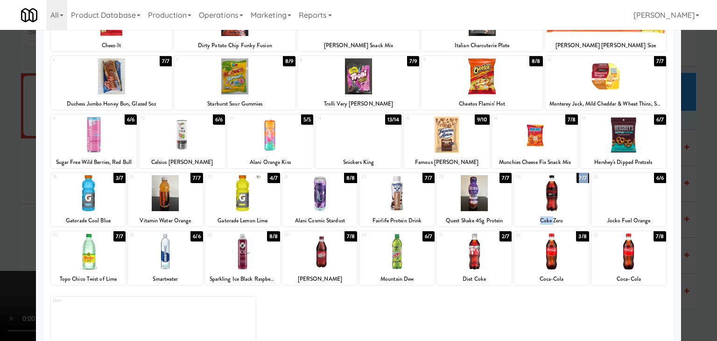
click at [547, 213] on div "24 7/7 Coke Zero" at bounding box center [551, 200] width 75 height 54
drag, startPoint x: 358, startPoint y: 269, endPoint x: 370, endPoint y: 267, distance: 11.4
click at [360, 269] on div at bounding box center [396, 251] width 75 height 36
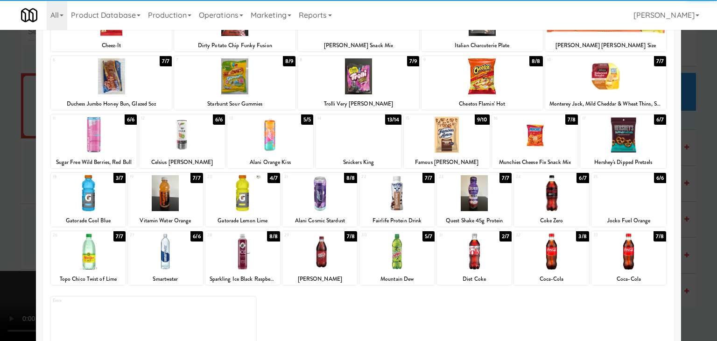
drag, startPoint x: 0, startPoint y: 275, endPoint x: 494, endPoint y: 247, distance: 494.6
click at [15, 273] on div at bounding box center [358, 170] width 717 height 341
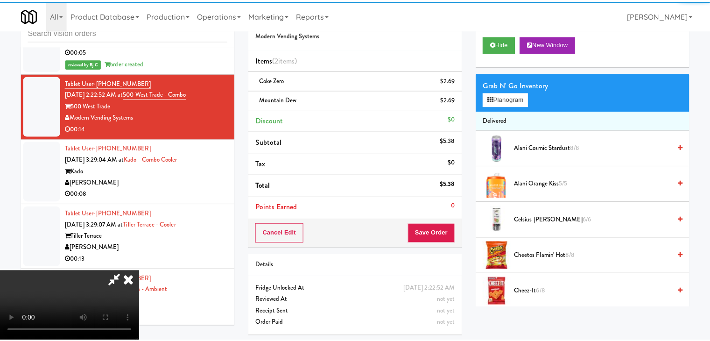
scroll to position [7495, 0]
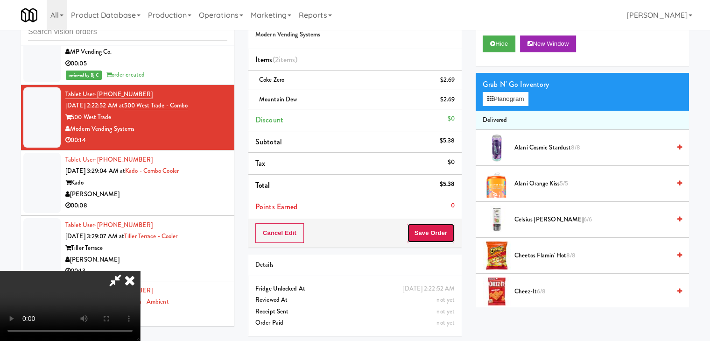
drag, startPoint x: 435, startPoint y: 234, endPoint x: 428, endPoint y: 232, distance: 7.8
click at [428, 232] on button "Save Order" at bounding box center [431, 233] width 48 height 20
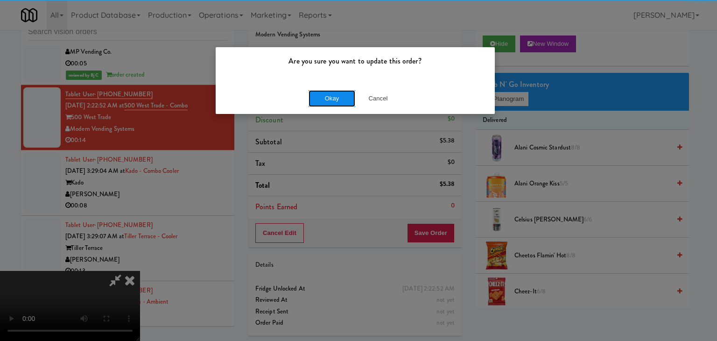
click at [344, 95] on button "Okay" at bounding box center [332, 98] width 47 height 17
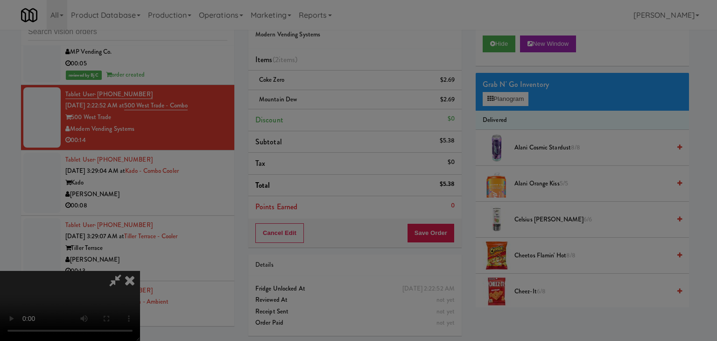
click at [344, 90] on button "Okay" at bounding box center [332, 81] width 47 height 17
drag, startPoint x: 344, startPoint y: 95, endPoint x: 342, endPoint y: 116, distance: 21.6
click at [344, 96] on div at bounding box center [358, 170] width 717 height 341
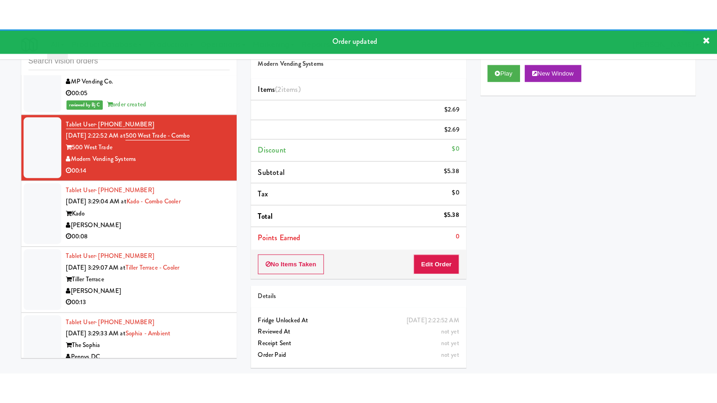
scroll to position [7588, 0]
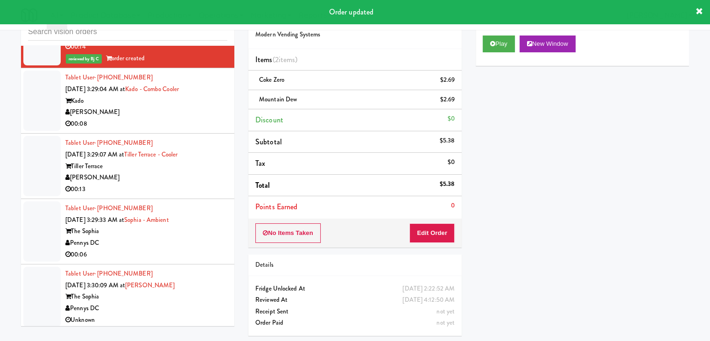
click at [194, 114] on div "[PERSON_NAME]" at bounding box center [146, 112] width 162 height 12
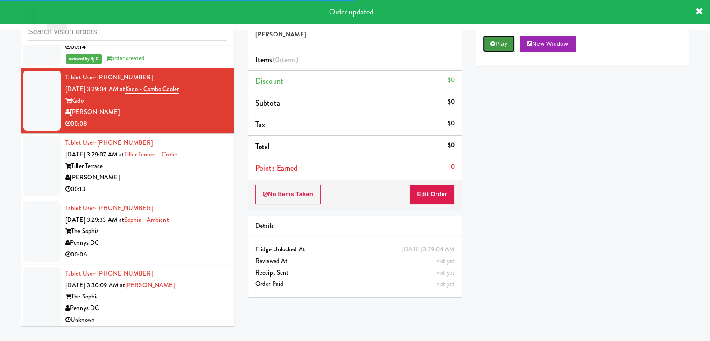
click at [508, 44] on button "Play" at bounding box center [499, 43] width 32 height 17
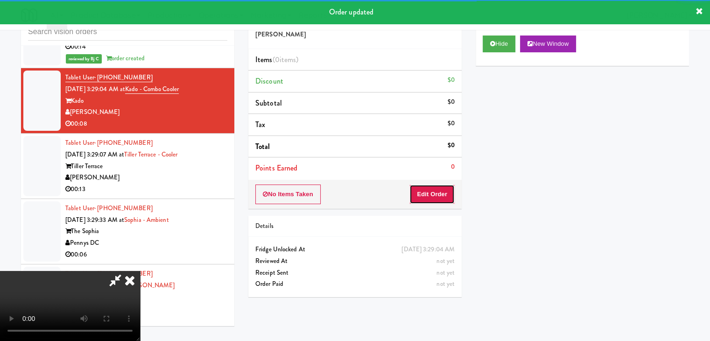
click at [435, 198] on button "Edit Order" at bounding box center [431, 194] width 45 height 20
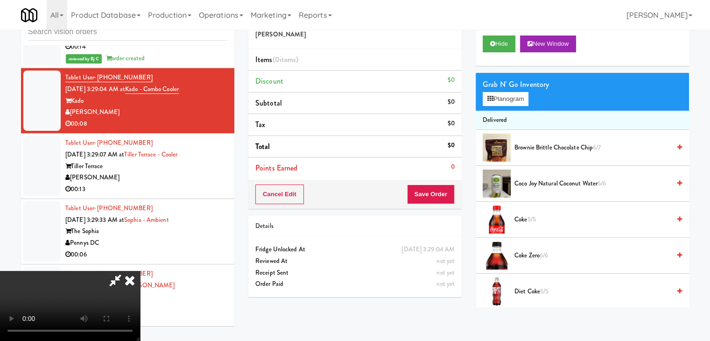
scroll to position [7577, 0]
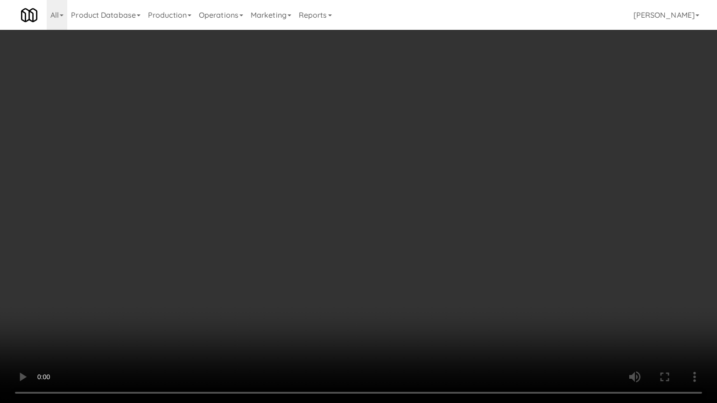
click at [399, 326] on video at bounding box center [358, 201] width 717 height 403
click at [396, 324] on video at bounding box center [358, 201] width 717 height 403
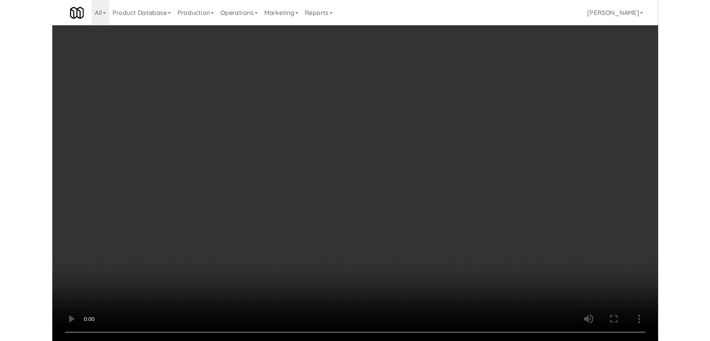
scroll to position [7588, 0]
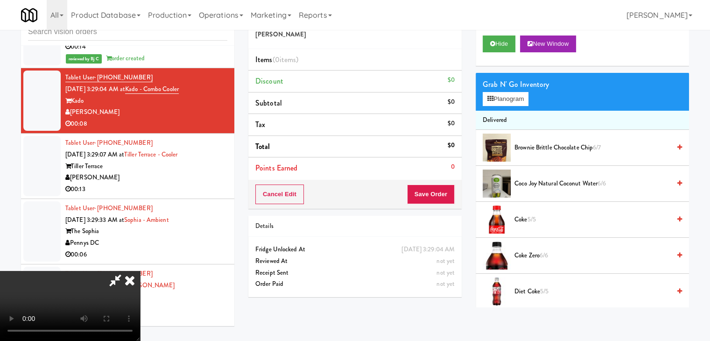
click at [140, 283] on video at bounding box center [70, 306] width 140 height 70
click at [518, 90] on div "Grab N' Go Inventory" at bounding box center [582, 84] width 199 height 14
click at [516, 97] on button "Planogram" at bounding box center [506, 99] width 46 height 14
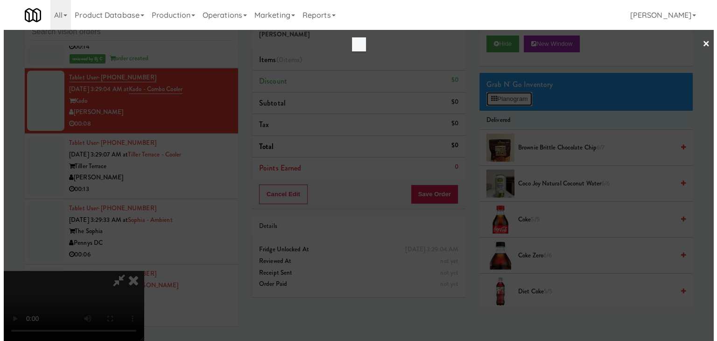
scroll to position [7577, 0]
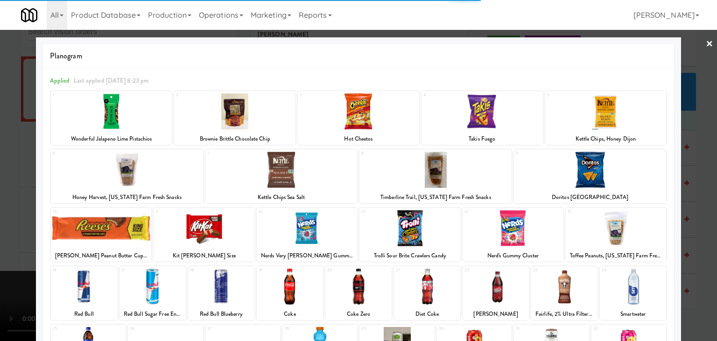
click at [584, 171] on div at bounding box center [590, 170] width 152 height 36
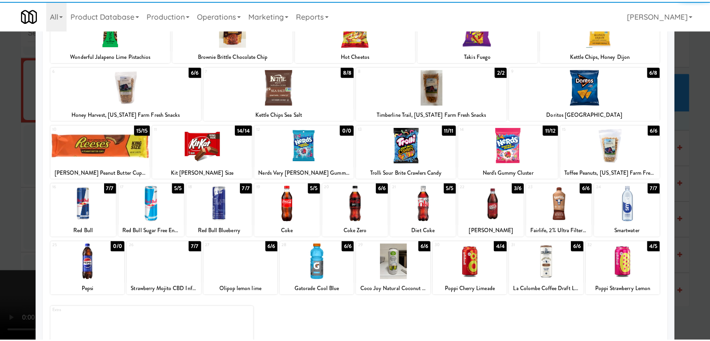
scroll to position [118, 0]
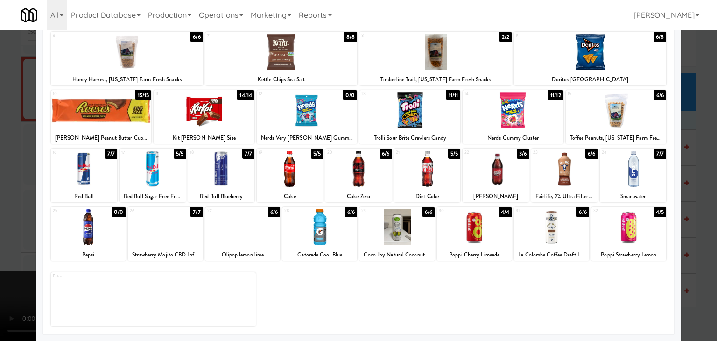
click at [334, 234] on div at bounding box center [319, 227] width 75 height 36
click at [2, 231] on div at bounding box center [358, 170] width 717 height 341
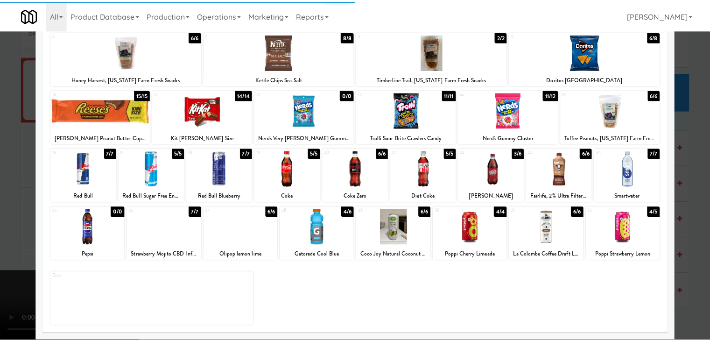
scroll to position [7588, 0]
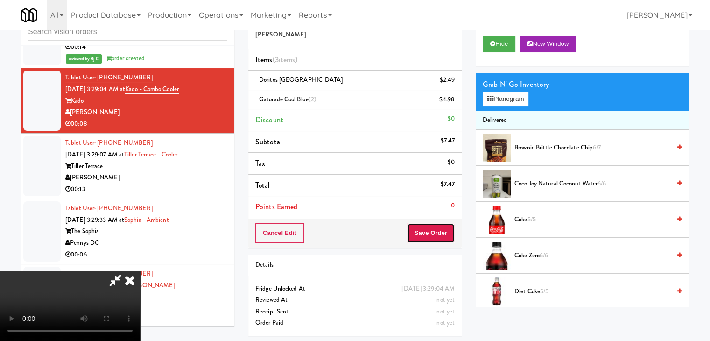
click at [448, 232] on button "Save Order" at bounding box center [431, 233] width 48 height 20
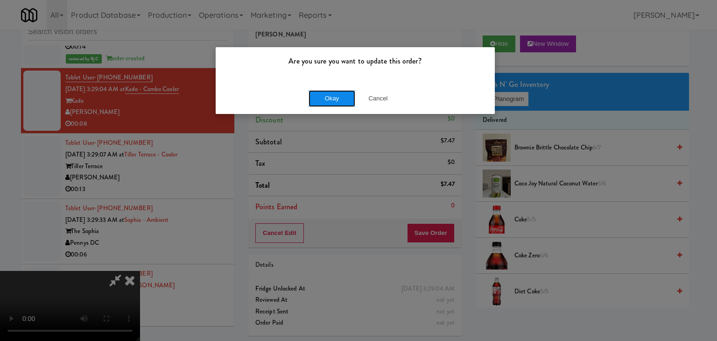
click at [335, 98] on button "Okay" at bounding box center [332, 98] width 47 height 17
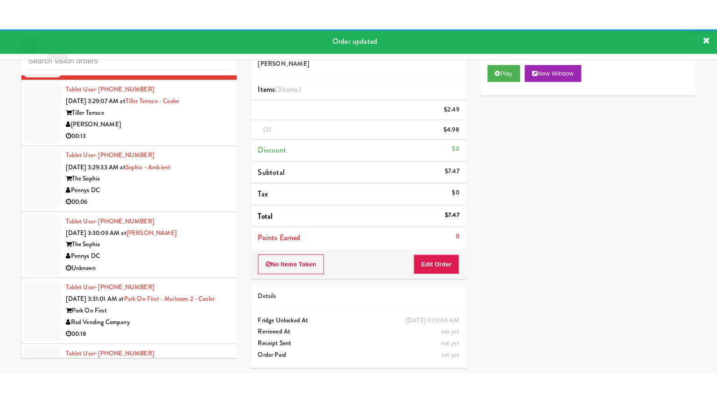
scroll to position [7693, 0]
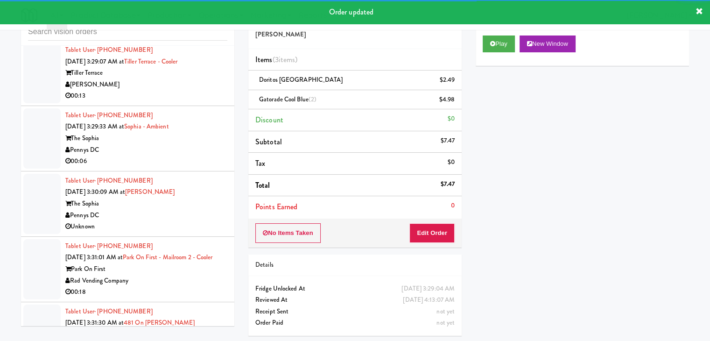
click at [178, 100] on div "00:13" at bounding box center [146, 96] width 162 height 12
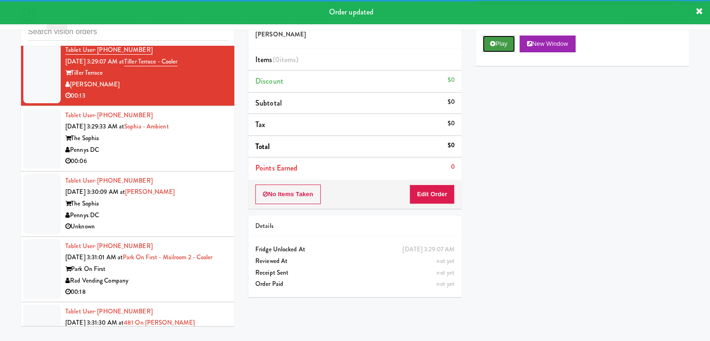
click at [499, 39] on button "Play" at bounding box center [499, 43] width 32 height 17
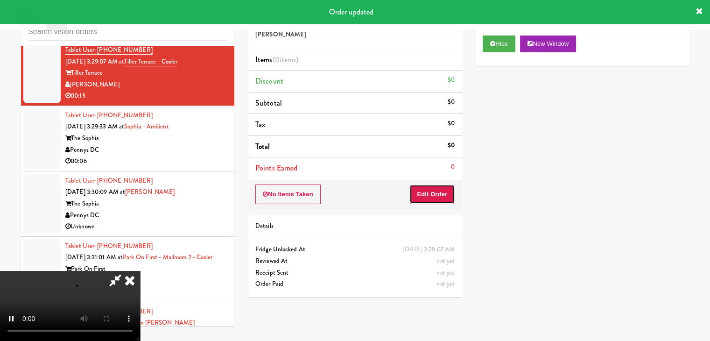
click at [444, 190] on button "Edit Order" at bounding box center [431, 194] width 45 height 20
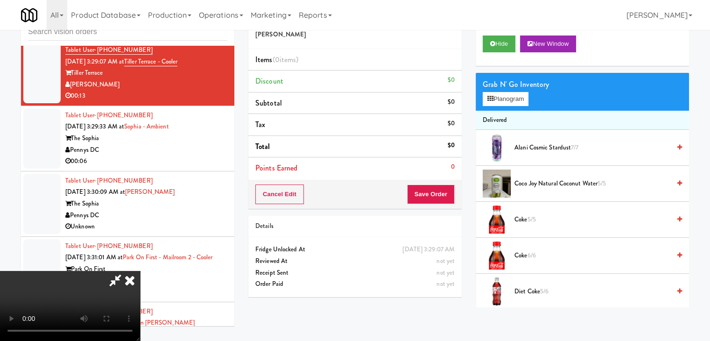
scroll to position [7681, 0]
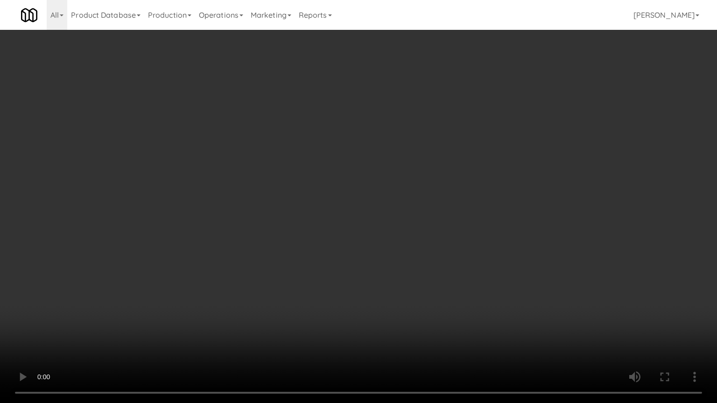
click at [411, 257] on video at bounding box center [358, 201] width 717 height 403
click at [400, 243] on video at bounding box center [358, 201] width 717 height 403
click at [401, 242] on video at bounding box center [358, 201] width 717 height 403
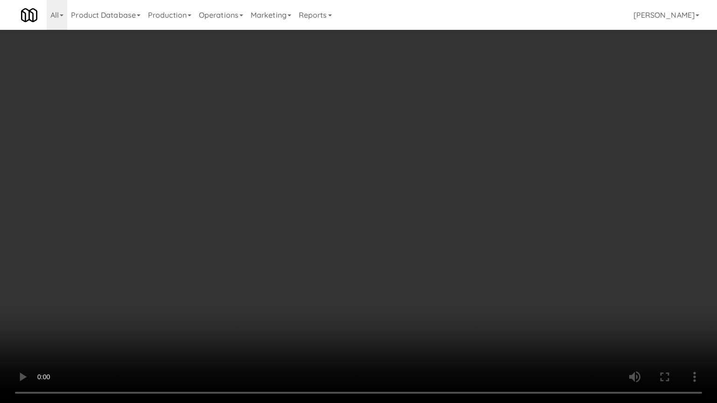
click at [401, 241] on video at bounding box center [358, 201] width 717 height 403
click at [435, 216] on video at bounding box center [358, 201] width 717 height 403
drag, startPoint x: 436, startPoint y: 217, endPoint x: 500, endPoint y: 144, distance: 97.2
click at [439, 214] on video at bounding box center [358, 201] width 717 height 403
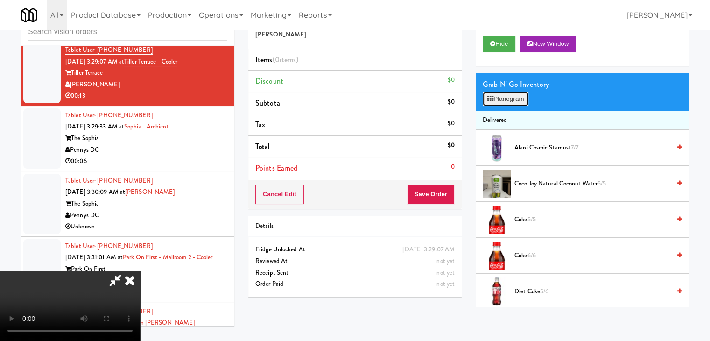
click at [513, 92] on button "Planogram" at bounding box center [506, 99] width 46 height 14
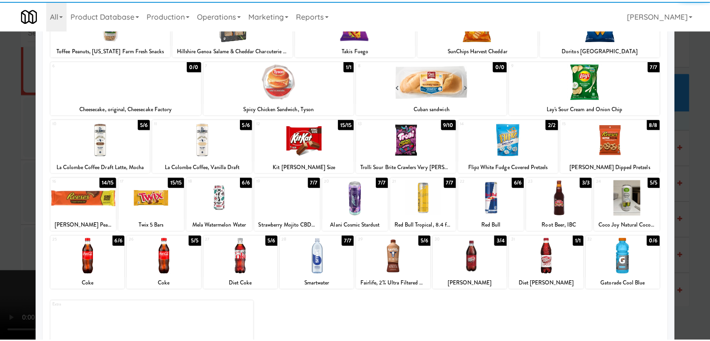
scroll to position [118, 0]
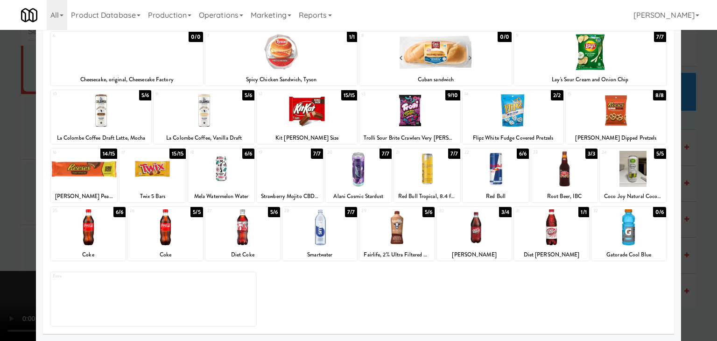
drag, startPoint x: 182, startPoint y: 235, endPoint x: 262, endPoint y: 241, distance: 80.5
click at [182, 236] on div at bounding box center [165, 227] width 75 height 36
click at [452, 238] on div at bounding box center [474, 227] width 75 height 36
click at [0, 239] on div at bounding box center [358, 170] width 717 height 341
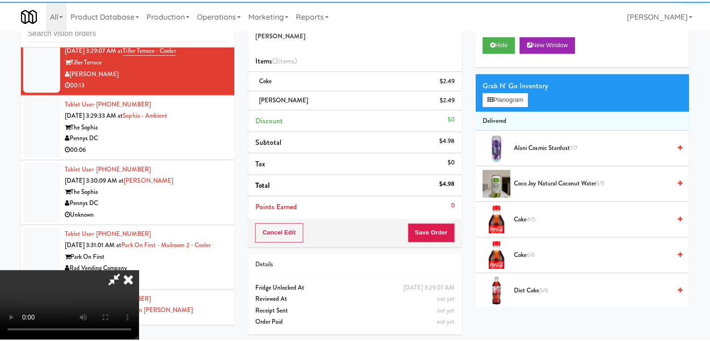
scroll to position [7693, 0]
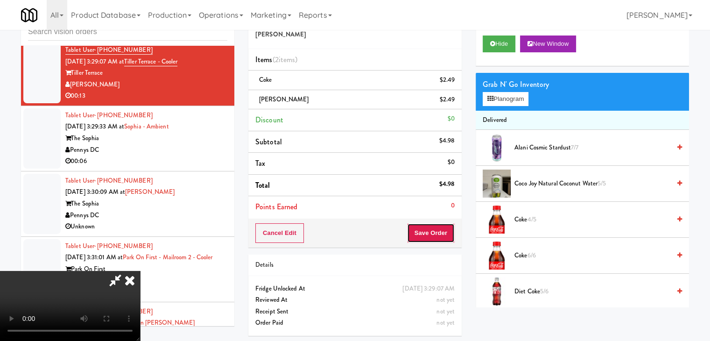
click at [445, 233] on button "Save Order" at bounding box center [431, 233] width 48 height 20
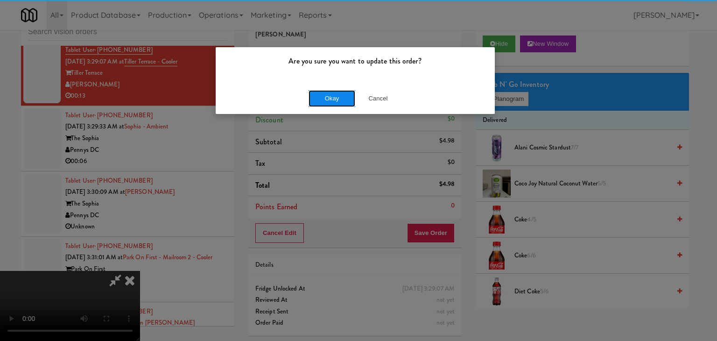
click at [349, 98] on button "Okay" at bounding box center [332, 98] width 47 height 17
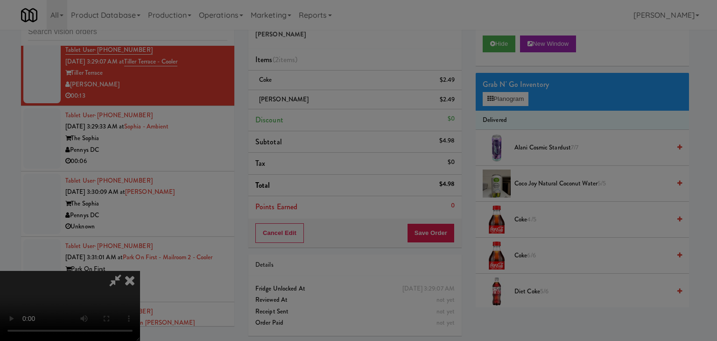
click at [349, 97] on div "Okay Cancel" at bounding box center [355, 80] width 279 height 31
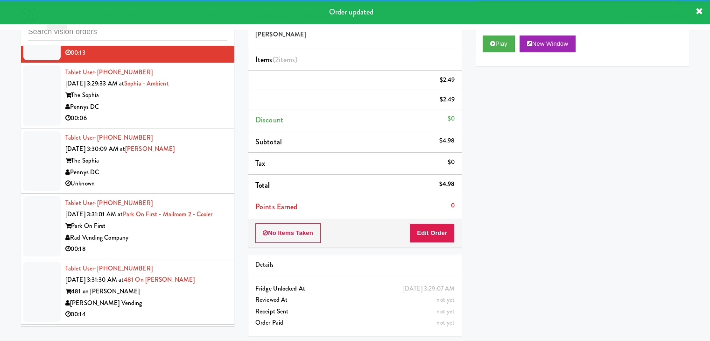
scroll to position [7798, 0]
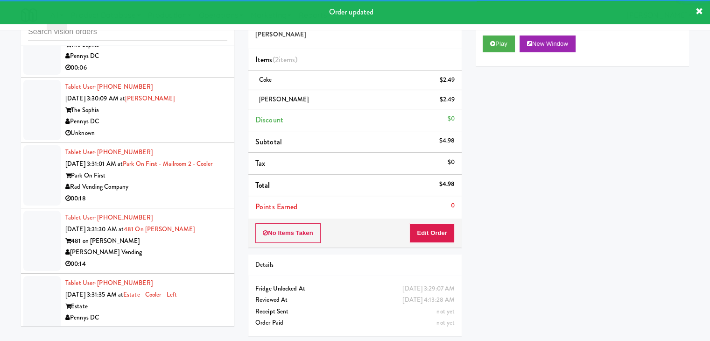
click at [190, 59] on div "Pennys DC" at bounding box center [146, 56] width 162 height 12
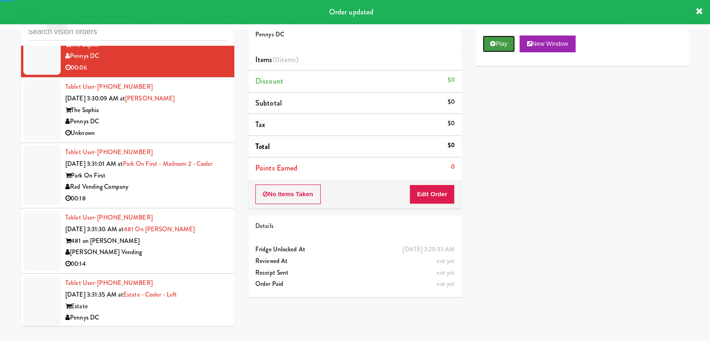
click at [489, 43] on button "Play" at bounding box center [499, 43] width 32 height 17
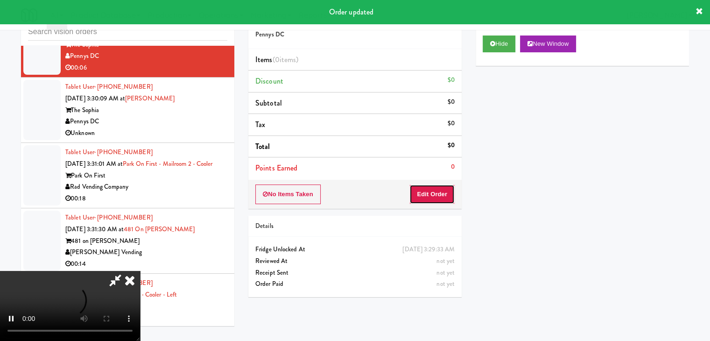
click at [433, 190] on button "Edit Order" at bounding box center [431, 194] width 45 height 20
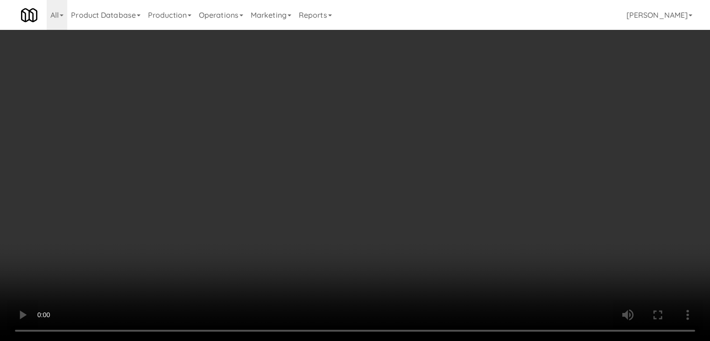
scroll to position [7786, 0]
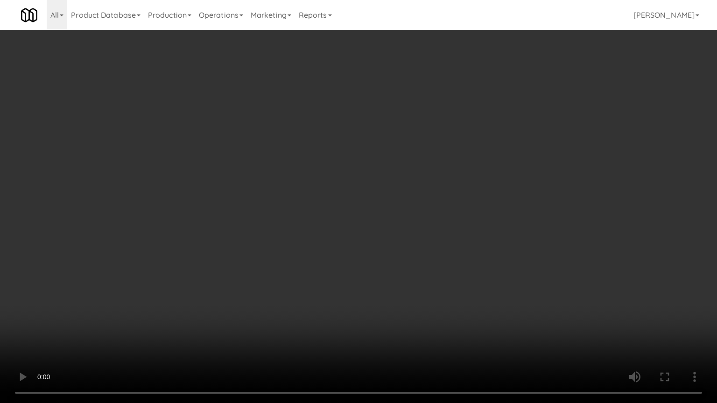
click at [402, 280] on video at bounding box center [358, 201] width 717 height 403
click at [401, 282] on video at bounding box center [358, 201] width 717 height 403
click at [402, 281] on video at bounding box center [358, 201] width 717 height 403
click at [404, 281] on video at bounding box center [358, 201] width 717 height 403
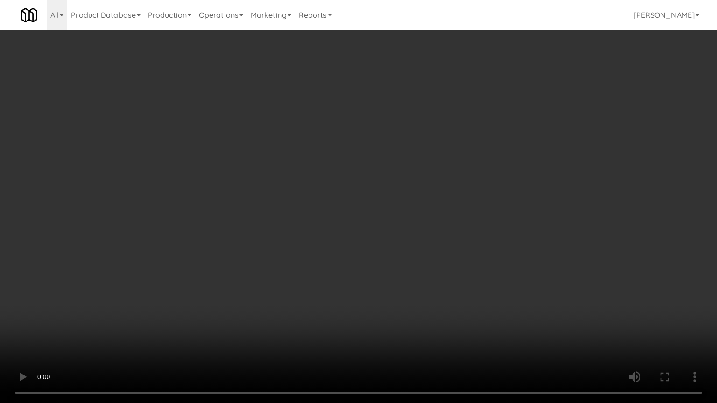
click at [404, 281] on video at bounding box center [358, 201] width 717 height 403
click at [402, 278] on video at bounding box center [358, 201] width 717 height 403
click at [402, 274] on video at bounding box center [358, 201] width 717 height 403
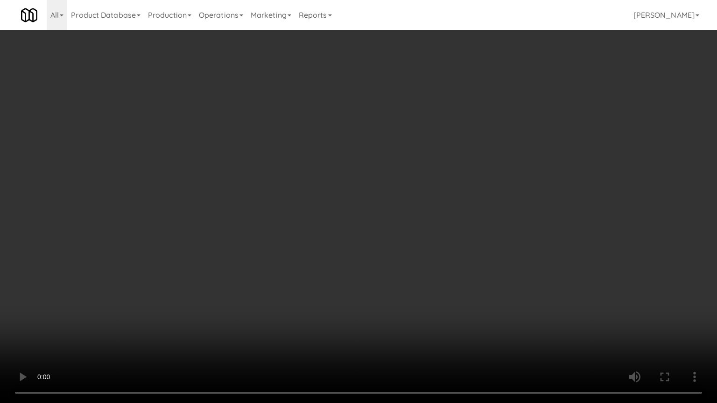
click at [409, 266] on video at bounding box center [358, 201] width 717 height 403
click at [447, 251] on video at bounding box center [358, 201] width 717 height 403
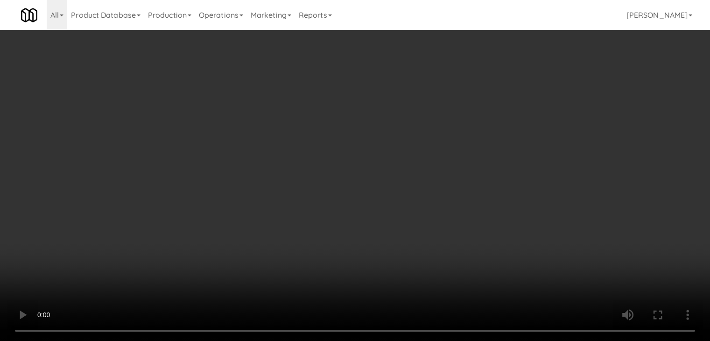
click at [515, 99] on button "Planogram" at bounding box center [506, 99] width 46 height 14
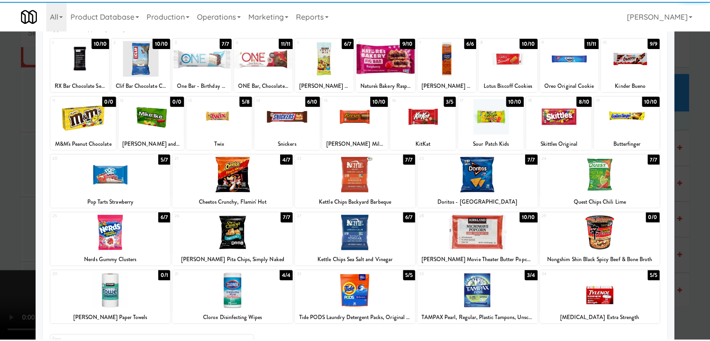
scroll to position [93, 0]
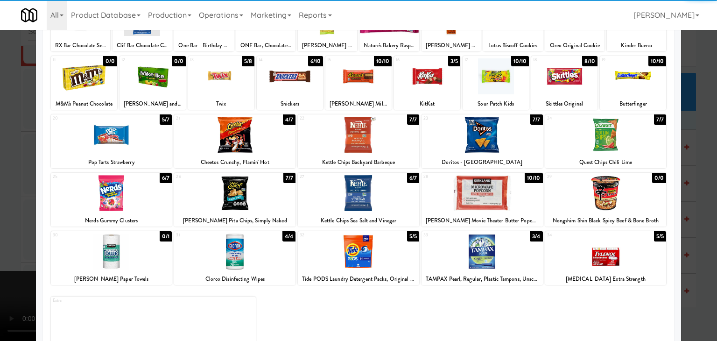
click at [245, 143] on div at bounding box center [234, 135] width 121 height 36
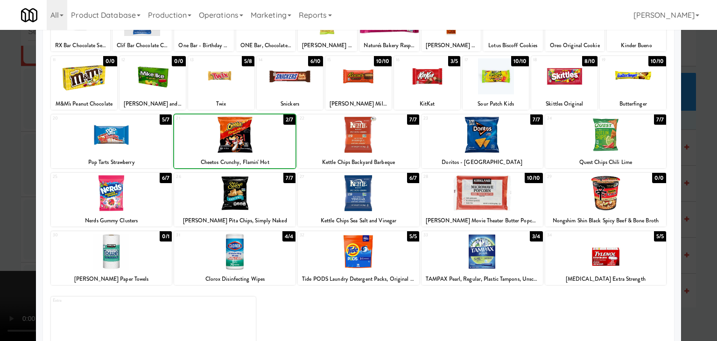
drag, startPoint x: 0, startPoint y: 187, endPoint x: 344, endPoint y: 188, distance: 344.0
click at [4, 185] on div at bounding box center [358, 170] width 717 height 341
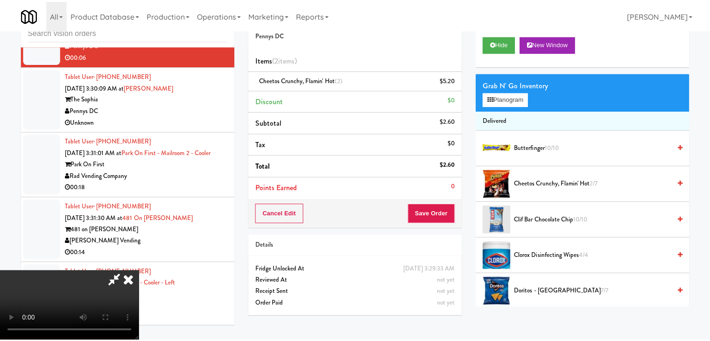
scroll to position [7798, 0]
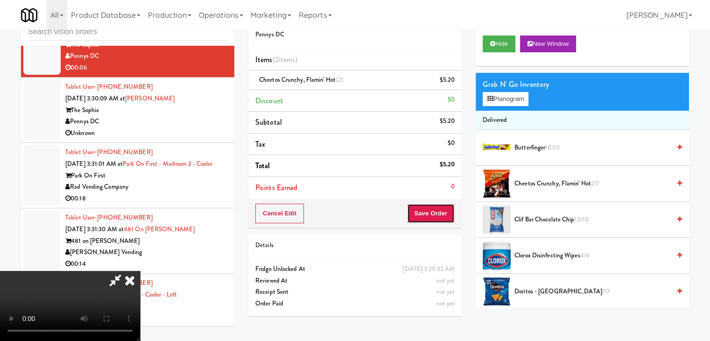
click at [440, 216] on button "Save Order" at bounding box center [431, 214] width 48 height 20
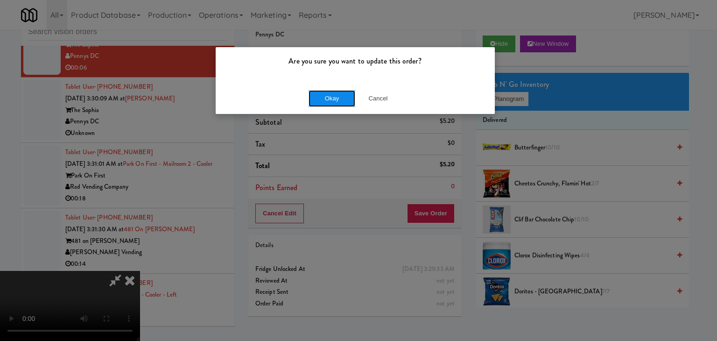
click at [346, 102] on button "Okay" at bounding box center [332, 98] width 47 height 17
click at [346, 101] on div "Okay Cancel" at bounding box center [355, 98] width 279 height 31
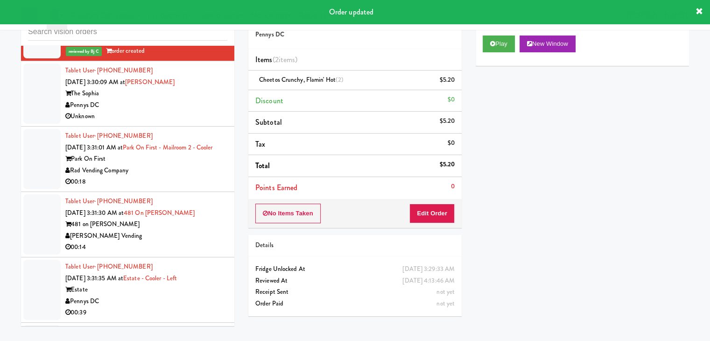
scroll to position [7809, 0]
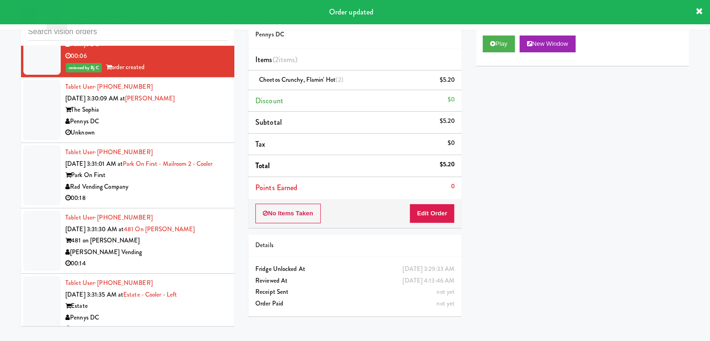
click at [200, 131] on div "Tablet User · (845) 663-5808 [DATE] 3:30:09 AM at [PERSON_NAME] The [PERSON_NAM…" at bounding box center [146, 109] width 162 height 57
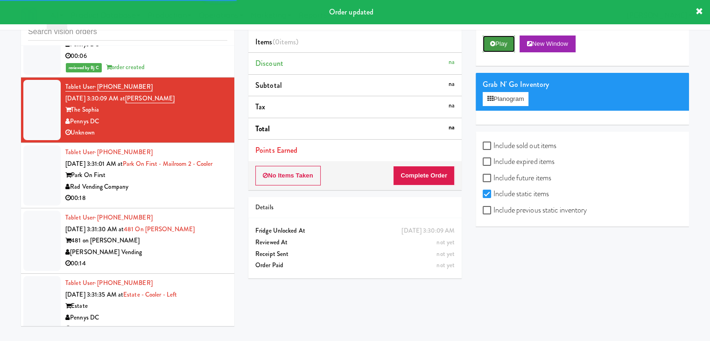
click at [500, 36] on button "Play" at bounding box center [499, 43] width 32 height 17
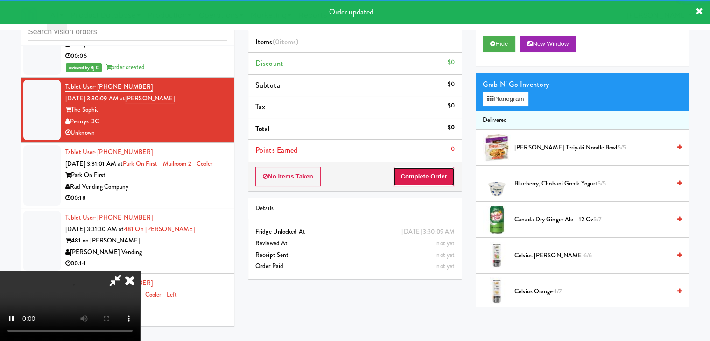
click at [418, 178] on button "Complete Order" at bounding box center [424, 177] width 62 height 20
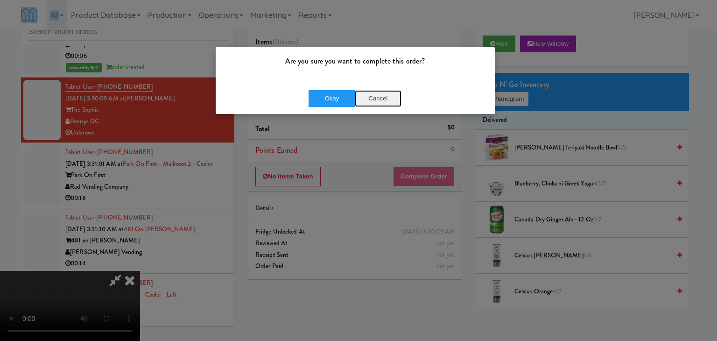
click at [378, 99] on button "Cancel" at bounding box center [378, 98] width 47 height 17
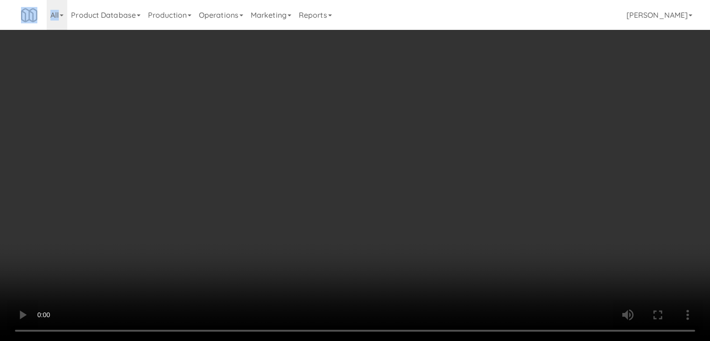
scroll to position [7798, 0]
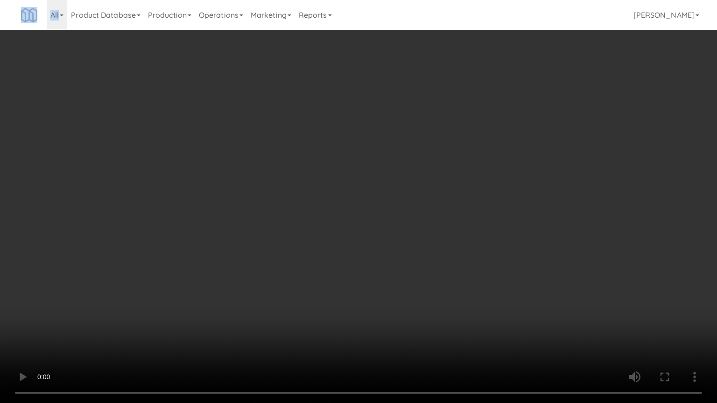
click at [419, 288] on video at bounding box center [358, 201] width 717 height 403
click at [419, 291] on video at bounding box center [358, 201] width 717 height 403
drag, startPoint x: 418, startPoint y: 293, endPoint x: 415, endPoint y: 298, distance: 5.8
click at [418, 294] on video at bounding box center [358, 201] width 717 height 403
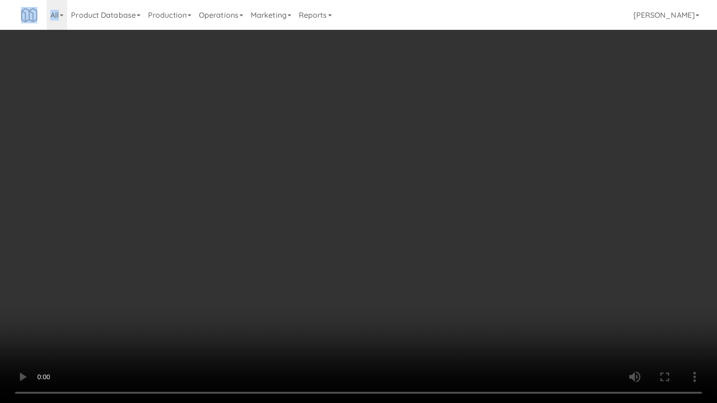
click at [419, 291] on video at bounding box center [358, 201] width 717 height 403
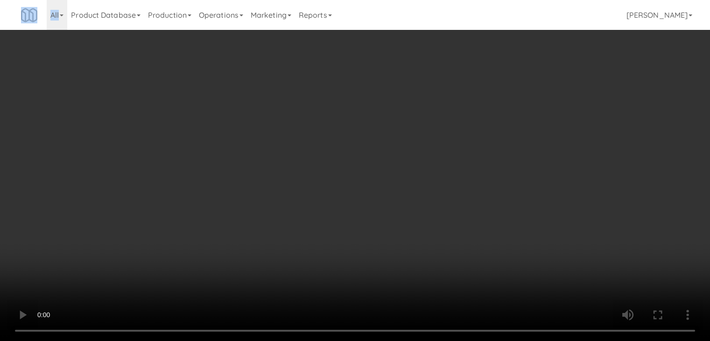
click at [513, 105] on button "Planogram" at bounding box center [506, 99] width 46 height 14
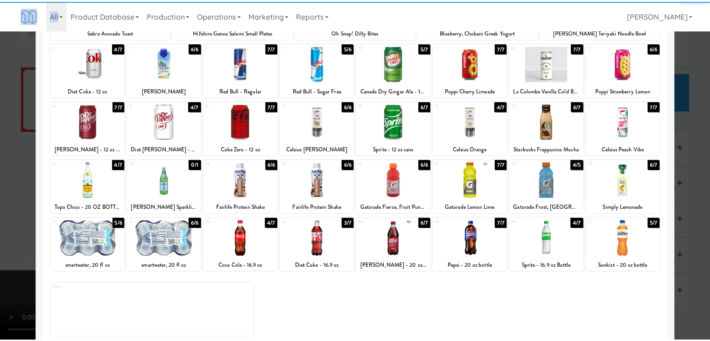
scroll to position [118, 0]
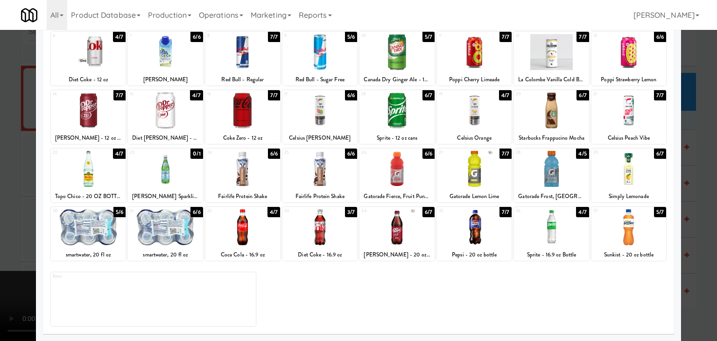
drag, startPoint x: 309, startPoint y: 221, endPoint x: 295, endPoint y: 225, distance: 13.9
click at [303, 223] on div at bounding box center [319, 227] width 75 height 36
drag, startPoint x: 0, startPoint y: 225, endPoint x: 232, endPoint y: 241, distance: 232.1
click at [4, 225] on div at bounding box center [358, 170] width 717 height 341
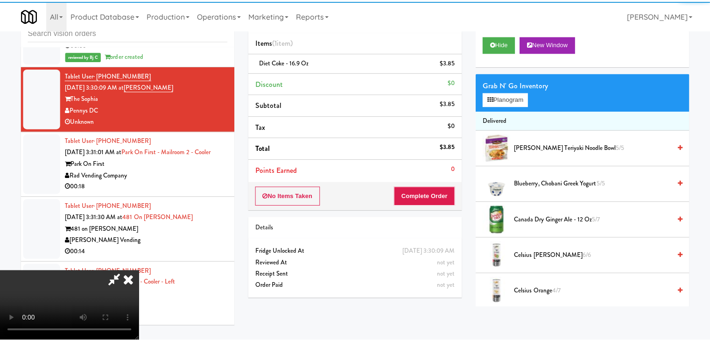
scroll to position [7809, 0]
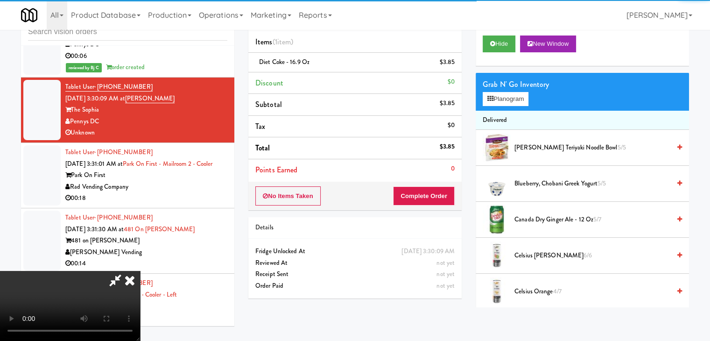
click at [140, 271] on video at bounding box center [70, 306] width 140 height 70
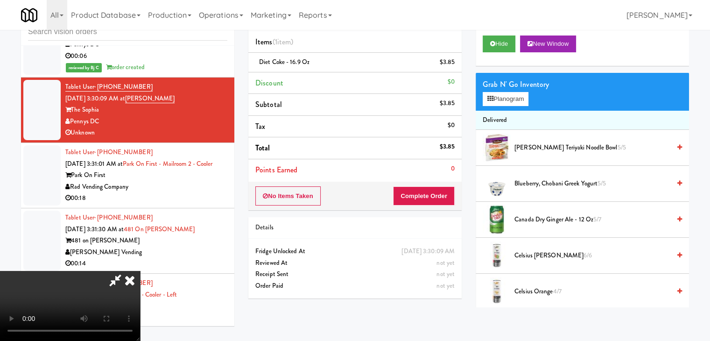
scroll to position [131, 0]
click at [140, 271] on video at bounding box center [70, 306] width 140 height 70
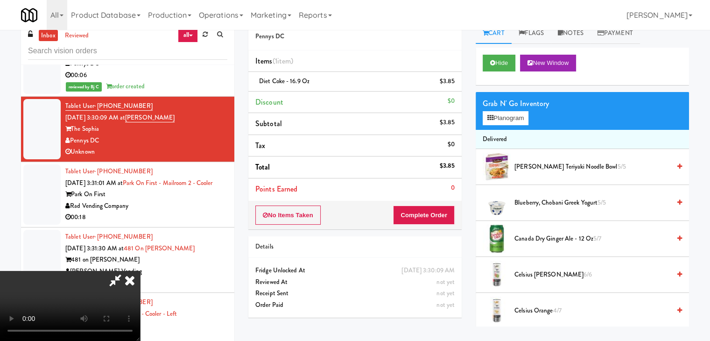
scroll to position [0, 0]
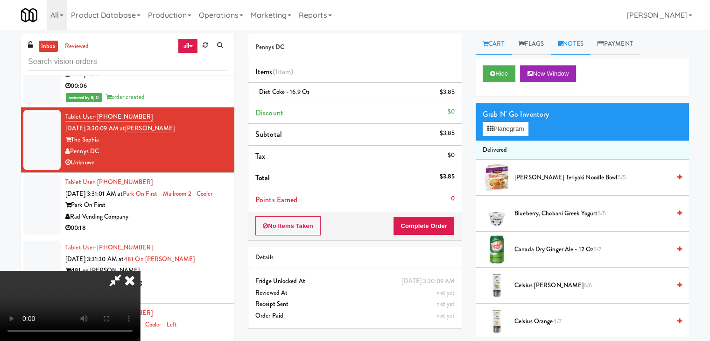
click at [571, 40] on link "Notes" at bounding box center [571, 44] width 40 height 21
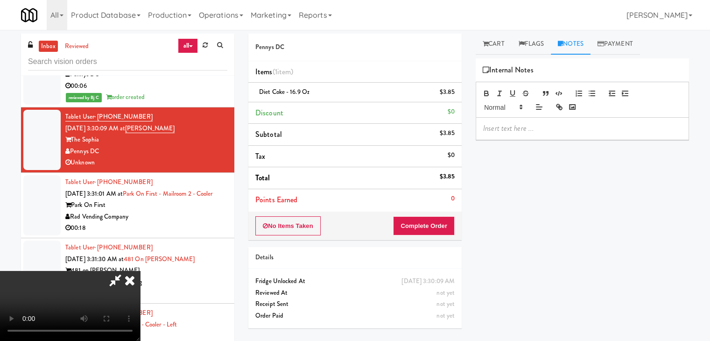
click at [541, 122] on div at bounding box center [582, 128] width 212 height 21
click at [442, 224] on button "Complete Order" at bounding box center [424, 226] width 62 height 20
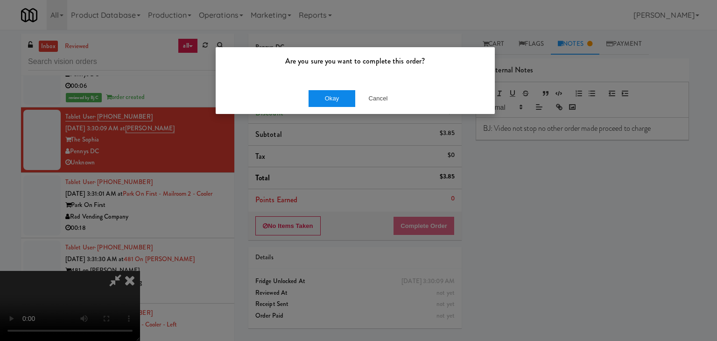
drag, startPoint x: 333, startPoint y: 90, endPoint x: 334, endPoint y: 94, distance: 4.8
click at [334, 94] on div "Okay Cancel" at bounding box center [355, 98] width 279 height 31
click at [334, 94] on button "Okay" at bounding box center [332, 98] width 47 height 17
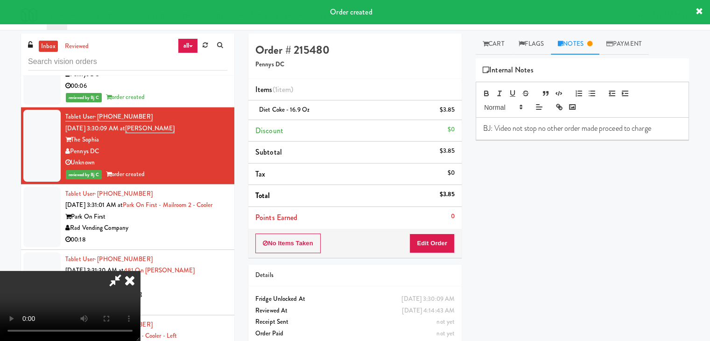
click at [126, 271] on icon at bounding box center [115, 280] width 21 height 19
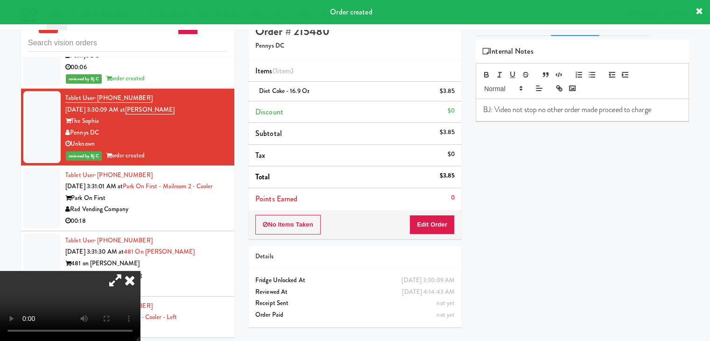
scroll to position [30, 0]
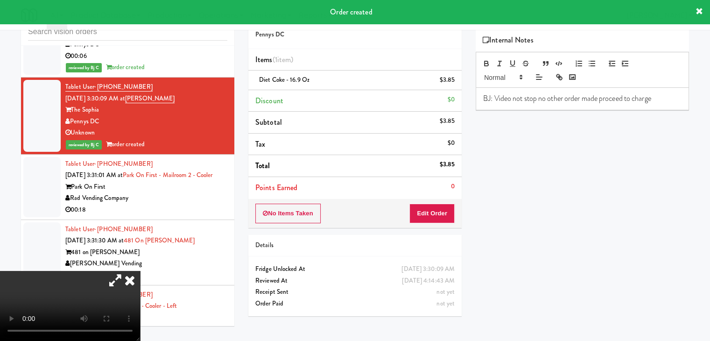
click at [140, 271] on icon at bounding box center [129, 280] width 21 height 19
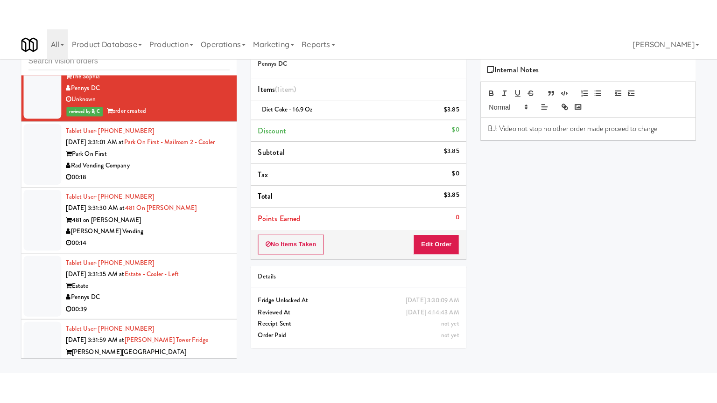
scroll to position [7903, 0]
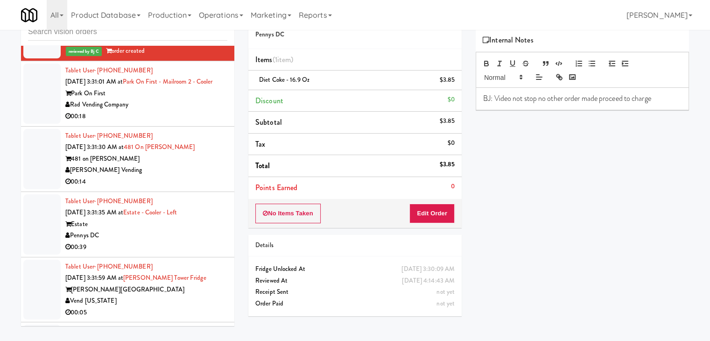
click at [174, 122] on div "00:18" at bounding box center [146, 117] width 162 height 12
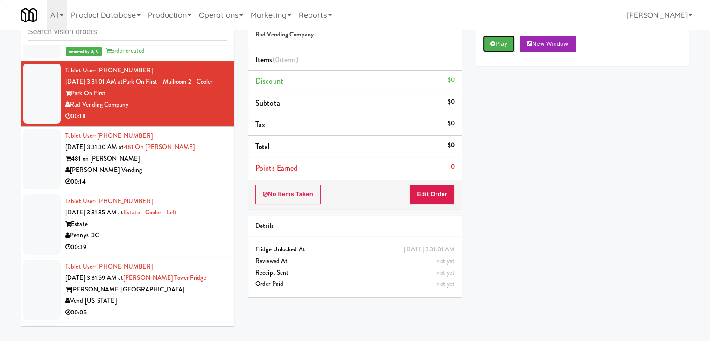
drag, startPoint x: 459, startPoint y: 77, endPoint x: 478, endPoint y: 74, distance: 19.3
click at [492, 40] on button "Play" at bounding box center [499, 43] width 32 height 17
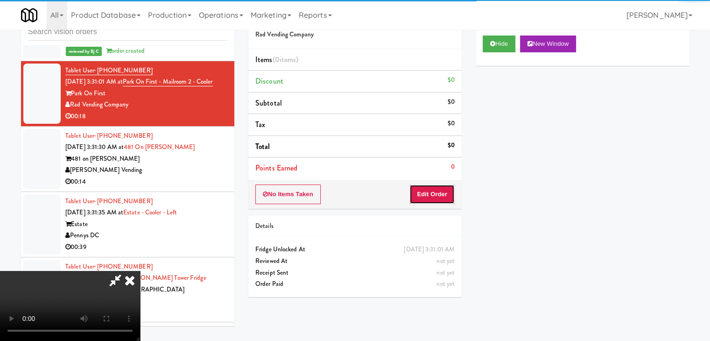
click at [434, 196] on button "Edit Order" at bounding box center [431, 194] width 45 height 20
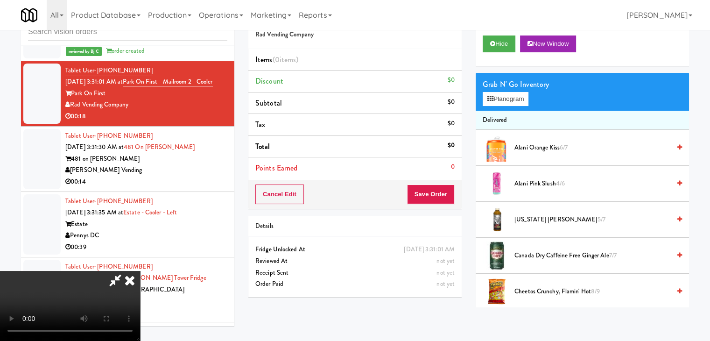
scroll to position [7891, 0]
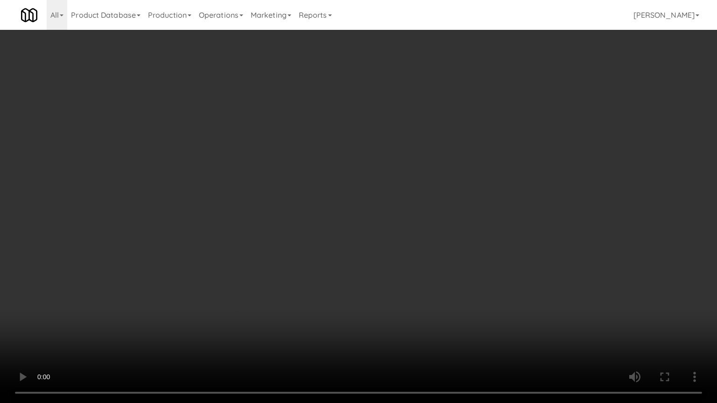
click at [396, 259] on video at bounding box center [358, 201] width 717 height 403
click at [391, 256] on video at bounding box center [358, 201] width 717 height 403
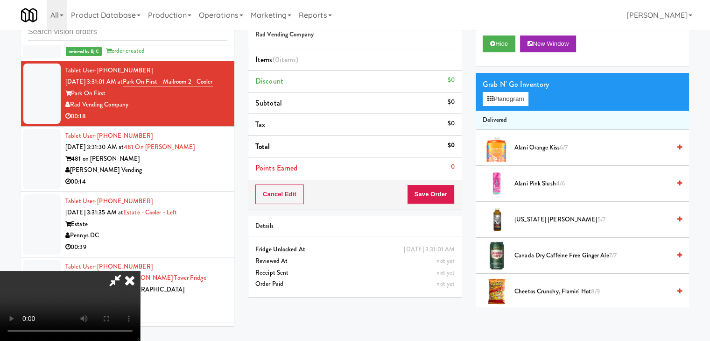
click at [140, 271] on video at bounding box center [70, 306] width 140 height 70
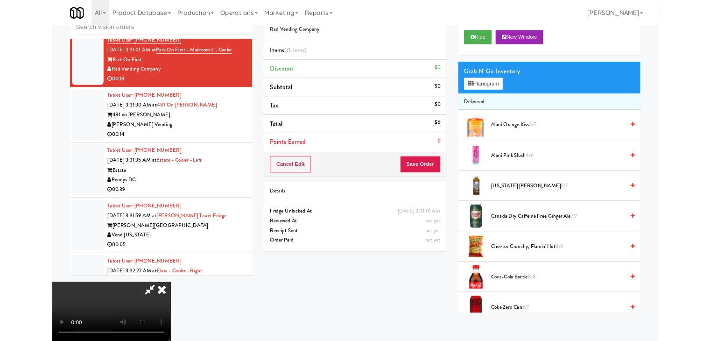
scroll to position [7891, 0]
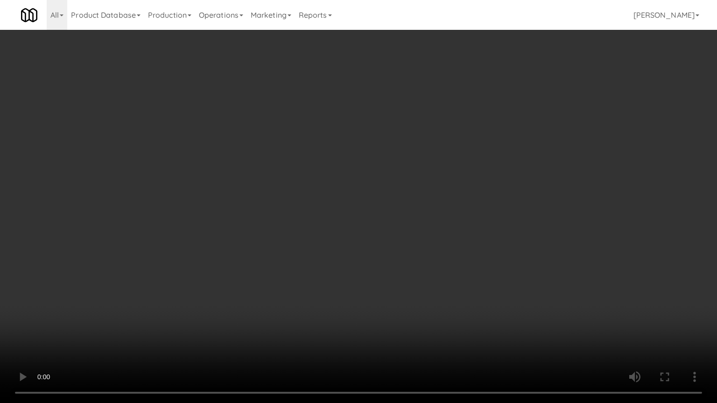
click at [329, 198] on video at bounding box center [358, 201] width 717 height 403
click at [330, 205] on video at bounding box center [358, 201] width 717 height 403
click at [400, 340] on video at bounding box center [358, 201] width 717 height 403
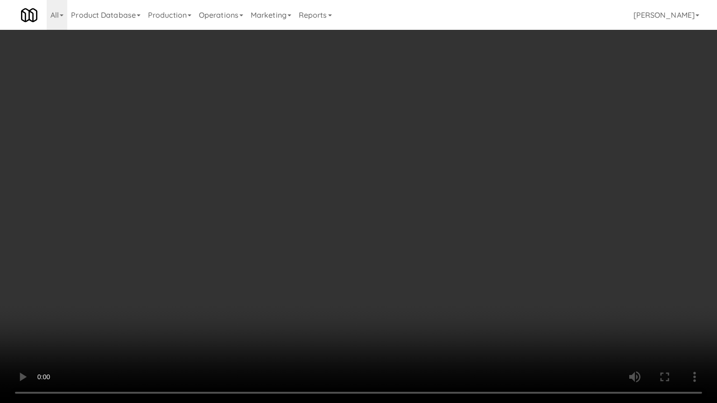
click at [488, 256] on video at bounding box center [358, 201] width 717 height 403
drag, startPoint x: 488, startPoint y: 256, endPoint x: 538, endPoint y: 142, distance: 124.4
click at [489, 254] on video at bounding box center [358, 201] width 717 height 403
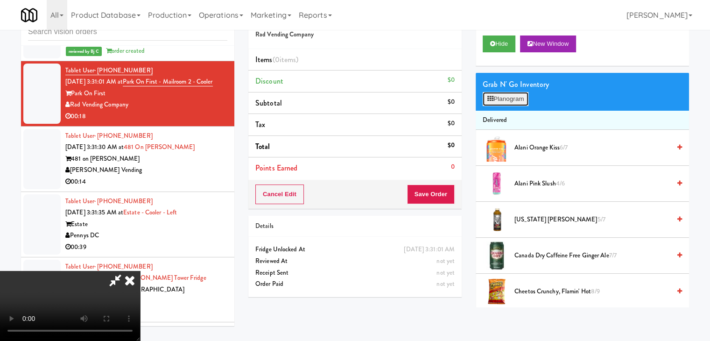
click at [523, 95] on button "Planogram" at bounding box center [506, 99] width 46 height 14
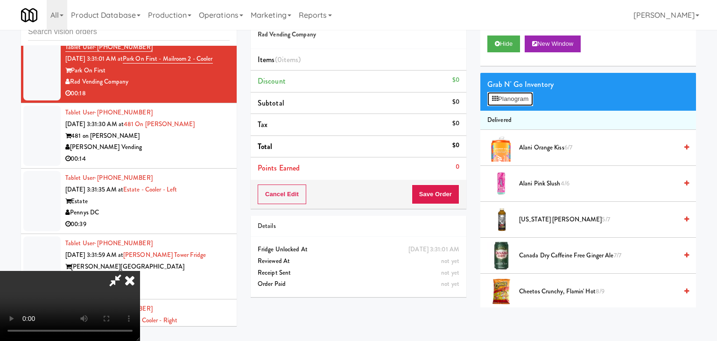
scroll to position [7891, 0]
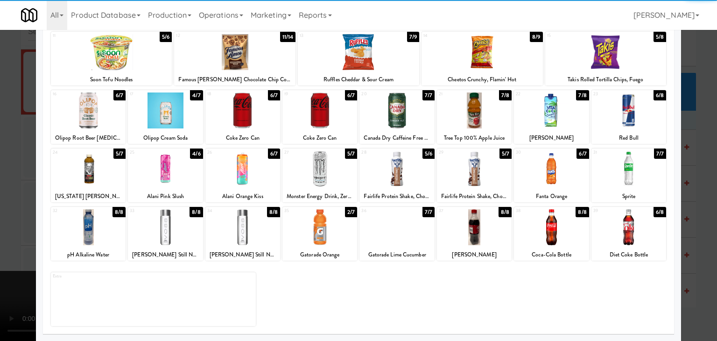
click at [542, 226] on div at bounding box center [551, 227] width 75 height 36
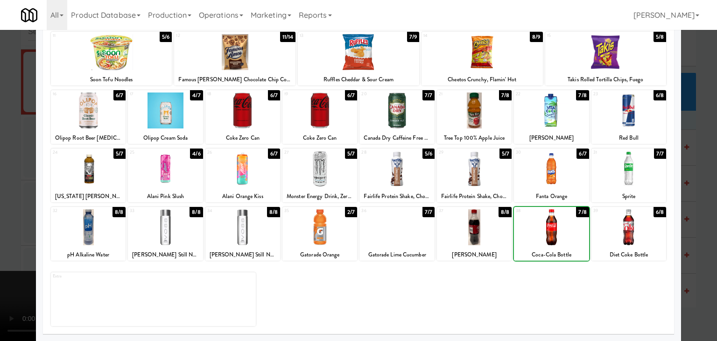
click at [542, 226] on div at bounding box center [551, 227] width 75 height 36
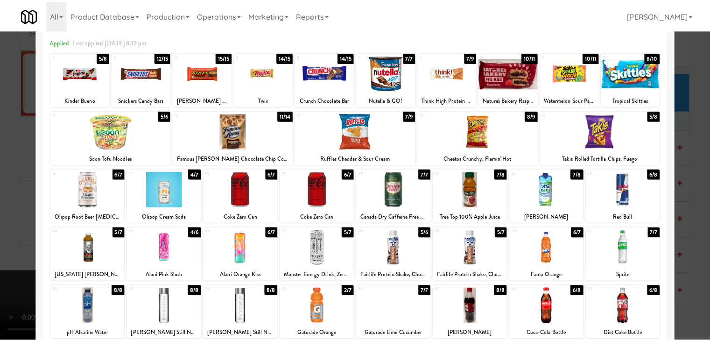
scroll to position [0, 0]
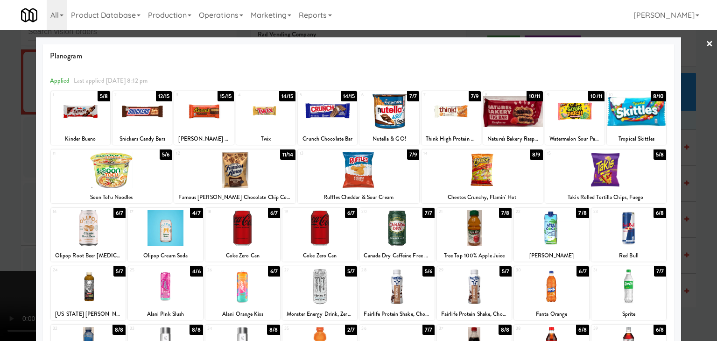
click at [214, 123] on div at bounding box center [203, 111] width 59 height 36
click at [213, 124] on div at bounding box center [203, 111] width 59 height 36
drag, startPoint x: 0, startPoint y: 197, endPoint x: 431, endPoint y: 282, distance: 439.2
click at [7, 193] on div at bounding box center [358, 170] width 717 height 341
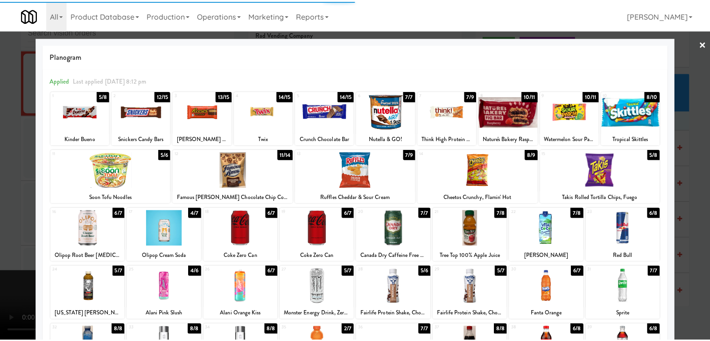
scroll to position [7903, 0]
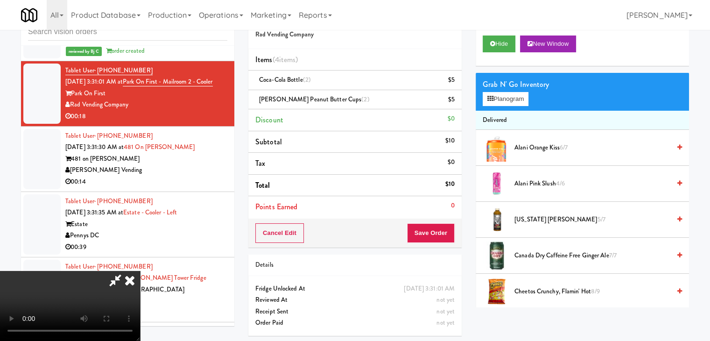
drag, startPoint x: 351, startPoint y: 287, endPoint x: 360, endPoint y: 284, distance: 10.3
click at [140, 287] on video at bounding box center [70, 306] width 140 height 70
click at [140, 271] on video at bounding box center [70, 306] width 140 height 70
click at [431, 239] on button "Save Order" at bounding box center [431, 233] width 48 height 20
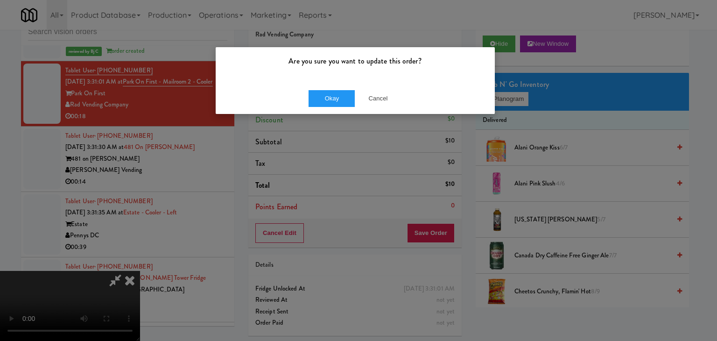
click at [335, 108] on div "Okay Cancel" at bounding box center [355, 98] width 279 height 31
click at [336, 103] on button "Okay" at bounding box center [332, 98] width 47 height 17
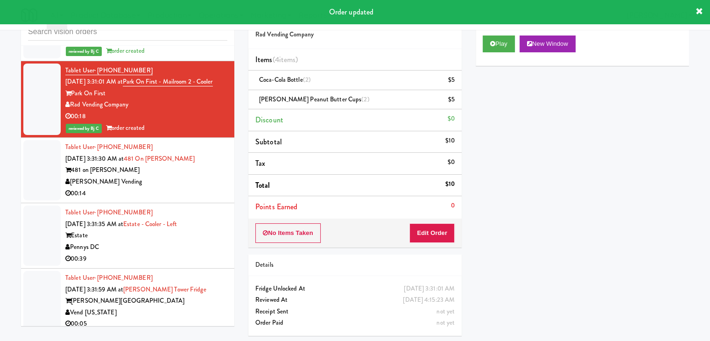
click at [188, 199] on div "00:14" at bounding box center [146, 194] width 162 height 12
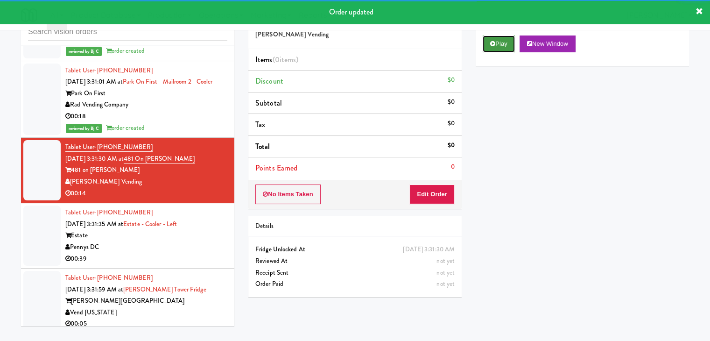
click at [495, 46] on icon at bounding box center [492, 44] width 5 height 6
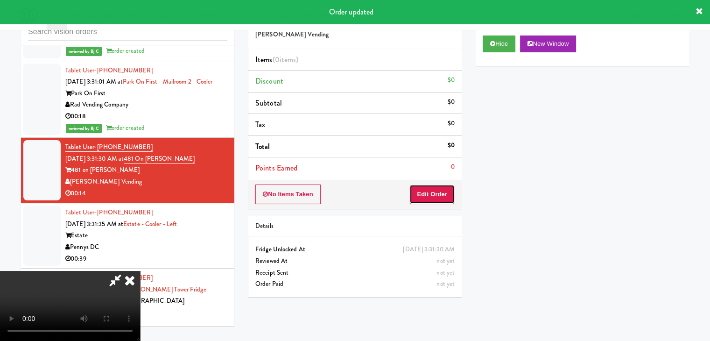
click at [444, 190] on button "Edit Order" at bounding box center [431, 194] width 45 height 20
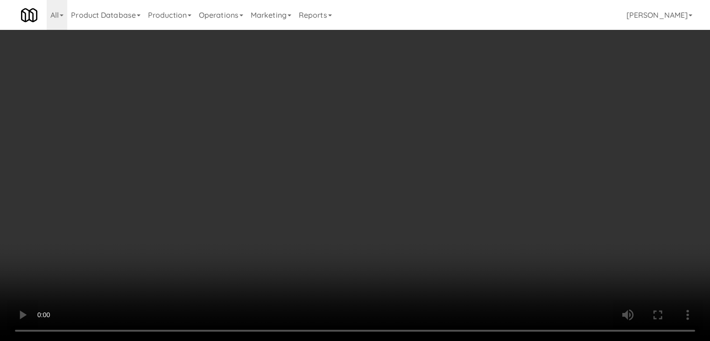
scroll to position [7891, 0]
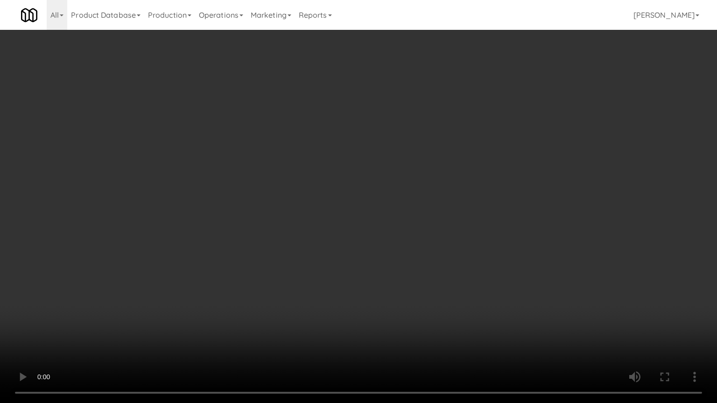
click at [465, 254] on video at bounding box center [358, 201] width 717 height 403
drag, startPoint x: 465, startPoint y: 254, endPoint x: 541, endPoint y: 116, distance: 157.3
click at [467, 252] on video at bounding box center [358, 201] width 717 height 403
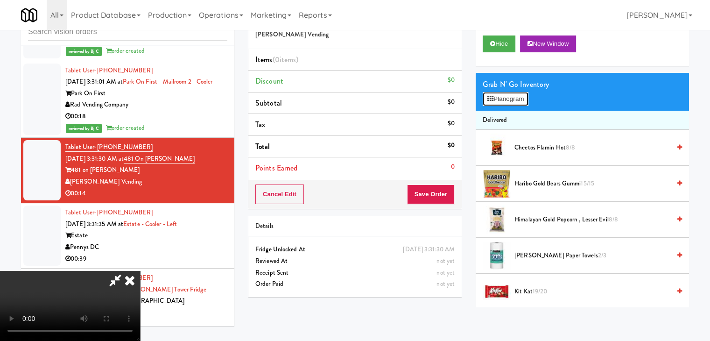
click at [516, 104] on button "Planogram" at bounding box center [506, 99] width 46 height 14
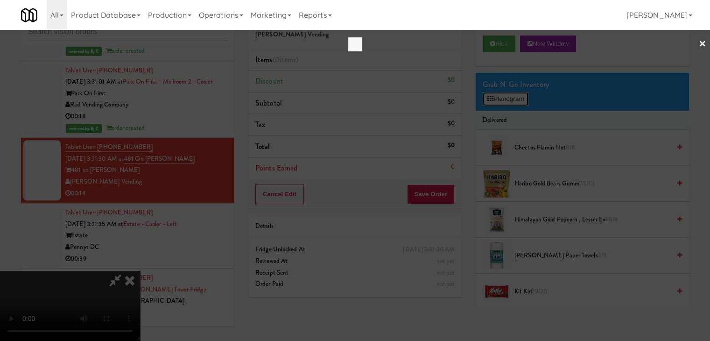
scroll to position [7891, 0]
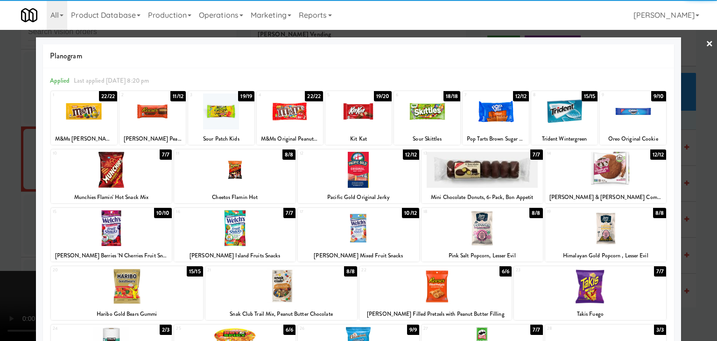
click at [599, 282] on div at bounding box center [590, 286] width 152 height 36
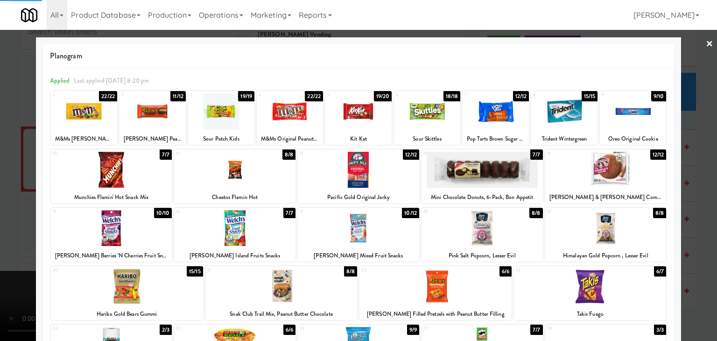
click at [677, 275] on div at bounding box center [358, 170] width 717 height 341
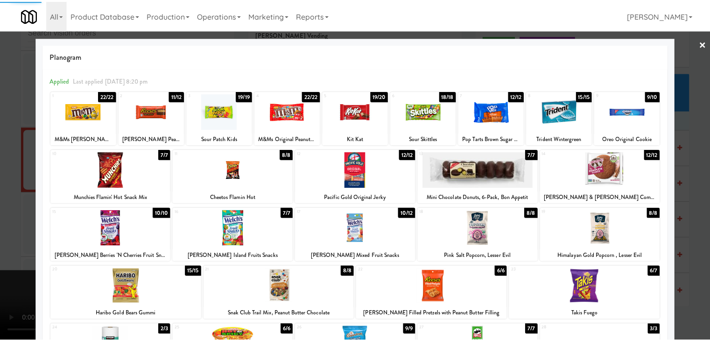
scroll to position [7903, 0]
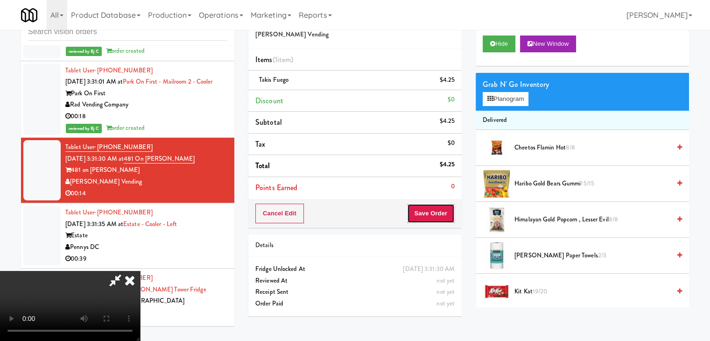
click at [438, 214] on button "Save Order" at bounding box center [431, 214] width 48 height 20
click at [438, 215] on button "Save Order" at bounding box center [431, 214] width 48 height 20
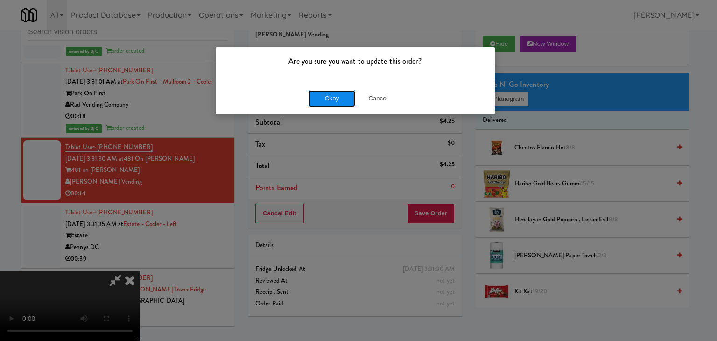
click at [320, 91] on button "Okay" at bounding box center [332, 98] width 47 height 17
click at [319, 94] on button "Okay" at bounding box center [332, 98] width 47 height 17
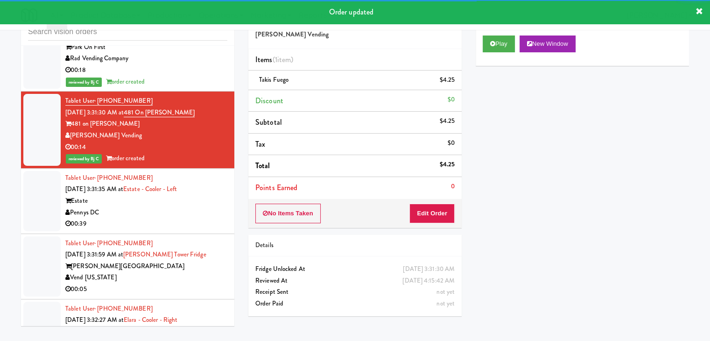
scroll to position [8043, 0]
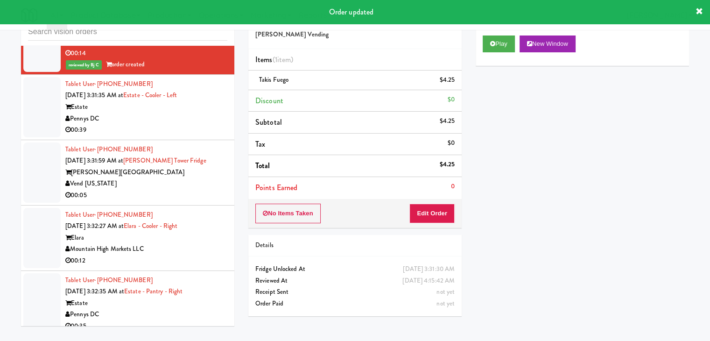
click at [167, 125] on div "Pennys DC" at bounding box center [146, 119] width 162 height 12
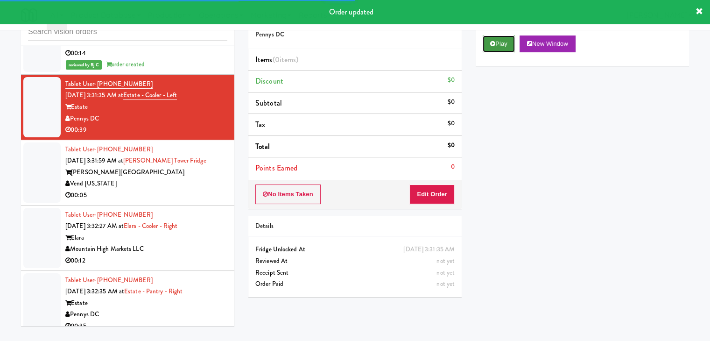
click at [499, 42] on button "Play" at bounding box center [499, 43] width 32 height 17
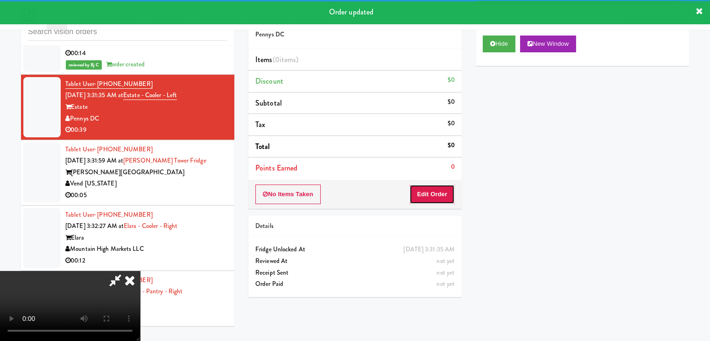
click at [442, 193] on button "Edit Order" at bounding box center [431, 194] width 45 height 20
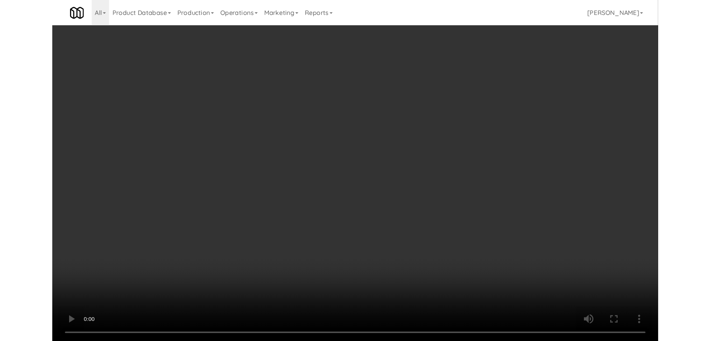
scroll to position [8031, 0]
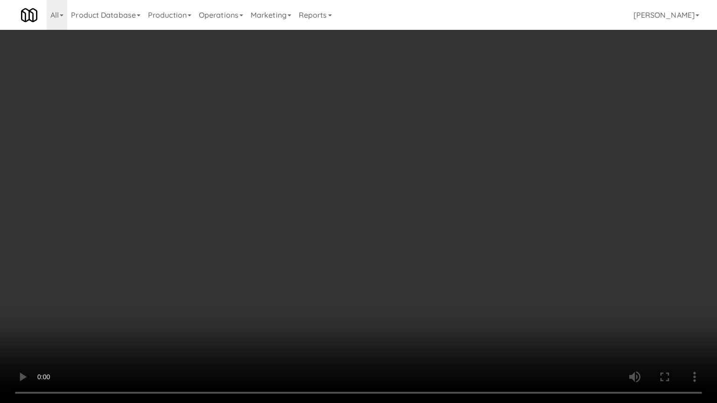
click at [426, 289] on video at bounding box center [358, 201] width 717 height 403
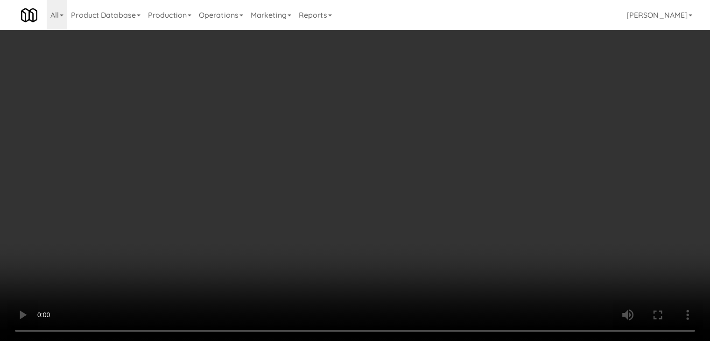
click at [347, 251] on video at bounding box center [355, 170] width 710 height 341
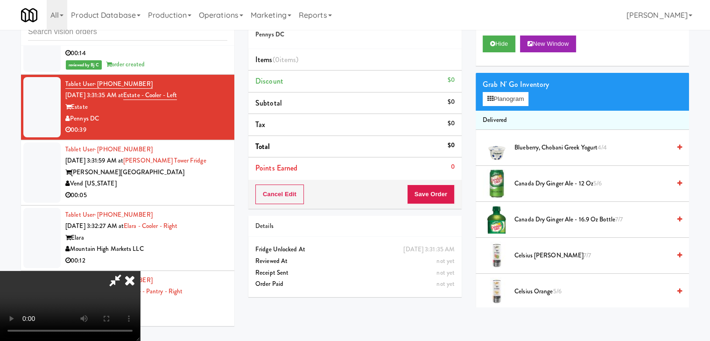
click at [140, 271] on video at bounding box center [70, 306] width 140 height 70
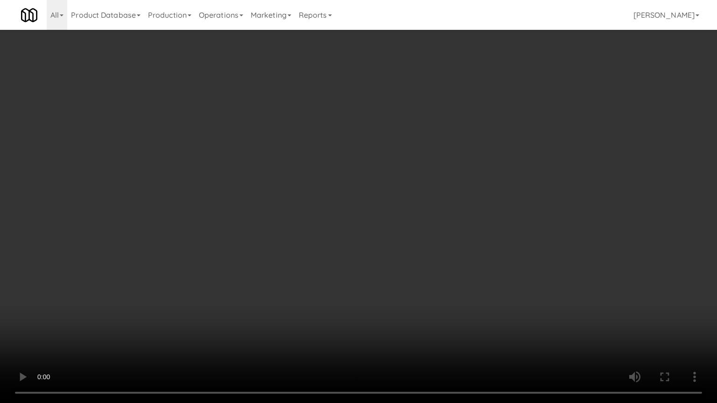
click at [388, 272] on video at bounding box center [358, 201] width 717 height 403
drag, startPoint x: 388, startPoint y: 272, endPoint x: 383, endPoint y: 275, distance: 6.7
click at [388, 272] on video at bounding box center [358, 201] width 717 height 403
click at [415, 233] on video at bounding box center [358, 201] width 717 height 403
drag, startPoint x: 415, startPoint y: 233, endPoint x: 507, endPoint y: 107, distance: 156.7
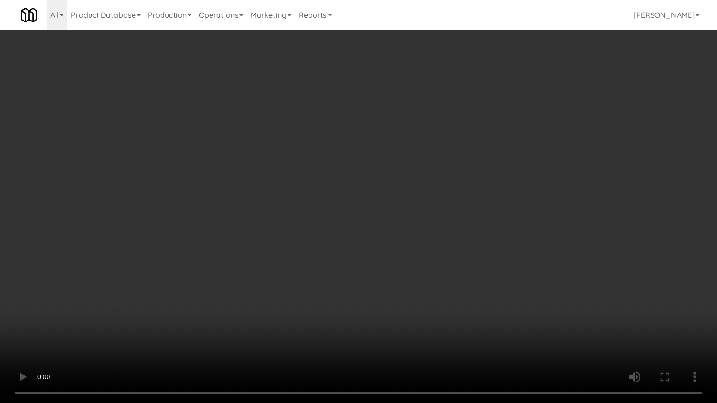
click at [416, 232] on video at bounding box center [358, 201] width 717 height 403
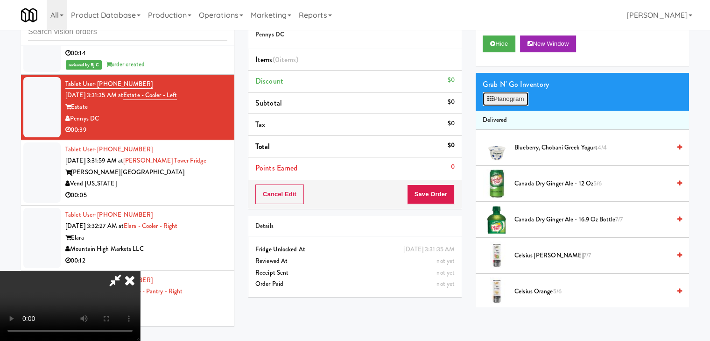
click at [500, 99] on button "Planogram" at bounding box center [506, 99] width 46 height 14
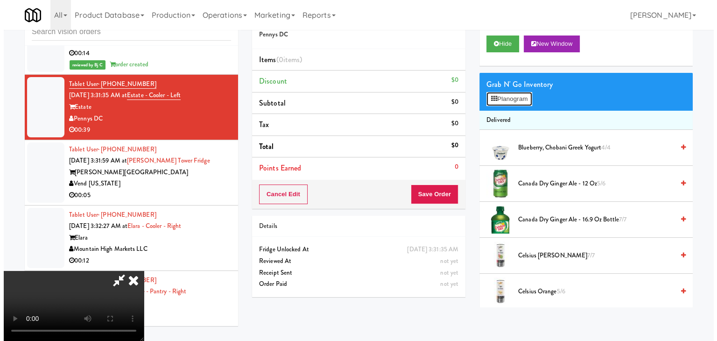
scroll to position [8031, 0]
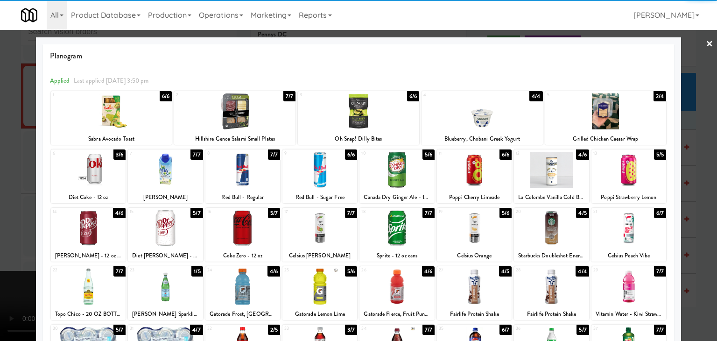
click at [381, 117] on div at bounding box center [358, 111] width 121 height 36
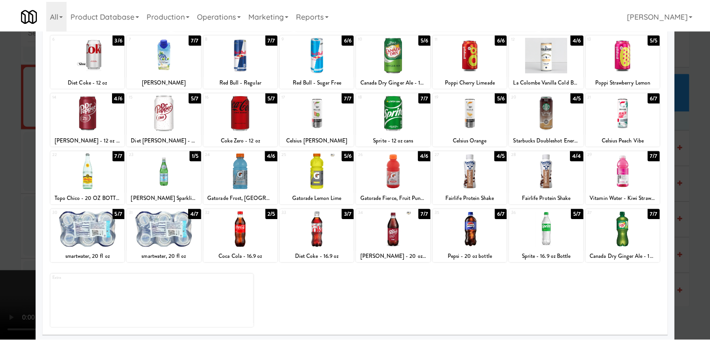
scroll to position [118, 0]
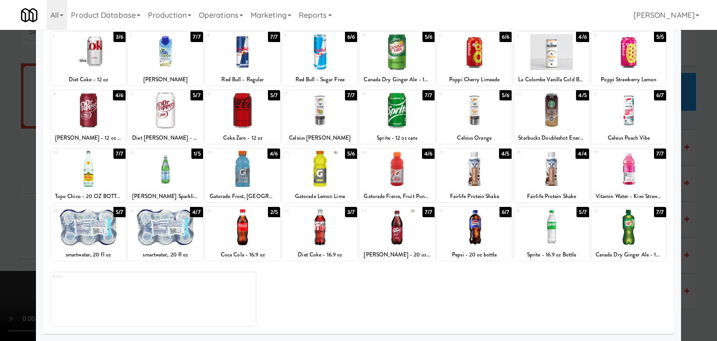
click at [544, 224] on div at bounding box center [551, 227] width 75 height 36
drag, startPoint x: 618, startPoint y: 225, endPoint x: 657, endPoint y: 230, distance: 39.5
click at [621, 226] on div at bounding box center [628, 227] width 75 height 36
click at [693, 232] on div at bounding box center [358, 170] width 717 height 341
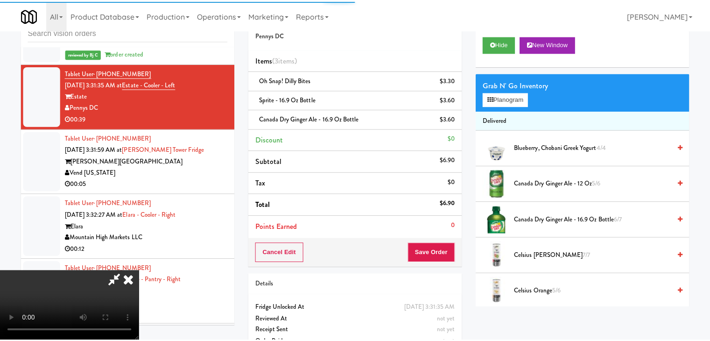
scroll to position [8043, 0]
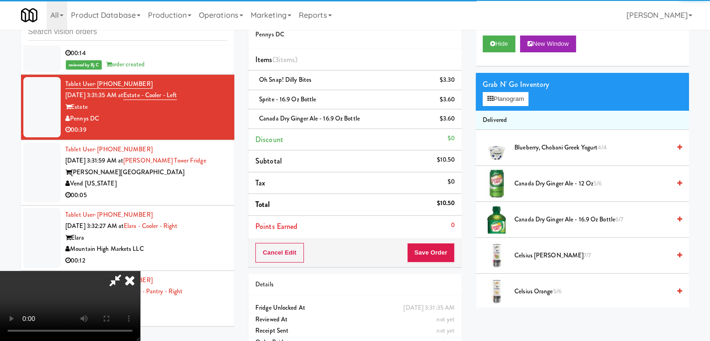
click at [442, 241] on div "Cancel Edit Save Order" at bounding box center [354, 252] width 213 height 29
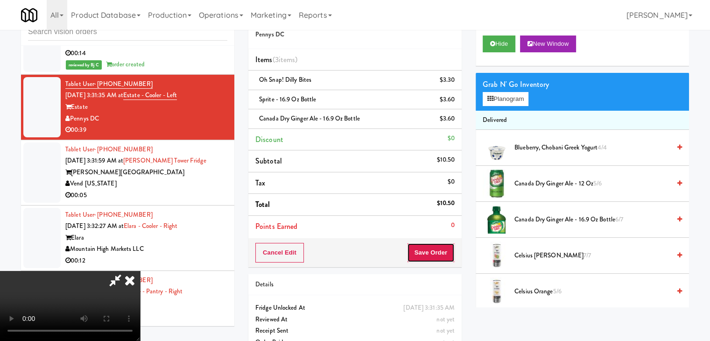
click at [441, 245] on button "Save Order" at bounding box center [431, 253] width 48 height 20
click at [441, 247] on button "Save Order" at bounding box center [431, 253] width 48 height 20
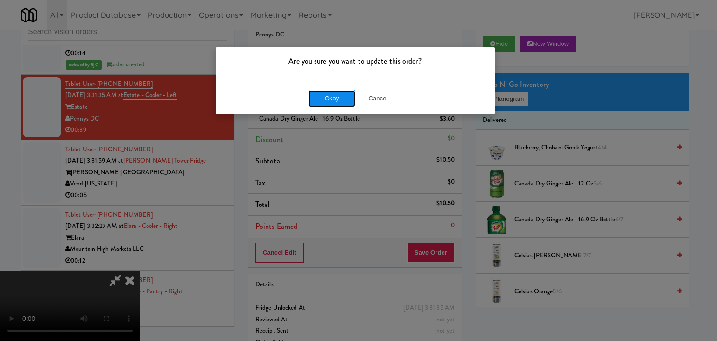
click at [328, 100] on button "Okay" at bounding box center [332, 98] width 47 height 17
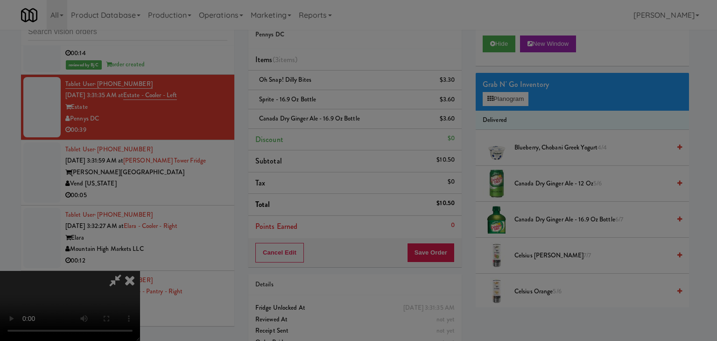
click at [328, 97] on div "Okay Cancel" at bounding box center [355, 80] width 279 height 31
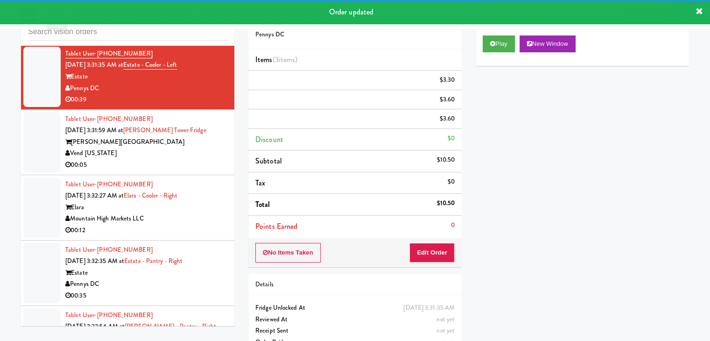
scroll to position [8089, 0]
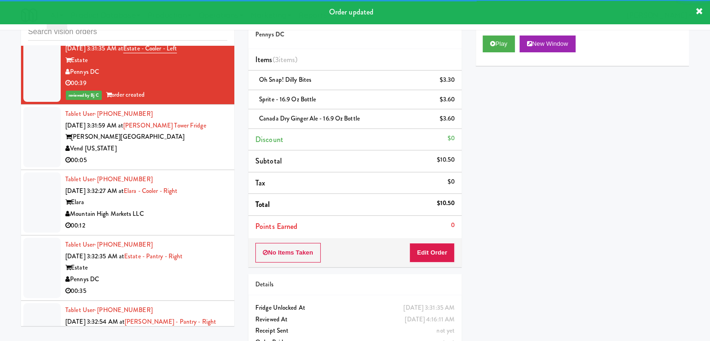
drag, startPoint x: 168, startPoint y: 160, endPoint x: 176, endPoint y: 169, distance: 12.0
click at [171, 155] on div "Vend [US_STATE]" at bounding box center [146, 149] width 162 height 12
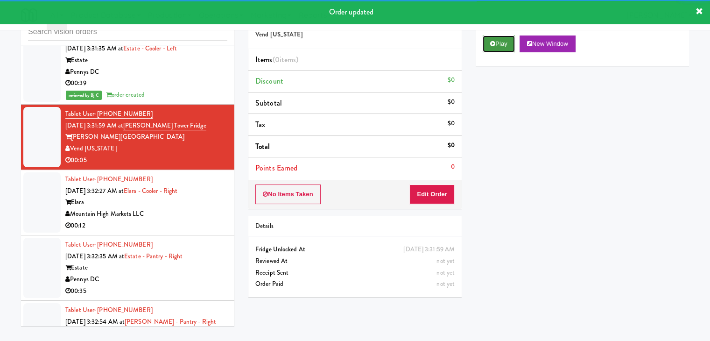
click at [493, 48] on button "Play" at bounding box center [499, 43] width 32 height 17
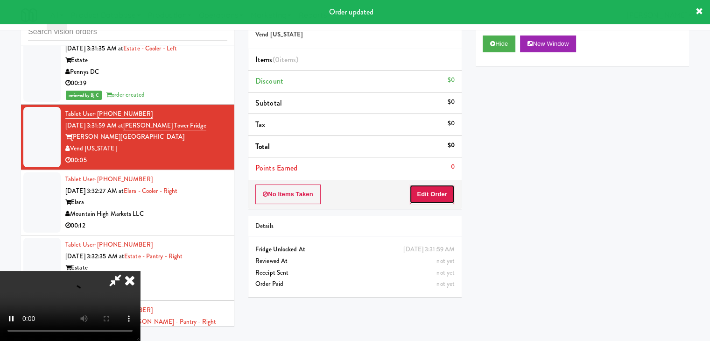
click at [431, 189] on button "Edit Order" at bounding box center [431, 194] width 45 height 20
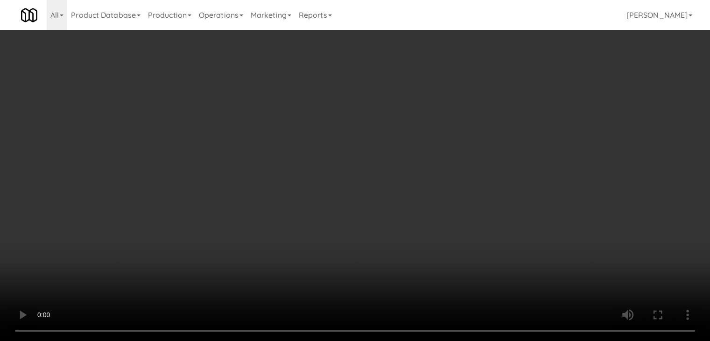
scroll to position [8078, 0]
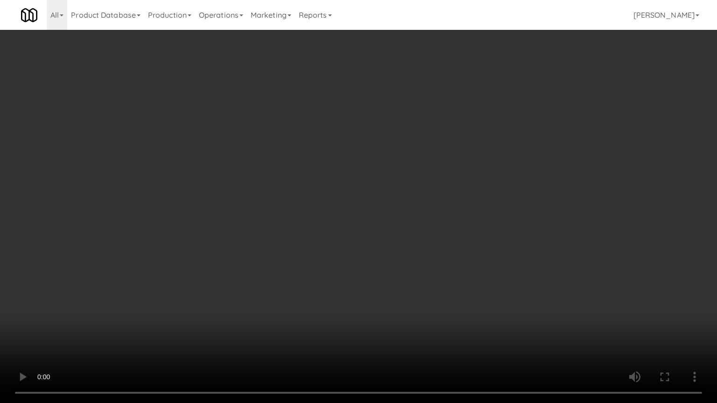
click at [449, 260] on video at bounding box center [358, 201] width 717 height 403
drag, startPoint x: 449, startPoint y: 260, endPoint x: 444, endPoint y: 261, distance: 5.3
click at [449, 260] on video at bounding box center [358, 201] width 717 height 403
click at [443, 260] on video at bounding box center [358, 201] width 717 height 403
click at [436, 261] on video at bounding box center [358, 201] width 717 height 403
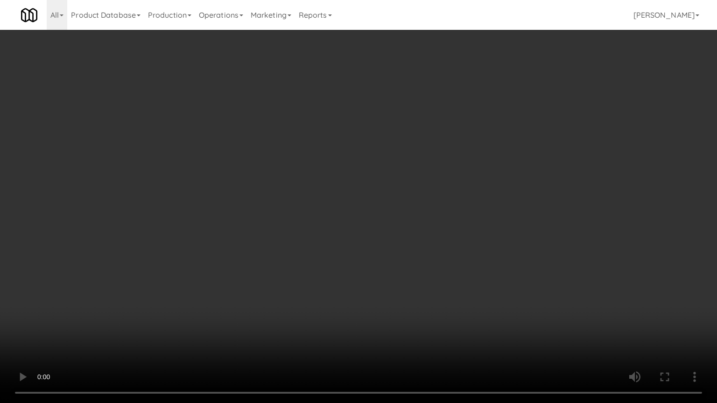
click at [455, 258] on video at bounding box center [358, 201] width 717 height 403
drag, startPoint x: 455, startPoint y: 259, endPoint x: 486, endPoint y: 195, distance: 71.2
click at [456, 258] on video at bounding box center [358, 201] width 717 height 403
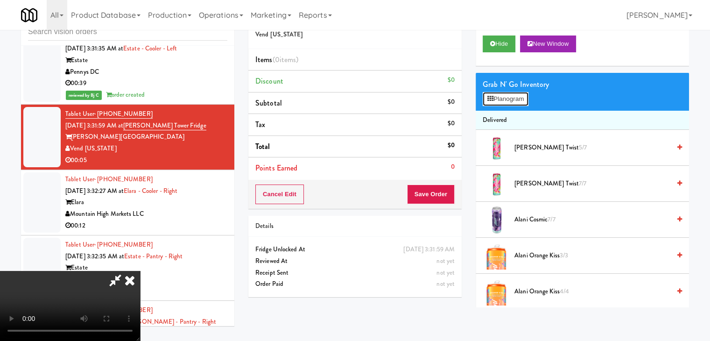
click at [521, 99] on button "Planogram" at bounding box center [506, 99] width 46 height 14
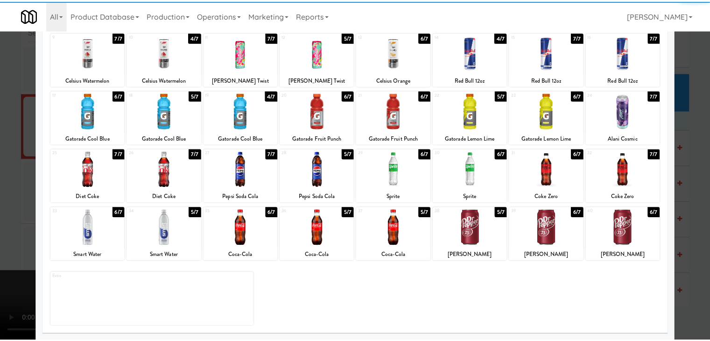
scroll to position [118, 0]
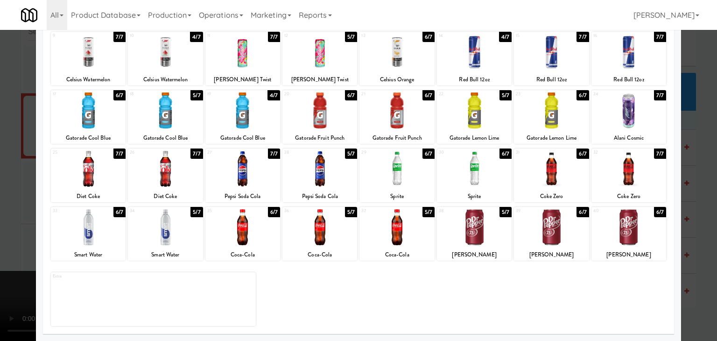
click at [394, 169] on div at bounding box center [396, 169] width 75 height 36
drag, startPoint x: 13, startPoint y: 201, endPoint x: 482, endPoint y: 219, distance: 469.0
click at [21, 201] on div at bounding box center [358, 170] width 717 height 341
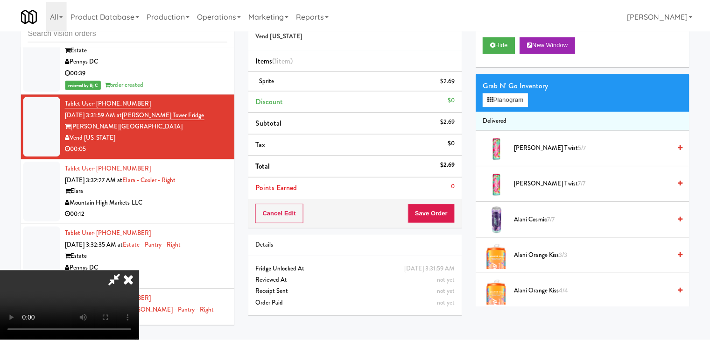
scroll to position [8089, 0]
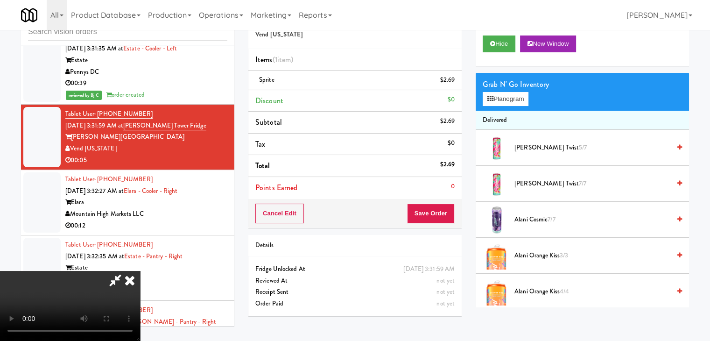
click at [447, 223] on div "Cancel Edit Save Order" at bounding box center [354, 213] width 213 height 29
click at [446, 223] on div "Cancel Edit Save Order" at bounding box center [354, 213] width 213 height 29
click at [441, 219] on button "Save Order" at bounding box center [431, 214] width 48 height 20
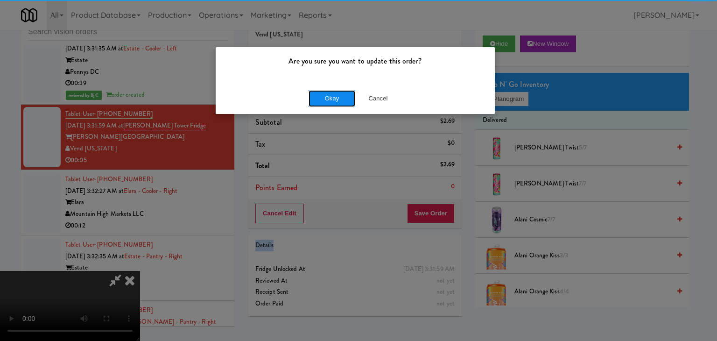
click at [325, 101] on button "Okay" at bounding box center [332, 98] width 47 height 17
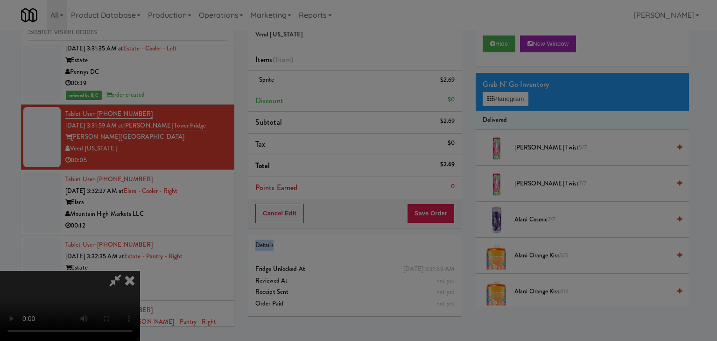
click at [325, 97] on div "Okay Cancel" at bounding box center [355, 80] width 279 height 31
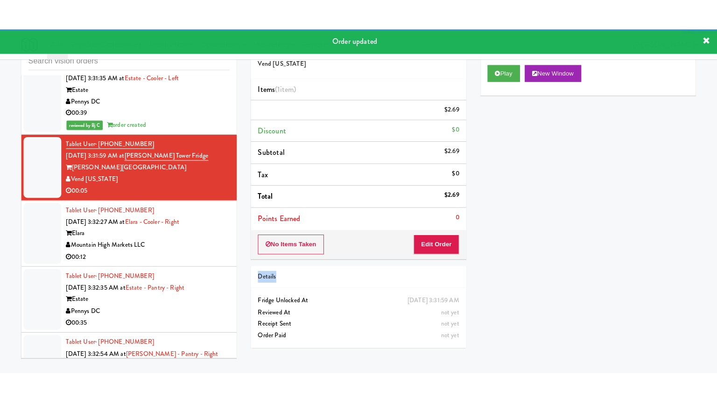
scroll to position [8183, 0]
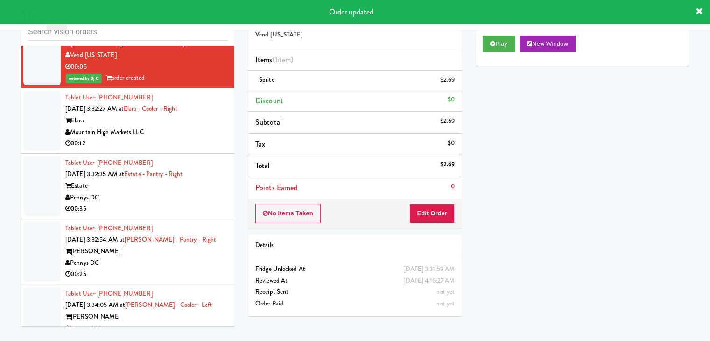
click at [197, 149] on div "00:12" at bounding box center [146, 144] width 162 height 12
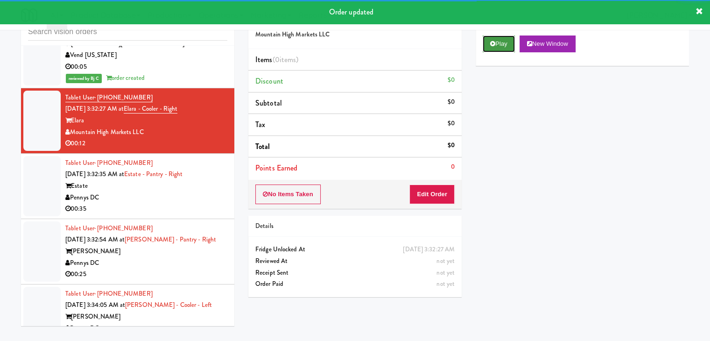
click at [495, 44] on button "Play" at bounding box center [499, 43] width 32 height 17
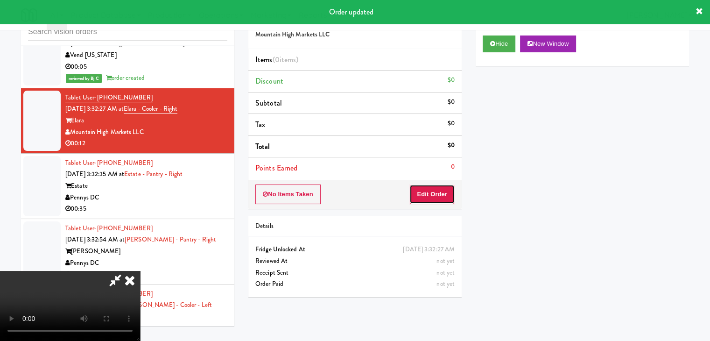
click at [427, 197] on button "Edit Order" at bounding box center [431, 194] width 45 height 20
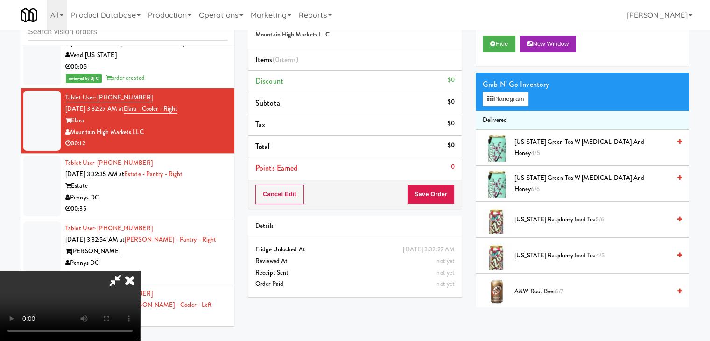
scroll to position [8171, 0]
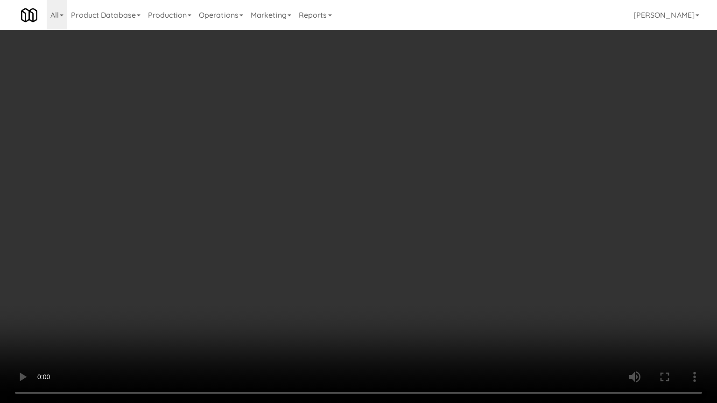
click at [409, 308] on video at bounding box center [358, 201] width 717 height 403
click at [406, 308] on video at bounding box center [358, 201] width 717 height 403
click at [406, 305] on video at bounding box center [358, 201] width 717 height 403
click at [418, 288] on video at bounding box center [358, 201] width 717 height 403
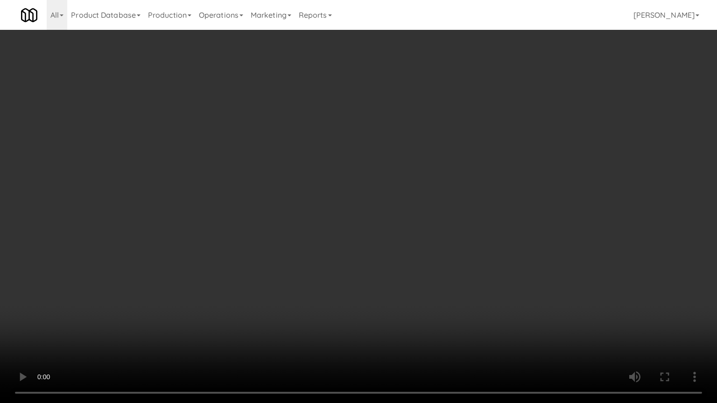
click at [418, 288] on video at bounding box center [358, 201] width 717 height 403
click at [418, 289] on video at bounding box center [358, 201] width 717 height 403
click at [417, 291] on video at bounding box center [358, 201] width 717 height 403
click at [418, 292] on video at bounding box center [358, 201] width 717 height 403
click at [415, 288] on video at bounding box center [358, 201] width 717 height 403
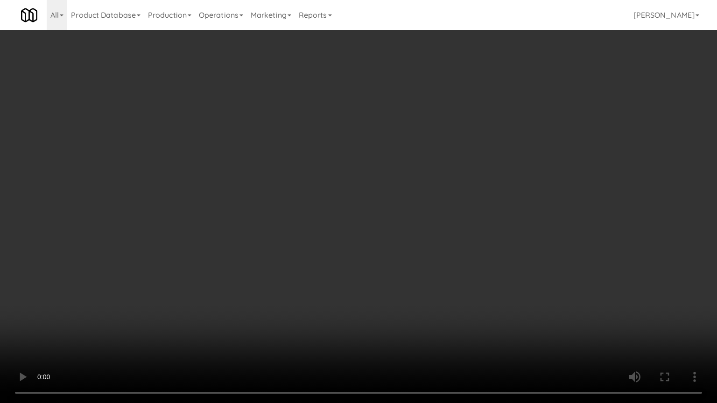
click at [414, 292] on video at bounding box center [358, 201] width 717 height 403
click at [436, 282] on video at bounding box center [358, 201] width 717 height 403
click at [441, 282] on video at bounding box center [358, 201] width 717 height 403
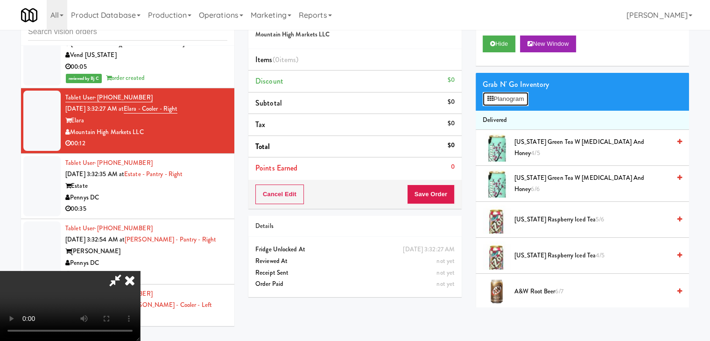
click at [519, 99] on button "Planogram" at bounding box center [506, 99] width 46 height 14
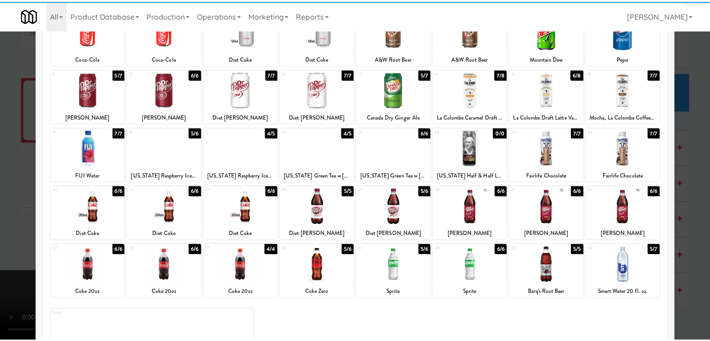
scroll to position [93, 0]
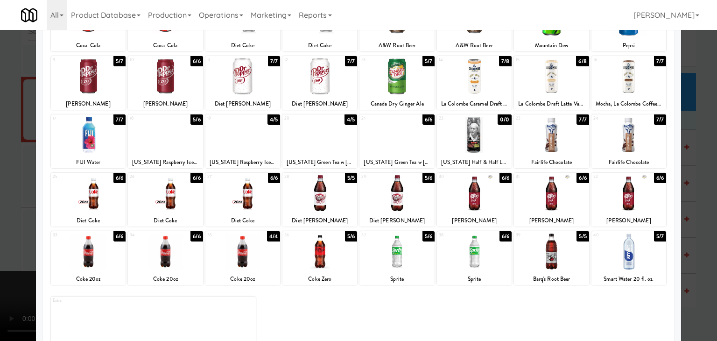
click at [324, 257] on div at bounding box center [319, 251] width 75 height 36
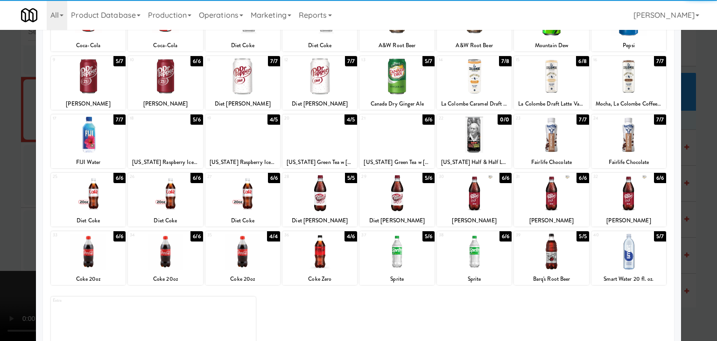
click at [450, 202] on div at bounding box center [474, 193] width 75 height 36
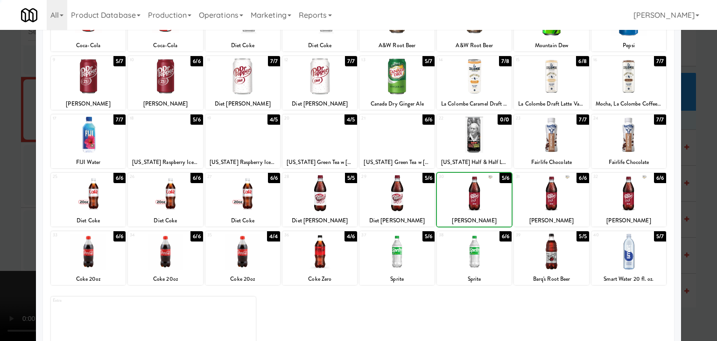
click at [0, 251] on div at bounding box center [358, 170] width 717 height 341
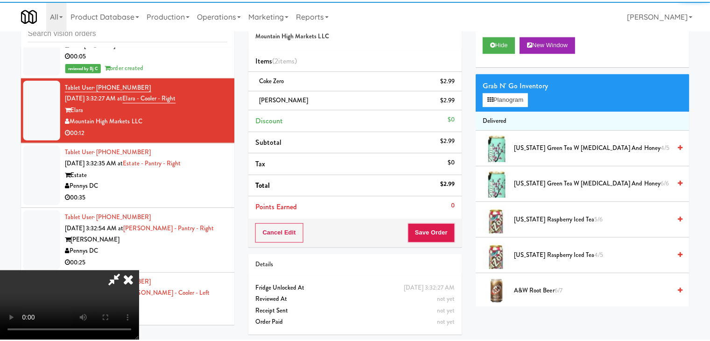
scroll to position [8183, 0]
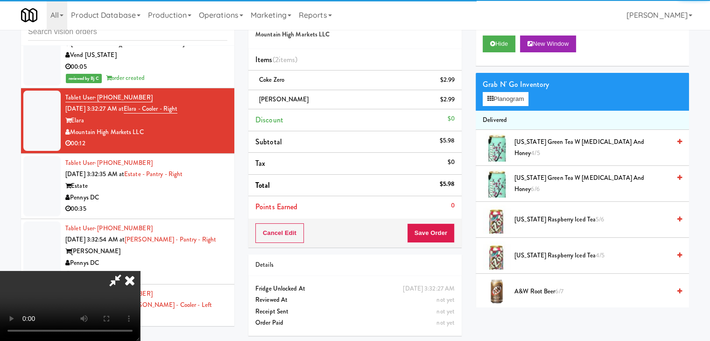
click at [426, 225] on div "Order # 743061 Mountain High Markets LLC Items (2 items ) Coke Zero $2.99 [PERS…" at bounding box center [468, 173] width 441 height 339
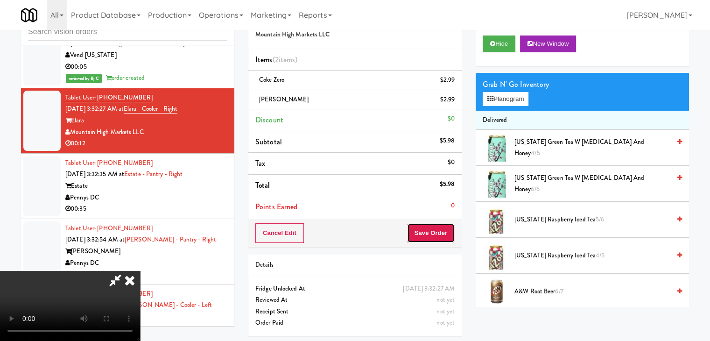
click at [445, 230] on button "Save Order" at bounding box center [431, 233] width 48 height 20
click at [445, 231] on button "Save Order" at bounding box center [431, 233] width 48 height 20
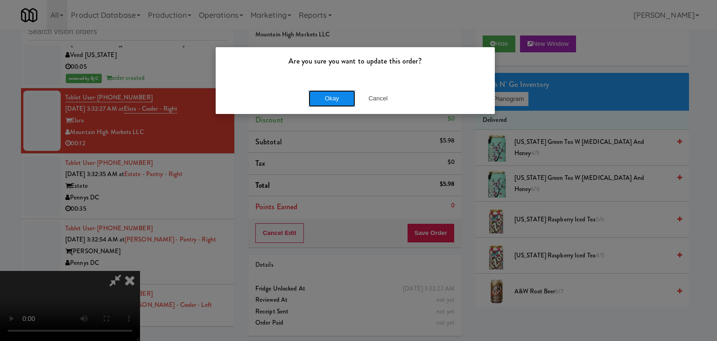
click at [339, 103] on button "Okay" at bounding box center [332, 98] width 47 height 17
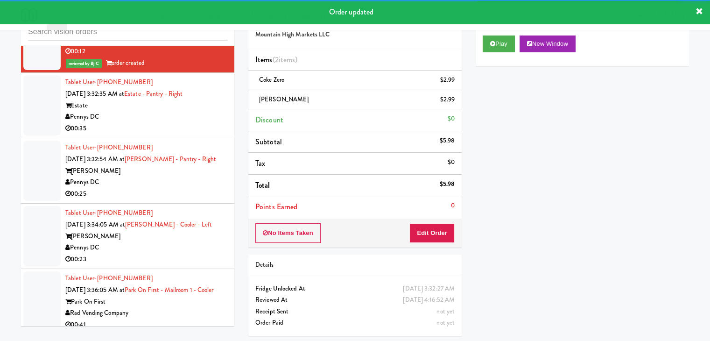
scroll to position [8276, 0]
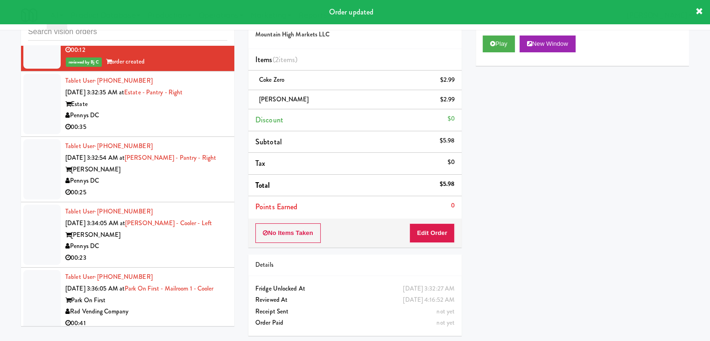
click at [190, 133] on div "00:35" at bounding box center [146, 127] width 162 height 12
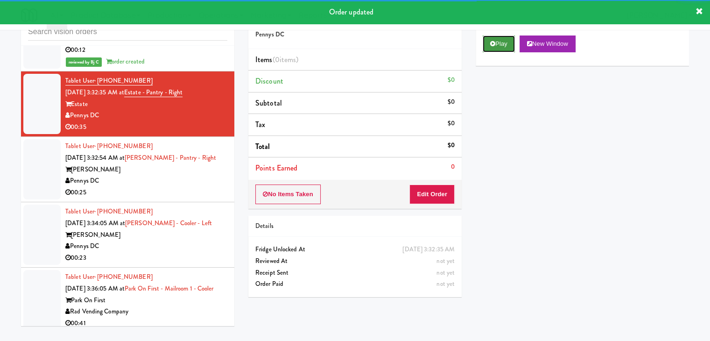
click at [492, 50] on button "Play" at bounding box center [499, 43] width 32 height 17
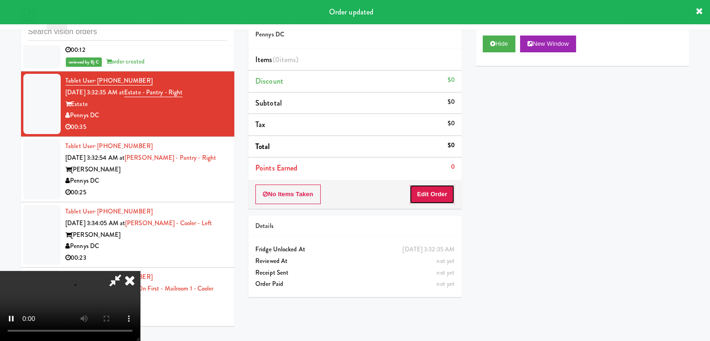
click at [440, 195] on button "Edit Order" at bounding box center [431, 194] width 45 height 20
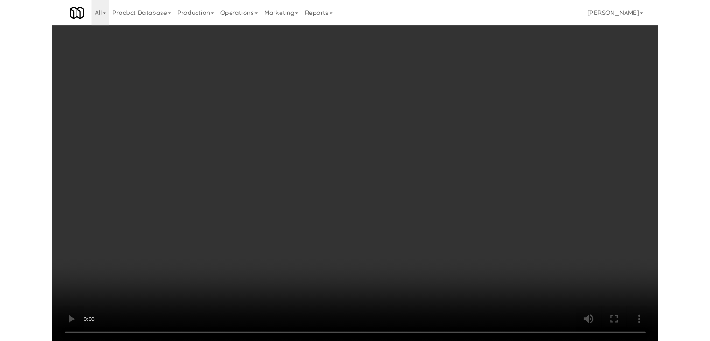
scroll to position [8264, 0]
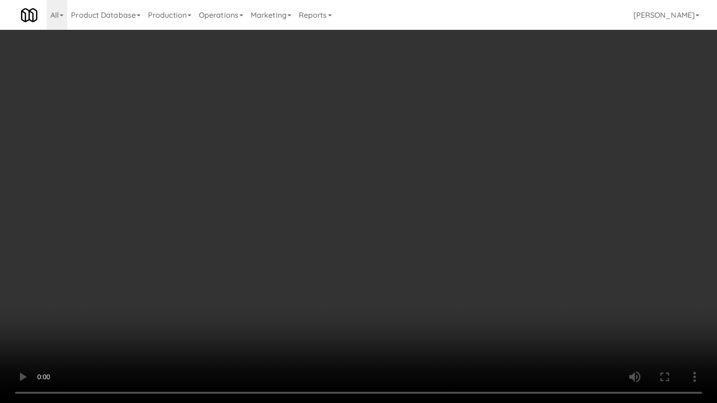
click at [405, 278] on video at bounding box center [358, 201] width 717 height 403
click at [407, 282] on video at bounding box center [358, 201] width 717 height 403
click at [323, 312] on video at bounding box center [358, 201] width 717 height 403
click at [337, 308] on video at bounding box center [358, 201] width 717 height 403
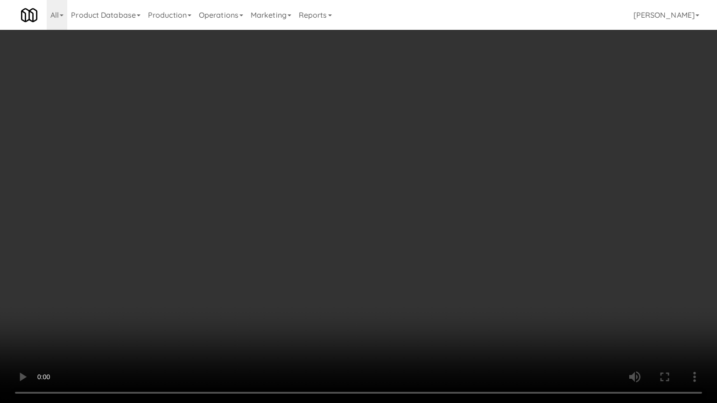
click at [405, 321] on video at bounding box center [358, 201] width 717 height 403
click at [379, 302] on video at bounding box center [358, 201] width 717 height 403
click at [374, 295] on video at bounding box center [358, 201] width 717 height 403
click at [375, 293] on video at bounding box center [358, 201] width 717 height 403
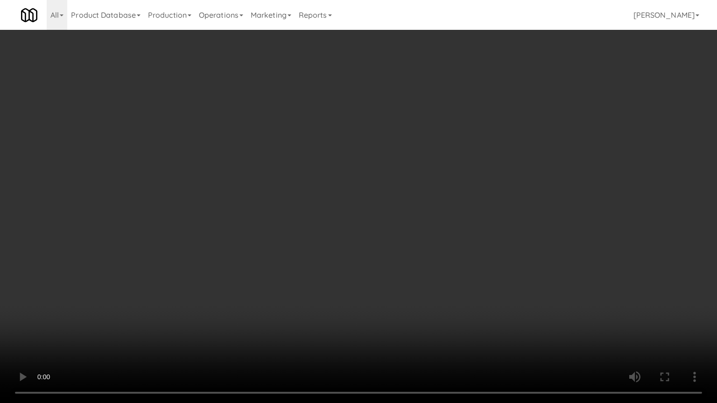
click at [375, 293] on video at bounding box center [358, 201] width 717 height 403
click at [386, 304] on video at bounding box center [358, 201] width 717 height 403
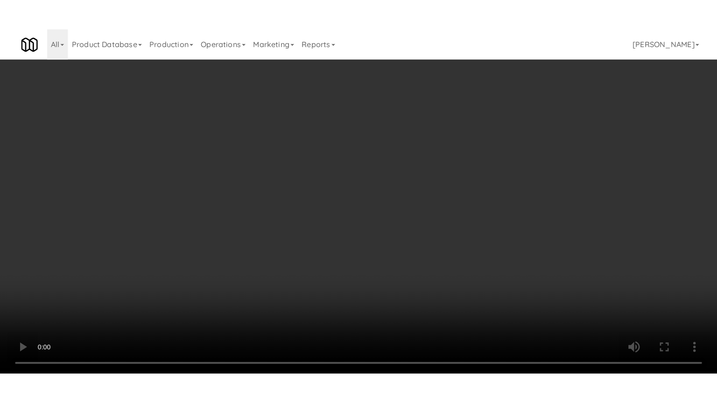
scroll to position [8276, 0]
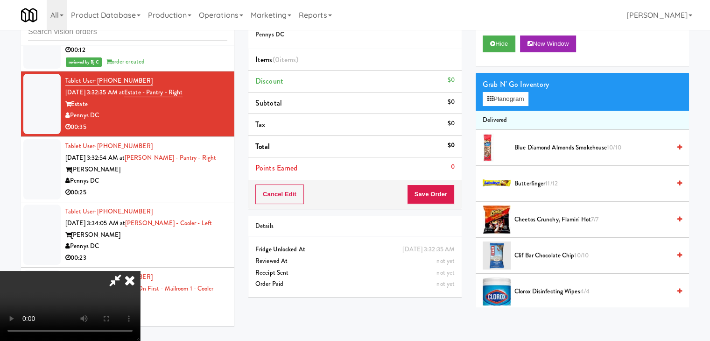
click at [140, 271] on video at bounding box center [70, 306] width 140 height 70
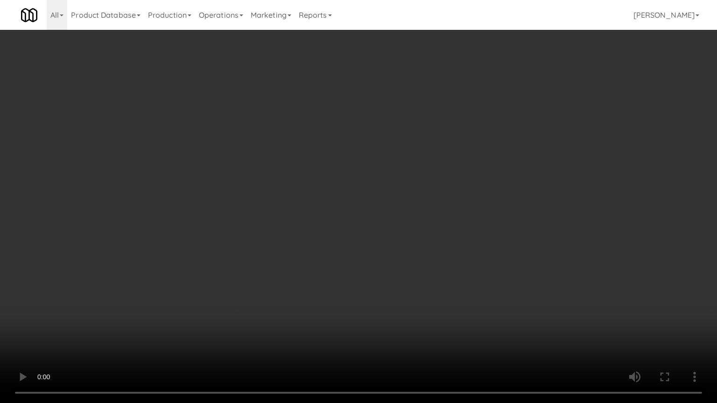
click at [429, 200] on video at bounding box center [358, 201] width 717 height 403
click at [424, 203] on video at bounding box center [358, 201] width 717 height 403
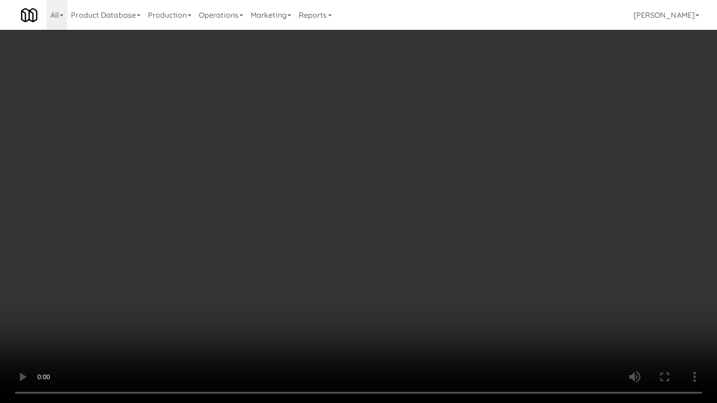
click at [422, 206] on video at bounding box center [358, 201] width 717 height 403
click at [421, 207] on video at bounding box center [358, 201] width 717 height 403
click at [420, 209] on video at bounding box center [358, 201] width 717 height 403
click at [412, 213] on video at bounding box center [358, 201] width 717 height 403
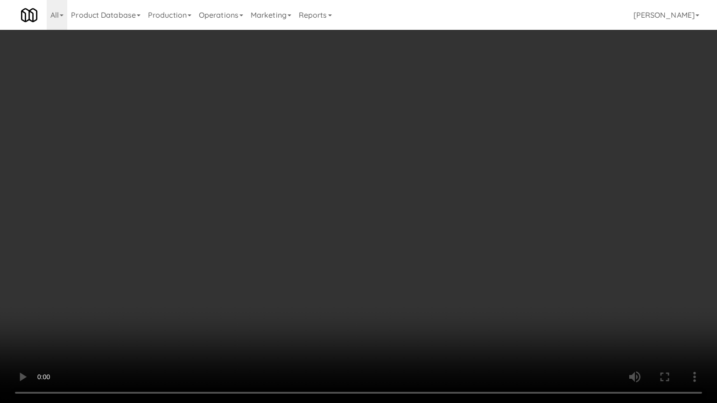
click at [414, 205] on video at bounding box center [358, 201] width 717 height 403
drag, startPoint x: 414, startPoint y: 205, endPoint x: 455, endPoint y: 116, distance: 97.7
click at [419, 194] on video at bounding box center [358, 201] width 717 height 403
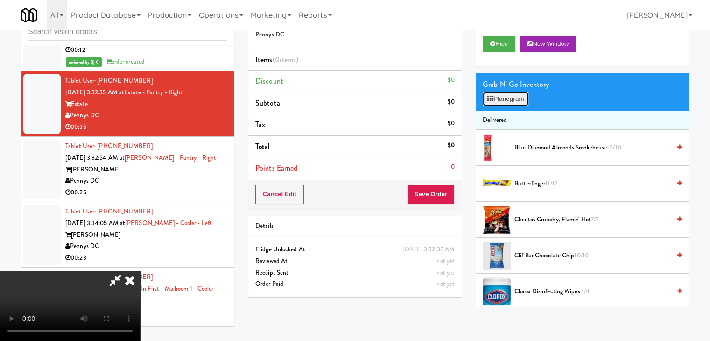
click at [506, 104] on button "Planogram" at bounding box center [506, 99] width 46 height 14
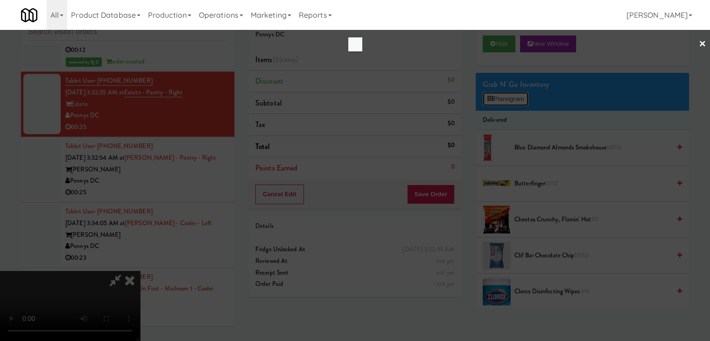
scroll to position [8264, 0]
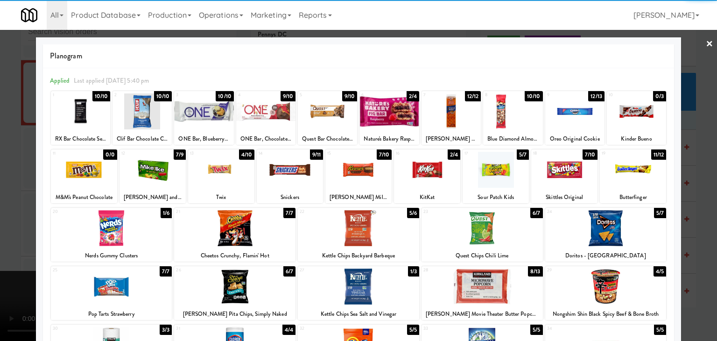
click at [486, 161] on div at bounding box center [496, 170] width 66 height 36
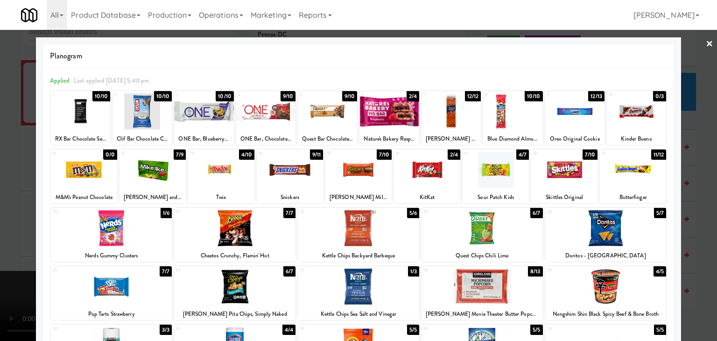
click at [225, 239] on div at bounding box center [234, 228] width 121 height 36
click at [224, 239] on div at bounding box center [234, 228] width 121 height 36
click at [137, 240] on div at bounding box center [111, 228] width 121 height 36
drag, startPoint x: 0, startPoint y: 240, endPoint x: 326, endPoint y: 237, distance: 325.8
click at [0, 240] on div at bounding box center [358, 170] width 717 height 341
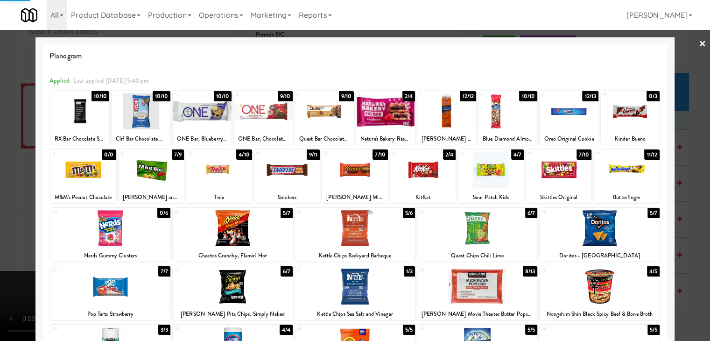
scroll to position [8276, 0]
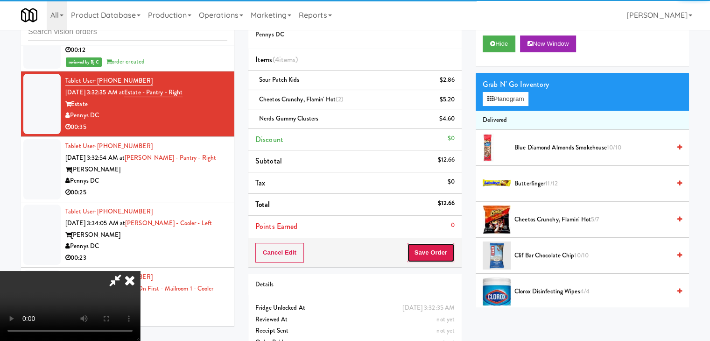
click at [446, 256] on button "Save Order" at bounding box center [431, 253] width 48 height 20
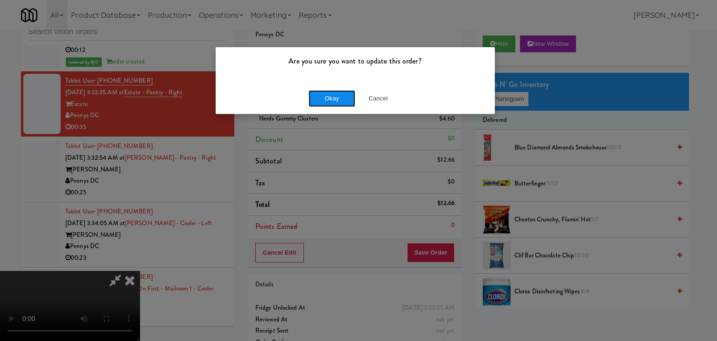
click at [330, 92] on button "Okay" at bounding box center [332, 98] width 47 height 17
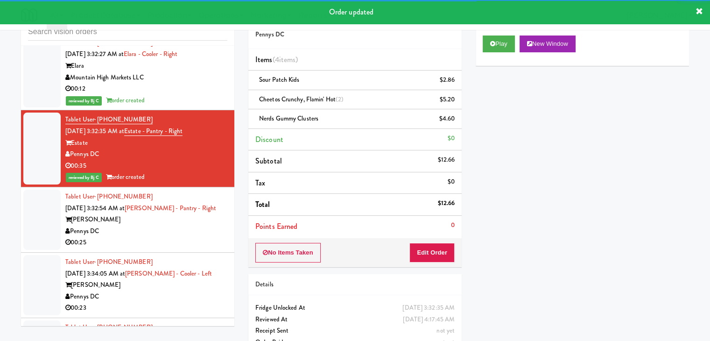
scroll to position [8183, 0]
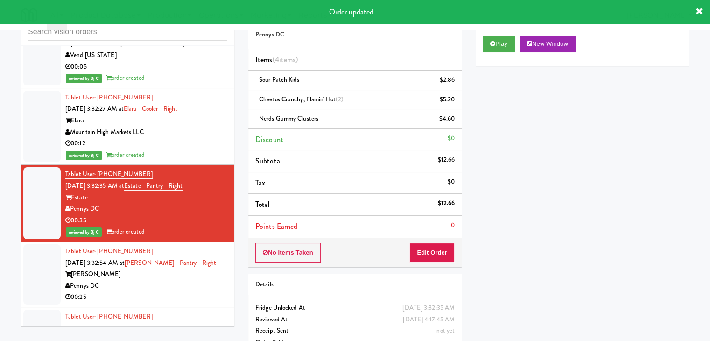
drag, startPoint x: 154, startPoint y: 189, endPoint x: 99, endPoint y: 192, distance: 54.7
click at [97, 191] on div "Tablet User · (202) 997-6052 [DATE] 3:32:35 AM at Estate - Pantry - Right Estat…" at bounding box center [146, 203] width 162 height 69
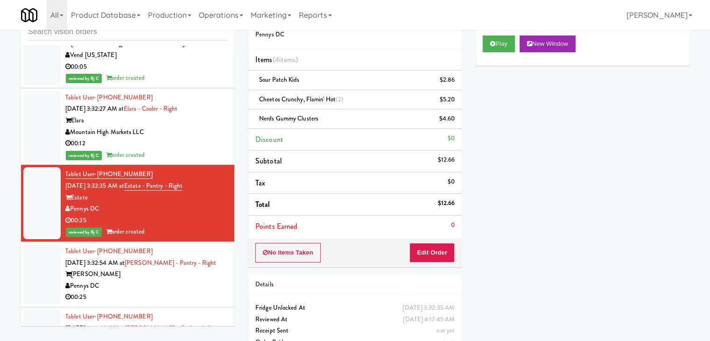
copy span "[PHONE_NUMBER]"
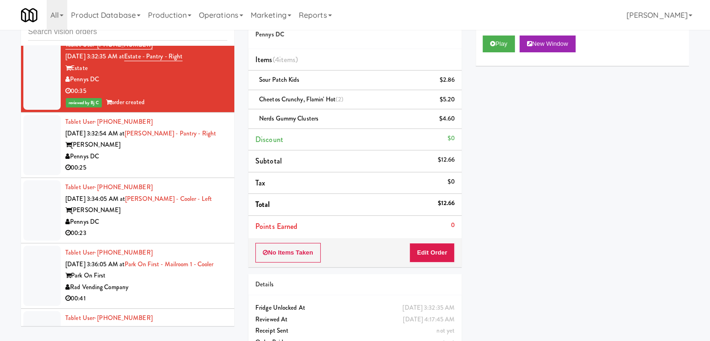
scroll to position [8369, 0]
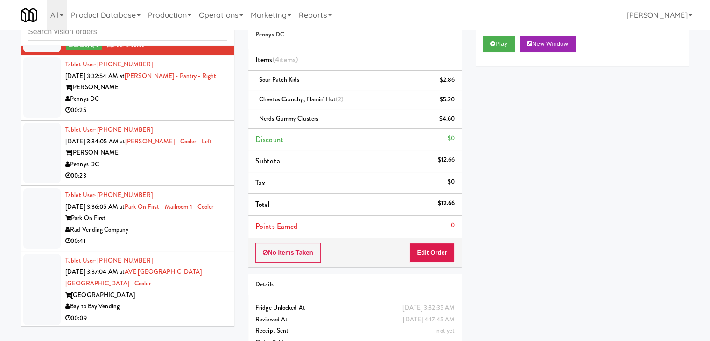
click at [202, 105] on div "Pennys DC" at bounding box center [146, 99] width 162 height 12
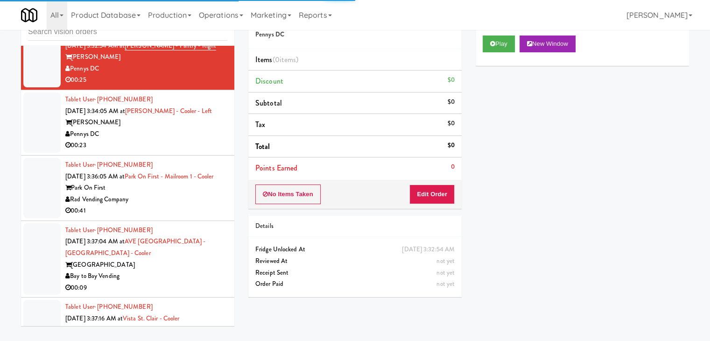
scroll to position [8416, 0]
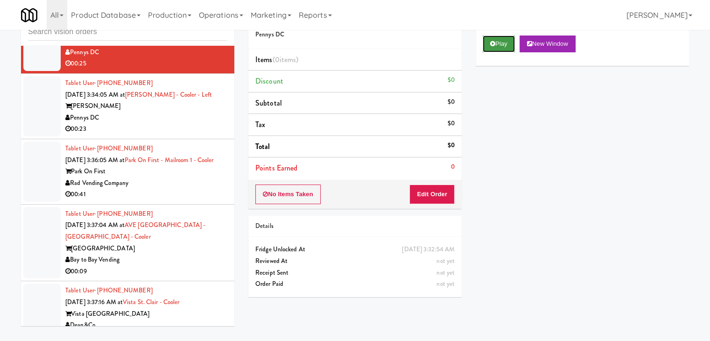
click at [495, 43] on icon at bounding box center [492, 44] width 5 height 6
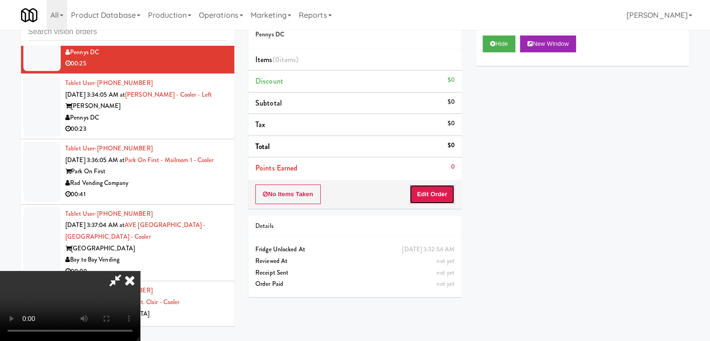
click at [421, 198] on button "Edit Order" at bounding box center [431, 194] width 45 height 20
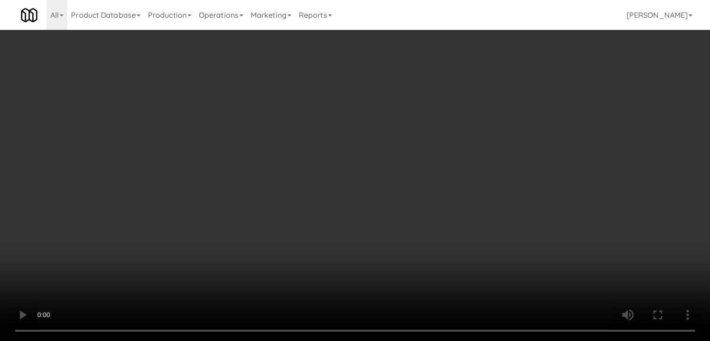
scroll to position [8405, 0]
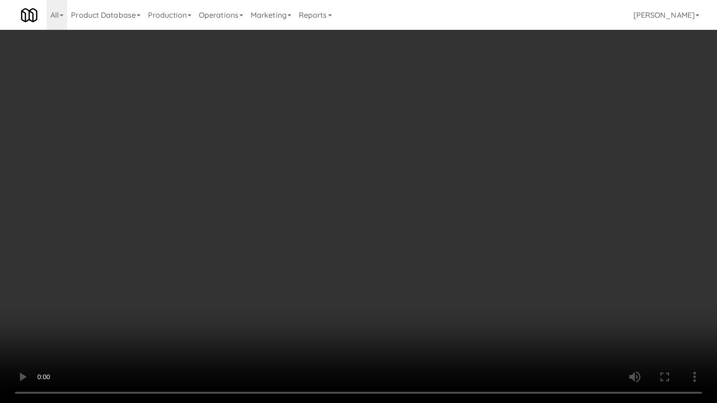
click at [392, 262] on video at bounding box center [358, 201] width 717 height 403
click at [398, 271] on video at bounding box center [358, 201] width 717 height 403
click at [400, 271] on video at bounding box center [358, 201] width 717 height 403
click at [403, 270] on video at bounding box center [358, 201] width 717 height 403
click at [413, 247] on video at bounding box center [358, 201] width 717 height 403
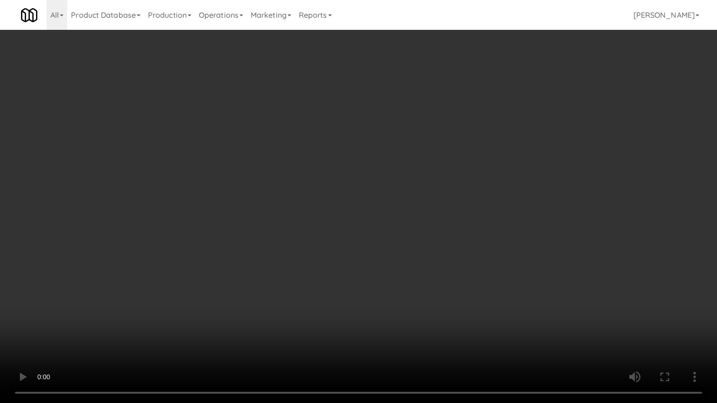
drag, startPoint x: 419, startPoint y: 241, endPoint x: 424, endPoint y: 239, distance: 5.5
click at [419, 241] on video at bounding box center [358, 201] width 717 height 403
click at [428, 213] on video at bounding box center [358, 201] width 717 height 403
click at [433, 209] on video at bounding box center [358, 201] width 717 height 403
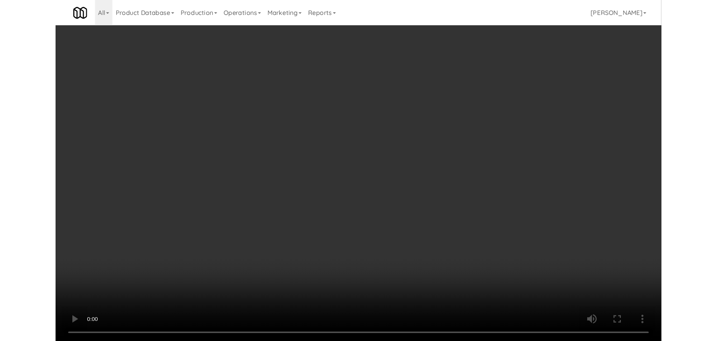
scroll to position [8416, 0]
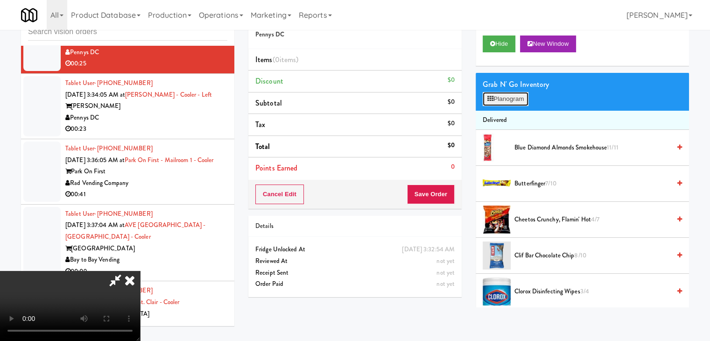
click at [511, 102] on button "Planogram" at bounding box center [506, 99] width 46 height 14
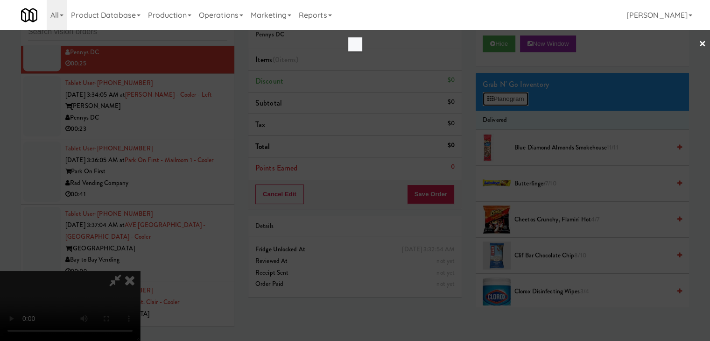
scroll to position [8405, 0]
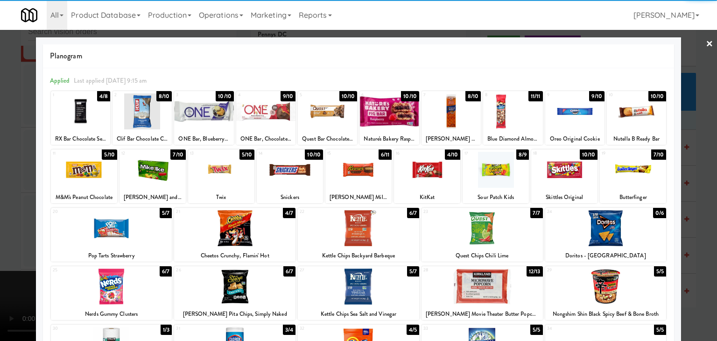
click at [503, 117] on div at bounding box center [512, 111] width 59 height 36
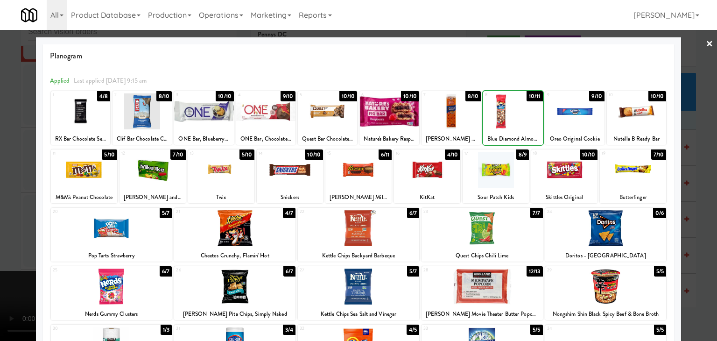
click at [424, 165] on div at bounding box center [427, 170] width 66 height 36
drag, startPoint x: 0, startPoint y: 190, endPoint x: 396, endPoint y: 212, distance: 396.4
click at [3, 190] on div at bounding box center [358, 170] width 717 height 341
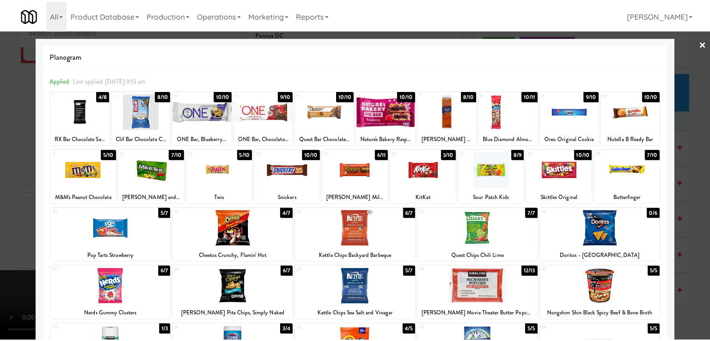
scroll to position [8416, 0]
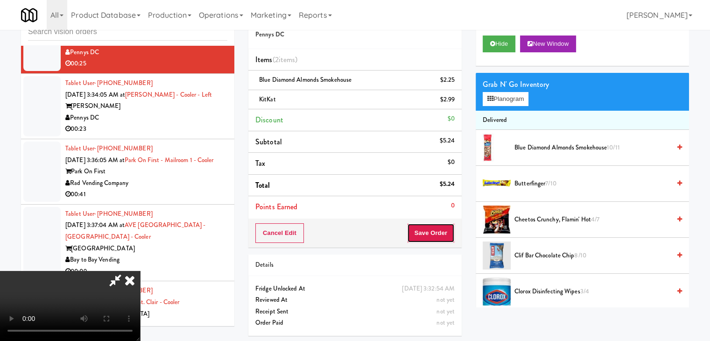
click at [452, 232] on button "Save Order" at bounding box center [431, 233] width 48 height 20
drag, startPoint x: 450, startPoint y: 232, endPoint x: 443, endPoint y: 232, distance: 7.0
click at [445, 232] on button "Save Order" at bounding box center [431, 233] width 48 height 20
click at [443, 232] on button "Save Order" at bounding box center [431, 233] width 48 height 20
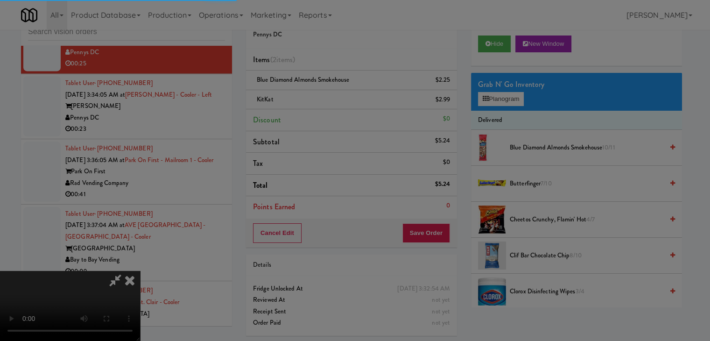
drag, startPoint x: 443, startPoint y: 232, endPoint x: 441, endPoint y: 225, distance: 7.1
click at [443, 230] on div at bounding box center [355, 170] width 710 height 341
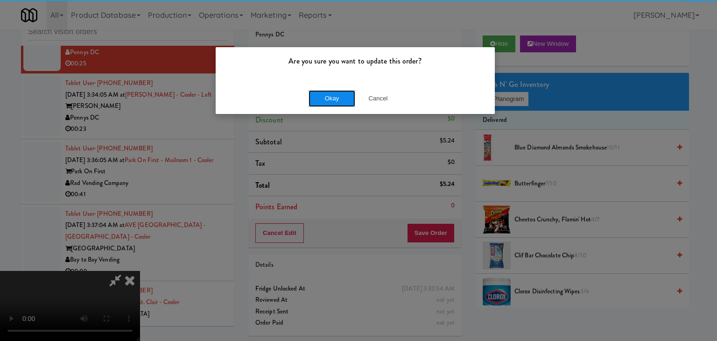
click at [333, 101] on button "Okay" at bounding box center [332, 98] width 47 height 17
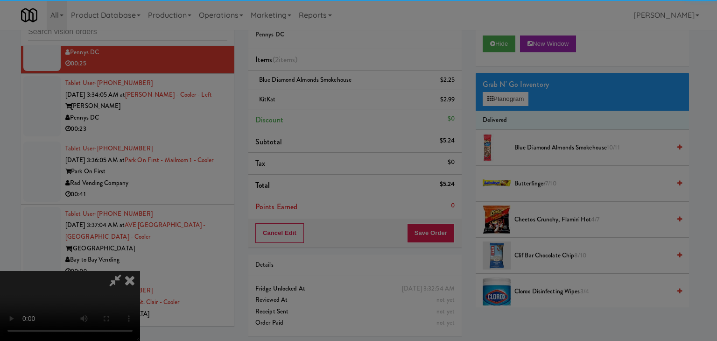
click at [333, 97] on div "Okay Cancel" at bounding box center [355, 80] width 279 height 31
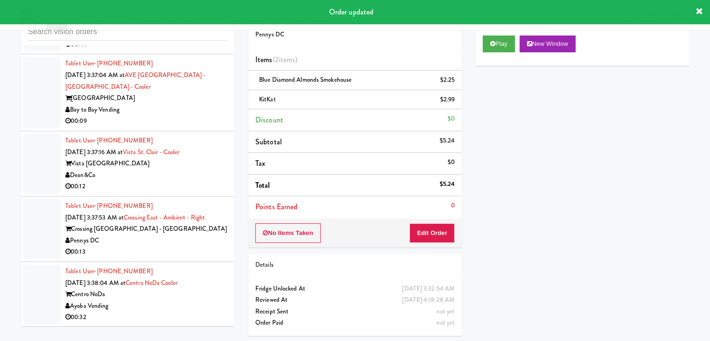
scroll to position [8603, 0]
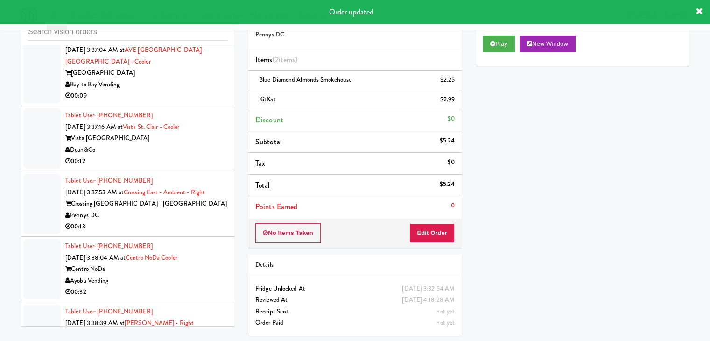
drag, startPoint x: 201, startPoint y: 120, endPoint x: 202, endPoint y: 125, distance: 5.2
click at [201, 102] on div "00:09" at bounding box center [146, 96] width 162 height 12
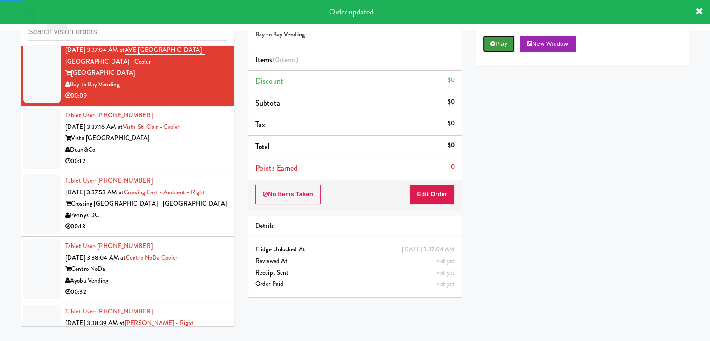
click at [495, 48] on button "Play" at bounding box center [499, 43] width 32 height 17
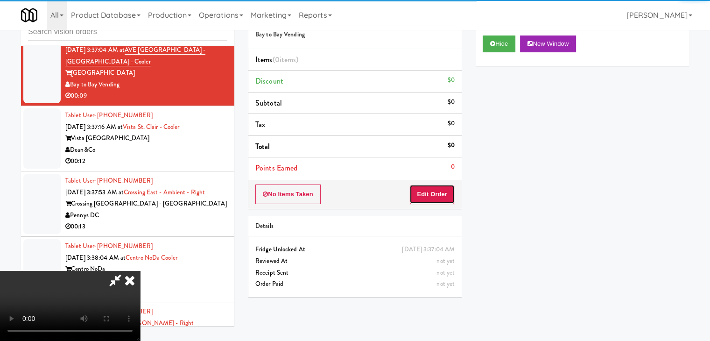
click at [444, 190] on button "Edit Order" at bounding box center [431, 194] width 45 height 20
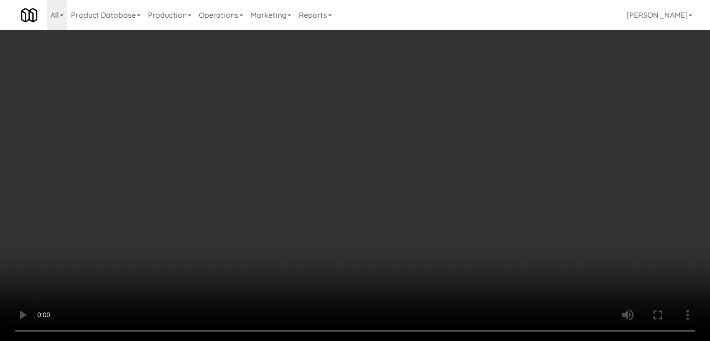
scroll to position [8591, 0]
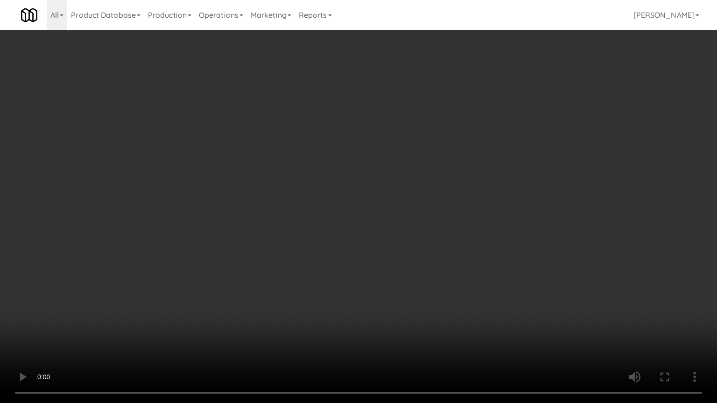
click at [377, 269] on video at bounding box center [358, 201] width 717 height 403
drag, startPoint x: 378, startPoint y: 269, endPoint x: 388, endPoint y: 264, distance: 11.3
click at [385, 265] on video at bounding box center [358, 201] width 717 height 403
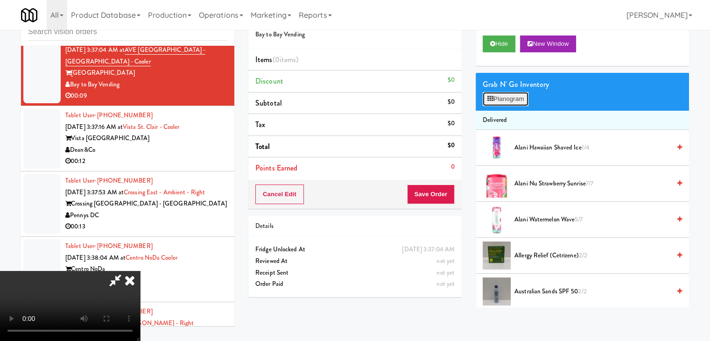
click at [514, 105] on button "Planogram" at bounding box center [506, 99] width 46 height 14
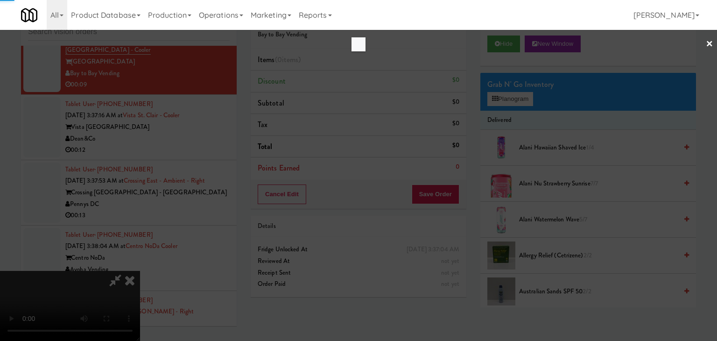
click at [516, 102] on div at bounding box center [358, 170] width 717 height 341
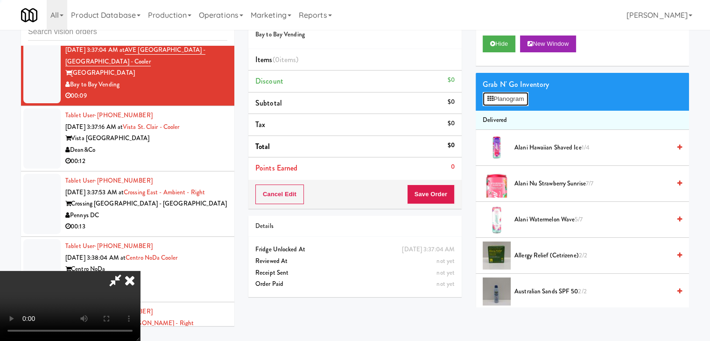
click at [516, 102] on button "Planogram" at bounding box center [506, 99] width 46 height 14
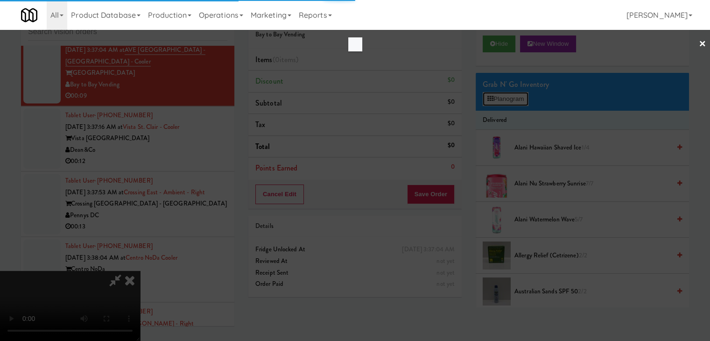
scroll to position [8591, 0]
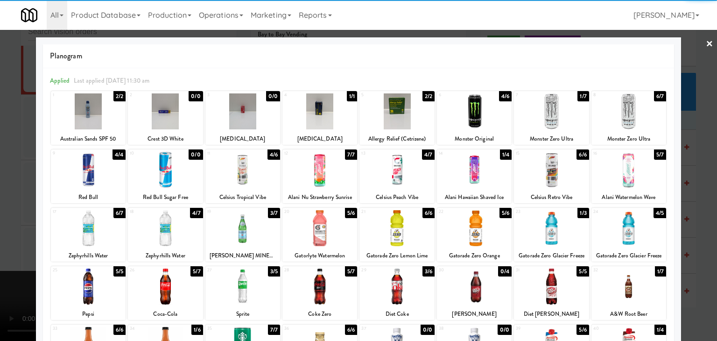
drag, startPoint x: 549, startPoint y: 234, endPoint x: 598, endPoint y: 236, distance: 49.5
click at [556, 234] on div at bounding box center [551, 228] width 75 height 36
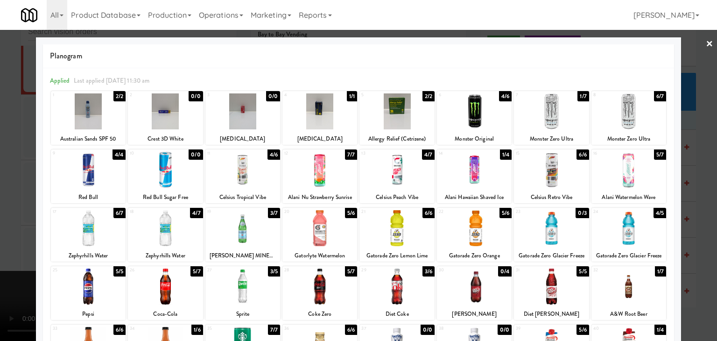
click at [682, 232] on div at bounding box center [358, 170] width 717 height 341
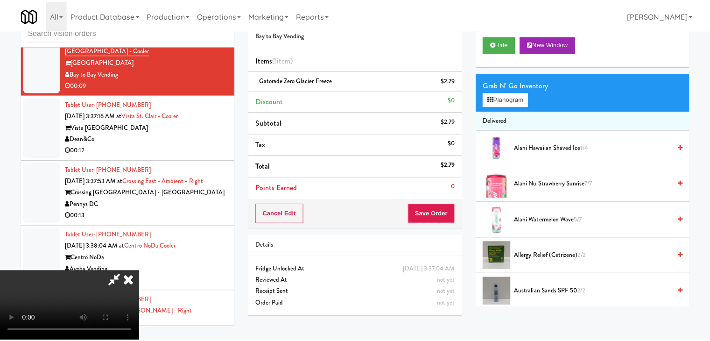
scroll to position [8603, 0]
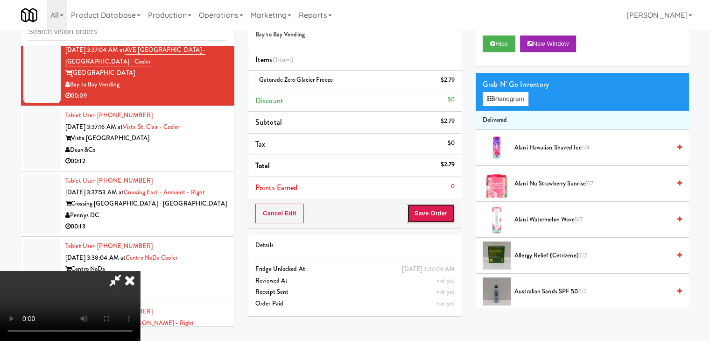
click at [440, 217] on button "Save Order" at bounding box center [431, 214] width 48 height 20
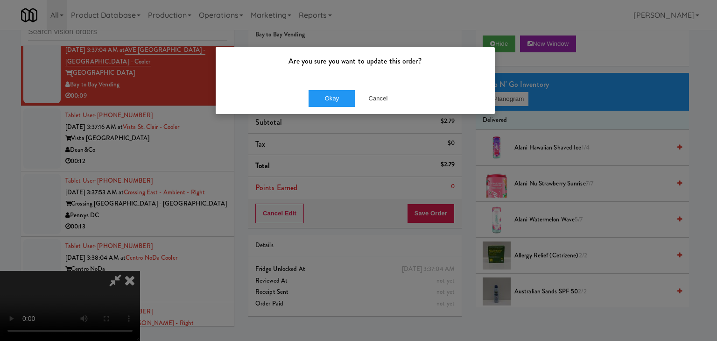
click at [344, 108] on div "Okay Cancel" at bounding box center [355, 98] width 279 height 31
click at [344, 99] on button "Okay" at bounding box center [332, 98] width 47 height 17
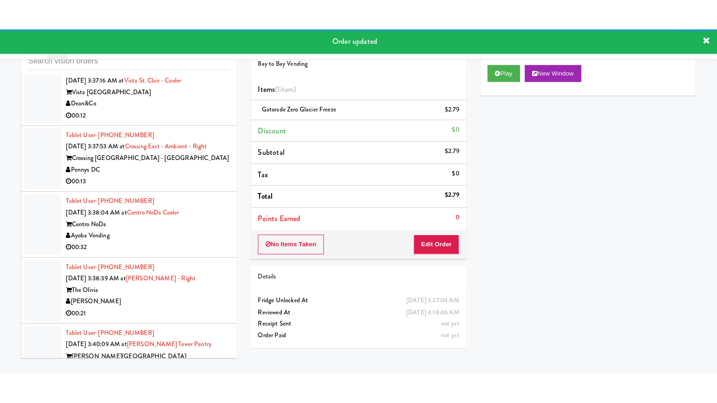
scroll to position [8696, 0]
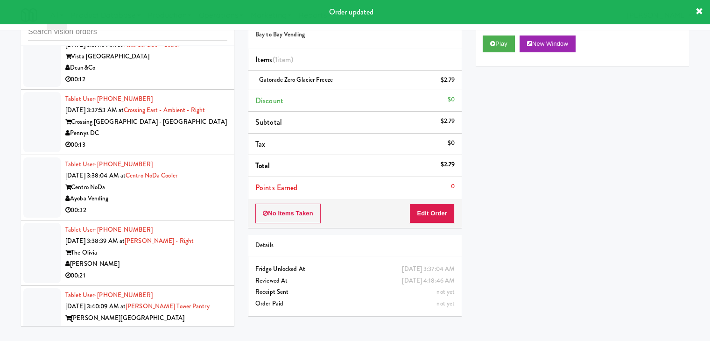
click at [192, 85] on div "00:12" at bounding box center [146, 80] width 162 height 12
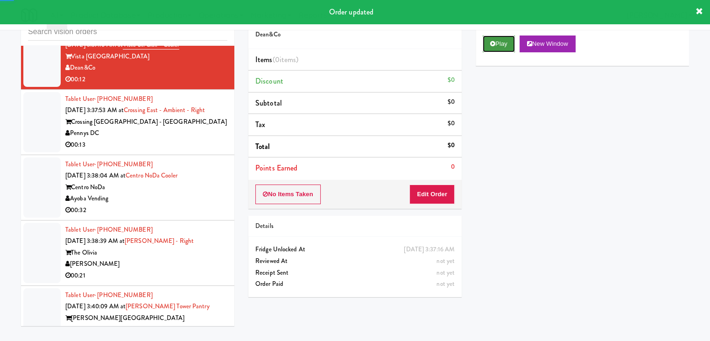
click at [504, 42] on button "Play" at bounding box center [499, 43] width 32 height 17
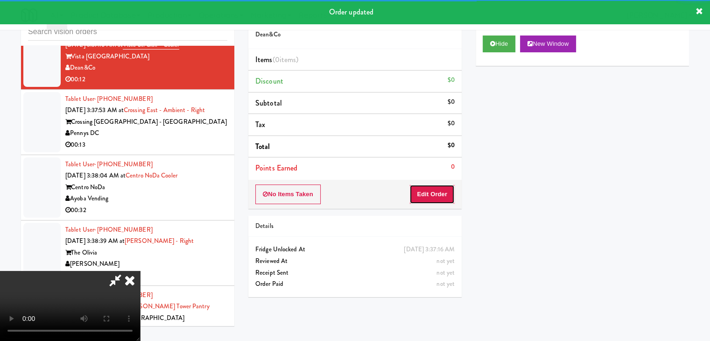
click at [436, 187] on button "Edit Order" at bounding box center [431, 194] width 45 height 20
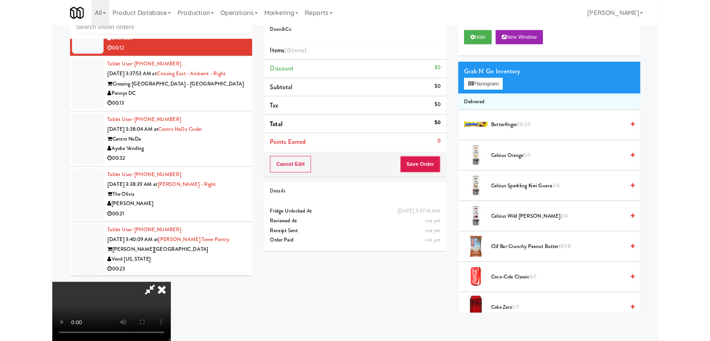
scroll to position [8685, 0]
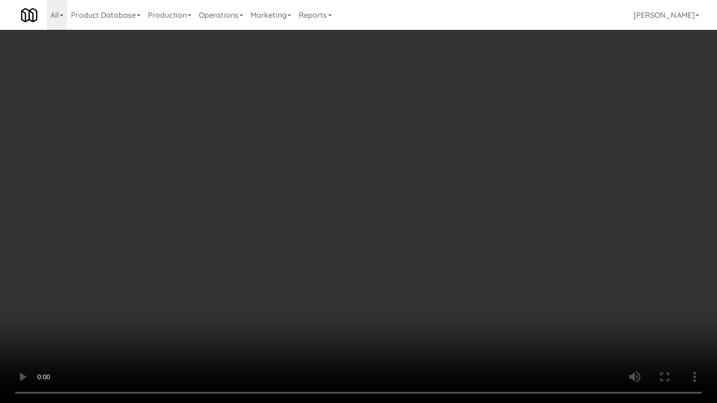
drag, startPoint x: 420, startPoint y: 275, endPoint x: 412, endPoint y: 312, distance: 37.2
click at [418, 278] on video at bounding box center [358, 201] width 717 height 403
click at [435, 295] on video at bounding box center [358, 201] width 717 height 403
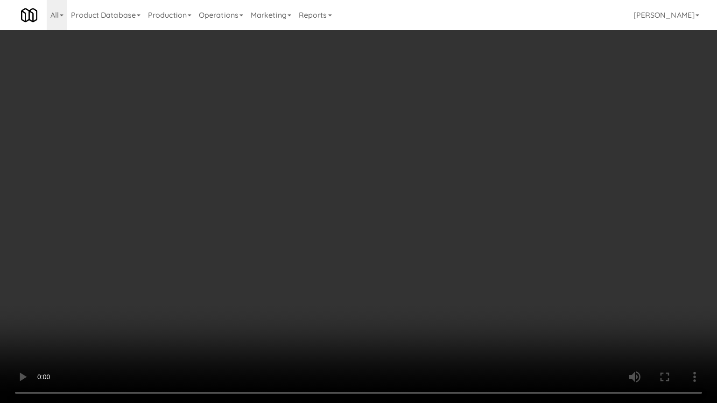
click at [435, 296] on video at bounding box center [358, 201] width 717 height 403
click at [434, 297] on video at bounding box center [358, 201] width 717 height 403
drag, startPoint x: 434, startPoint y: 297, endPoint x: 487, endPoint y: 142, distance: 163.6
click at [436, 288] on video at bounding box center [358, 201] width 717 height 403
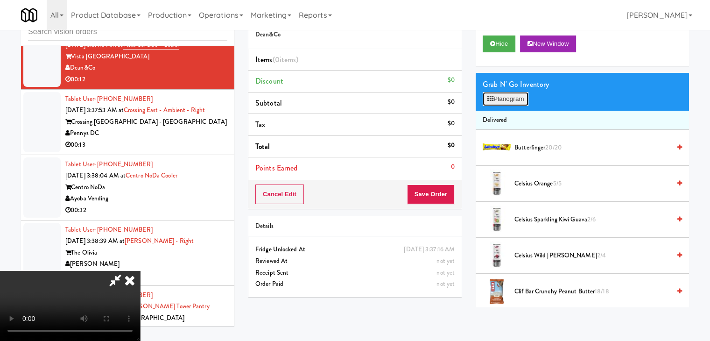
click at [502, 101] on button "Planogram" at bounding box center [506, 99] width 46 height 14
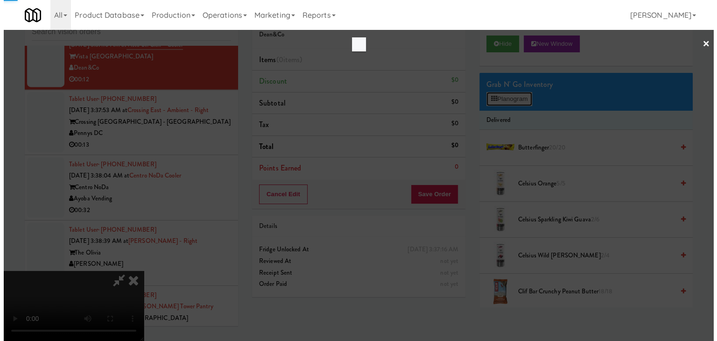
scroll to position [8685, 0]
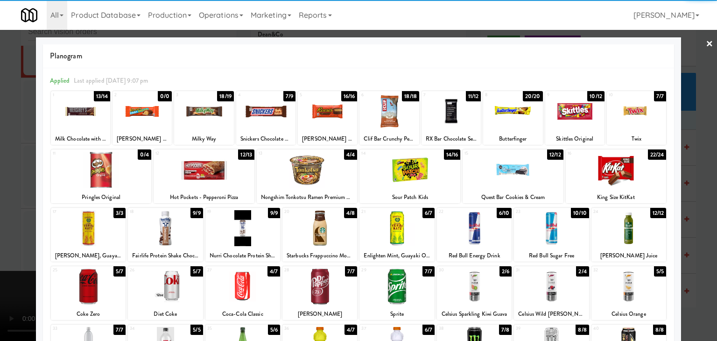
click at [508, 106] on div at bounding box center [512, 111] width 59 height 36
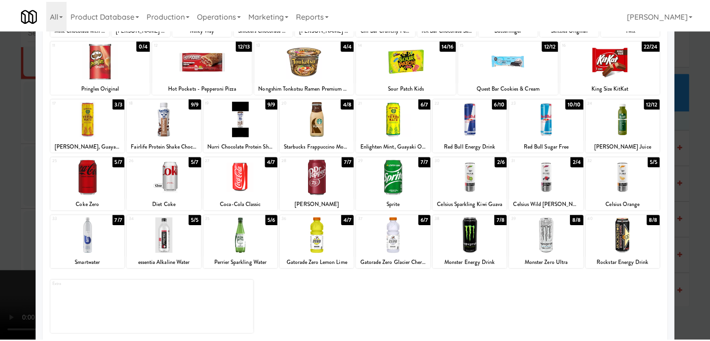
scroll to position [118, 0]
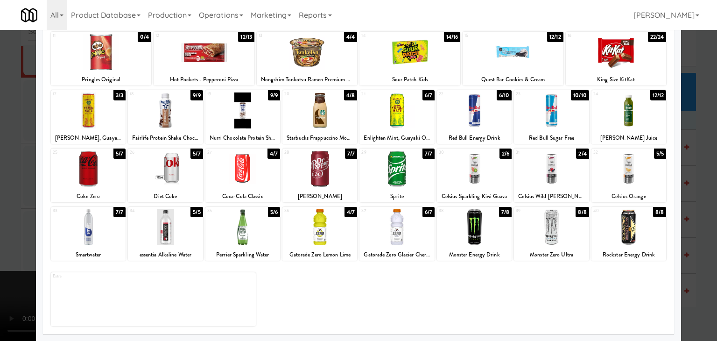
click at [306, 238] on div at bounding box center [319, 227] width 75 height 36
drag, startPoint x: 0, startPoint y: 238, endPoint x: 228, endPoint y: 242, distance: 227.8
click at [7, 236] on div at bounding box center [358, 170] width 717 height 341
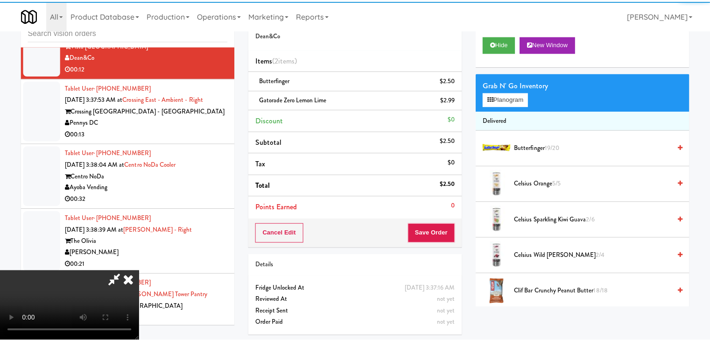
scroll to position [8696, 0]
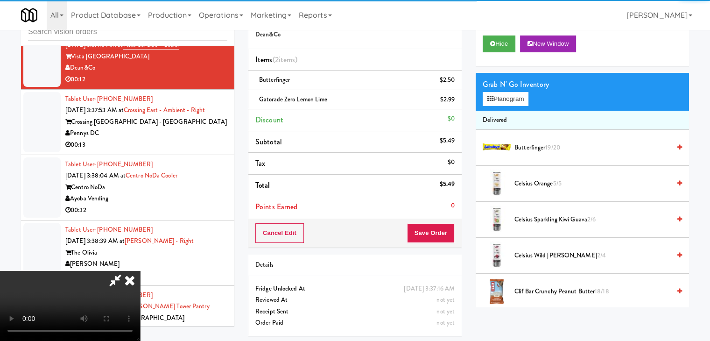
click at [140, 271] on video at bounding box center [70, 306] width 140 height 70
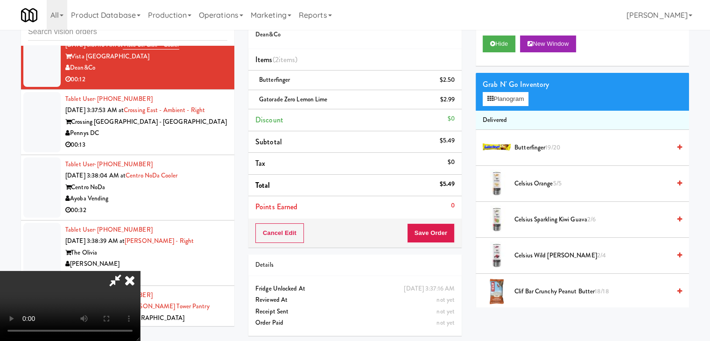
click at [140, 271] on video at bounding box center [70, 306] width 140 height 70
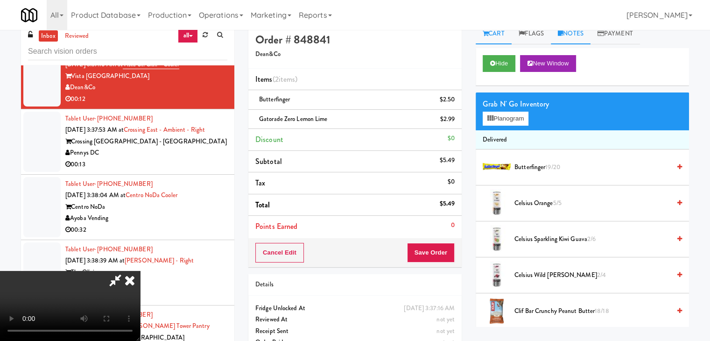
scroll to position [0, 0]
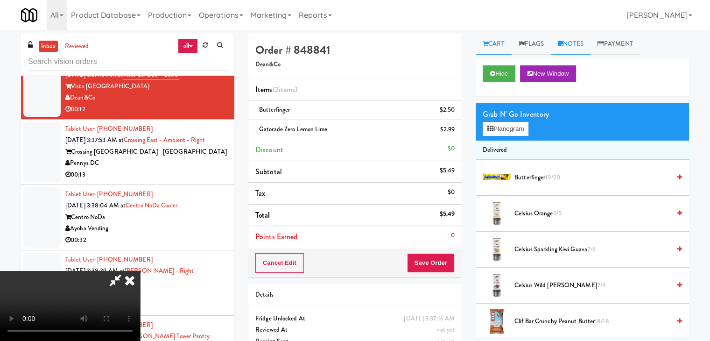
click at [562, 40] on link "Notes" at bounding box center [571, 44] width 40 height 21
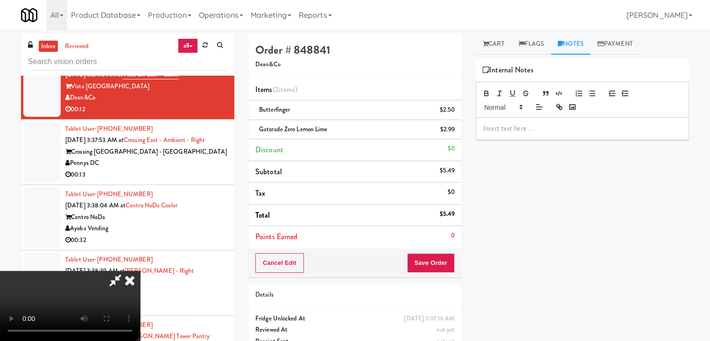
click at [528, 134] on div at bounding box center [582, 128] width 212 height 21
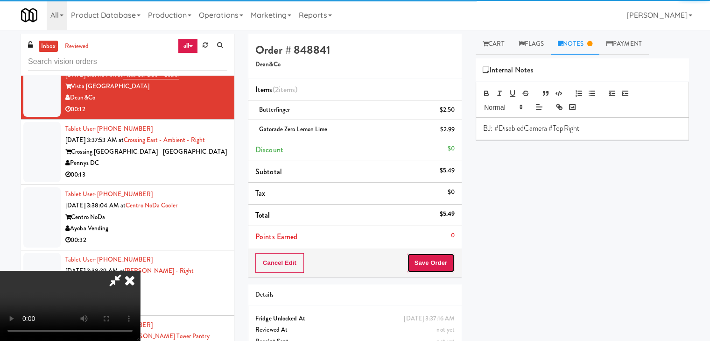
click at [437, 267] on button "Save Order" at bounding box center [431, 263] width 48 height 20
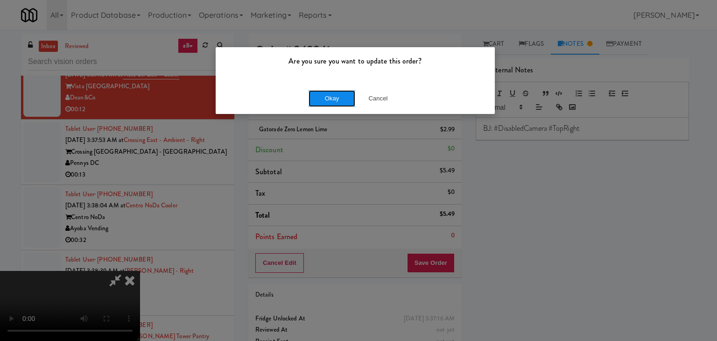
drag, startPoint x: 317, startPoint y: 102, endPoint x: 322, endPoint y: 99, distance: 4.8
click at [319, 101] on button "Okay" at bounding box center [332, 98] width 47 height 17
click at [322, 99] on div "Okay Cancel" at bounding box center [355, 98] width 279 height 31
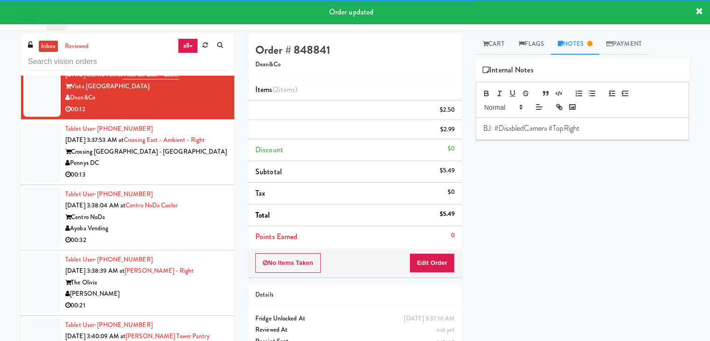
scroll to position [8790, 0]
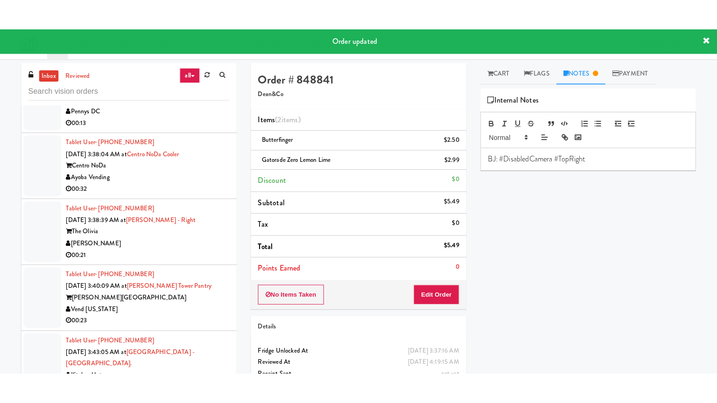
click
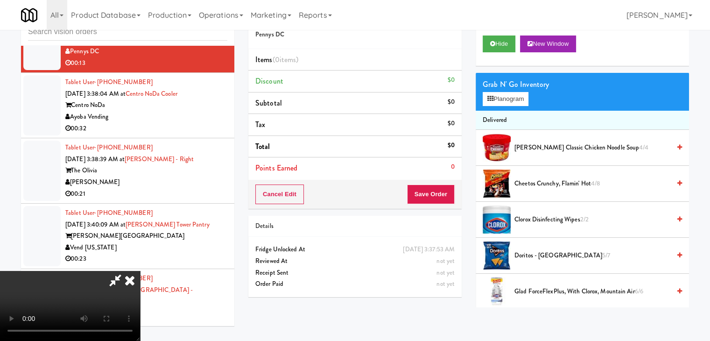
scroll to position [8778, 0]
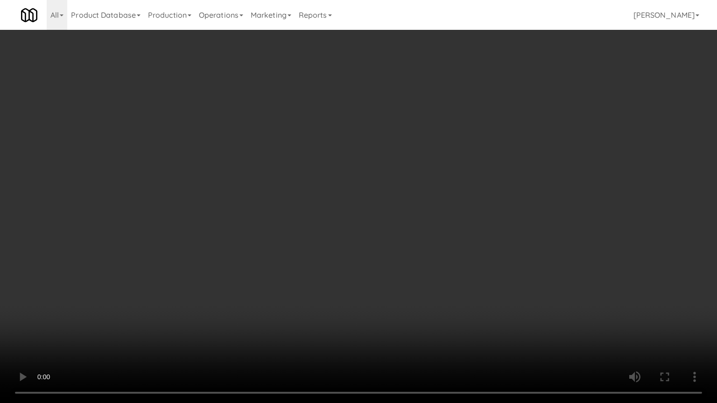
drag, startPoint x: 428, startPoint y: 246, endPoint x: 468, endPoint y: 139, distance: 114.2
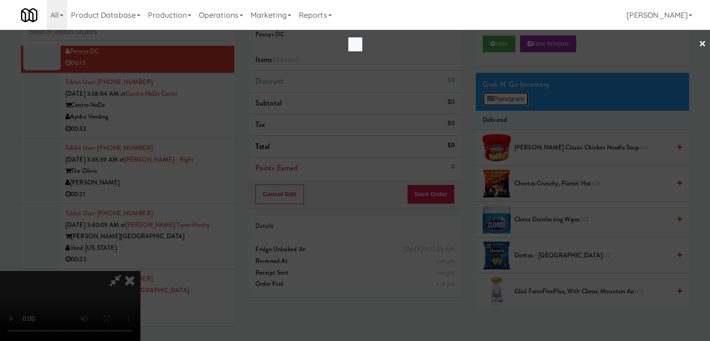
scroll to position [8778, 0]
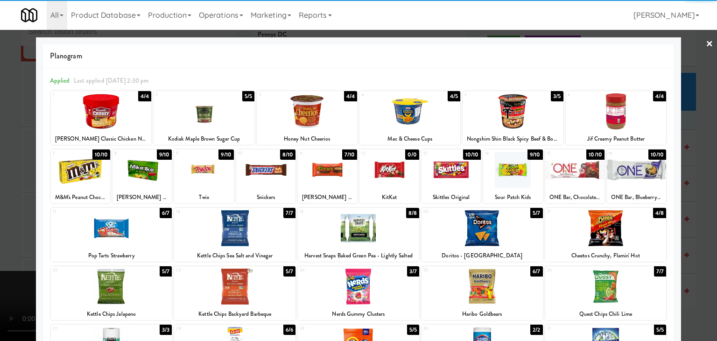
drag, startPoint x: 622, startPoint y: 225, endPoint x: 642, endPoint y: 224, distance: 20.5
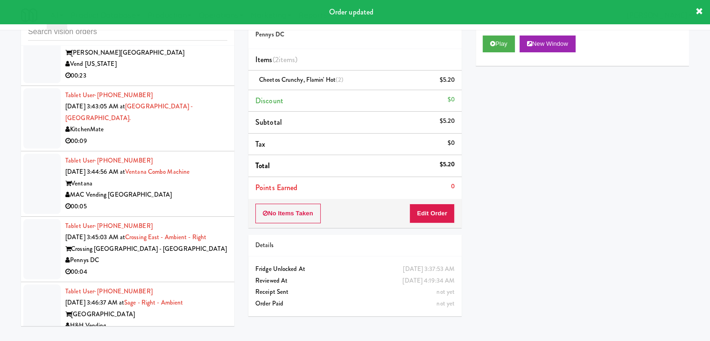
scroll to position [8988, 0]
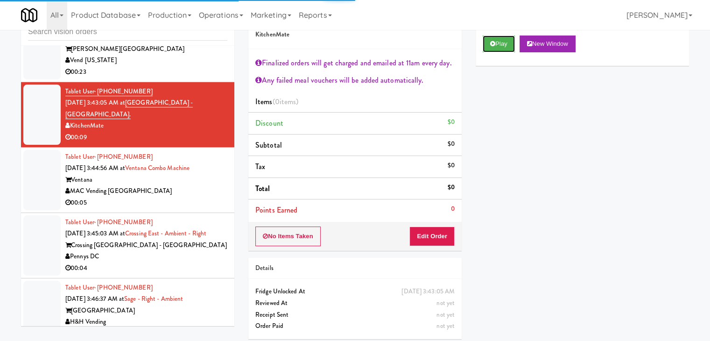
drag, startPoint x: 499, startPoint y: 46, endPoint x: 493, endPoint y: 84, distance: 39.1
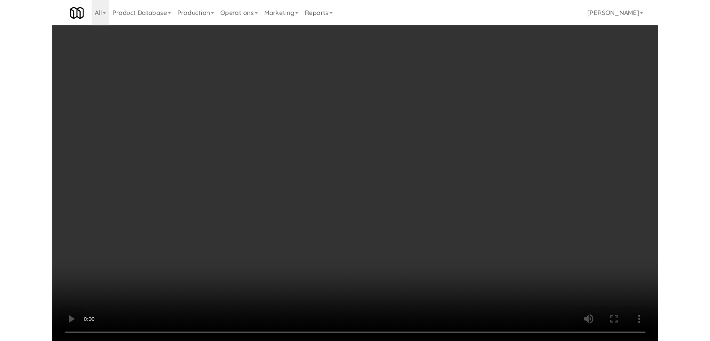
scroll to position [8976, 0]
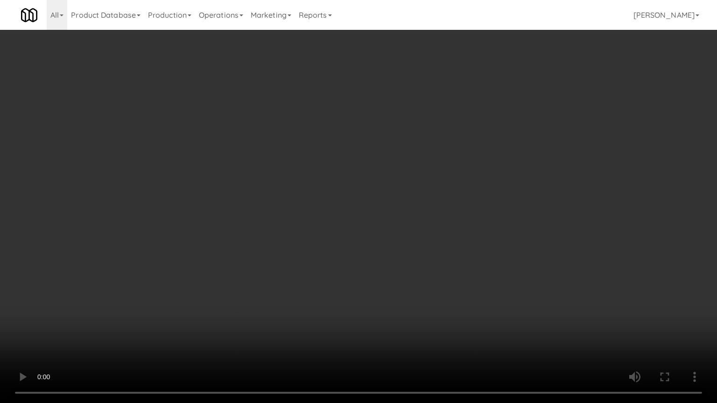
drag, startPoint x: 489, startPoint y: 244, endPoint x: 494, endPoint y: 181, distance: 63.7
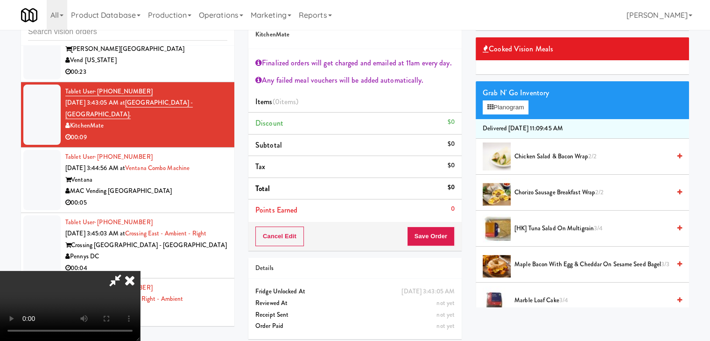
scroll to position [187, 0]
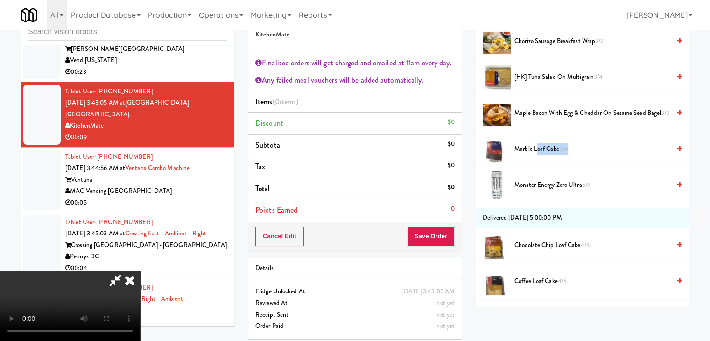
drag, startPoint x: 536, startPoint y: 151, endPoint x: 568, endPoint y: 147, distance: 32.4
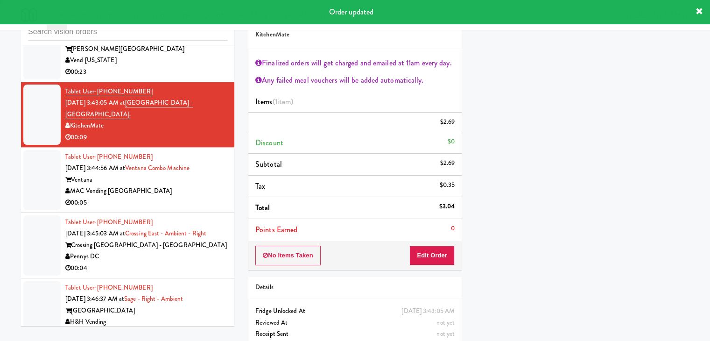
scroll to position [71, 0]
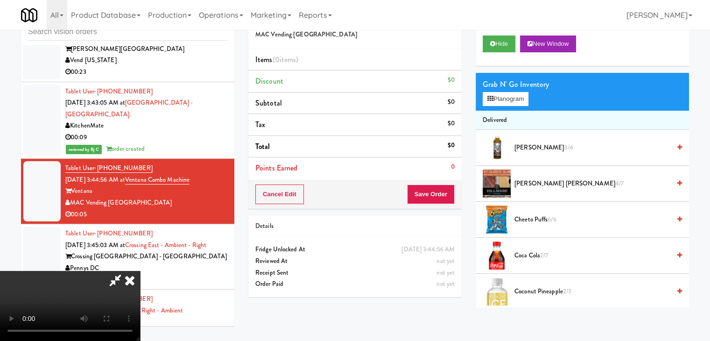
scroll to position [8976, 0]
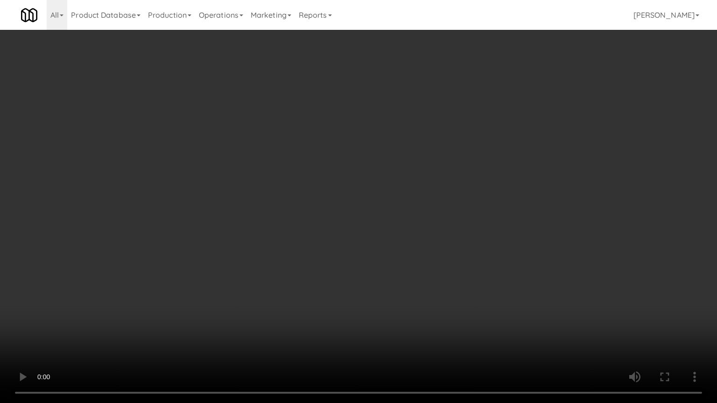
drag, startPoint x: 420, startPoint y: 252, endPoint x: 472, endPoint y: 140, distance: 123.6
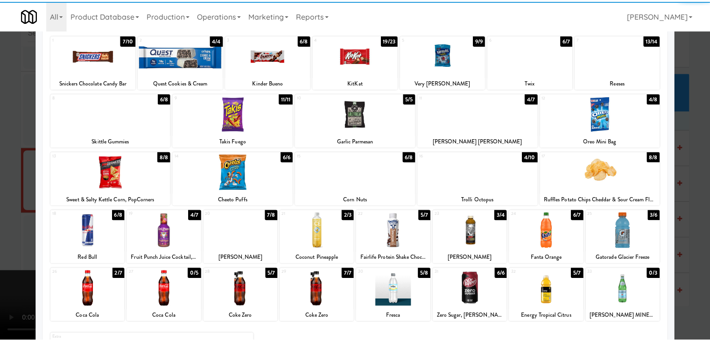
scroll to position [118, 0]
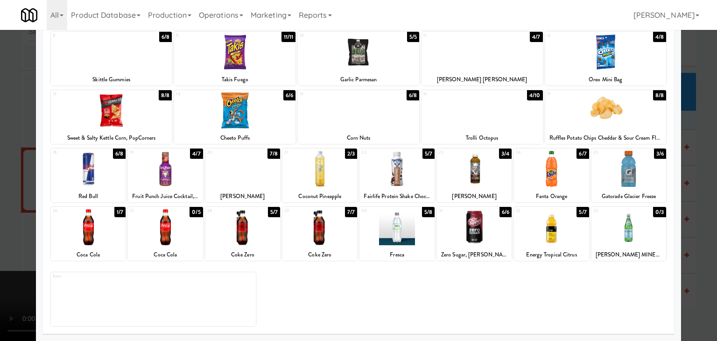
drag, startPoint x: 0, startPoint y: 239, endPoint x: 423, endPoint y: 232, distance: 423.0
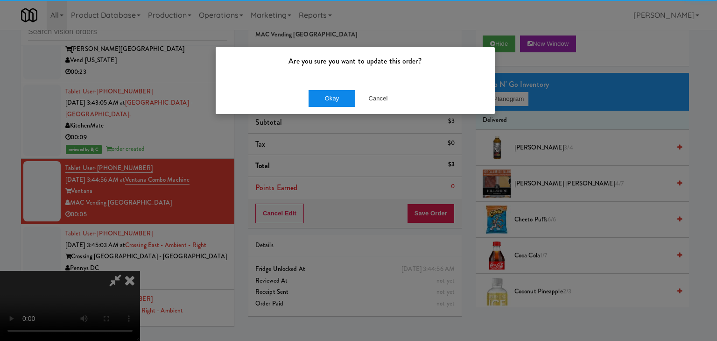
drag, startPoint x: 351, startPoint y: 107, endPoint x: 345, endPoint y: 101, distance: 7.9
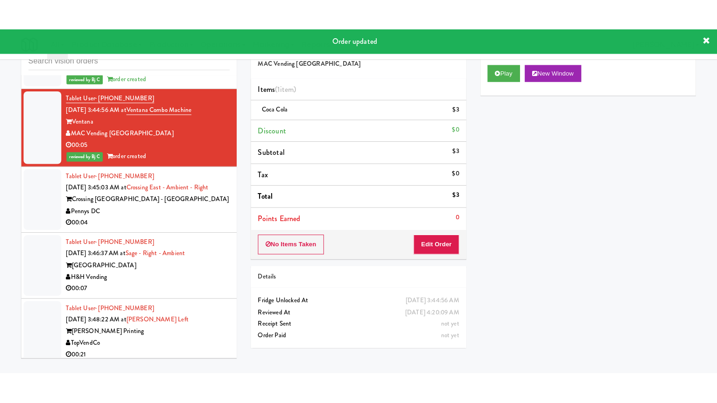
scroll to position [9128, 0]
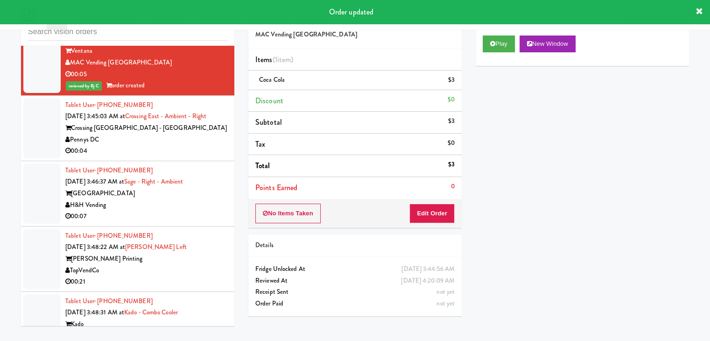
drag, startPoint x: 181, startPoint y: 169, endPoint x: 224, endPoint y: 165, distance: 42.7
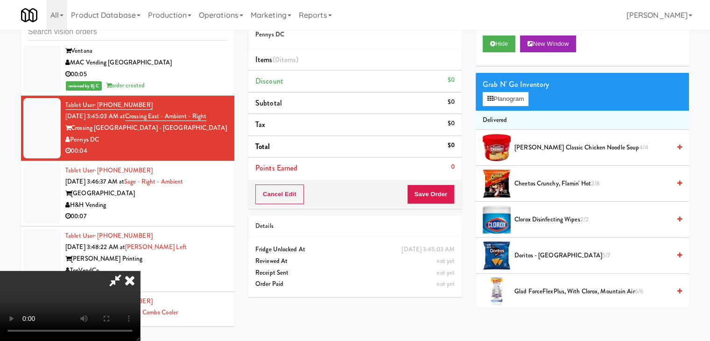
scroll to position [9117, 0]
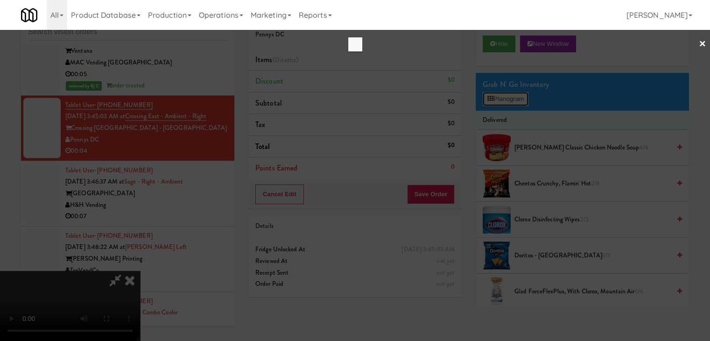
scroll to position [9117, 0]
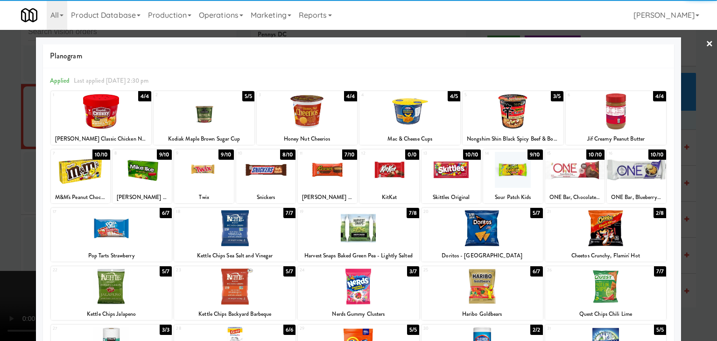
drag, startPoint x: 0, startPoint y: 260, endPoint x: 217, endPoint y: 232, distance: 218.8
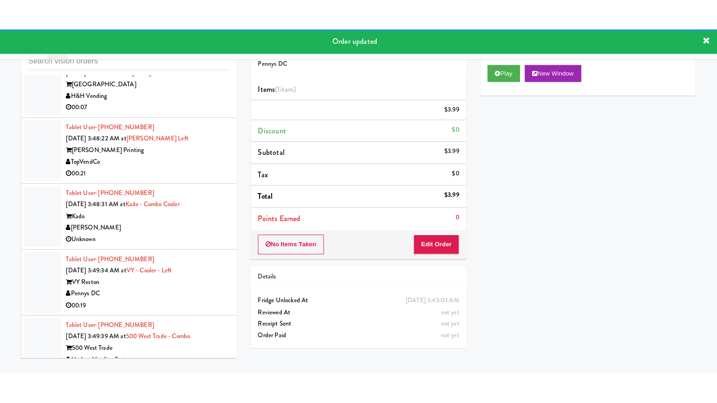
scroll to position [9268, 0]
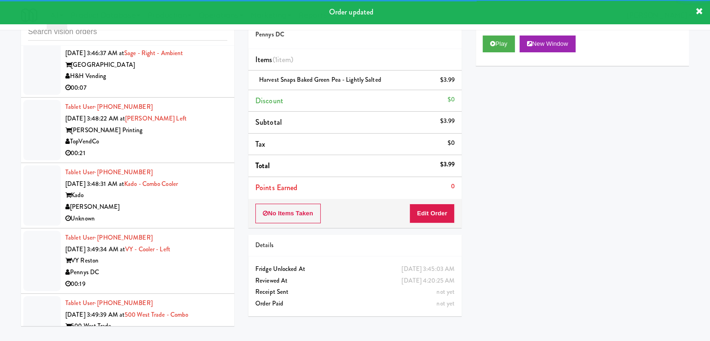
drag, startPoint x: 180, startPoint y: 105, endPoint x: 183, endPoint y: 115, distance: 10.3
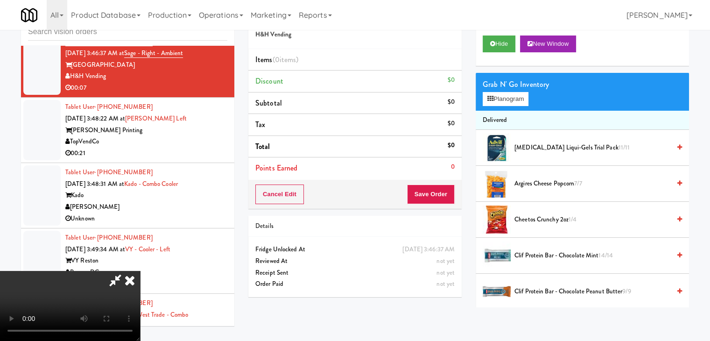
scroll to position [9245, 0]
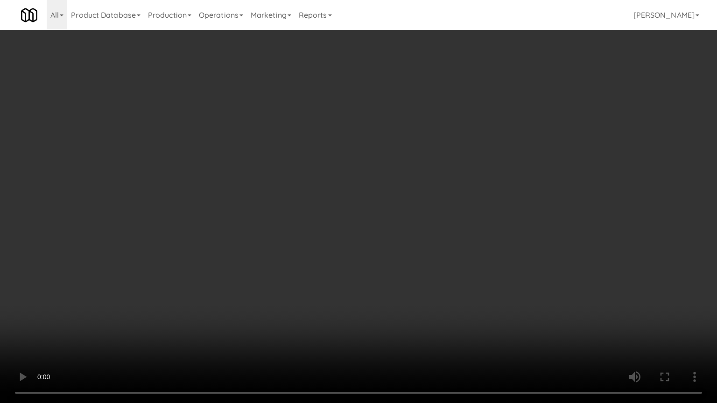
drag, startPoint x: 426, startPoint y: 248, endPoint x: 421, endPoint y: 252, distance: 6.3
drag, startPoint x: 429, startPoint y: 238, endPoint x: 459, endPoint y: 169, distance: 74.8
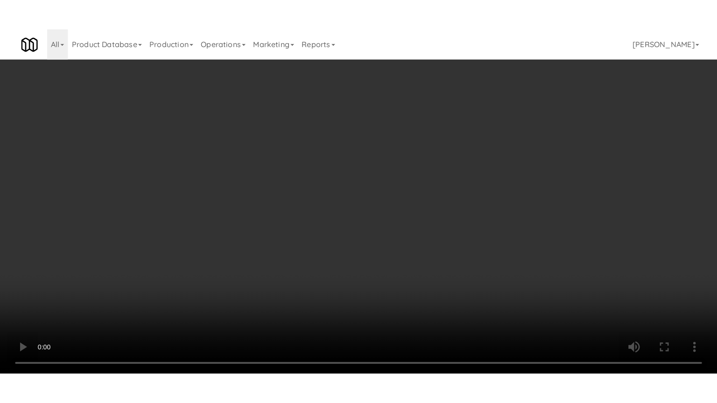
scroll to position [9268, 0]
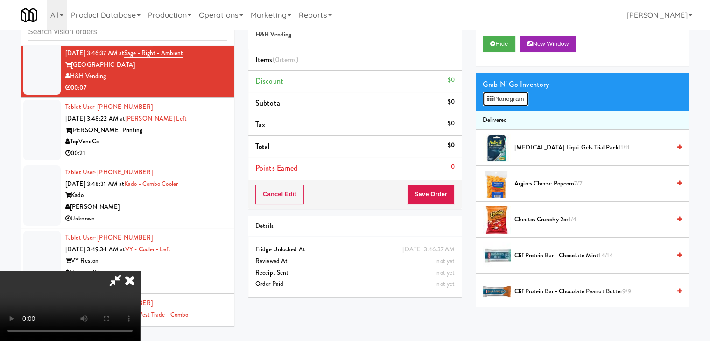
drag, startPoint x: 519, startPoint y: 99, endPoint x: 373, endPoint y: 142, distance: 151.5
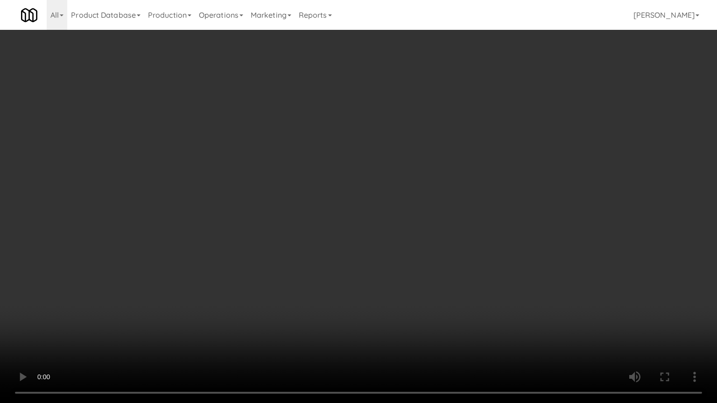
drag, startPoint x: 435, startPoint y: 240, endPoint x: 435, endPoint y: 246, distance: 6.6
drag, startPoint x: 440, startPoint y: 240, endPoint x: 517, endPoint y: 120, distance: 143.0
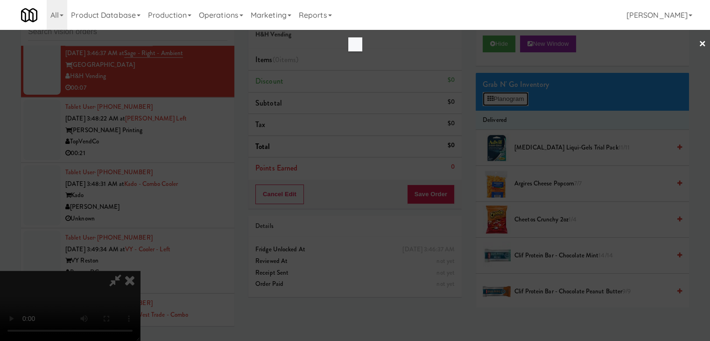
scroll to position [9245, 0]
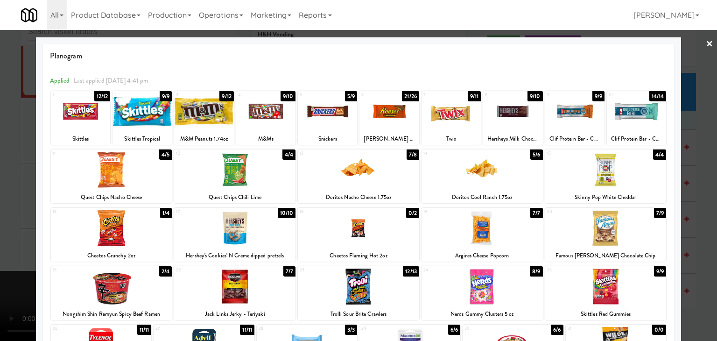
drag, startPoint x: 439, startPoint y: 105, endPoint x: 437, endPoint y: 112, distance: 6.2
drag, startPoint x: 0, startPoint y: 216, endPoint x: 273, endPoint y: 202, distance: 272.9
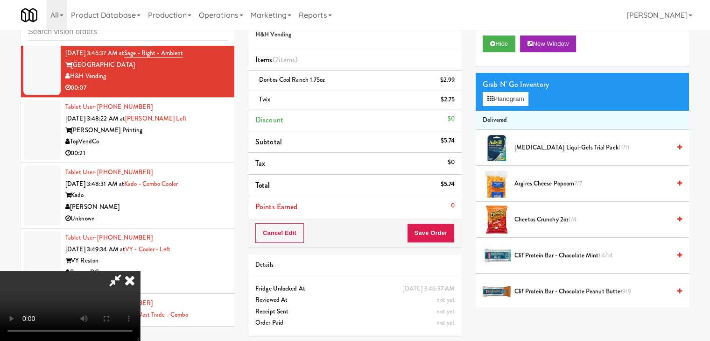
scroll to position [9245, 0]
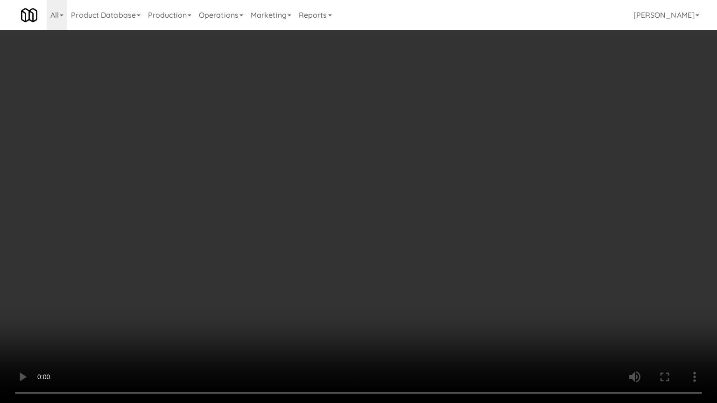
drag, startPoint x: 418, startPoint y: 255, endPoint x: 439, endPoint y: 210, distance: 50.1
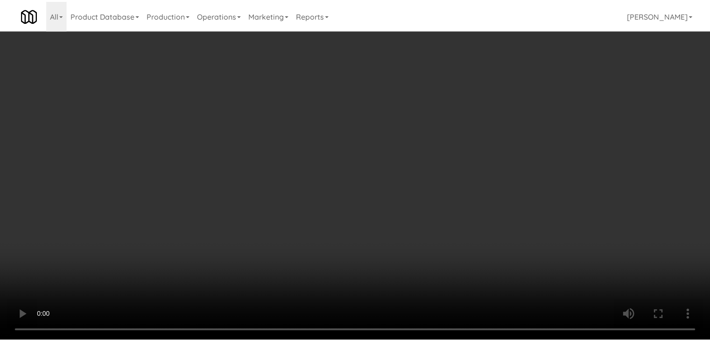
scroll to position [9268, 0]
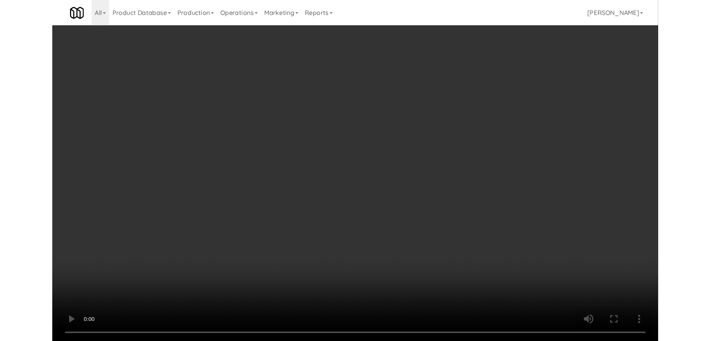
scroll to position [9245, 0]
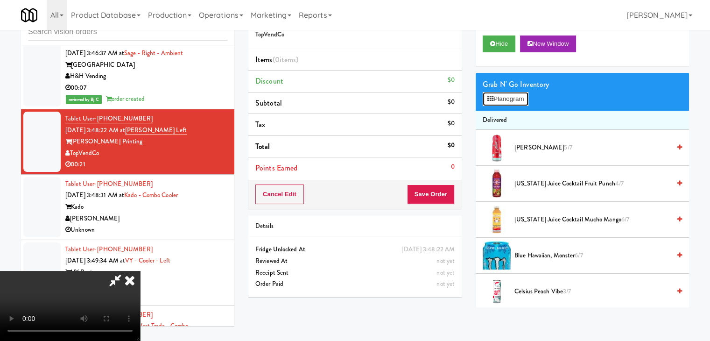
drag, startPoint x: 525, startPoint y: 94, endPoint x: 511, endPoint y: 98, distance: 14.2
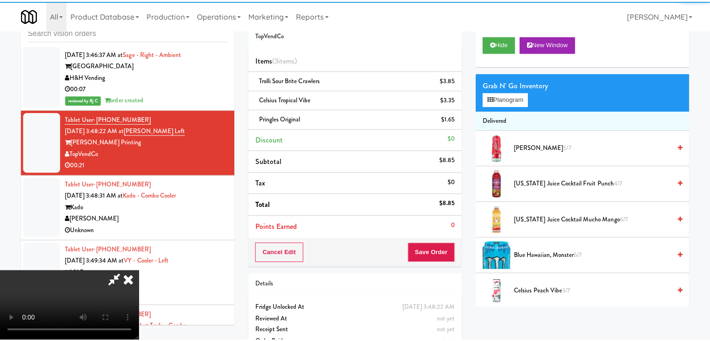
scroll to position [9268, 0]
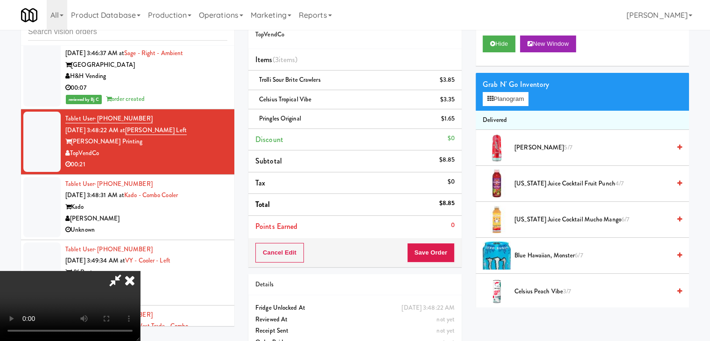
drag, startPoint x: 323, startPoint y: 260, endPoint x: 375, endPoint y: 257, distance: 52.4
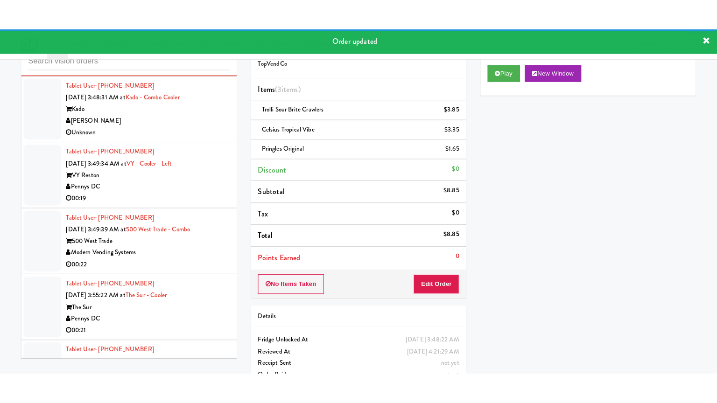
scroll to position [9408, 0]
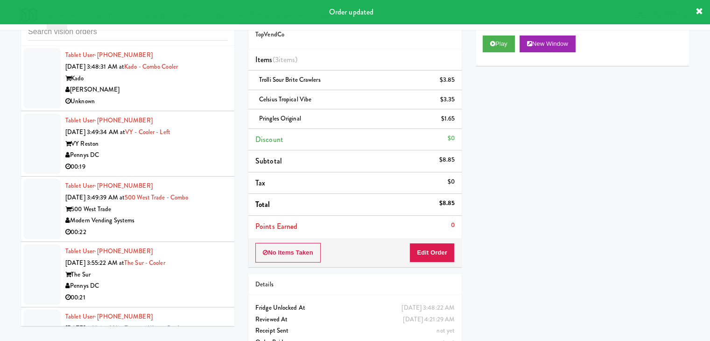
drag, startPoint x: 197, startPoint y: 119, endPoint x: 200, endPoint y: 132, distance: 13.9
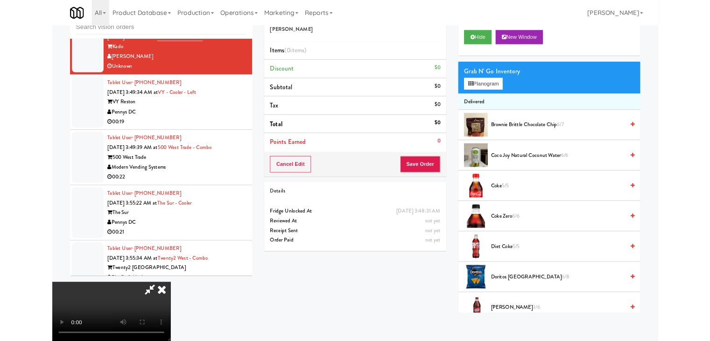
scroll to position [9385, 0]
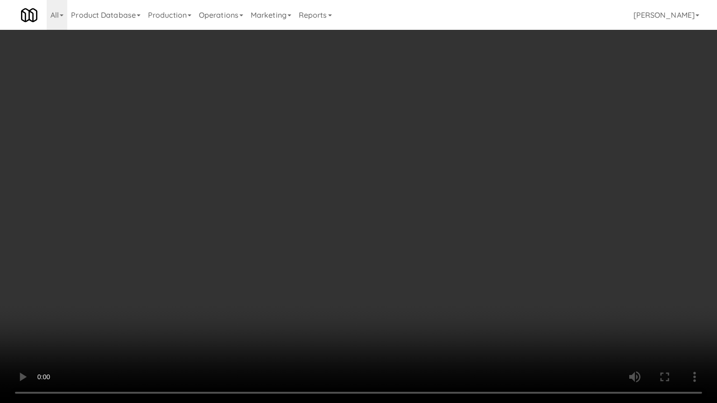
drag, startPoint x: 402, startPoint y: 290, endPoint x: 400, endPoint y: 296, distance: 6.3
drag, startPoint x: 401, startPoint y: 295, endPoint x: 402, endPoint y: 306, distance: 10.4
drag, startPoint x: 374, startPoint y: 308, endPoint x: 390, endPoint y: 232, distance: 77.3
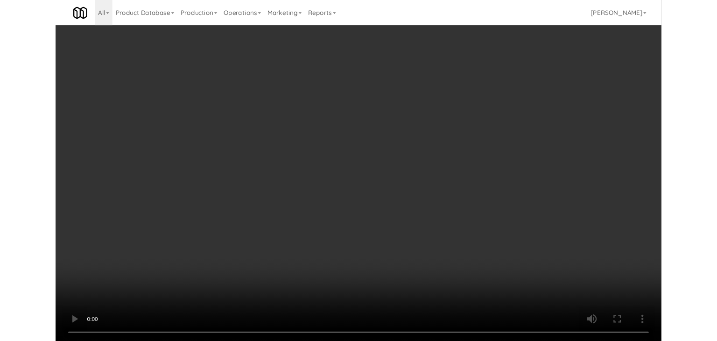
scroll to position [9408, 0]
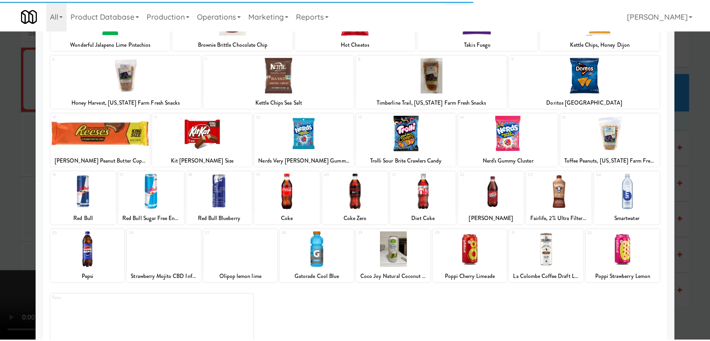
scroll to position [118, 0]
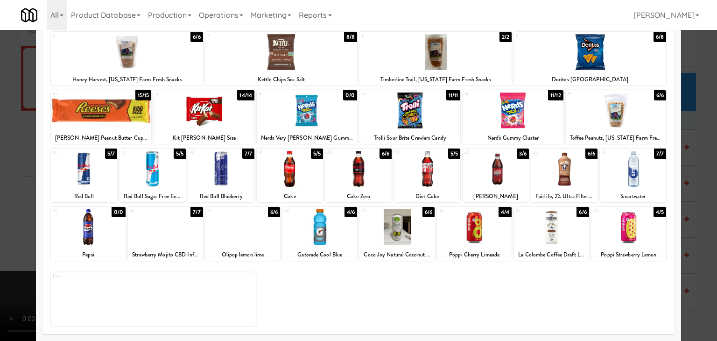
drag, startPoint x: 21, startPoint y: 197, endPoint x: 422, endPoint y: 262, distance: 406.7
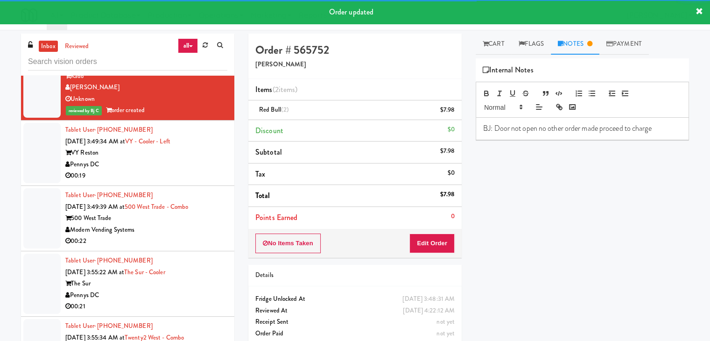
scroll to position [9501, 0]
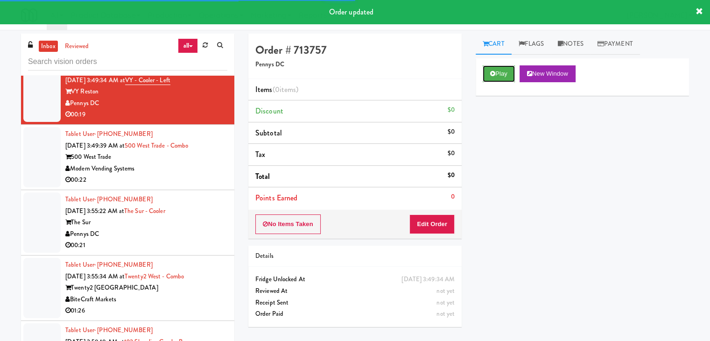
drag, startPoint x: 488, startPoint y: 79, endPoint x: 487, endPoint y: 85, distance: 6.1
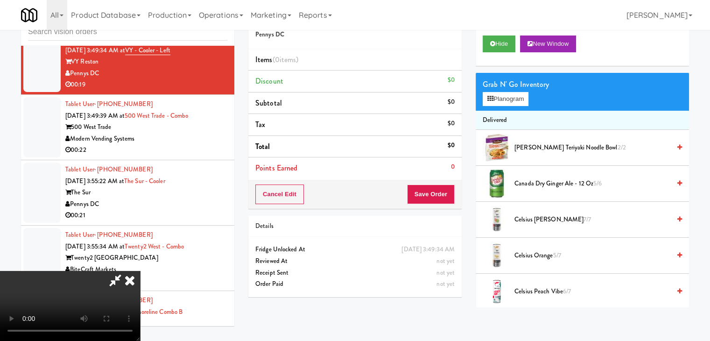
scroll to position [9479, 0]
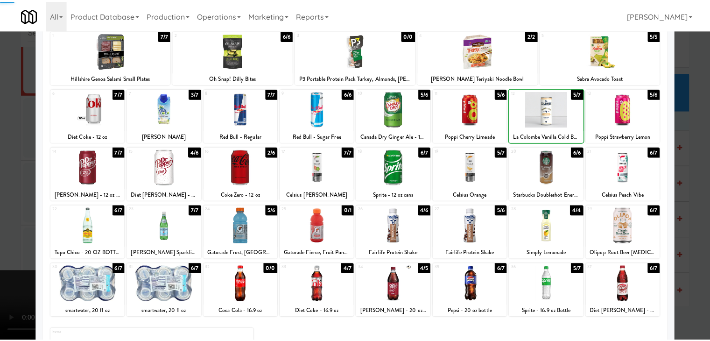
scroll to position [118, 0]
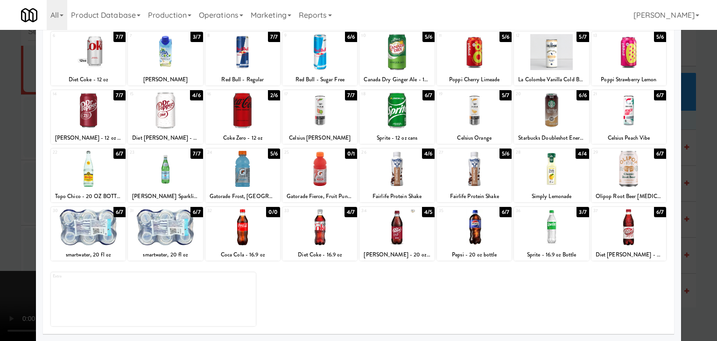
drag, startPoint x: 0, startPoint y: 211, endPoint x: 362, endPoint y: 227, distance: 362.6
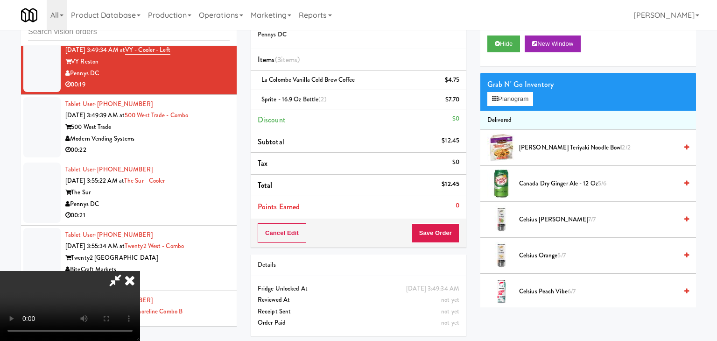
scroll to position [9501, 0]
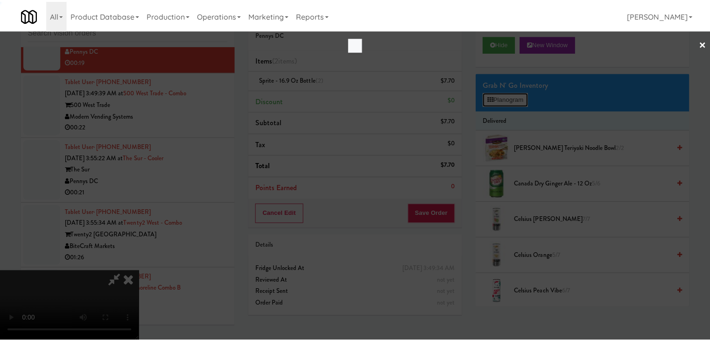
scroll to position [9479, 0]
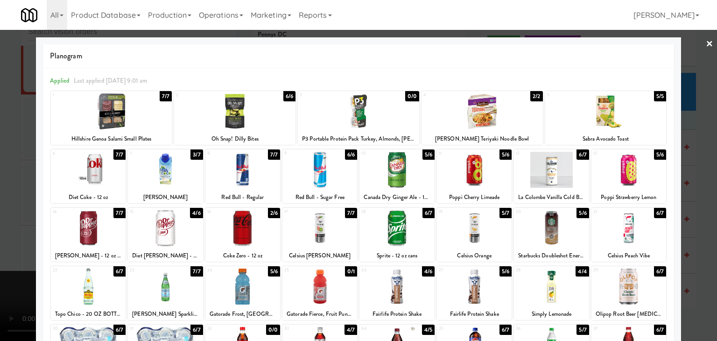
drag, startPoint x: 2, startPoint y: 233, endPoint x: 469, endPoint y: 233, distance: 466.8
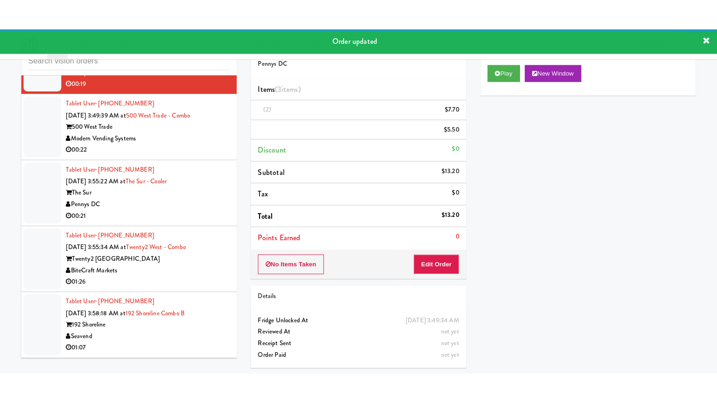
scroll to position [9548, 0]
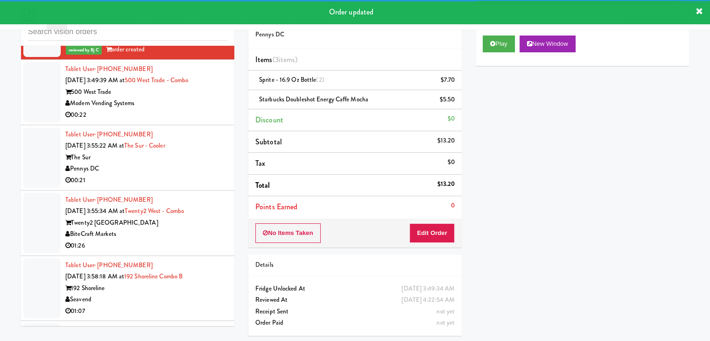
drag, startPoint x: 164, startPoint y: 133, endPoint x: 169, endPoint y: 142, distance: 10.7
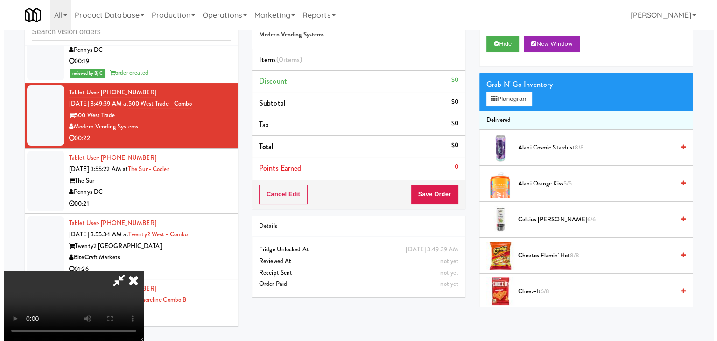
scroll to position [9548, 0]
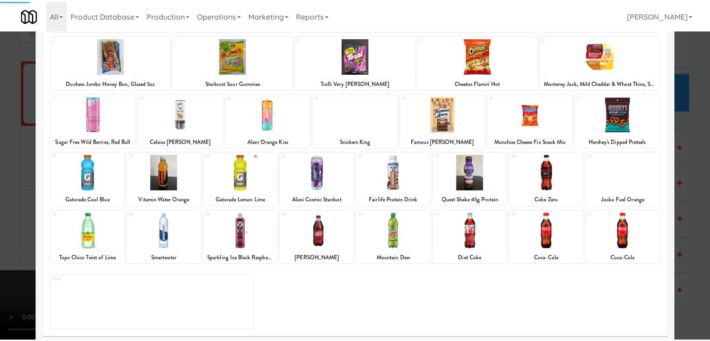
scroll to position [118, 0]
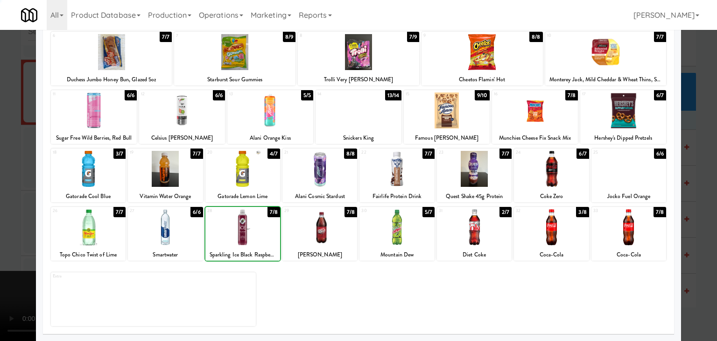
drag, startPoint x: 0, startPoint y: 234, endPoint x: 346, endPoint y: 245, distance: 346.1
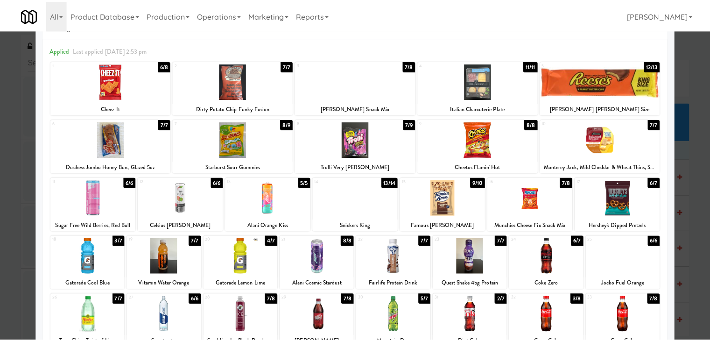
scroll to position [93, 0]
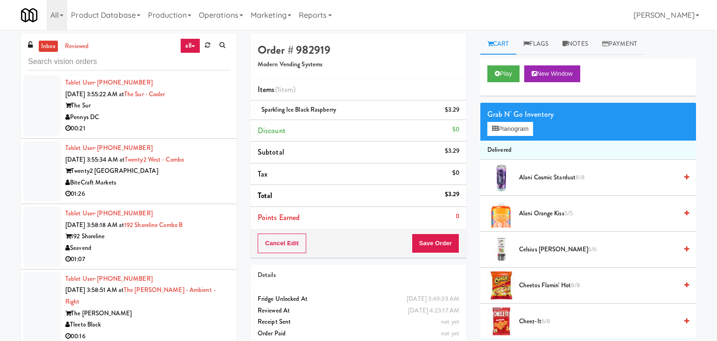
scroll to position [9641, 0]
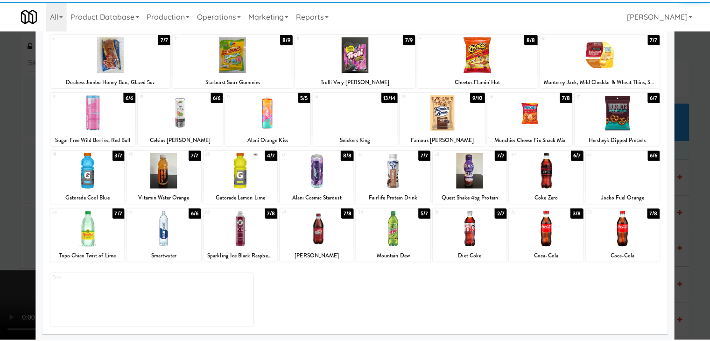
scroll to position [118, 0]
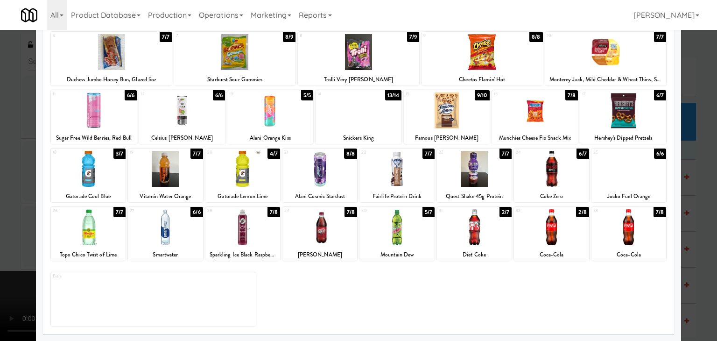
drag, startPoint x: 4, startPoint y: 232, endPoint x: 379, endPoint y: 225, distance: 375.4
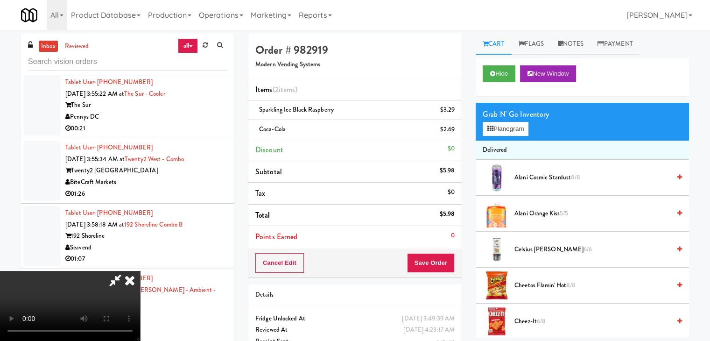
drag, startPoint x: 438, startPoint y: 248, endPoint x: 438, endPoint y: 256, distance: 7.9
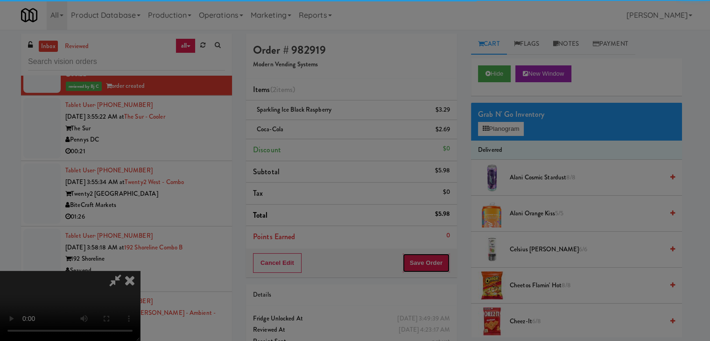
scroll to position [9630, 0]
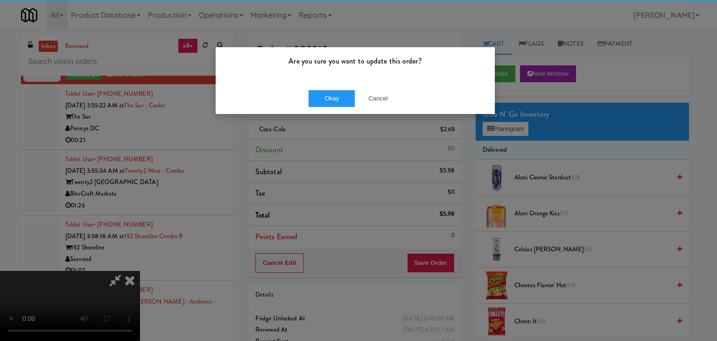
drag, startPoint x: 339, startPoint y: 111, endPoint x: 338, endPoint y: 103, distance: 8.1
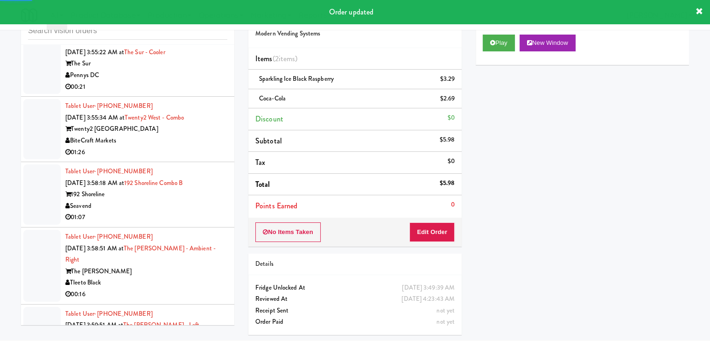
scroll to position [9595, 0]
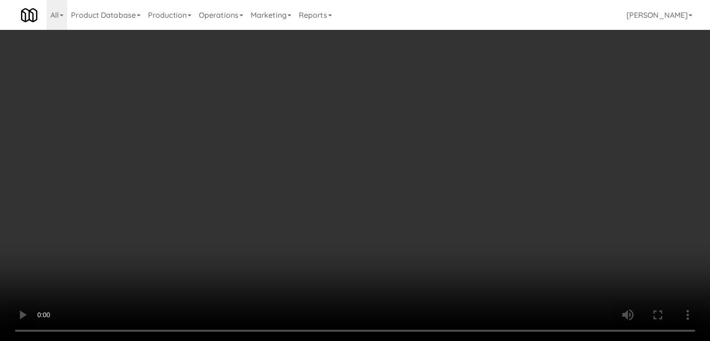
scroll to position [9571, 0]
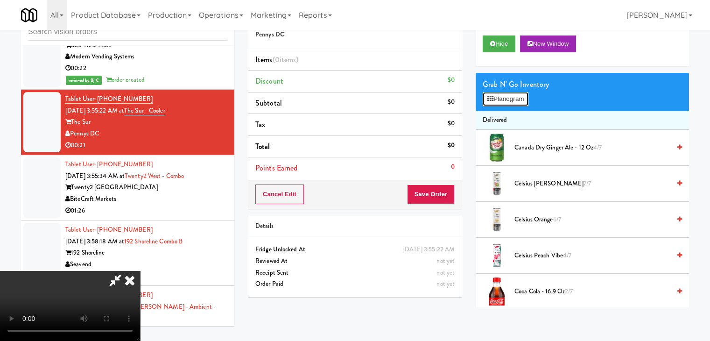
drag, startPoint x: 517, startPoint y: 98, endPoint x: 506, endPoint y: 133, distance: 36.3
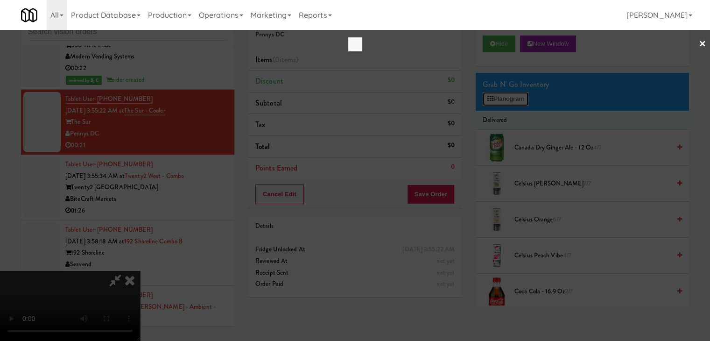
scroll to position [9571, 0]
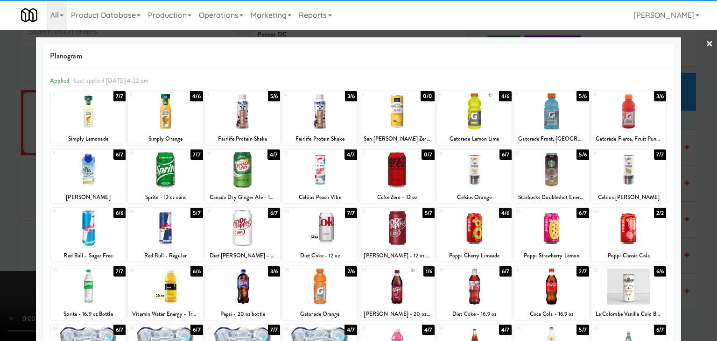
drag, startPoint x: 465, startPoint y: 111, endPoint x: 456, endPoint y: 116, distance: 10.2
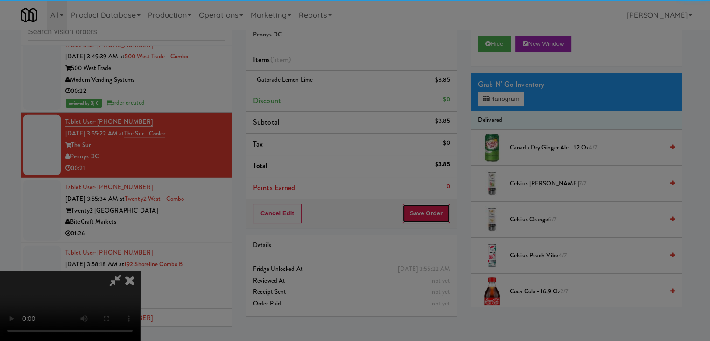
scroll to position [9583, 0]
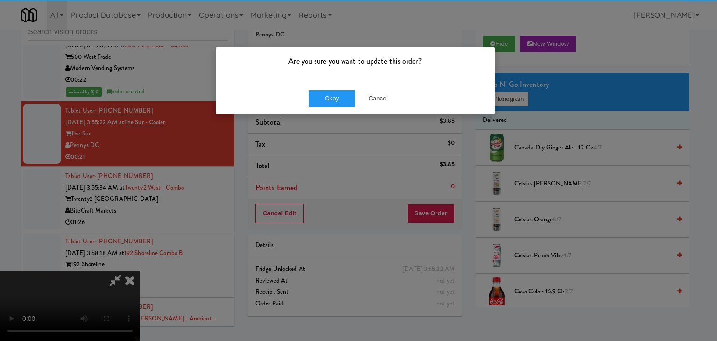
drag, startPoint x: 343, startPoint y: 79, endPoint x: 338, endPoint y: 89, distance: 10.2
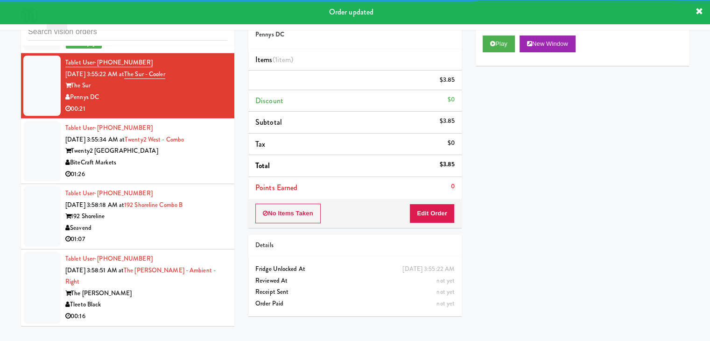
scroll to position [9688, 0]
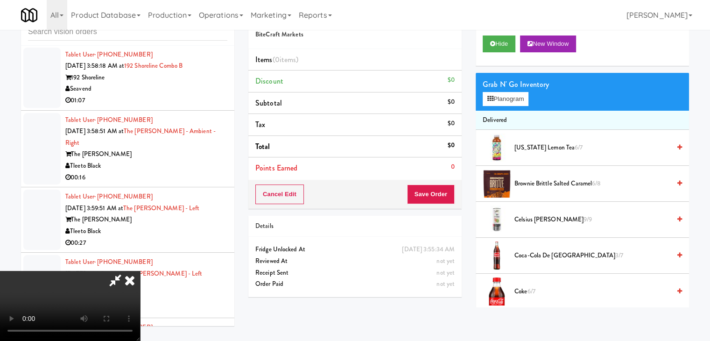
scroll to position [9759, 0]
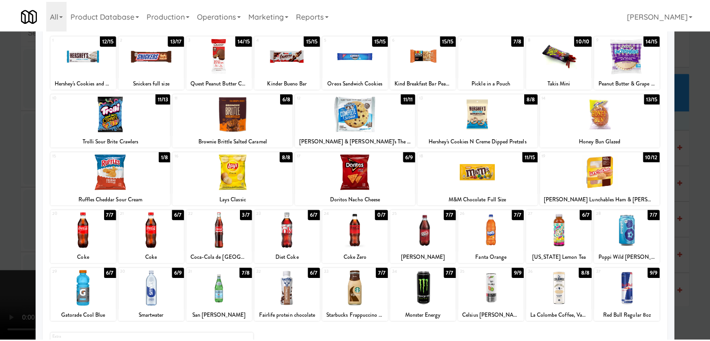
scroll to position [93, 0]
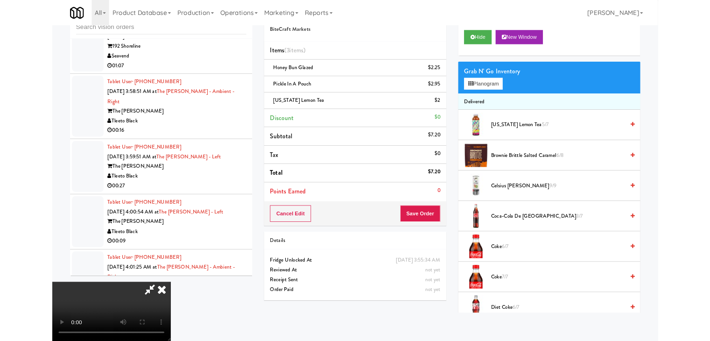
scroll to position [9759, 0]
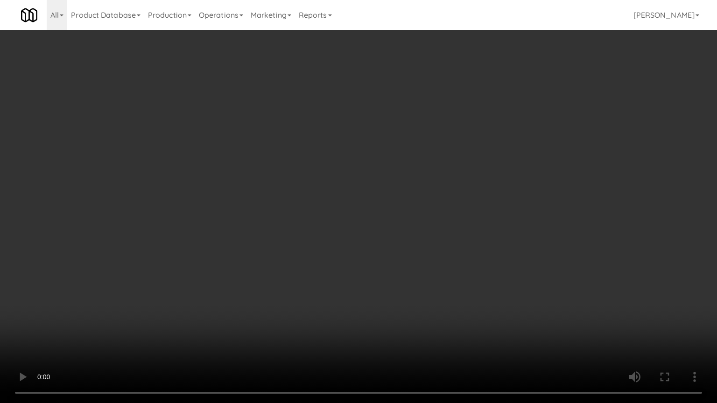
drag, startPoint x: 348, startPoint y: 226, endPoint x: 351, endPoint y: 232, distance: 6.5
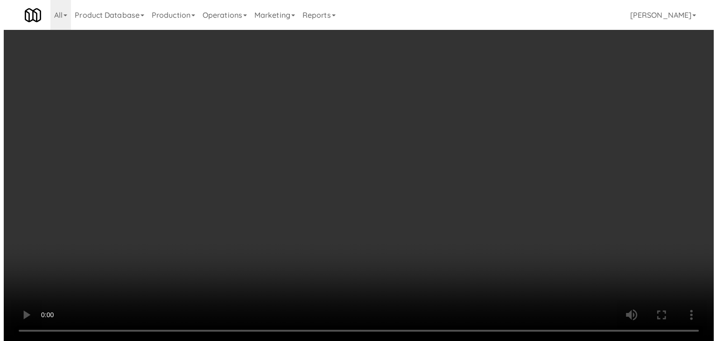
scroll to position [9781, 0]
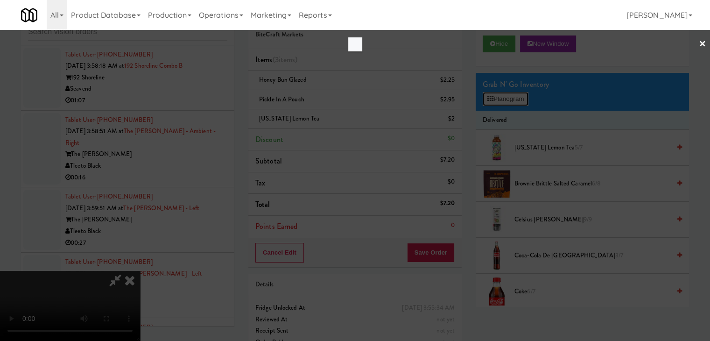
scroll to position [9759, 0]
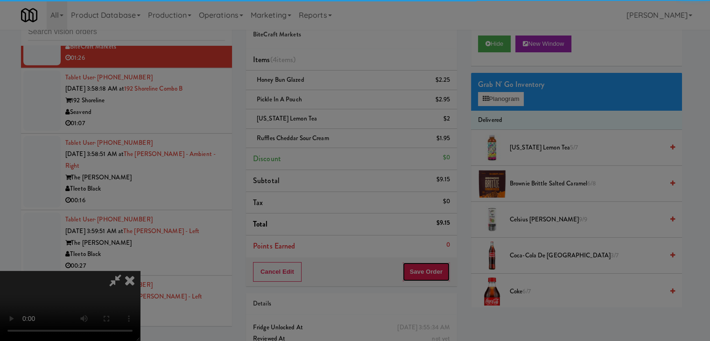
scroll to position [9770, 0]
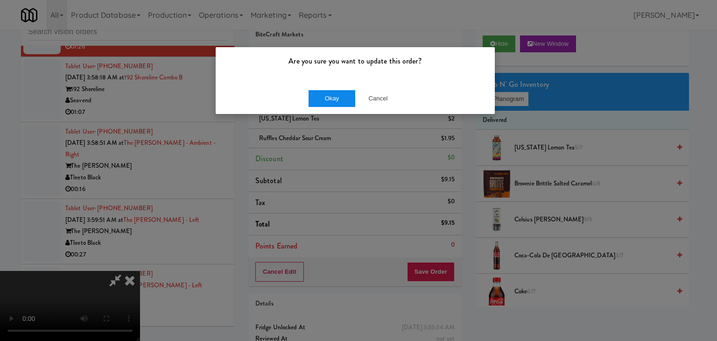
drag, startPoint x: 294, startPoint y: 84, endPoint x: 320, endPoint y: 96, distance: 28.4
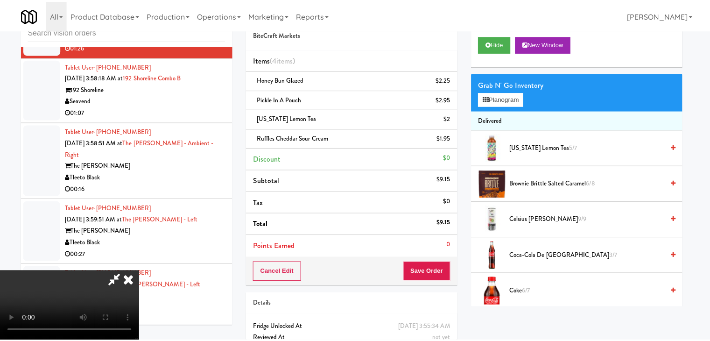
scroll to position [9781, 0]
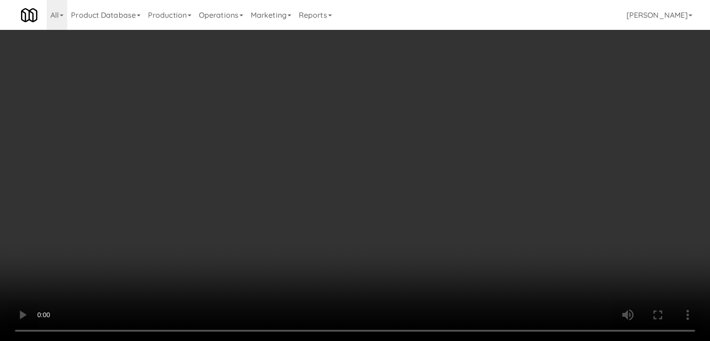
scroll to position [9759, 0]
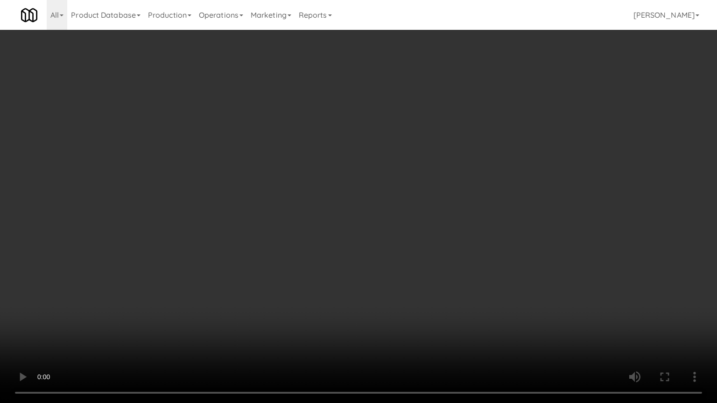
drag, startPoint x: 391, startPoint y: 232, endPoint x: 391, endPoint y: 237, distance: 5.1
drag, startPoint x: 451, startPoint y: 177, endPoint x: 485, endPoint y: 116, distance: 70.0
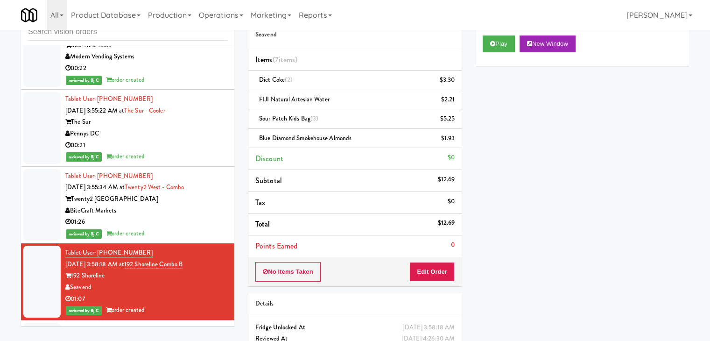
scroll to position [9688, 0]
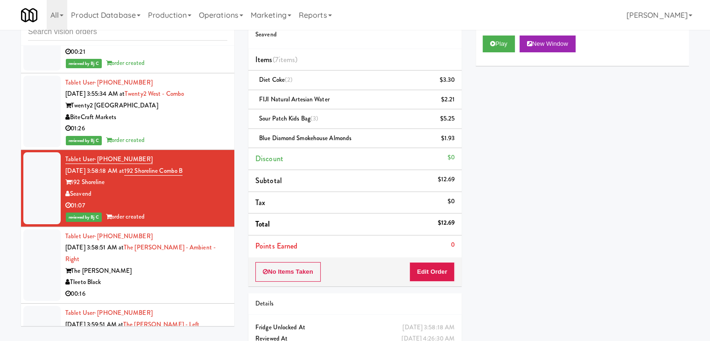
drag, startPoint x: 138, startPoint y: 187, endPoint x: 97, endPoint y: 185, distance: 41.1
copy span "[PHONE_NUMBER]"
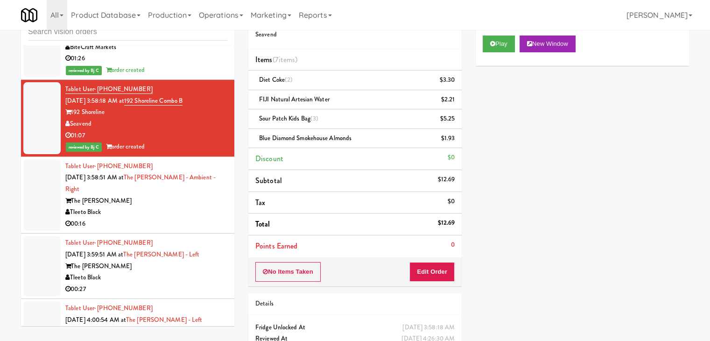
scroll to position [9828, 0]
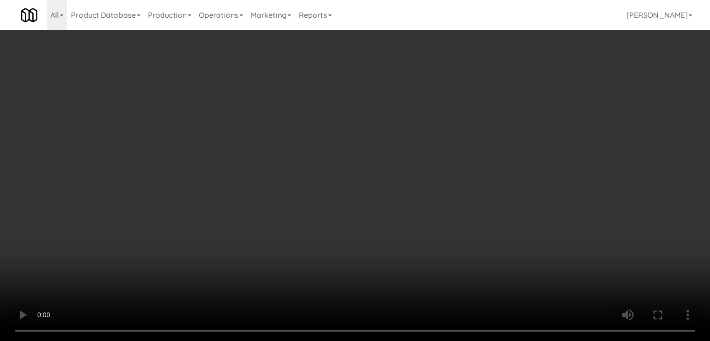
scroll to position [9805, 0]
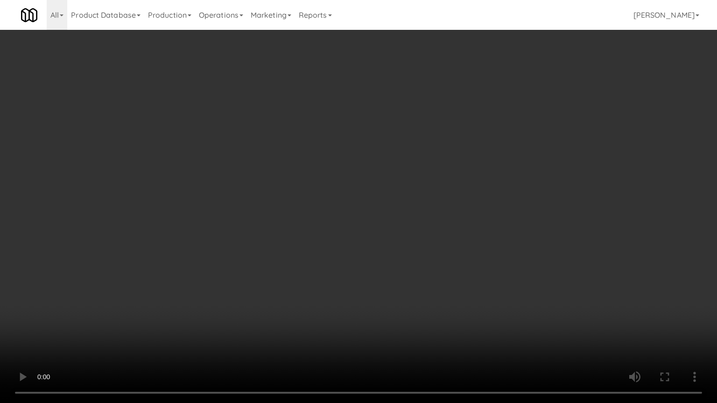
drag, startPoint x: 437, startPoint y: 247, endPoint x: 431, endPoint y: 247, distance: 6.1
drag, startPoint x: 428, startPoint y: 233, endPoint x: 498, endPoint y: 117, distance: 135.0
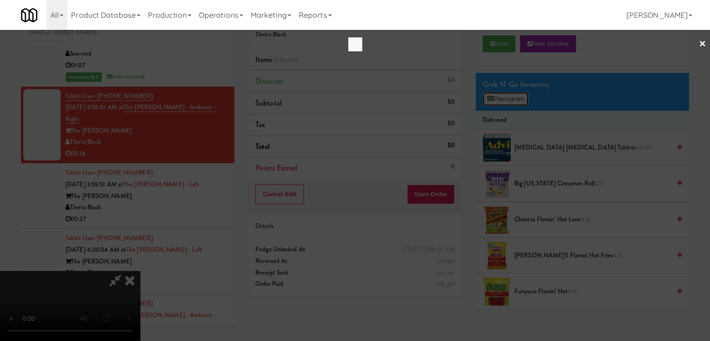
scroll to position [9805, 0]
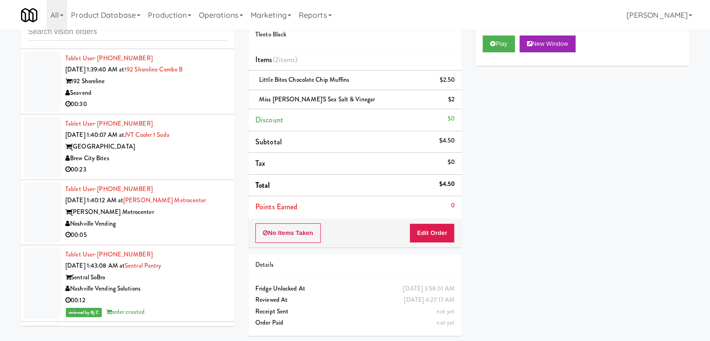
scroll to position [5067, 0]
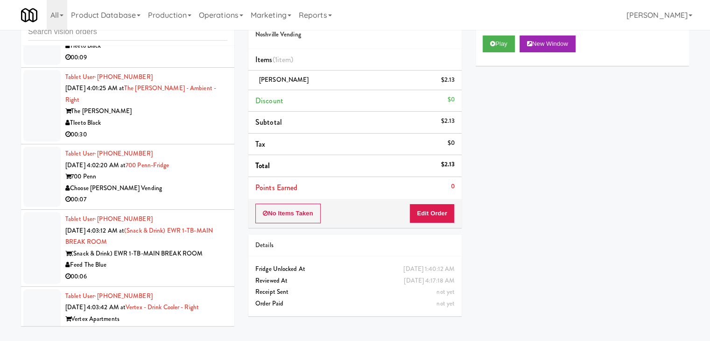
scroll to position [10147, 0]
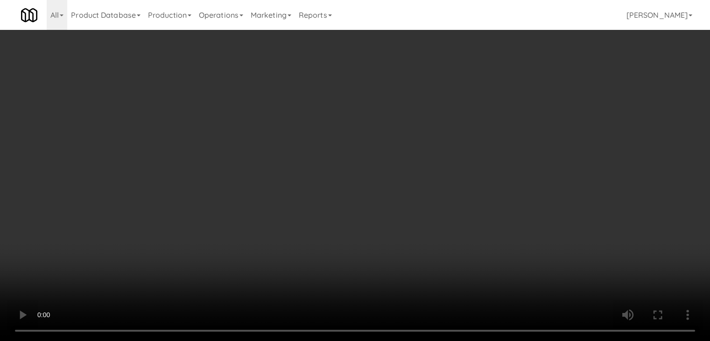
scroll to position [10124, 0]
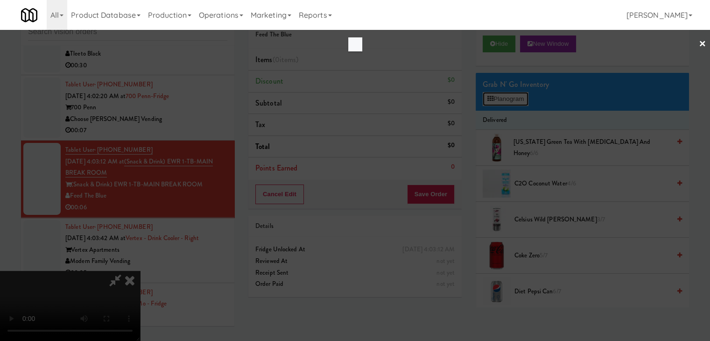
scroll to position [10124, 0]
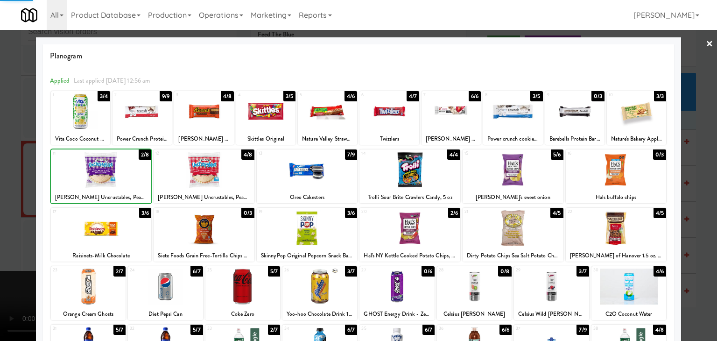
drag, startPoint x: 0, startPoint y: 188, endPoint x: 359, endPoint y: 205, distance: 359.4
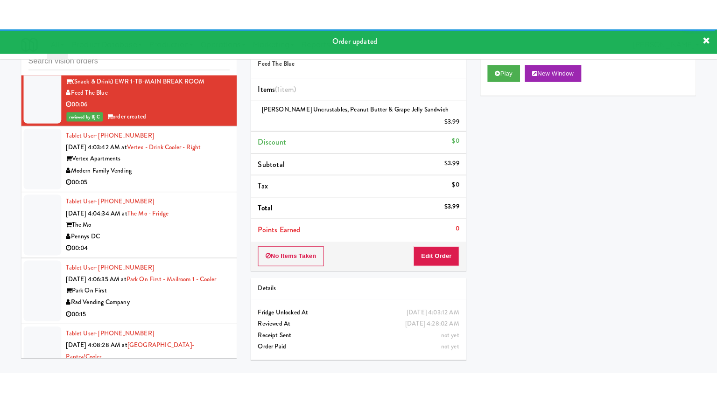
scroll to position [10287, 0]
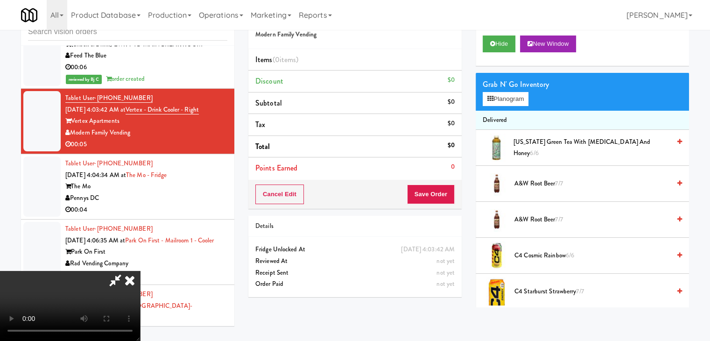
scroll to position [10264, 0]
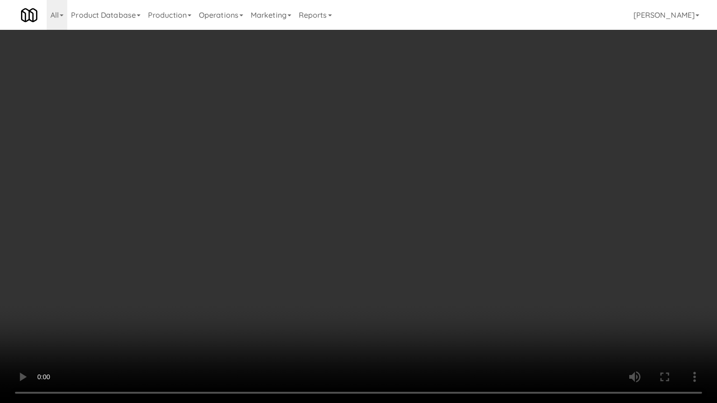
drag, startPoint x: 377, startPoint y: 274, endPoint x: 542, endPoint y: 155, distance: 204.6
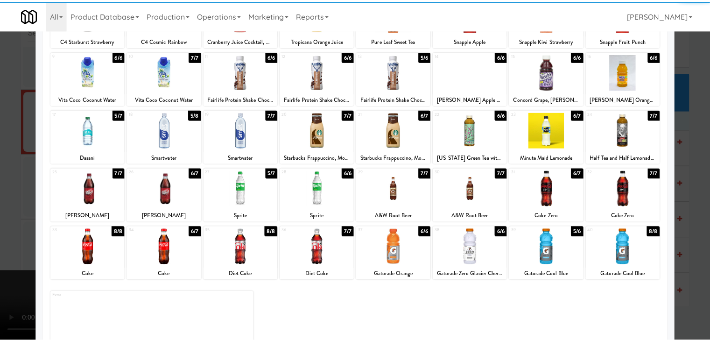
scroll to position [118, 0]
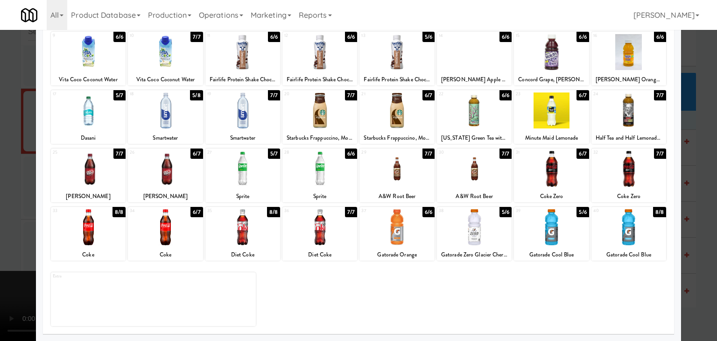
drag, startPoint x: 0, startPoint y: 234, endPoint x: 520, endPoint y: 226, distance: 520.1
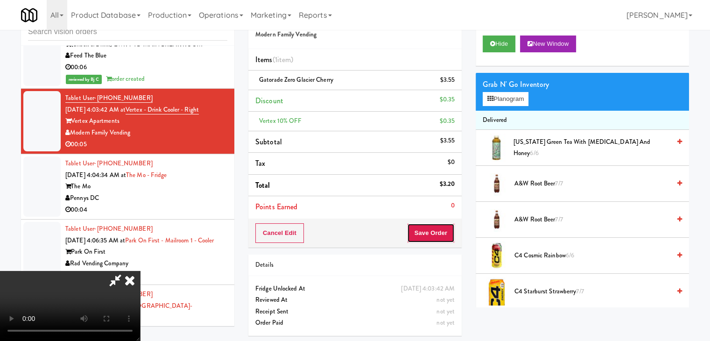
drag, startPoint x: 444, startPoint y: 229, endPoint x: 436, endPoint y: 232, distance: 8.4
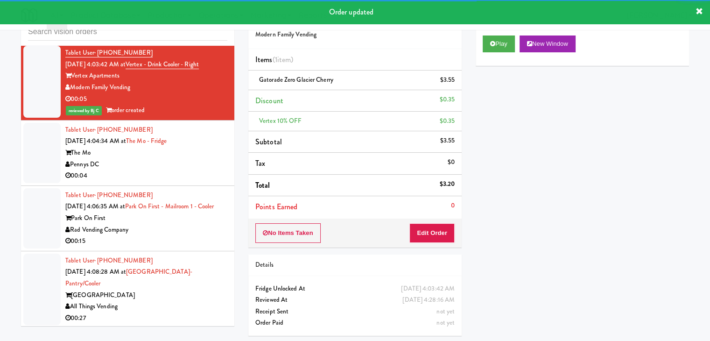
scroll to position [10337, 0]
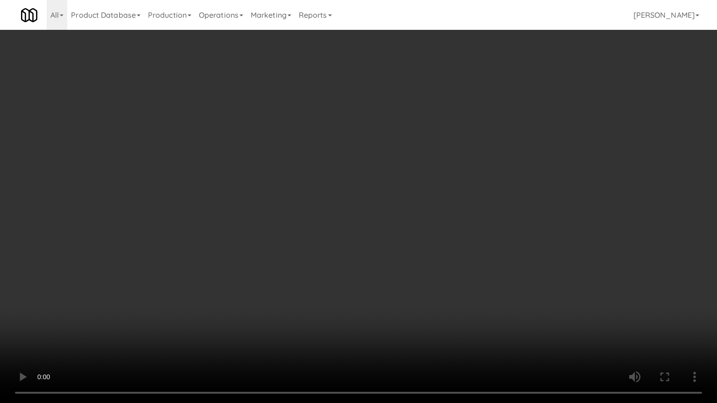
drag, startPoint x: 381, startPoint y: 268, endPoint x: 459, endPoint y: 131, distance: 157.4
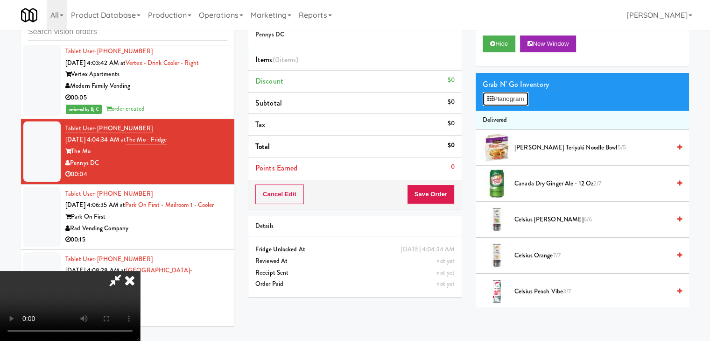
drag, startPoint x: 509, startPoint y: 96, endPoint x: 506, endPoint y: 118, distance: 22.6
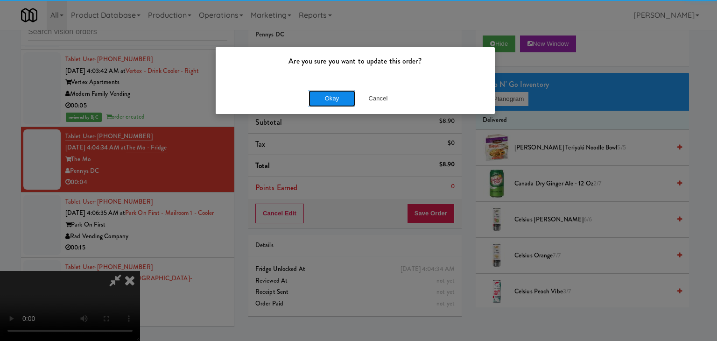
drag, startPoint x: 345, startPoint y: 97, endPoint x: 340, endPoint y: 97, distance: 5.6
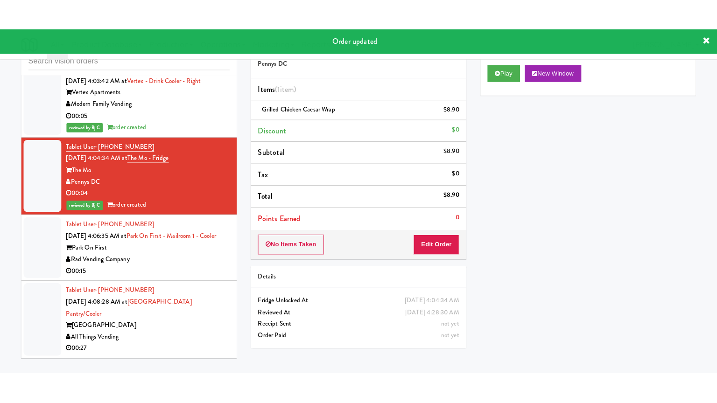
scroll to position [10349, 0]
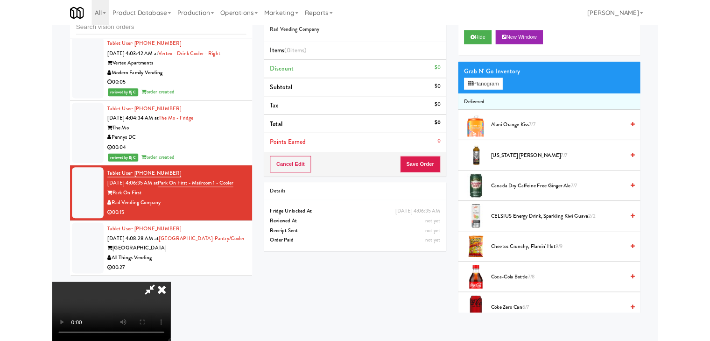
scroll to position [10326, 0]
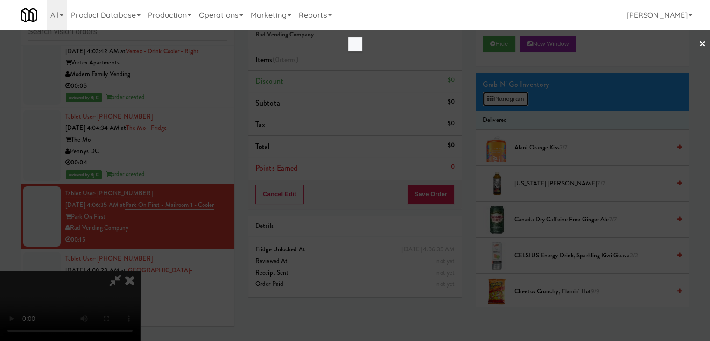
scroll to position [10326, 0]
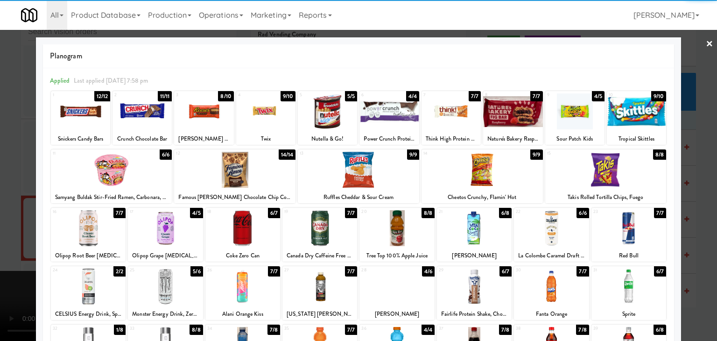
drag, startPoint x: 490, startPoint y: 169, endPoint x: 499, endPoint y: 171, distance: 8.7
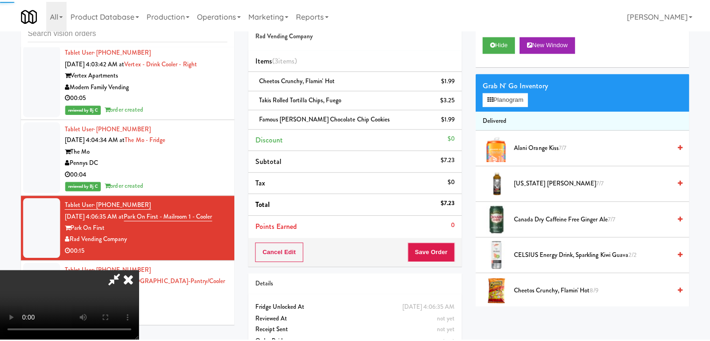
scroll to position [10349, 0]
